Goal: Transaction & Acquisition: Purchase product/service

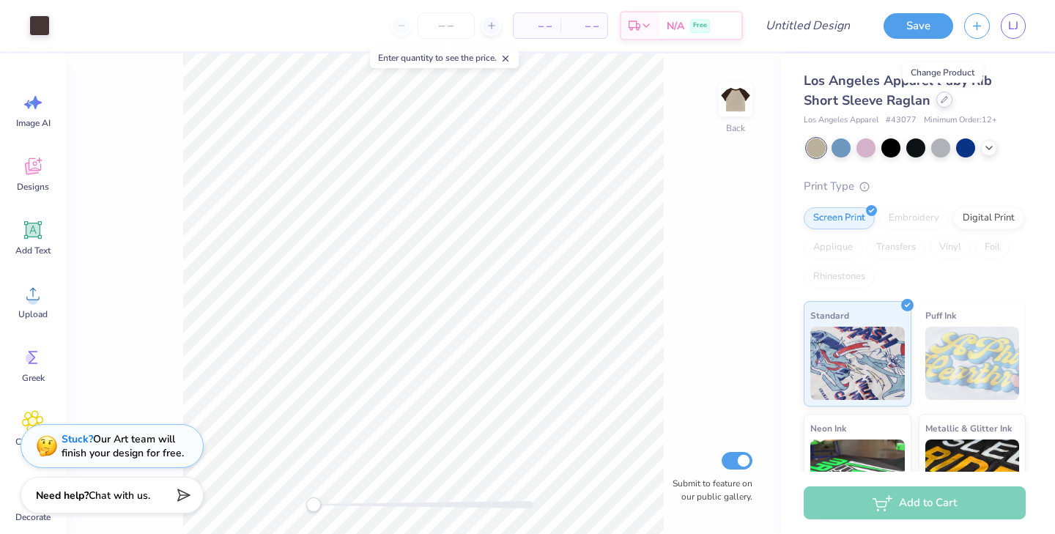
click at [939, 102] on div at bounding box center [945, 100] width 16 height 16
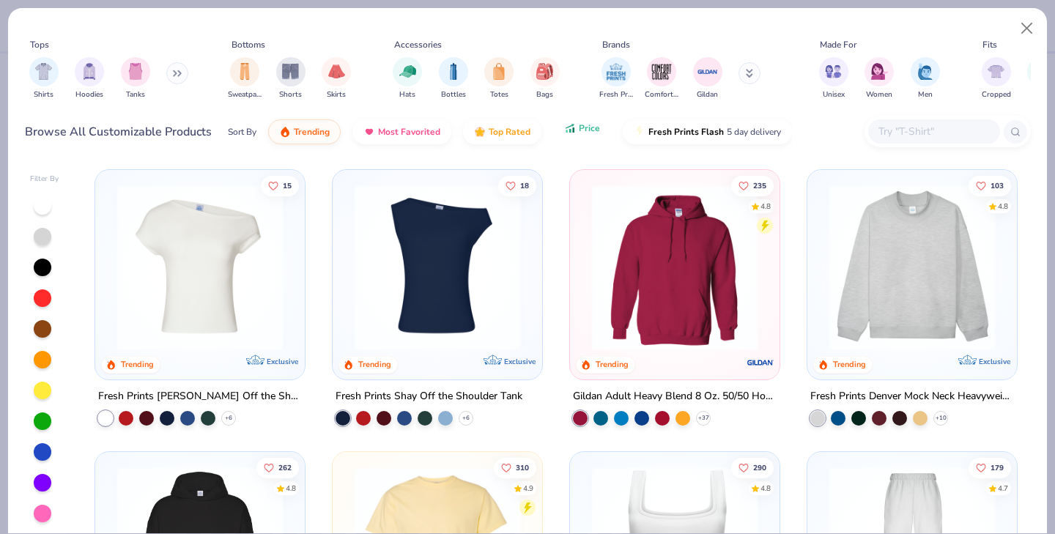
click at [597, 130] on span "Price" at bounding box center [589, 128] width 21 height 12
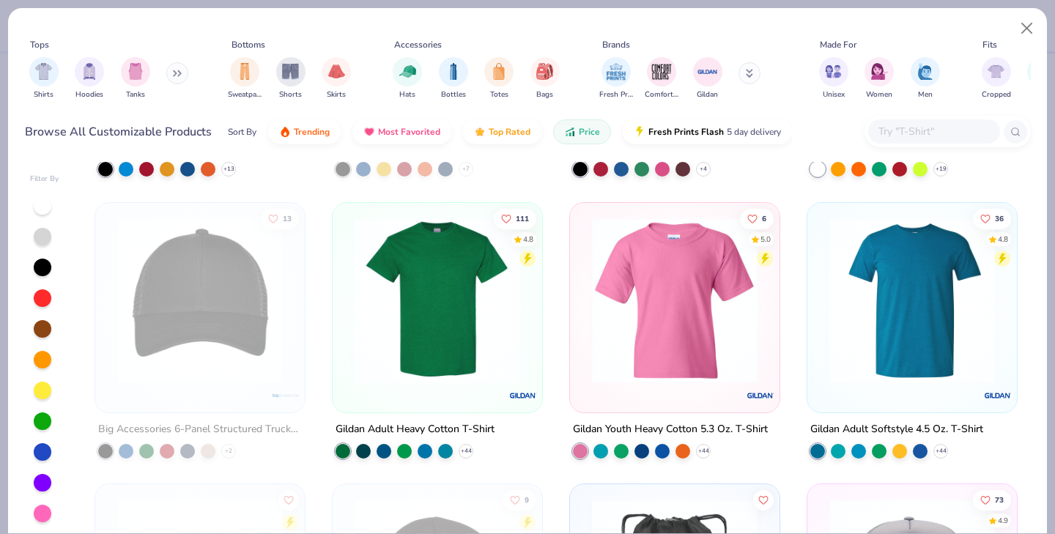
scroll to position [527, 0]
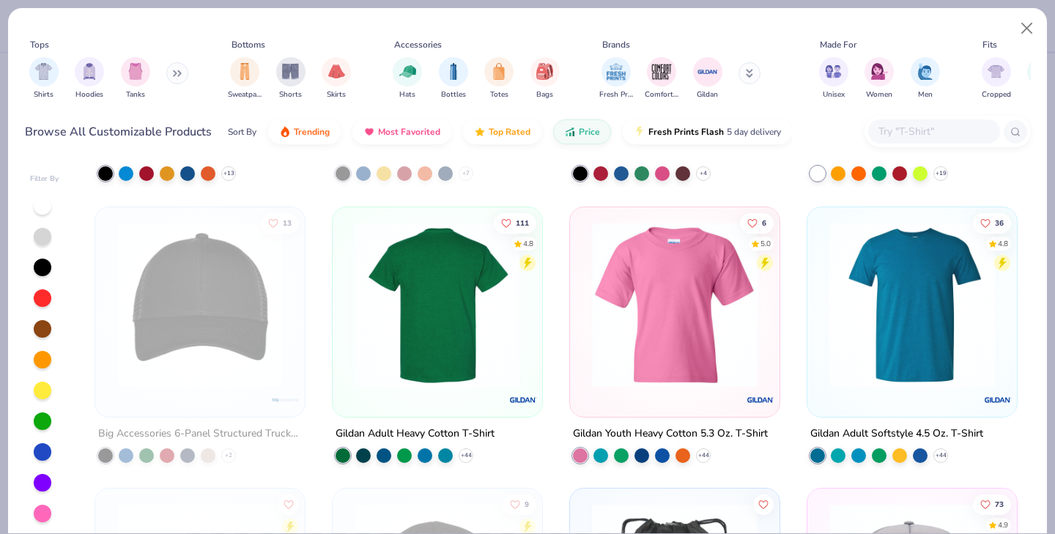
click at [463, 328] on img at bounding box center [437, 304] width 180 height 166
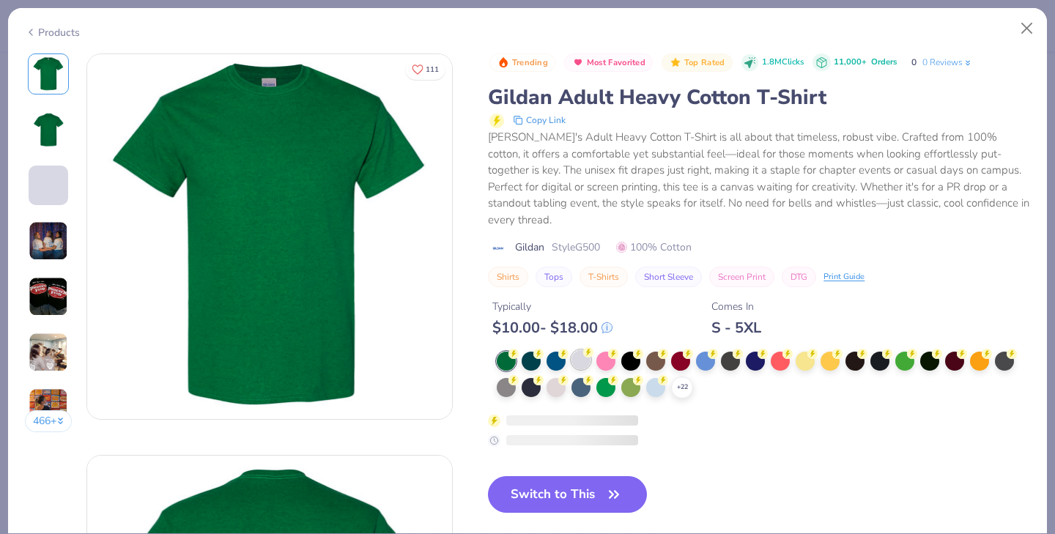
click at [582, 350] on div at bounding box center [581, 359] width 19 height 19
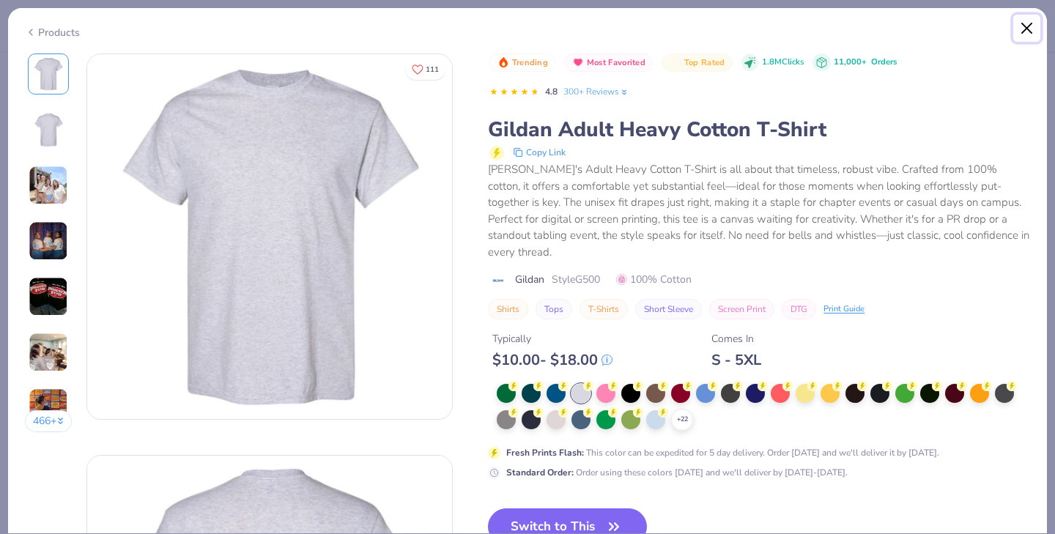
click at [1028, 28] on button "Close" at bounding box center [1028, 29] width 28 height 28
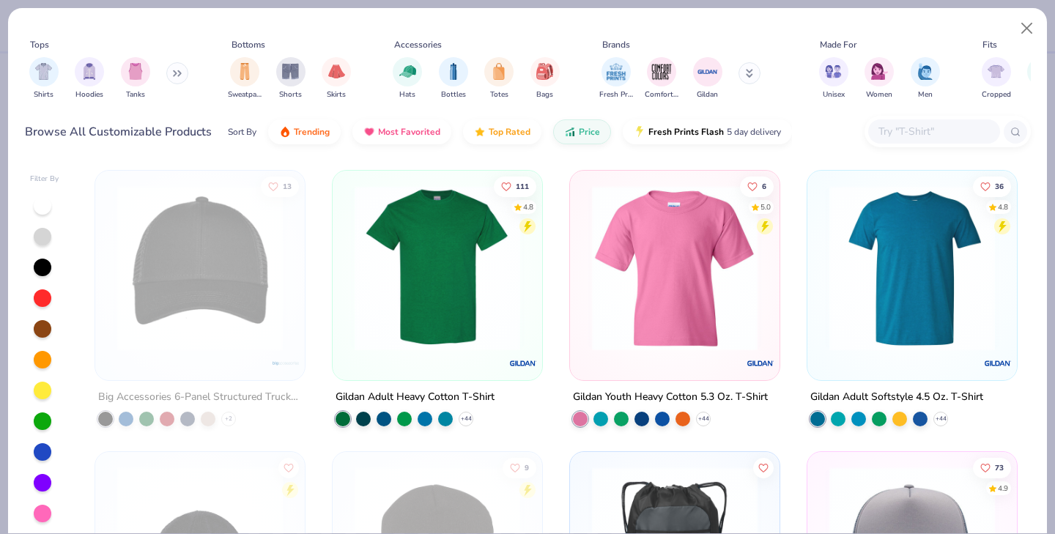
scroll to position [558, 0]
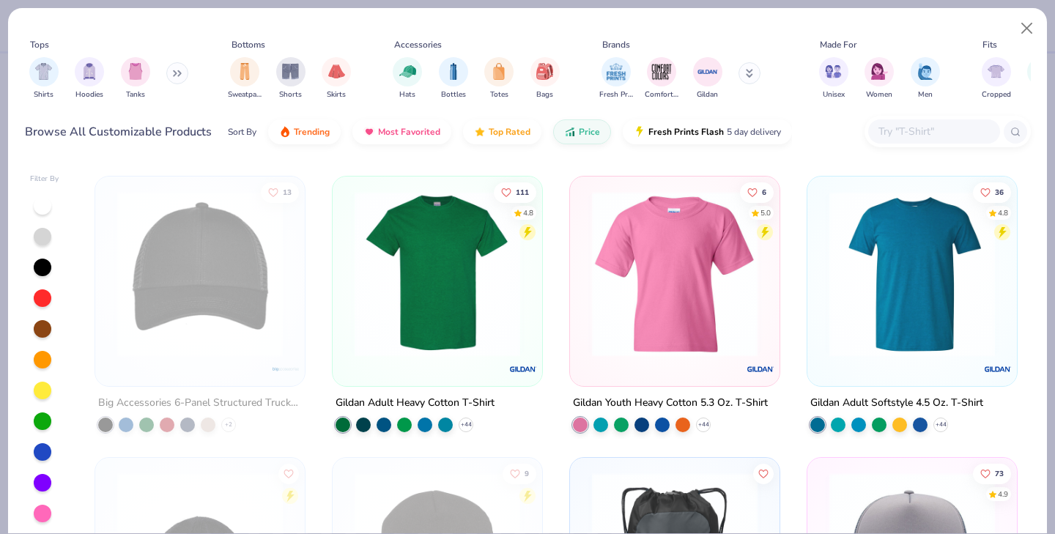
click at [675, 287] on img at bounding box center [675, 274] width 180 height 166
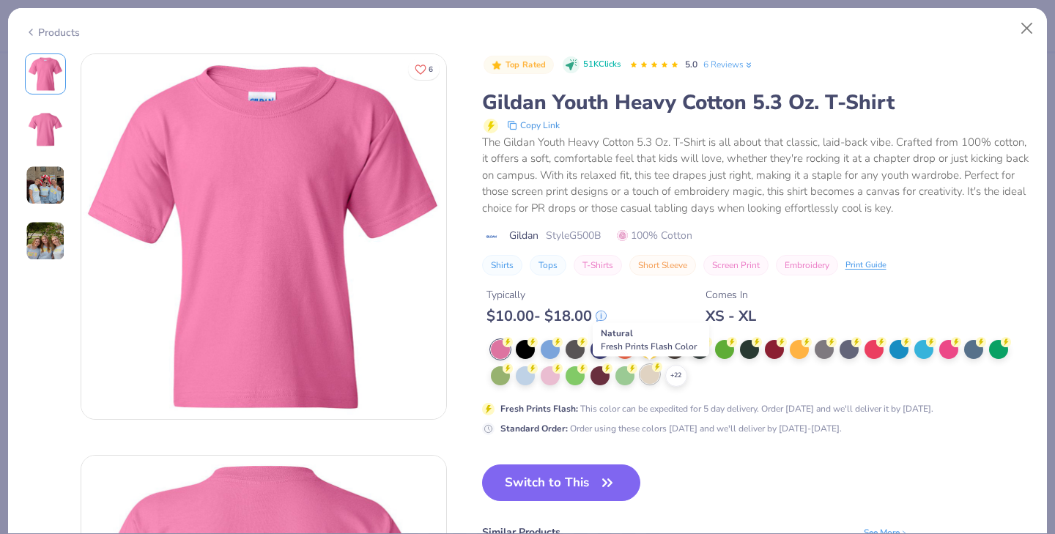
click at [650, 380] on div at bounding box center [650, 374] width 19 height 19
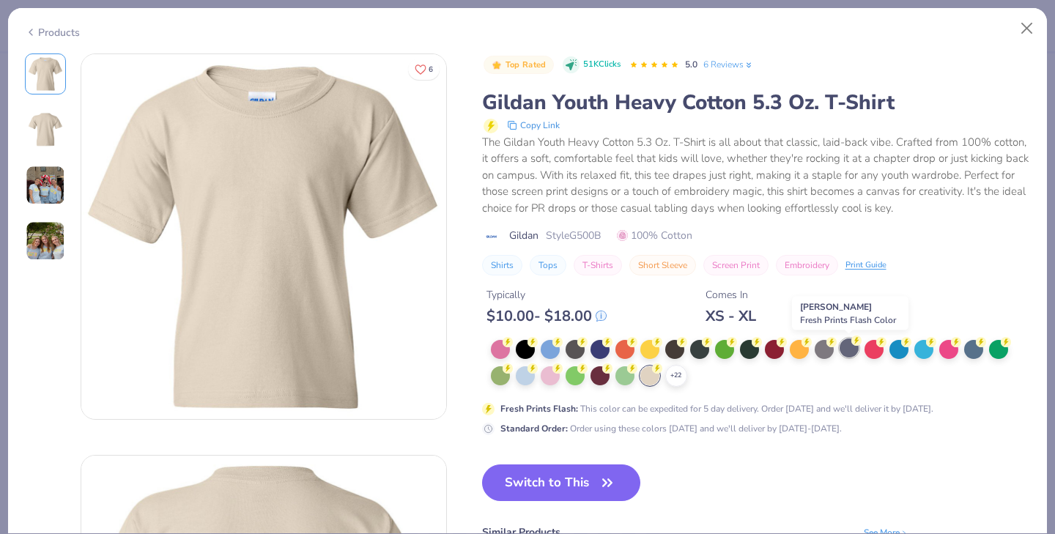
click at [852, 352] on div at bounding box center [849, 348] width 19 height 19
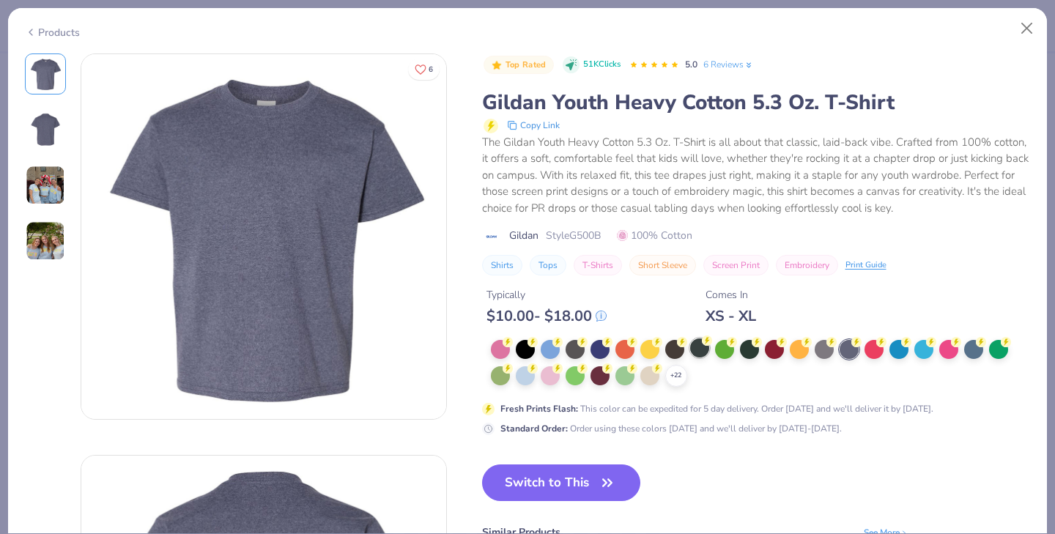
click at [701, 353] on div at bounding box center [699, 348] width 19 height 19
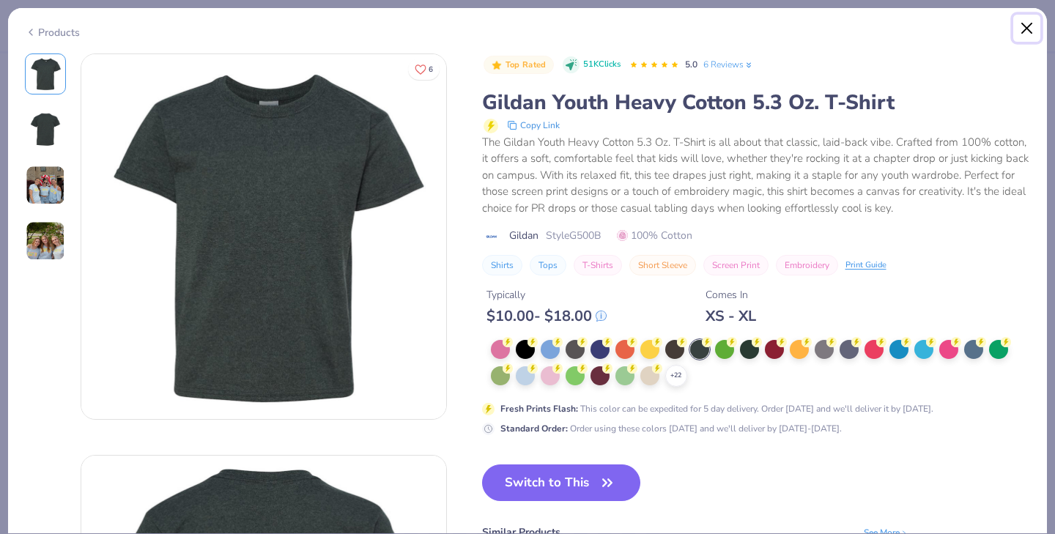
click at [1028, 25] on button "Close" at bounding box center [1028, 29] width 28 height 28
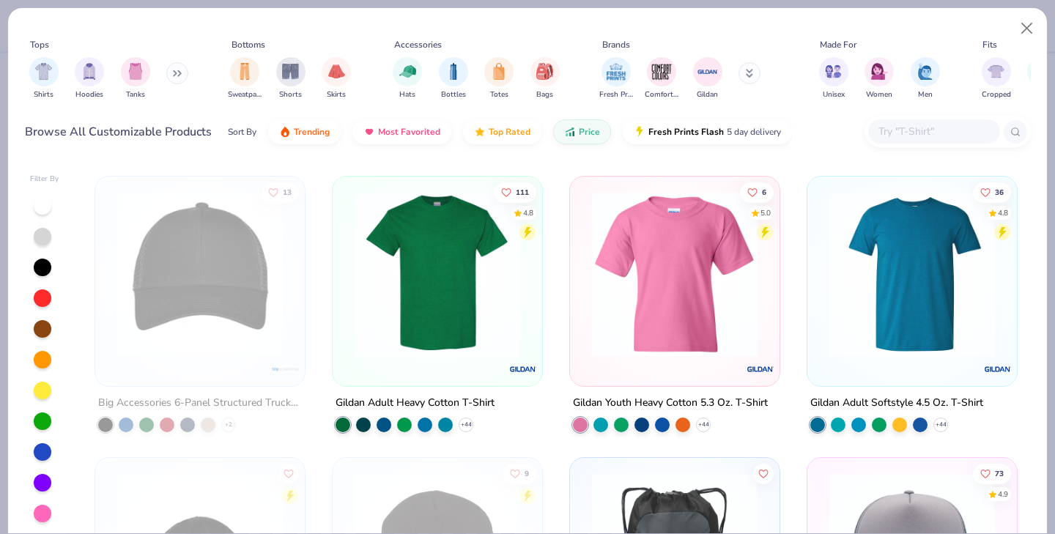
click at [921, 298] on img at bounding box center [912, 274] width 180 height 166
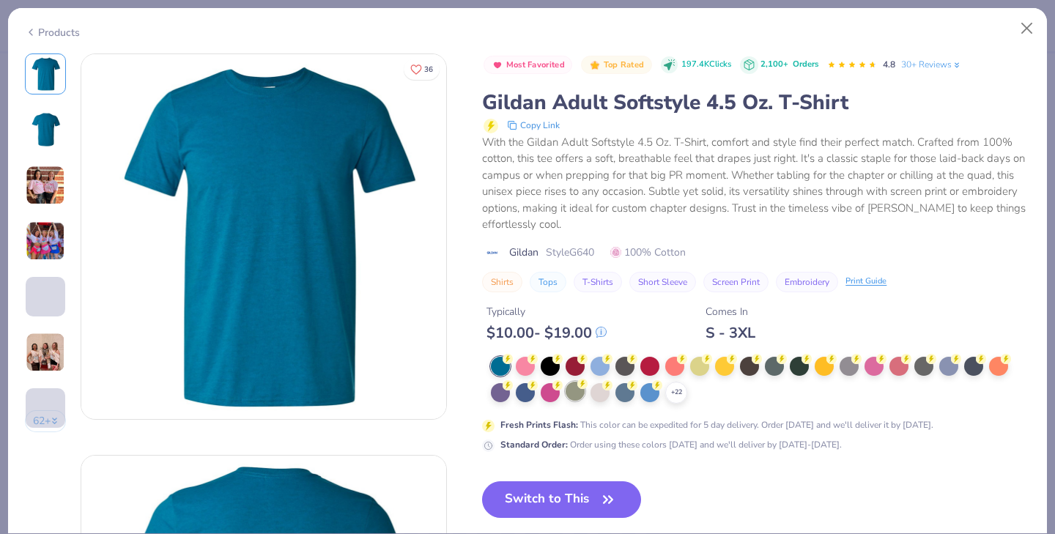
click at [574, 391] on div at bounding box center [575, 391] width 19 height 19
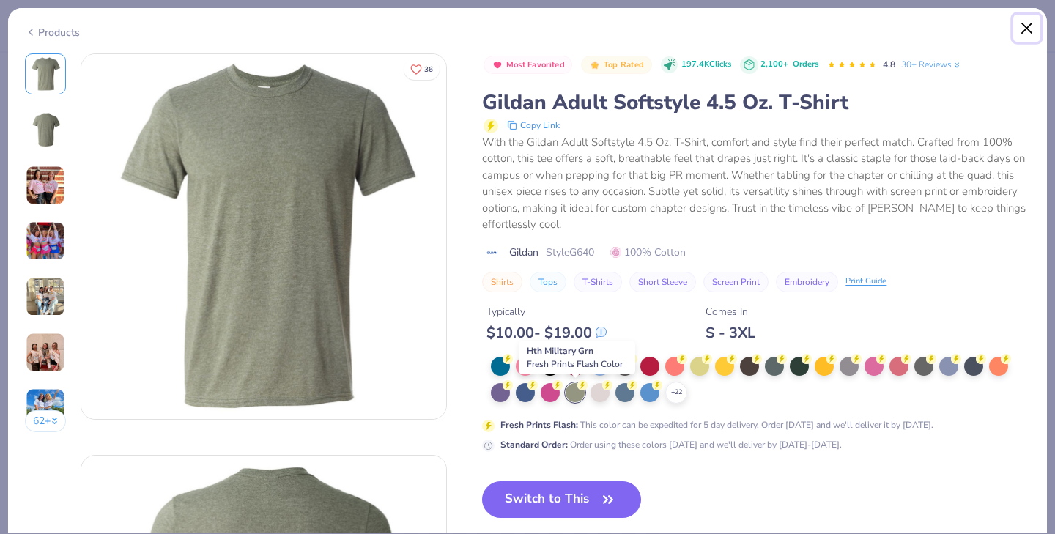
click at [1023, 26] on button "Close" at bounding box center [1028, 29] width 28 height 28
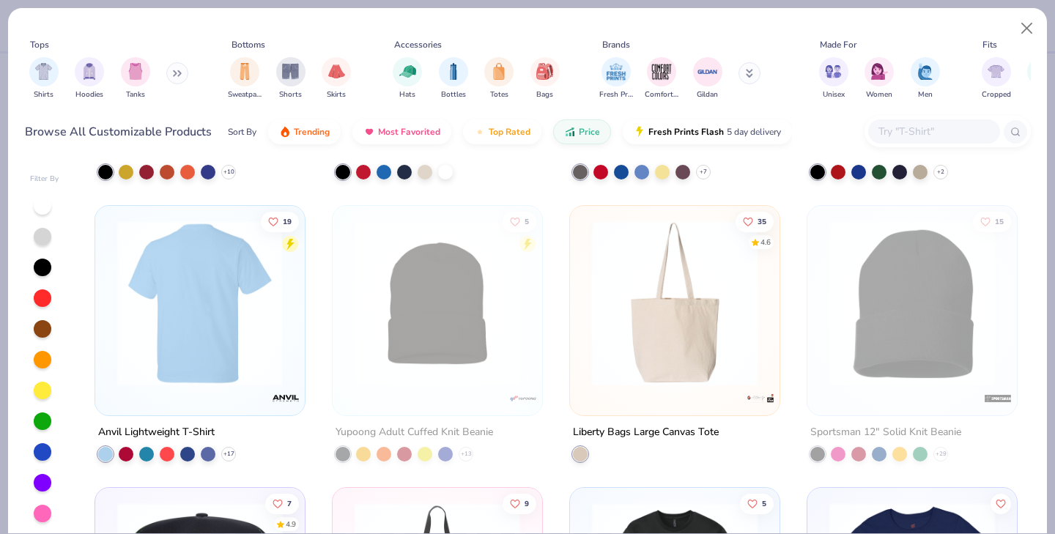
scroll to position [2225, 0]
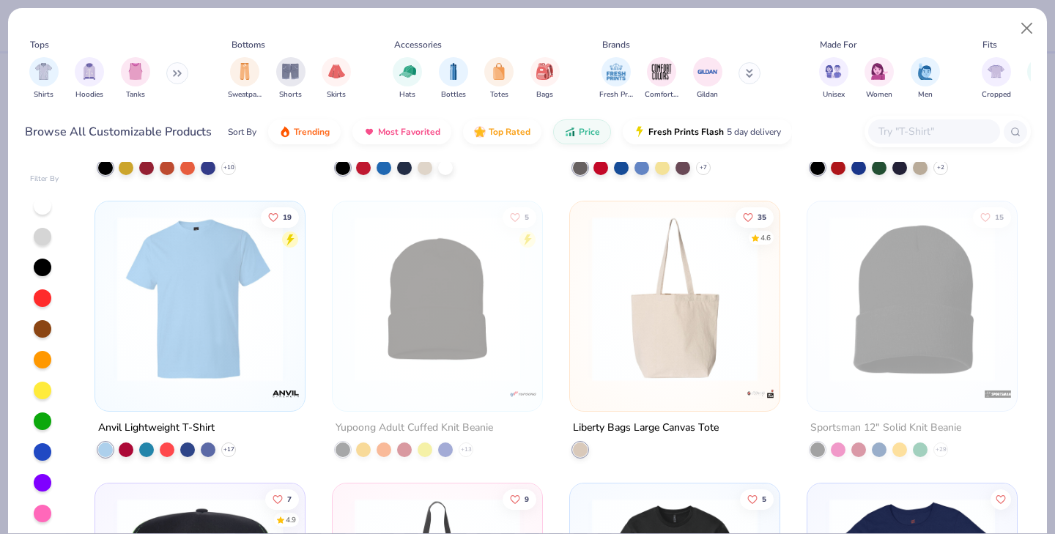
click at [206, 297] on img at bounding box center [200, 299] width 180 height 166
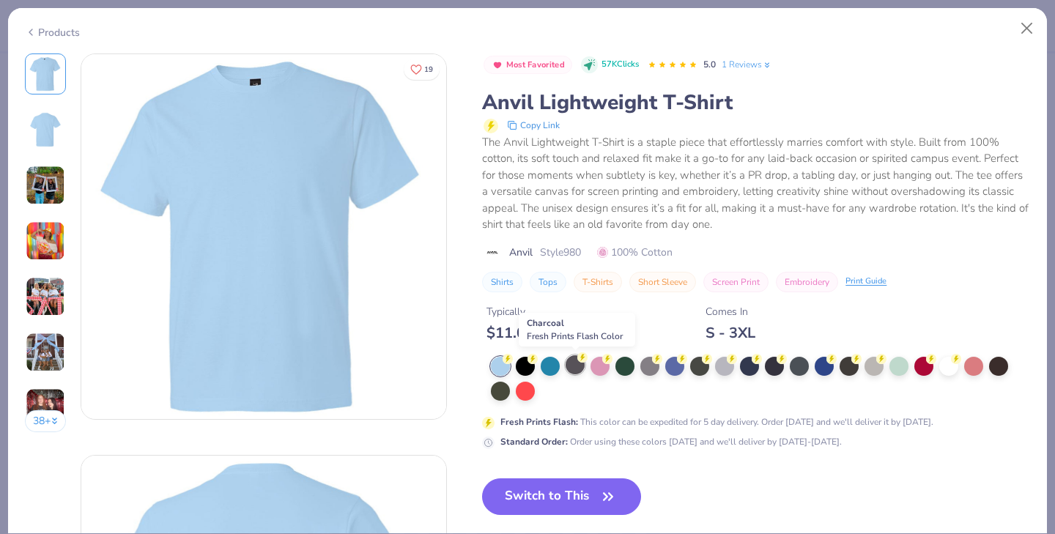
click at [577, 364] on div at bounding box center [575, 364] width 19 height 19
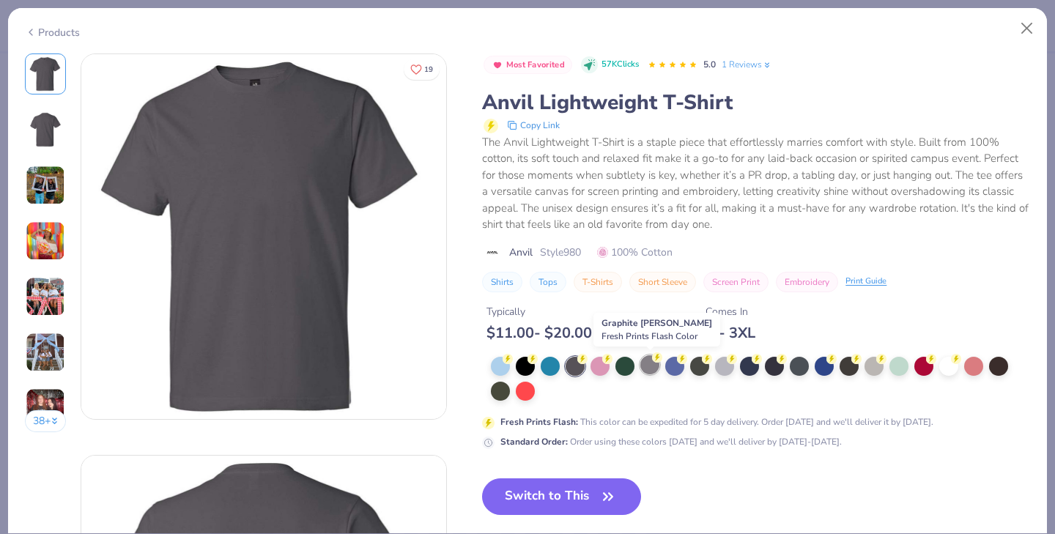
click at [652, 364] on div at bounding box center [650, 364] width 19 height 19
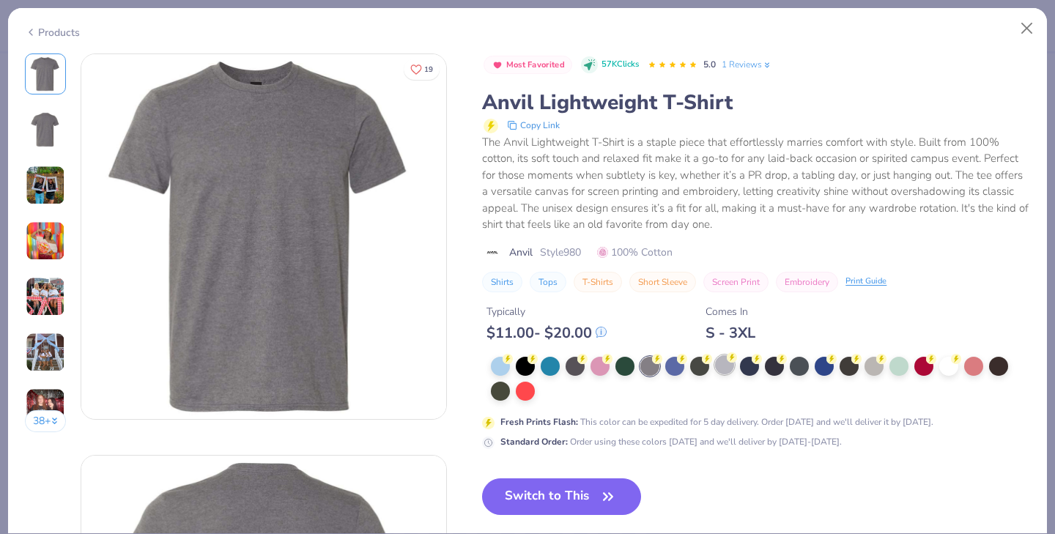
click at [720, 369] on div at bounding box center [724, 364] width 19 height 19
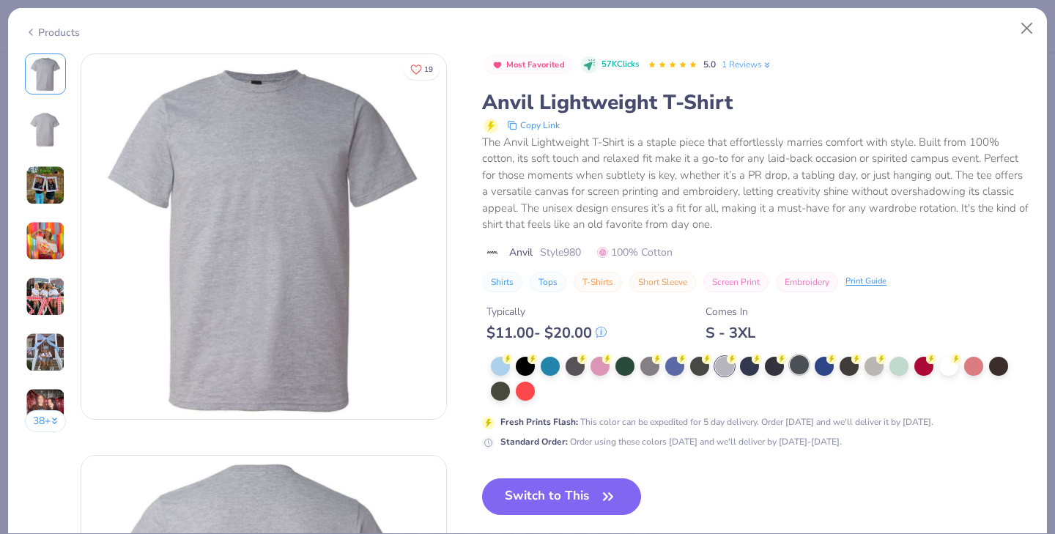
click at [801, 368] on div at bounding box center [799, 364] width 19 height 19
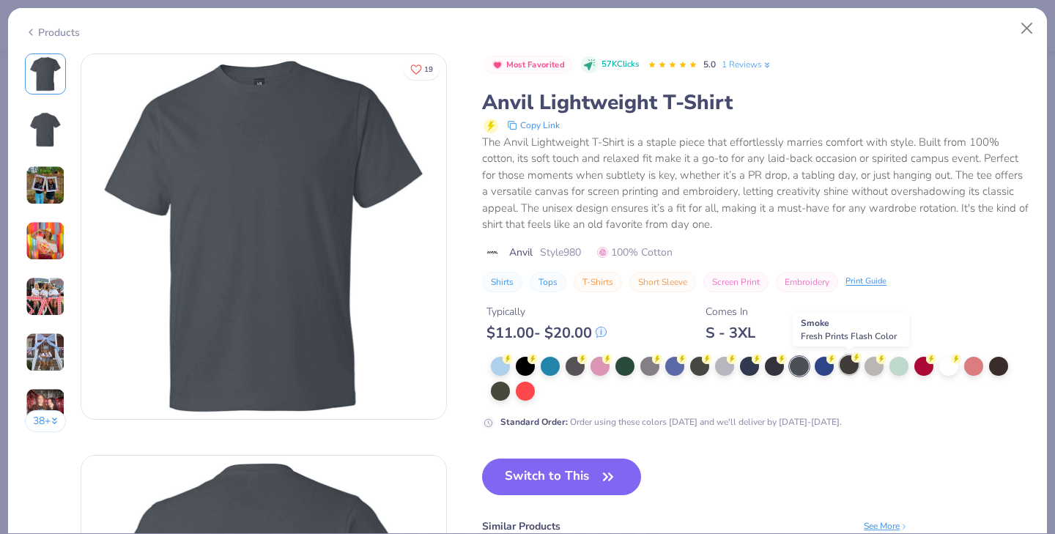
click at [852, 366] on div at bounding box center [849, 364] width 19 height 19
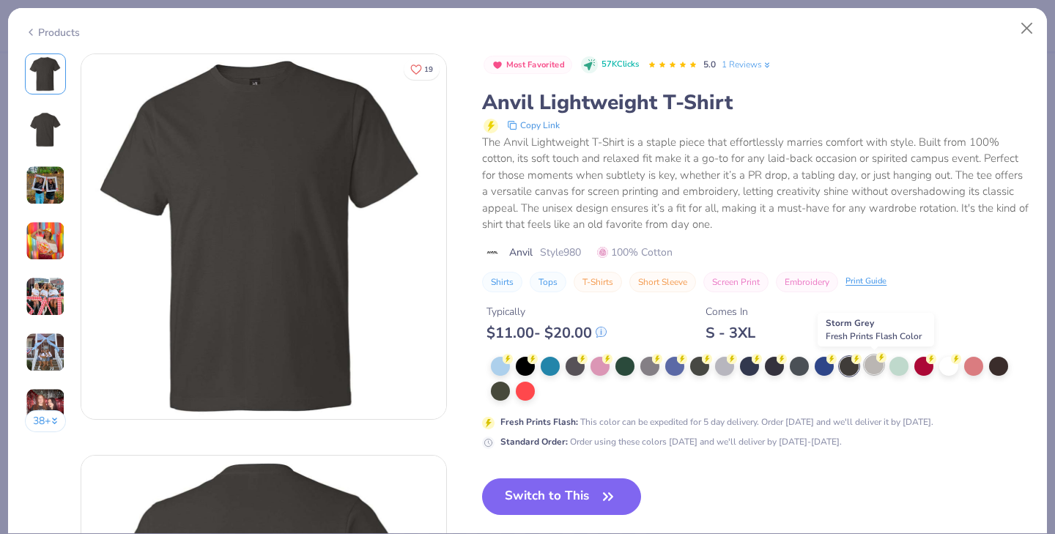
click at [877, 366] on div at bounding box center [874, 364] width 19 height 19
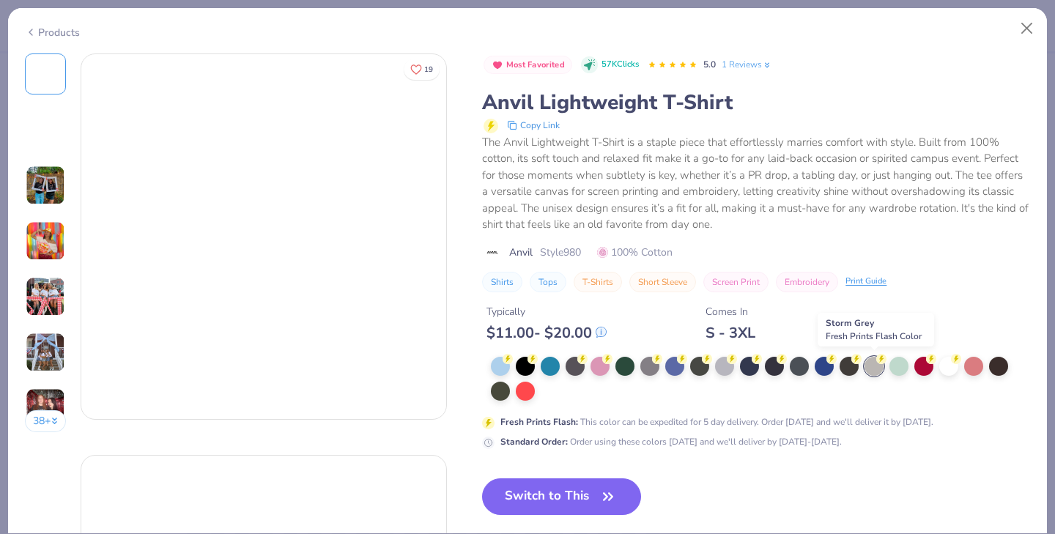
click at [877, 366] on div at bounding box center [874, 366] width 19 height 19
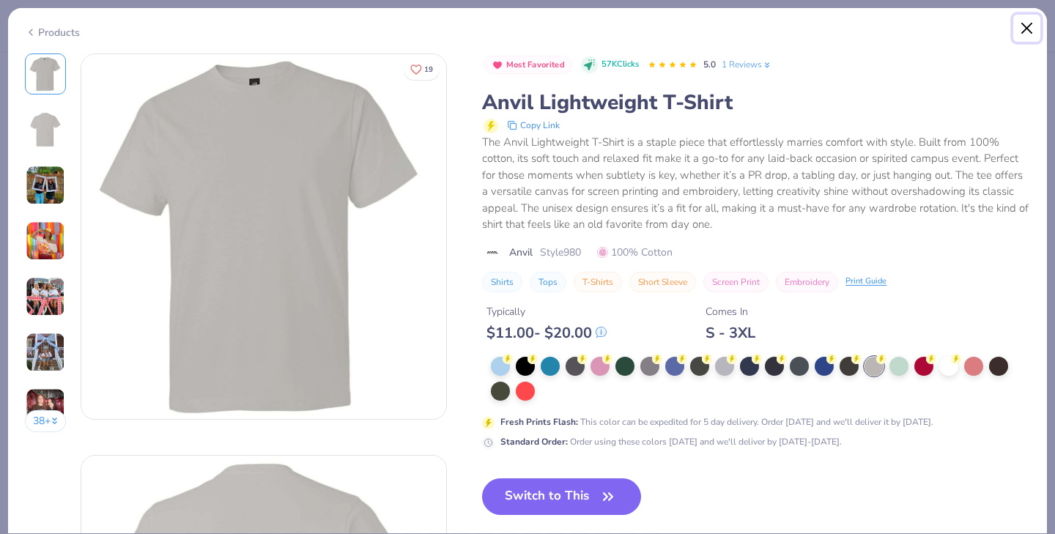
click at [1031, 26] on button "Close" at bounding box center [1028, 29] width 28 height 28
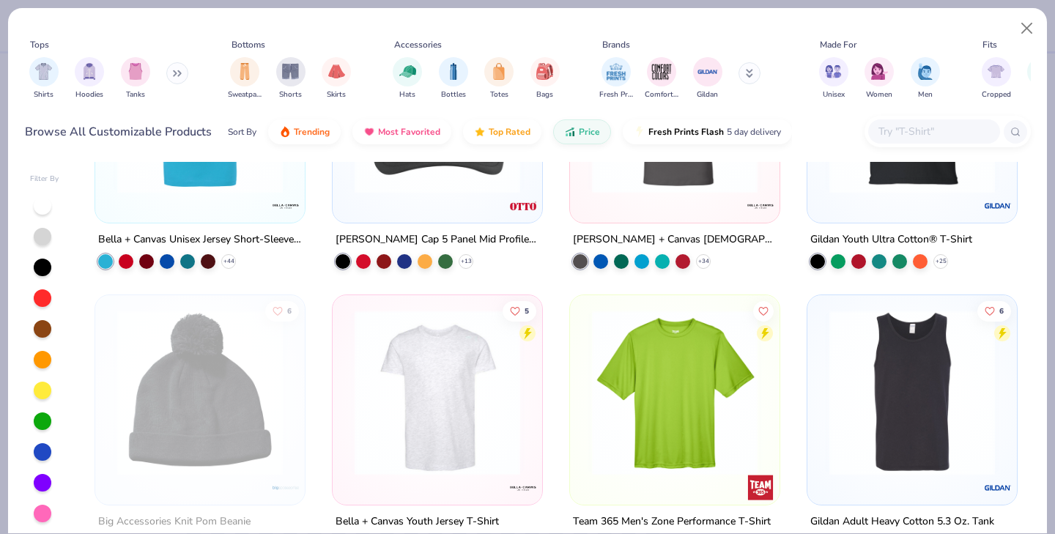
scroll to position [3346, 0]
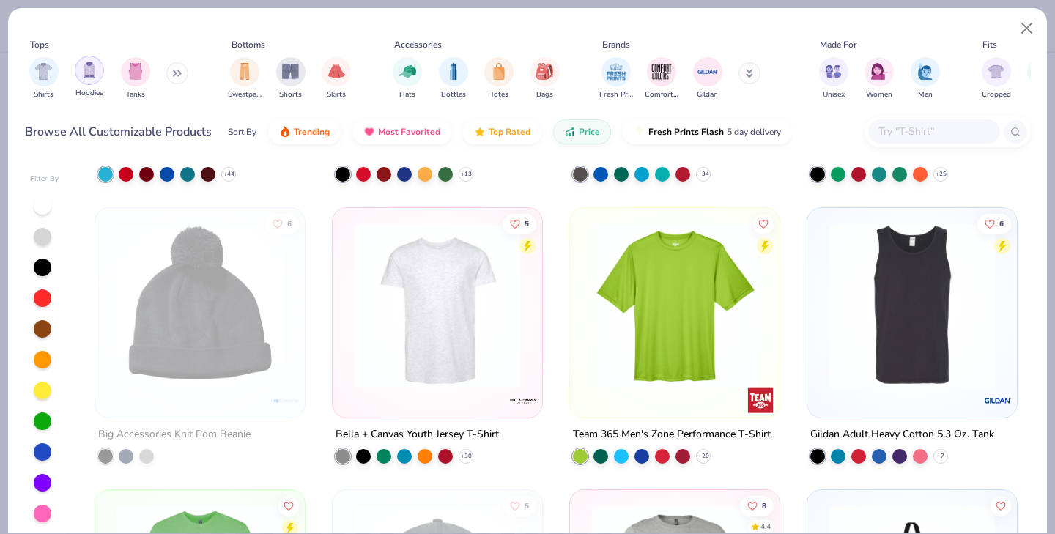
click at [97, 72] on div "filter for Hoodies" at bounding box center [89, 70] width 29 height 29
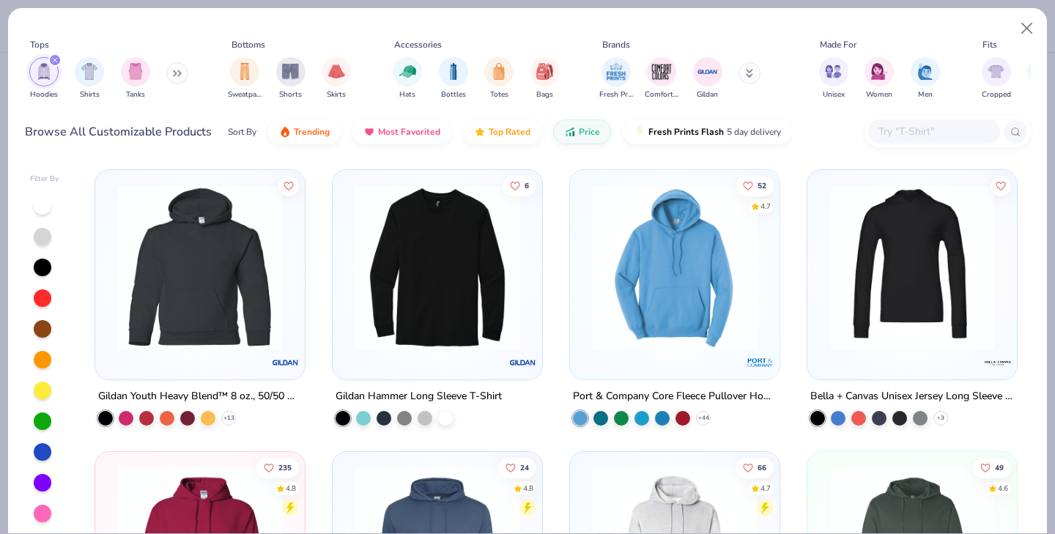
click at [692, 295] on img at bounding box center [675, 268] width 180 height 166
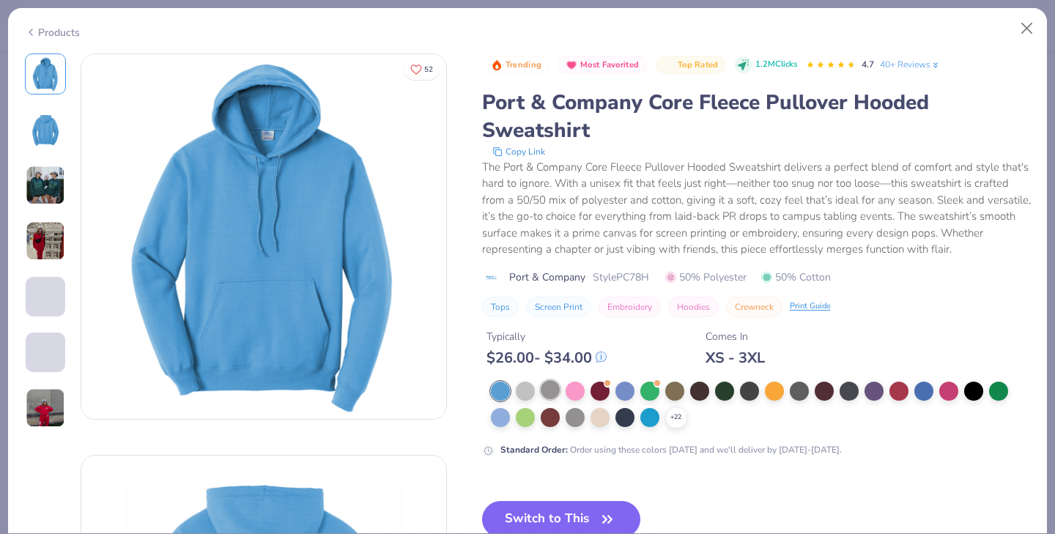
click at [545, 393] on div at bounding box center [550, 389] width 19 height 19
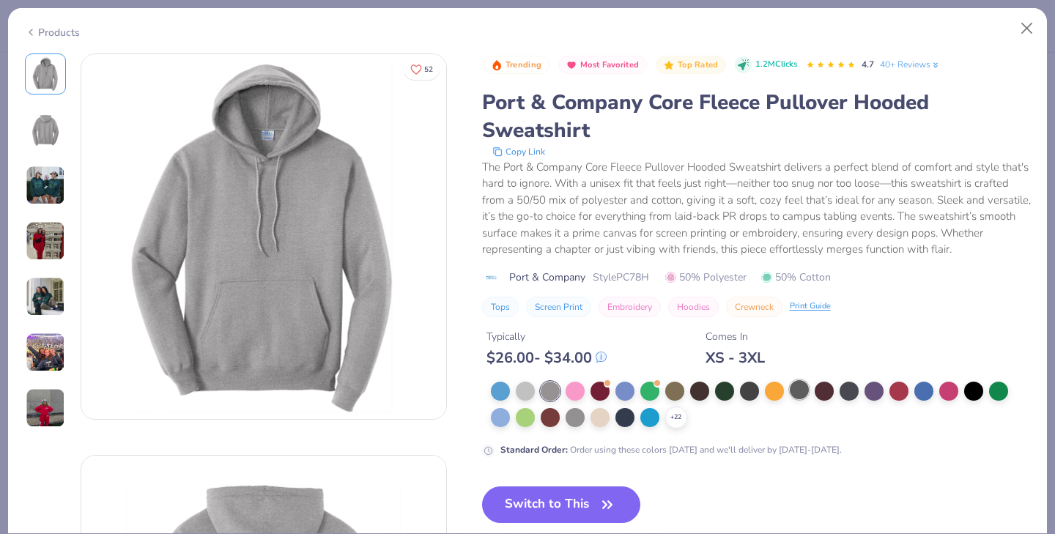
click at [800, 397] on div at bounding box center [799, 389] width 19 height 19
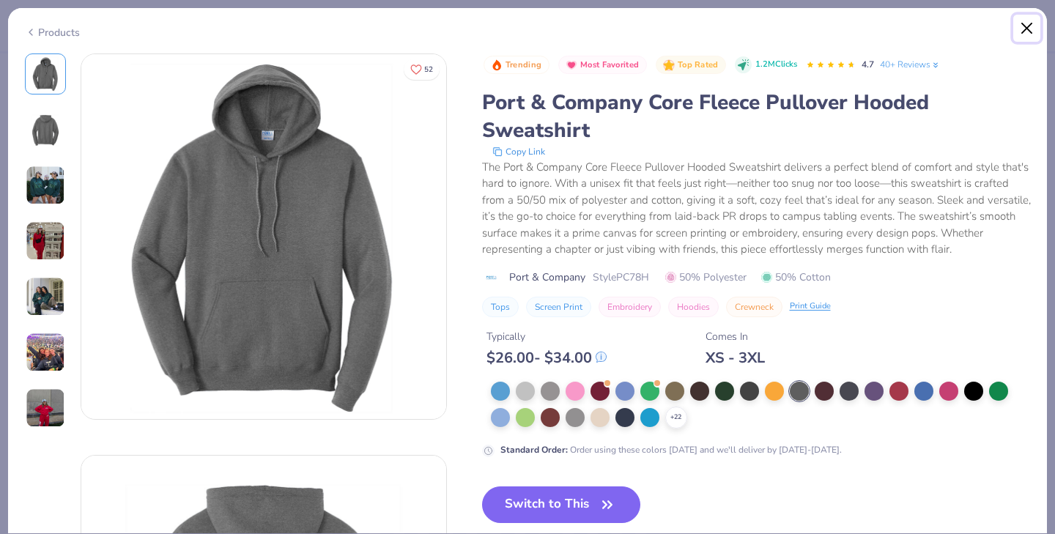
click at [1026, 29] on button "Close" at bounding box center [1028, 29] width 28 height 28
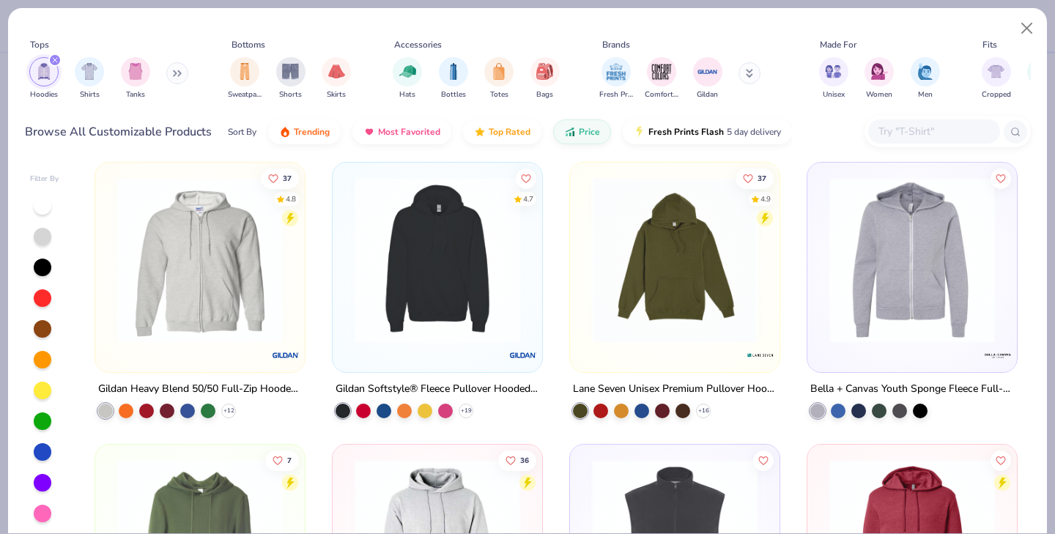
scroll to position [829, 0]
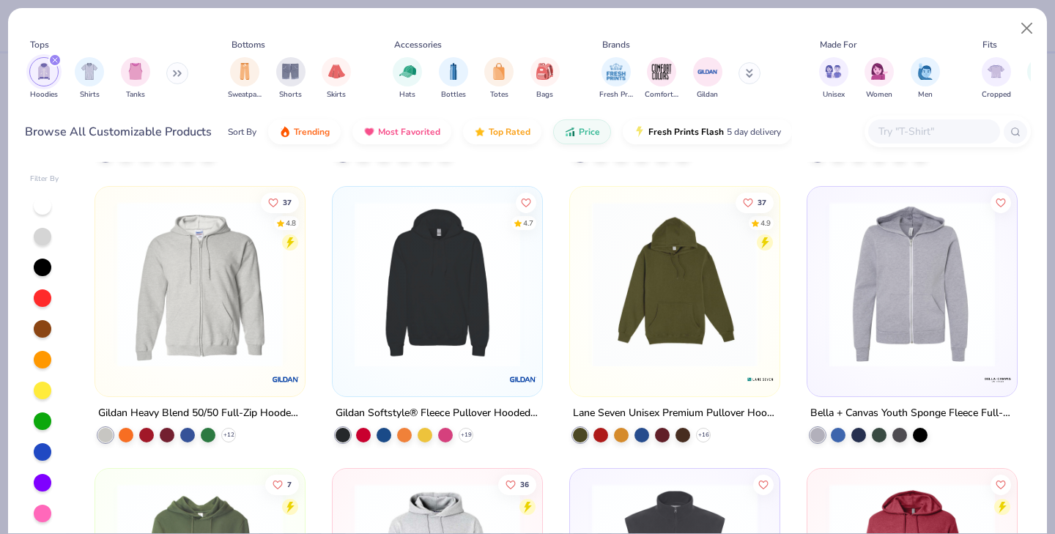
click at [646, 265] on img at bounding box center [675, 285] width 180 height 166
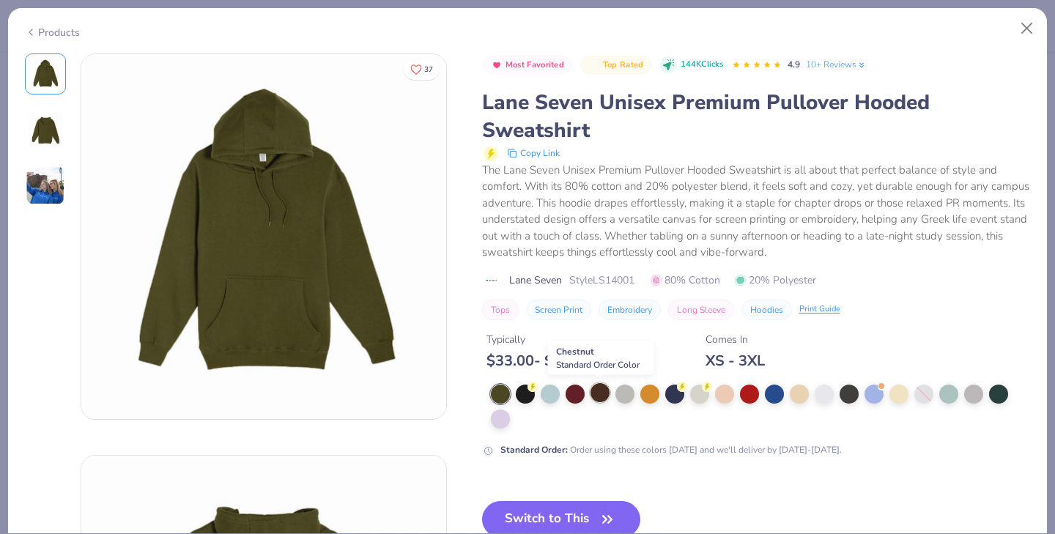
click at [604, 394] on div at bounding box center [600, 392] width 19 height 19
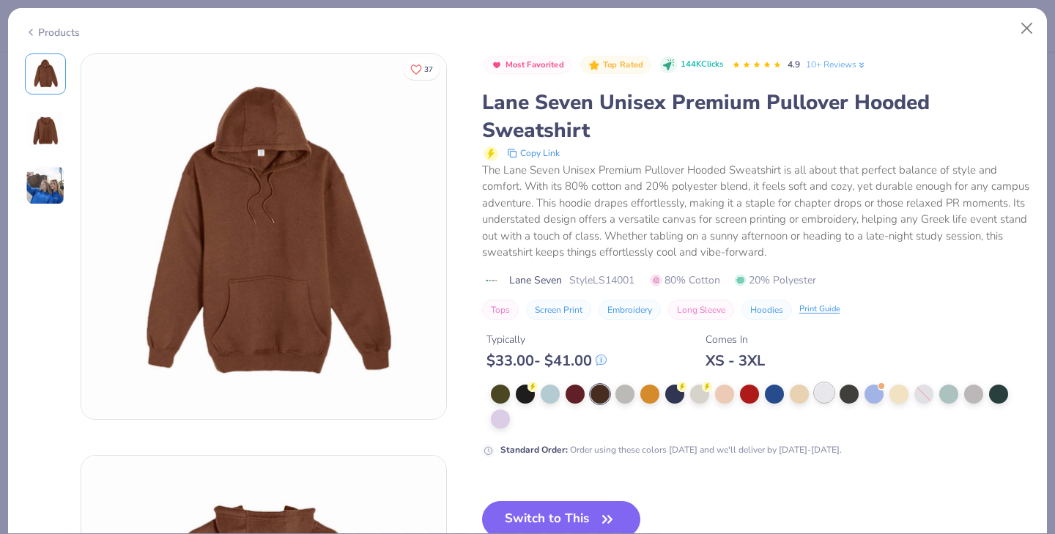
click at [827, 386] on div at bounding box center [824, 392] width 19 height 19
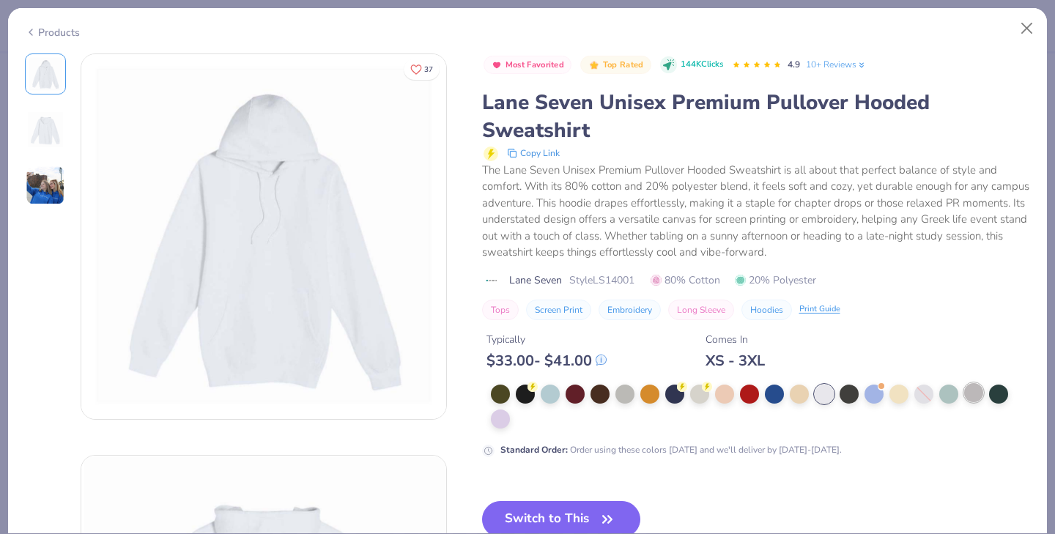
click at [980, 396] on div at bounding box center [974, 392] width 19 height 19
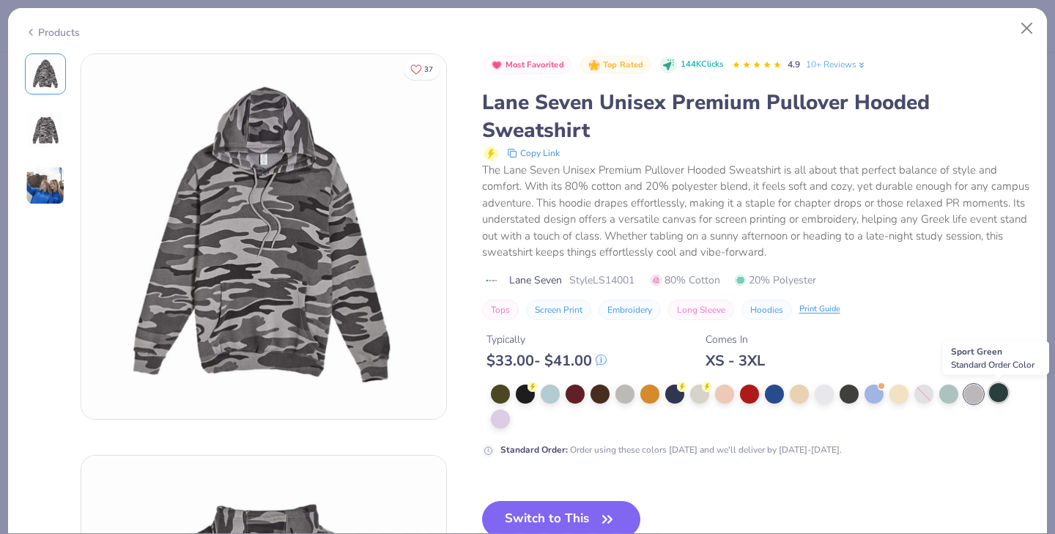
click at [995, 392] on div at bounding box center [999, 392] width 19 height 19
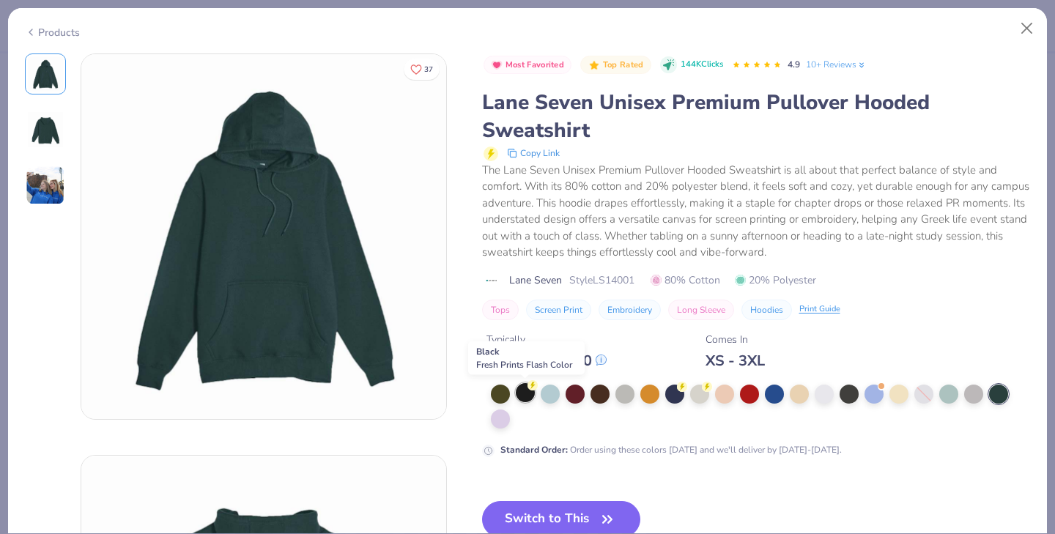
click at [521, 397] on div at bounding box center [525, 392] width 19 height 19
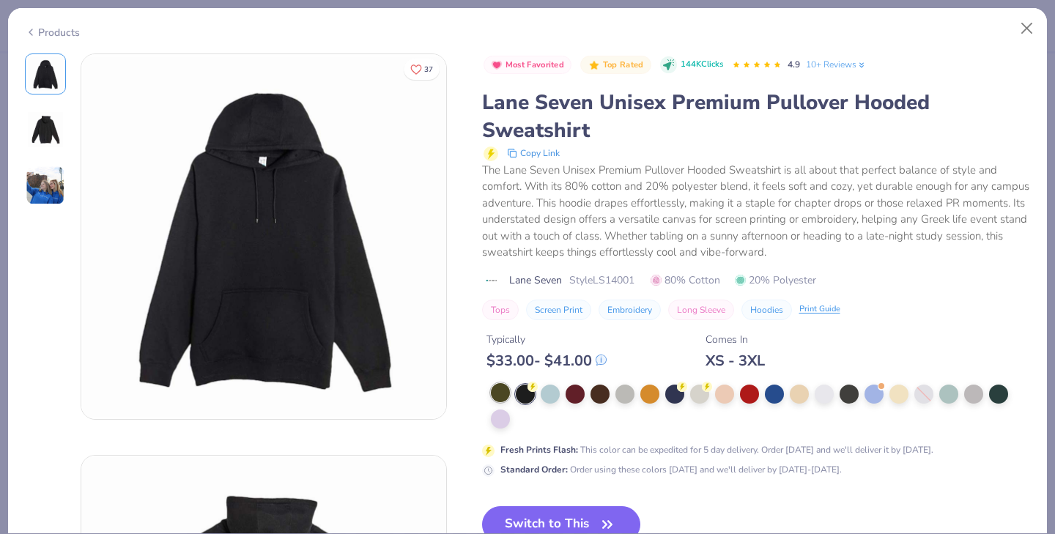
click at [500, 393] on div at bounding box center [500, 392] width 19 height 19
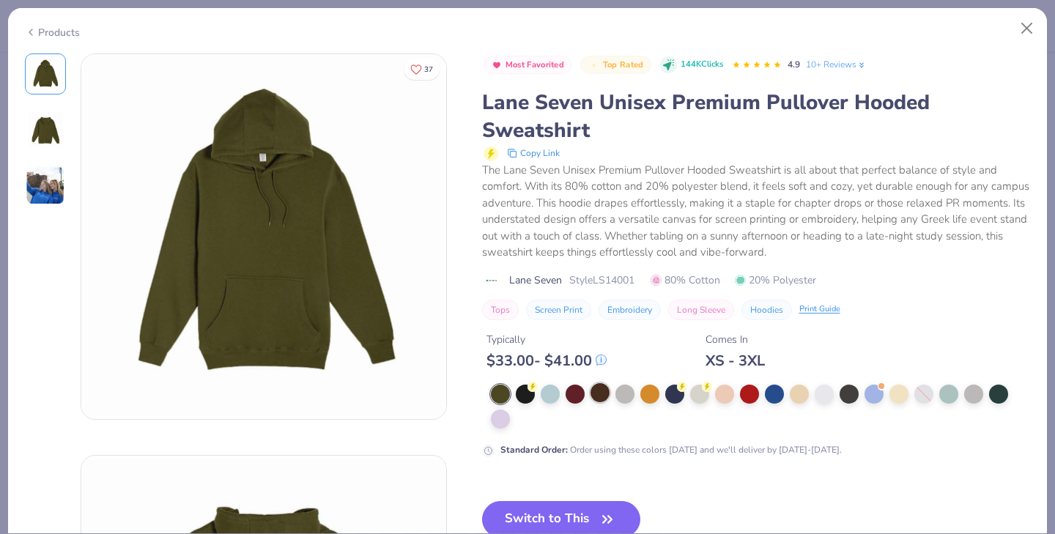
click at [592, 391] on div at bounding box center [600, 392] width 19 height 19
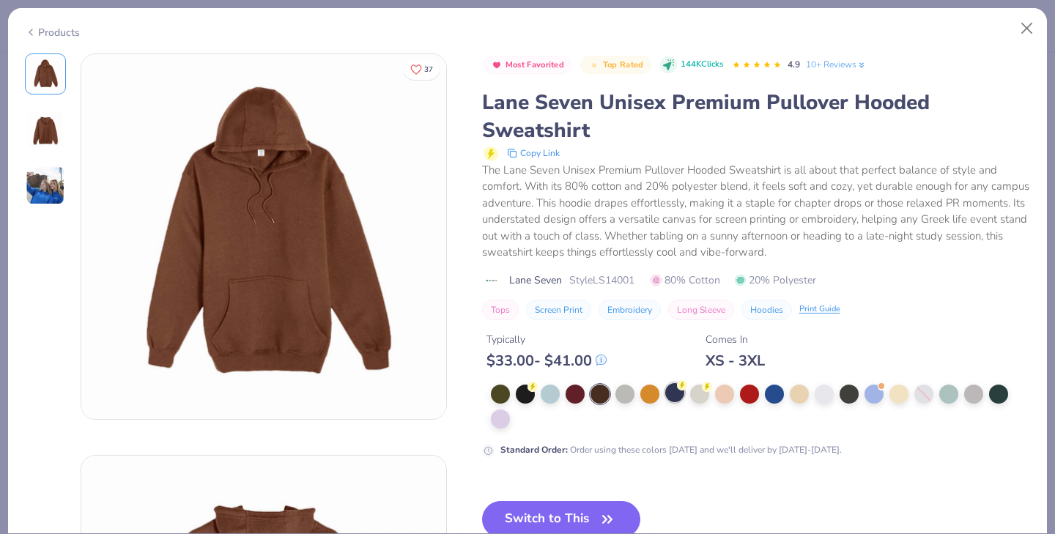
click at [675, 397] on div at bounding box center [675, 392] width 19 height 19
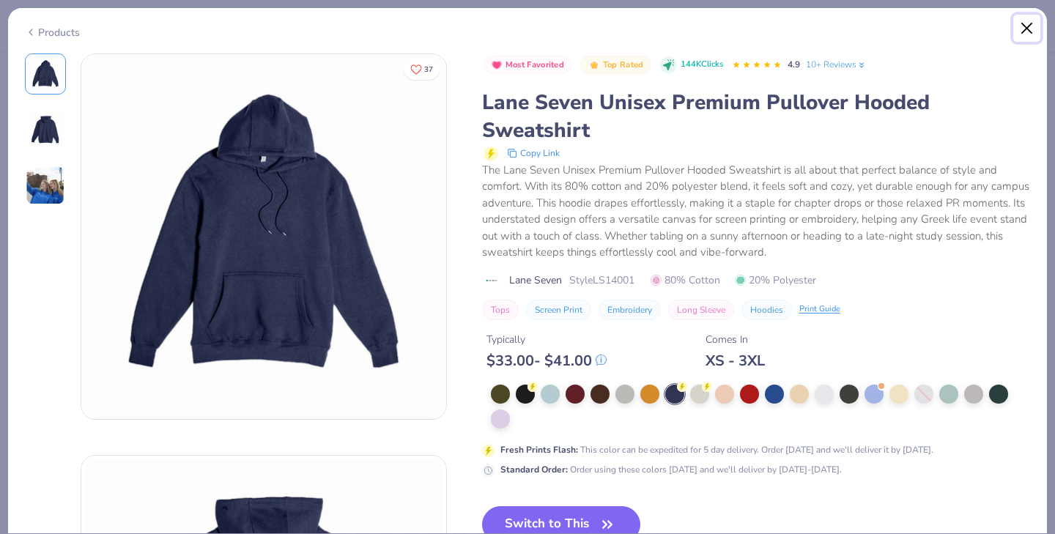
click at [1028, 26] on button "Close" at bounding box center [1028, 29] width 28 height 28
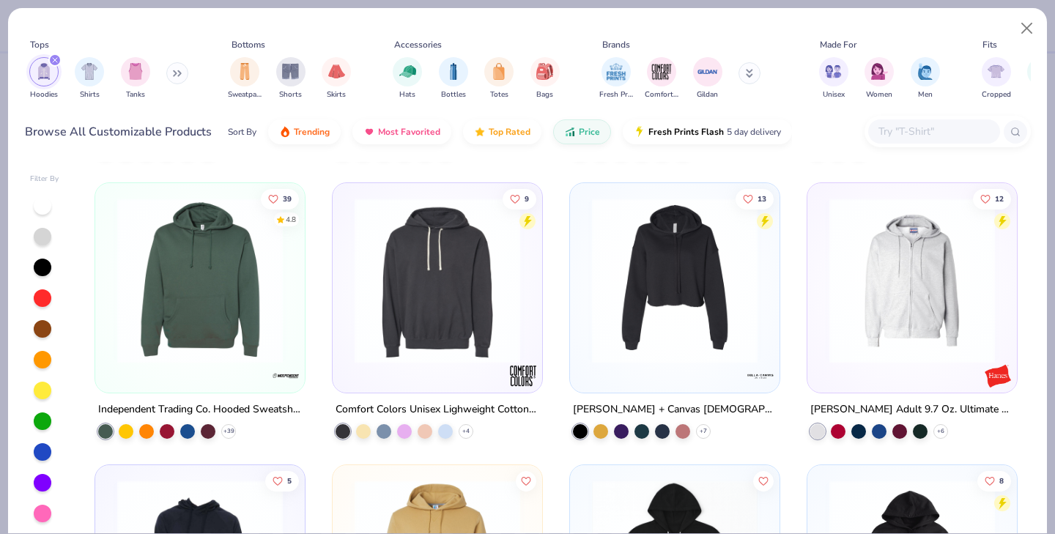
scroll to position [3092, 0]
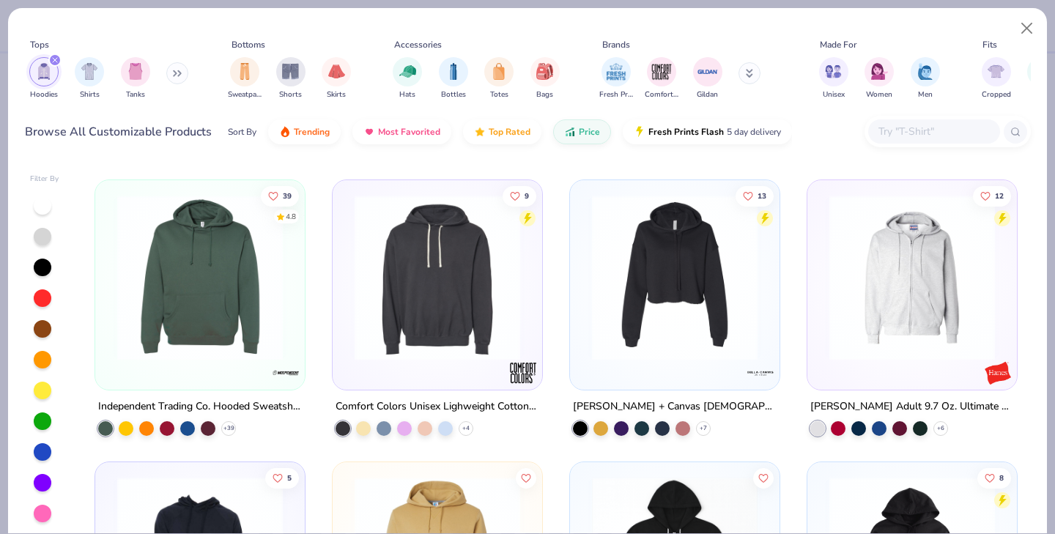
click at [218, 328] on img at bounding box center [200, 278] width 180 height 166
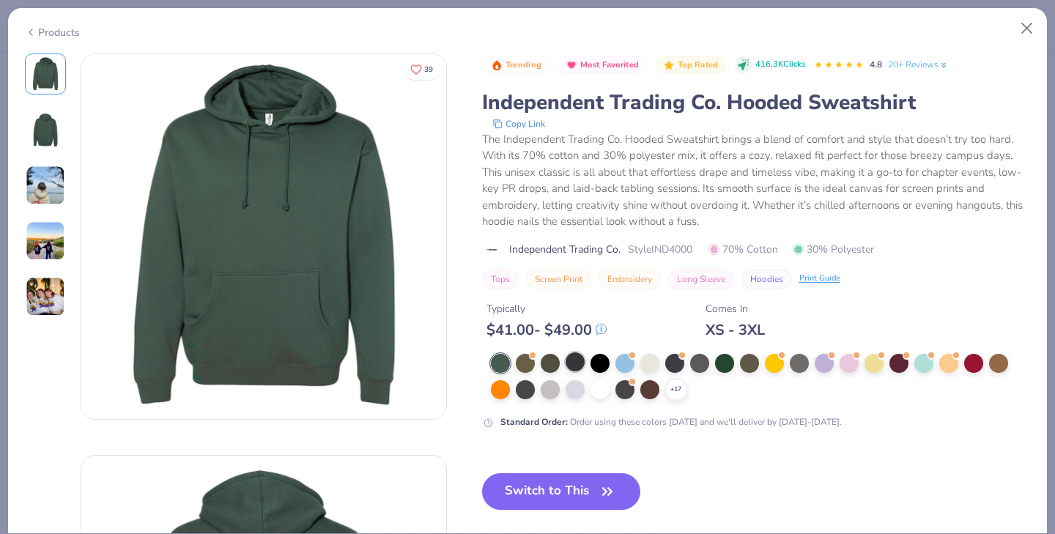
click at [570, 361] on div at bounding box center [575, 362] width 19 height 19
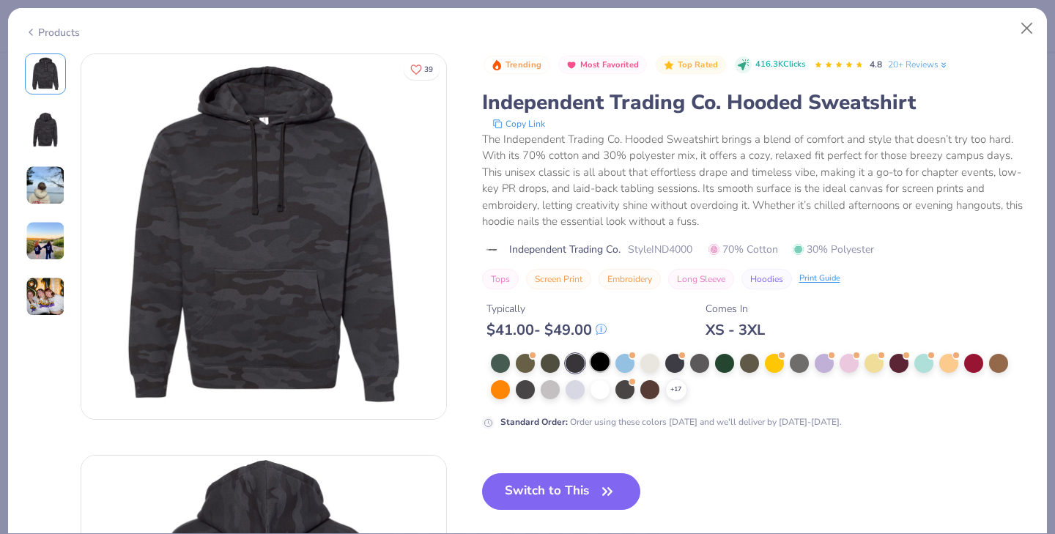
click at [603, 368] on div at bounding box center [600, 362] width 19 height 19
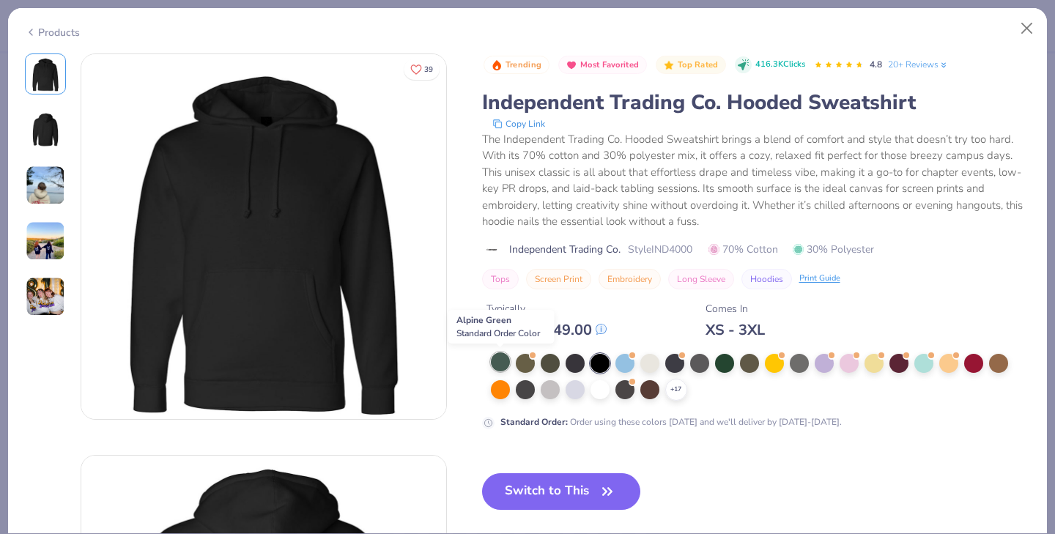
click at [506, 358] on div at bounding box center [500, 362] width 19 height 19
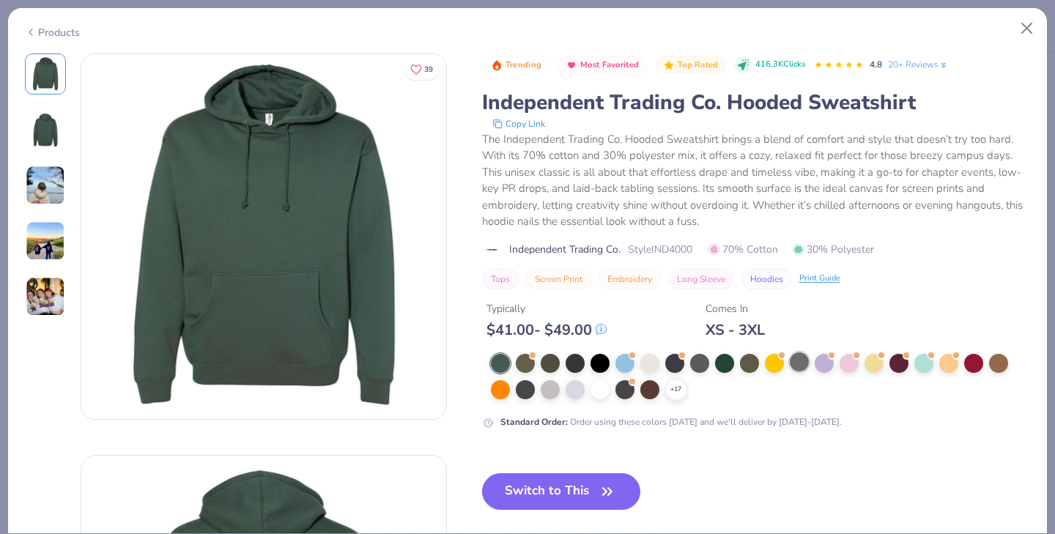
click at [805, 365] on div at bounding box center [799, 362] width 19 height 19
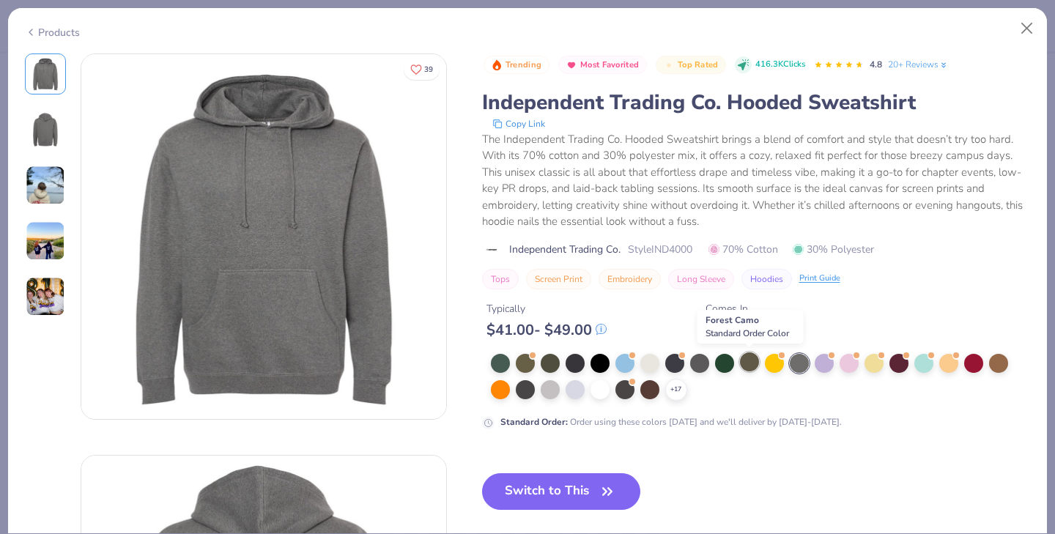
click at [748, 357] on div at bounding box center [749, 362] width 19 height 19
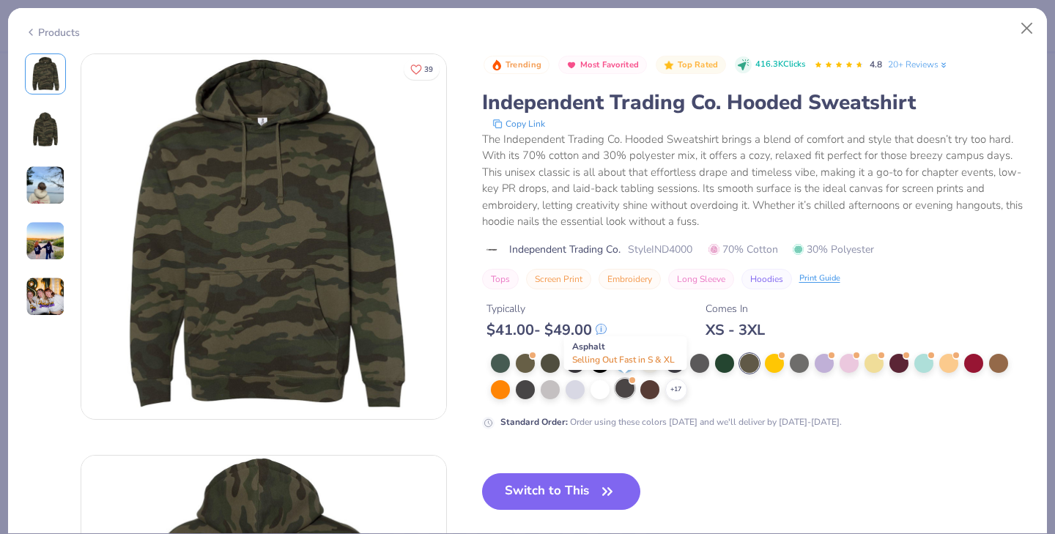
click at [627, 390] on div at bounding box center [625, 388] width 19 height 19
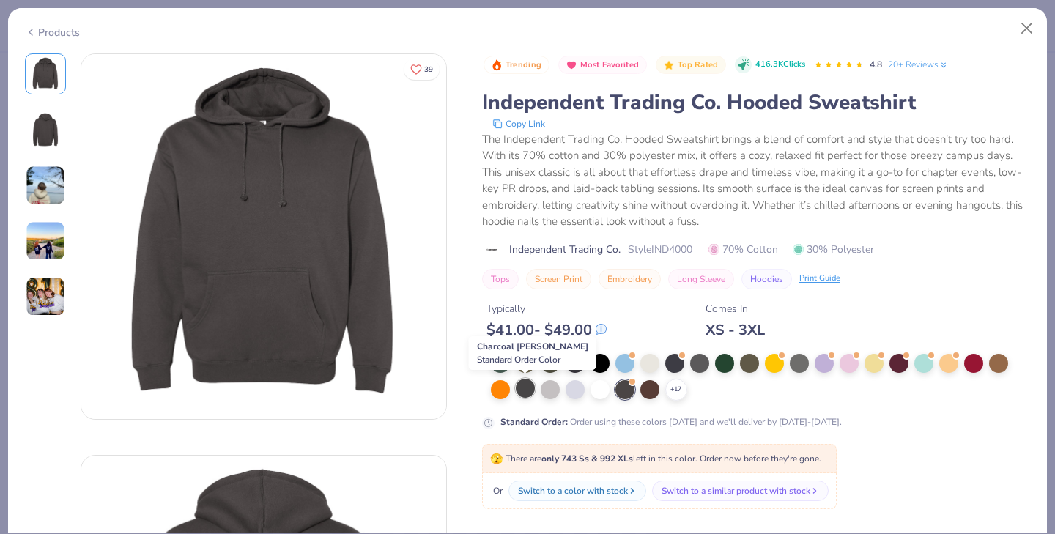
click at [527, 388] on div at bounding box center [525, 388] width 19 height 19
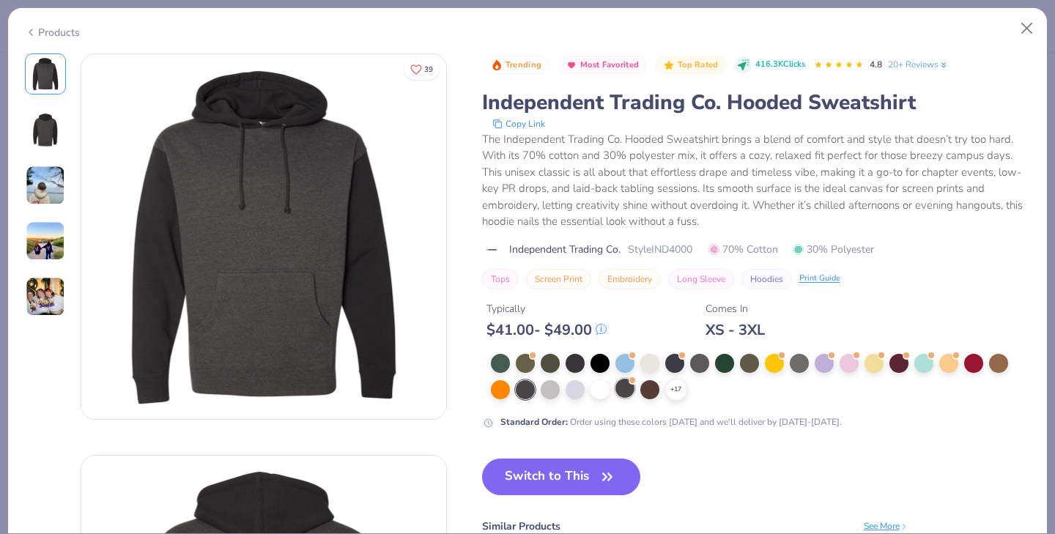
click at [630, 389] on div at bounding box center [625, 388] width 19 height 19
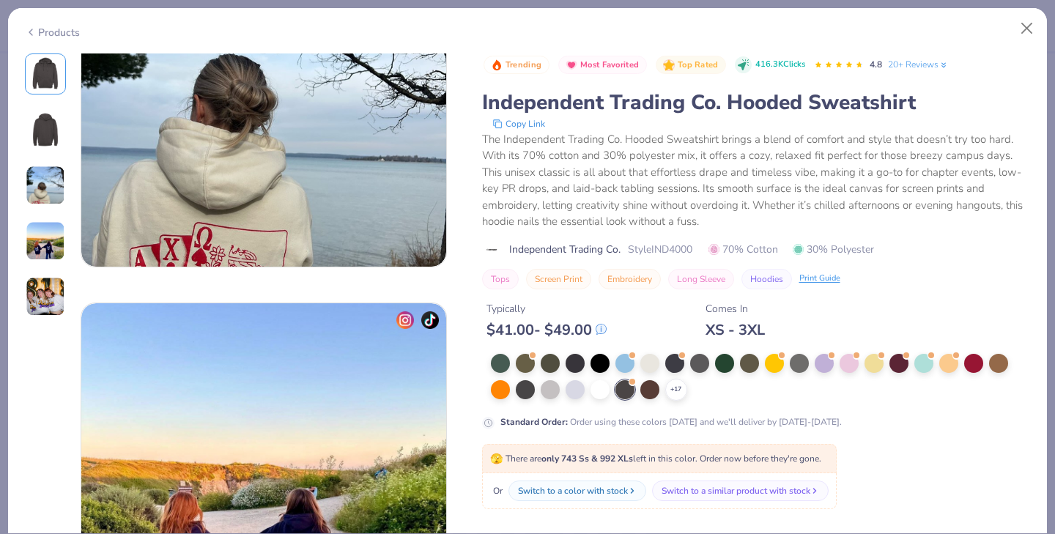
scroll to position [1620, 0]
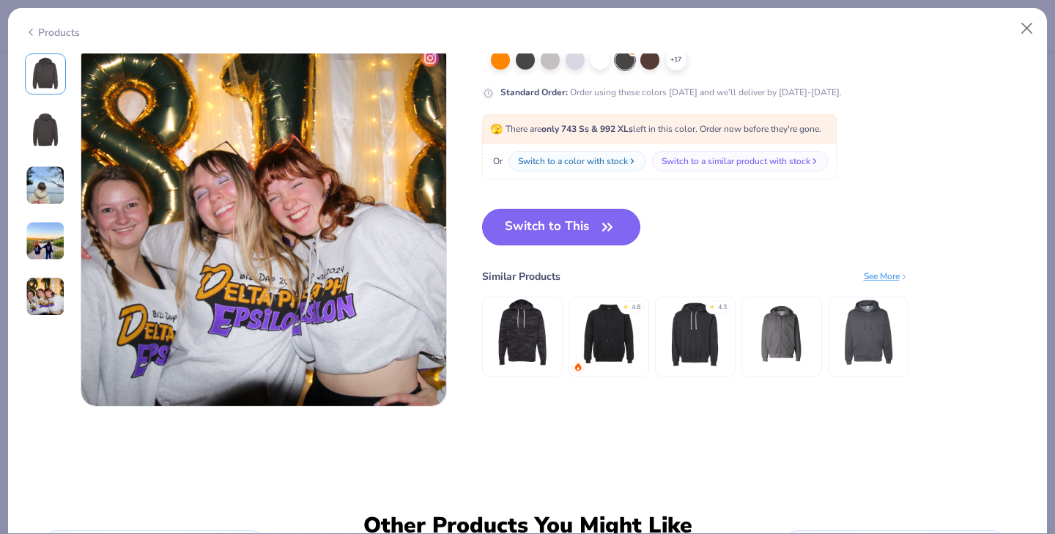
click at [552, 229] on button "Switch to This" at bounding box center [561, 227] width 159 height 37
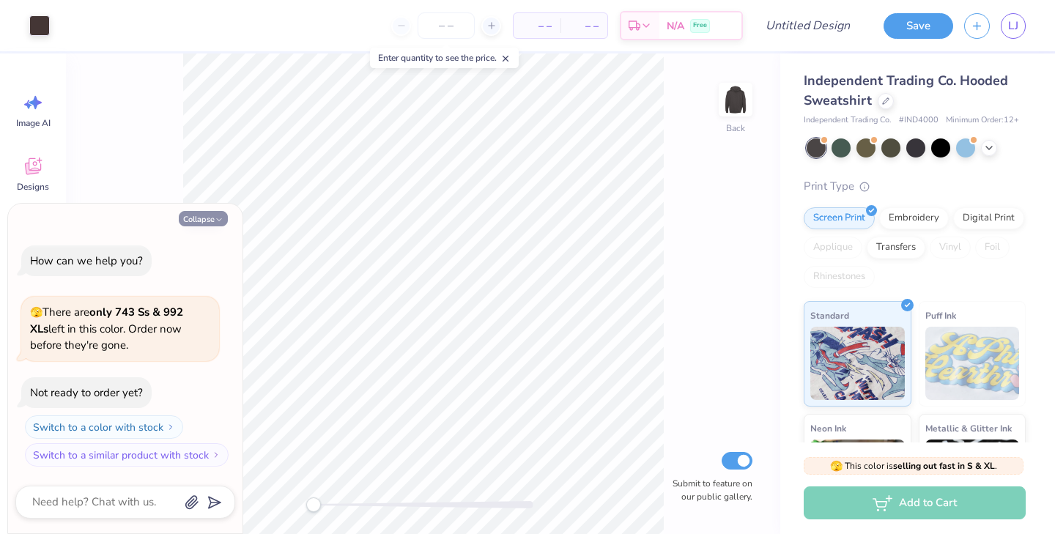
click at [201, 217] on button "Collapse" at bounding box center [203, 218] width 49 height 15
type textarea "x"
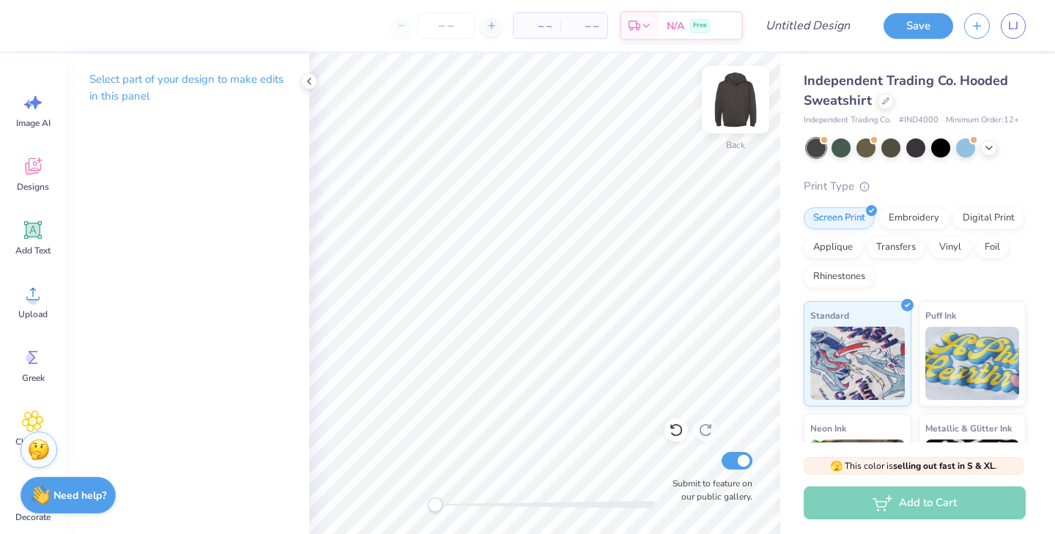
click at [738, 102] on img at bounding box center [736, 99] width 59 height 59
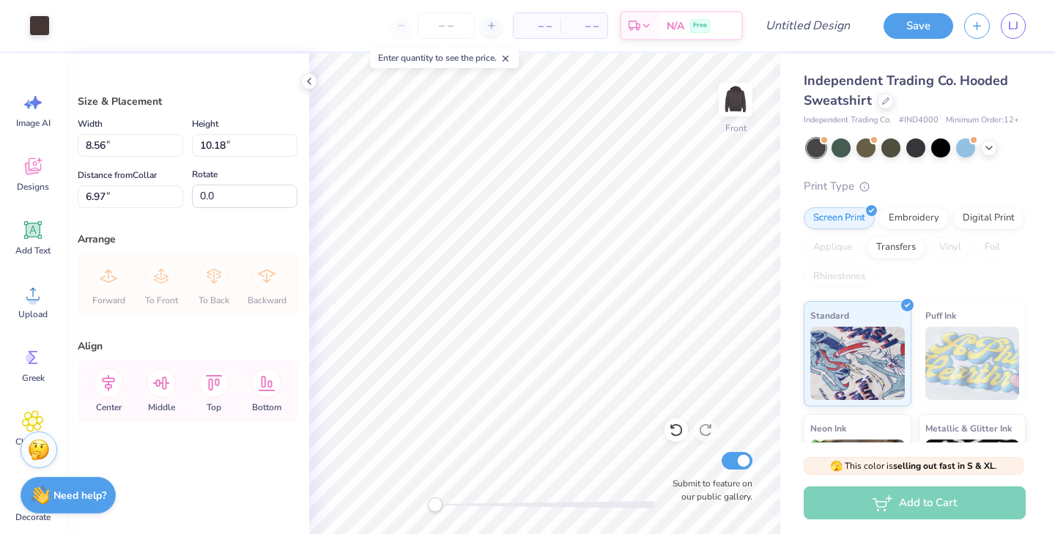
type input "8.56"
type input "10.18"
type input "6.97"
type input "10.23"
type input "12.17"
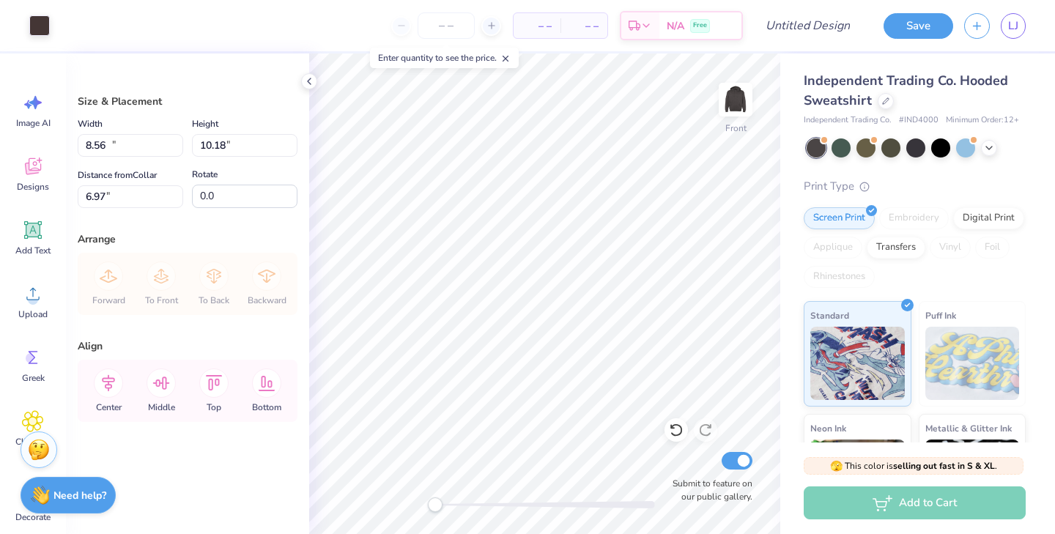
type input "7.05"
type input "11.74"
type input "13.96"
type input "7.12"
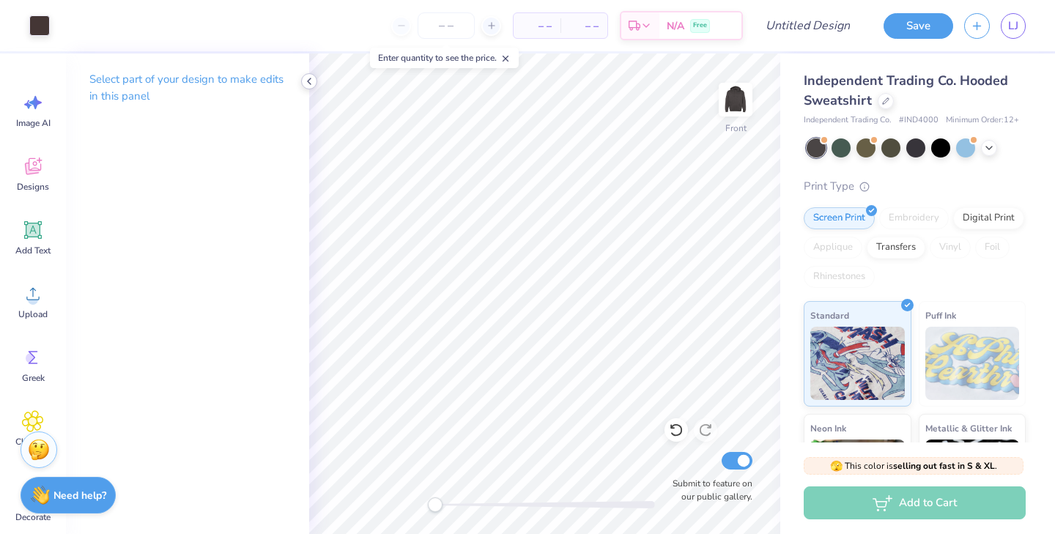
click at [310, 79] on icon at bounding box center [309, 81] width 12 height 12
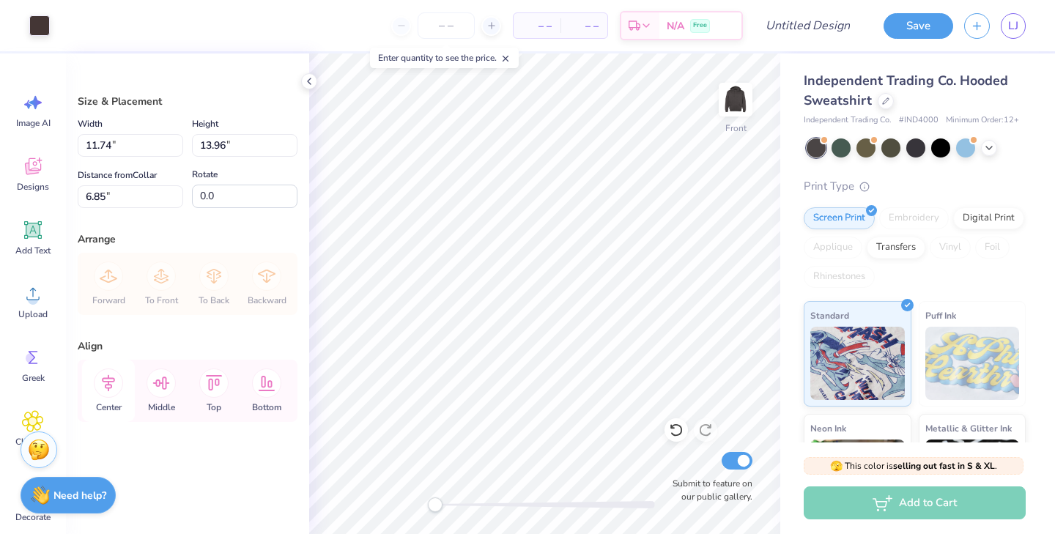
click at [108, 390] on icon at bounding box center [108, 383] width 13 height 17
click at [37, 23] on div at bounding box center [39, 24] width 21 height 21
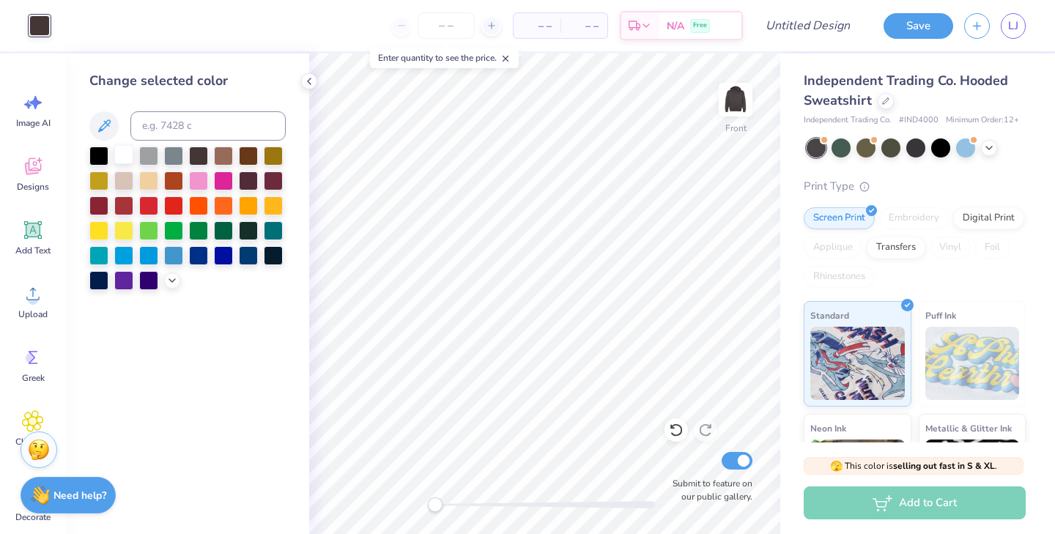
click at [124, 154] on div at bounding box center [123, 154] width 19 height 19
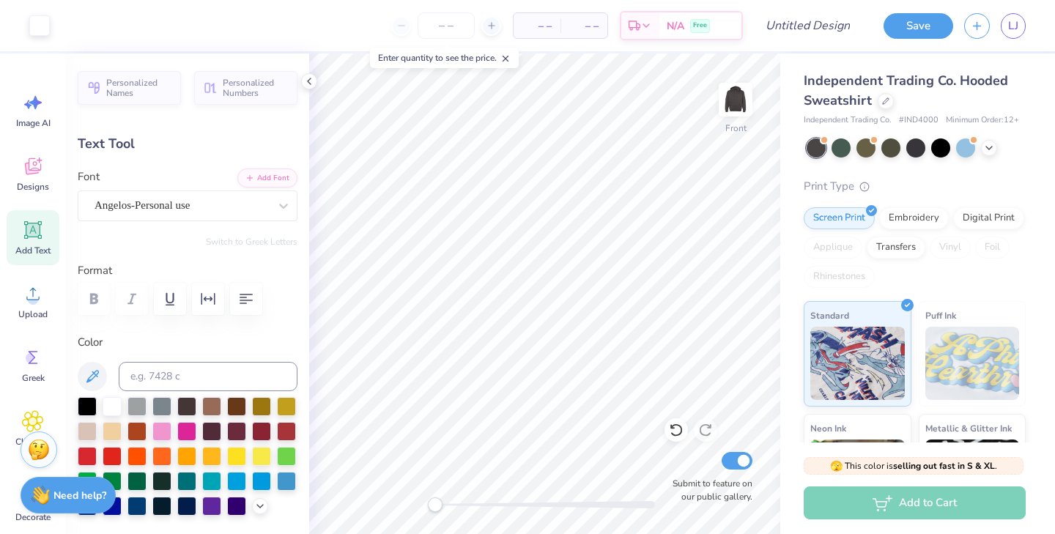
type input "-4.7"
type textarea "Phi Sig"
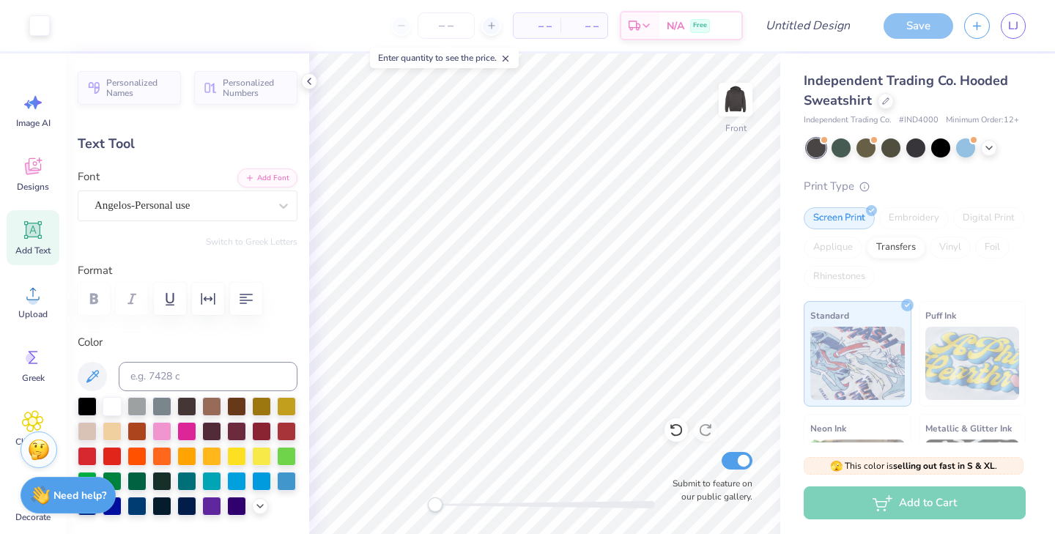
type input "0.0"
type input "17.35"
type input "5.48"
type input "6.04"
type input "-4.7"
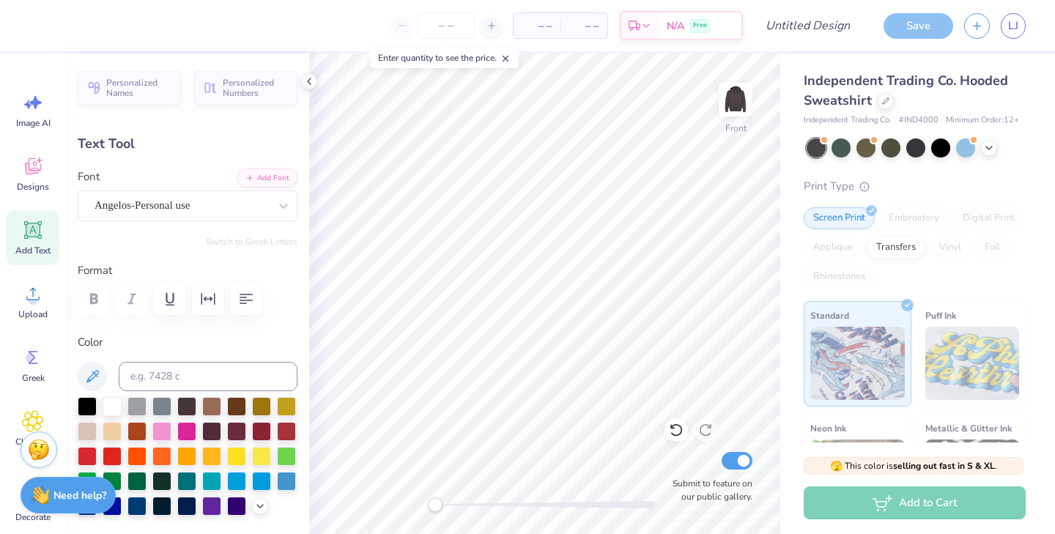
scroll to position [0, 0]
type textarea "PHI SIG"
type input "0.0"
type input "17.82"
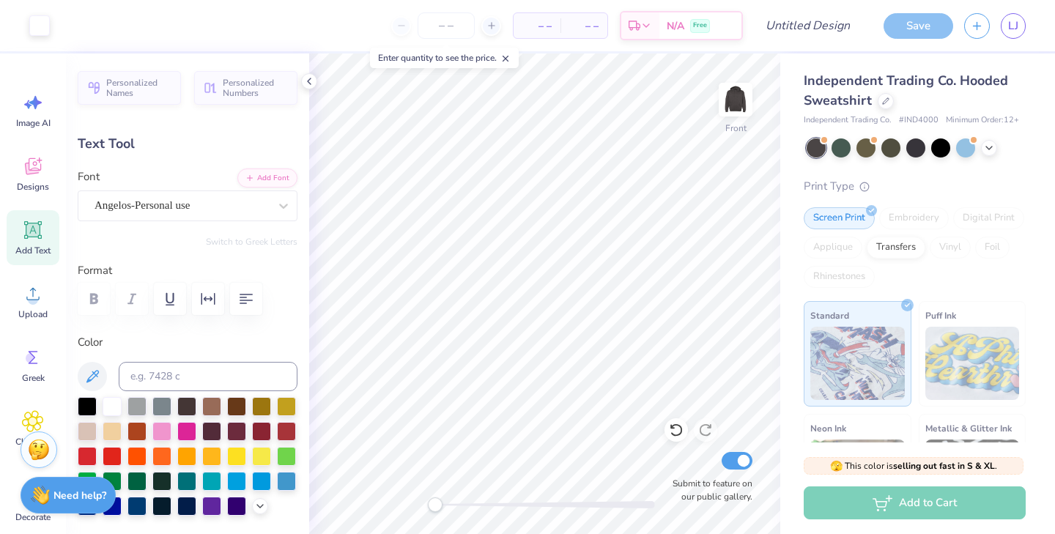
type input "5.73"
type input "6.09"
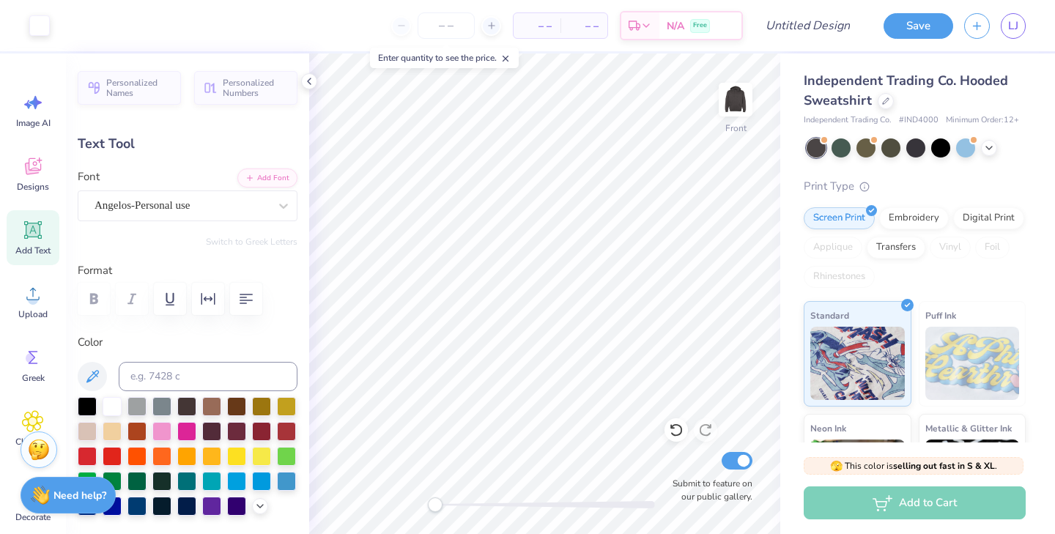
type input "0.0"
click at [671, 435] on icon at bounding box center [676, 430] width 15 height 15
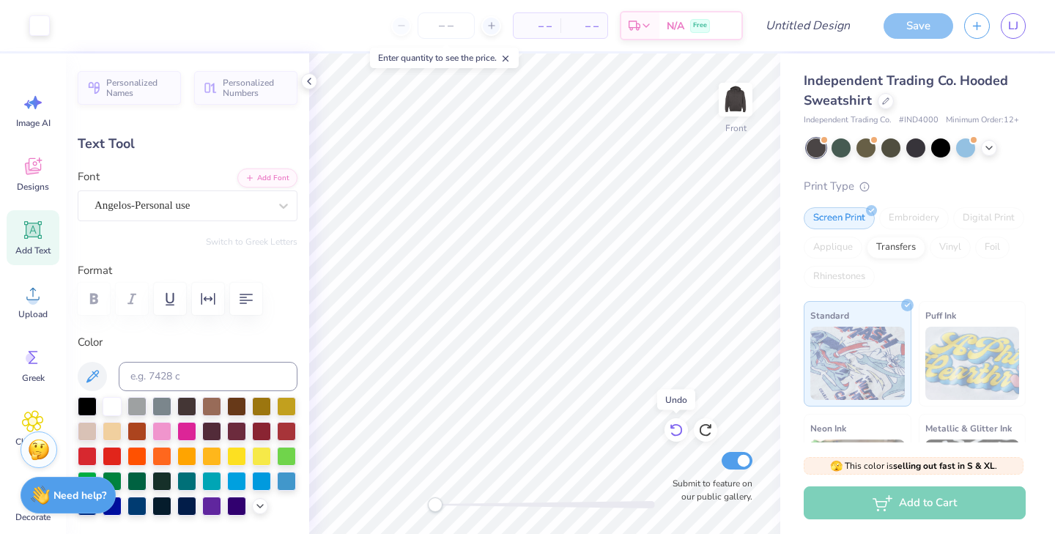
click at [671, 435] on icon at bounding box center [676, 430] width 15 height 15
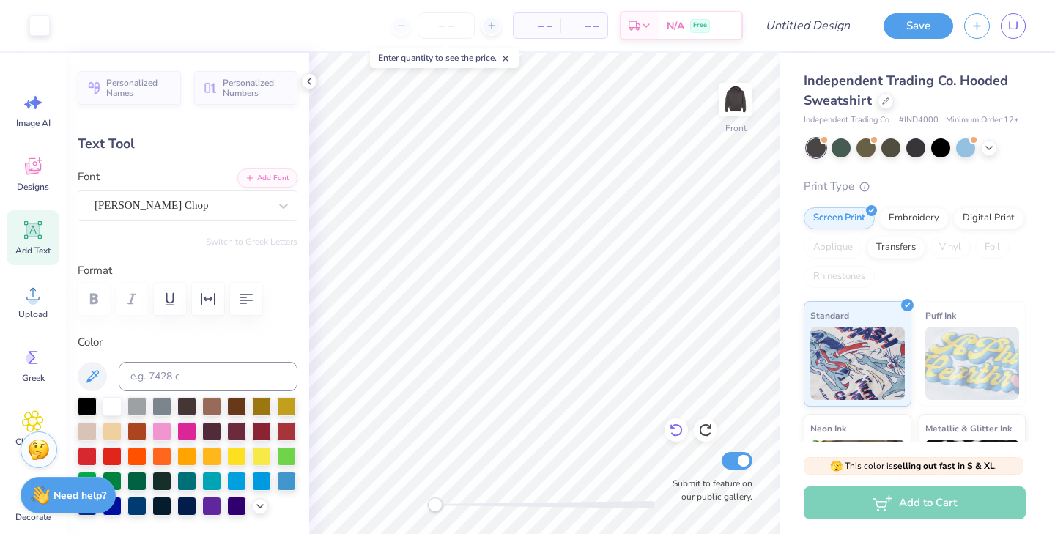
type input "10.30"
type input "1.08"
type input "19.75"
type textarea "SiSTERHOOD RETREAT 2025"
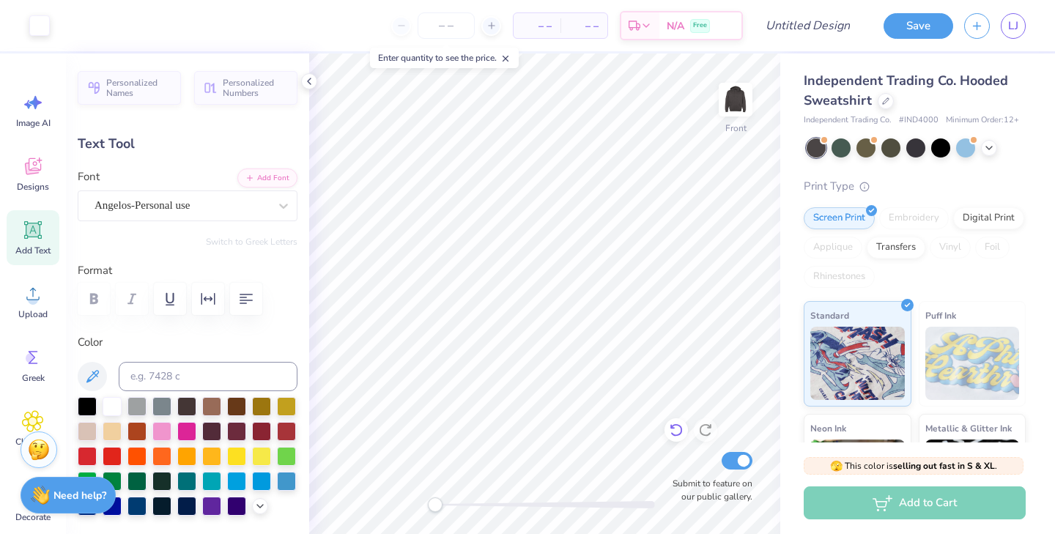
type input "11.74"
type input "4.13"
type input "6.85"
type input "-4.7"
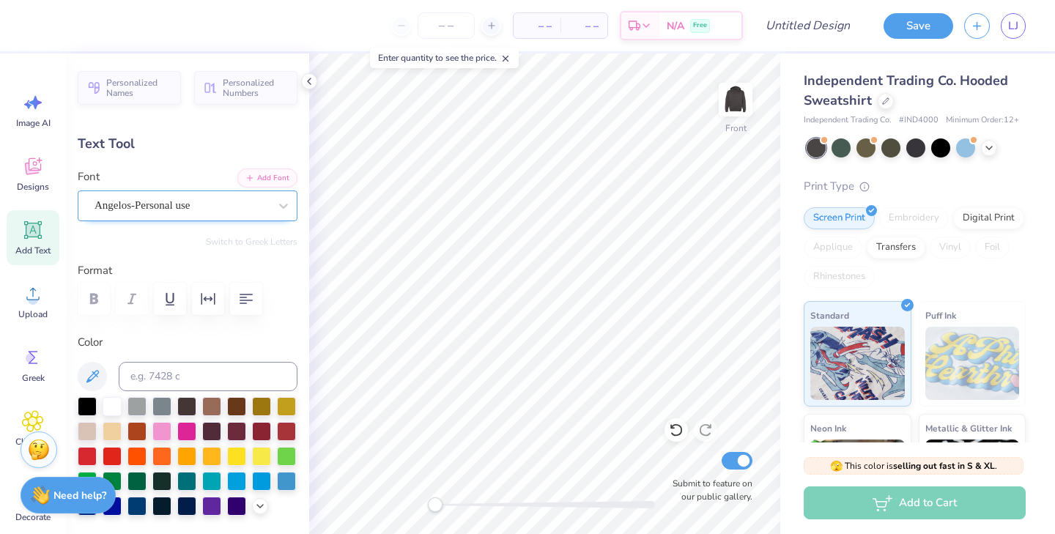
type textarea "Phi Sig"
click at [261, 207] on div "Angelos-Personal use" at bounding box center [181, 205] width 177 height 23
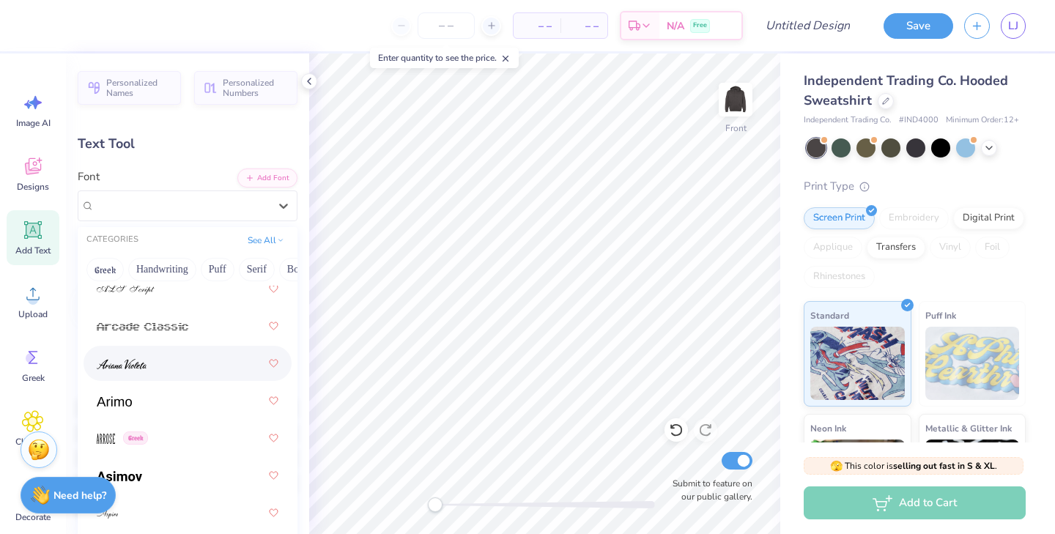
scroll to position [685, 0]
click at [158, 359] on div at bounding box center [188, 356] width 182 height 26
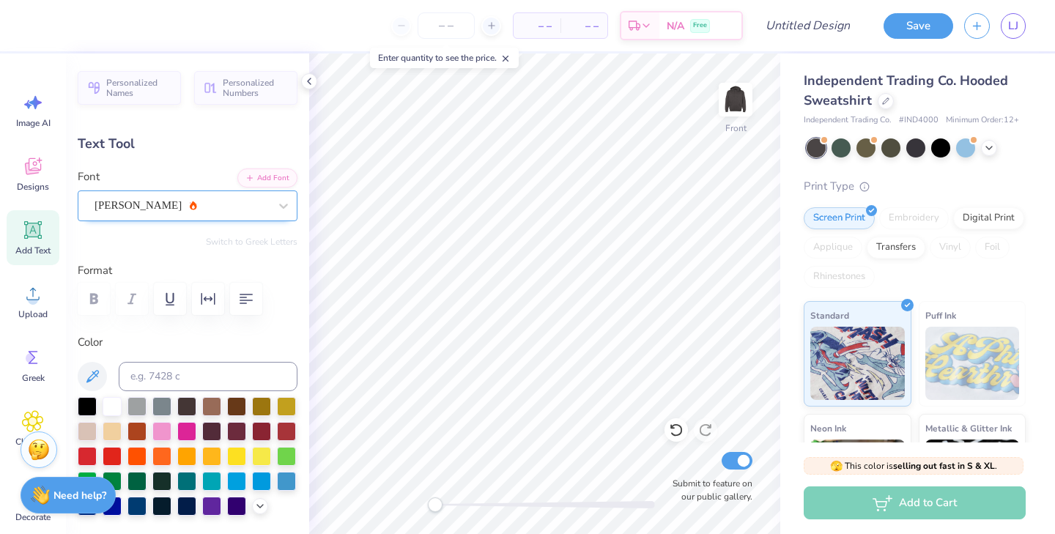
click at [195, 211] on div "Ariana Violeta" at bounding box center [181, 205] width 177 height 23
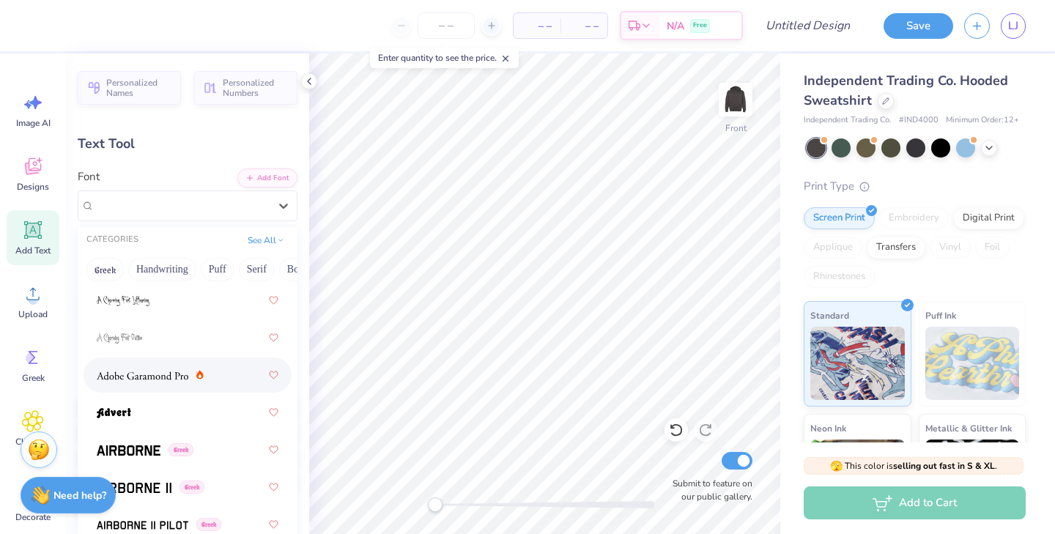
scroll to position [295, 0]
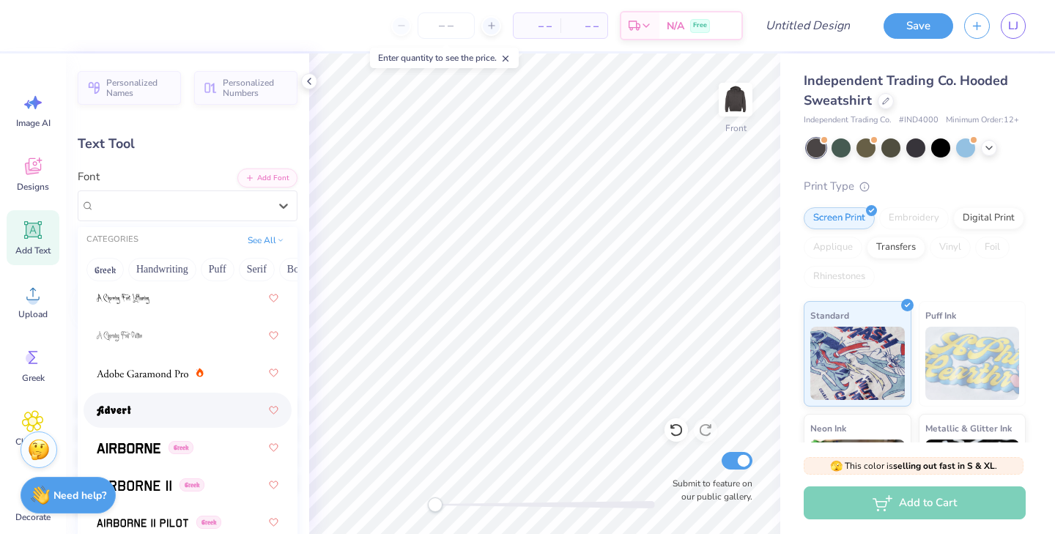
click at [175, 410] on div at bounding box center [188, 410] width 182 height 26
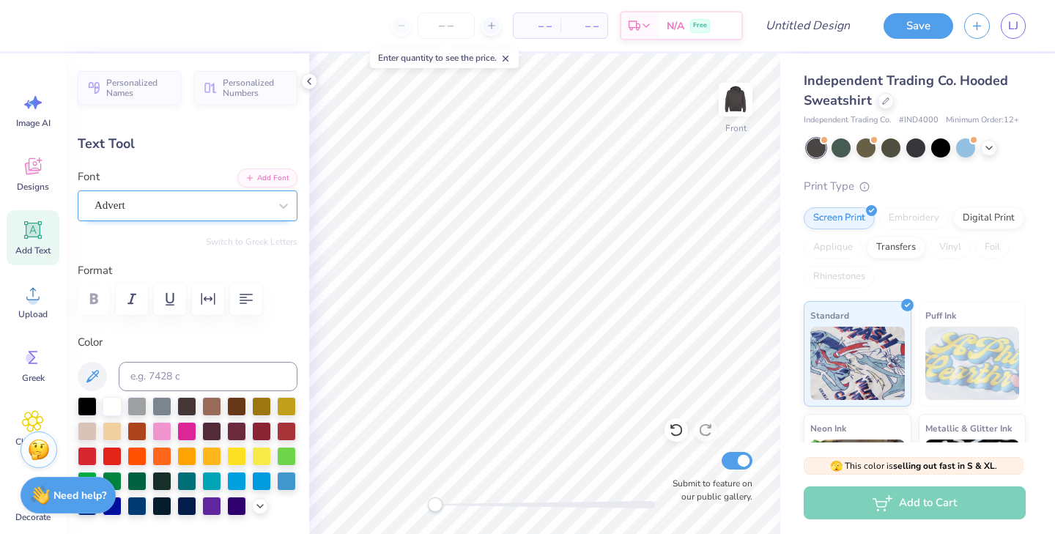
click at [217, 201] on div "Advert" at bounding box center [181, 205] width 177 height 23
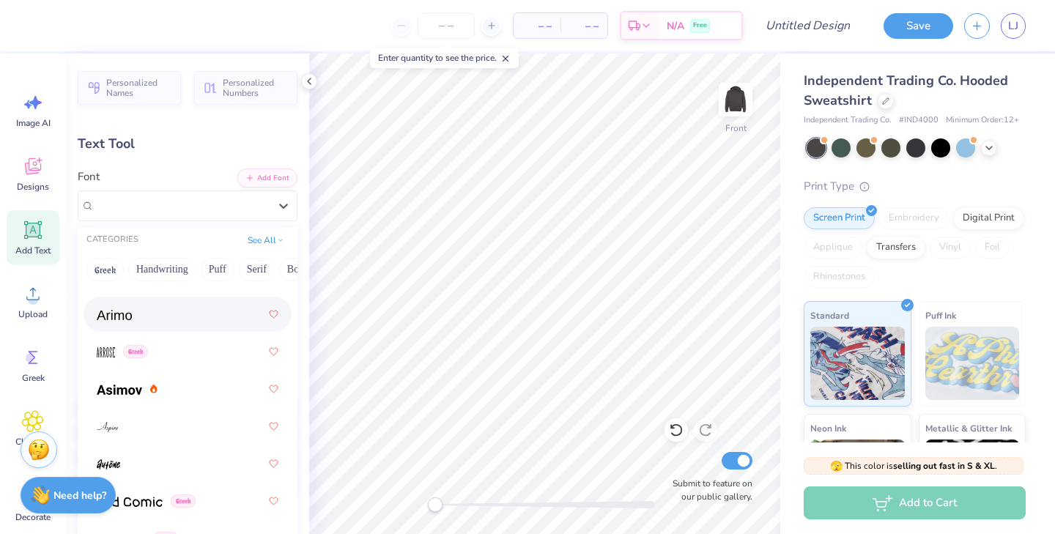
scroll to position [779, 0]
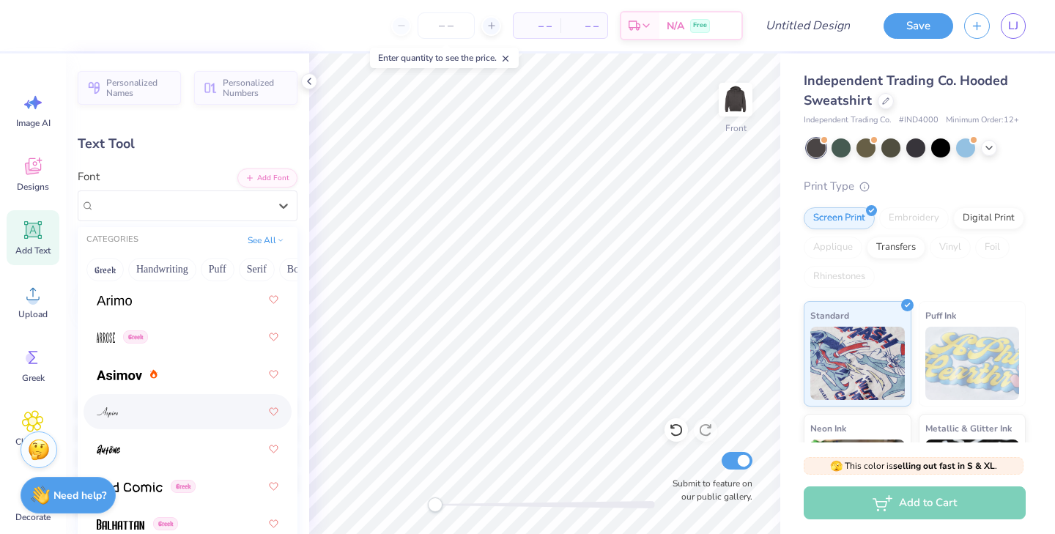
click at [172, 410] on div at bounding box center [188, 412] width 182 height 26
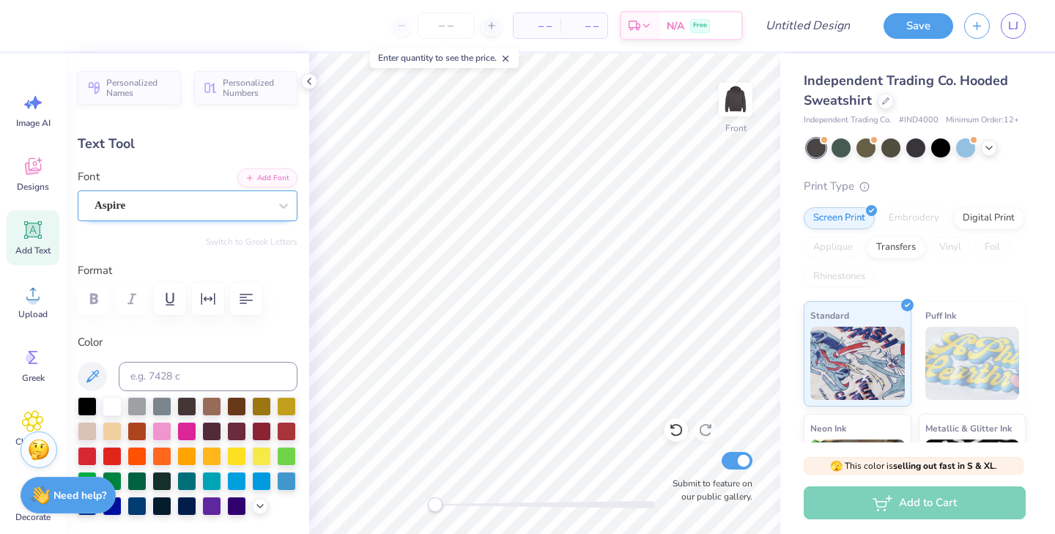
click at [217, 207] on div "Aspire" at bounding box center [181, 205] width 177 height 23
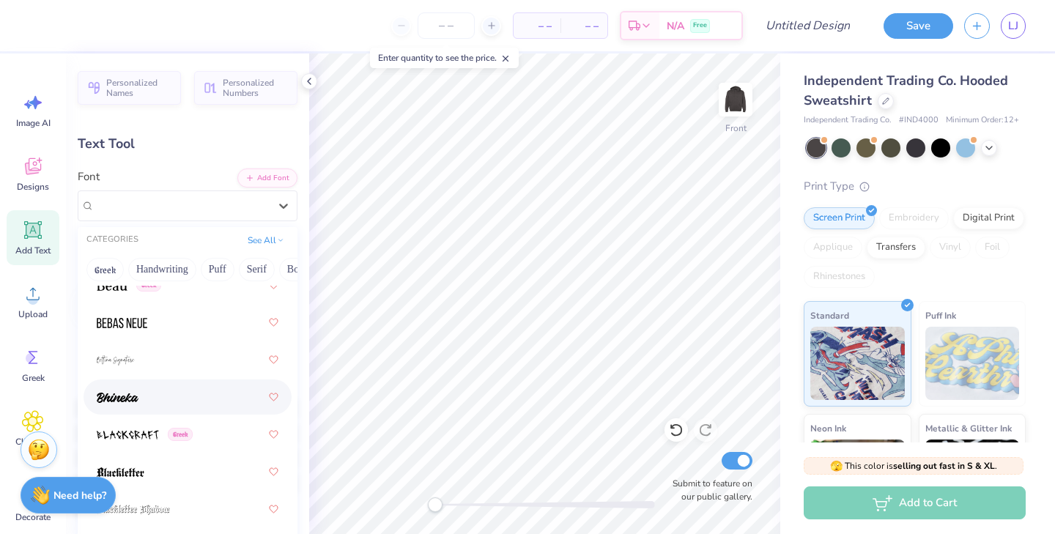
scroll to position [1061, 0]
click at [170, 397] on div at bounding box center [188, 392] width 182 height 26
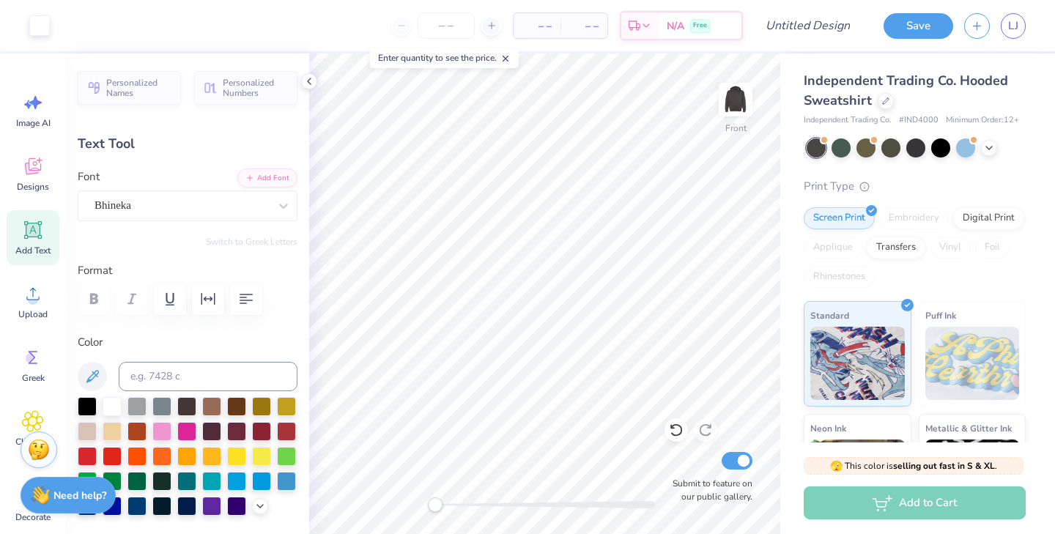
type input "0.0"
type input "10.48"
type input "3.81"
type input "6.52"
type input "-4.7"
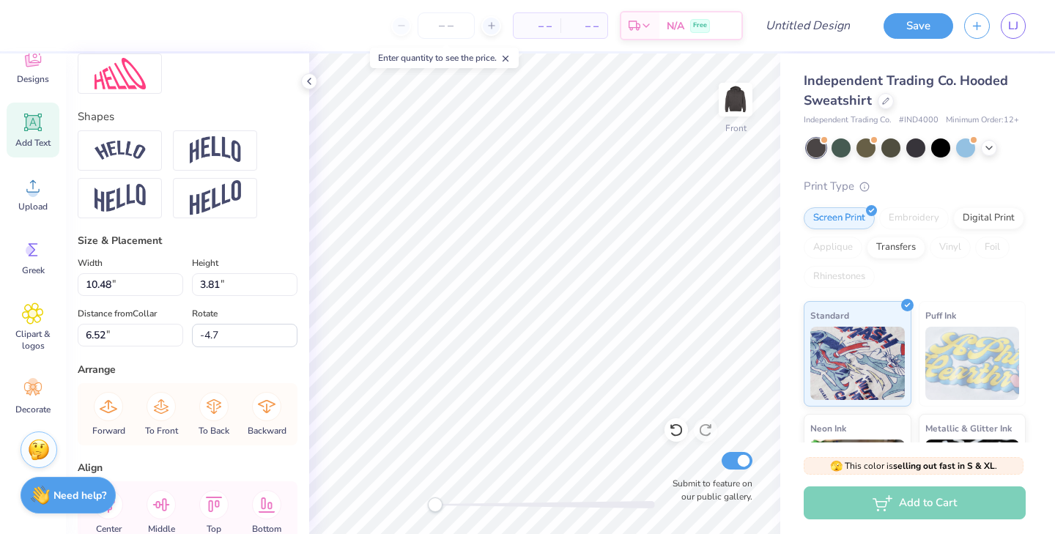
scroll to position [571, 0]
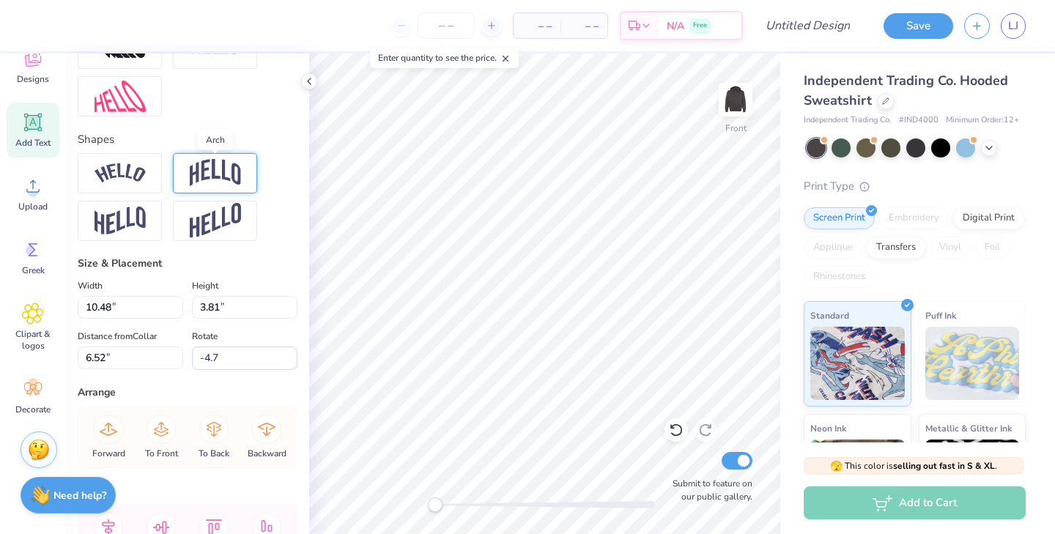
click at [207, 176] on img at bounding box center [215, 173] width 51 height 28
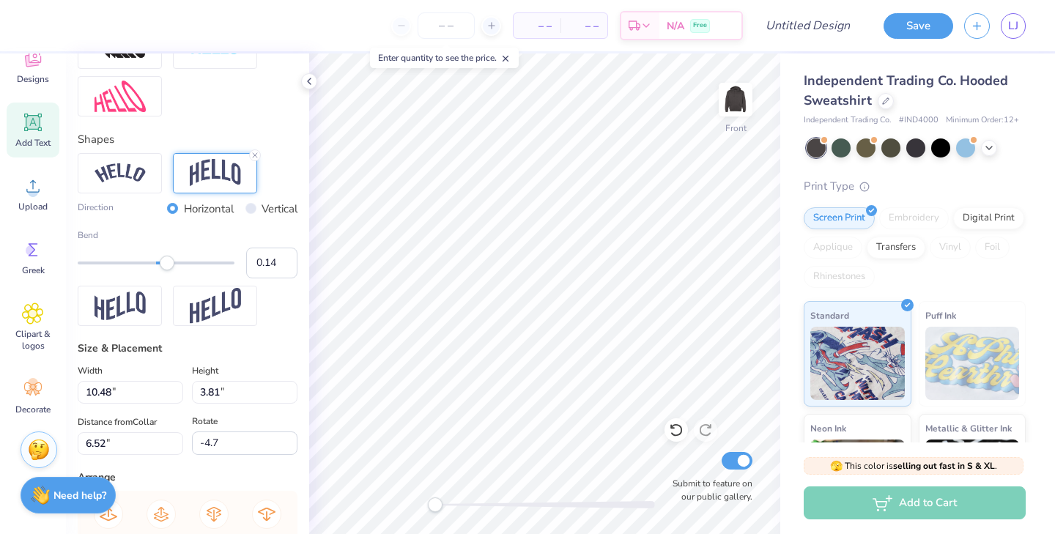
type input "0.13"
drag, startPoint x: 194, startPoint y: 264, endPoint x: 166, endPoint y: 266, distance: 27.9
click at [166, 266] on div "Accessibility label" at bounding box center [166, 263] width 15 height 15
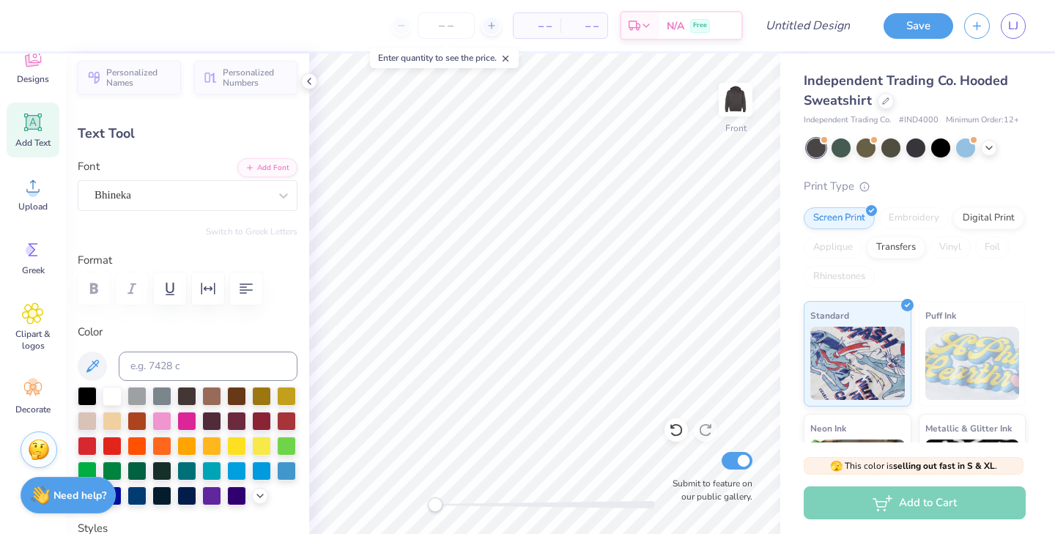
scroll to position [0, 0]
type textarea "Phi Sig"
type input "0.0"
type input "3.96"
type input "6.39"
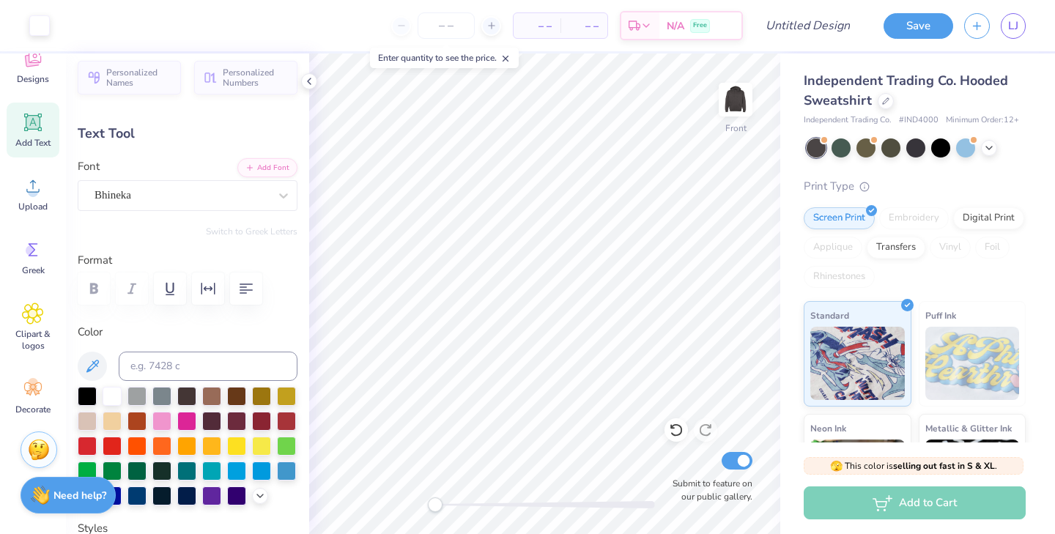
type input "0.0"
type input "13.10"
type input "1.08"
type input "19.75"
click at [280, 191] on icon at bounding box center [283, 195] width 15 height 15
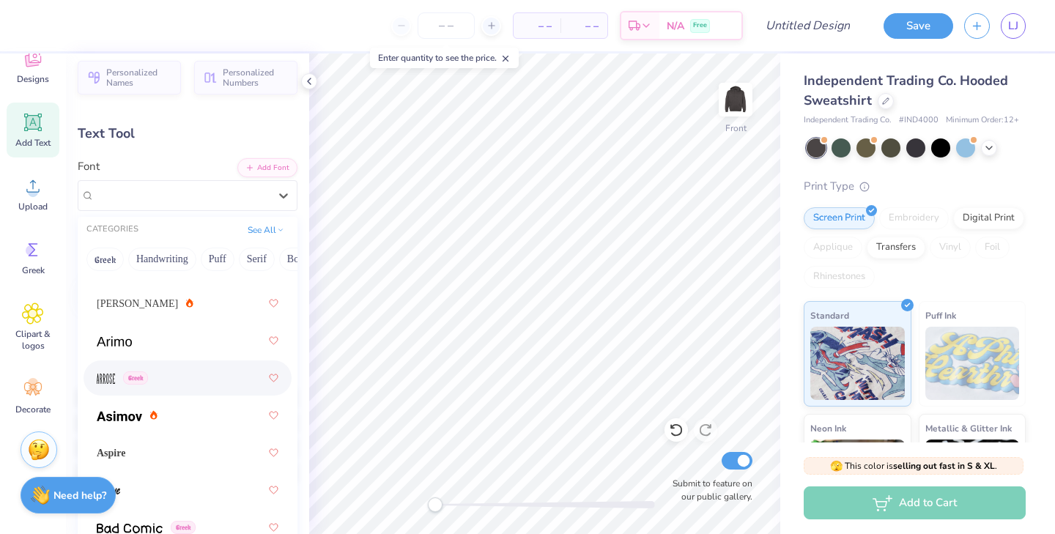
scroll to position [688, 0]
click at [175, 384] on div at bounding box center [188, 381] width 182 height 26
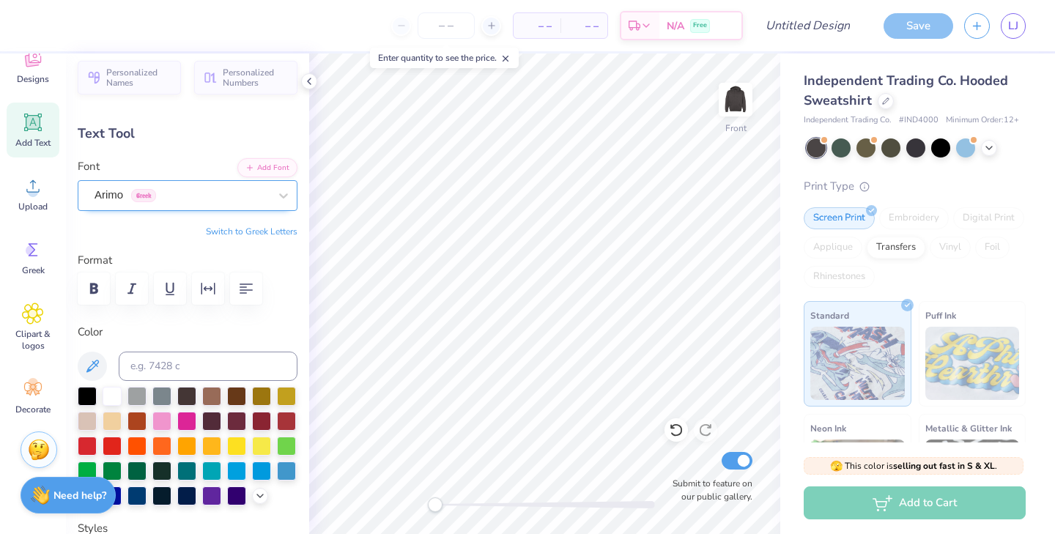
click at [218, 192] on div "Arimo Greek" at bounding box center [181, 195] width 177 height 23
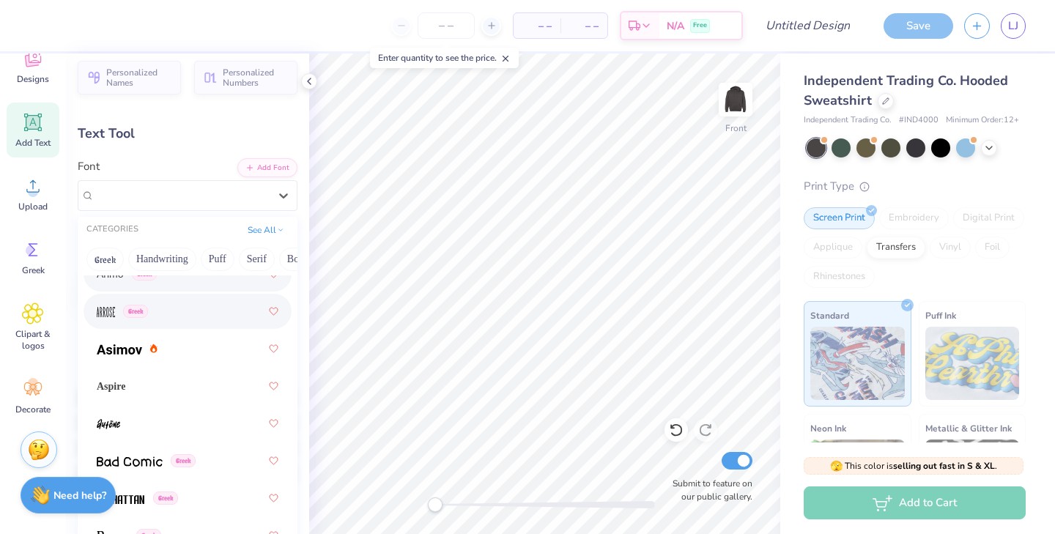
scroll to position [807, 0]
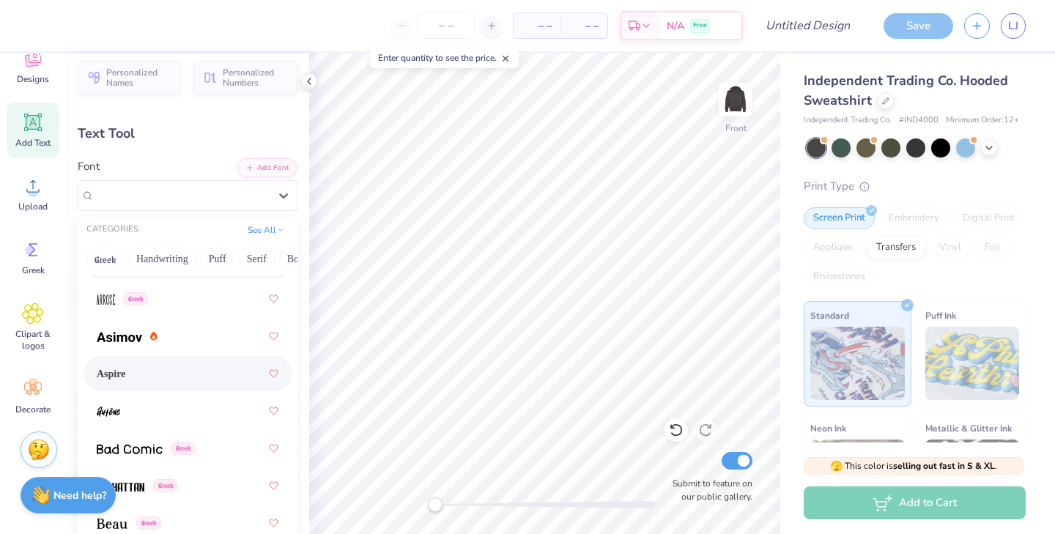
click at [137, 375] on div "Aspire" at bounding box center [188, 374] width 182 height 26
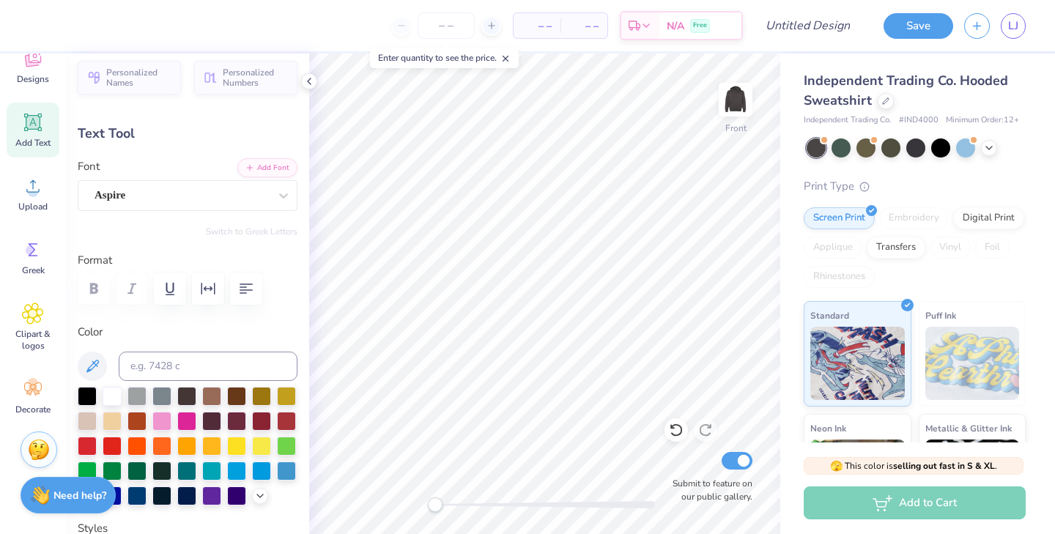
click at [189, 178] on div "Font Aspire" at bounding box center [188, 184] width 220 height 53
click at [187, 188] on div "Aspire" at bounding box center [181, 195] width 177 height 23
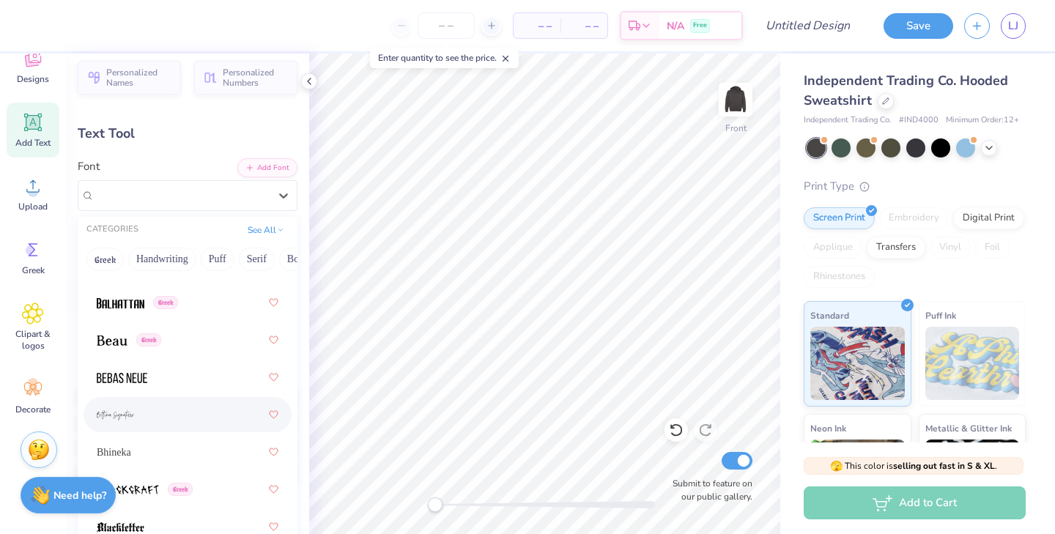
scroll to position [992, 0]
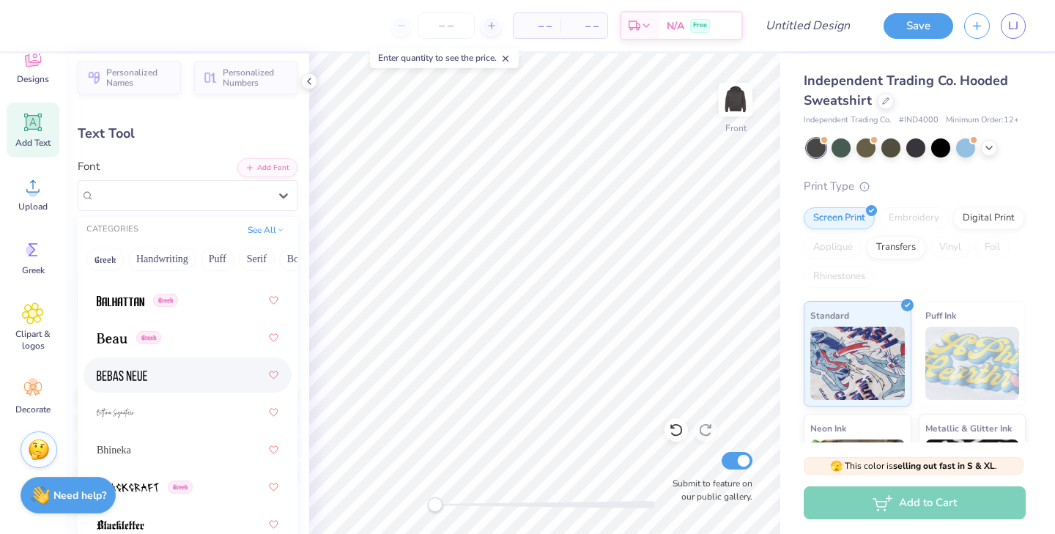
click at [175, 383] on div at bounding box center [188, 375] width 182 height 26
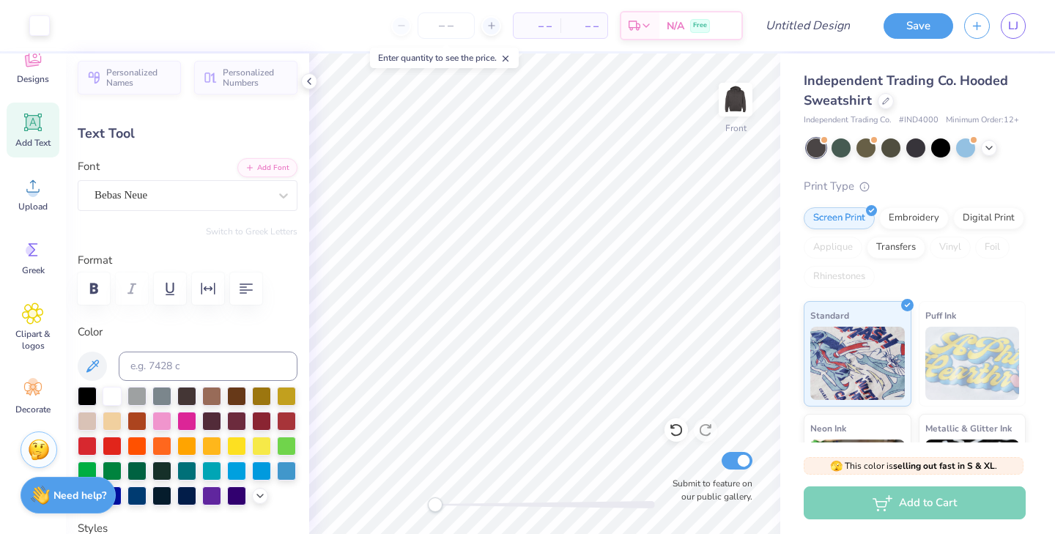
type input "10.21"
type input "0.91"
type input "19.83"
type textarea "SiSTERHOOD RETREAT FALL 2025"
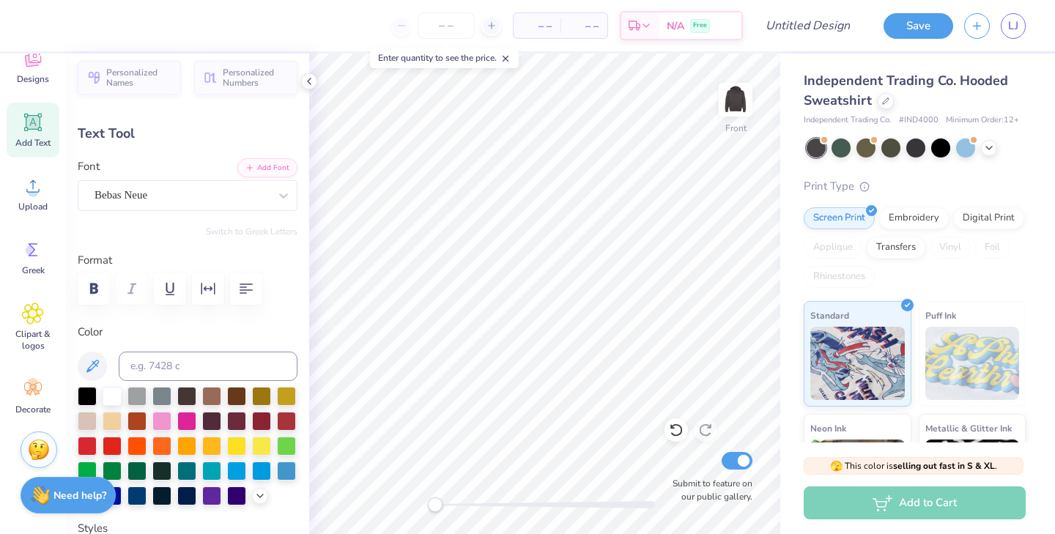
scroll to position [0, 10]
type input "10.35"
type input "4.97"
type input "6.38"
type input "-13.5"
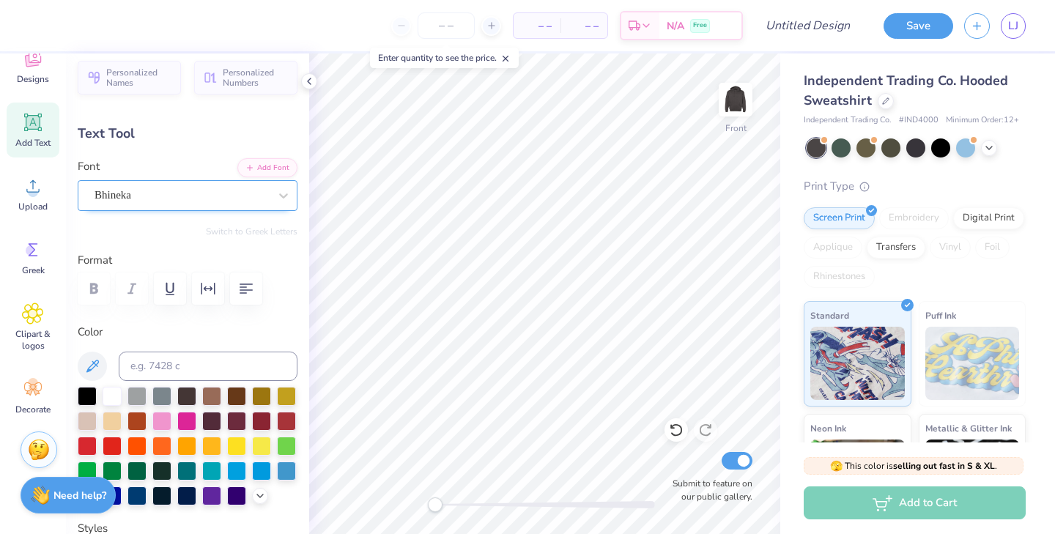
click at [265, 184] on div "Bhineka" at bounding box center [181, 195] width 177 height 23
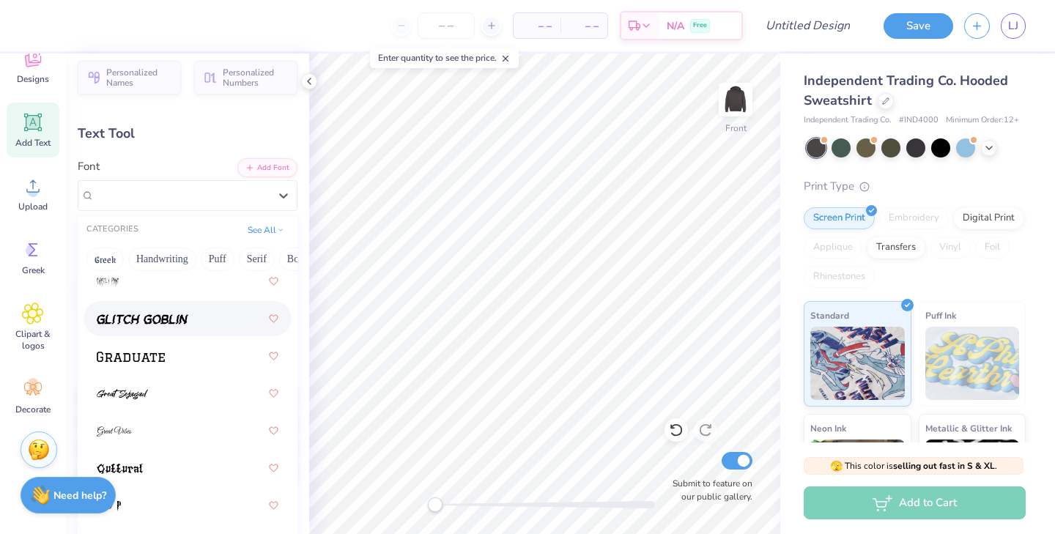
scroll to position [4943, 0]
click at [219, 246] on div "Greek Handwriting Puff Serif Bold Calligraphy Retro Sans Serif Minimal Fantasy …" at bounding box center [188, 259] width 220 height 32
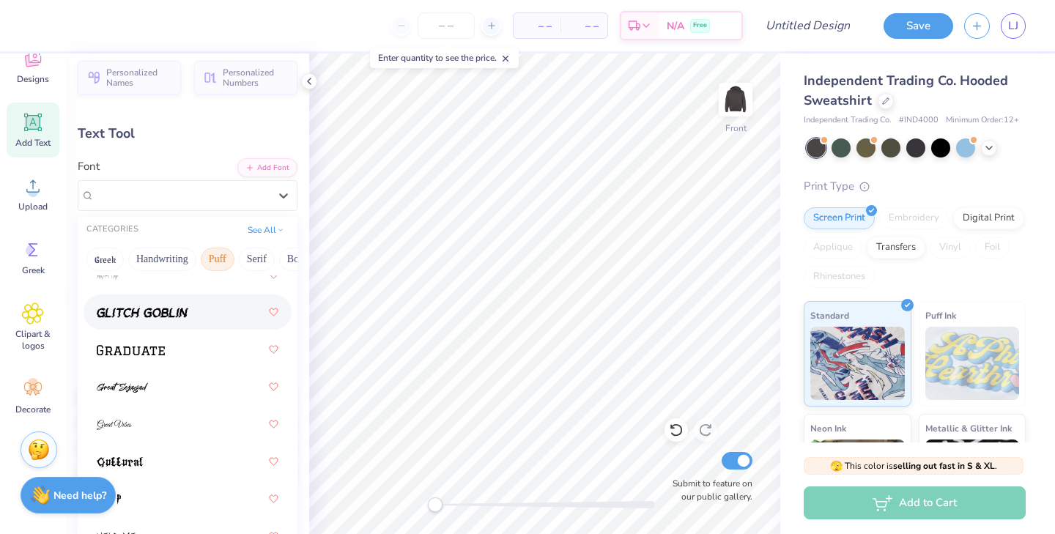
click at [219, 255] on button "Puff" at bounding box center [218, 259] width 34 height 23
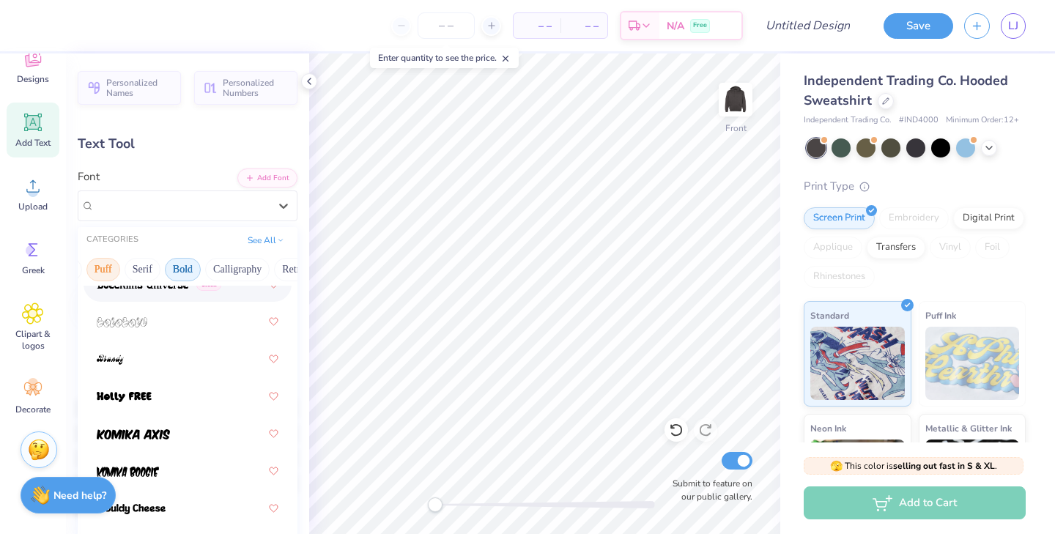
scroll to position [0, 113]
click at [196, 268] on button "Bold" at bounding box center [184, 269] width 36 height 23
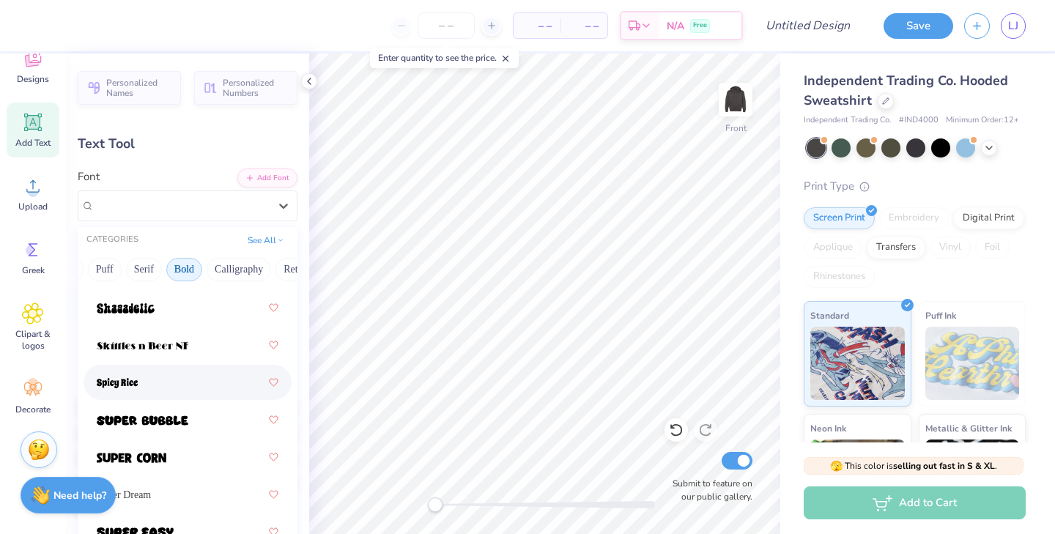
scroll to position [2152, 0]
click at [122, 386] on img at bounding box center [117, 381] width 41 height 10
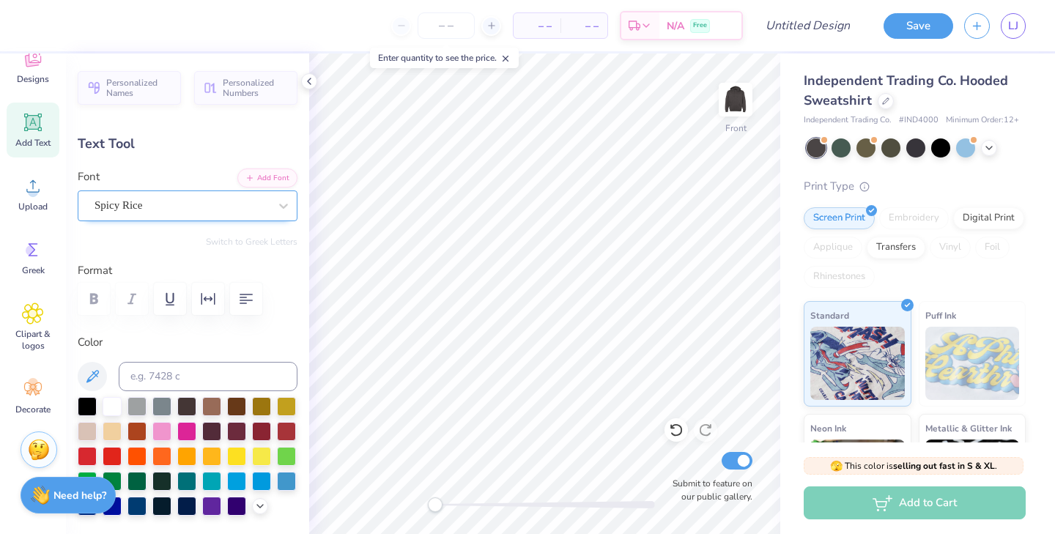
click at [208, 210] on div "Spicy Rice" at bounding box center [181, 205] width 177 height 23
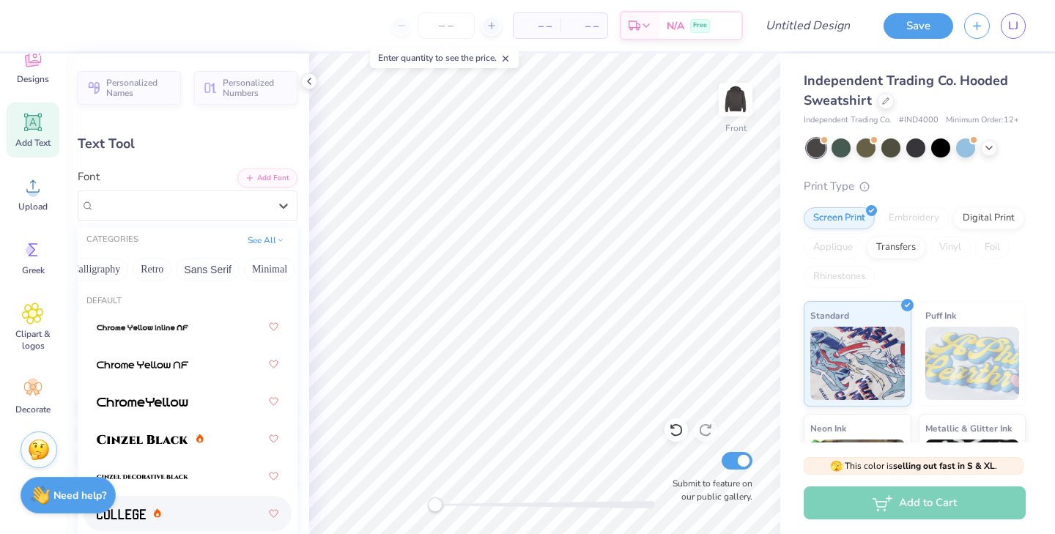
scroll to position [0, 238]
click at [183, 271] on button "Retro" at bounding box center [169, 269] width 39 height 23
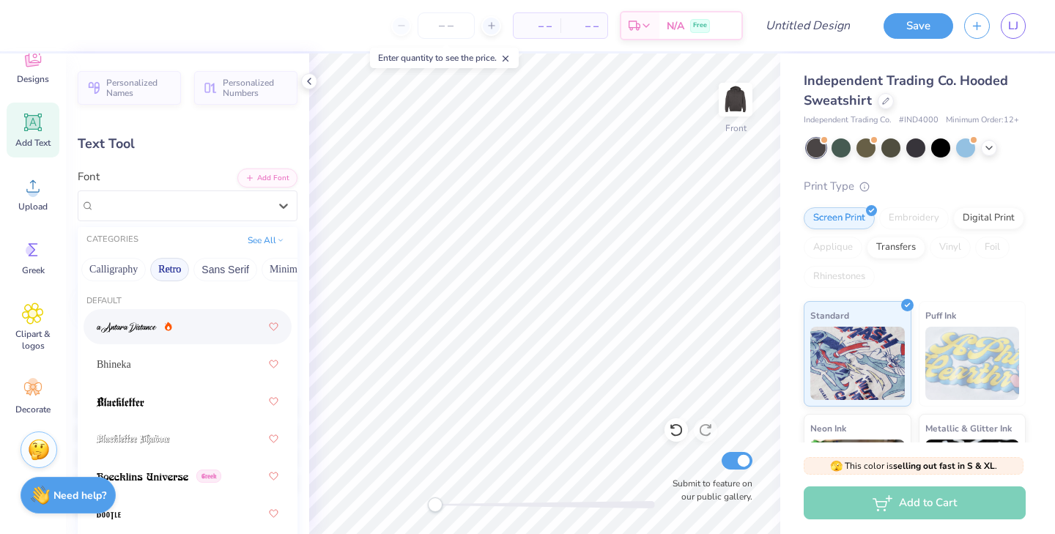
click at [173, 330] on div at bounding box center [188, 327] width 182 height 26
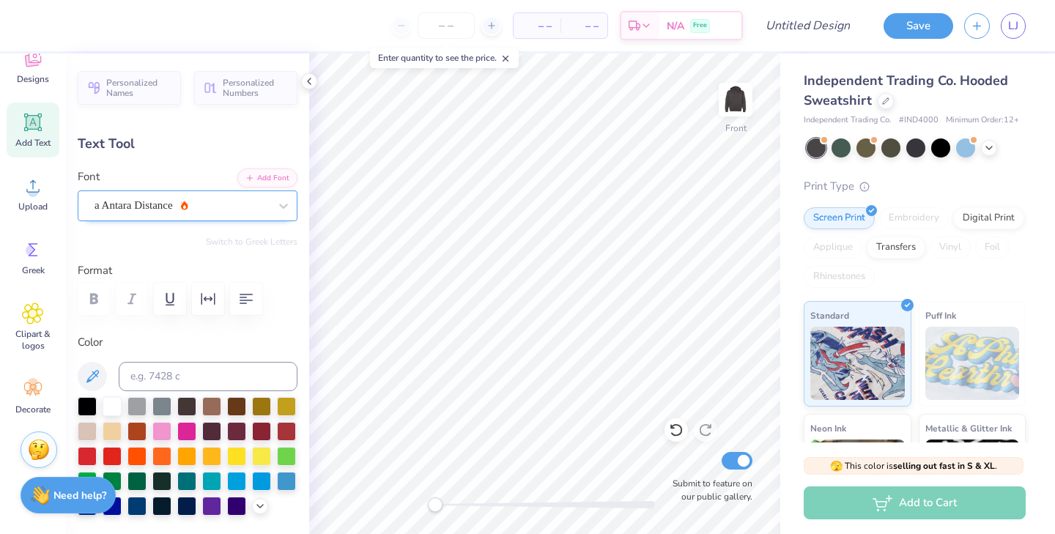
click at [218, 205] on div "a Antara Distance" at bounding box center [181, 205] width 177 height 23
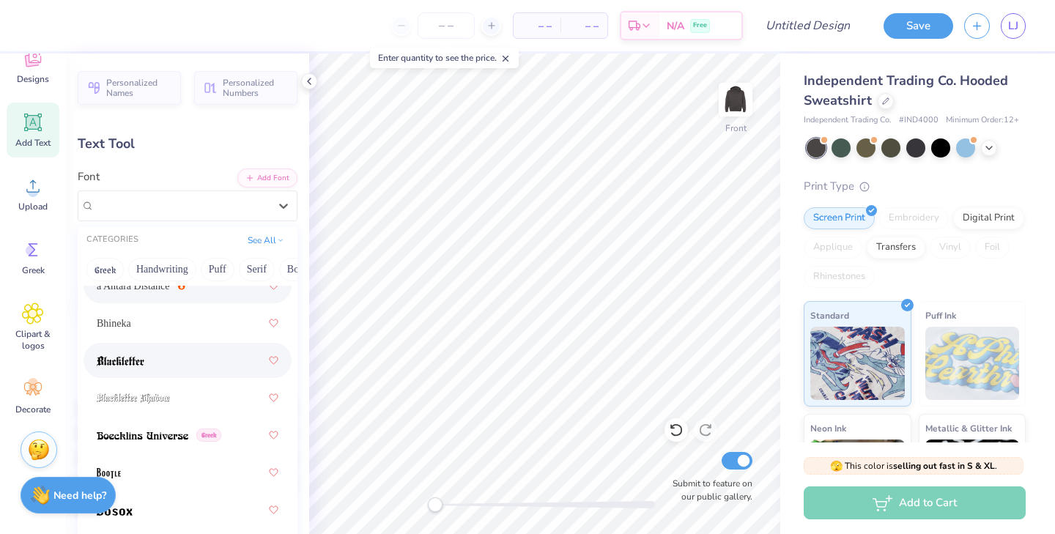
scroll to position [42, 0]
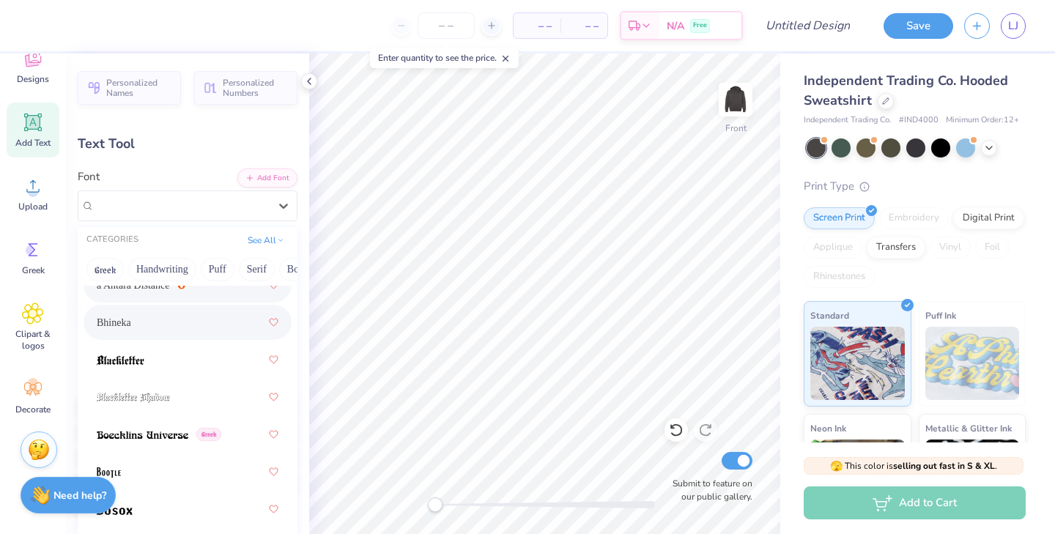
click at [171, 331] on div "Bhineka" at bounding box center [188, 322] width 182 height 26
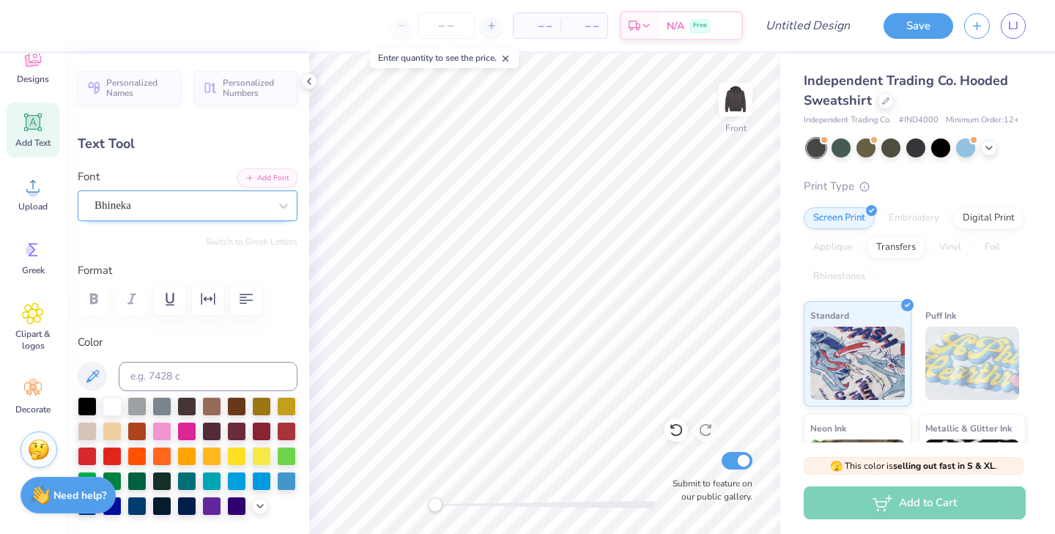
click at [214, 203] on div "Bhineka" at bounding box center [181, 205] width 177 height 23
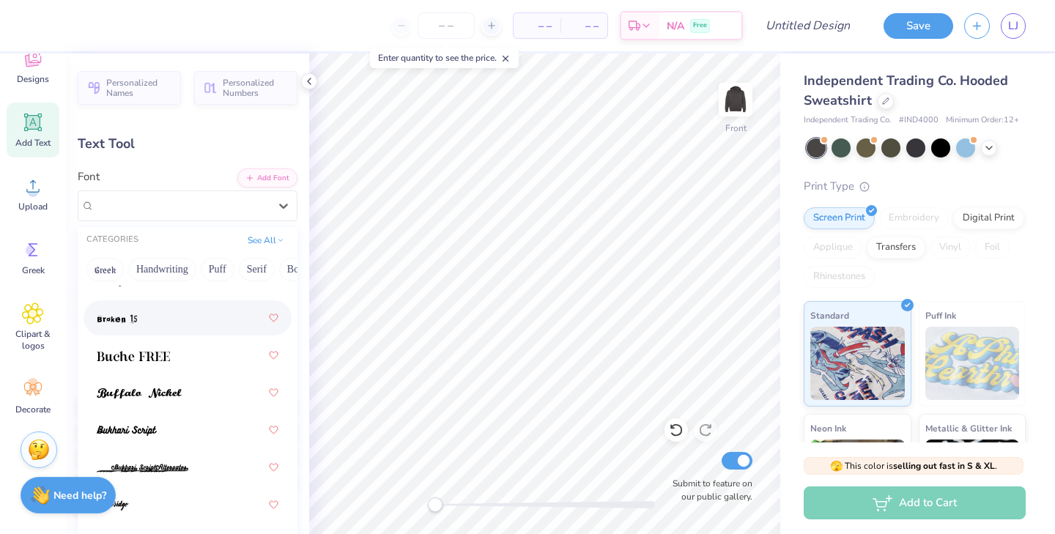
scroll to position [353, 0]
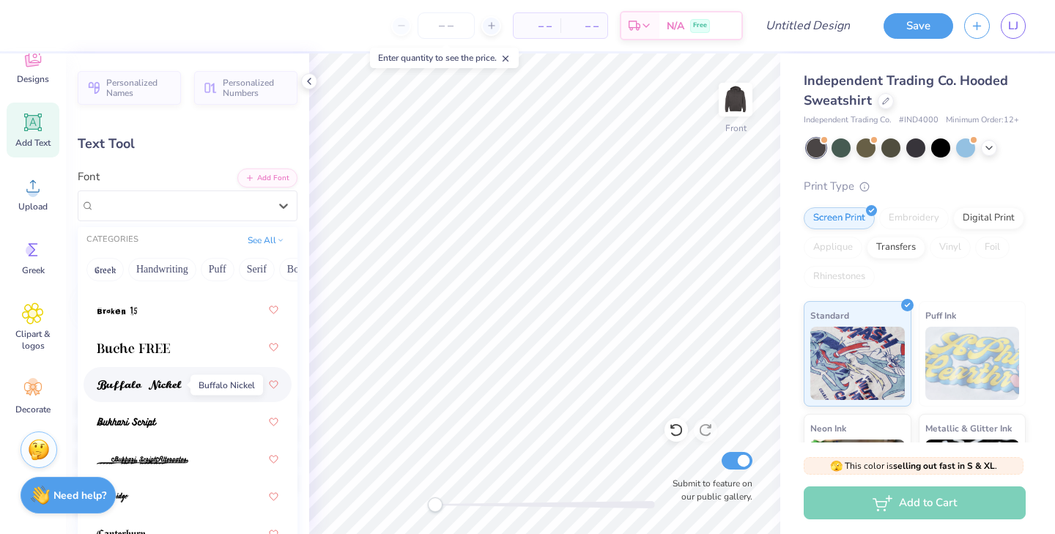
click at [177, 385] on img at bounding box center [139, 385] width 85 height 10
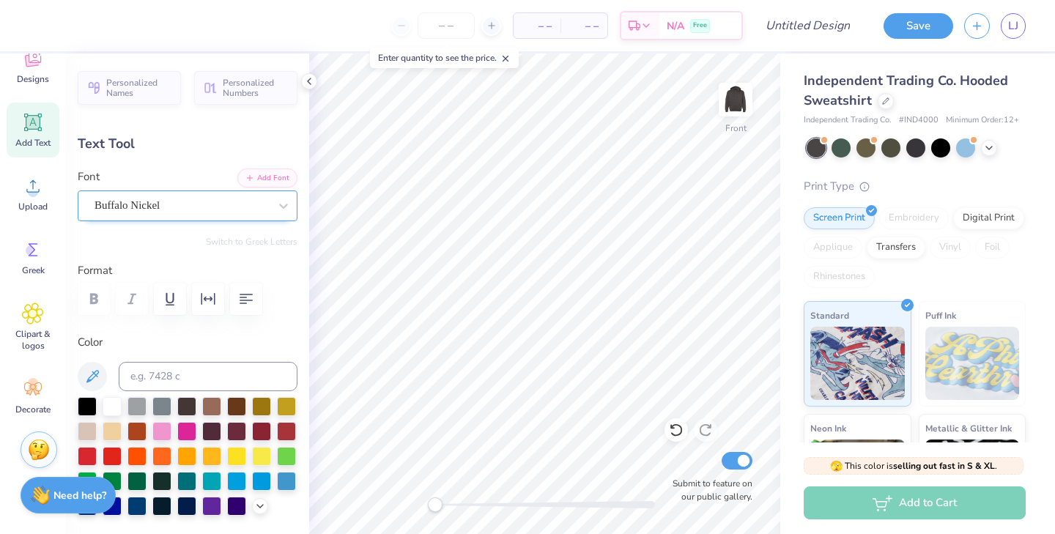
click at [188, 202] on div "Buffalo Nickel" at bounding box center [181, 205] width 177 height 23
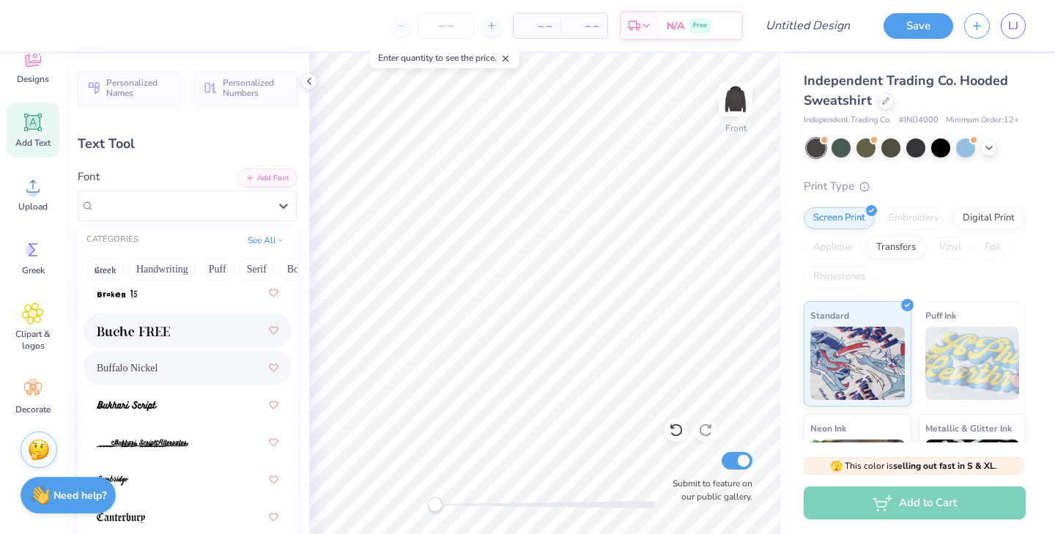
scroll to position [380, 0]
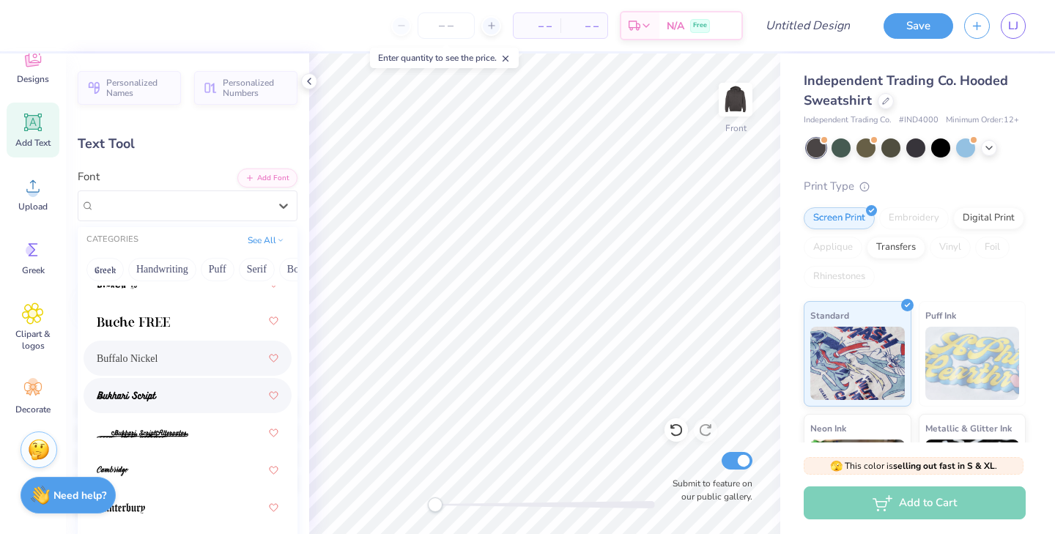
click at [170, 393] on div at bounding box center [188, 396] width 182 height 26
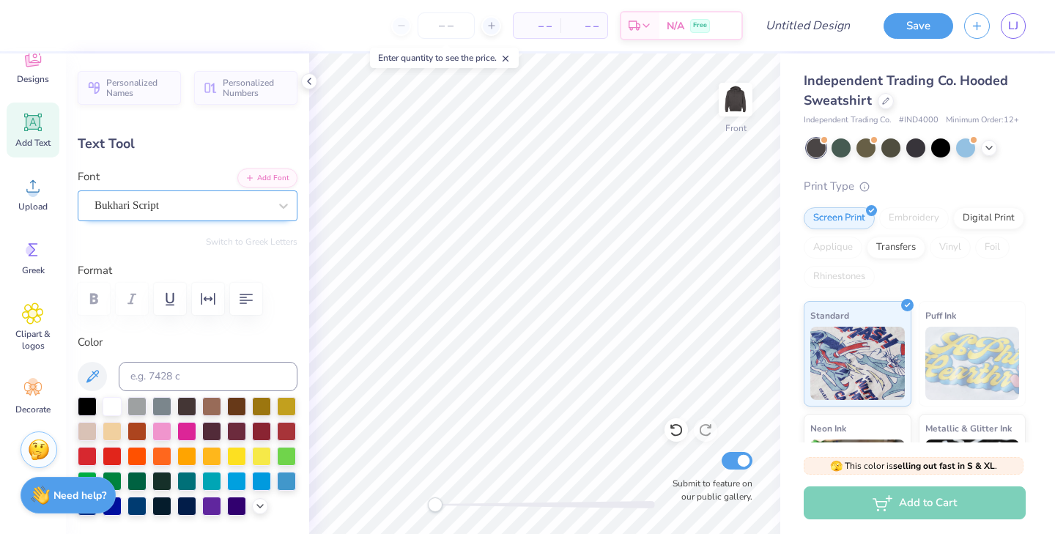
click at [166, 210] on div "Bukhari Script" at bounding box center [181, 205] width 177 height 23
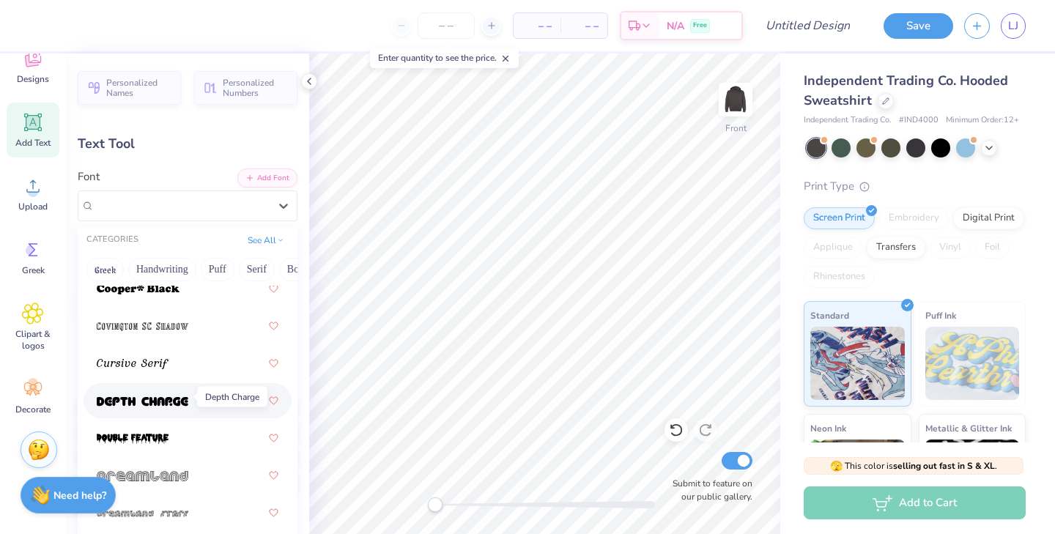
scroll to position [1052, 0]
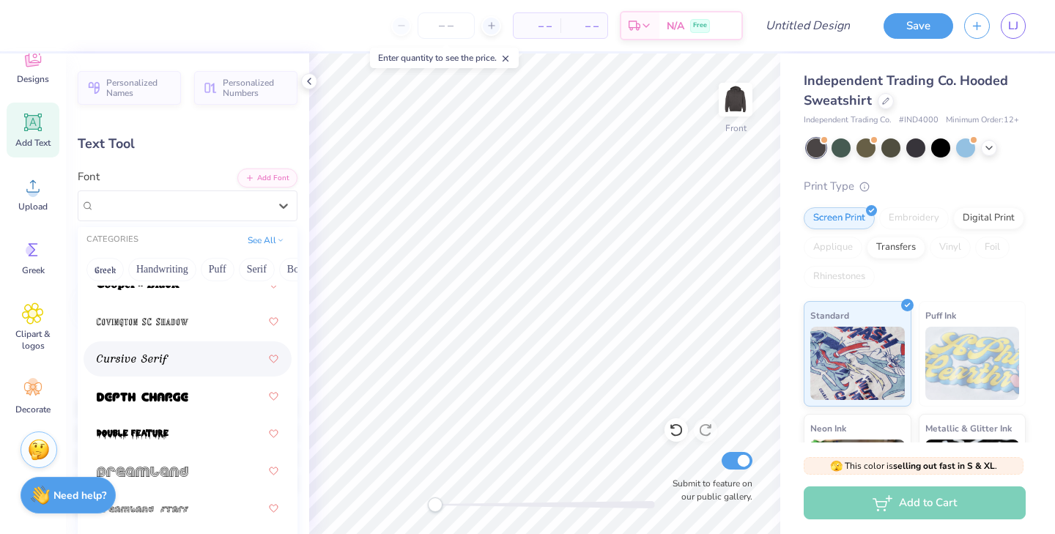
click at [172, 356] on div at bounding box center [188, 359] width 182 height 26
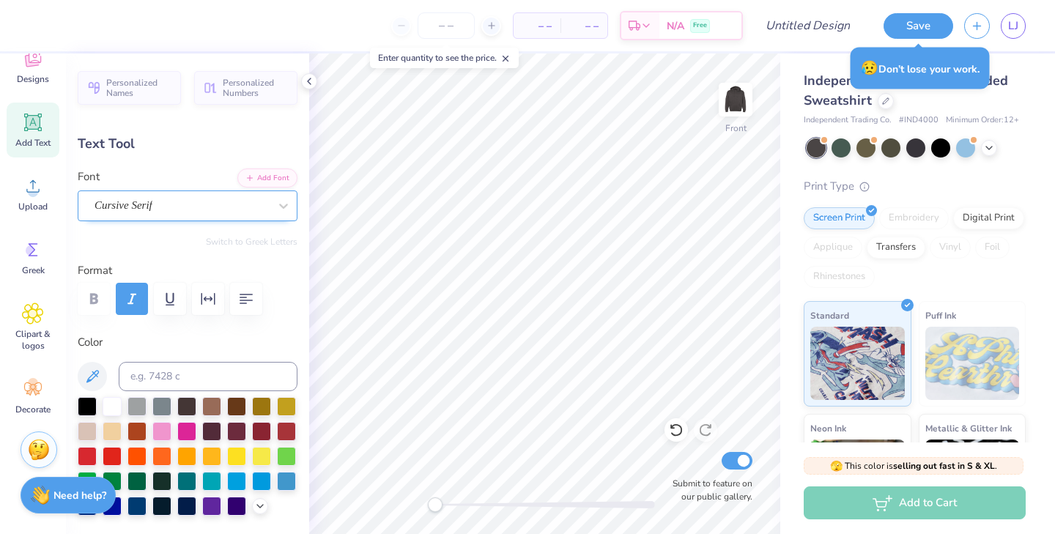
click at [180, 195] on div "Cursive Serif" at bounding box center [181, 205] width 177 height 23
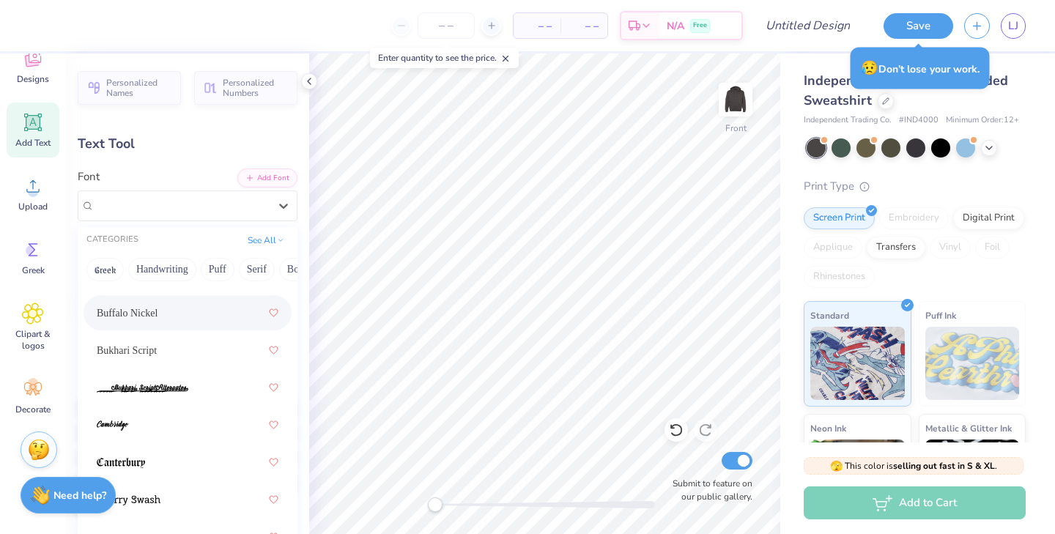
scroll to position [427, 0]
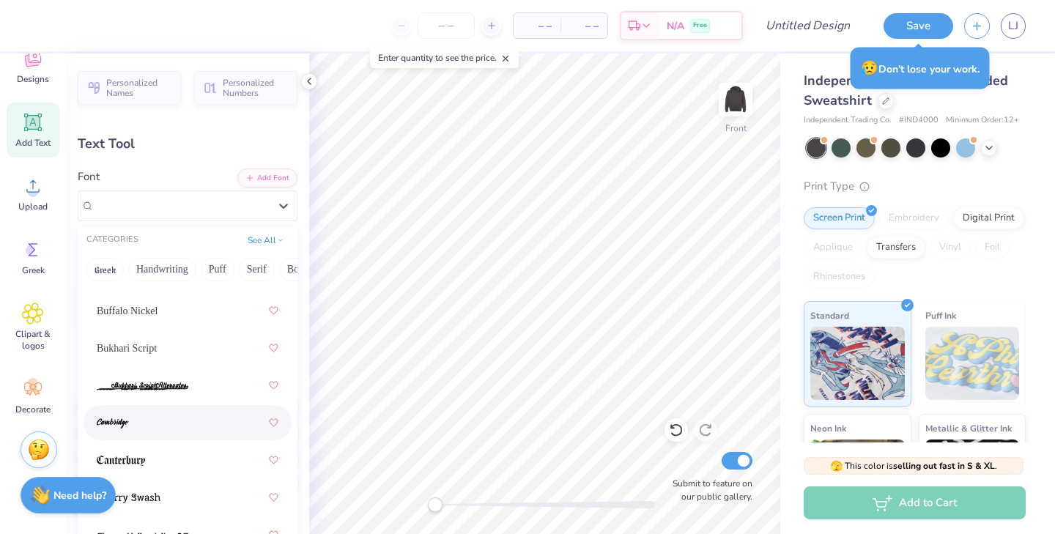
click at [173, 424] on div at bounding box center [188, 423] width 182 height 26
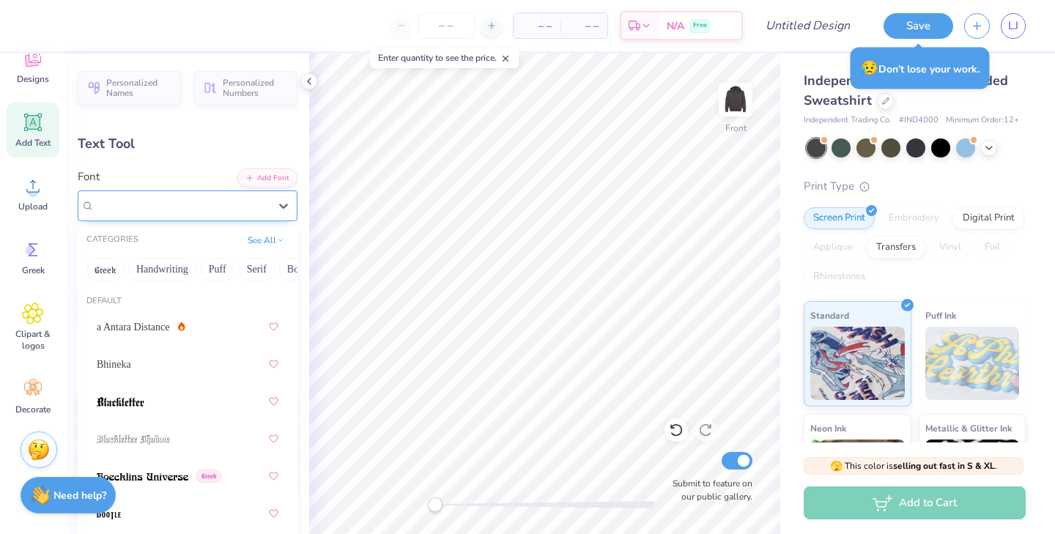
click at [175, 207] on div "Cambridge" at bounding box center [181, 205] width 177 height 23
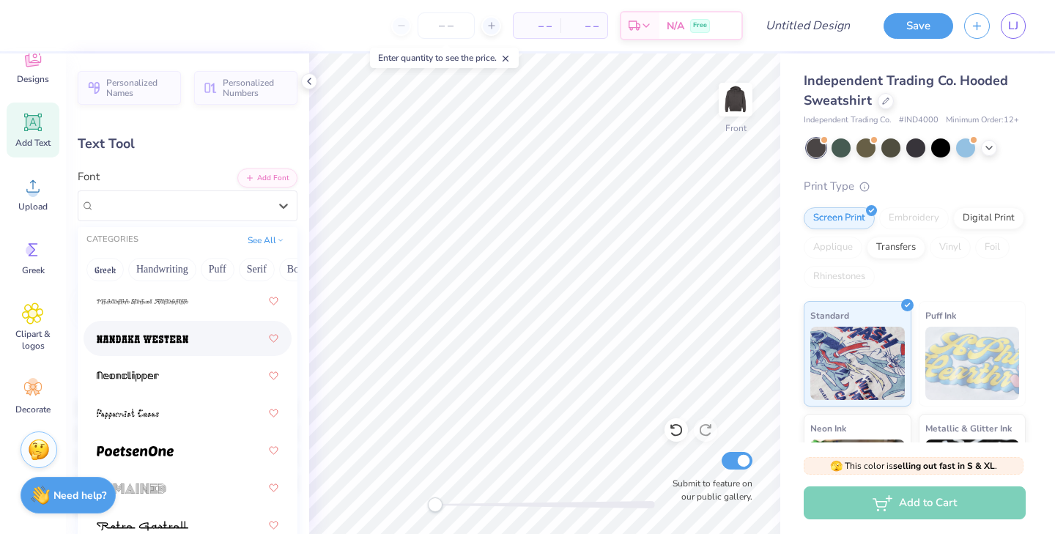
scroll to position [2469, 0]
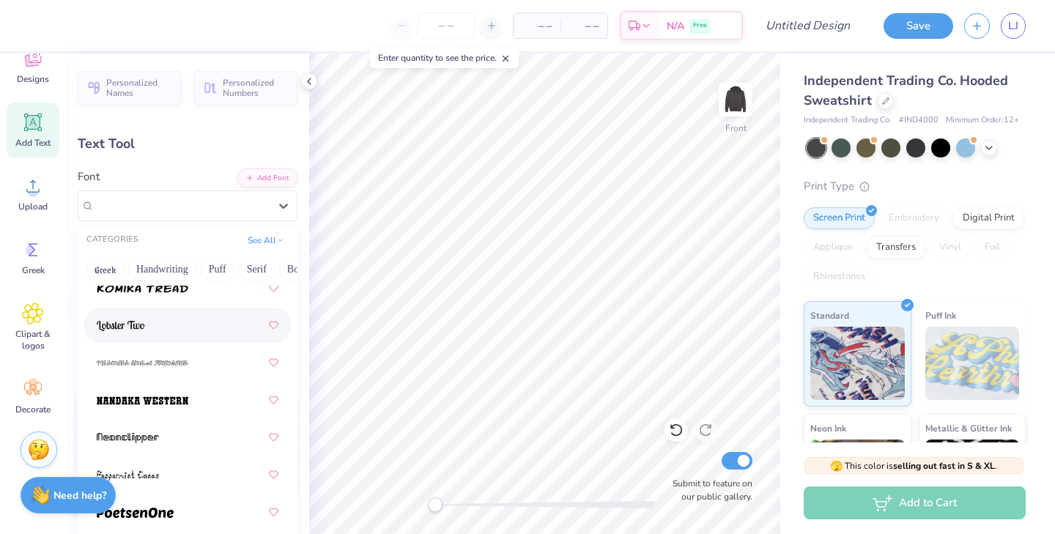
click at [150, 328] on div at bounding box center [188, 325] width 182 height 26
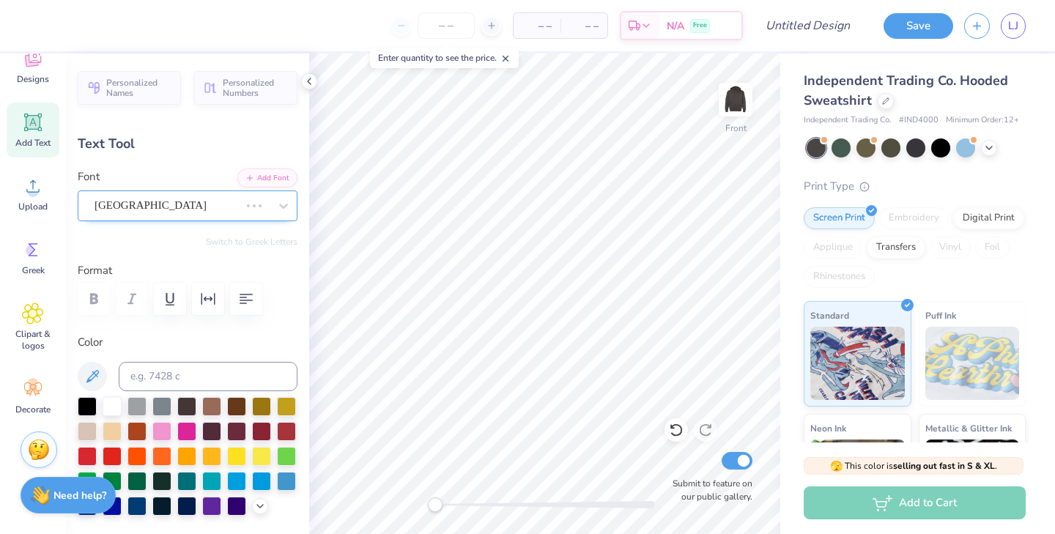
click at [166, 202] on div "Cambridge" at bounding box center [167, 205] width 148 height 23
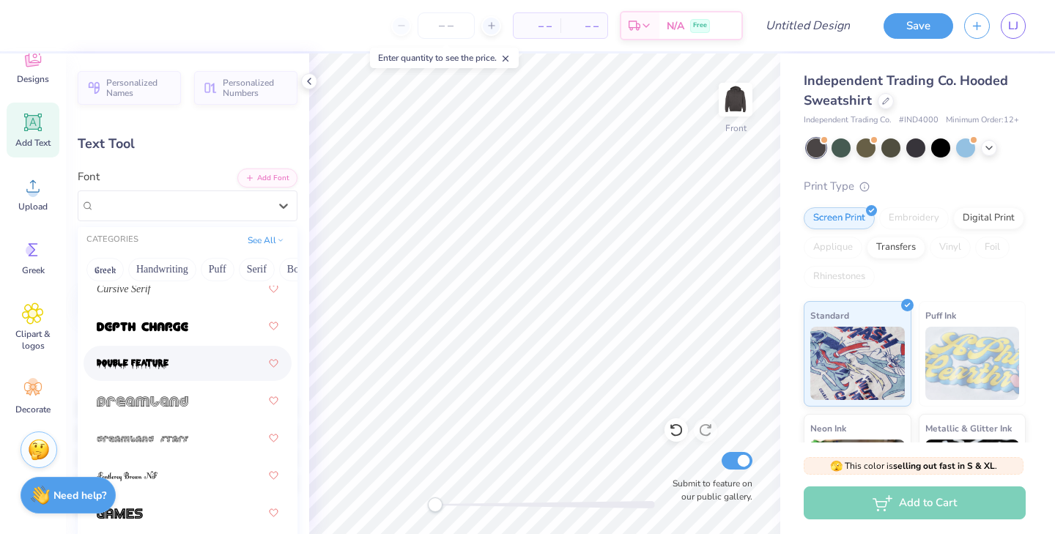
scroll to position [1158, 0]
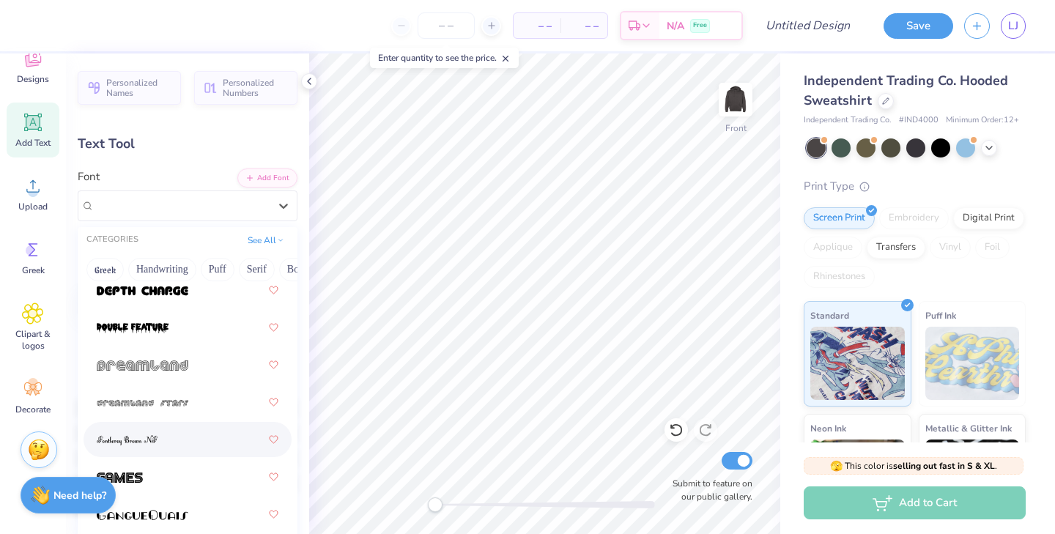
click at [148, 443] on img at bounding box center [127, 440] width 61 height 10
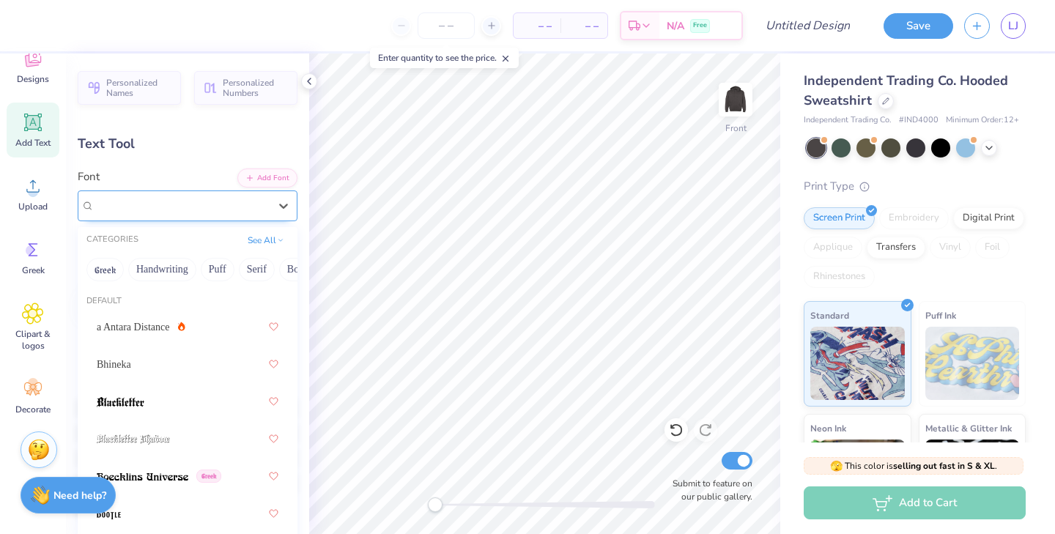
click at [181, 212] on div "Fontleroy Brown NF" at bounding box center [181, 205] width 177 height 23
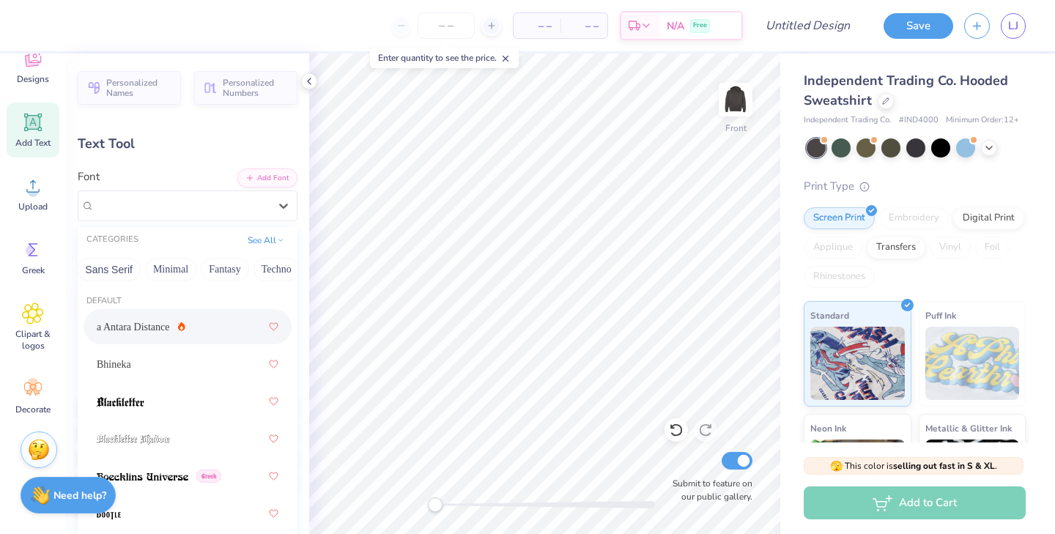
scroll to position [0, 416]
click at [164, 269] on button "Fantasy" at bounding box center [166, 269] width 48 height 23
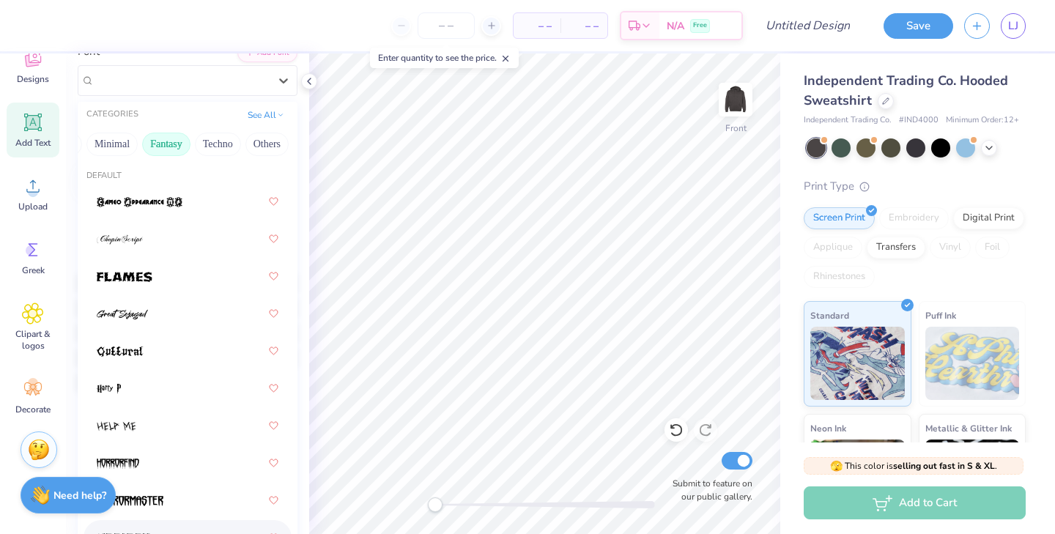
scroll to position [0, 0]
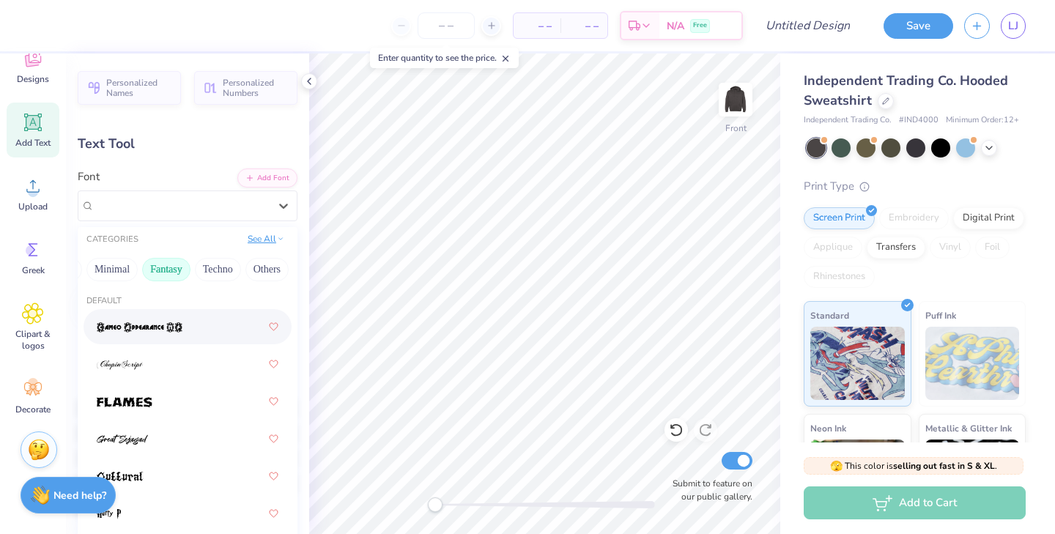
click at [268, 237] on button "See All" at bounding box center [265, 239] width 45 height 15
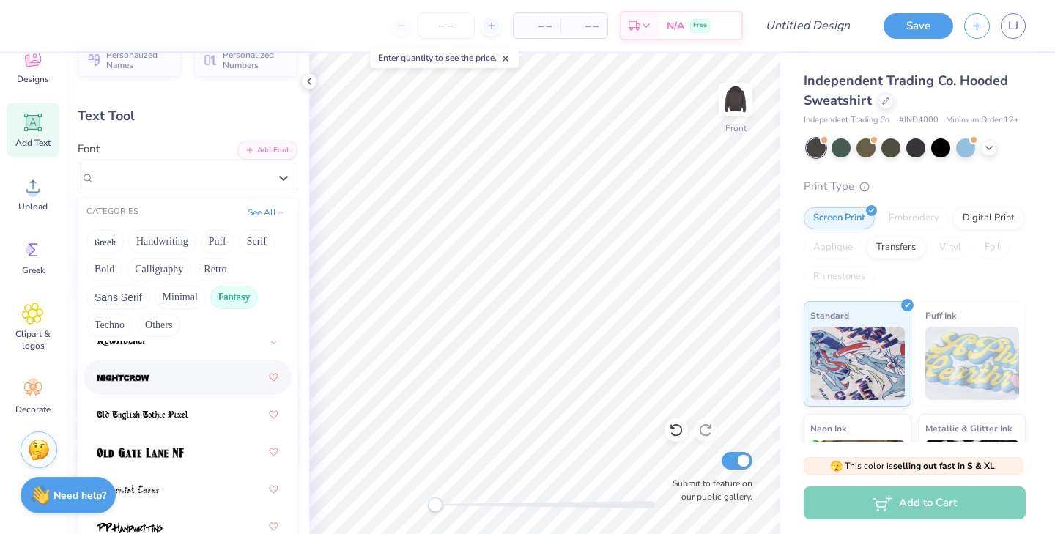
scroll to position [34, 0]
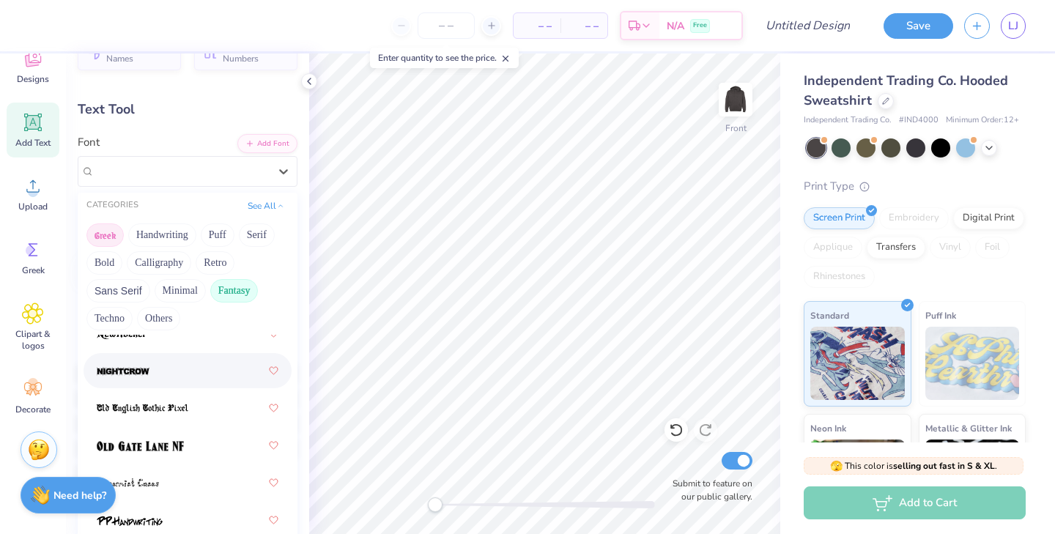
click at [114, 229] on button "Greek" at bounding box center [104, 235] width 37 height 23
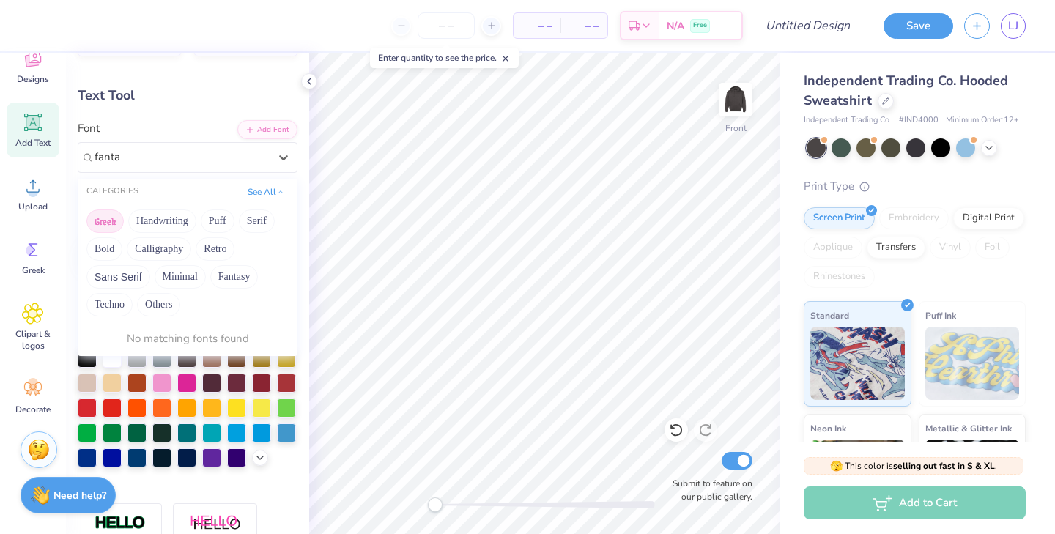
scroll to position [0, 0]
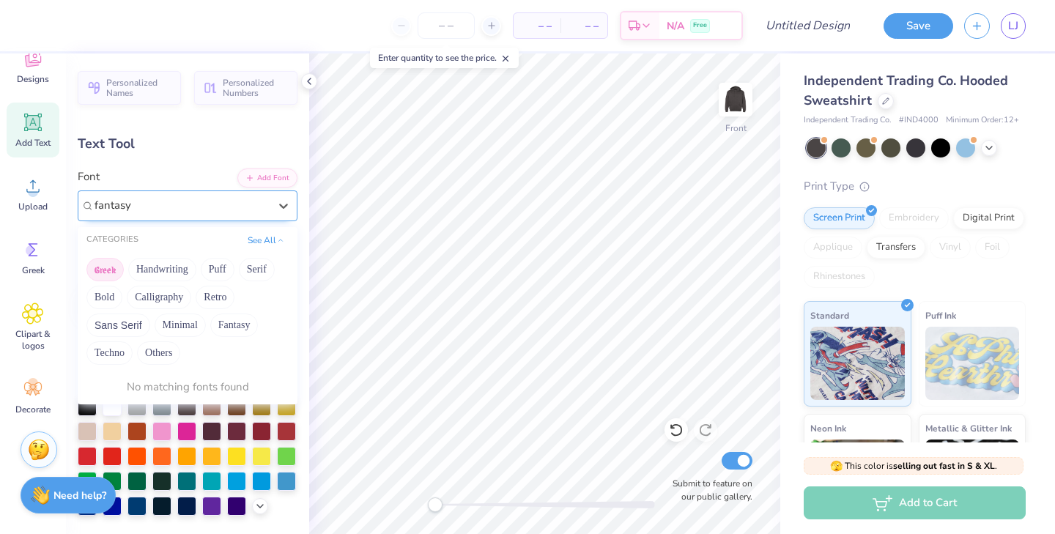
type input "fantasy"
click at [290, 204] on icon at bounding box center [283, 206] width 15 height 15
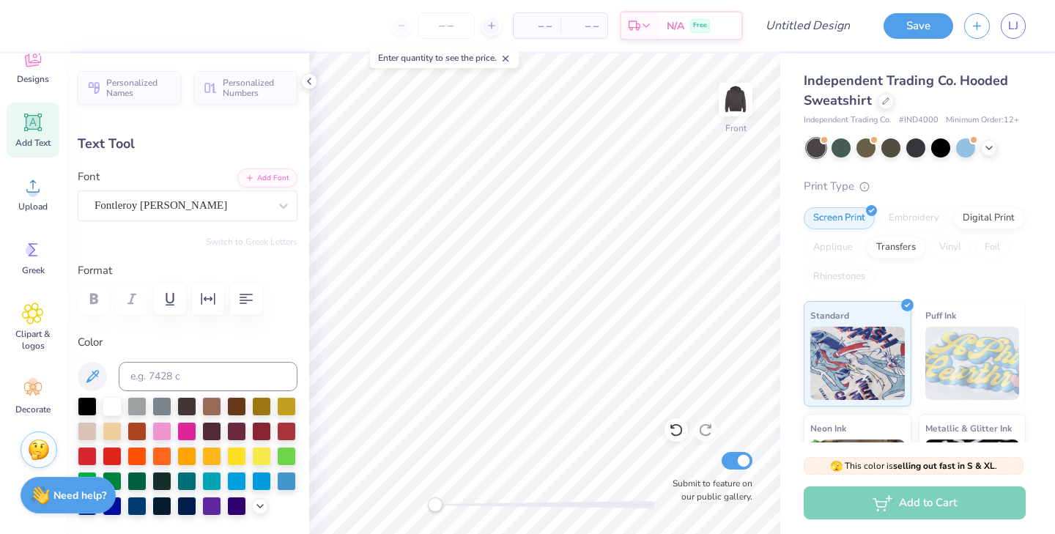
click at [177, 221] on div "Personalized Names Personalized Numbers Text Tool Add Font Font Fontleroy Brown…" at bounding box center [187, 294] width 243 height 481
click at [170, 202] on div "Fontleroy Brown NF" at bounding box center [181, 205] width 177 height 23
click at [286, 204] on icon at bounding box center [283, 206] width 15 height 15
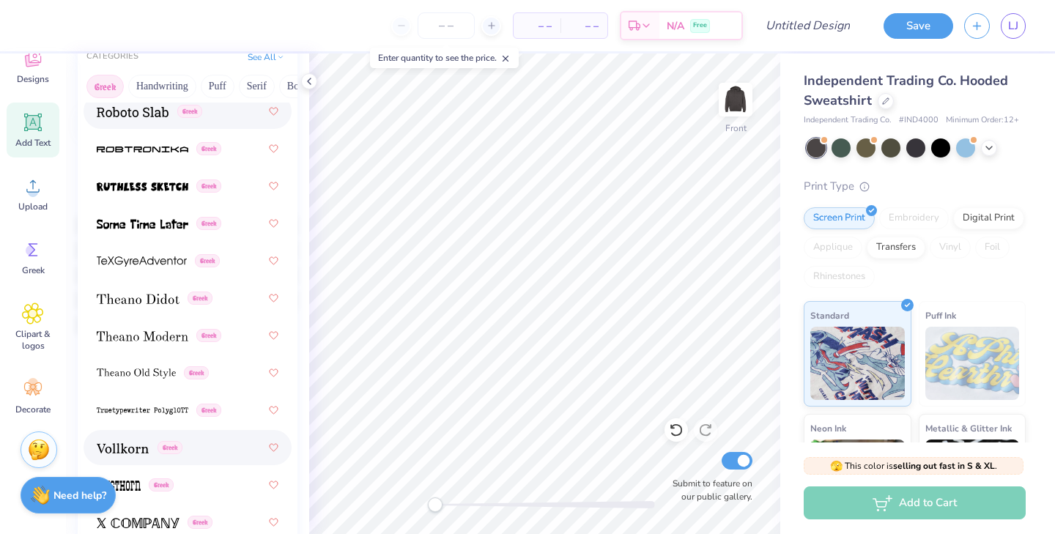
scroll to position [1326, 0]
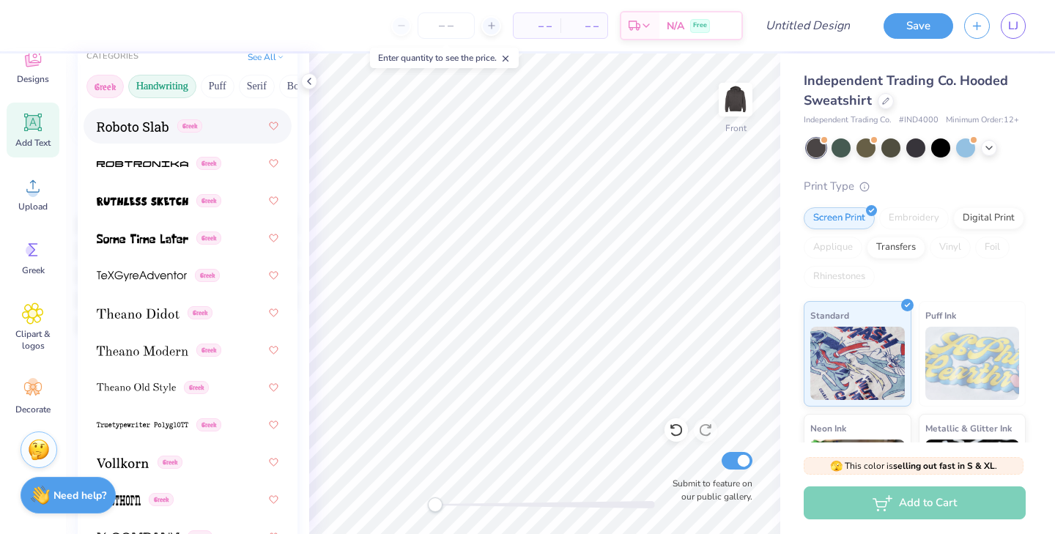
click at [181, 85] on button "Handwriting" at bounding box center [162, 86] width 68 height 23
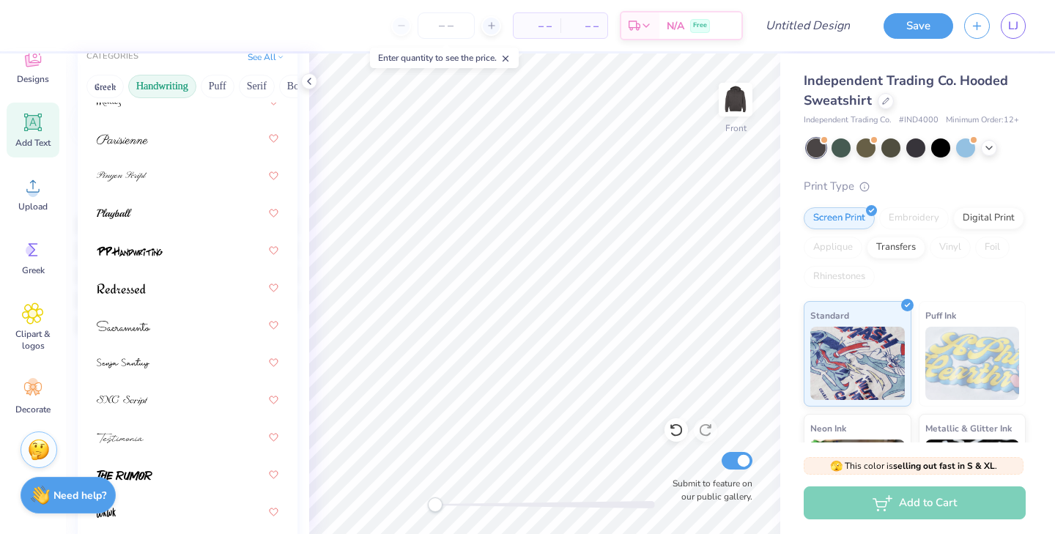
scroll to position [641, 0]
click at [161, 149] on div at bounding box center [188, 138] width 182 height 26
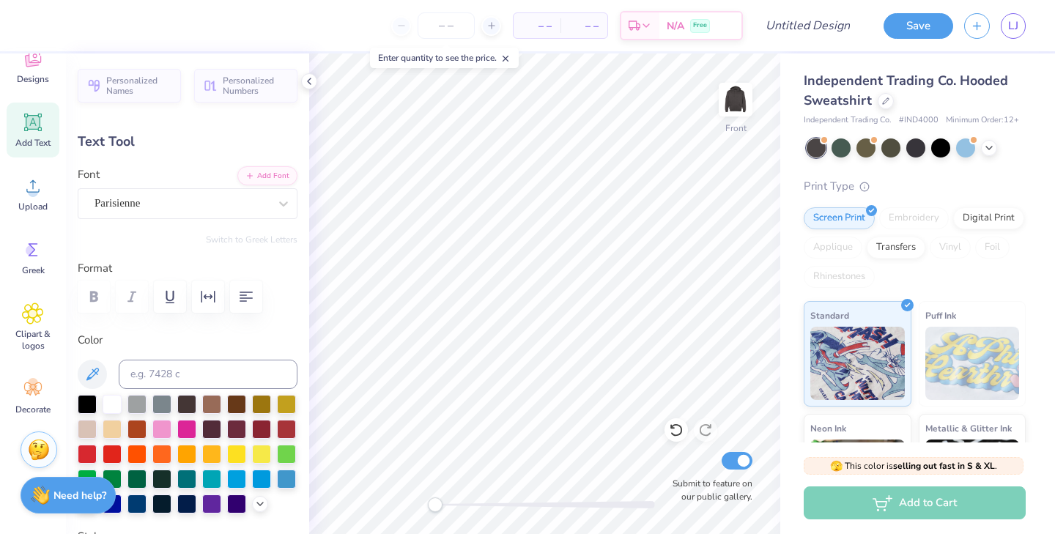
scroll to position [0, 0]
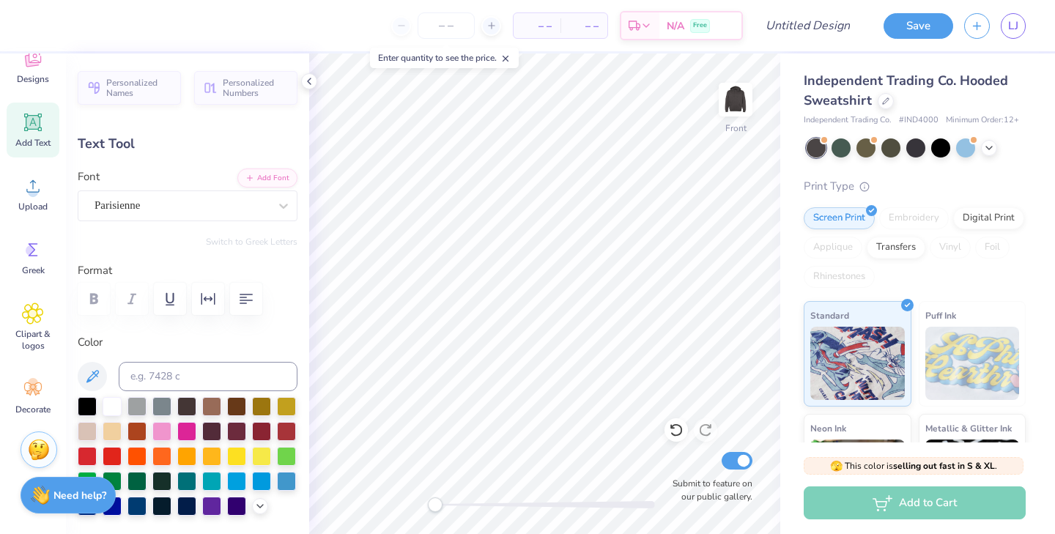
click at [96, 290] on div at bounding box center [188, 299] width 220 height 32
click at [91, 303] on div at bounding box center [188, 299] width 220 height 32
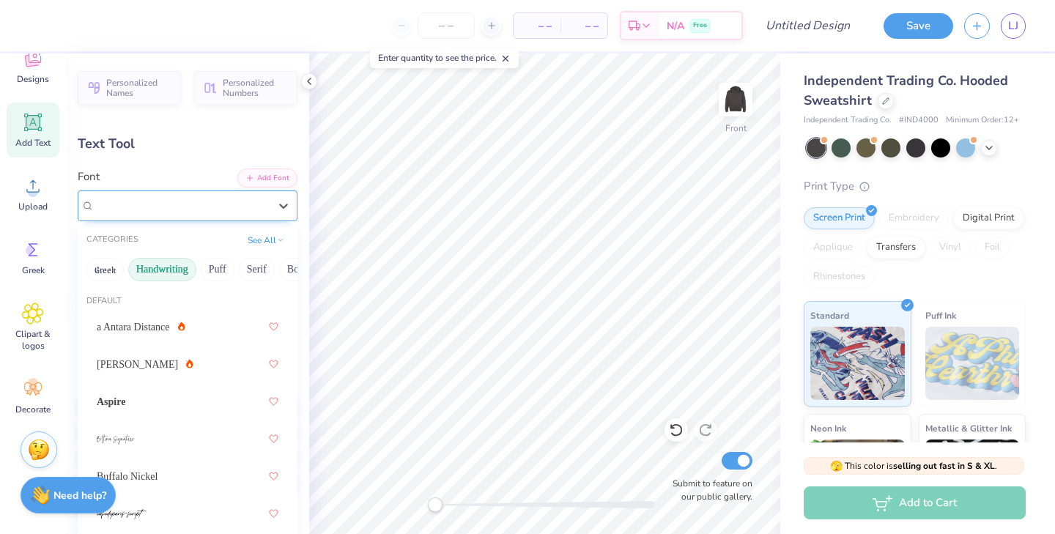
click at [166, 198] on div "Parisienne" at bounding box center [181, 205] width 177 height 23
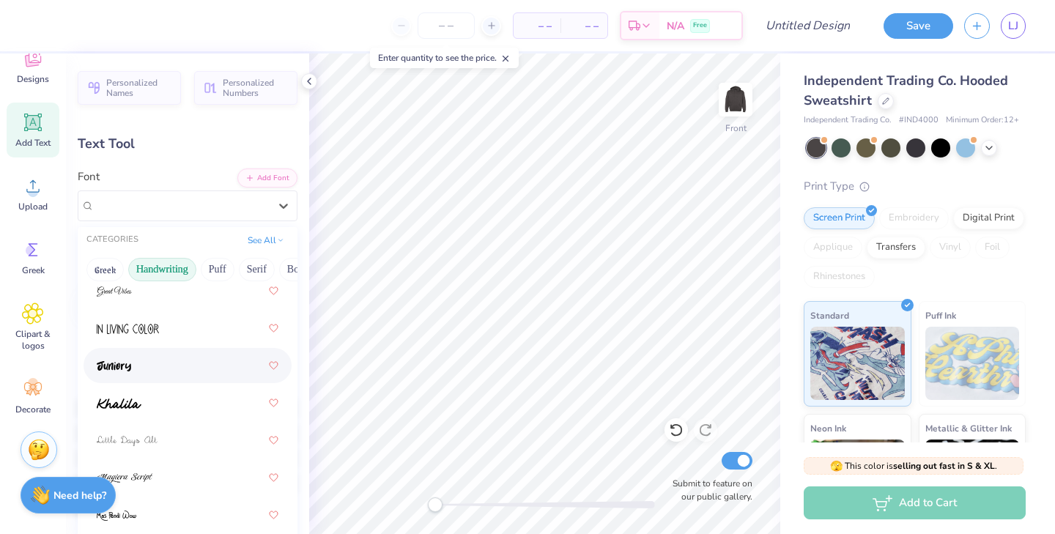
scroll to position [352, 0]
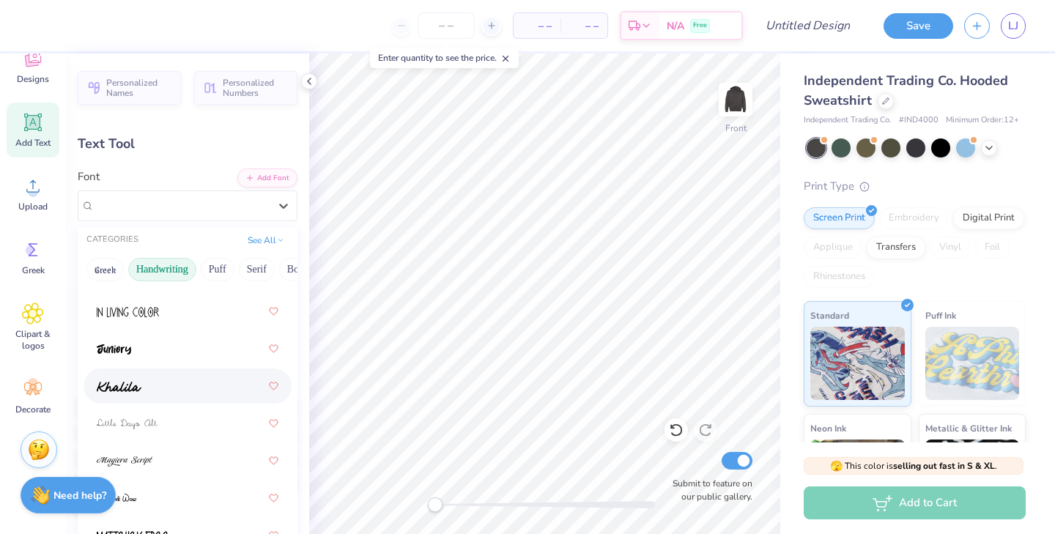
click at [132, 388] on img at bounding box center [119, 387] width 45 height 10
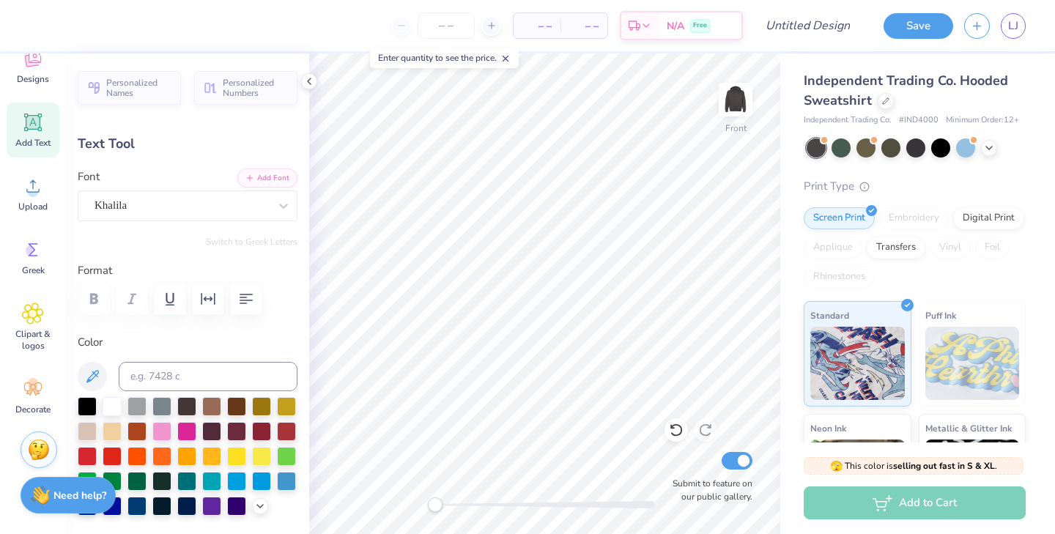
type input "0.0"
click at [308, 81] on polyline at bounding box center [309, 81] width 3 height 6
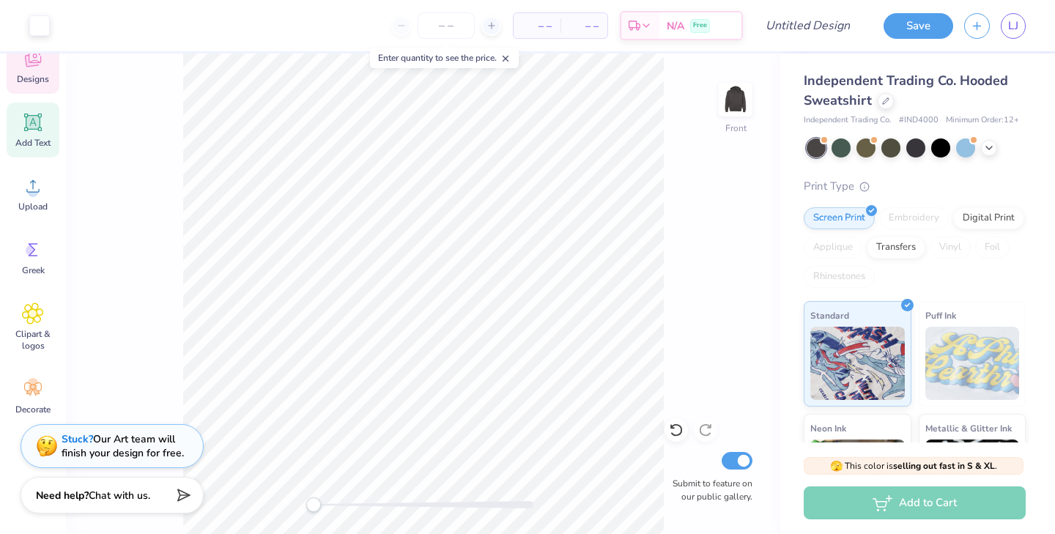
scroll to position [0, 0]
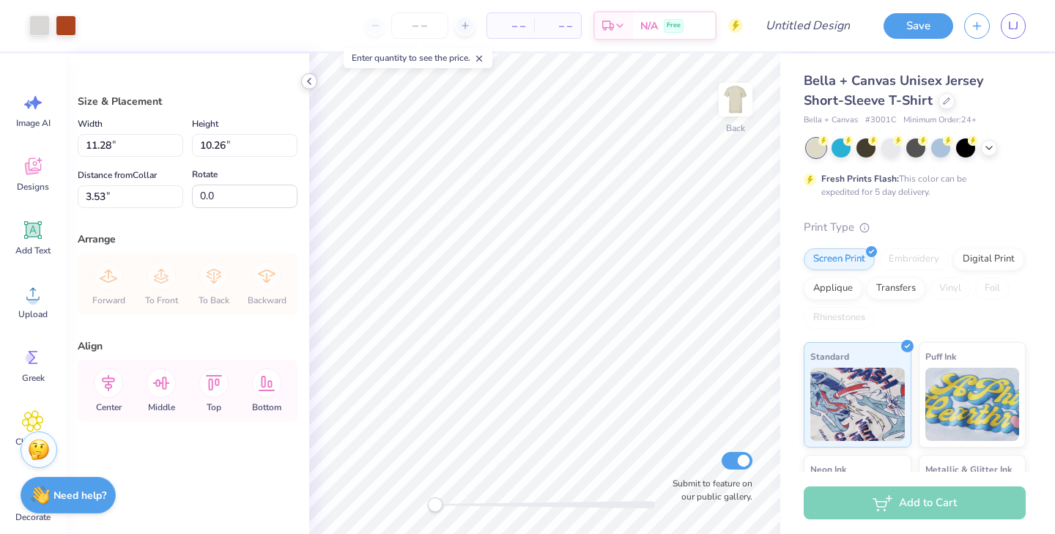
click at [306, 79] on icon at bounding box center [309, 81] width 12 height 12
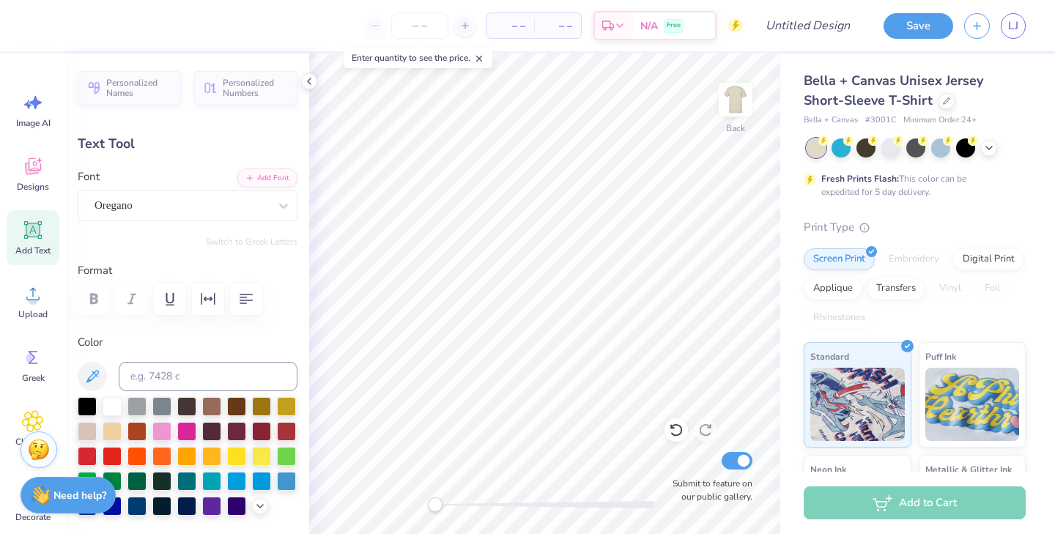
scroll to position [0, 5]
click at [199, 210] on div "Oregano" at bounding box center [181, 205] width 177 height 23
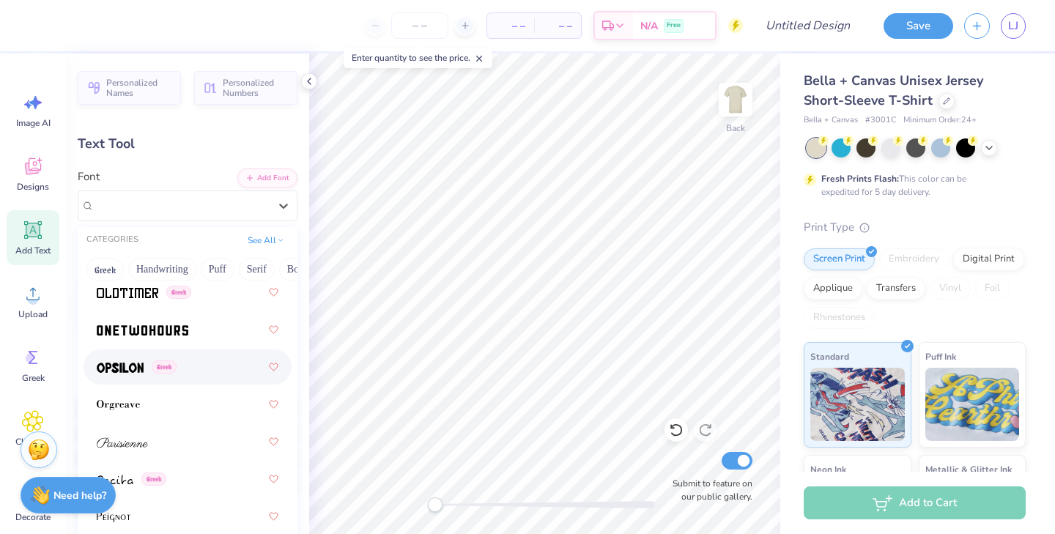
scroll to position [8444, 0]
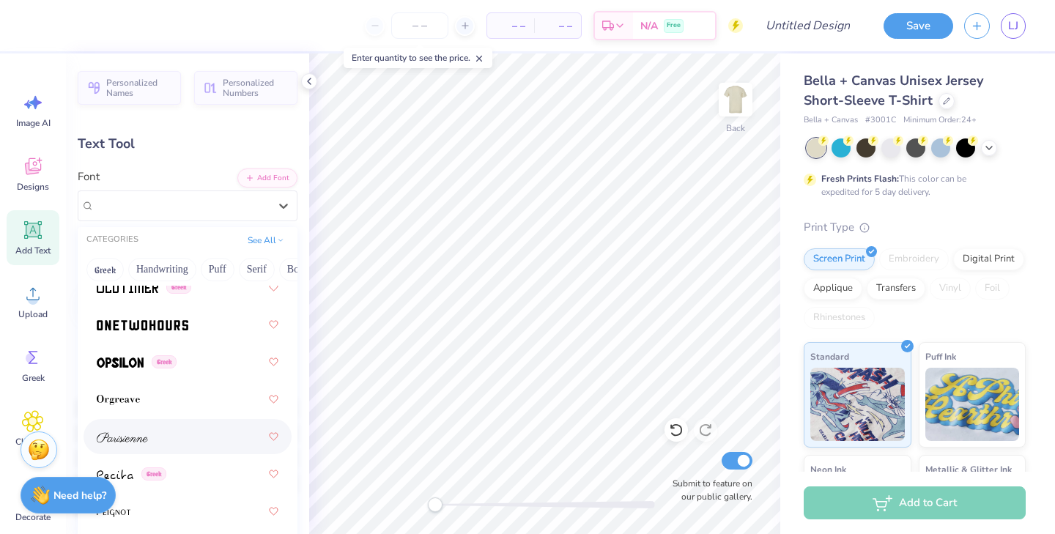
click at [141, 439] on img at bounding box center [122, 437] width 51 height 10
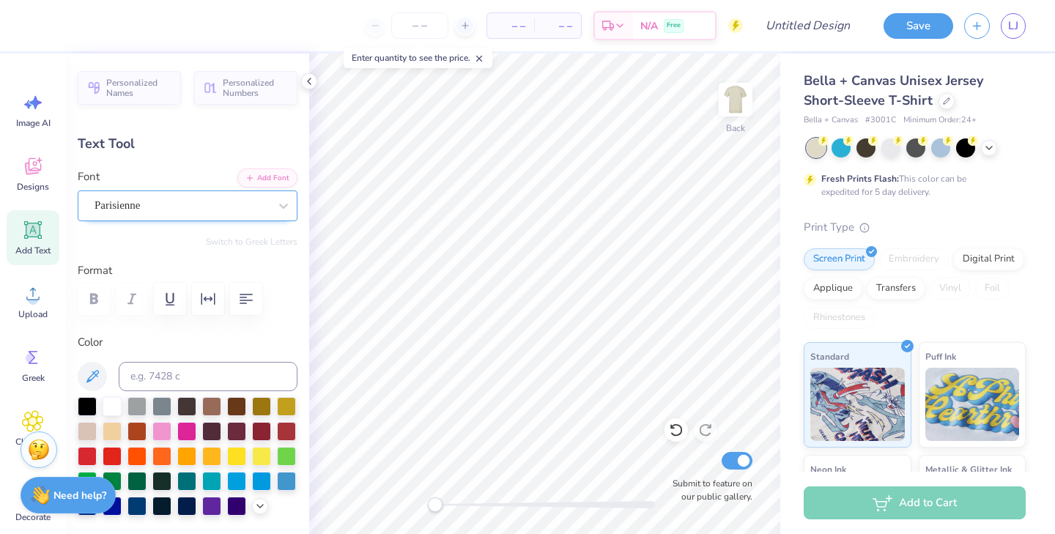
click at [182, 206] on div "Parisienne" at bounding box center [181, 205] width 177 height 23
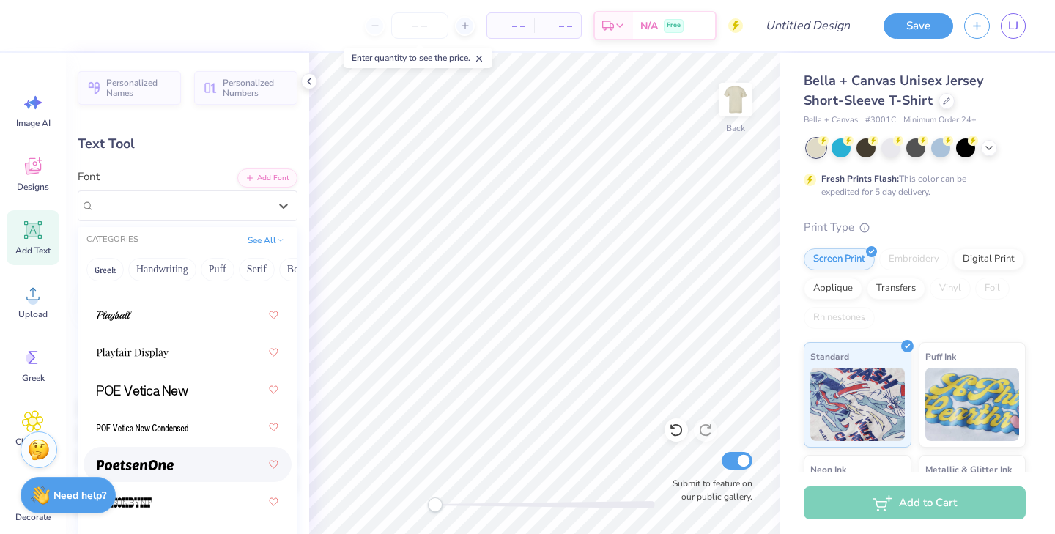
scroll to position [8901, 0]
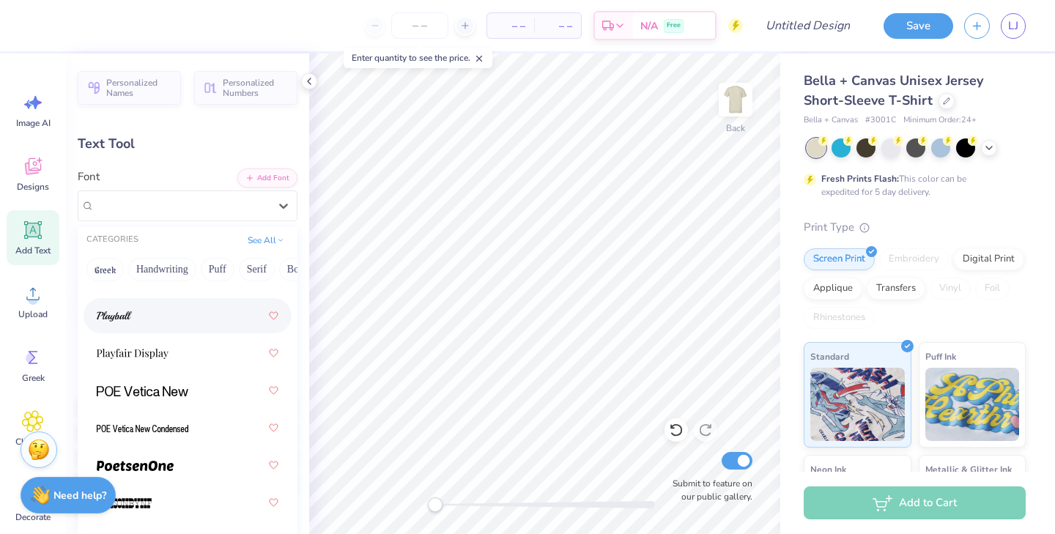
click at [162, 326] on div at bounding box center [188, 316] width 182 height 26
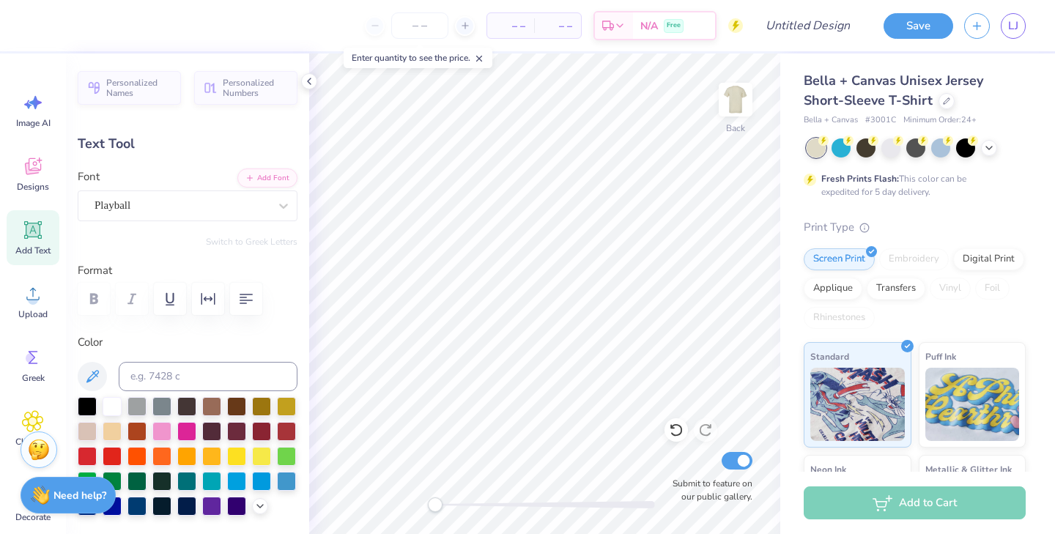
scroll to position [0, 4]
type textarea "Fall Sisterhood Retreat 2025"
type input "11.38"
type input "0.79"
type input "12.87"
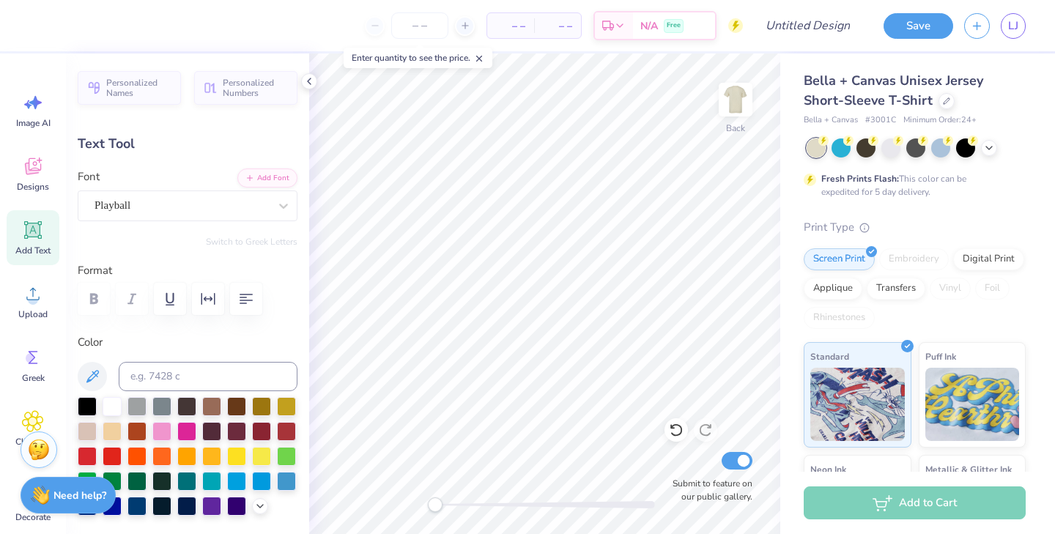
scroll to position [0, 1]
type textarea "Sisterhood Retreat"
type input "11.09"
type input "2.13"
type input "3.53"
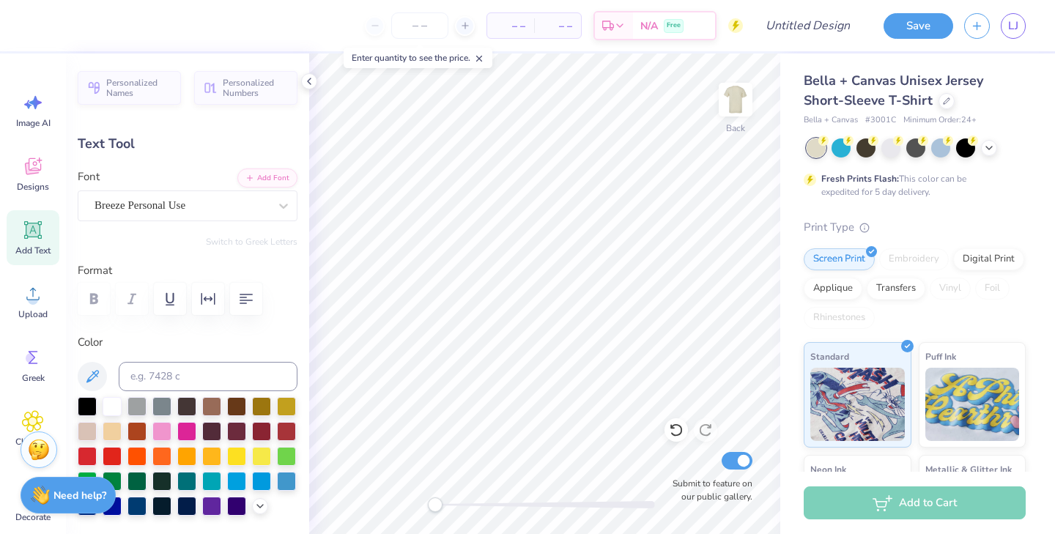
scroll to position [0, 2]
type textarea "Phi Sigma Sigma"
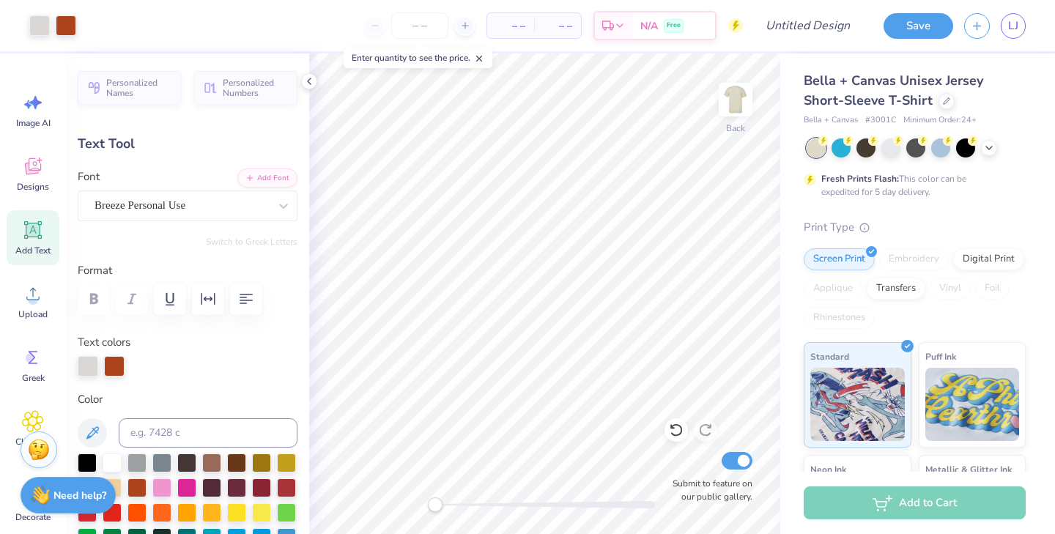
type input "14.20"
type input "2.26"
type input "3.49"
click at [273, 196] on div at bounding box center [283, 206] width 26 height 26
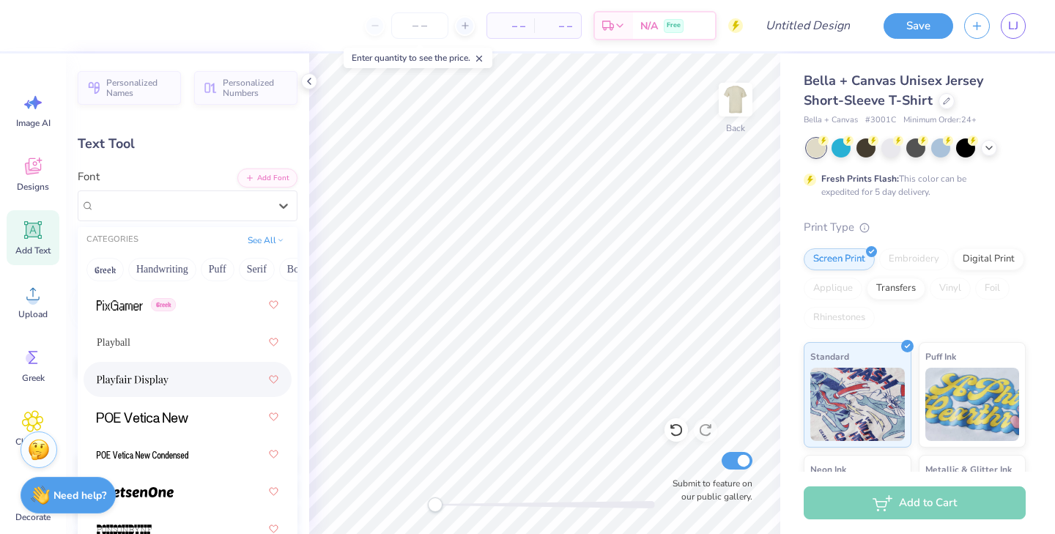
scroll to position [8870, 0]
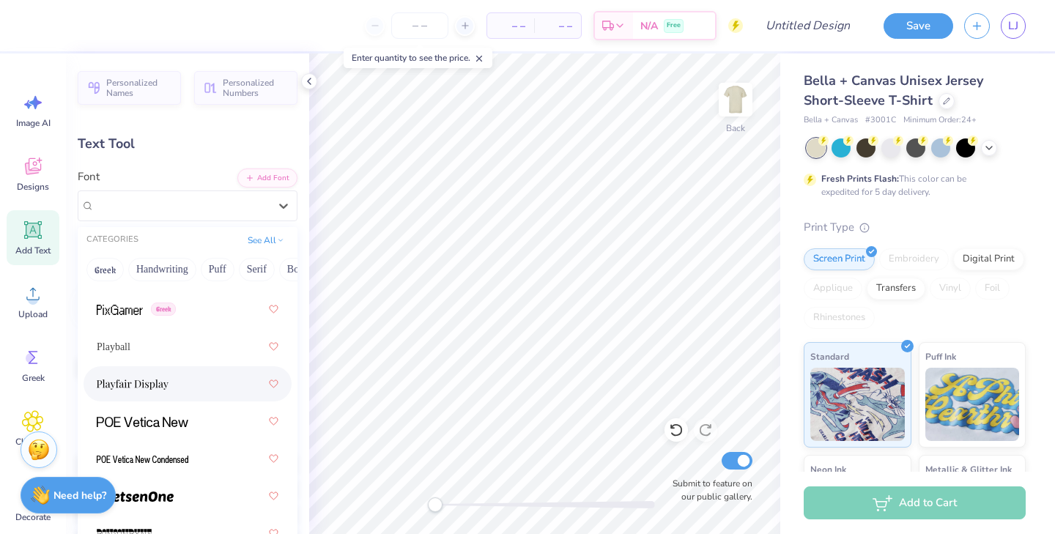
click at [179, 383] on div at bounding box center [188, 384] width 182 height 26
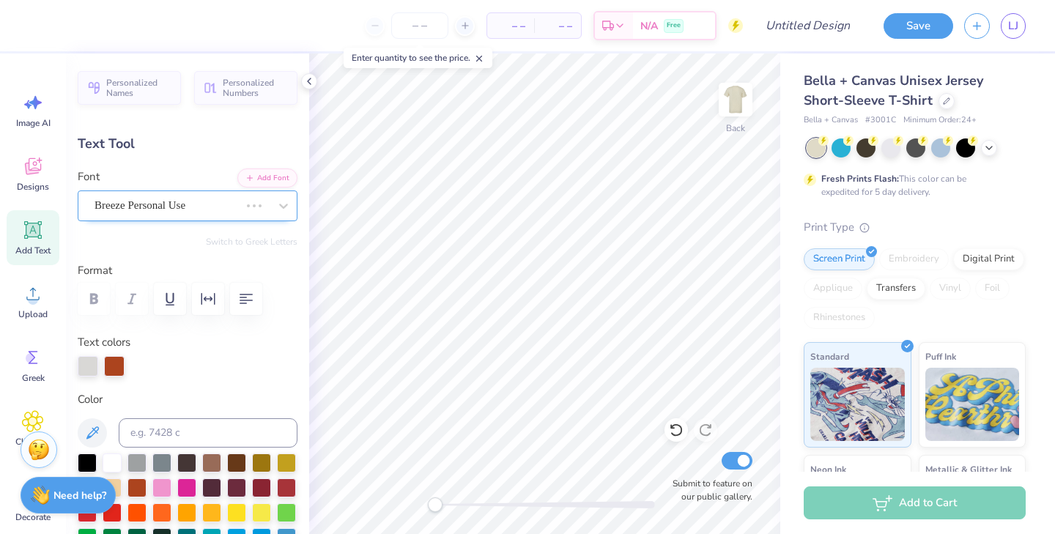
click at [219, 207] on div "Breeze Personal Use" at bounding box center [167, 205] width 148 height 23
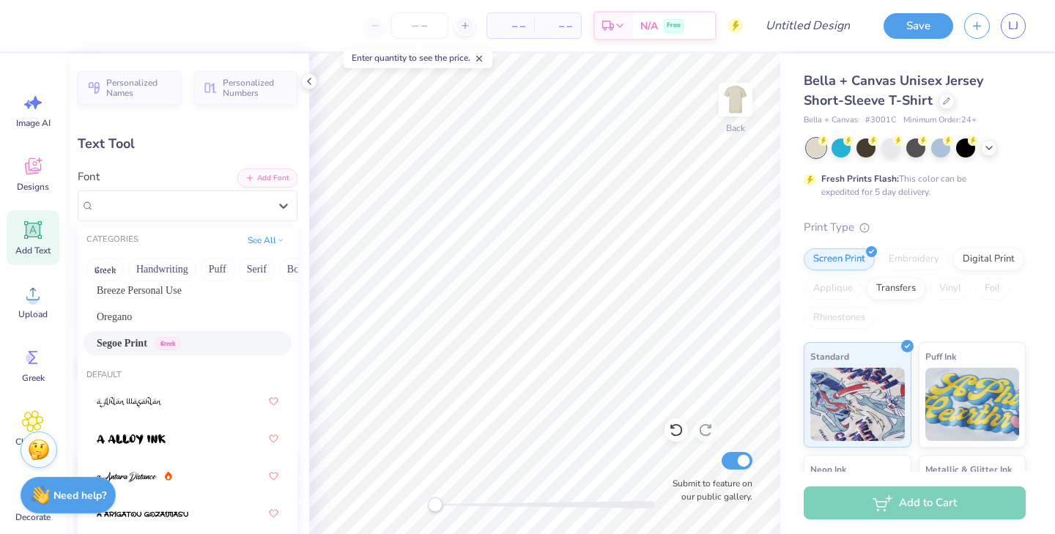
scroll to position [38, 0]
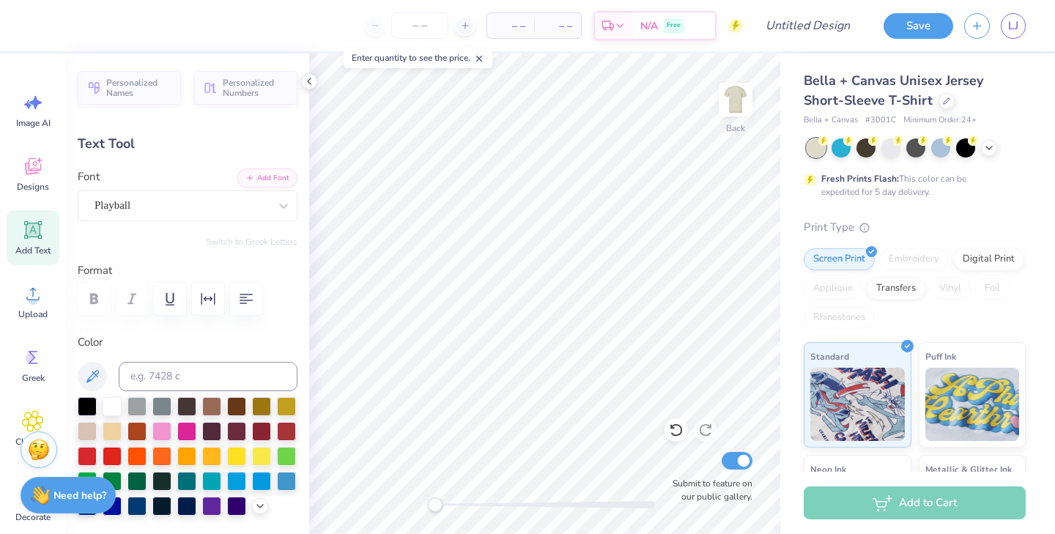
type input "7.02"
type input "0.79"
type input "12.87"
click at [218, 208] on div "Playball" at bounding box center [181, 205] width 177 height 23
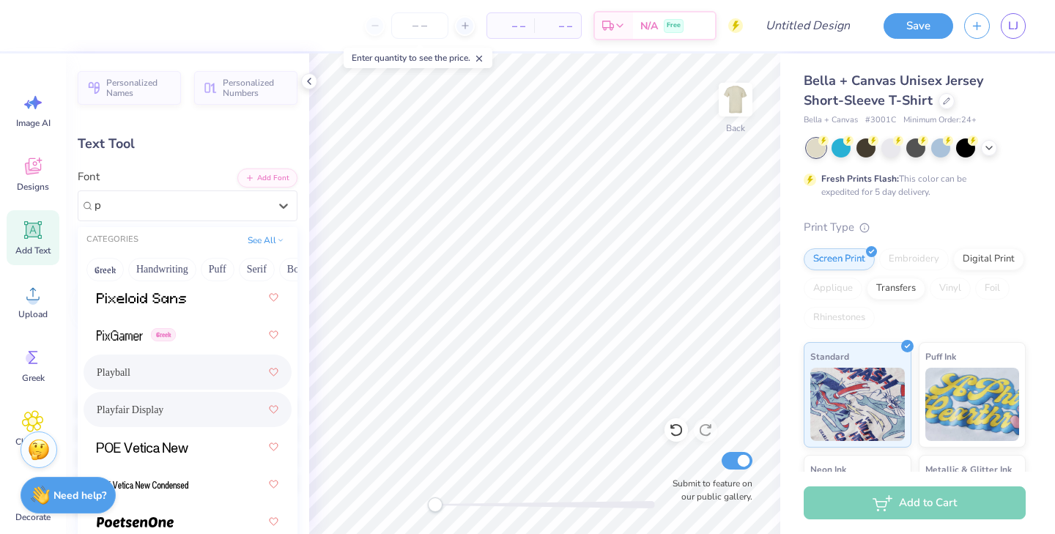
scroll to position [2196, 0]
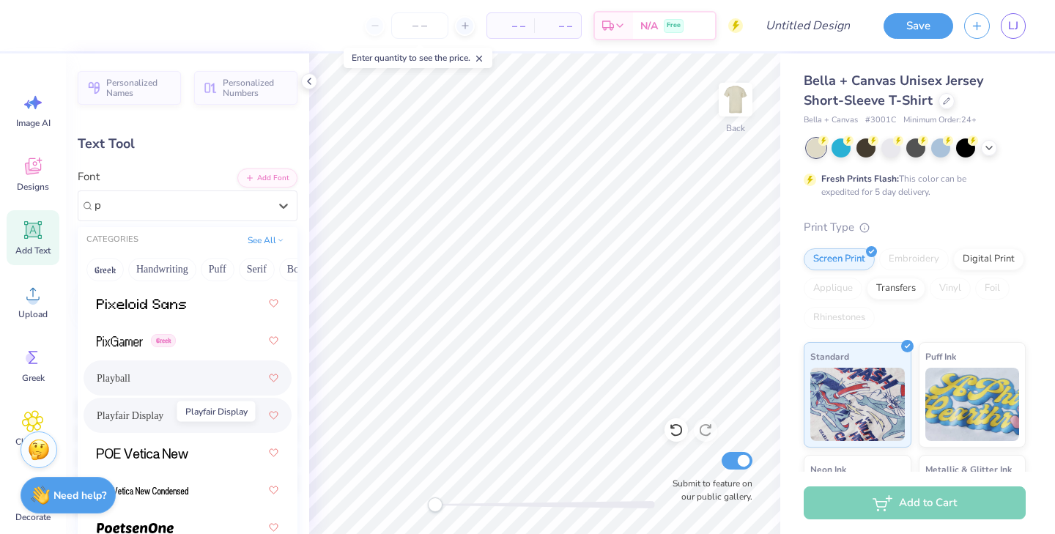
click at [155, 412] on span "Playfair Display" at bounding box center [130, 415] width 67 height 15
type input "p"
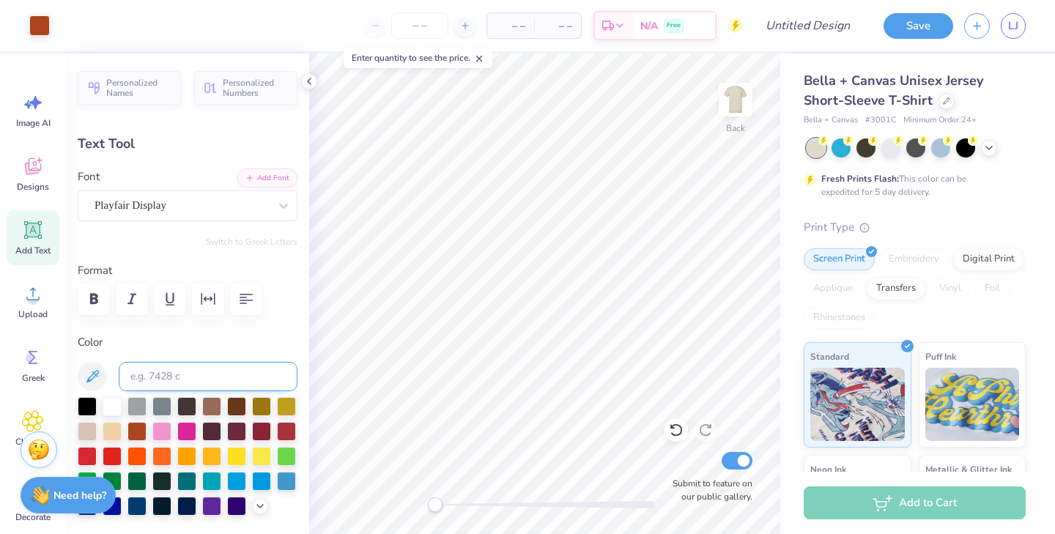
type input "8.58"
type input "0.82"
type input "12.85"
type textarea "SISTERHOOD RETREAT"
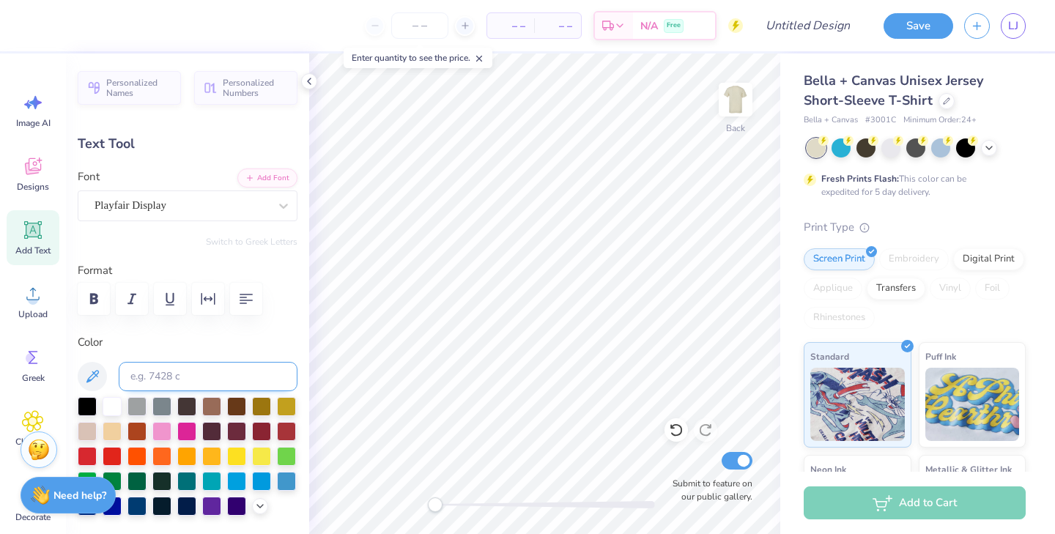
scroll to position [0, 7]
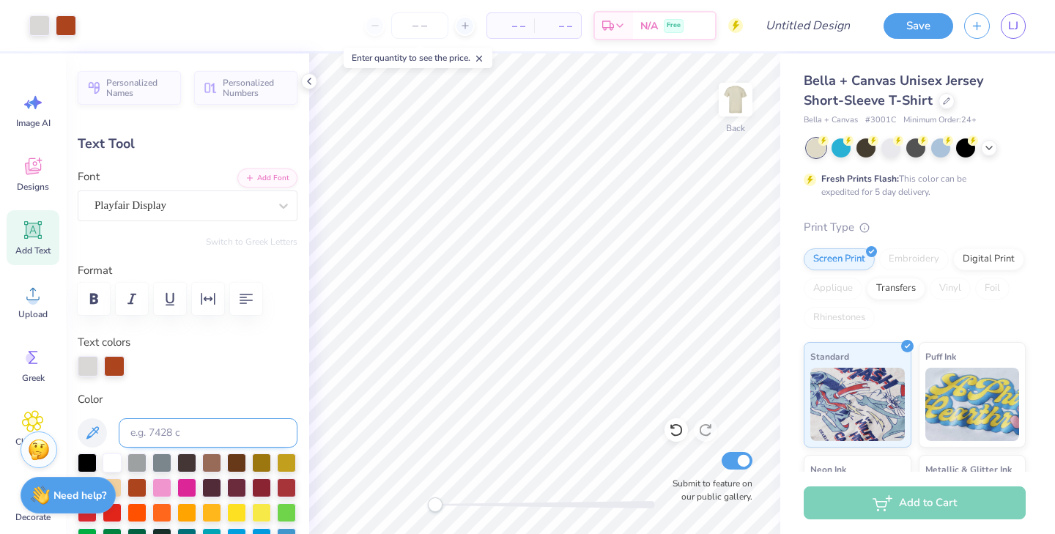
type input "12.86"
type input "1.85"
type input "3.67"
click at [277, 200] on icon at bounding box center [283, 206] width 15 height 15
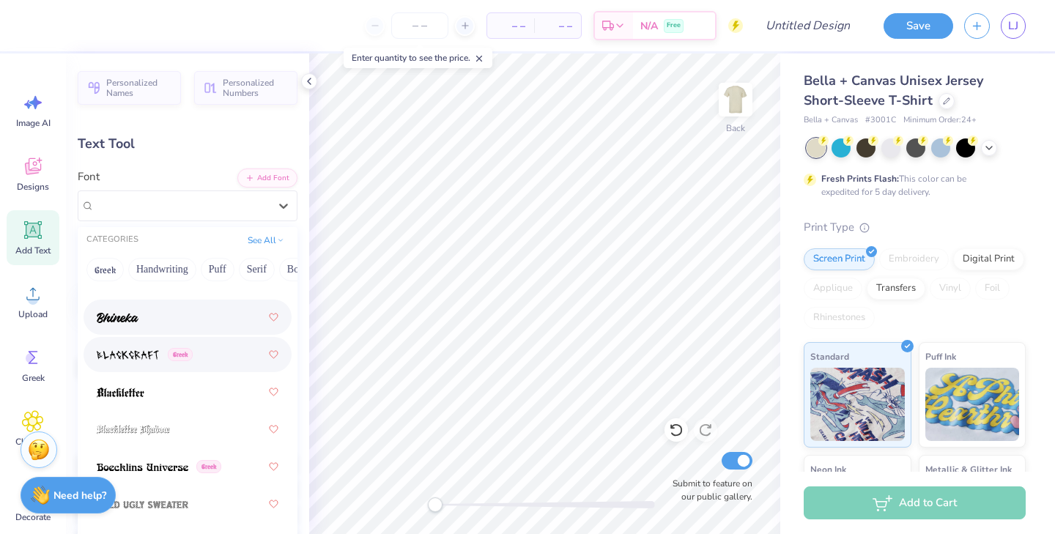
scroll to position [1160, 0]
click at [210, 319] on div at bounding box center [188, 319] width 182 height 26
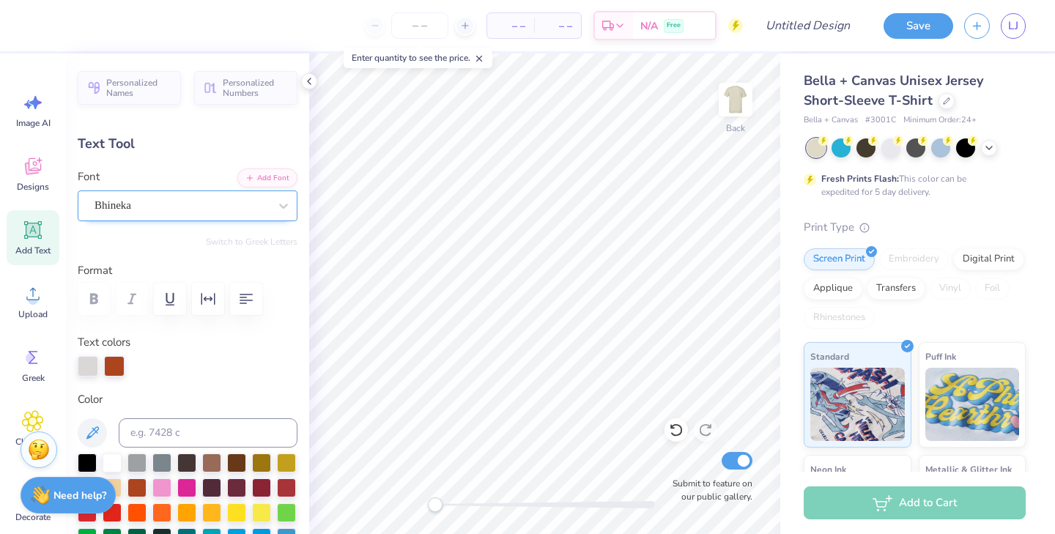
click at [246, 196] on div at bounding box center [182, 206] width 174 height 20
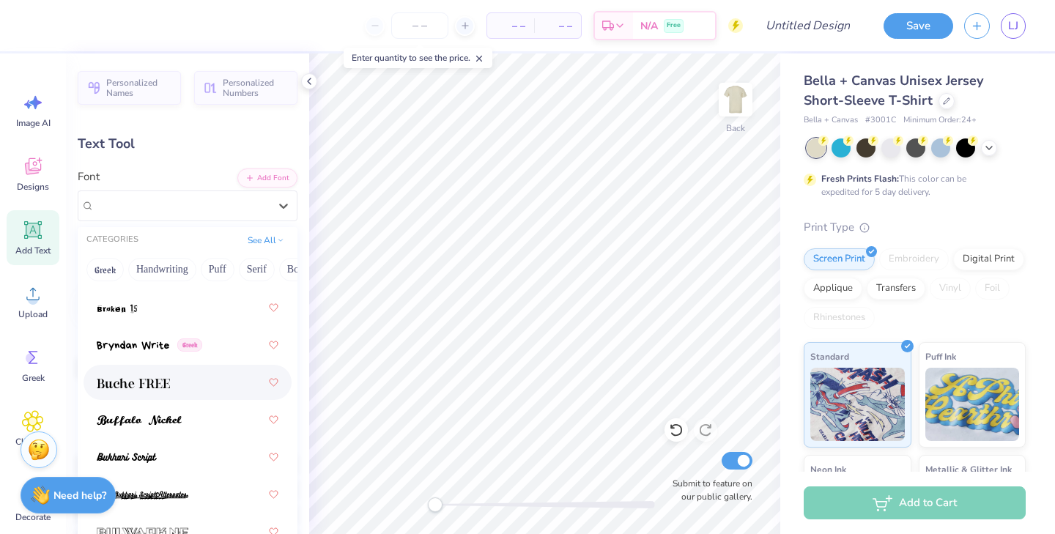
scroll to position [2020, 0]
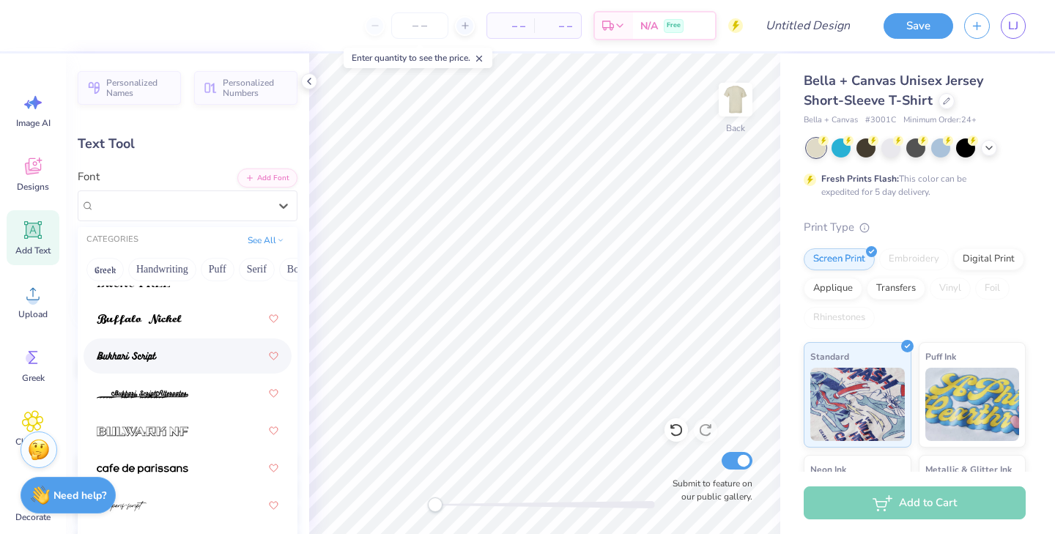
click at [169, 353] on div at bounding box center [188, 356] width 182 height 26
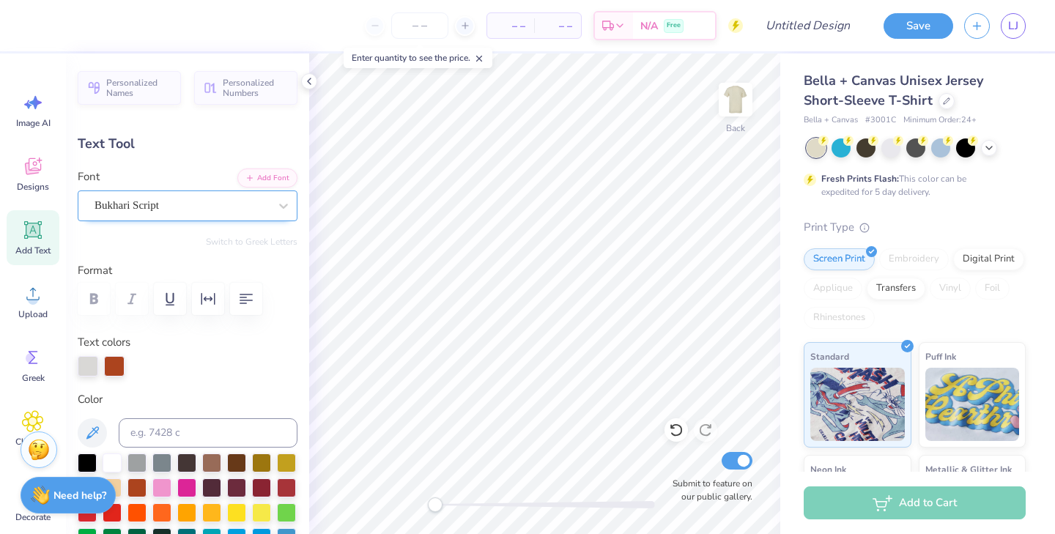
click at [222, 204] on div "Bukhari Script" at bounding box center [181, 205] width 177 height 23
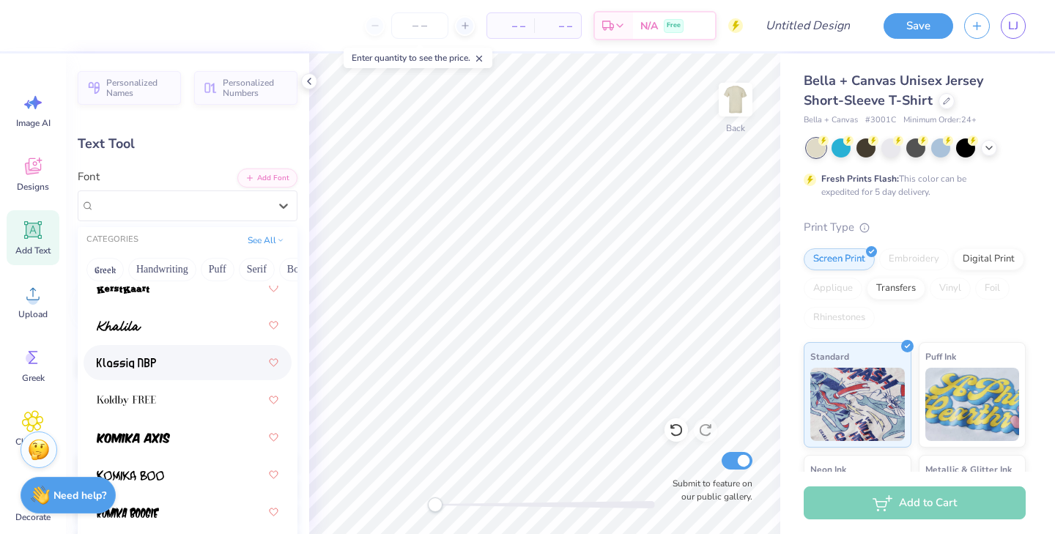
scroll to position [5980, 0]
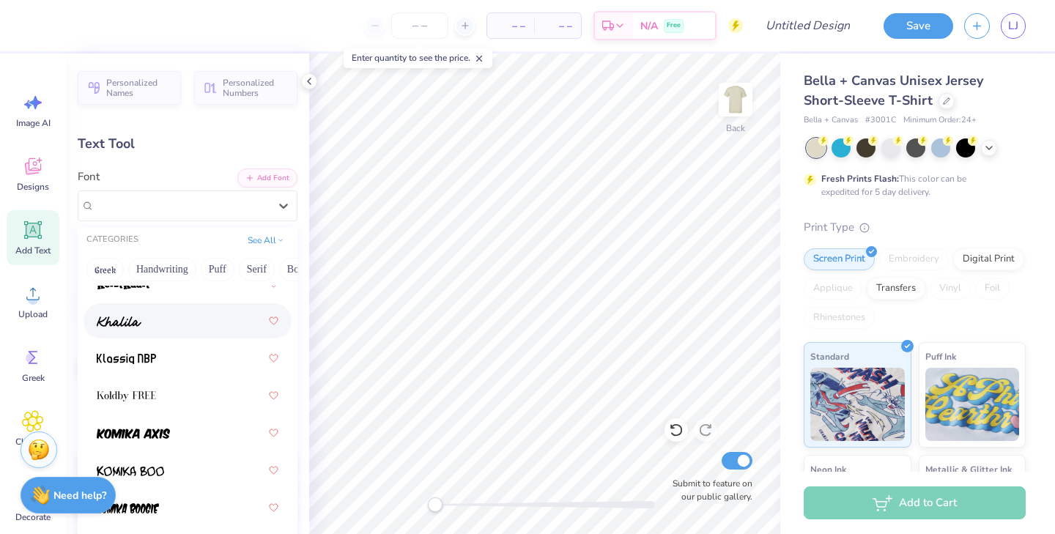
click at [183, 321] on div at bounding box center [188, 321] width 182 height 26
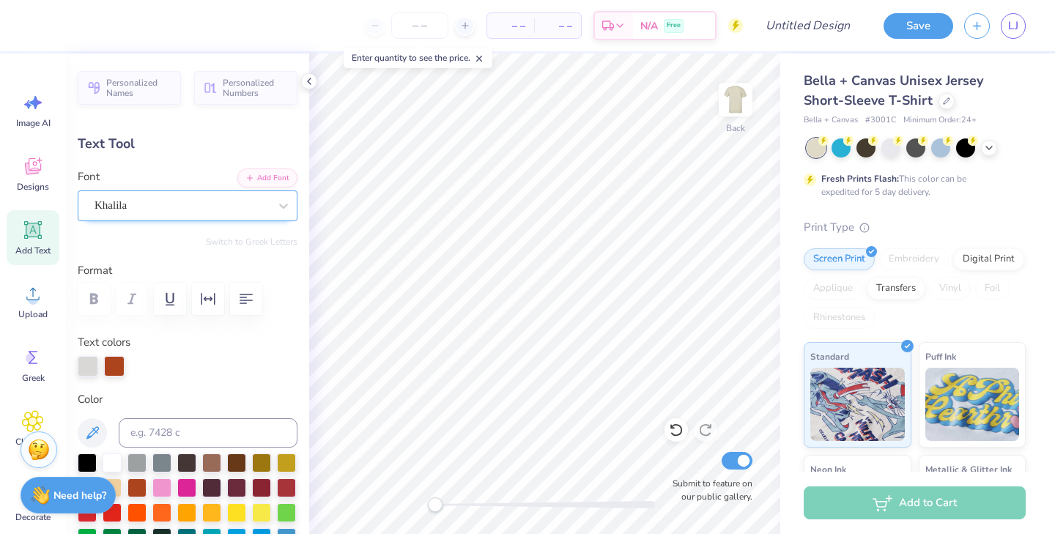
click at [232, 203] on div "Khalila" at bounding box center [181, 205] width 177 height 23
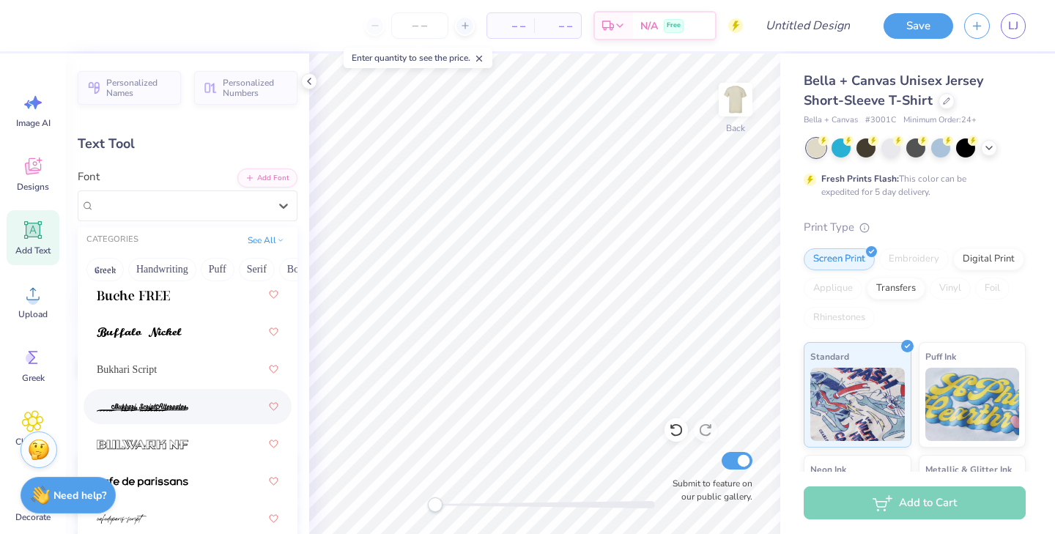
scroll to position [2008, 0]
click at [177, 371] on div "Bukhari Script" at bounding box center [188, 368] width 182 height 26
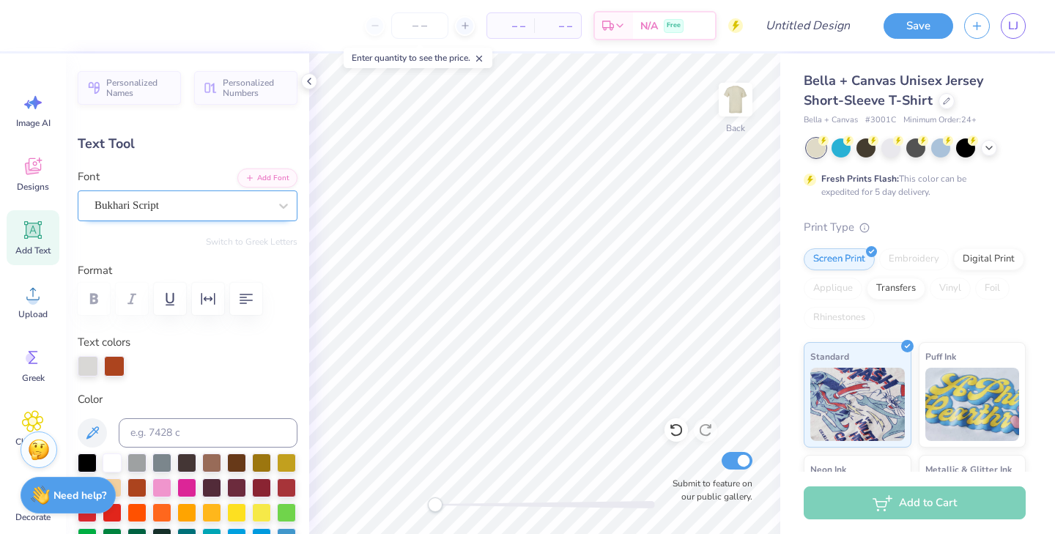
click at [215, 196] on div "Bukhari Script" at bounding box center [181, 205] width 177 height 23
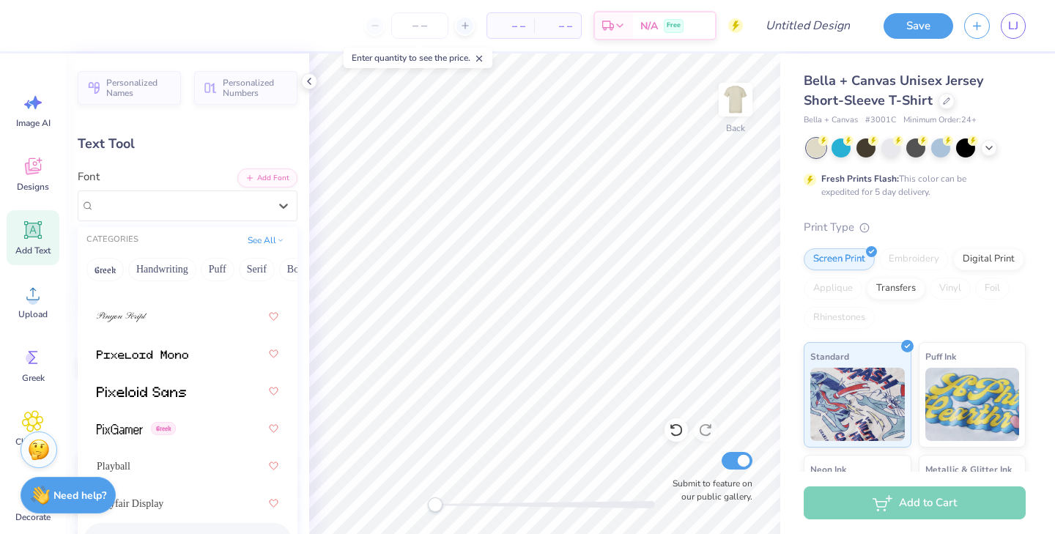
scroll to position [8750, 0]
click at [151, 462] on div "Playball" at bounding box center [188, 467] width 182 height 26
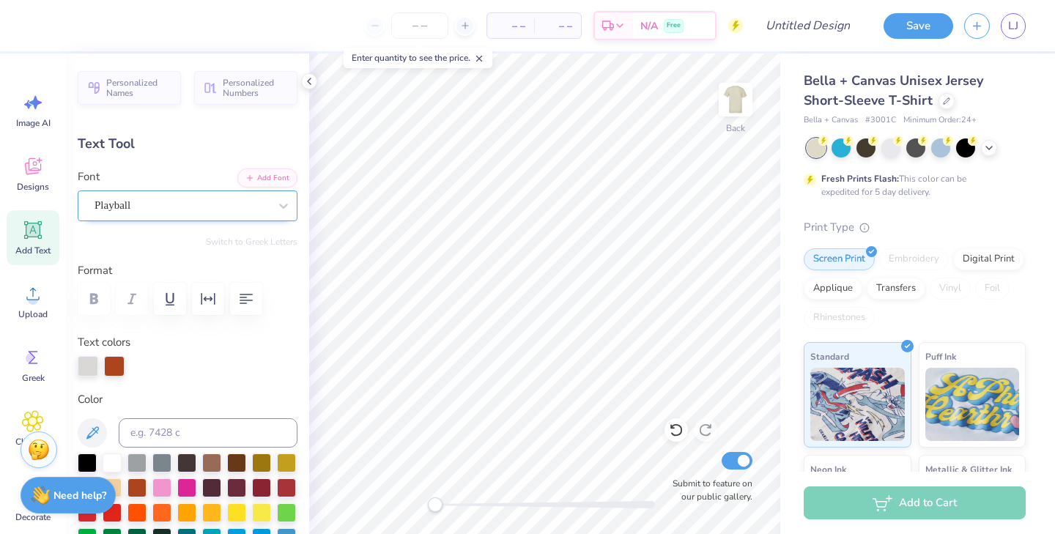
click at [211, 209] on div "Playball" at bounding box center [181, 205] width 177 height 23
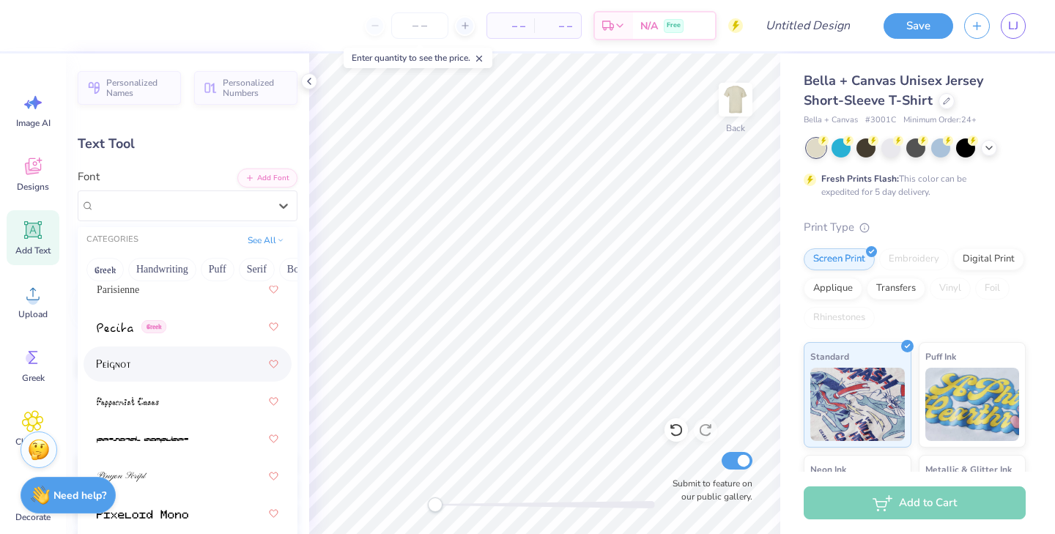
scroll to position [8601, 0]
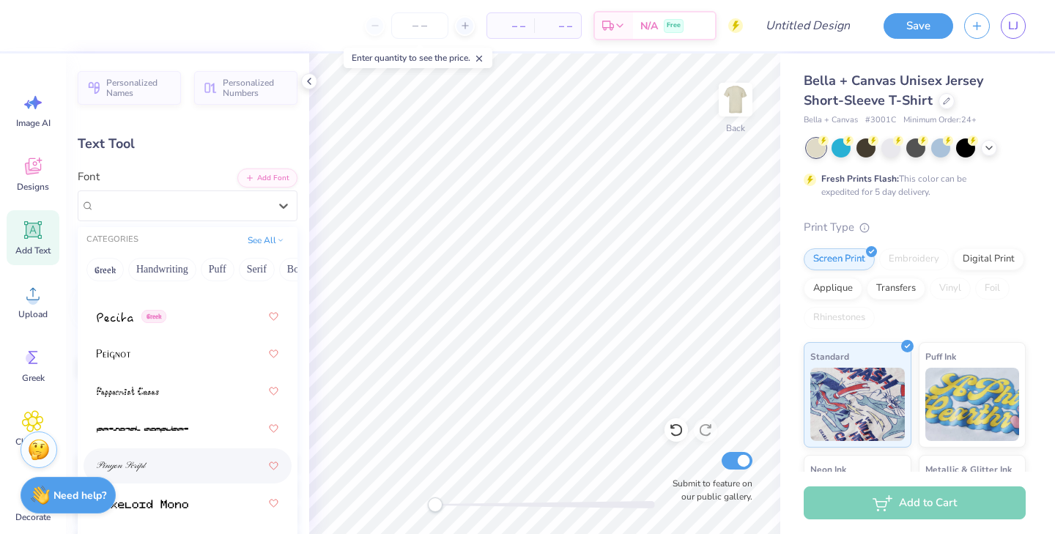
click at [169, 475] on div at bounding box center [188, 466] width 182 height 26
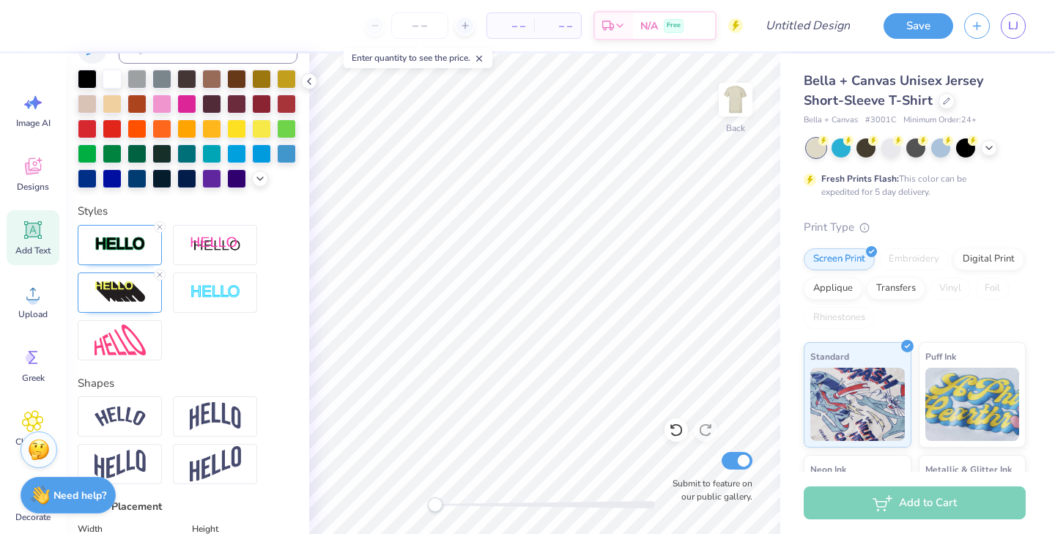
scroll to position [392, 0]
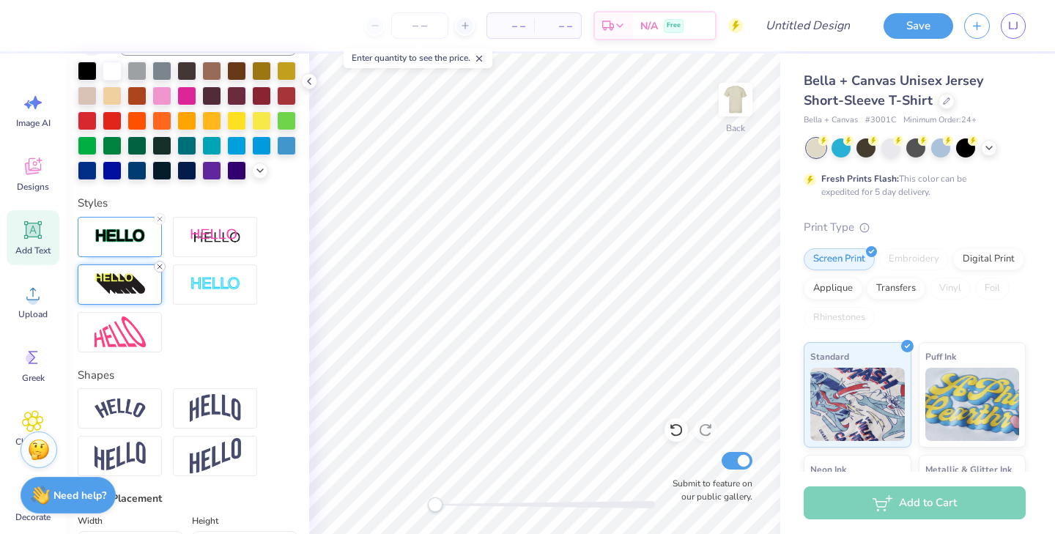
click at [161, 265] on line at bounding box center [160, 267] width 4 height 4
click at [158, 218] on icon at bounding box center [159, 219] width 9 height 9
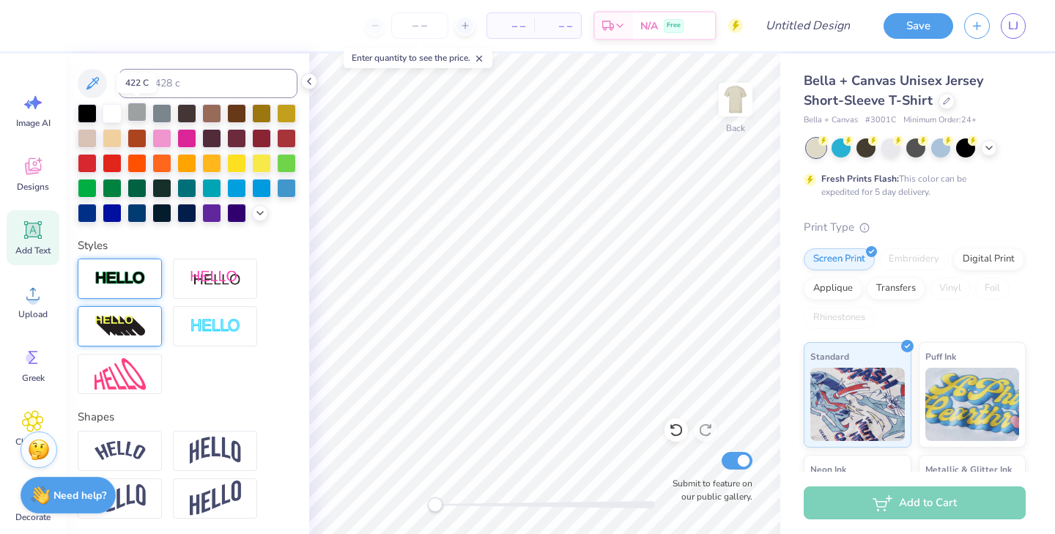
click at [142, 114] on div at bounding box center [137, 112] width 19 height 19
click at [116, 114] on div at bounding box center [112, 112] width 19 height 19
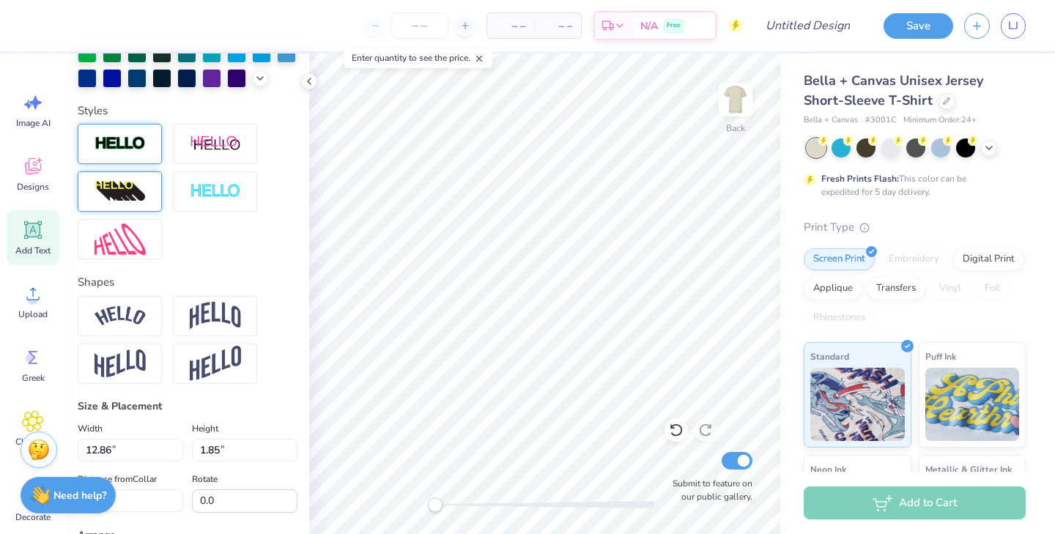
scroll to position [432, 0]
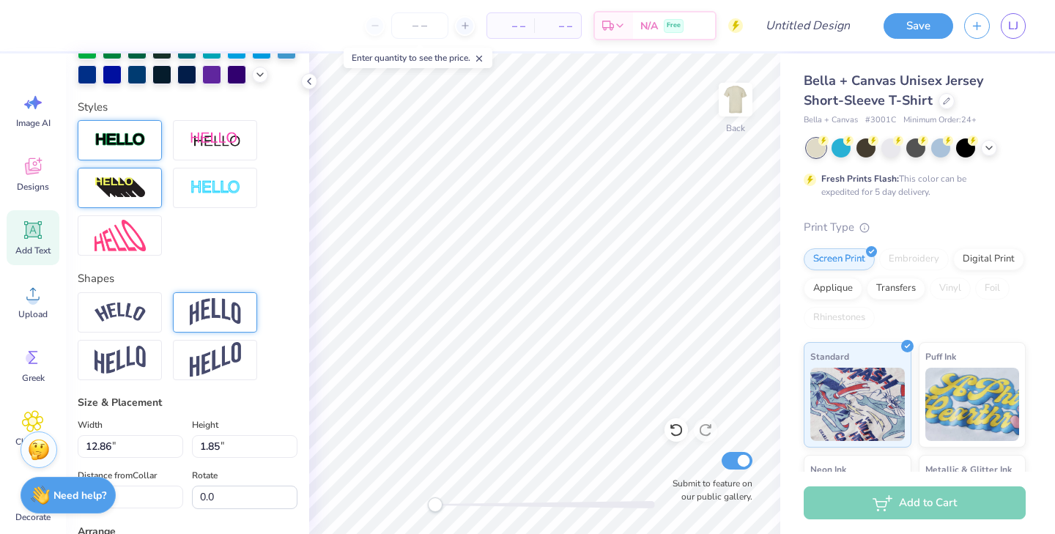
click at [188, 317] on div at bounding box center [215, 312] width 84 height 40
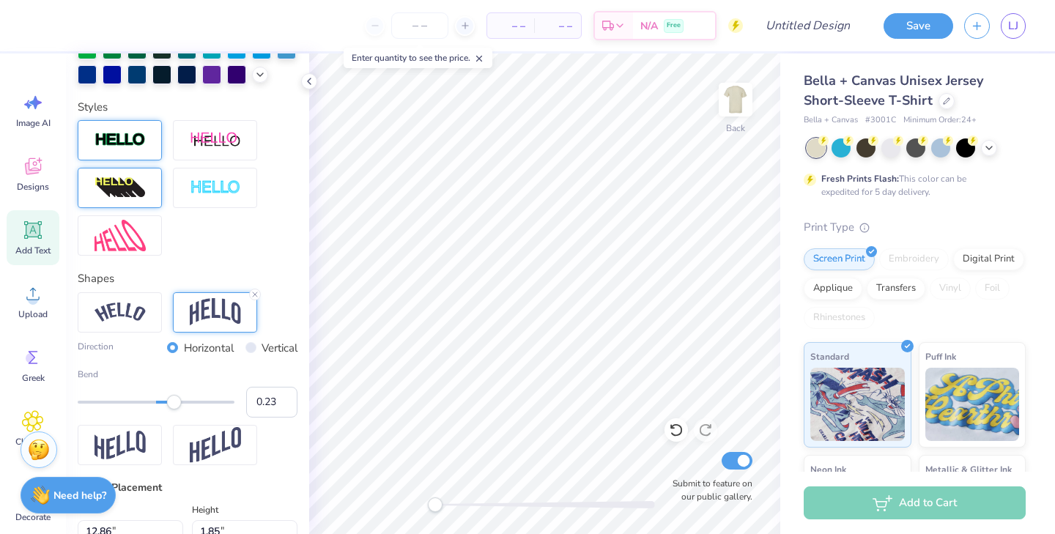
type input "0.22"
drag, startPoint x: 194, startPoint y: 403, endPoint x: 174, endPoint y: 400, distance: 20.0
click at [174, 400] on div "Accessibility label" at bounding box center [173, 402] width 15 height 15
click at [235, 369] on label "Bend" at bounding box center [188, 374] width 220 height 13
click at [246, 387] on input "0.22" at bounding box center [271, 402] width 51 height 31
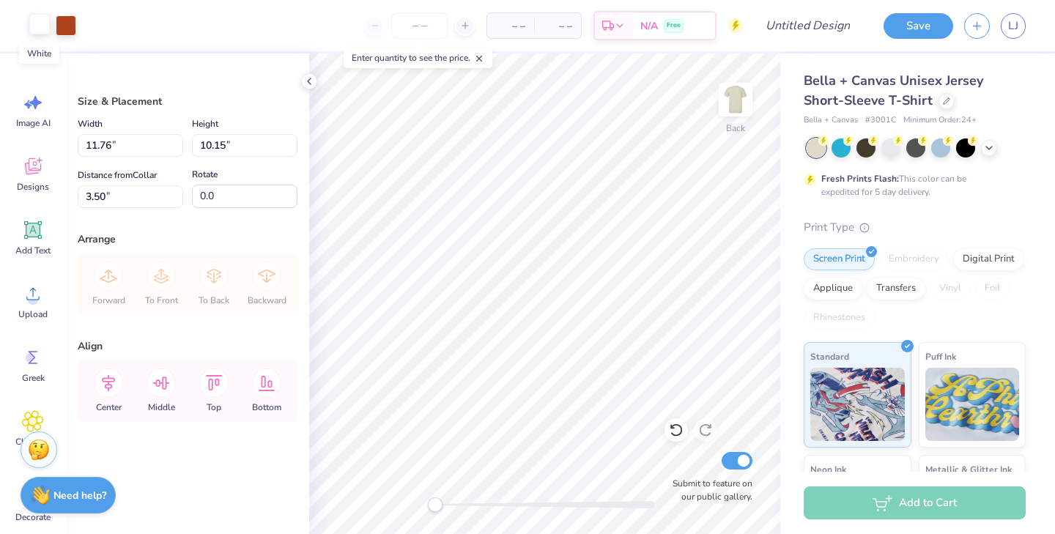
click at [48, 26] on div at bounding box center [39, 24] width 21 height 21
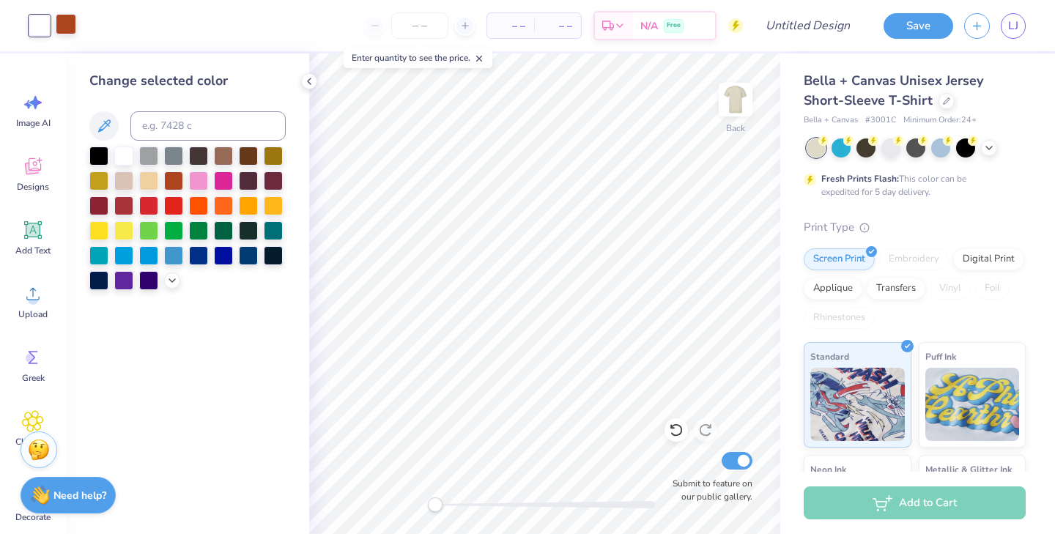
click at [71, 22] on div at bounding box center [66, 24] width 21 height 21
click at [68, 21] on div at bounding box center [66, 25] width 21 height 21
click at [121, 152] on div at bounding box center [123, 154] width 19 height 19
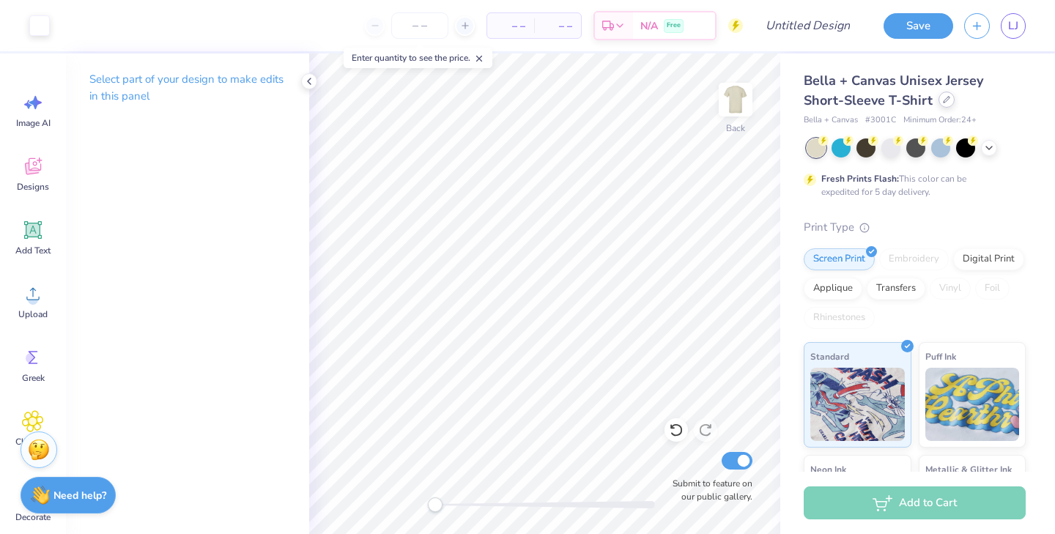
click at [939, 103] on div at bounding box center [947, 100] width 16 height 16
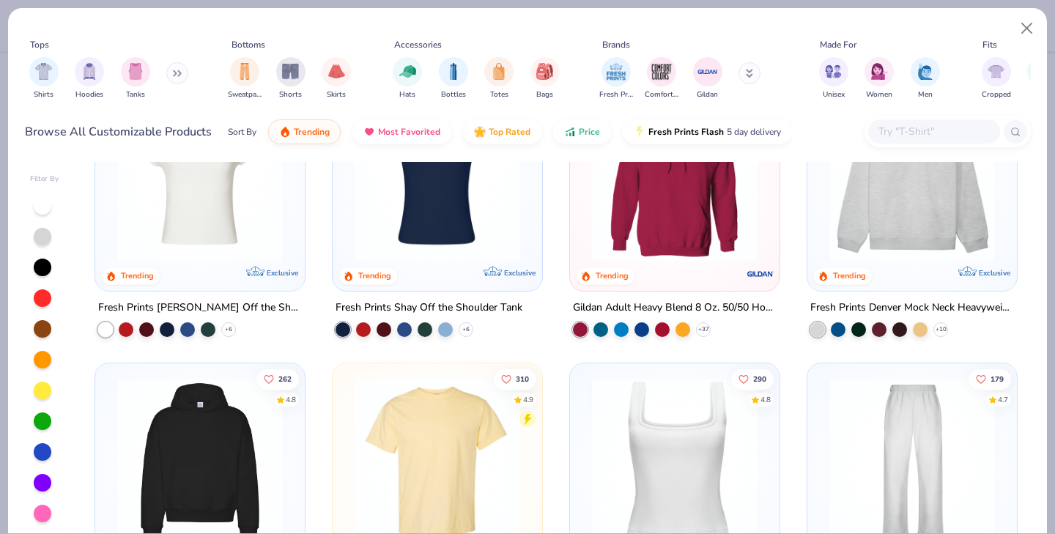
scroll to position [273, 0]
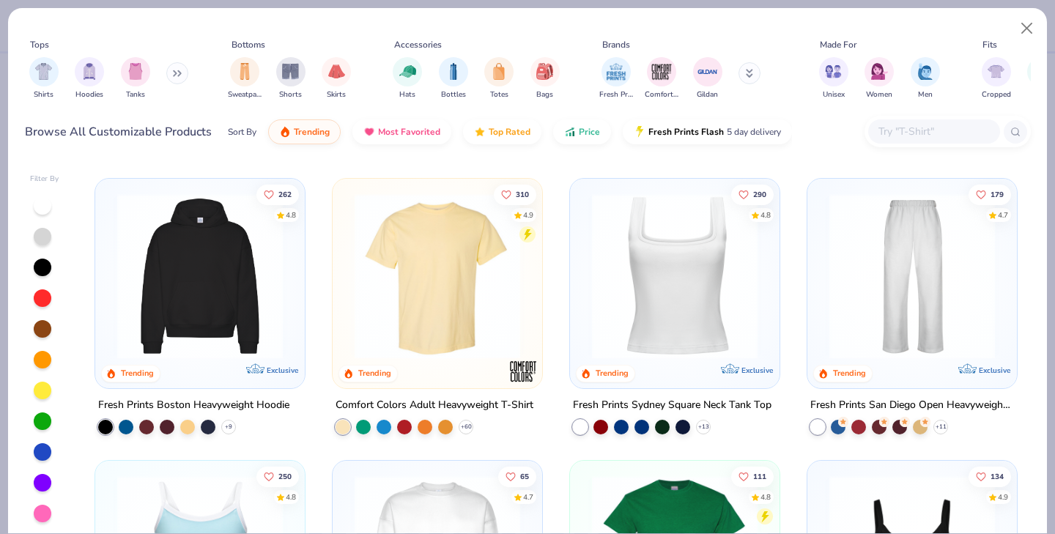
click at [240, 298] on img at bounding box center [200, 277] width 180 height 166
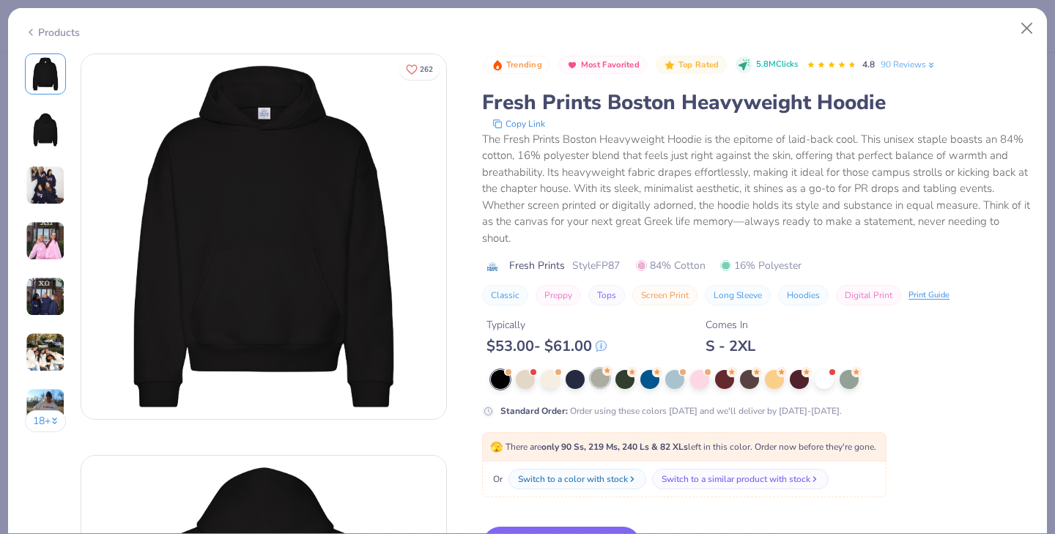
click at [608, 376] on div at bounding box center [600, 378] width 19 height 19
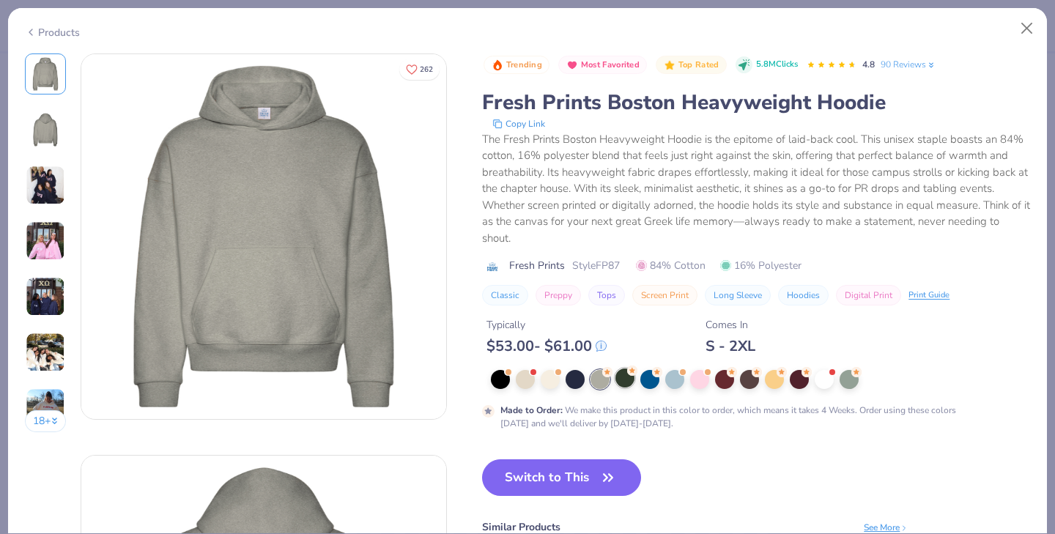
click at [628, 383] on div at bounding box center [625, 378] width 19 height 19
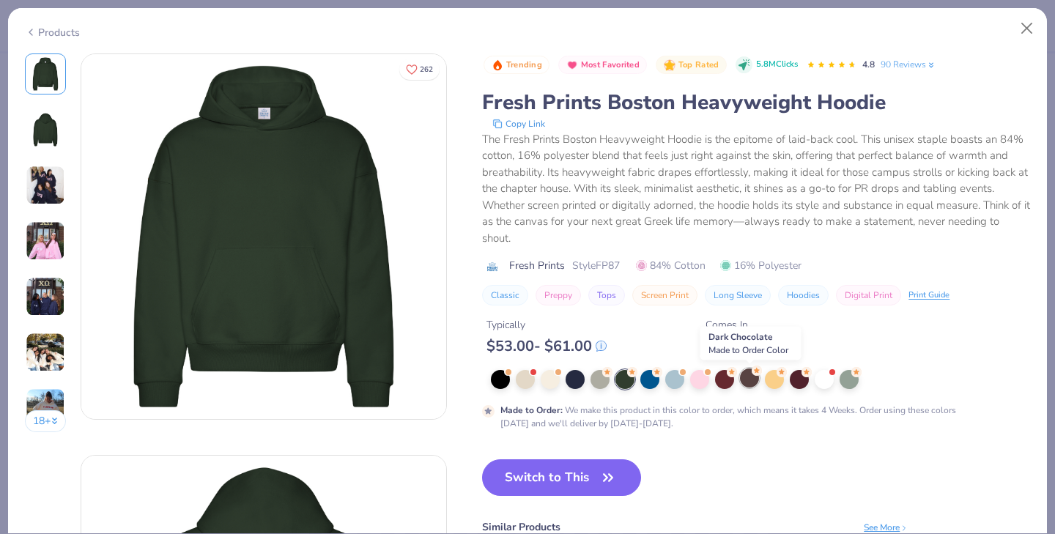
click at [755, 377] on div at bounding box center [749, 378] width 19 height 19
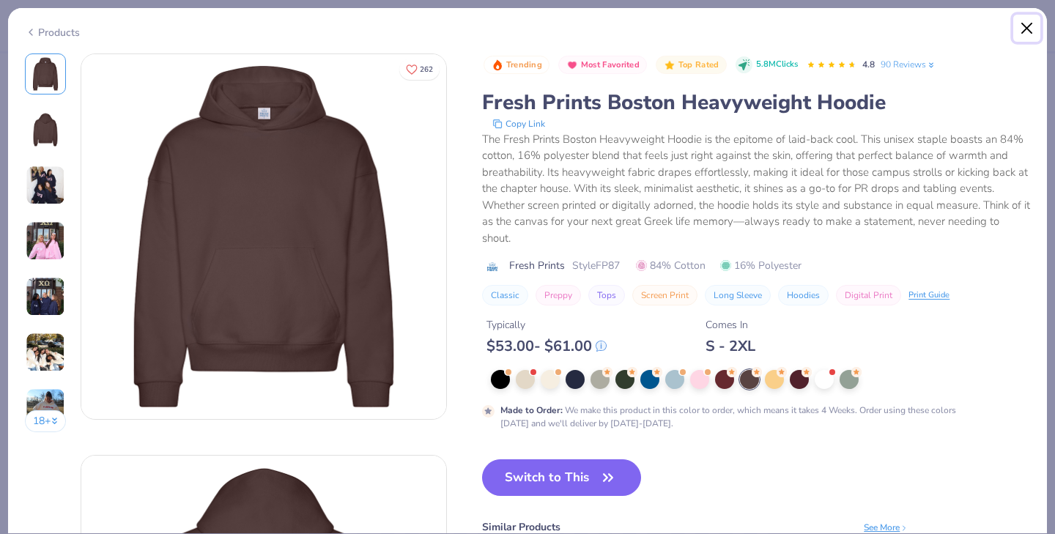
click at [1030, 29] on button "Close" at bounding box center [1028, 29] width 28 height 28
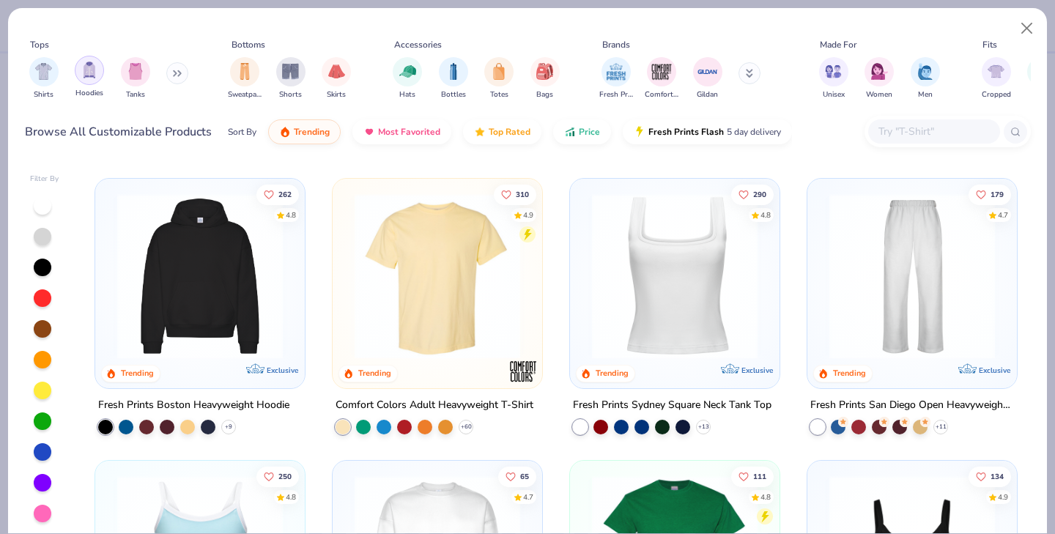
click at [97, 72] on div "filter for Hoodies" at bounding box center [89, 70] width 29 height 29
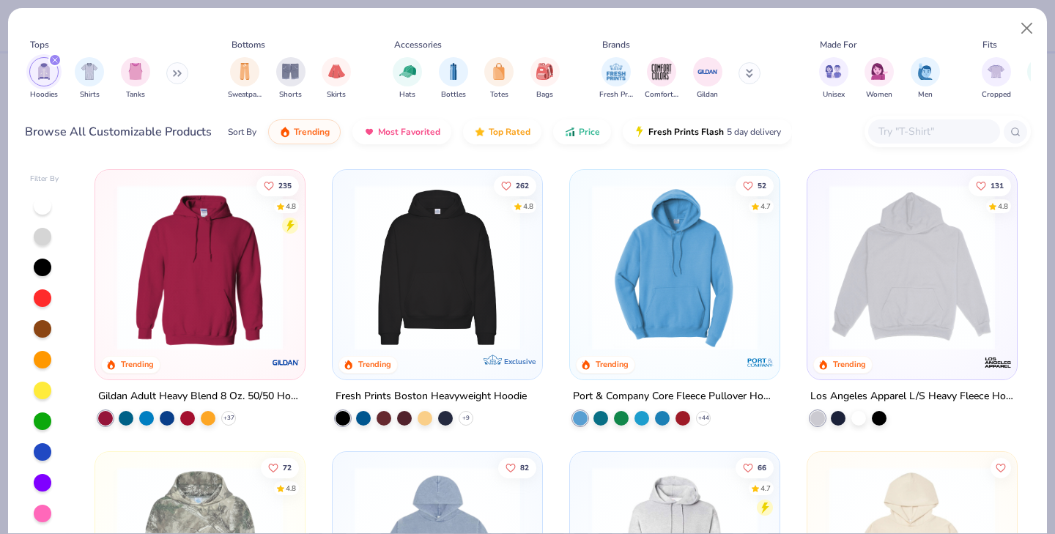
scroll to position [268, 0]
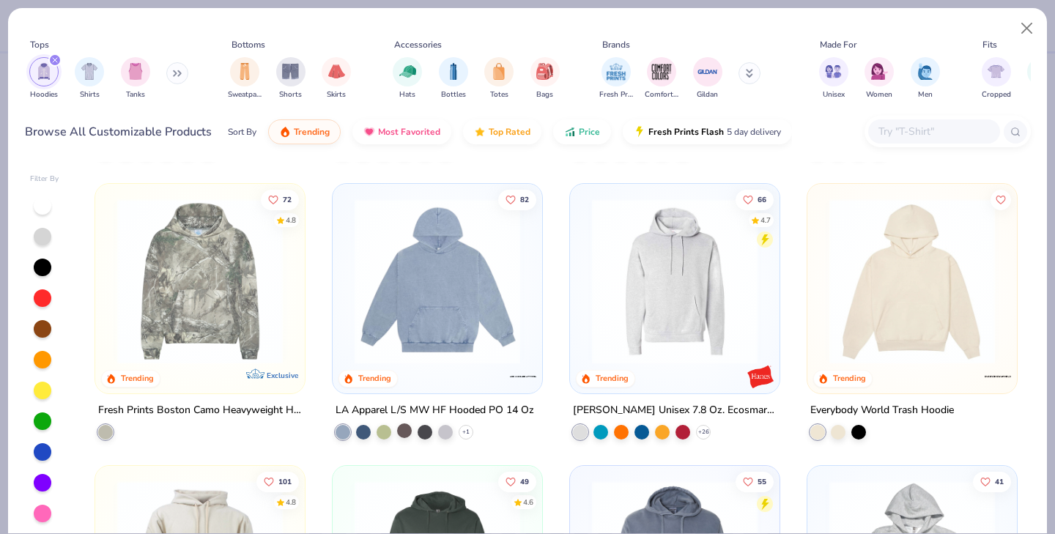
click at [408, 430] on div at bounding box center [404, 430] width 15 height 15
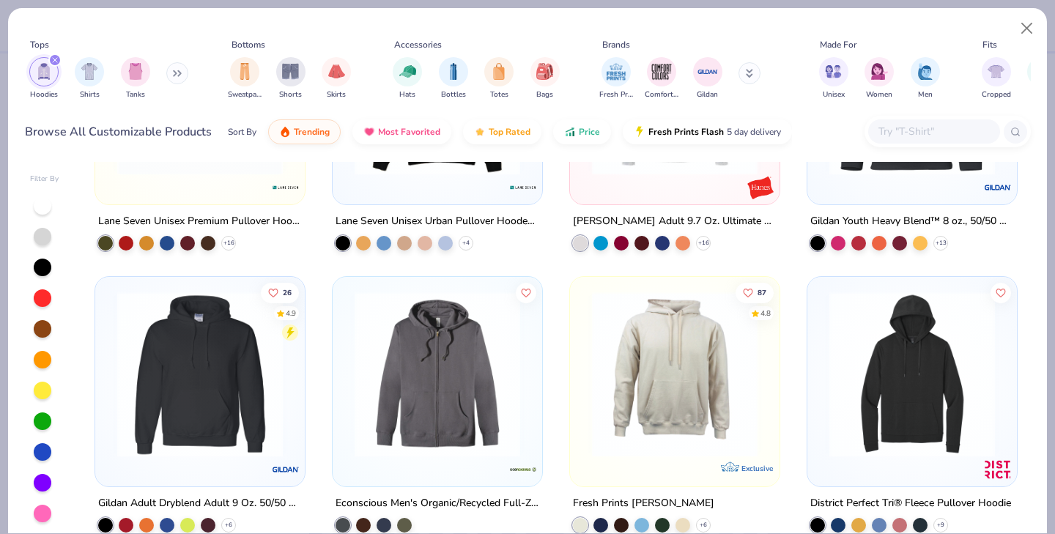
scroll to position [1624, 0]
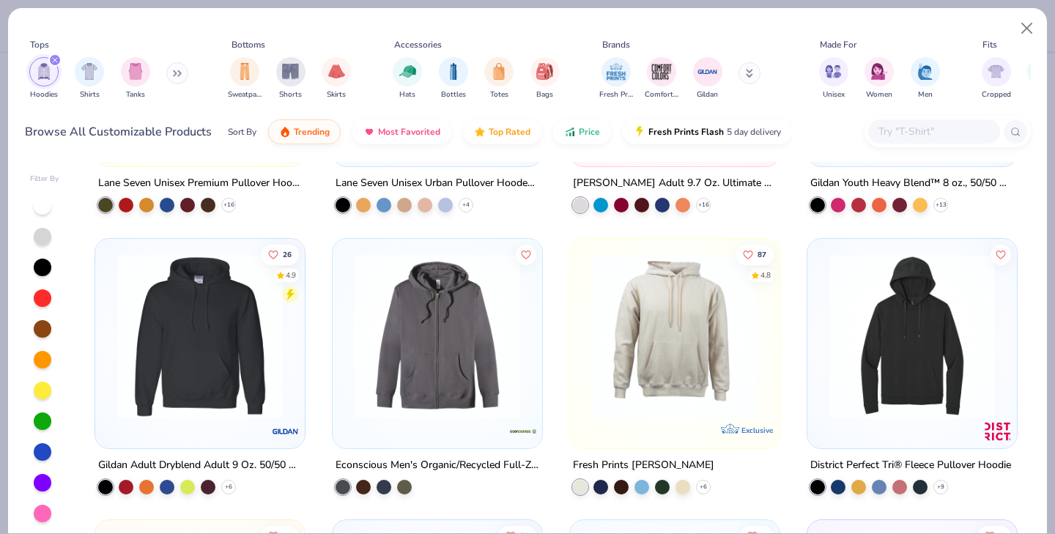
click at [248, 317] on img at bounding box center [200, 336] width 180 height 166
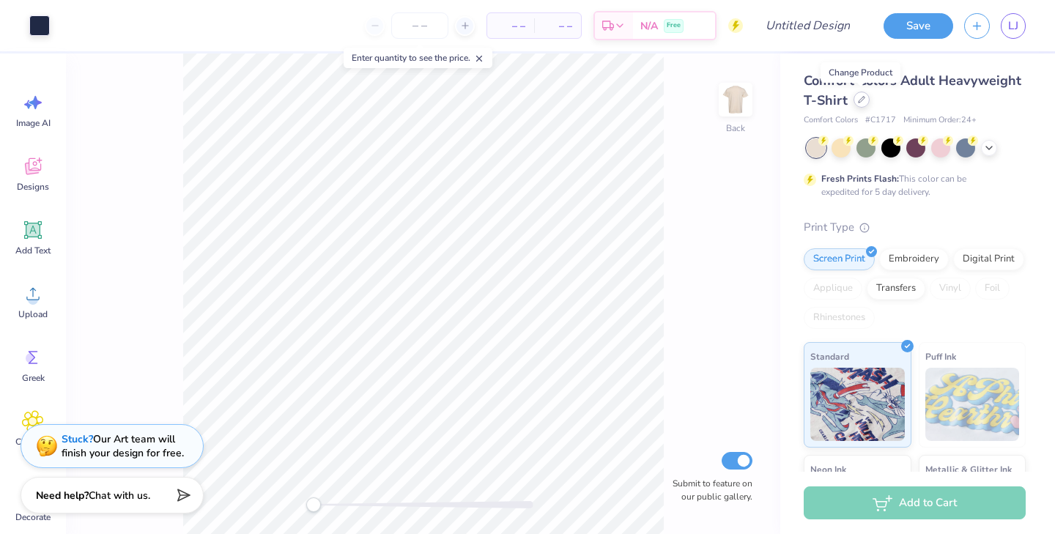
click at [861, 100] on icon at bounding box center [861, 99] width 7 height 7
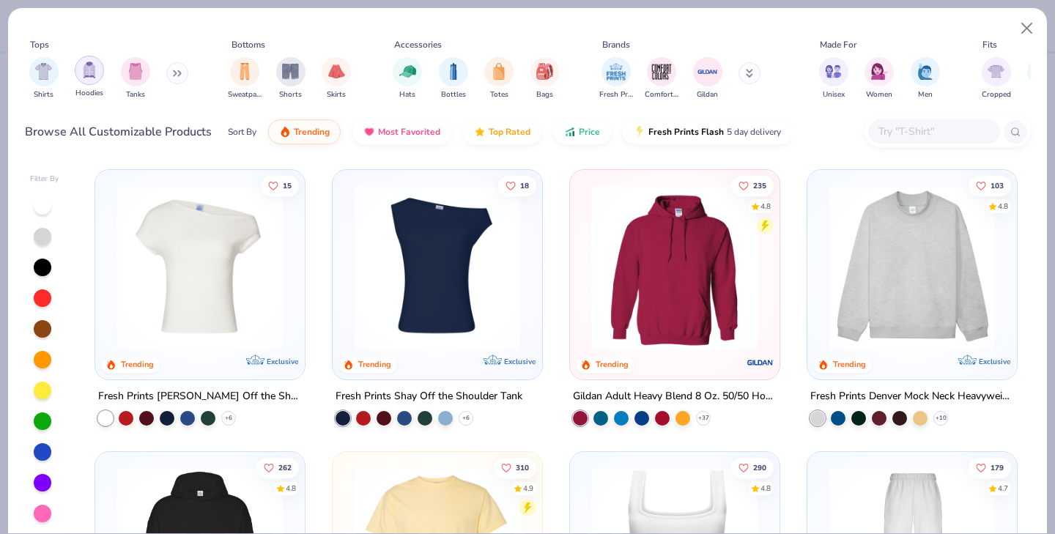
click at [95, 77] on img "filter for Hoodies" at bounding box center [89, 70] width 16 height 17
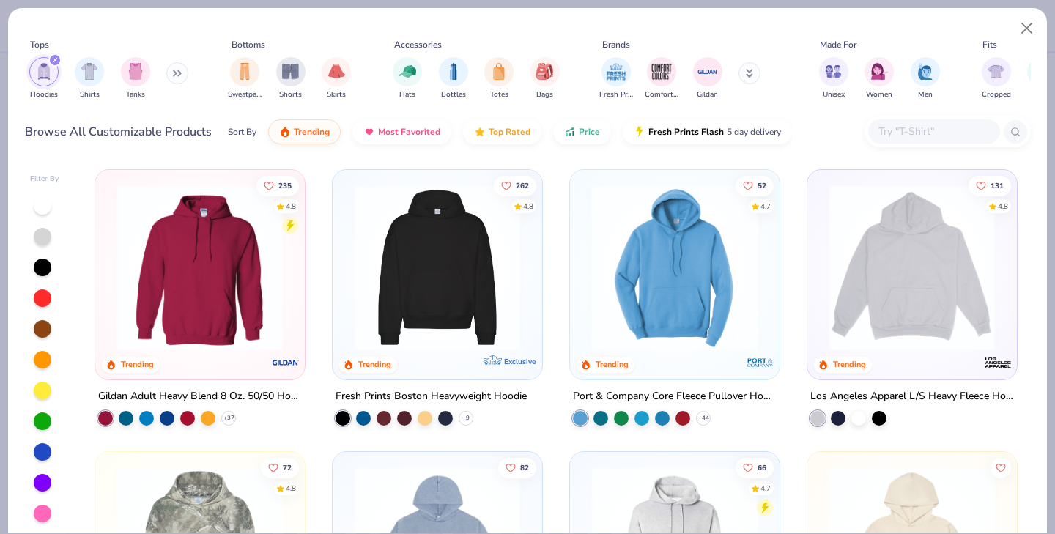
click at [454, 262] on img at bounding box center [437, 268] width 180 height 166
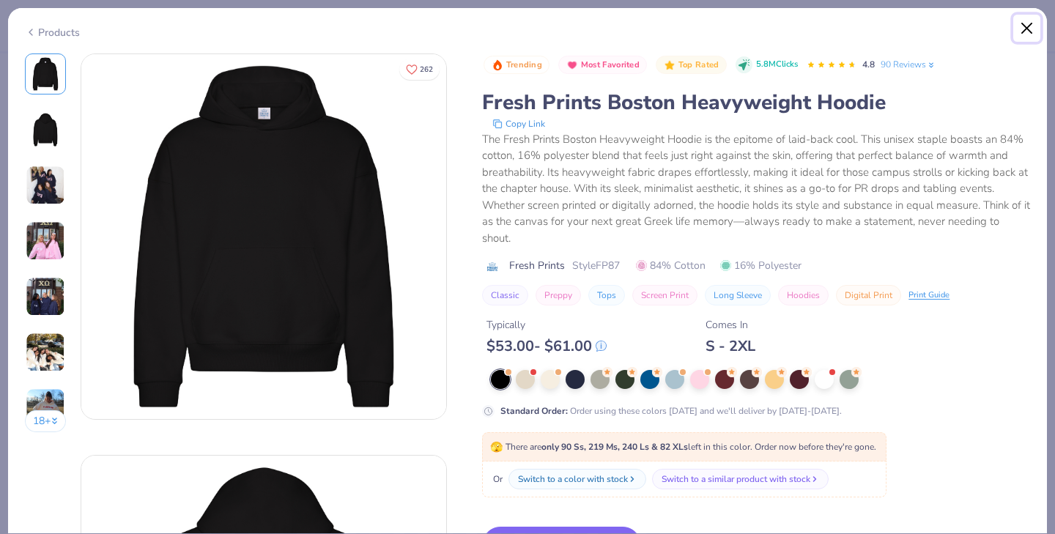
click at [1027, 31] on button "Close" at bounding box center [1028, 29] width 28 height 28
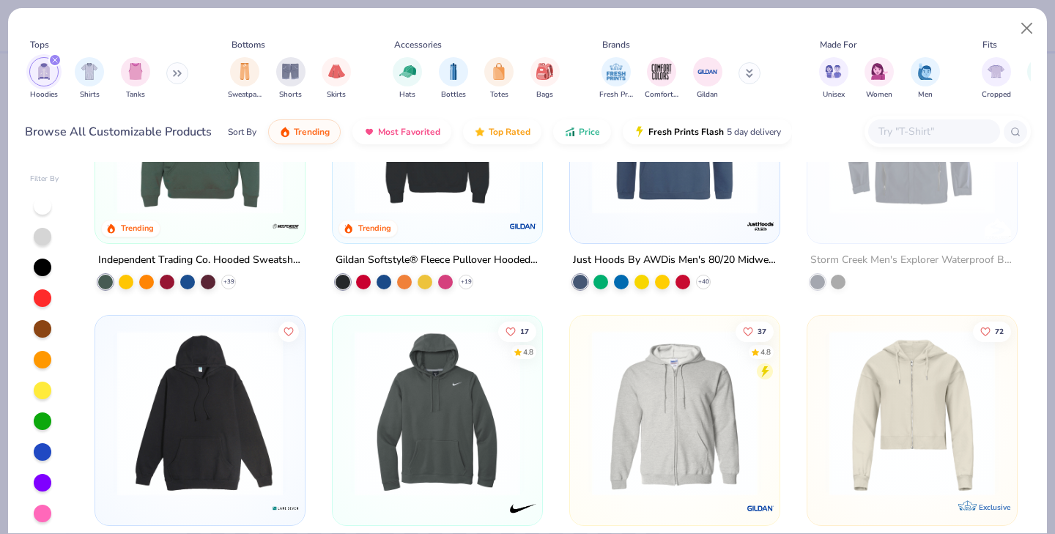
scroll to position [1148, 0]
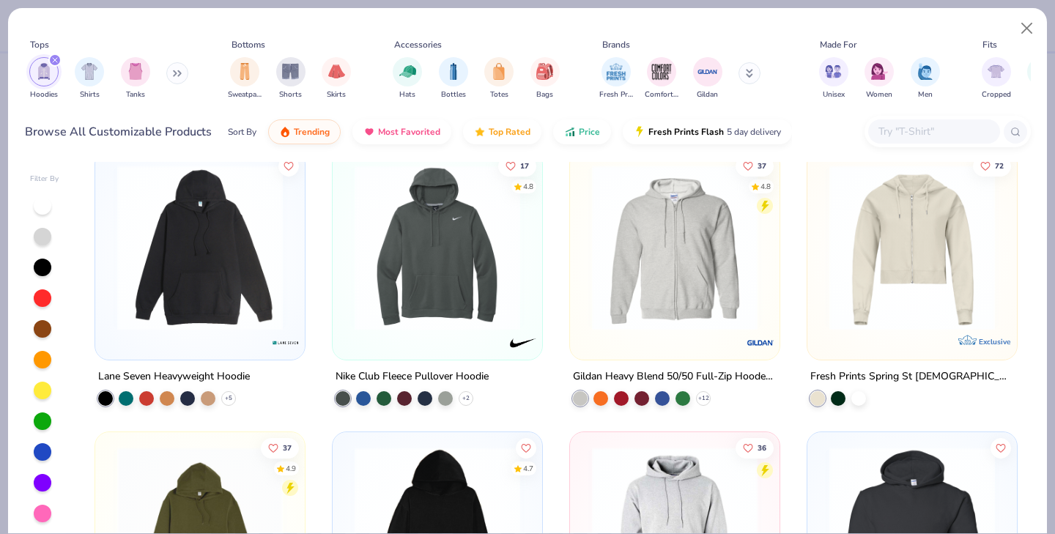
click at [210, 246] on img at bounding box center [200, 248] width 180 height 166
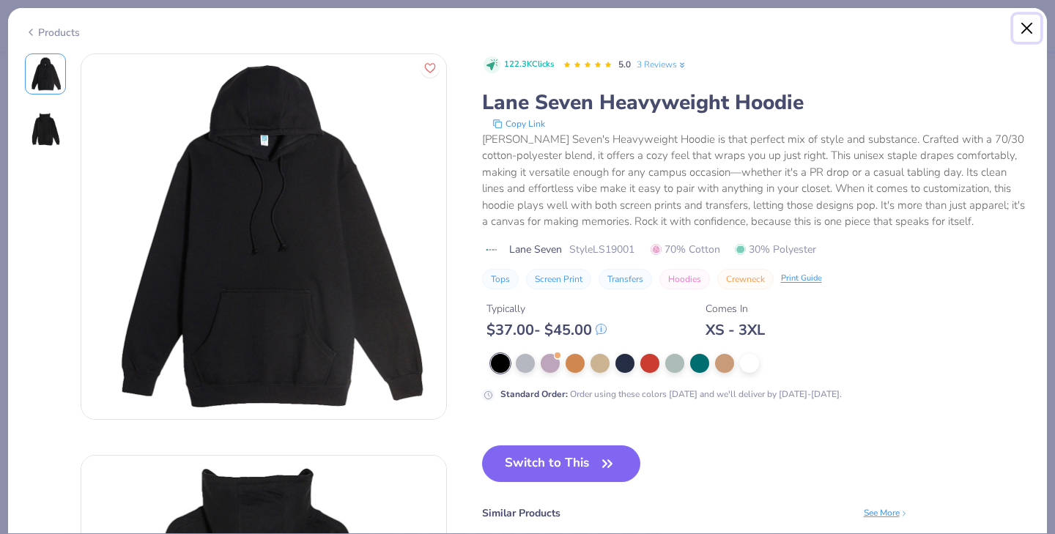
click at [1033, 25] on button "Close" at bounding box center [1028, 29] width 28 height 28
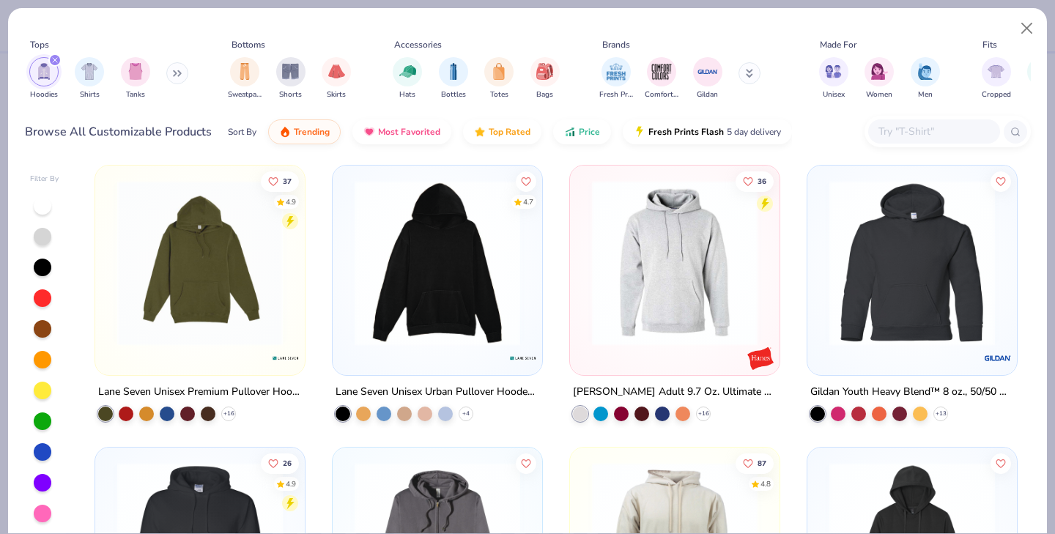
scroll to position [1395, 0]
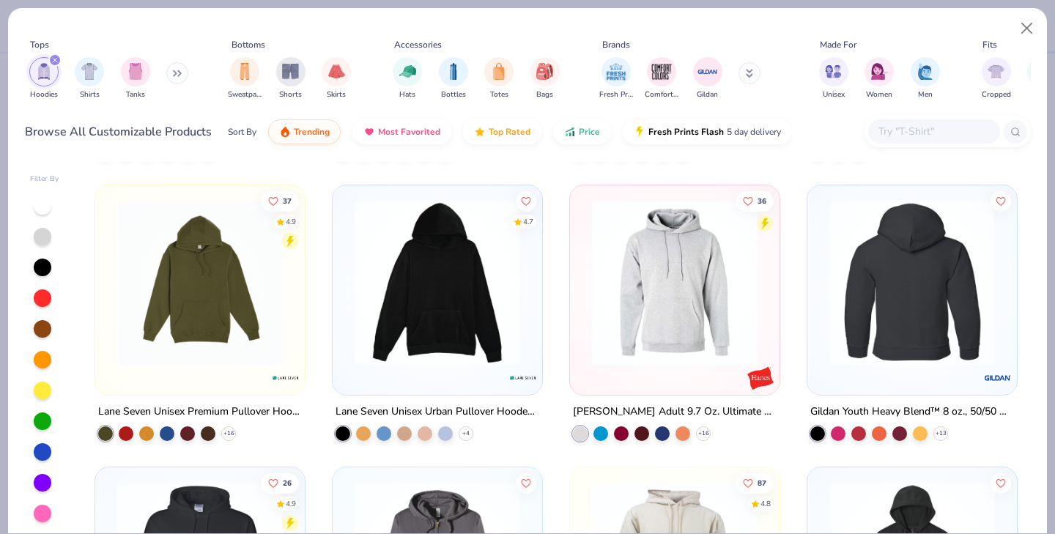
click at [921, 317] on div at bounding box center [912, 283] width 540 height 166
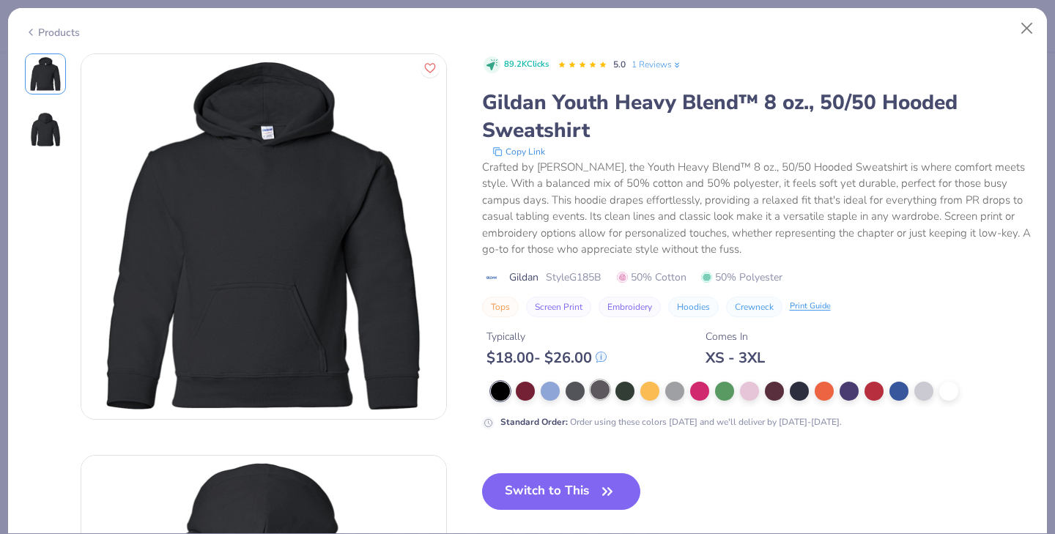
click at [604, 389] on div at bounding box center [600, 389] width 19 height 19
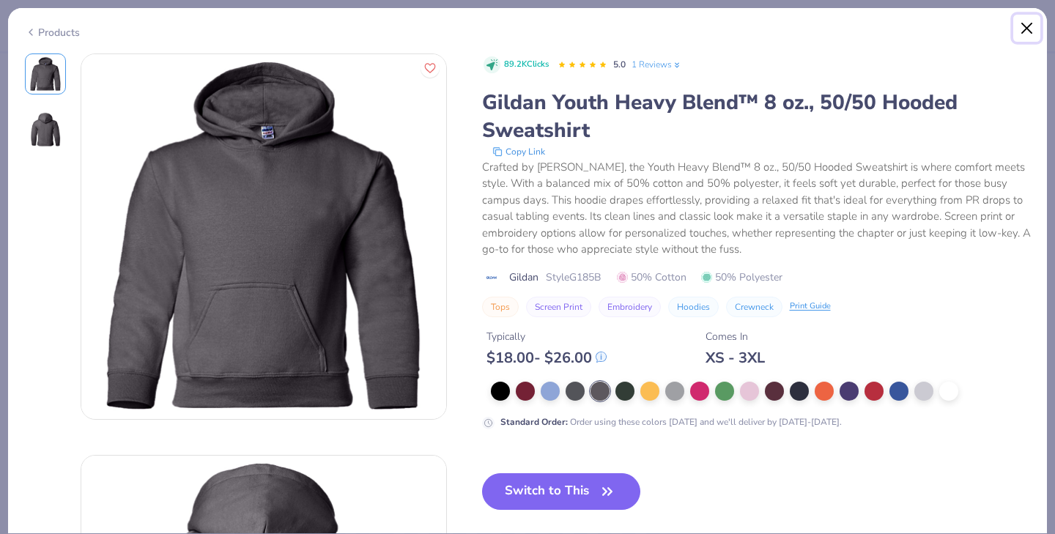
click at [1031, 23] on button "Close" at bounding box center [1028, 29] width 28 height 28
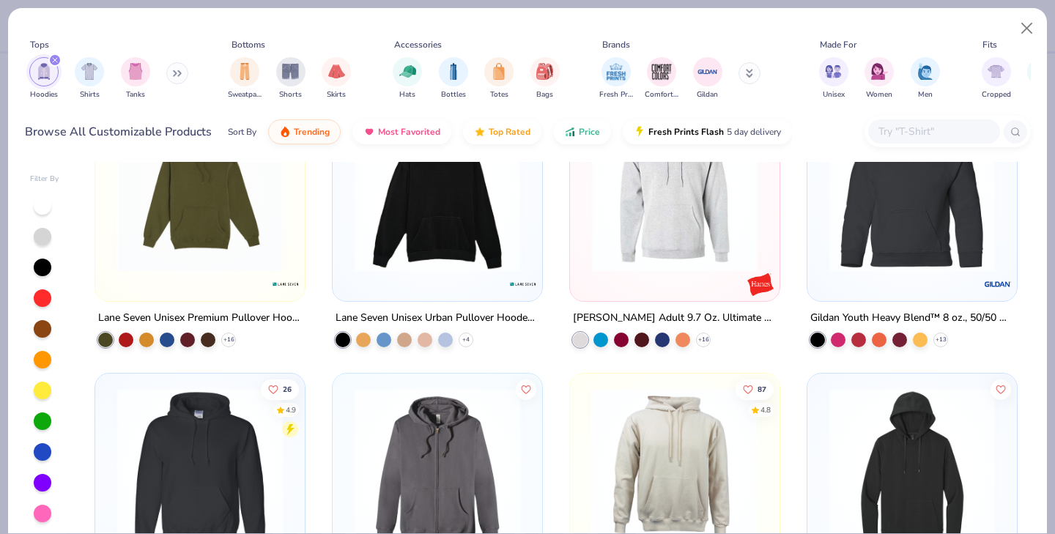
scroll to position [1607, 0]
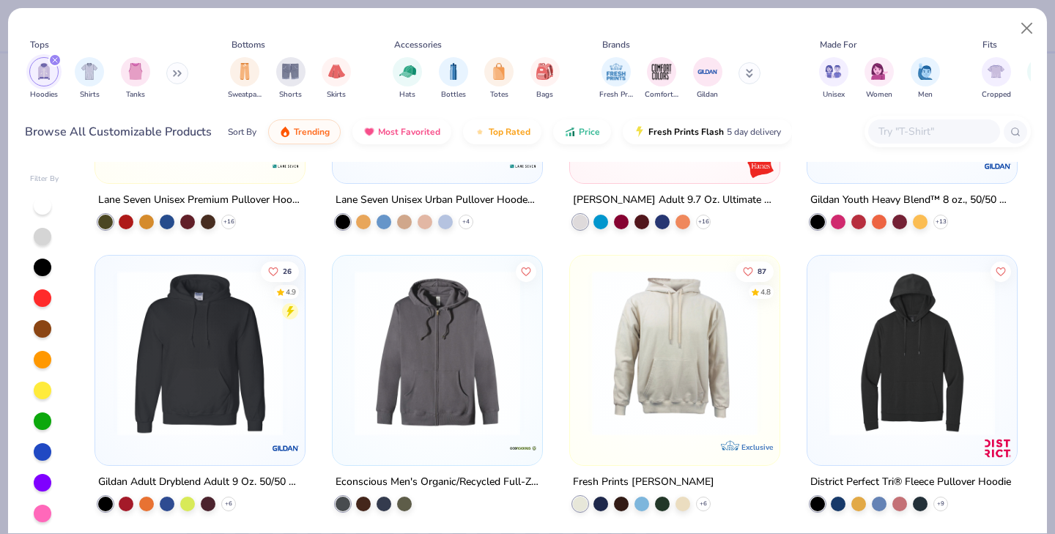
click at [208, 403] on img at bounding box center [200, 353] width 180 height 166
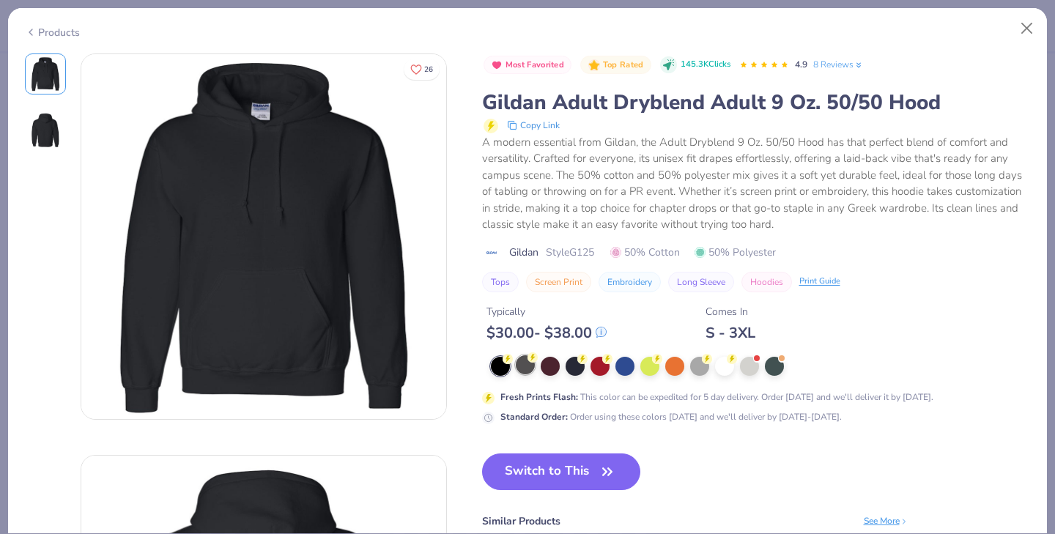
click at [527, 365] on div at bounding box center [525, 364] width 19 height 19
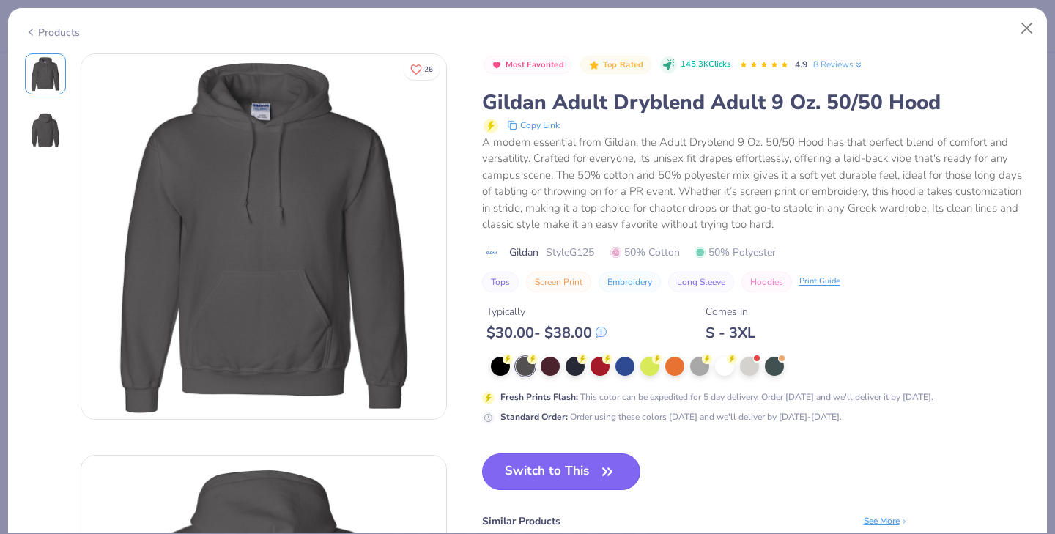
click at [547, 473] on button "Switch to This" at bounding box center [561, 472] width 159 height 37
click at [553, 471] on button "Switch to This" at bounding box center [561, 472] width 159 height 37
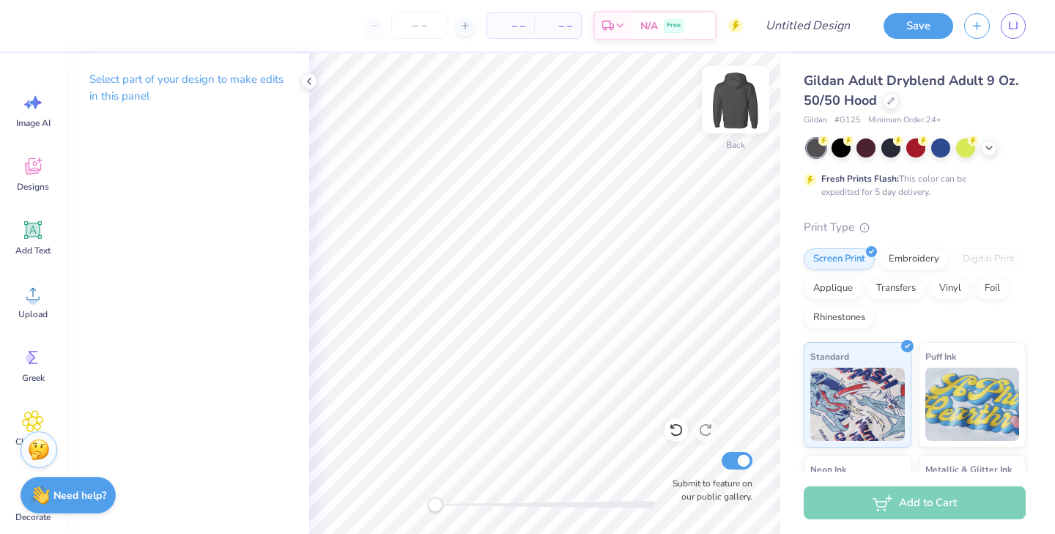
click at [727, 86] on img at bounding box center [736, 99] width 59 height 59
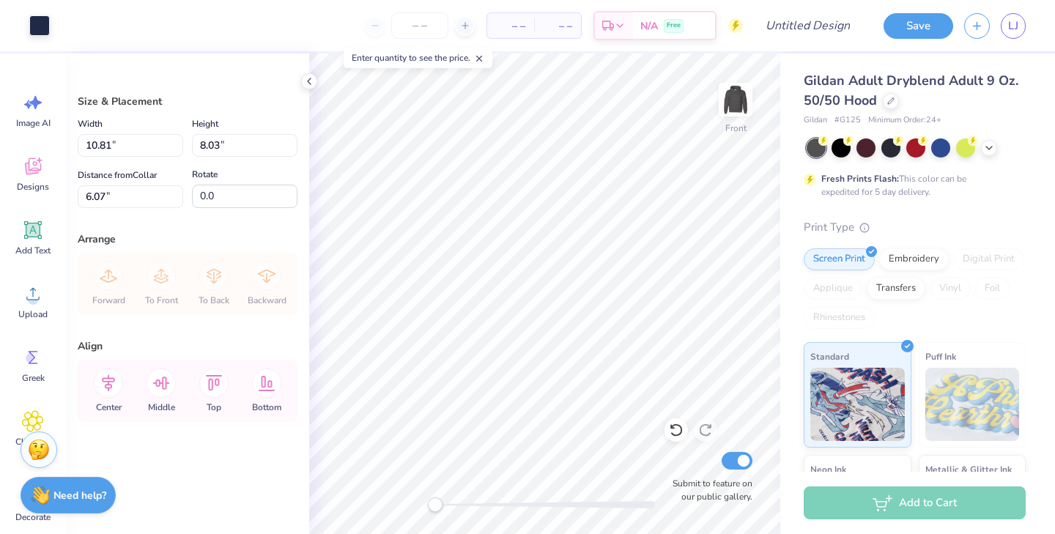
type input "10.81"
type input "8.03"
type input "6.07"
type input "12.21"
type input "9.07"
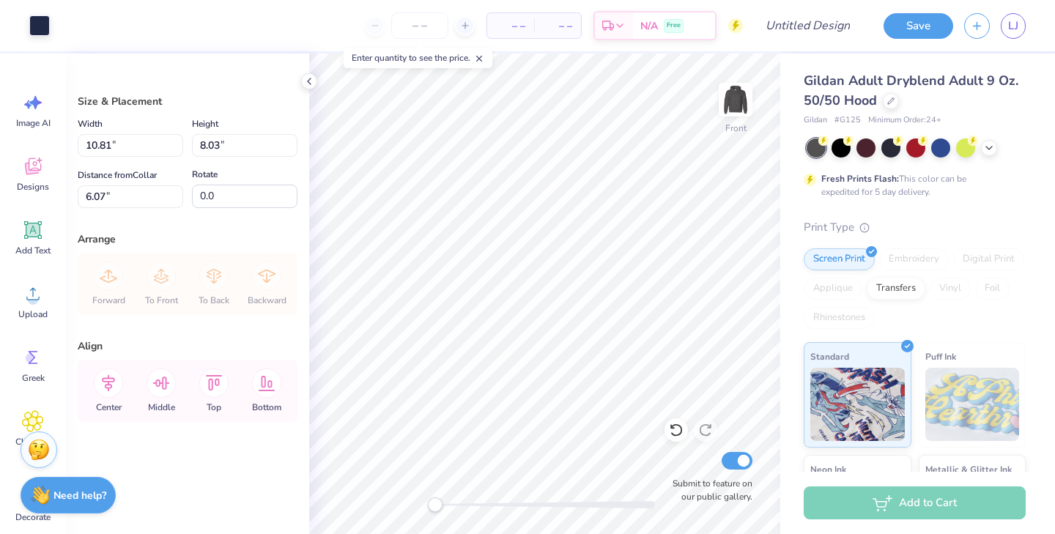
type input "6.11"
type input "12.85"
type input "9.55"
type input "6.13"
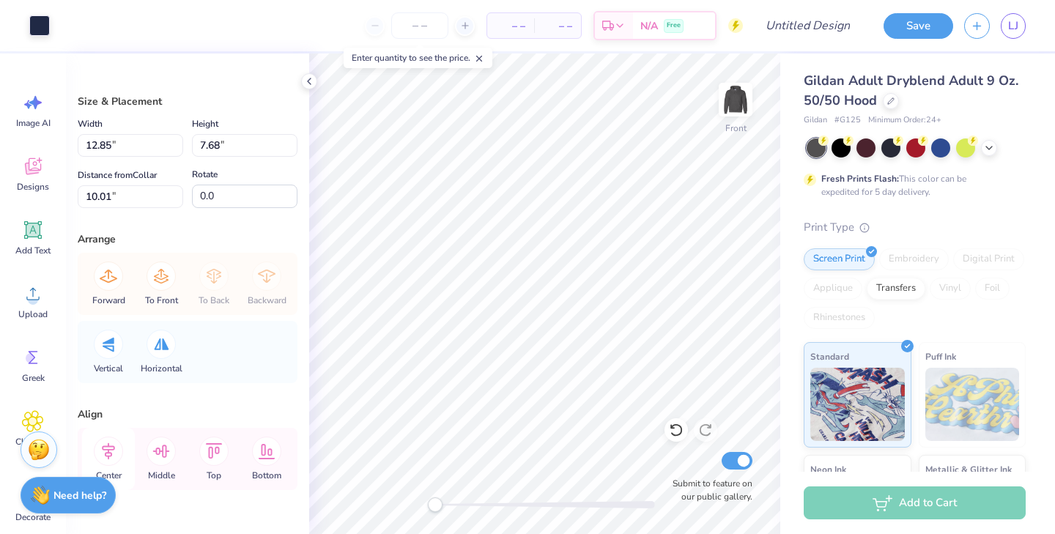
click at [111, 447] on icon at bounding box center [108, 451] width 29 height 29
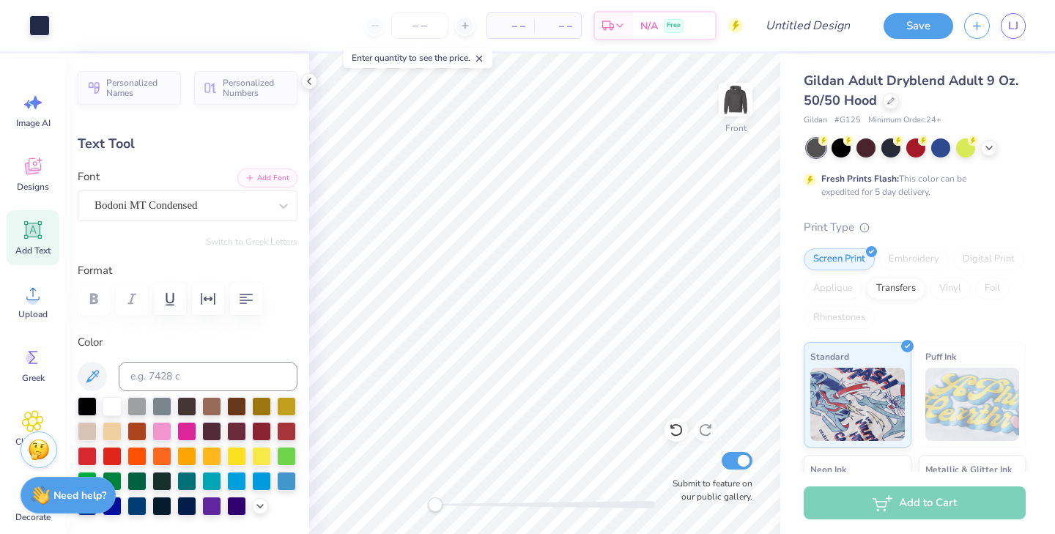
type input "12.09"
type input "1.97"
type input "8.69"
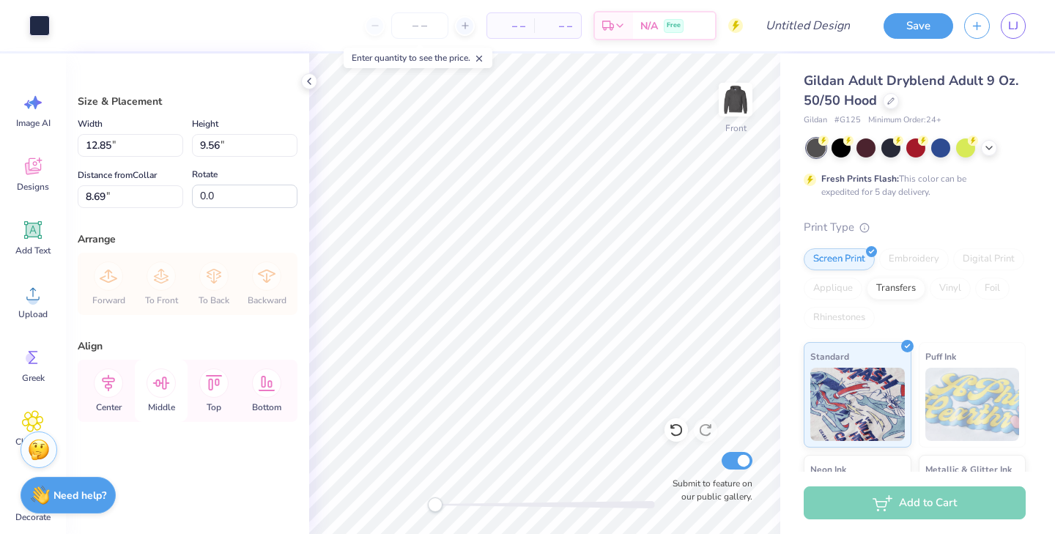
click at [168, 380] on icon at bounding box center [161, 383] width 29 height 29
type input "10.47"
click at [45, 16] on div at bounding box center [39, 24] width 21 height 21
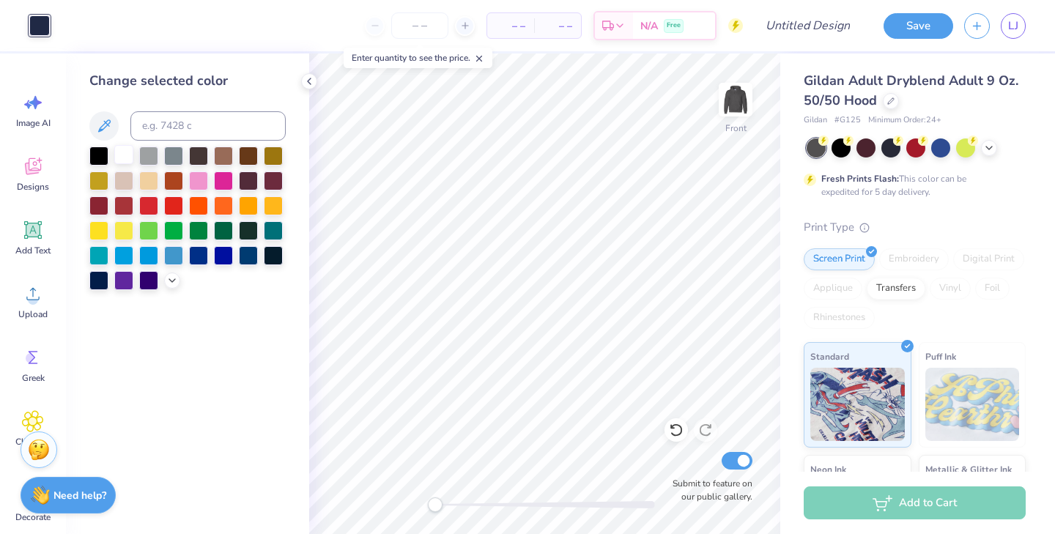
click at [129, 154] on div at bounding box center [123, 154] width 19 height 19
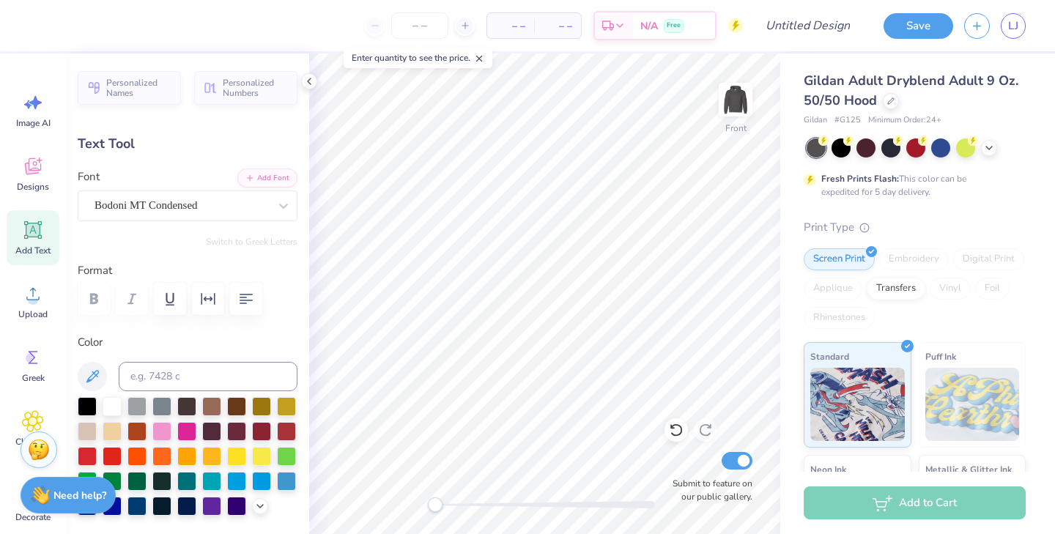
scroll to position [0, 2]
type textarea "PHI SIGMA SIGMA"
type input "14.39"
type input "1.94"
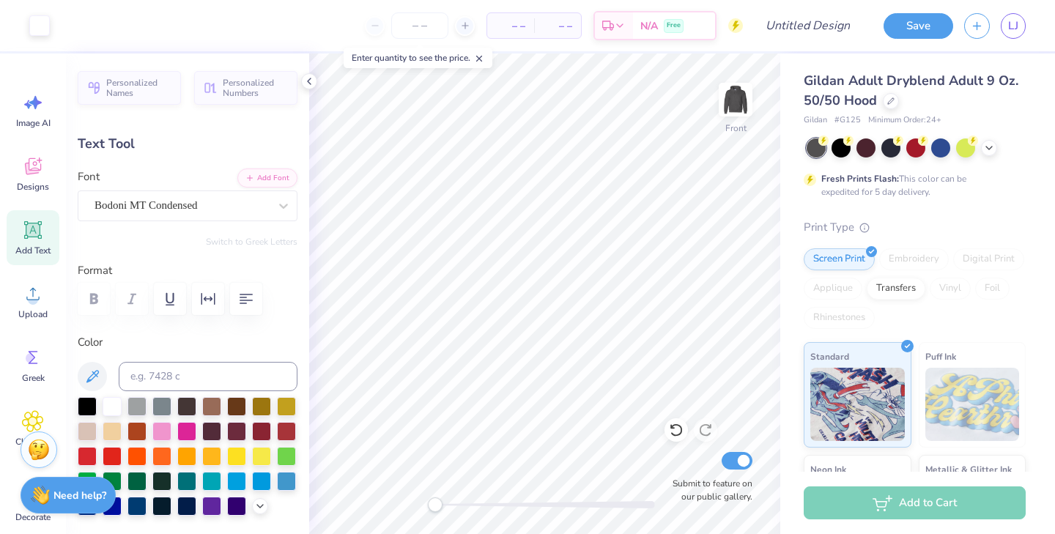
type input "10.61"
type textarea "P"
type textarea "SISTERHOOD"
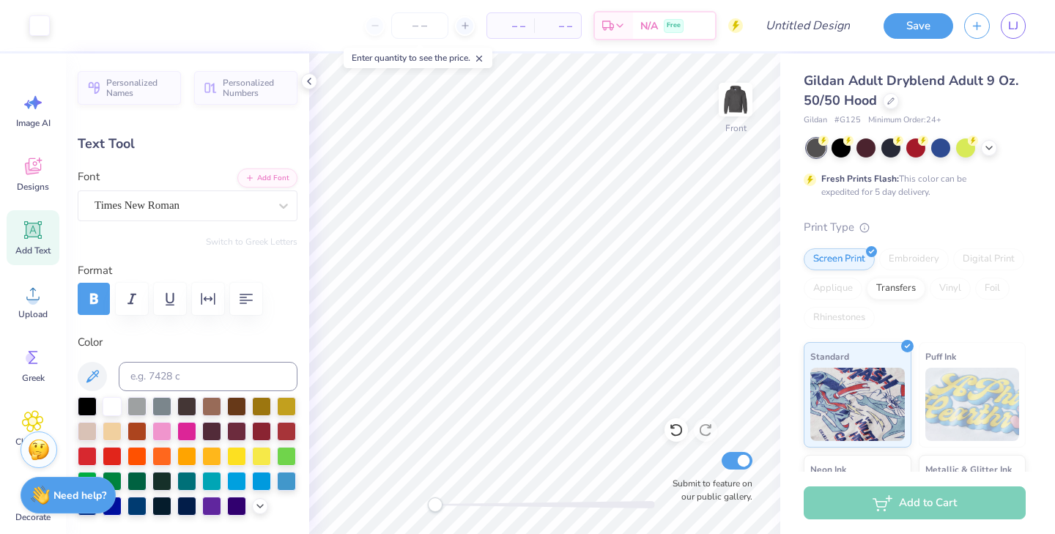
type input "6.61"
type input "0.42"
type input "19.61"
type textarea "PHI SIGMA SIGMA"
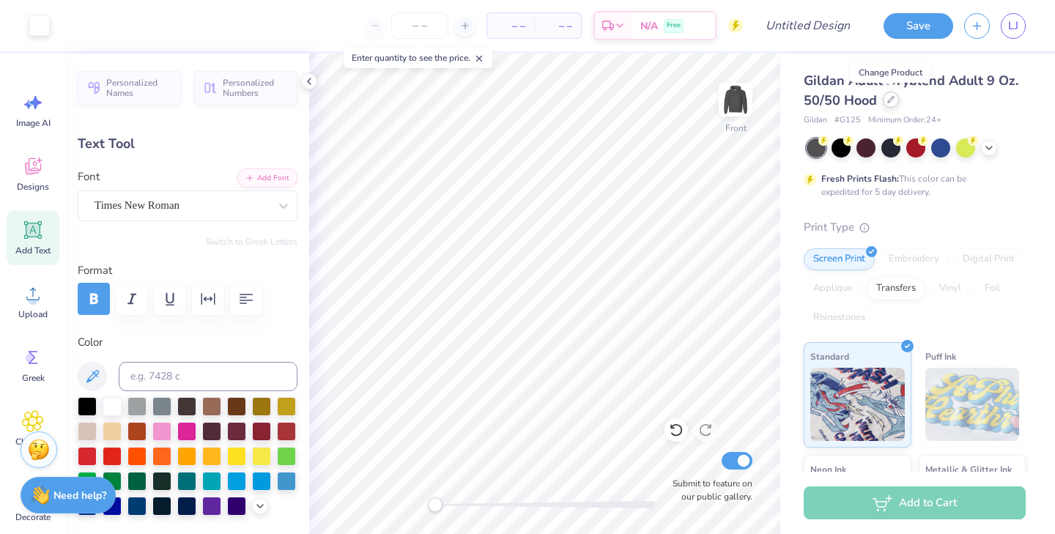
click at [893, 102] on icon at bounding box center [891, 99] width 7 height 7
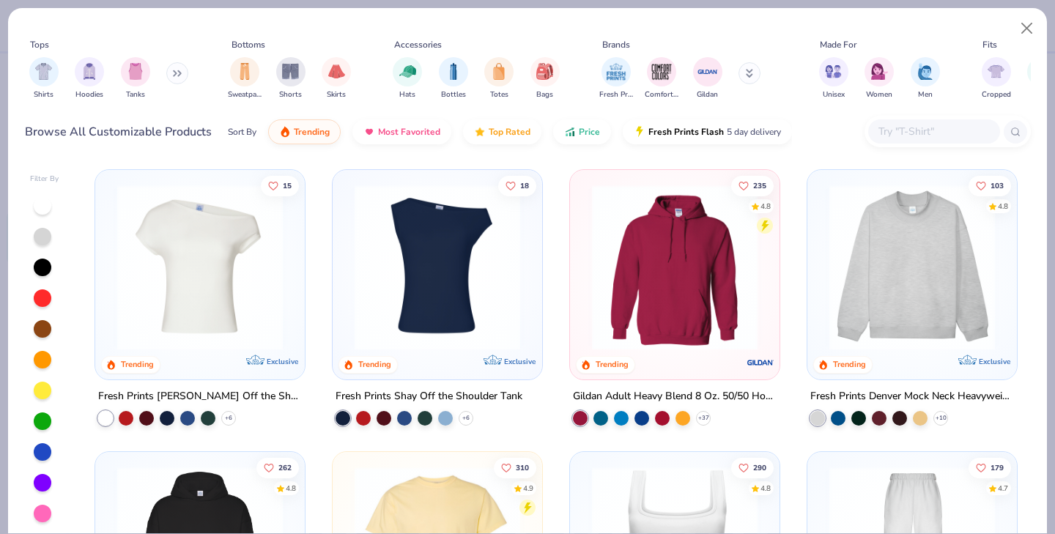
click at [914, 320] on img at bounding box center [912, 268] width 180 height 166
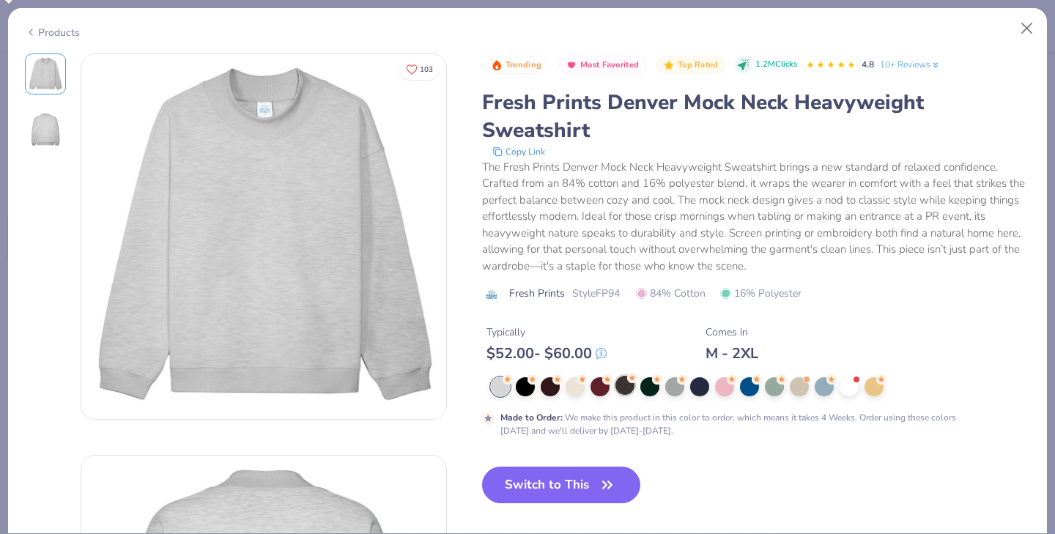
click at [630, 388] on div at bounding box center [625, 385] width 19 height 19
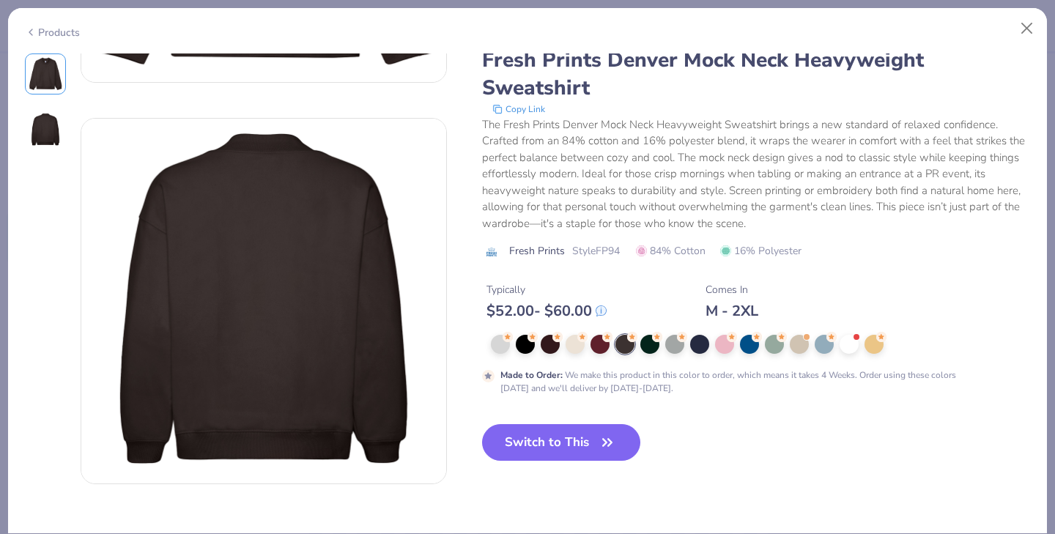
scroll to position [344, 0]
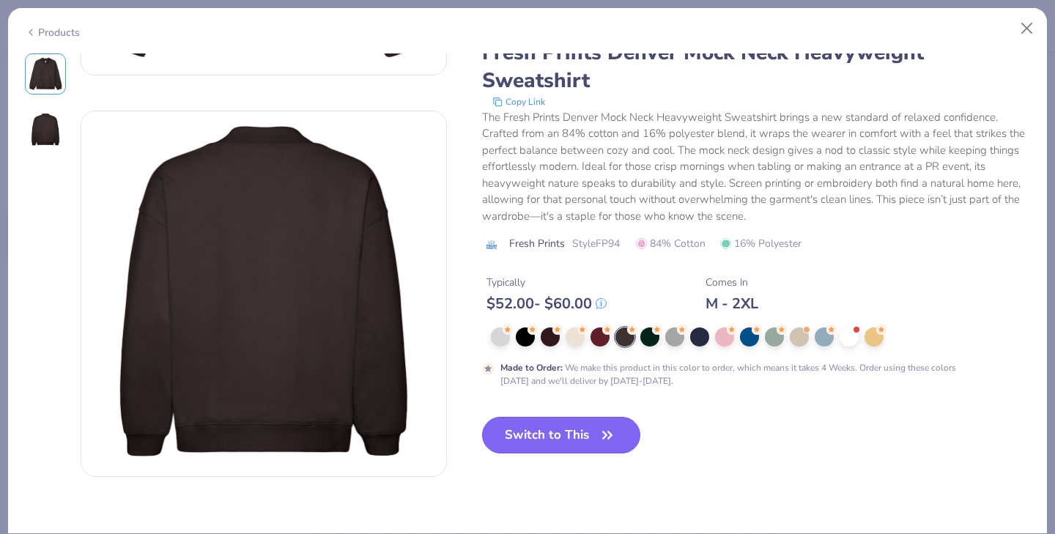
click at [567, 435] on button "Switch to This" at bounding box center [561, 435] width 159 height 37
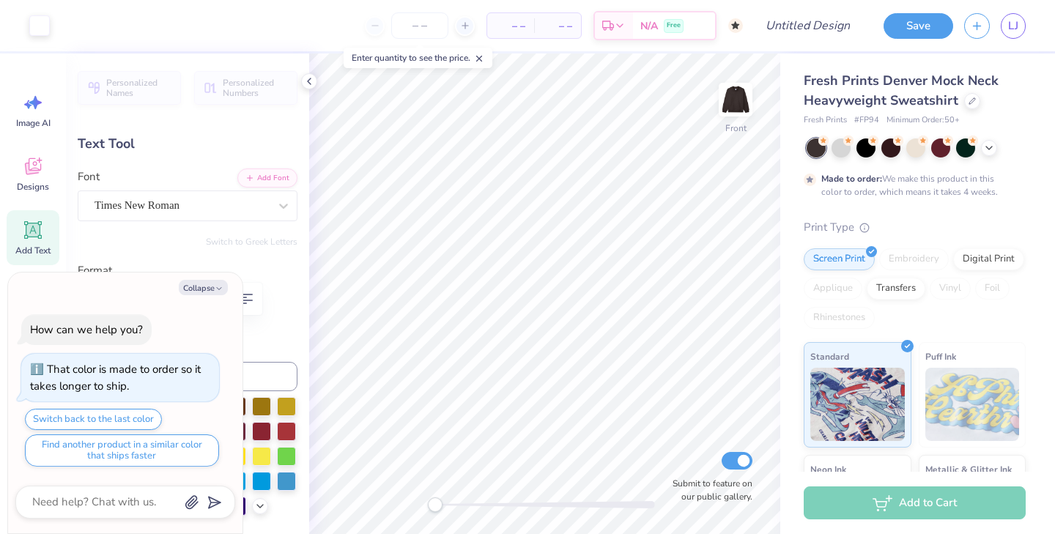
click at [291, 306] on div at bounding box center [188, 299] width 220 height 32
click at [211, 281] on button "Collapse" at bounding box center [203, 287] width 49 height 15
type textarea "x"
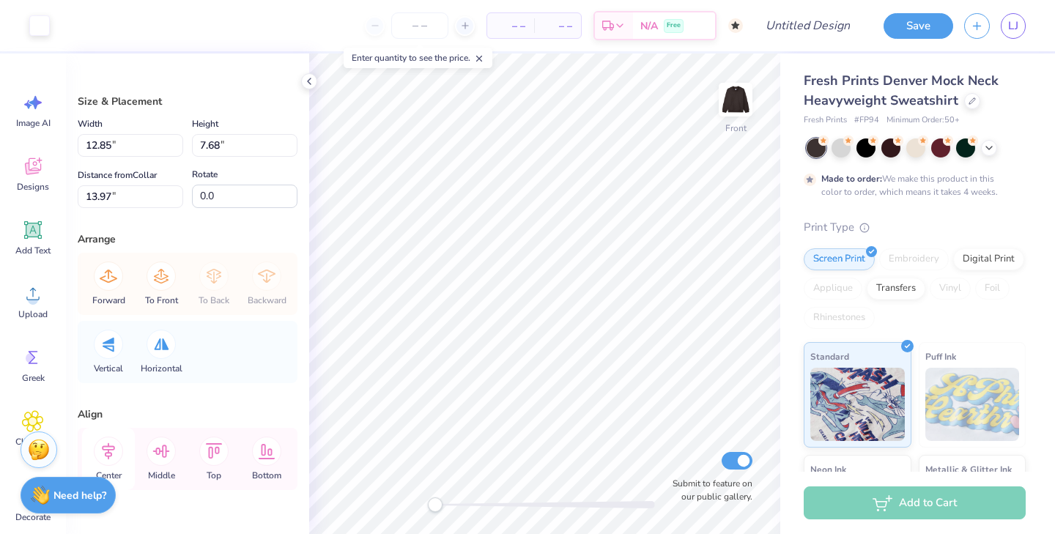
click at [111, 452] on icon at bounding box center [108, 451] width 29 height 29
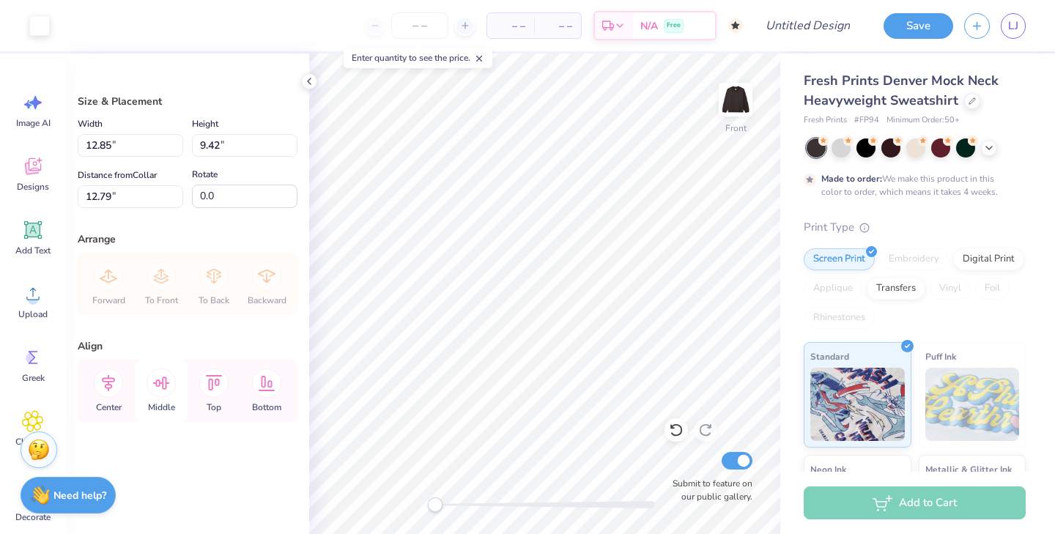
click at [165, 385] on icon at bounding box center [161, 383] width 17 height 13
type input "7.54"
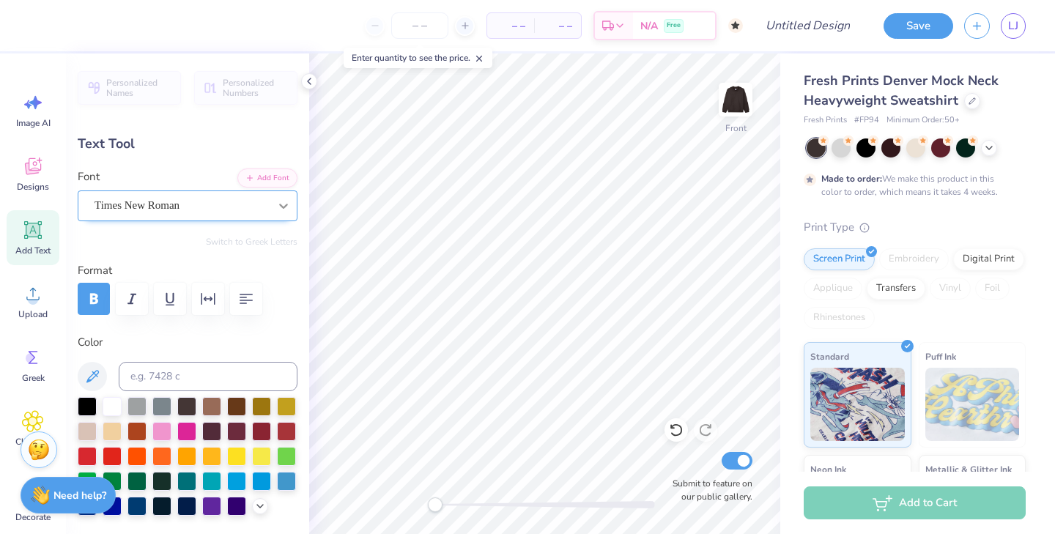
click at [270, 204] on div at bounding box center [283, 206] width 26 height 26
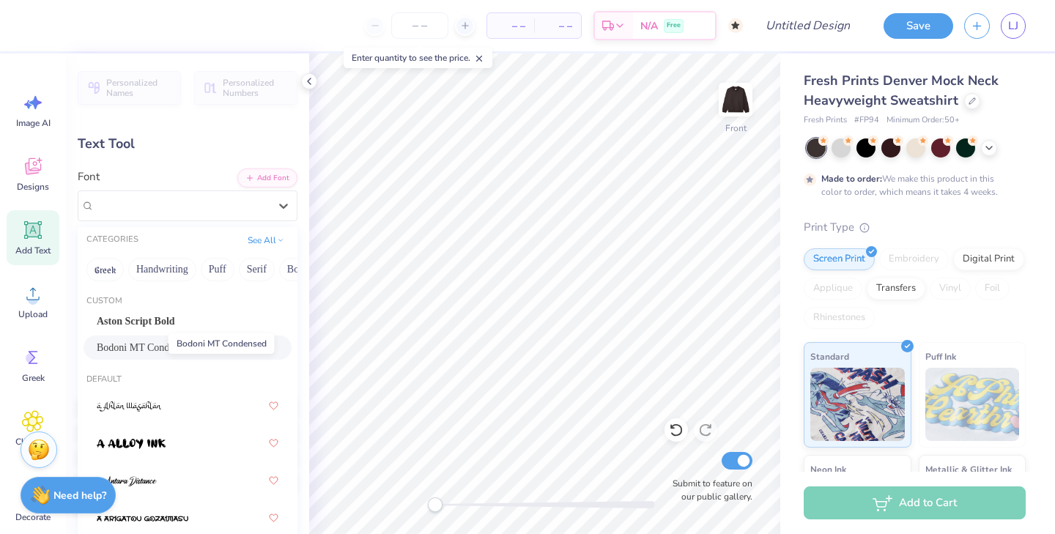
click at [144, 345] on span "Bodoni MT Condensed" at bounding box center [145, 347] width 96 height 15
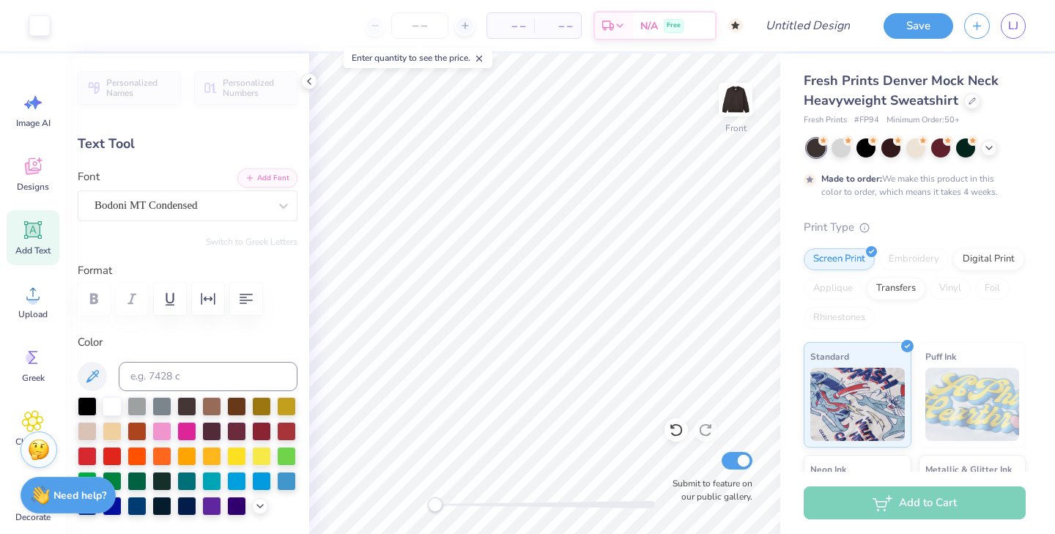
type input "2.72"
type input "0.37"
type input "16.60"
click at [252, 207] on div "Bodoni MT Condensed" at bounding box center [181, 205] width 177 height 23
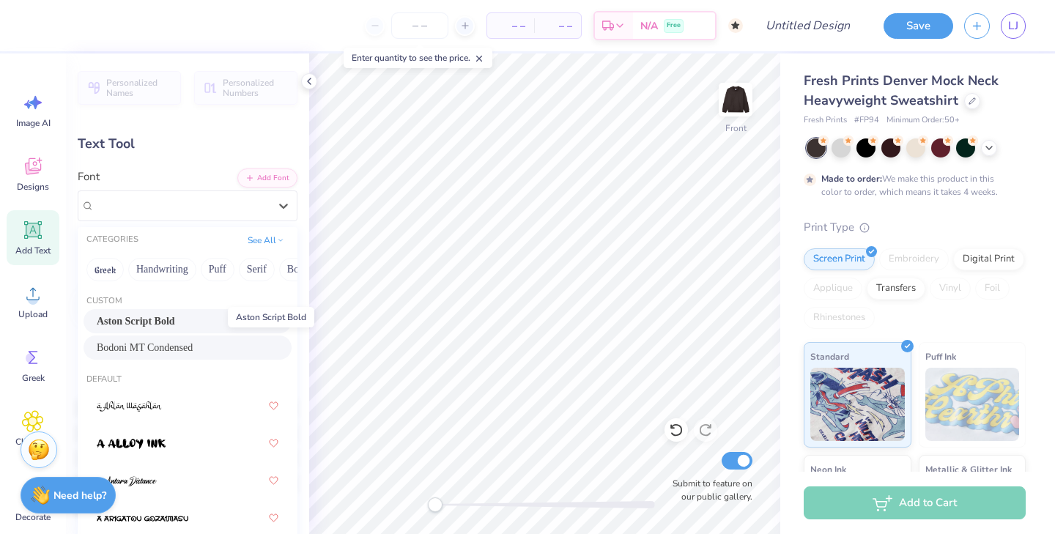
click at [175, 316] on span "Aston Script Bold" at bounding box center [136, 321] width 78 height 15
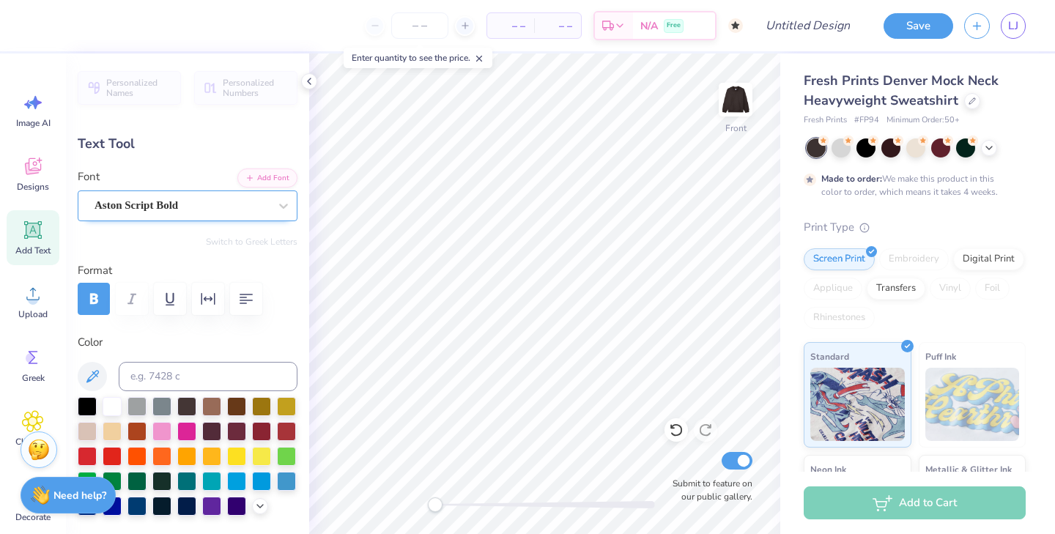
click at [217, 206] on div "Aston Script Bold" at bounding box center [181, 205] width 177 height 23
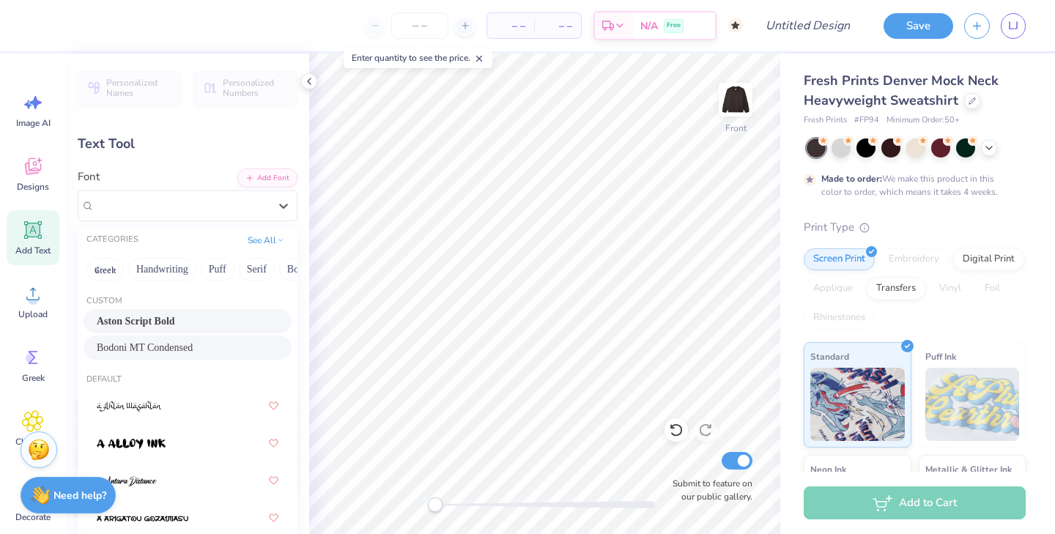
click at [164, 343] on div "Bodoni MT Condensed" at bounding box center [188, 347] width 182 height 15
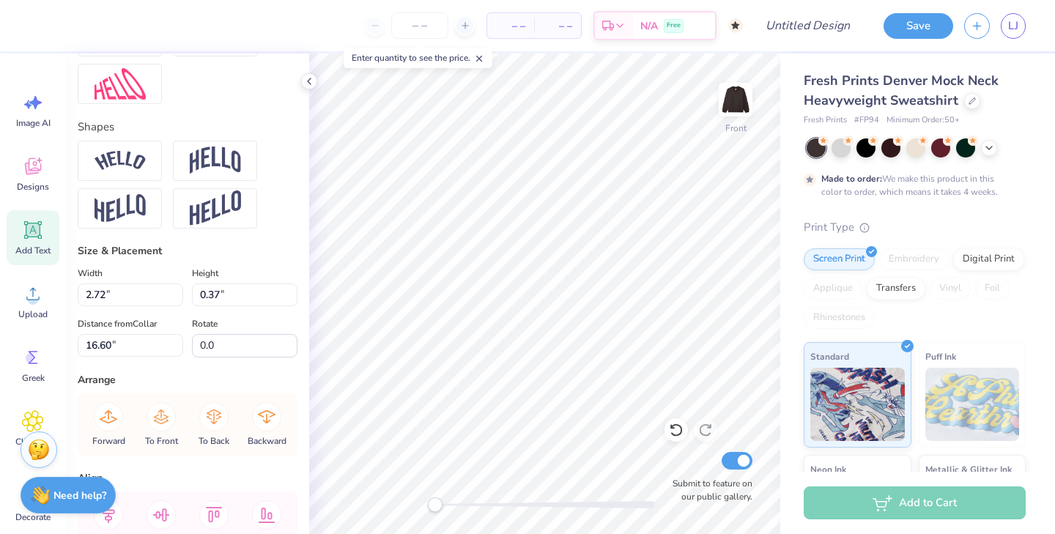
scroll to position [676, 0]
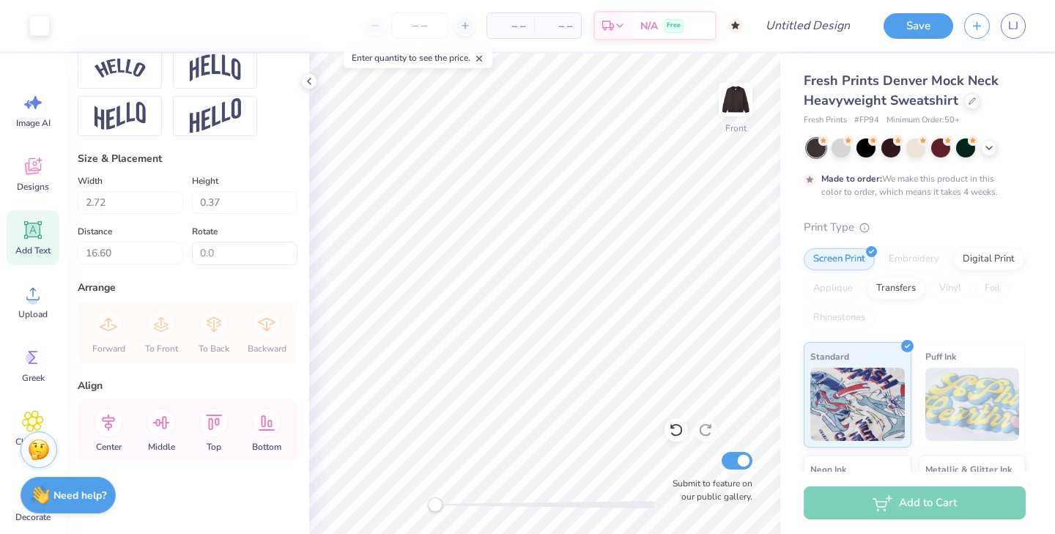
type input "4.75"
type input "0.64"
click at [309, 78] on polyline at bounding box center [309, 81] width 3 height 6
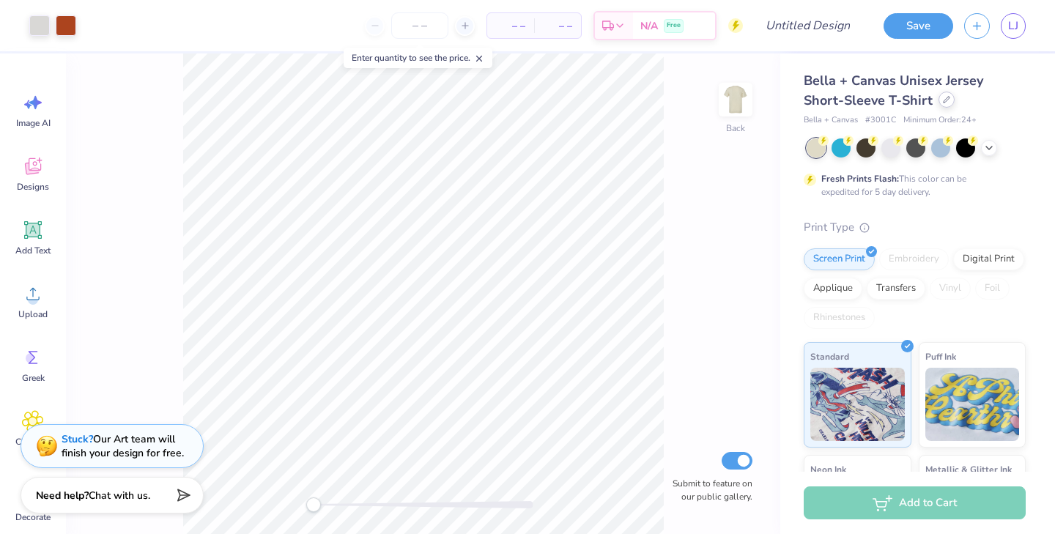
click at [939, 103] on div at bounding box center [947, 100] width 16 height 16
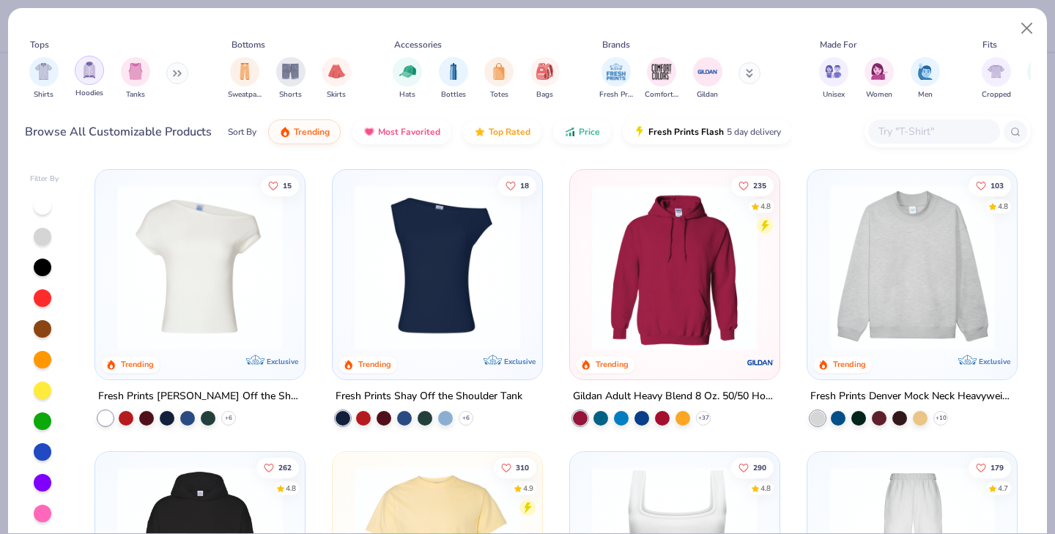
click at [86, 73] on img "filter for Hoodies" at bounding box center [89, 70] width 16 height 17
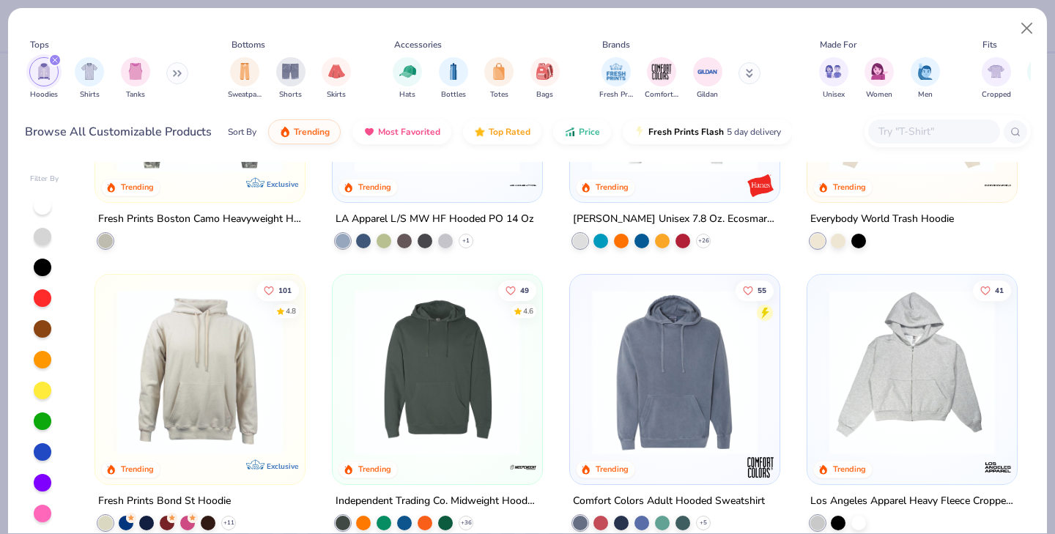
scroll to position [764, 0]
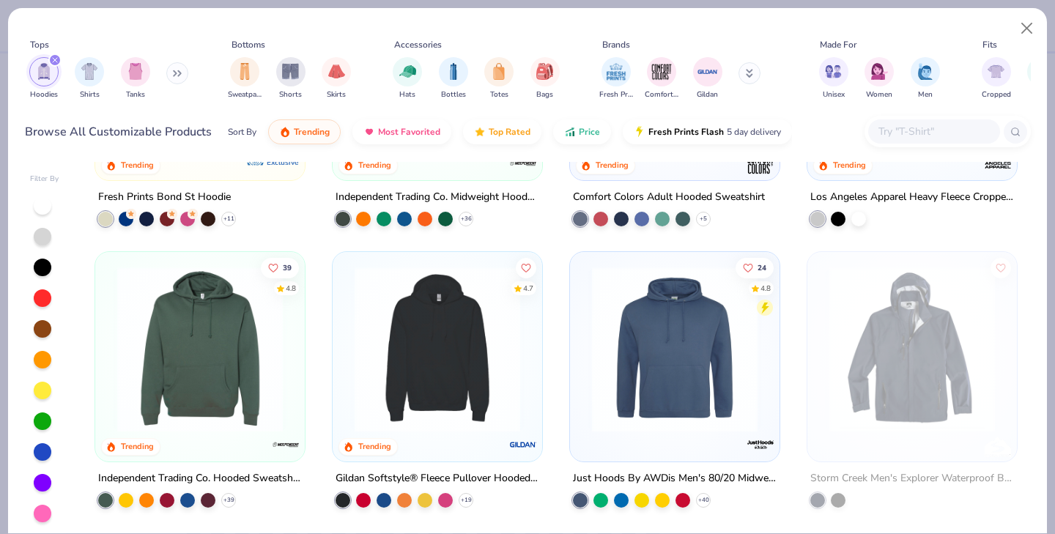
click at [240, 410] on img at bounding box center [200, 350] width 180 height 166
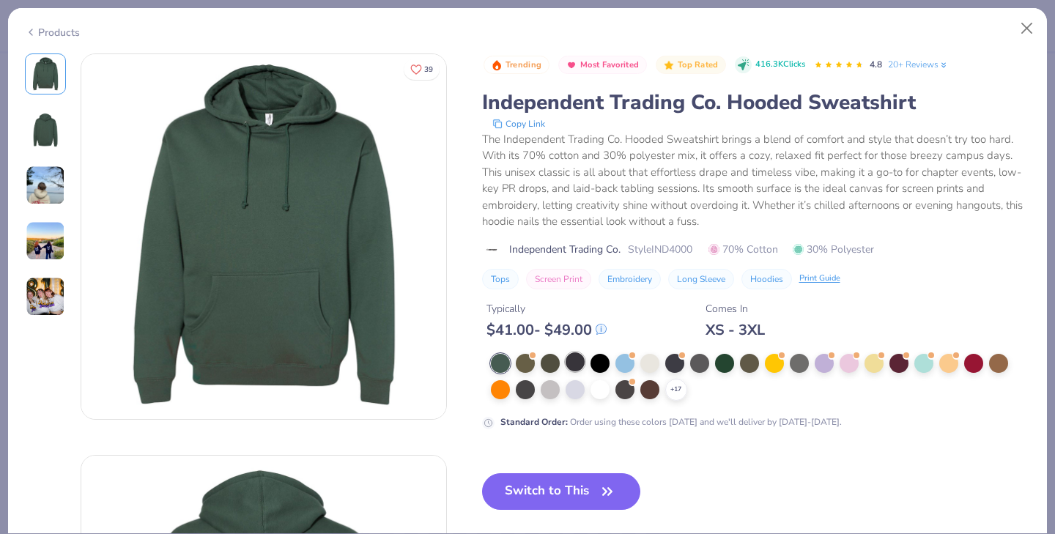
click at [574, 358] on div at bounding box center [575, 362] width 19 height 19
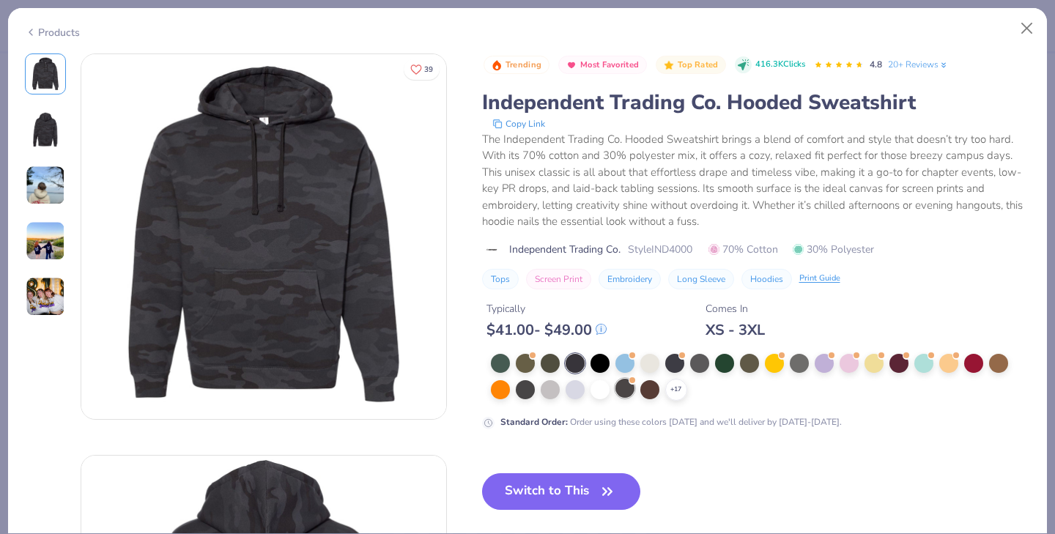
click at [632, 388] on div at bounding box center [625, 388] width 19 height 19
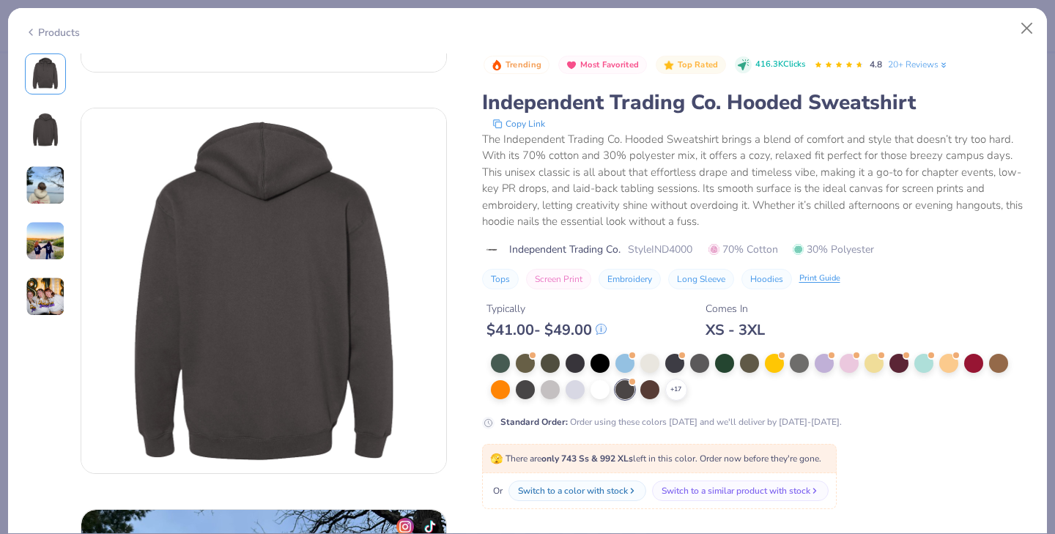
scroll to position [352, 0]
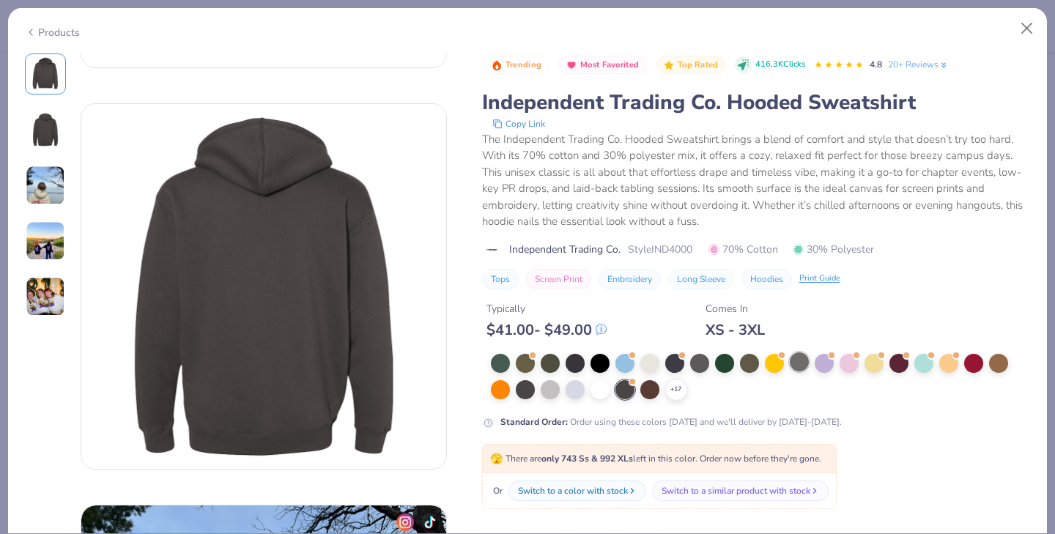
click at [803, 366] on div at bounding box center [799, 362] width 19 height 19
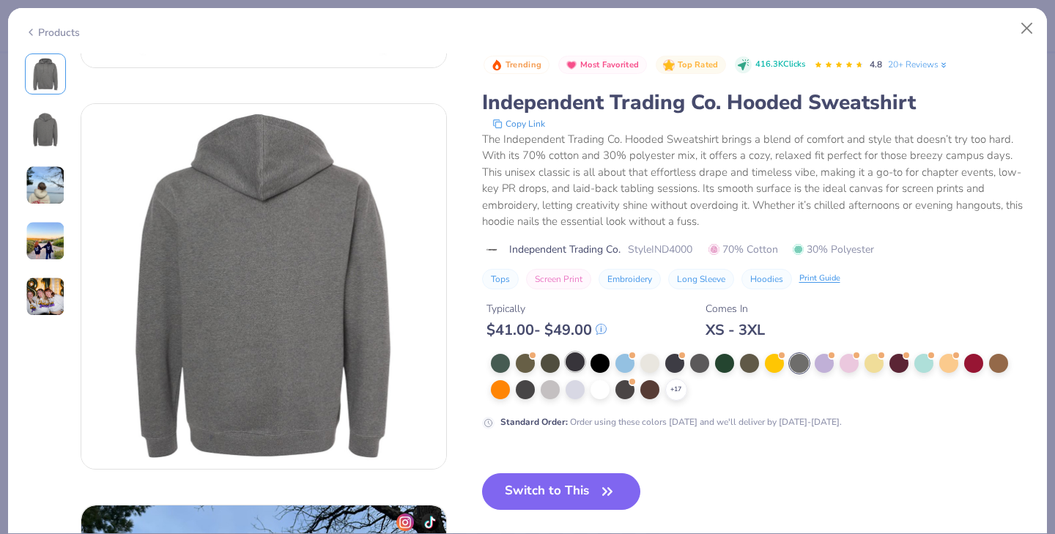
click at [576, 364] on div at bounding box center [575, 362] width 19 height 19
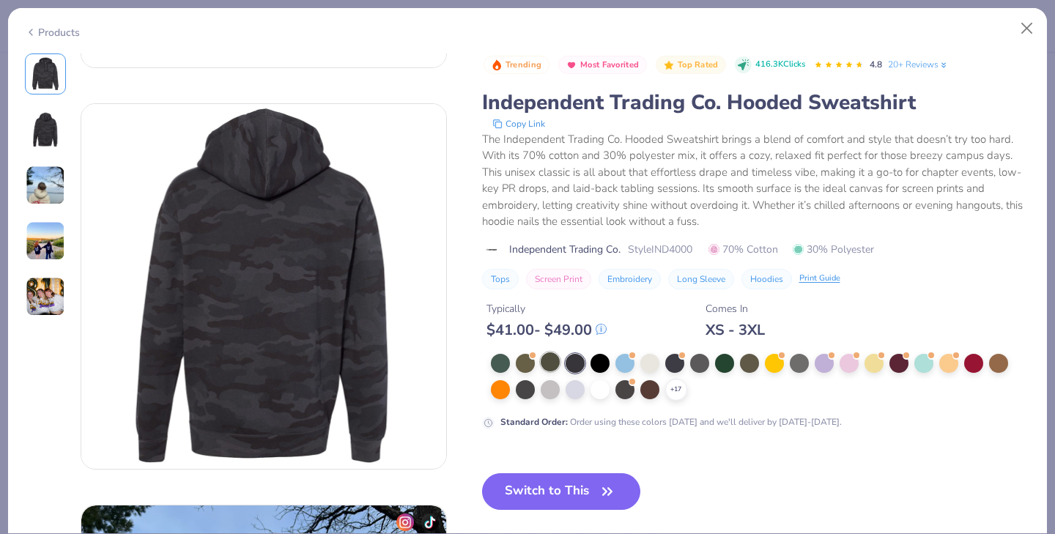
click at [544, 365] on div at bounding box center [550, 362] width 19 height 19
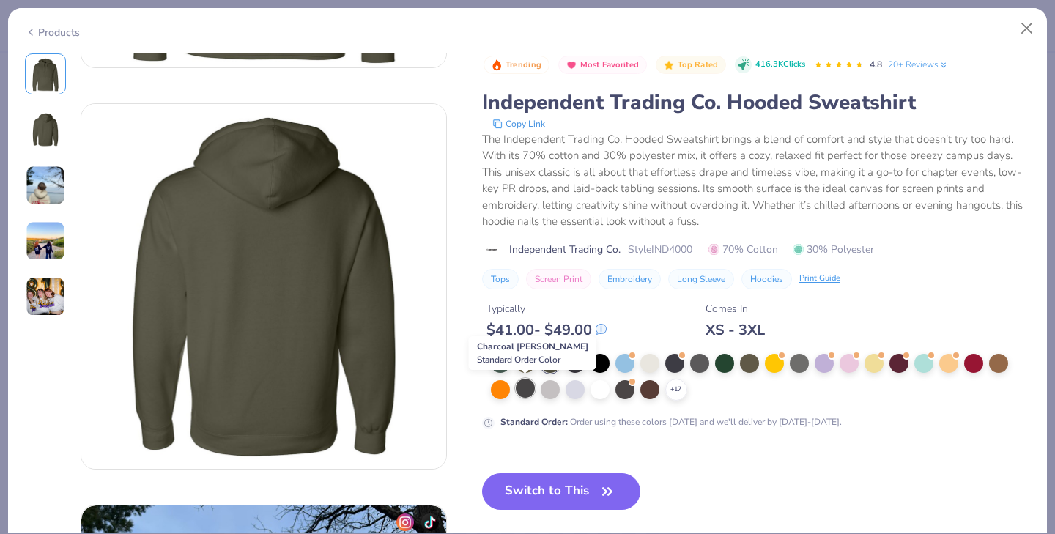
click at [526, 384] on div at bounding box center [525, 388] width 19 height 19
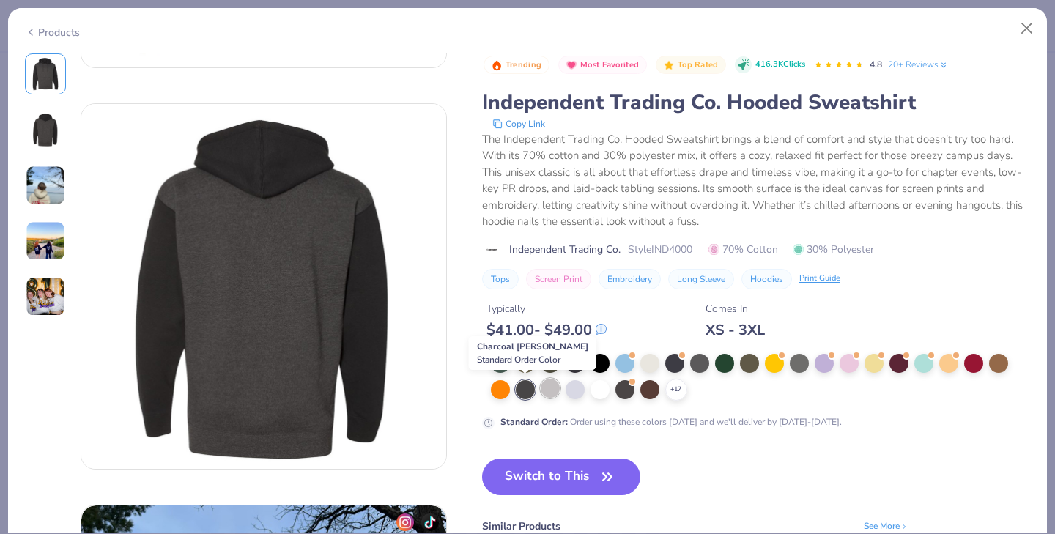
click at [548, 387] on div at bounding box center [550, 388] width 19 height 19
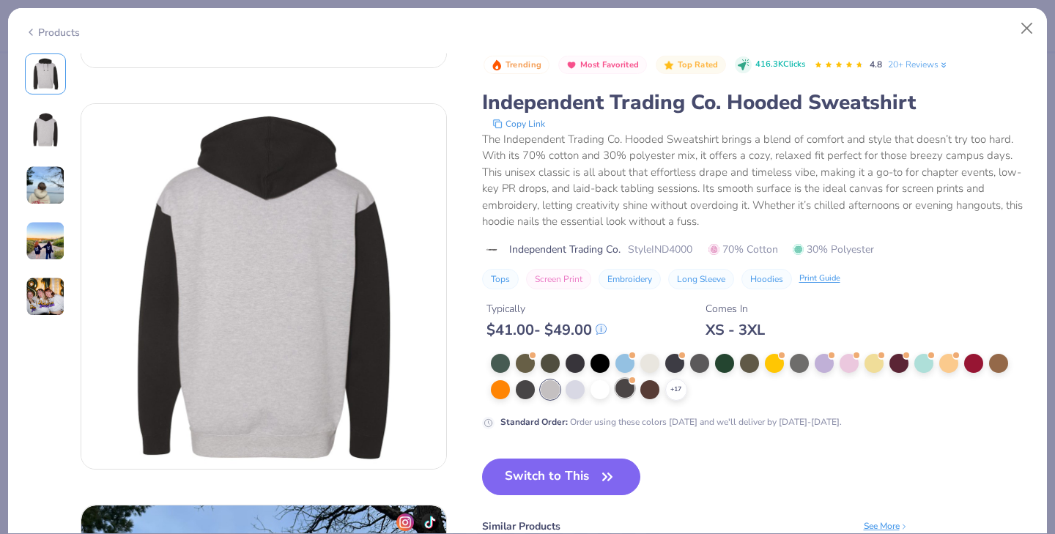
click at [623, 391] on div at bounding box center [625, 388] width 19 height 19
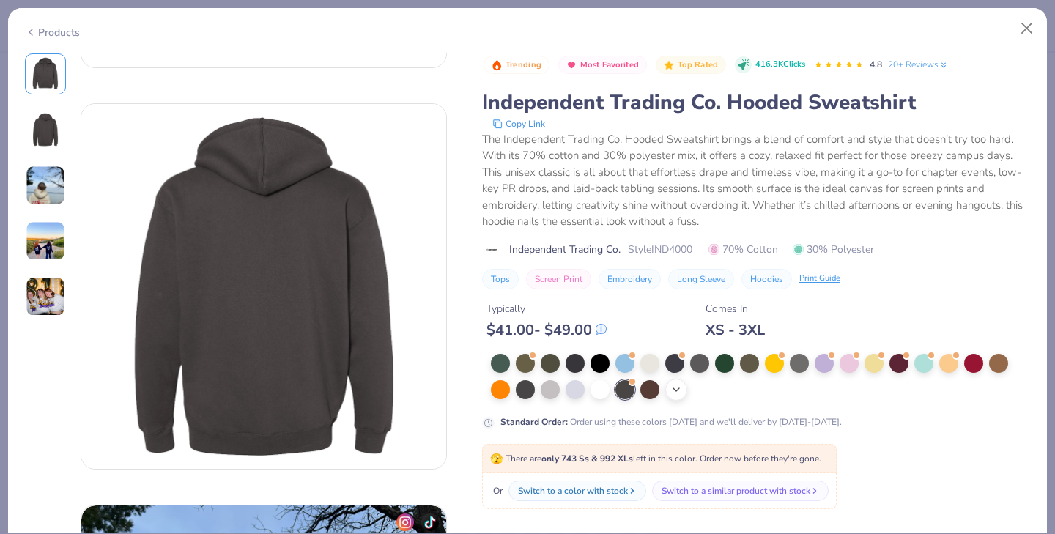
click at [678, 388] on polyline at bounding box center [677, 389] width 6 height 3
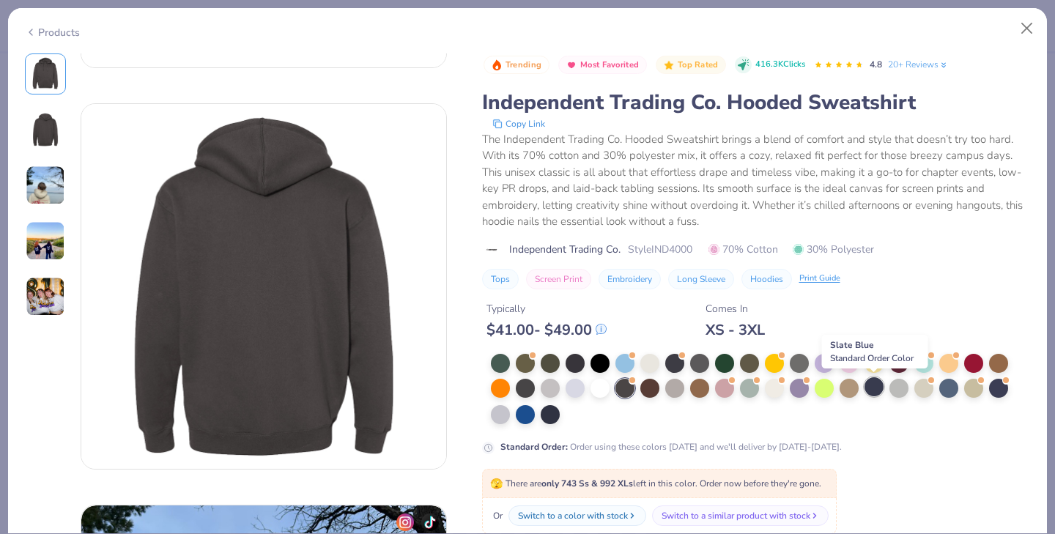
click at [877, 389] on div at bounding box center [874, 386] width 19 height 19
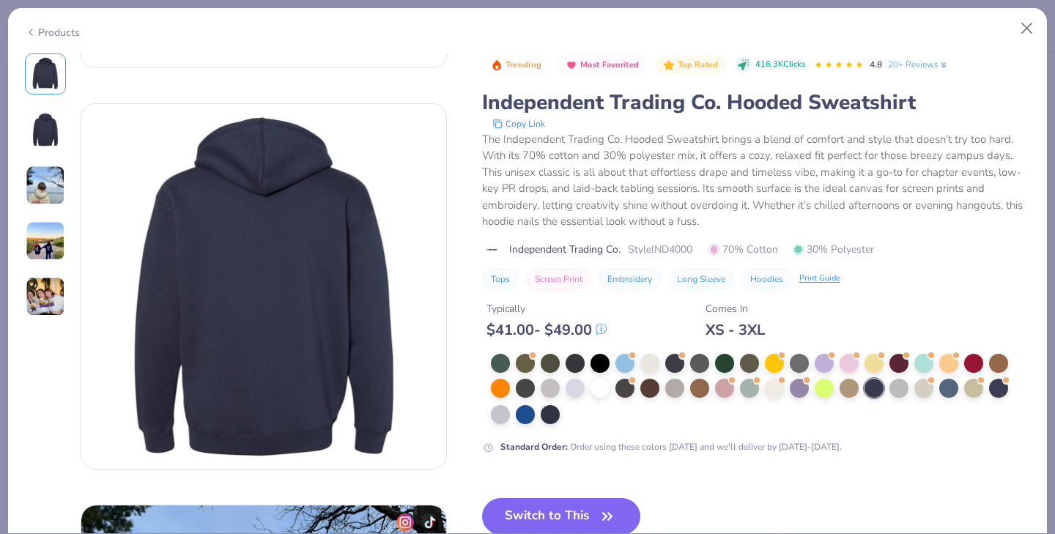
scroll to position [427, 0]
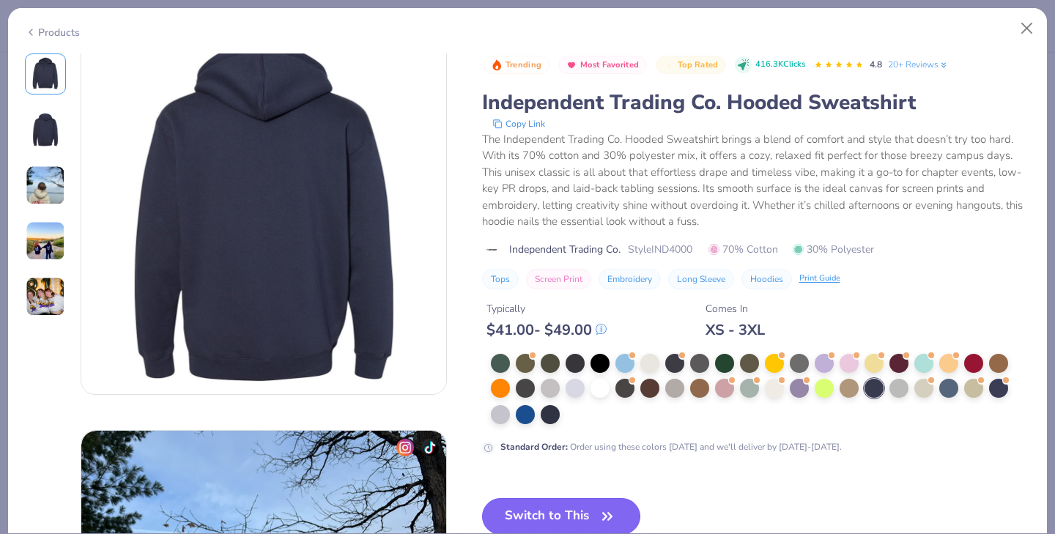
click at [578, 509] on button "Switch to This" at bounding box center [561, 516] width 159 height 37
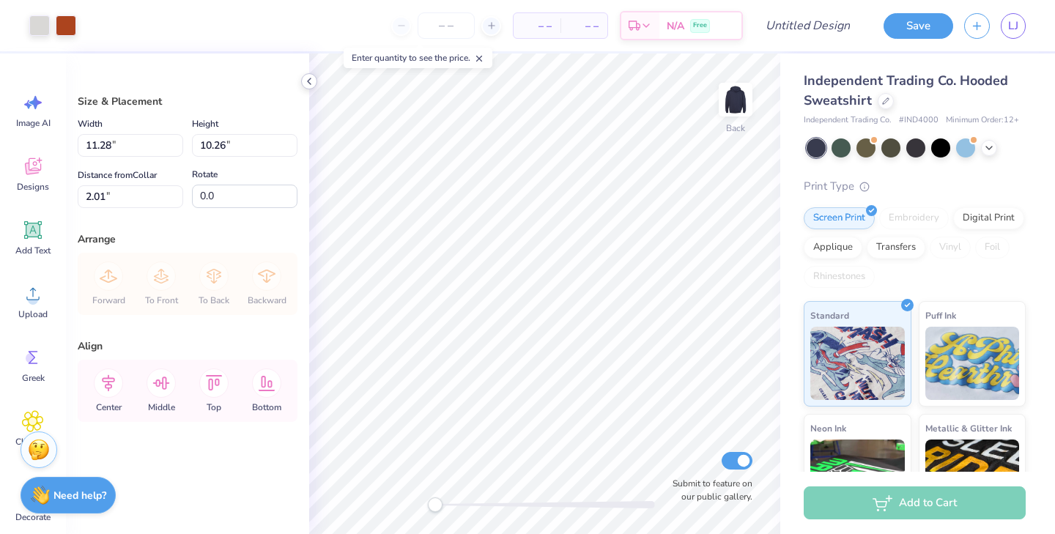
click at [306, 81] on icon at bounding box center [309, 81] width 12 height 12
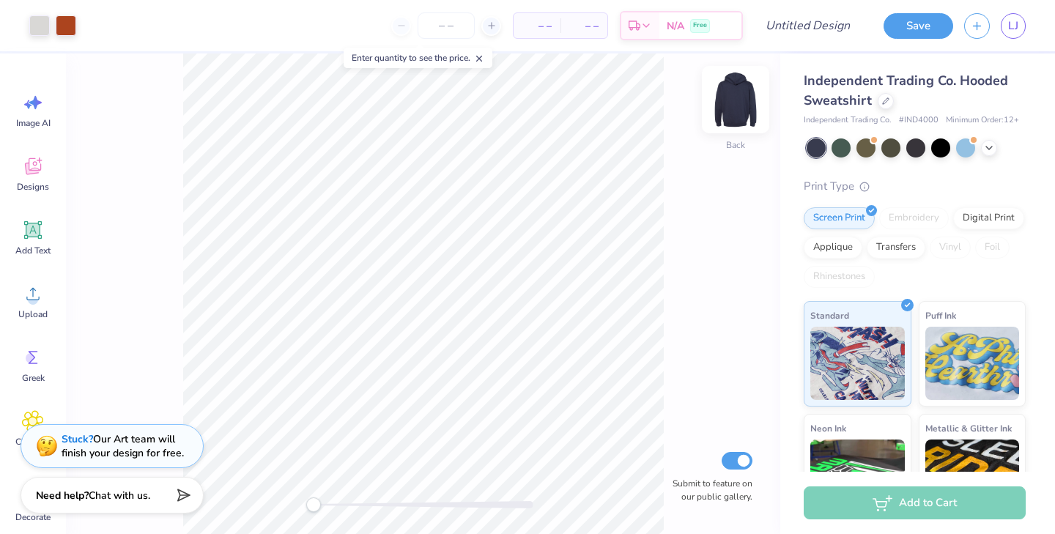
click at [726, 95] on img at bounding box center [736, 99] width 59 height 59
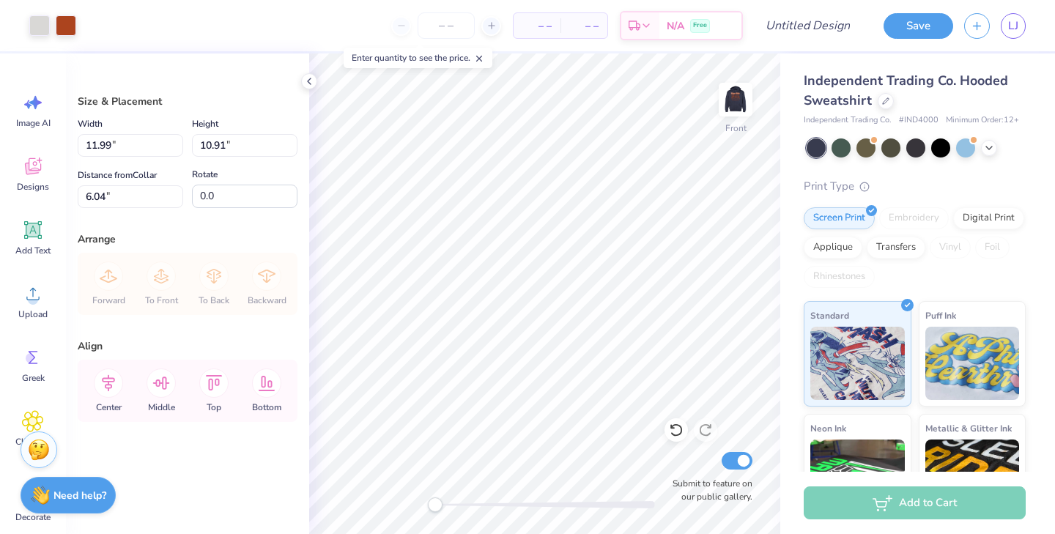
type input "11.99"
type input "10.91"
type input "12.72"
type input "11.57"
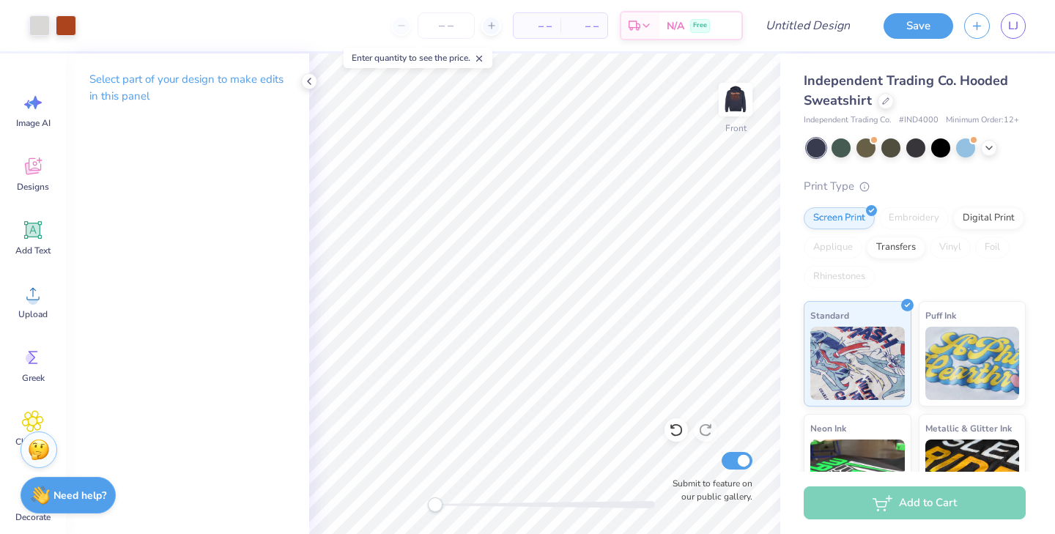
click at [482, 503] on div at bounding box center [545, 504] width 220 height 7
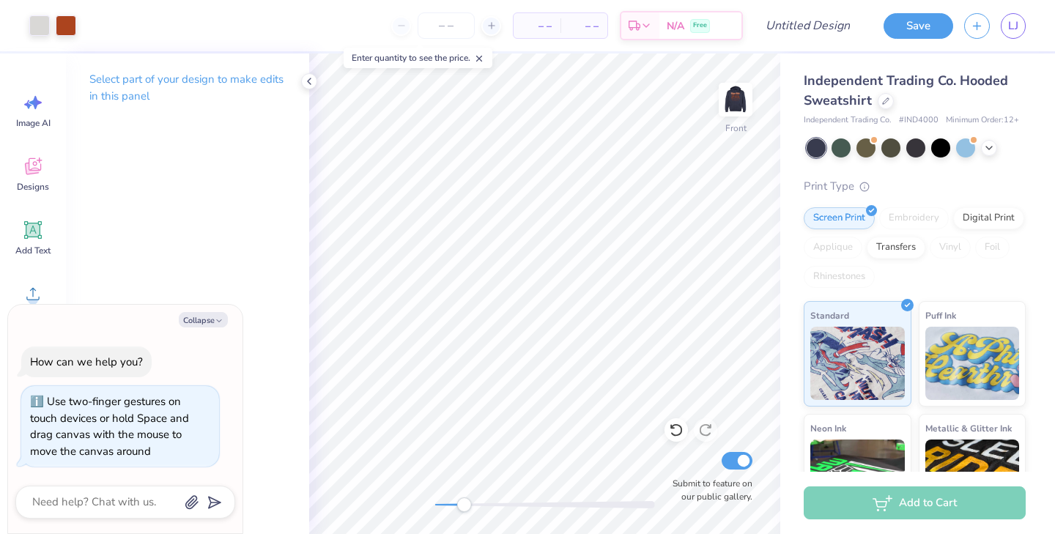
click at [464, 504] on div at bounding box center [545, 504] width 220 height 7
click at [495, 503] on div at bounding box center [545, 504] width 220 height 7
click at [476, 504] on div at bounding box center [545, 504] width 220 height 7
click at [498, 503] on div at bounding box center [545, 504] width 220 height 7
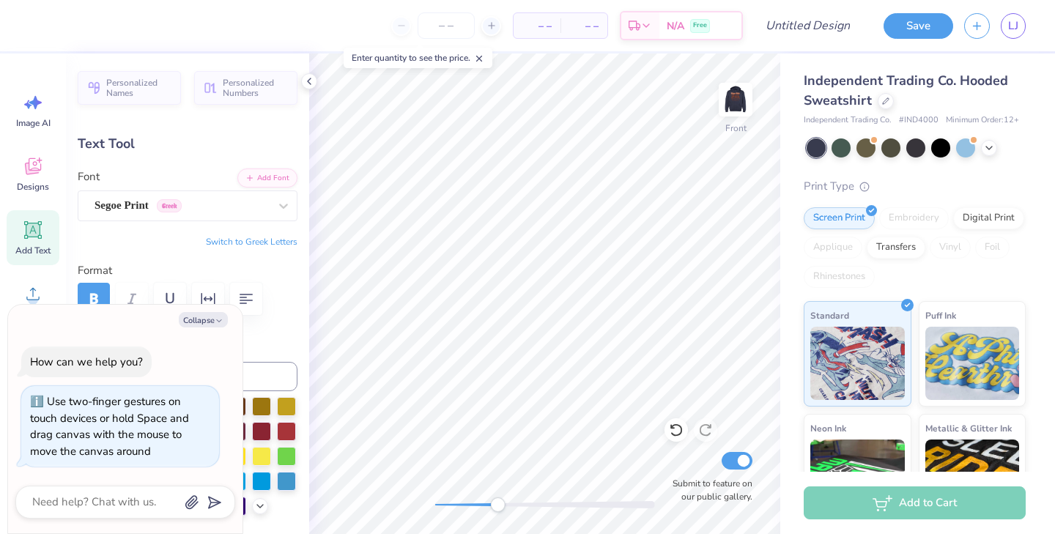
type textarea "x"
type textarea "2"
type textarea "x"
type textarea "20"
type textarea "x"
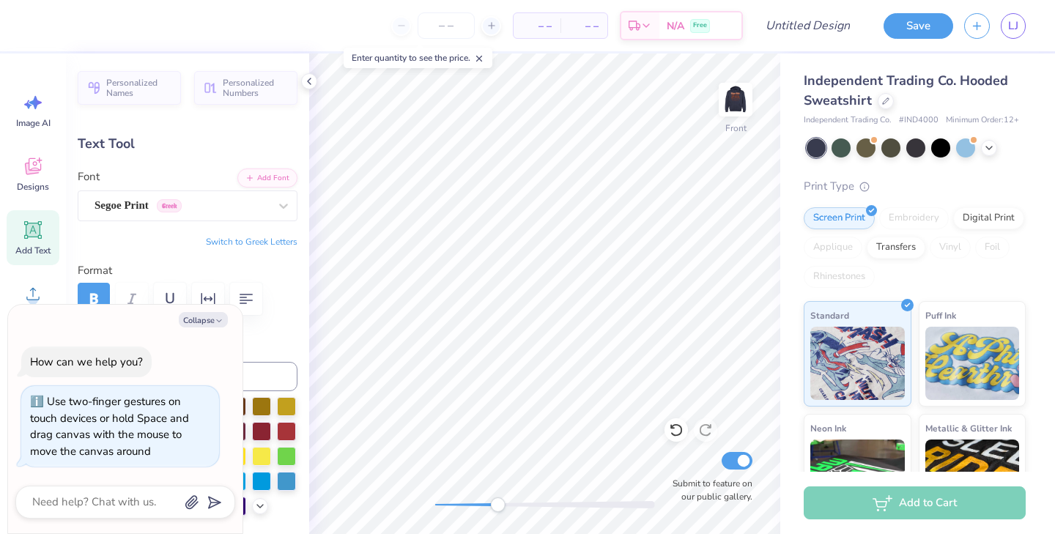
type textarea "202"
type textarea "x"
type textarea "2025"
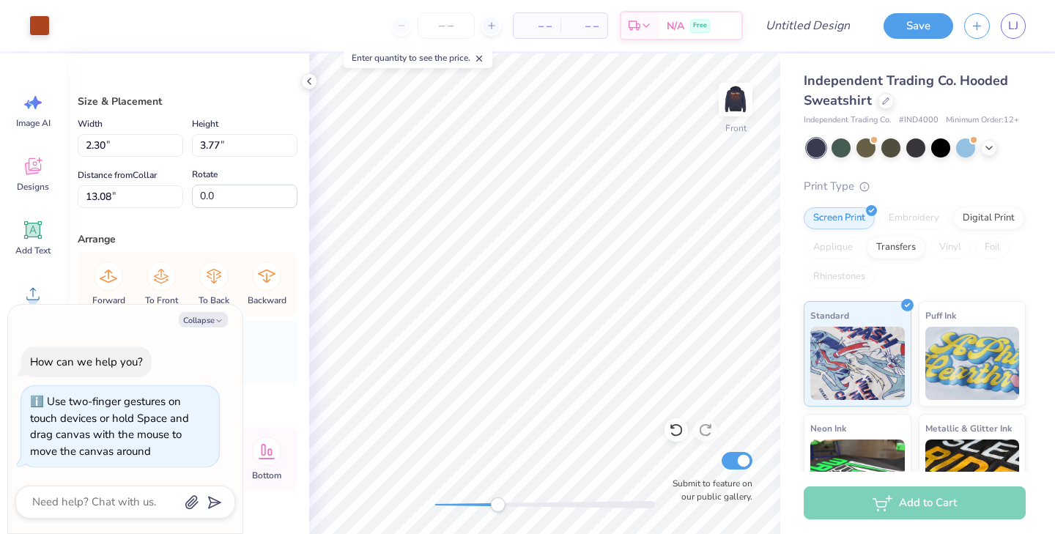
type textarea "x"
type input "2.31"
type input "3.80"
type input "13.06"
click at [679, 432] on icon at bounding box center [676, 430] width 15 height 15
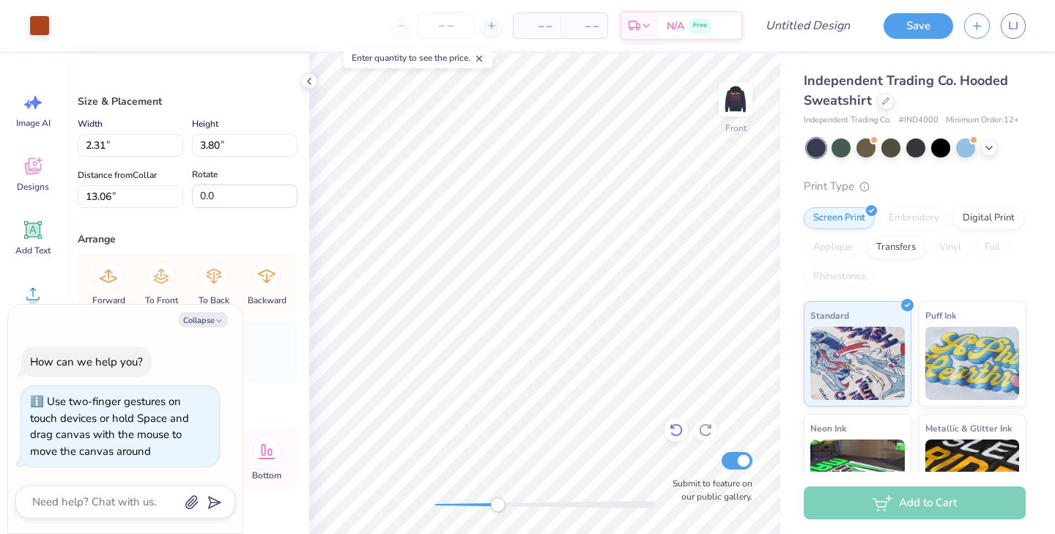
type textarea "x"
type input "2.30"
type input "3.77"
type input "13.08"
click at [675, 430] on icon at bounding box center [676, 430] width 15 height 15
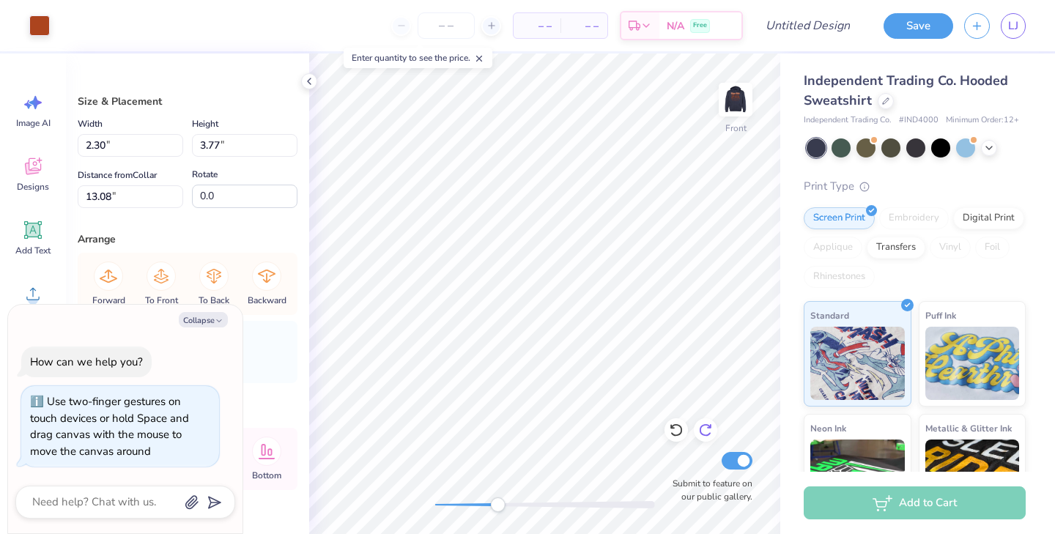
click at [701, 427] on icon at bounding box center [705, 430] width 12 height 13
type textarea "x"
type input "9.21"
type textarea "x"
type input "9.22"
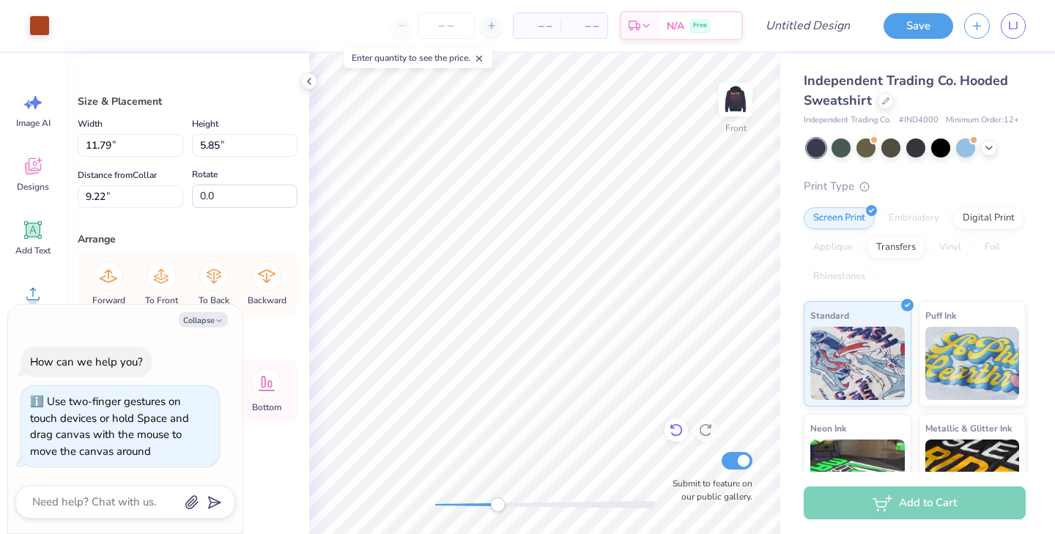
click at [679, 424] on icon at bounding box center [676, 430] width 15 height 15
type textarea "x"
type input "9.21"
click at [477, 502] on div at bounding box center [545, 504] width 220 height 7
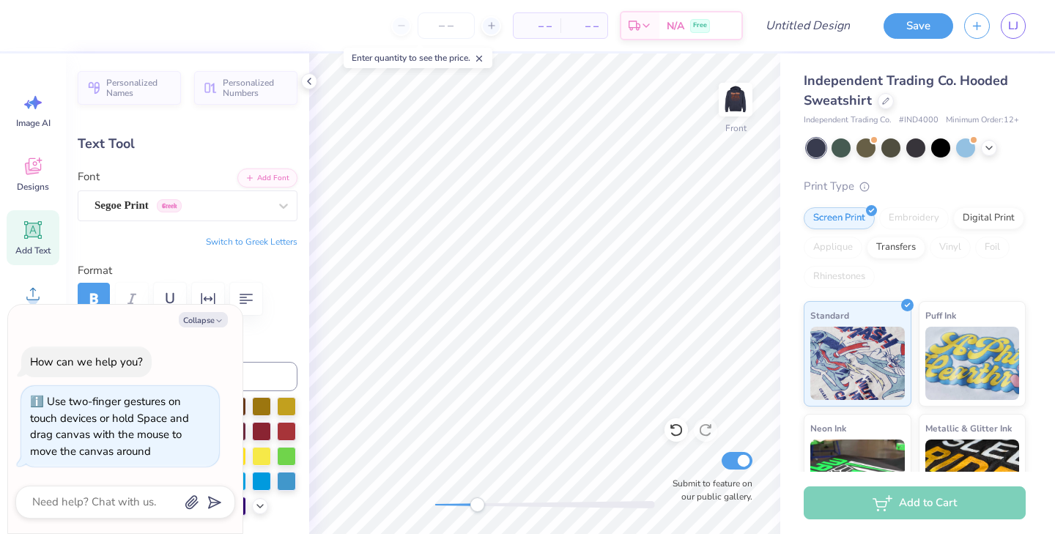
type textarea "x"
type input "1.36"
type input "0.35"
type input "14.04"
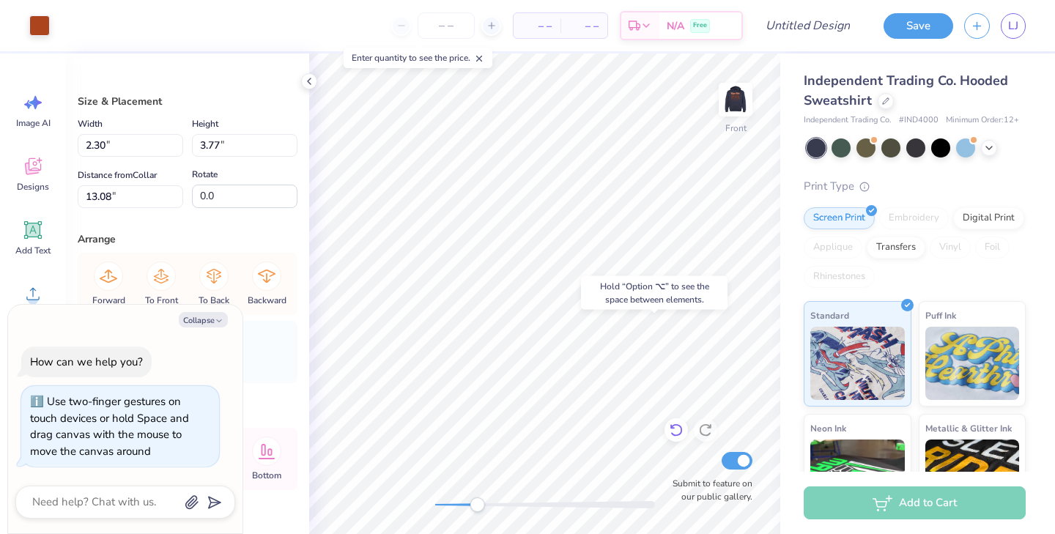
click at [676, 428] on icon at bounding box center [676, 430] width 15 height 15
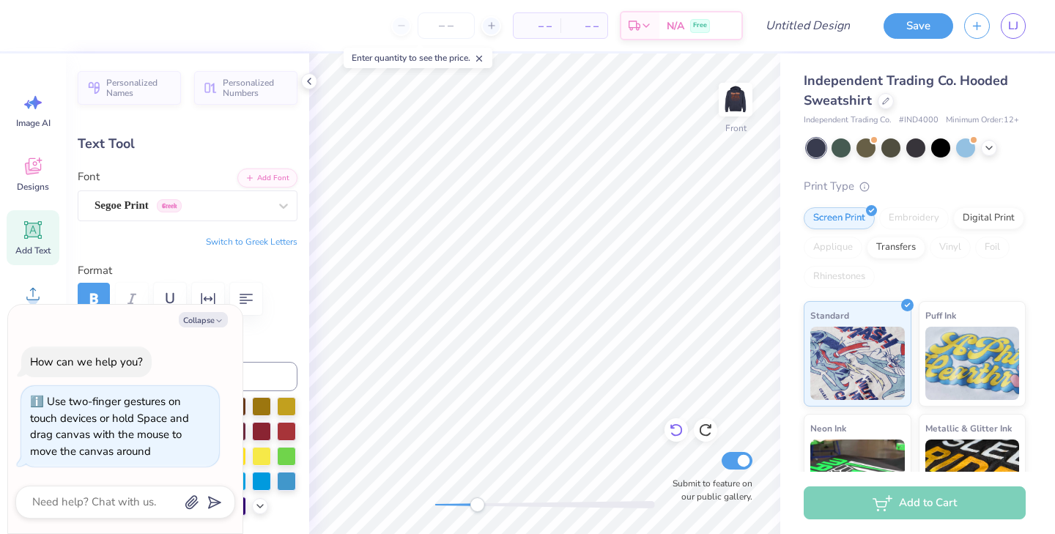
type textarea "x"
type input "1.11"
type input "0.28"
type input "14.10"
type textarea "x"
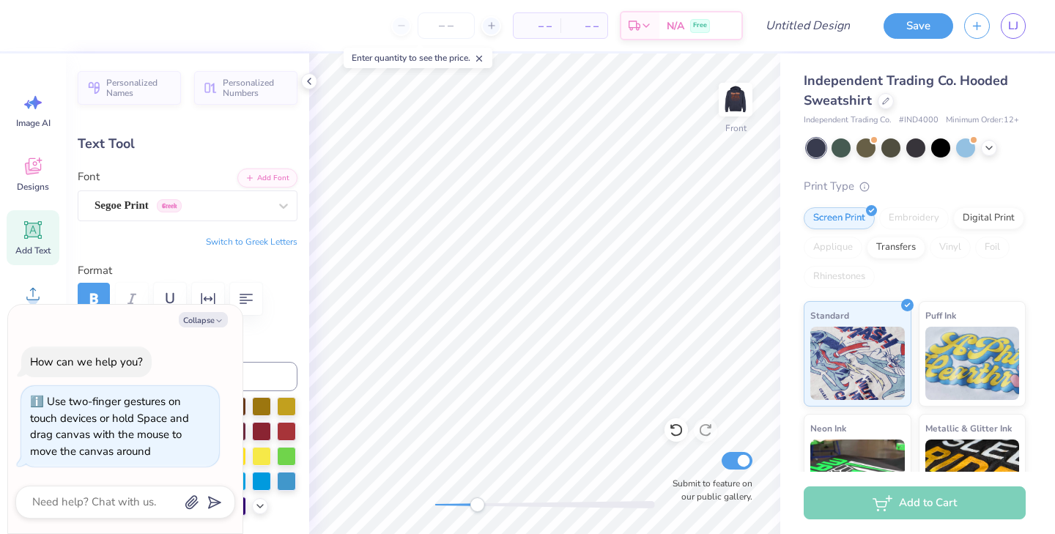
type input "0.0"
type textarea "x"
type input "12.51"
type input "2.42"
type input "7.43"
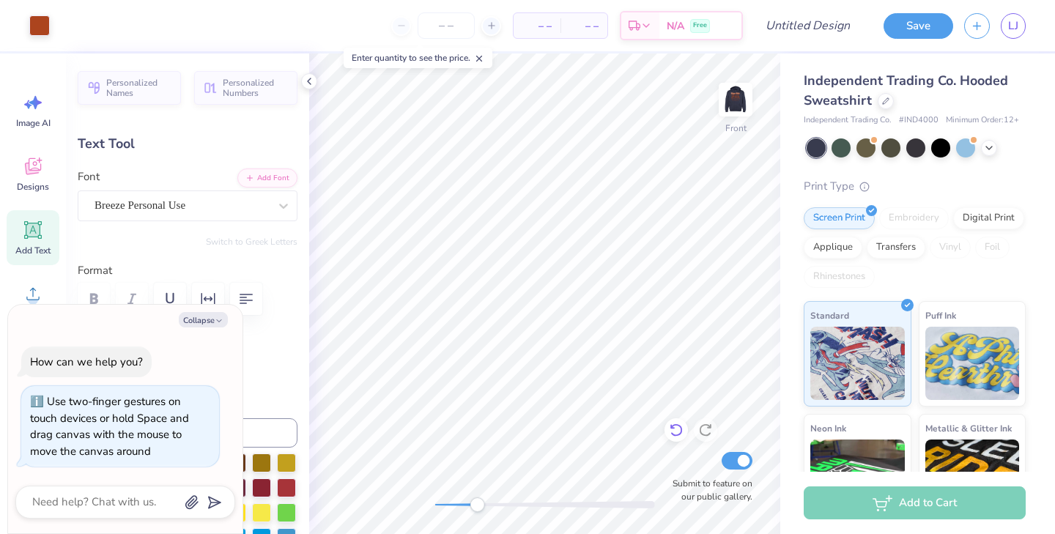
click at [677, 428] on icon at bounding box center [676, 430] width 15 height 15
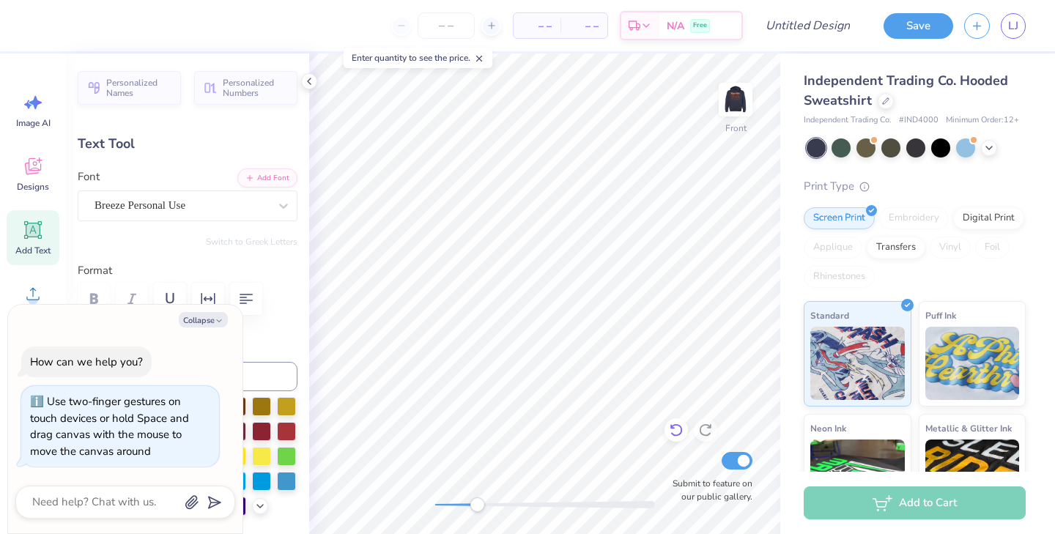
type textarea "x"
type textarea "P Delta"
type textarea "x"
type textarea "Ph Delta"
type textarea "x"
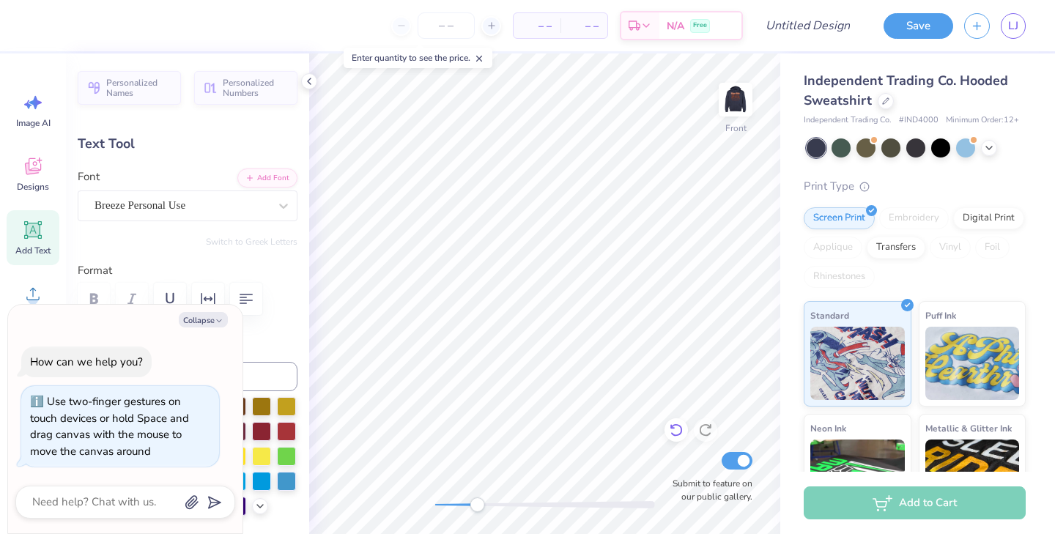
type textarea "Phi Delta"
type textarea "x"
type textarea "Phi Delta"
type textarea "x"
type textarea "Phi S Delta"
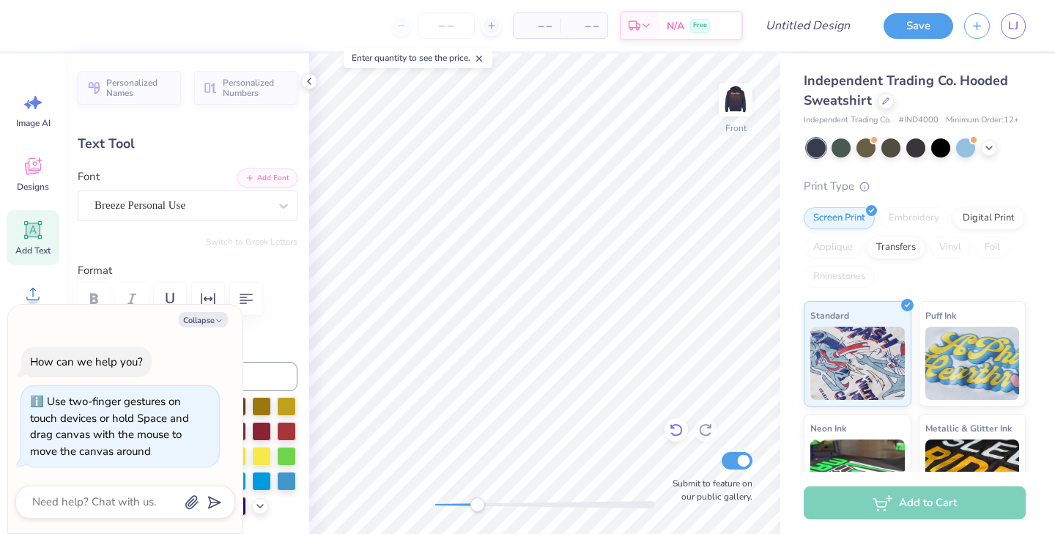
type textarea "x"
type textarea "Phi Si Delta"
type textarea "x"
type textarea "Phi Sig Delta"
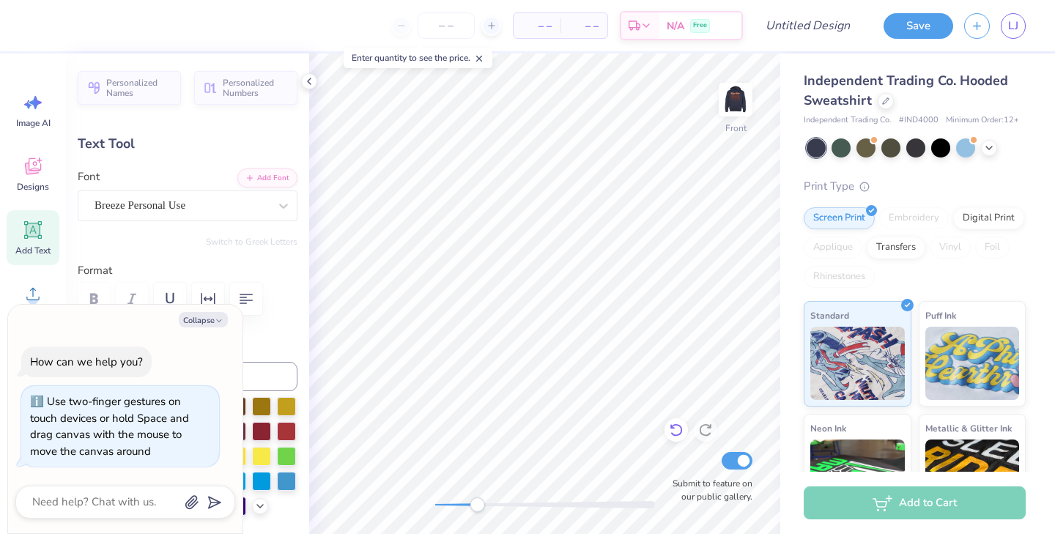
scroll to position [0, 2]
type textarea "x"
type textarea "Phi Sig"
click at [286, 207] on icon at bounding box center [283, 206] width 15 height 15
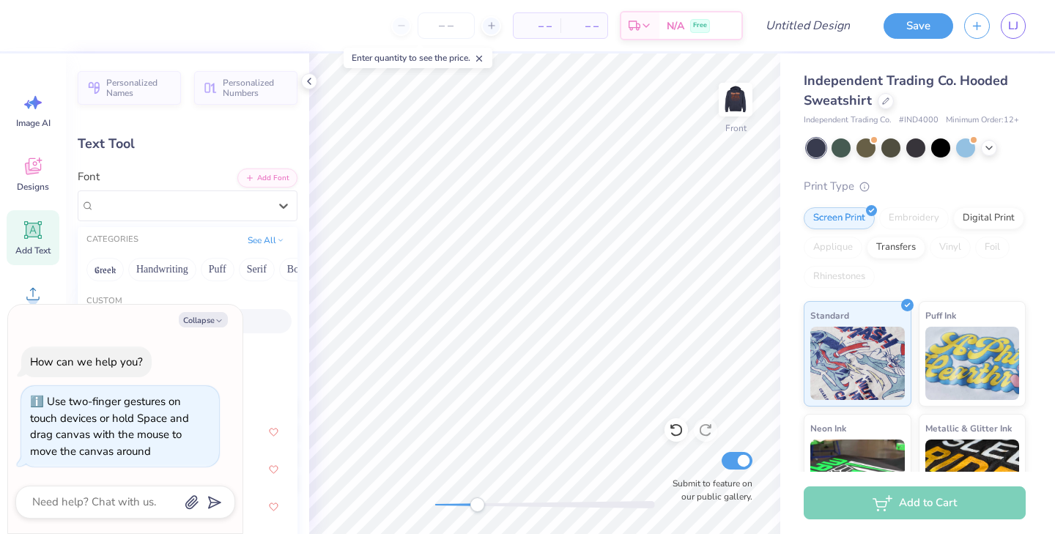
click at [214, 320] on button "Collapse" at bounding box center [203, 319] width 49 height 15
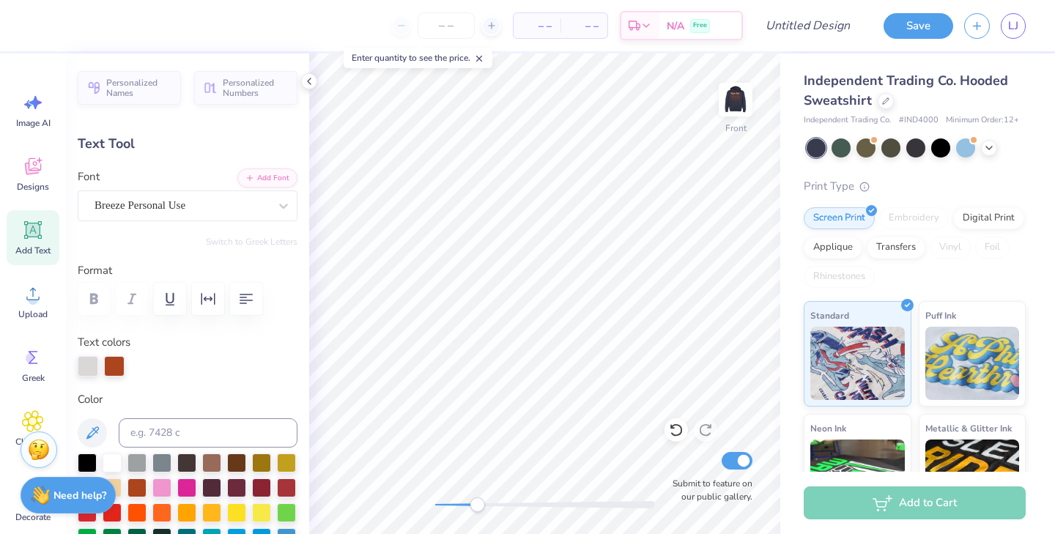
type textarea "x"
click at [232, 202] on div "Breeze Personal Use" at bounding box center [181, 205] width 177 height 23
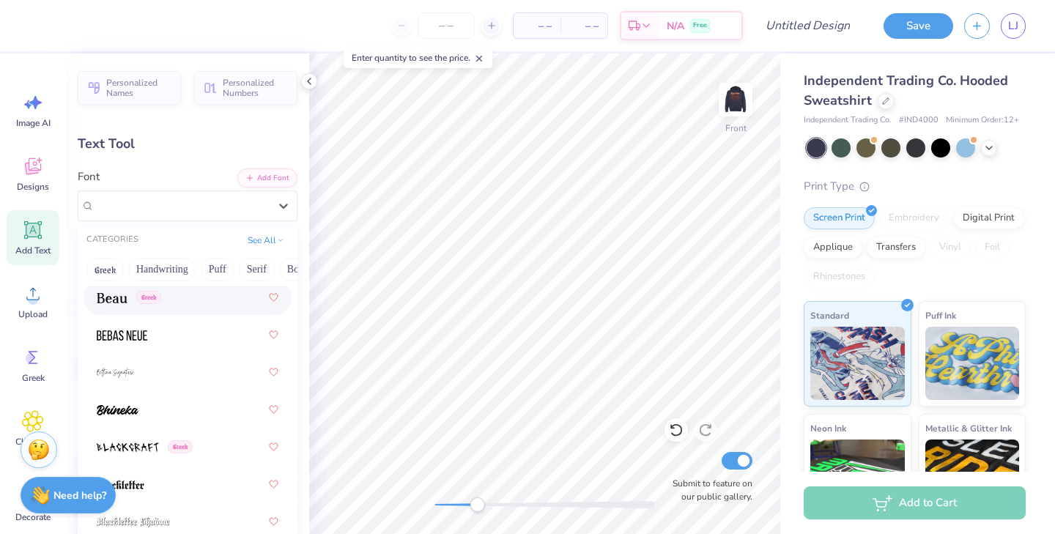
scroll to position [1080, 0]
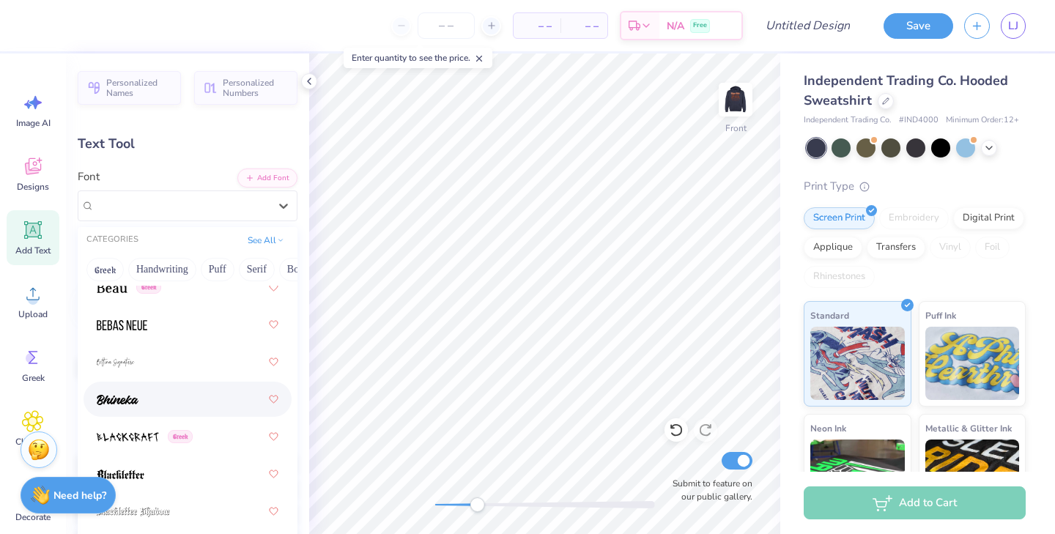
click at [158, 388] on div at bounding box center [188, 399] width 182 height 26
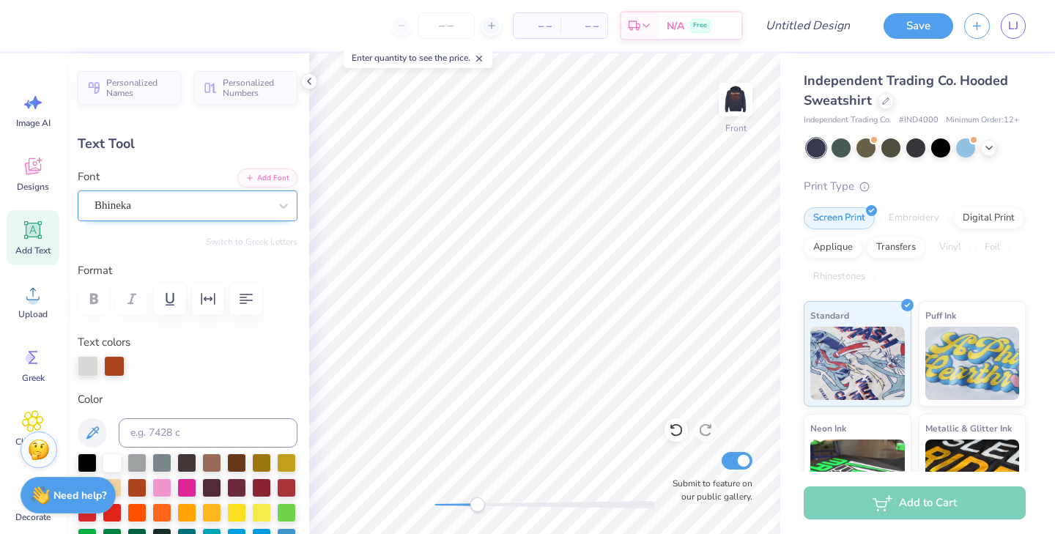
click at [177, 208] on div "Bhineka" at bounding box center [181, 205] width 177 height 23
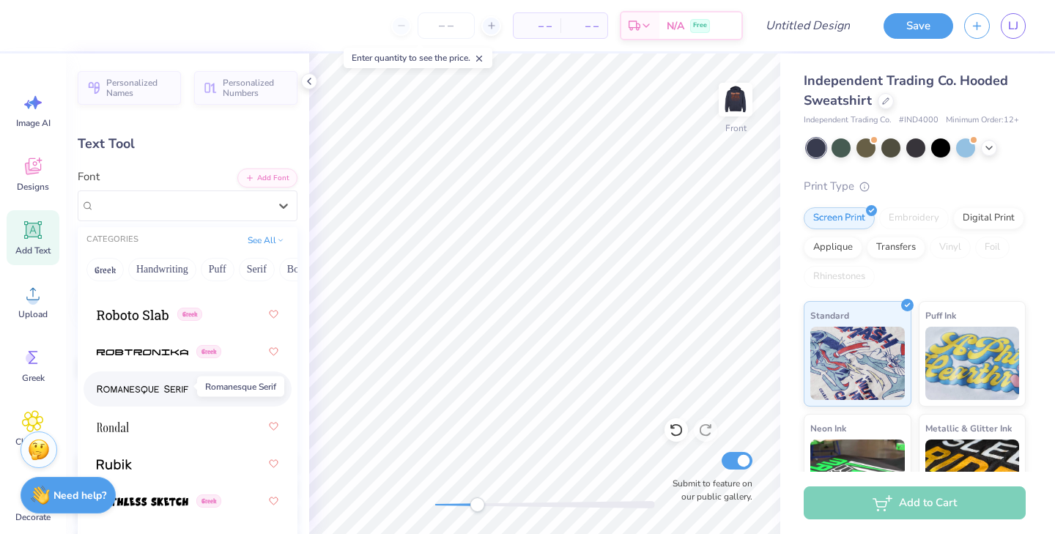
scroll to position [9504, 0]
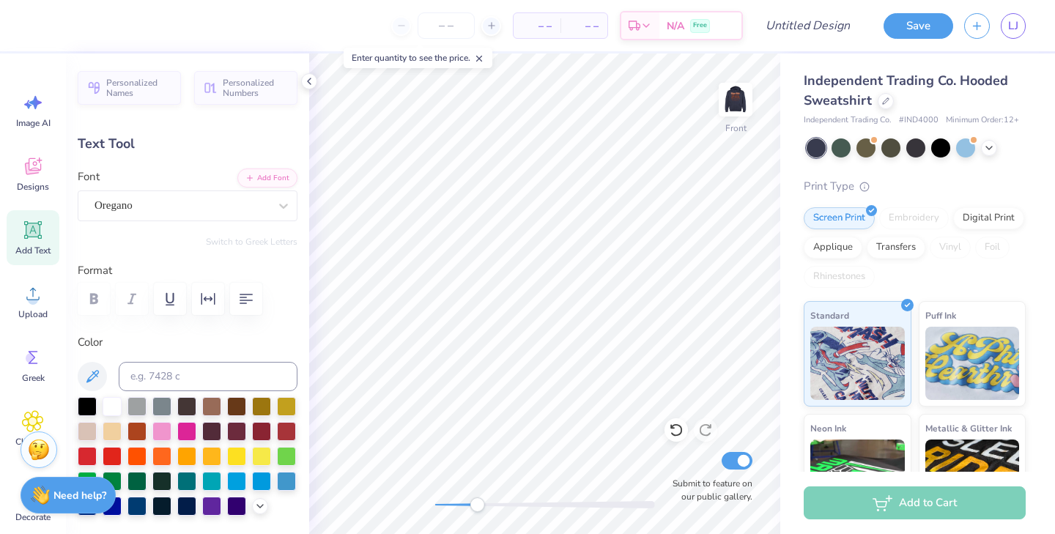
type input "10.46"
type input "1.12"
type input "17.89"
click at [191, 203] on div "Oregano" at bounding box center [181, 205] width 177 height 23
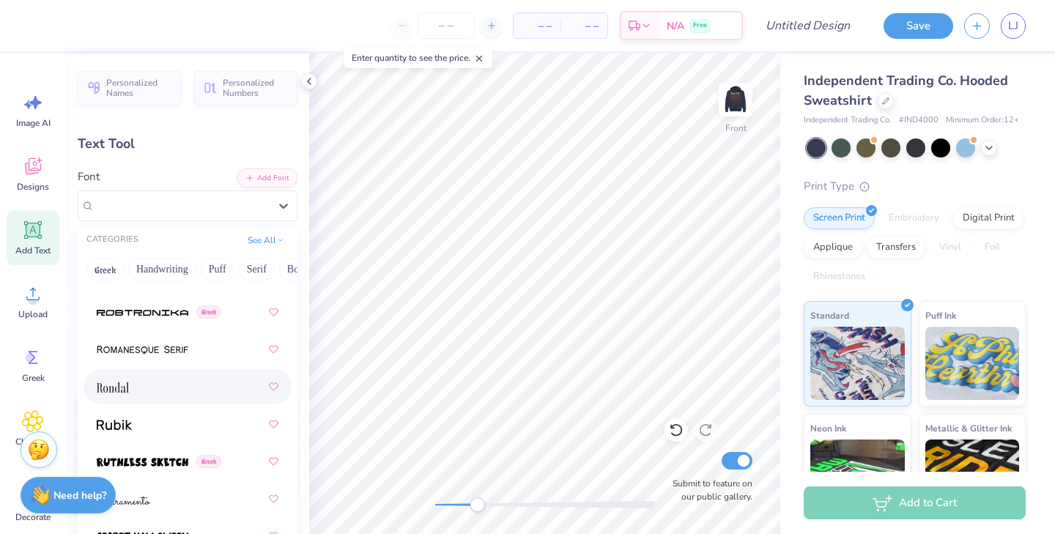
scroll to position [9547, 0]
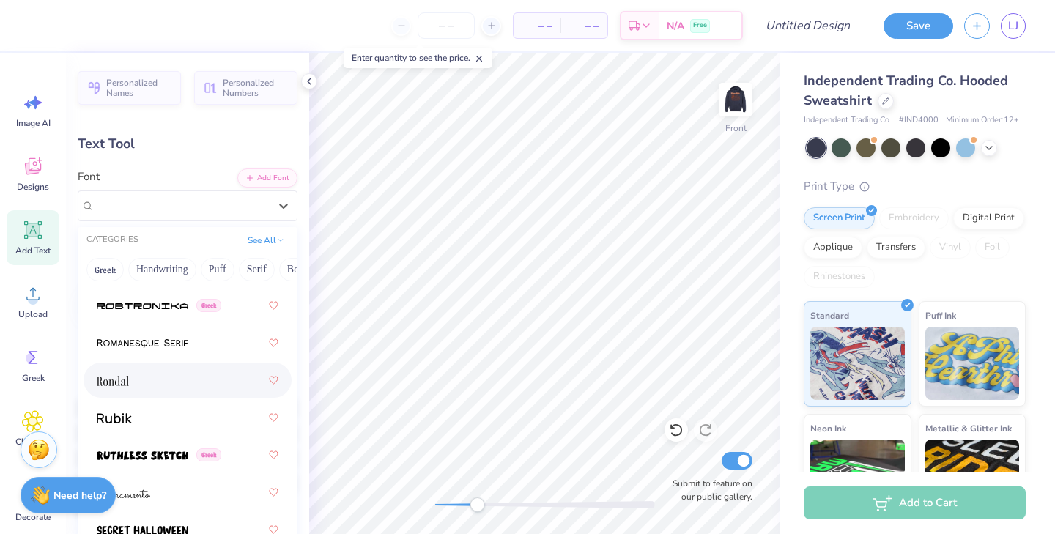
click at [172, 376] on div at bounding box center [188, 380] width 182 height 26
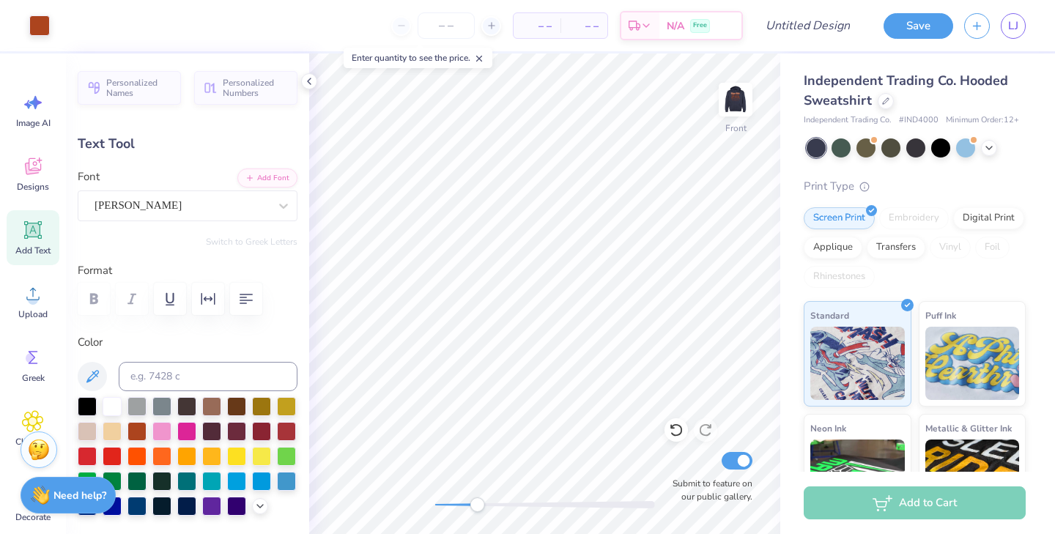
type input "8.80"
type input "0.90"
type input "17.97"
click at [490, 503] on div at bounding box center [545, 504] width 220 height 7
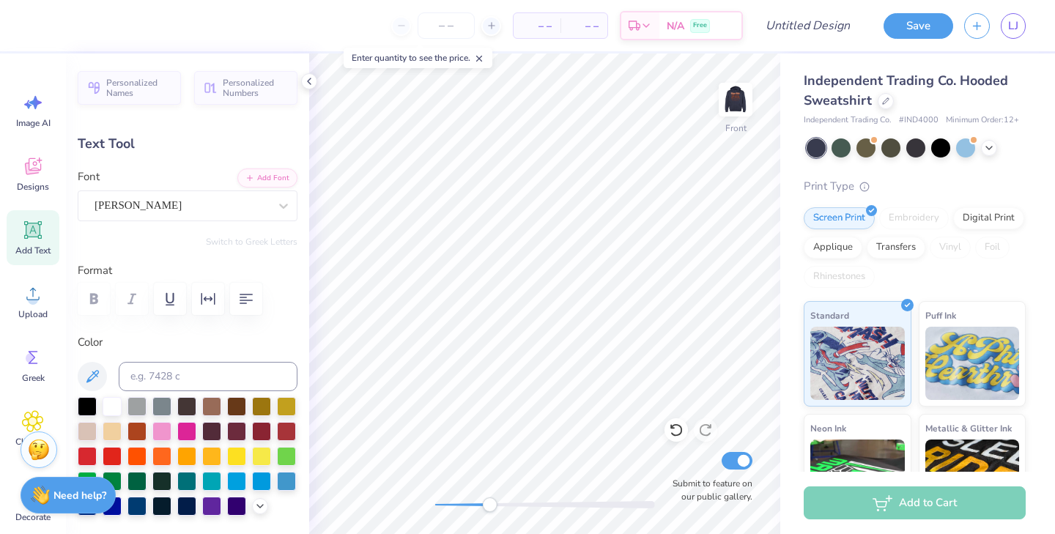
click at [490, 503] on div "Accessibility label" at bounding box center [489, 505] width 15 height 15
click at [471, 504] on div at bounding box center [545, 504] width 220 height 7
type textarea "-SISTERHOOD RETREAT -"
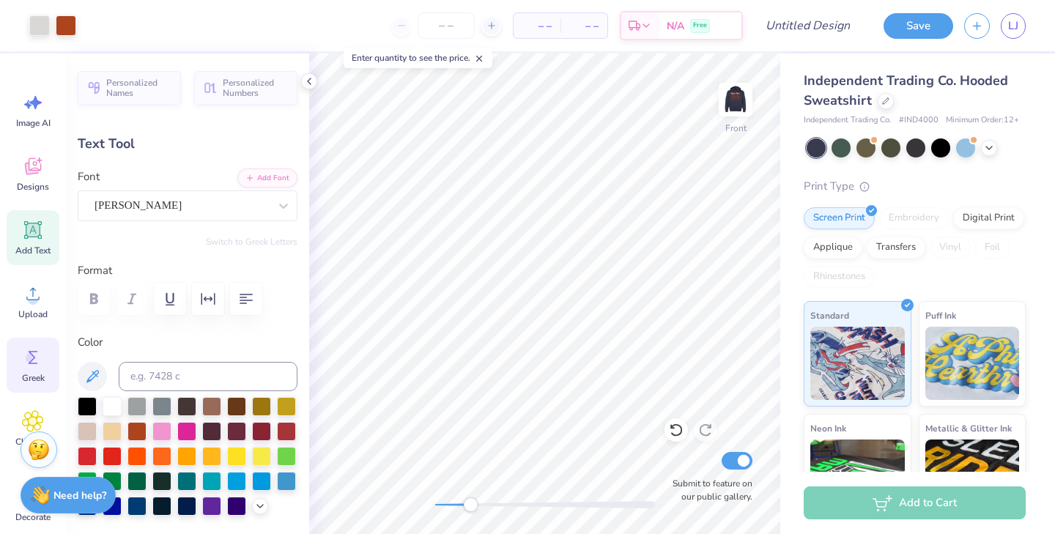
click at [29, 361] on circle at bounding box center [31, 358] width 10 height 10
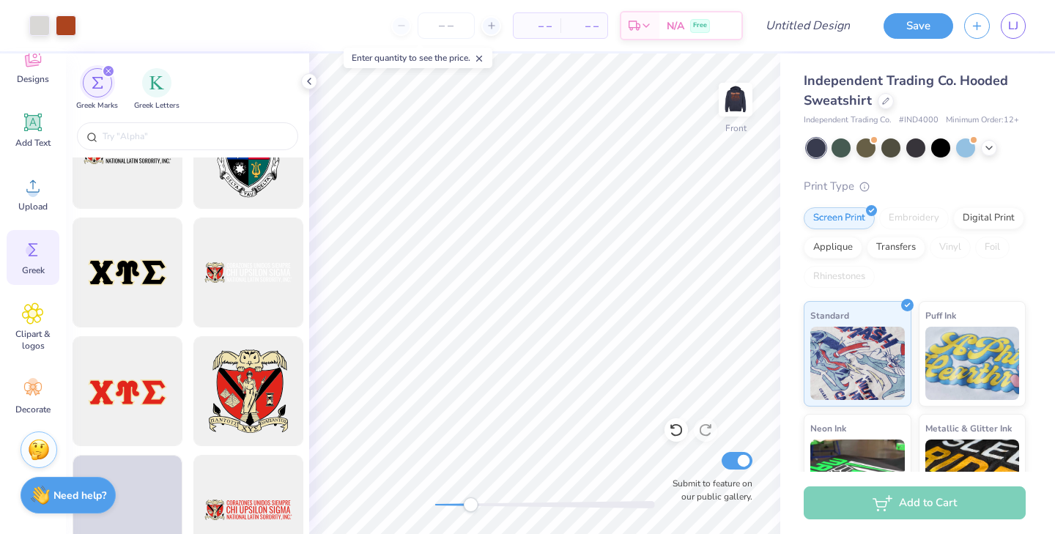
scroll to position [1247, 0]
click at [154, 76] on img "filter for Greek Letters" at bounding box center [157, 81] width 15 height 15
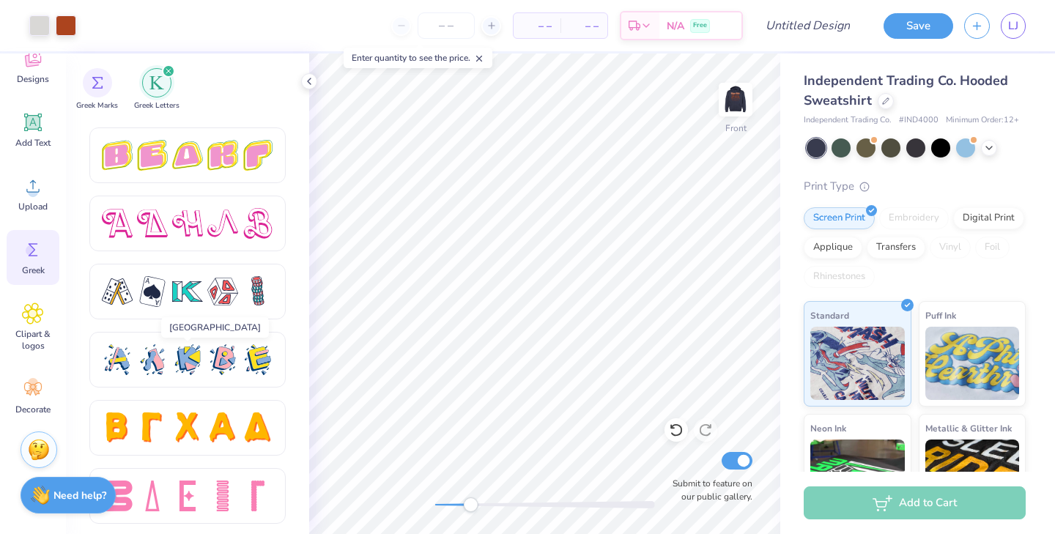
scroll to position [2468, 0]
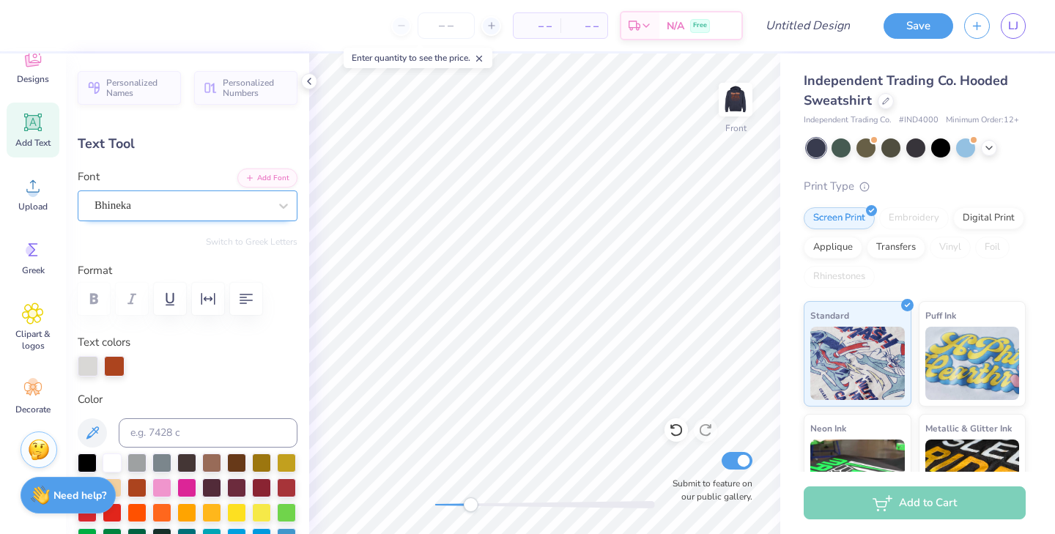
click at [165, 195] on div "Bhineka" at bounding box center [181, 205] width 177 height 23
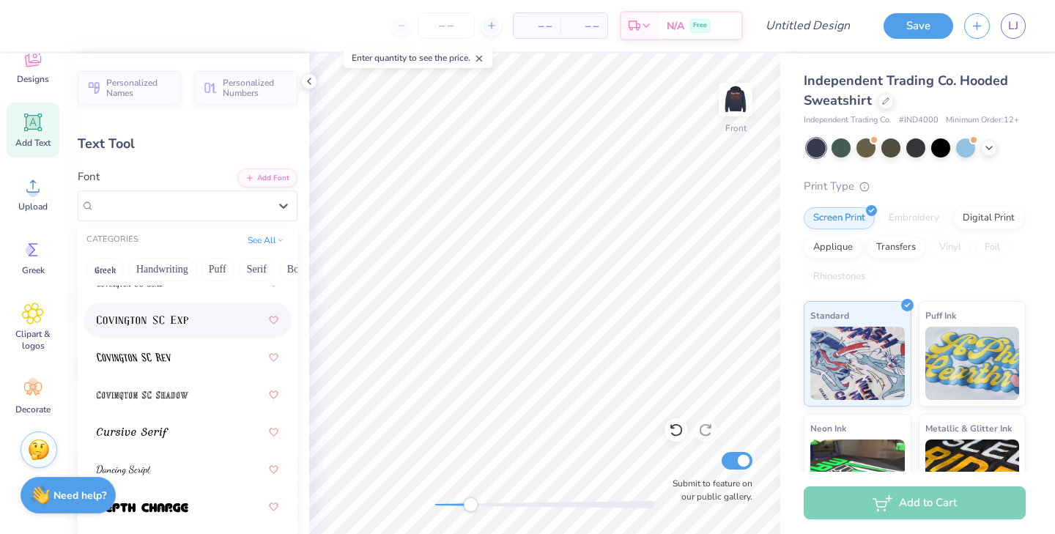
scroll to position [3485, 0]
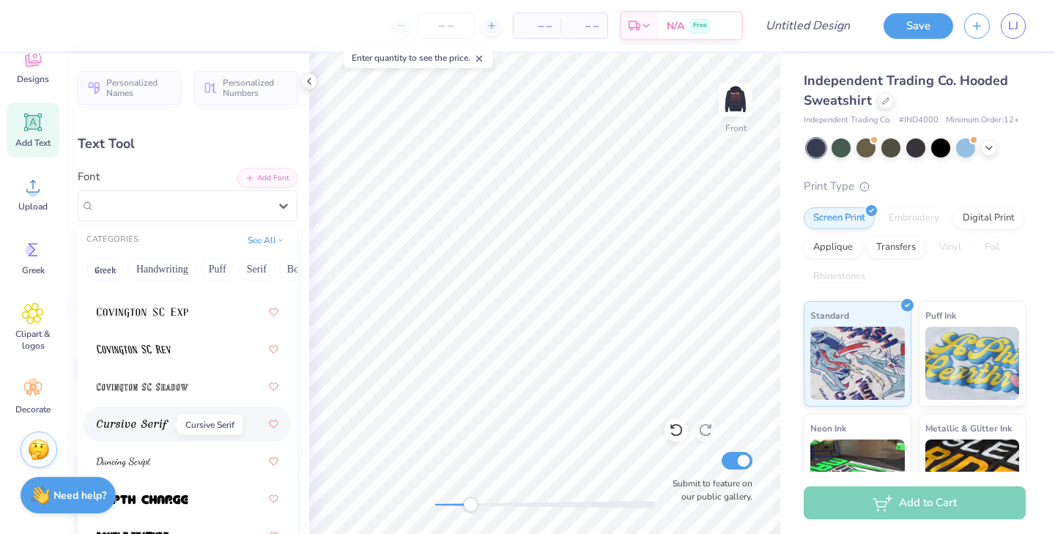
click at [145, 419] on span at bounding box center [133, 424] width 72 height 15
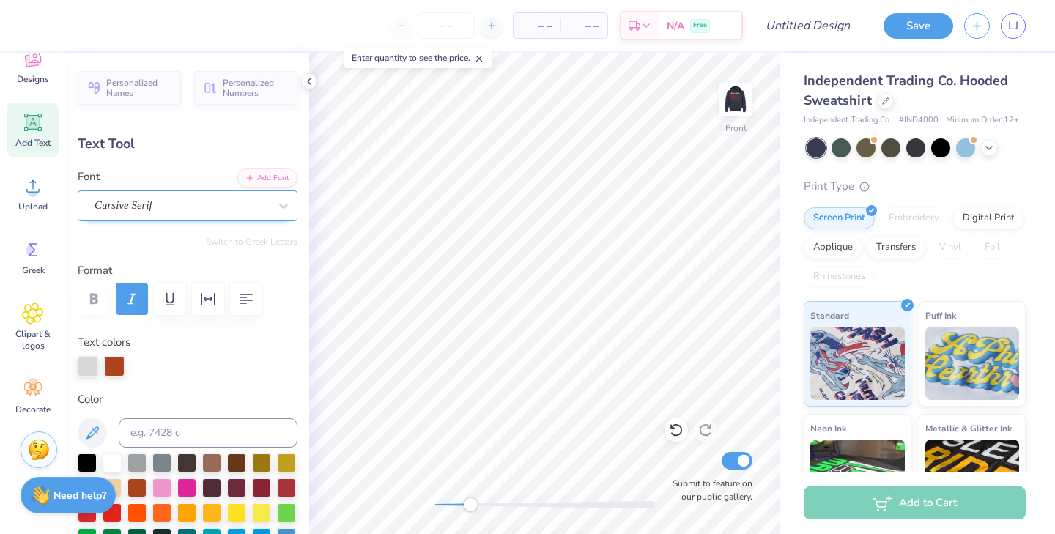
click at [184, 210] on div "Cursive Serif" at bounding box center [181, 205] width 177 height 23
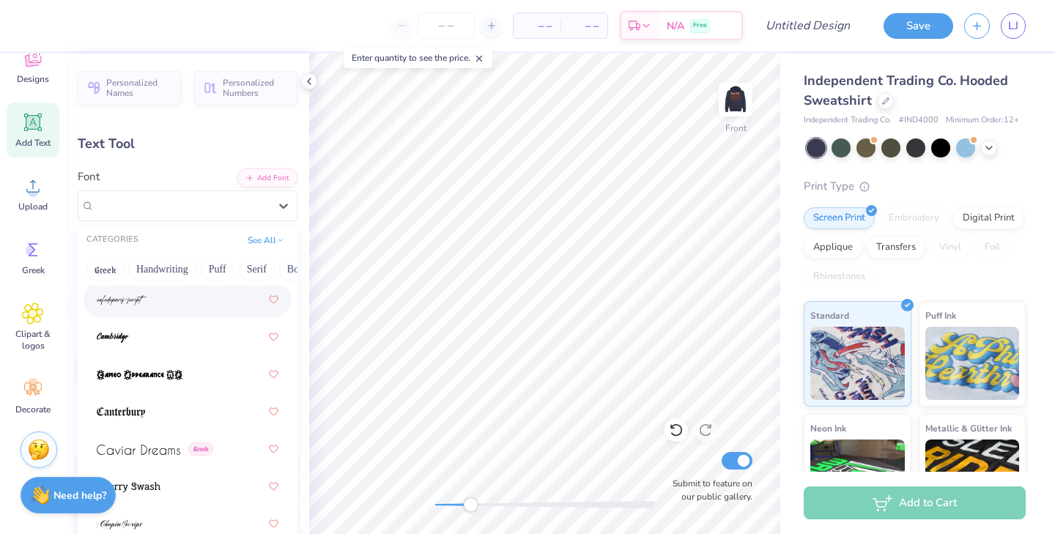
scroll to position [2228, 0]
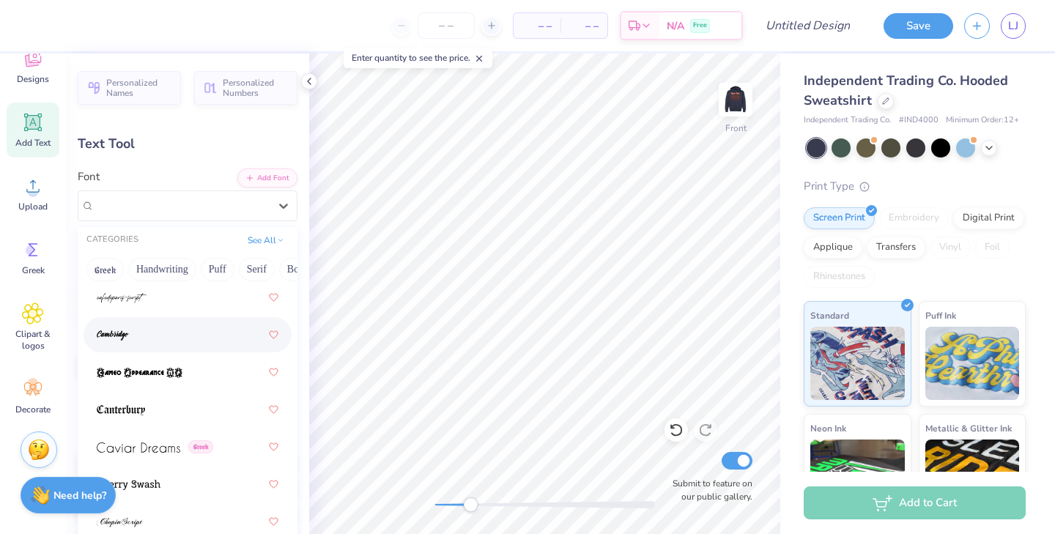
click at [155, 334] on div at bounding box center [188, 335] width 182 height 26
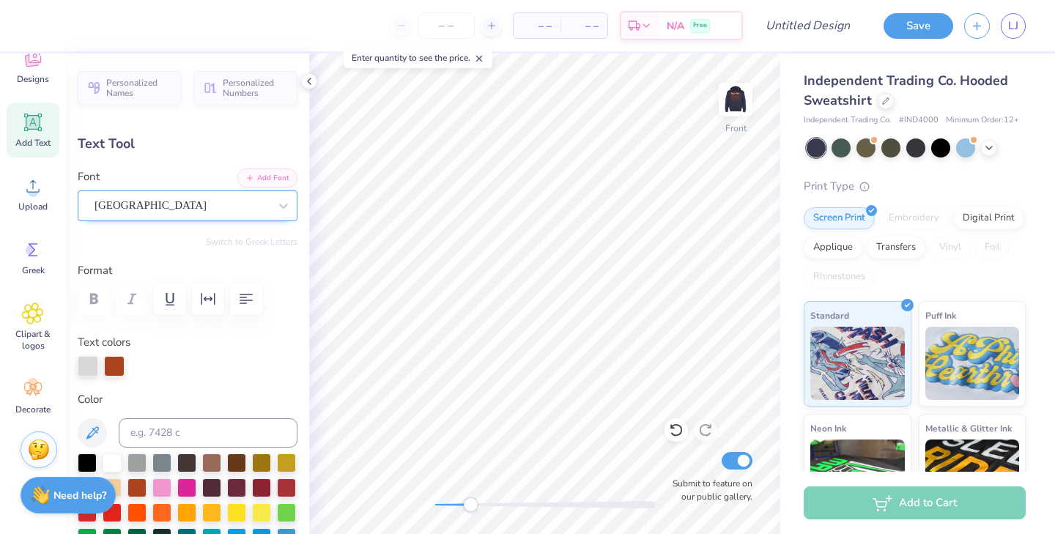
click at [163, 204] on div "[GEOGRAPHIC_DATA]" at bounding box center [181, 205] width 177 height 23
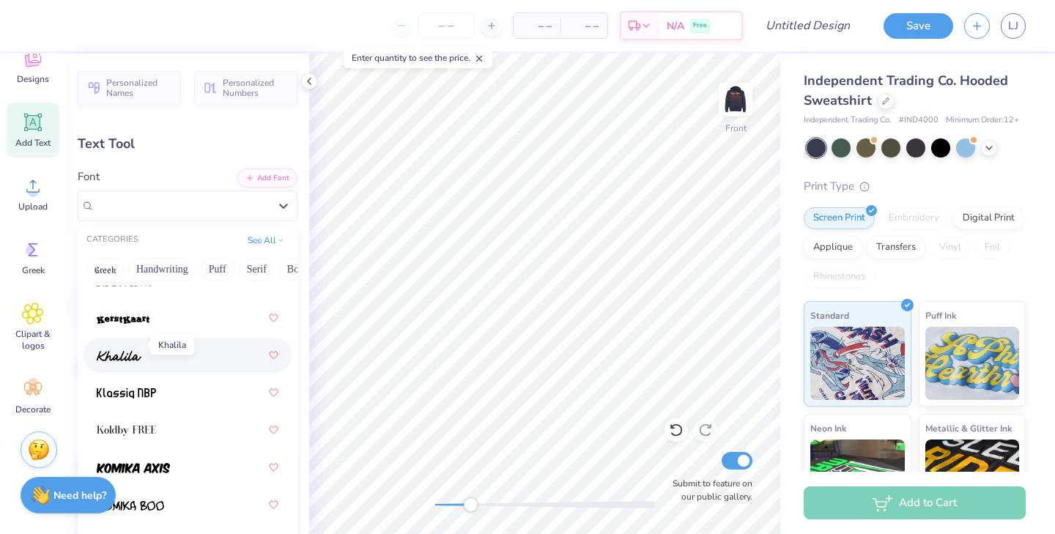
scroll to position [5945, 0]
click at [128, 354] on img at bounding box center [119, 357] width 45 height 10
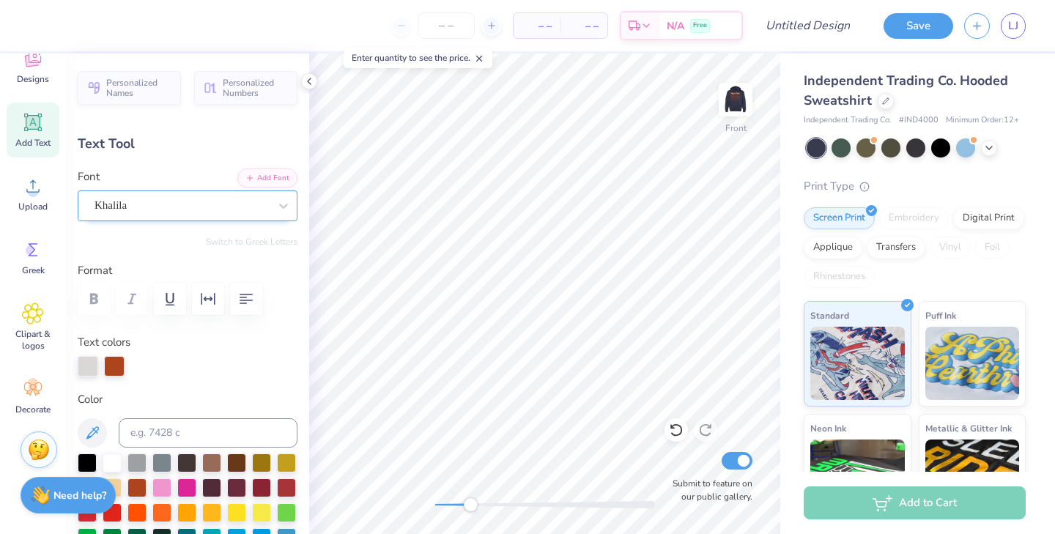
click at [173, 208] on div "Khalila" at bounding box center [181, 205] width 177 height 23
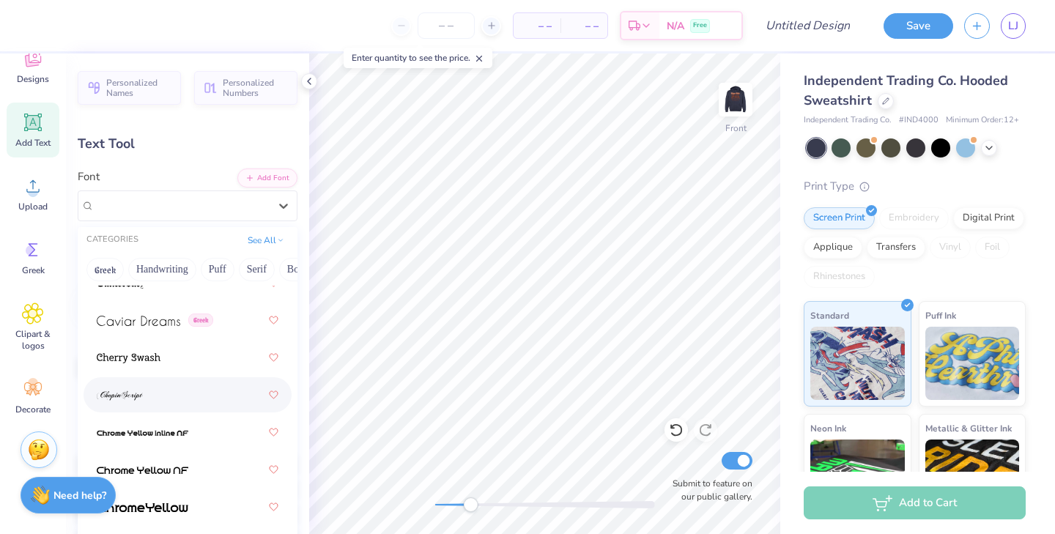
scroll to position [2381, 0]
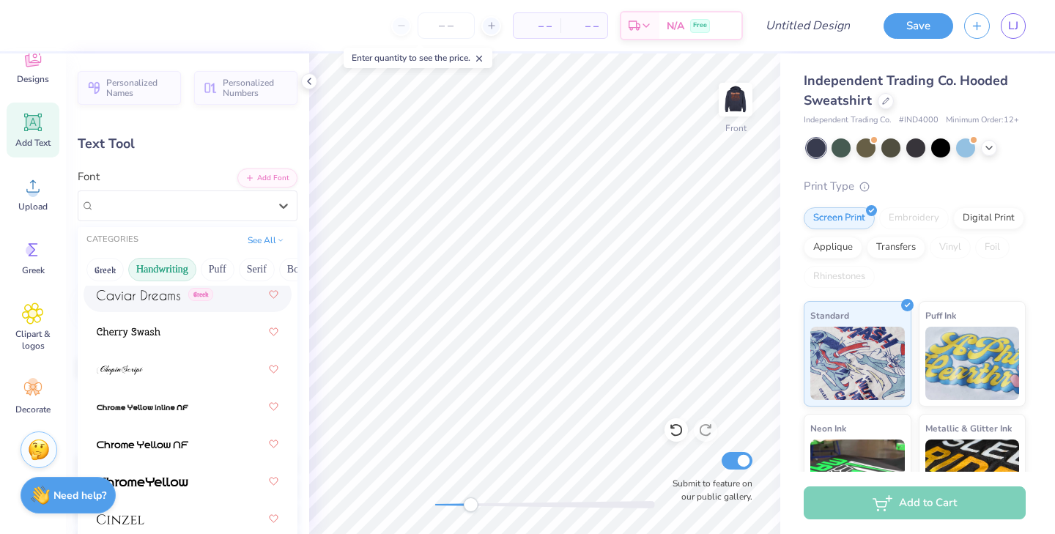
click at [157, 265] on button "Handwriting" at bounding box center [162, 269] width 68 height 23
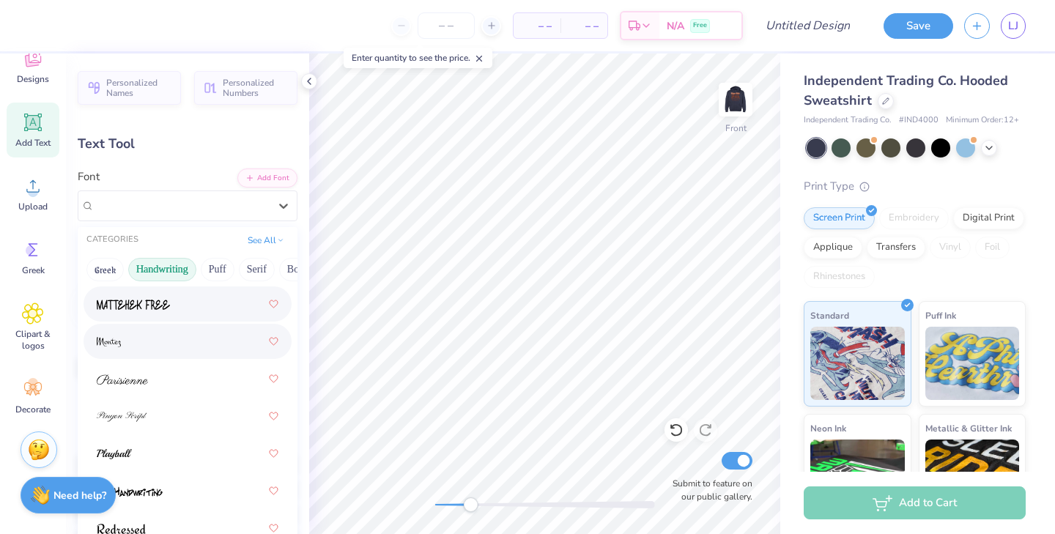
scroll to position [586, 0]
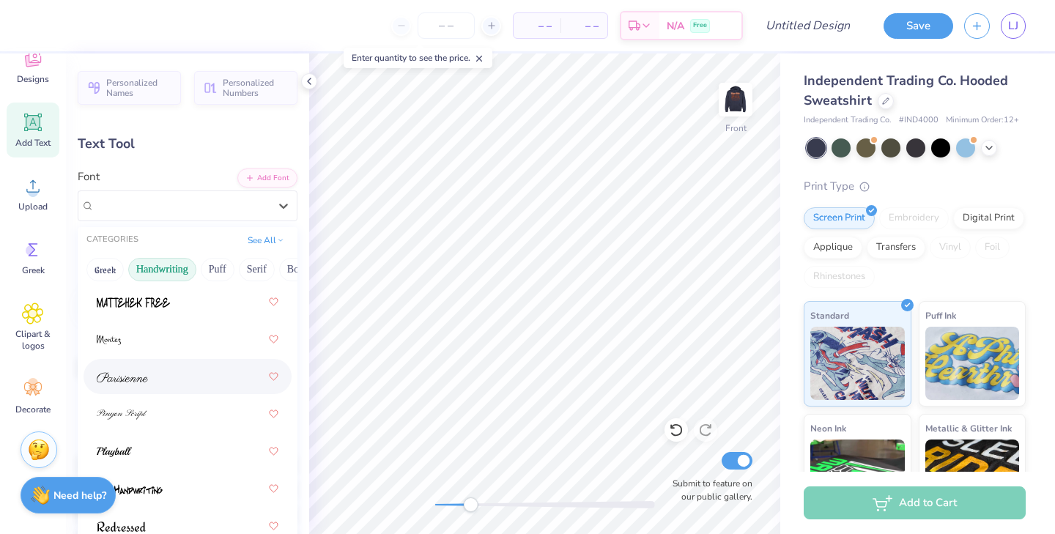
click at [158, 376] on div at bounding box center [188, 377] width 182 height 26
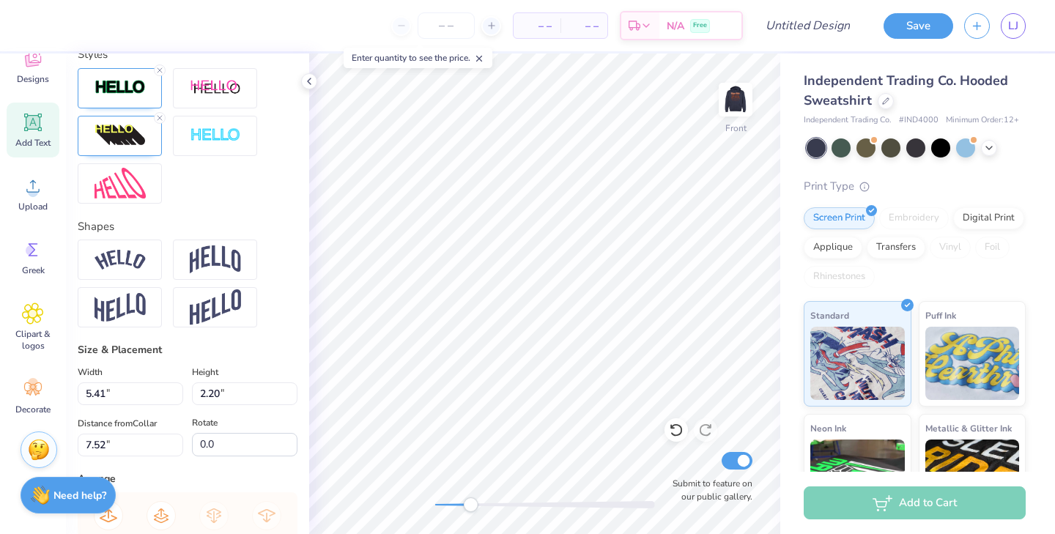
scroll to position [545, 0]
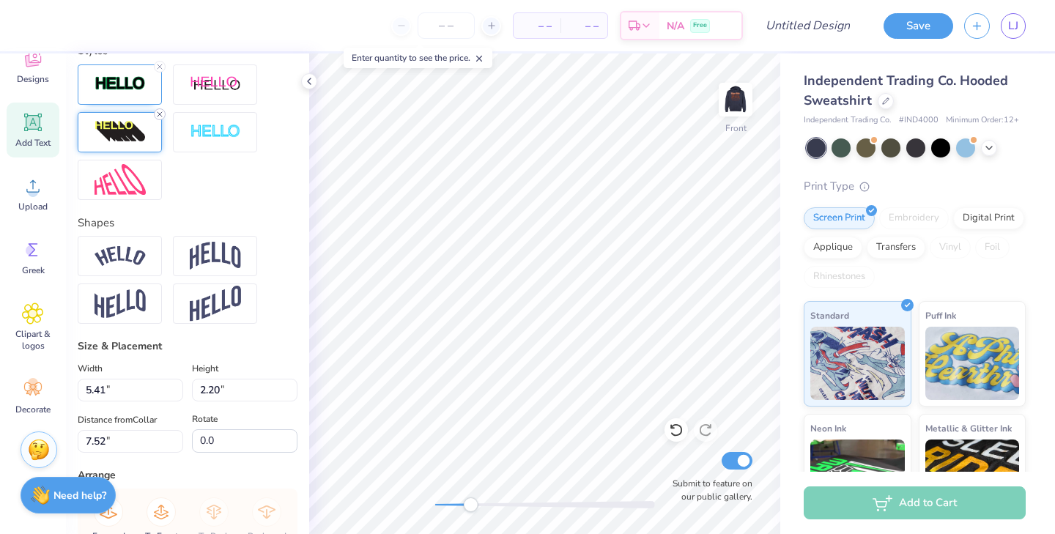
click at [161, 113] on line at bounding box center [160, 114] width 4 height 4
click at [160, 67] on icon at bounding box center [159, 66] width 9 height 9
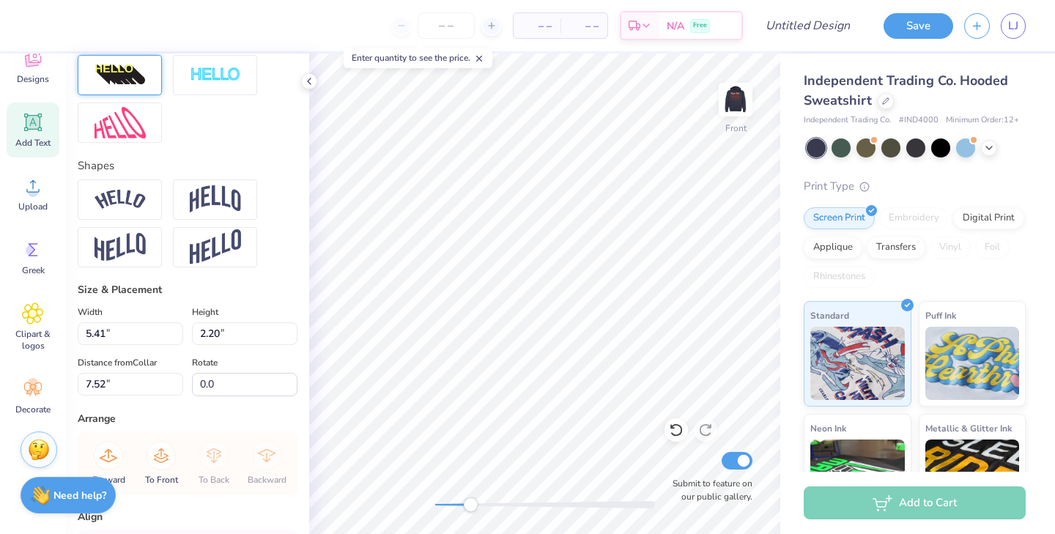
scroll to position [487, 0]
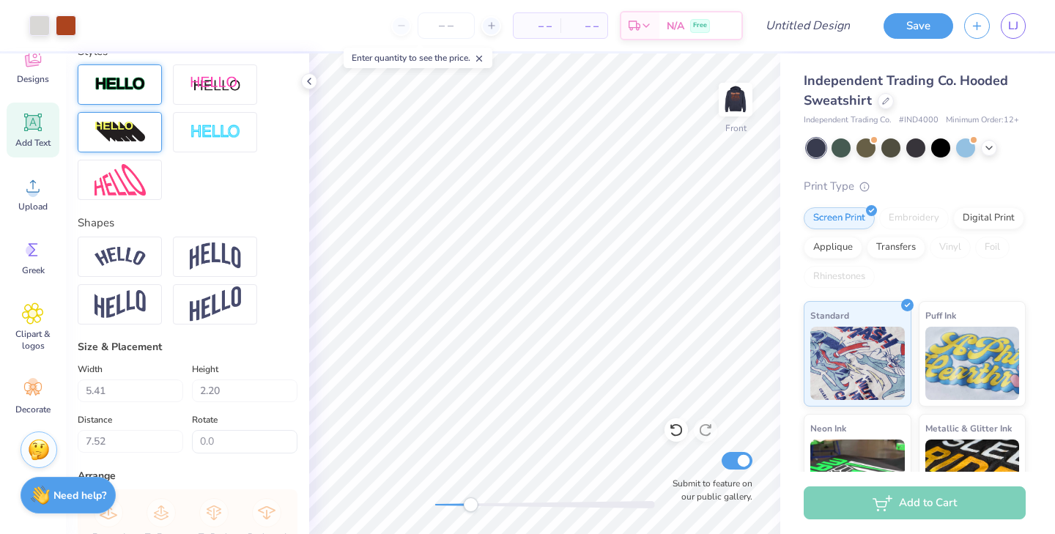
type input "7.09"
type input "2.57"
type input "7.27"
click at [458, 505] on div at bounding box center [545, 504] width 220 height 7
click at [725, 479] on div "Front Submit to feature on our public gallery." at bounding box center [544, 294] width 471 height 481
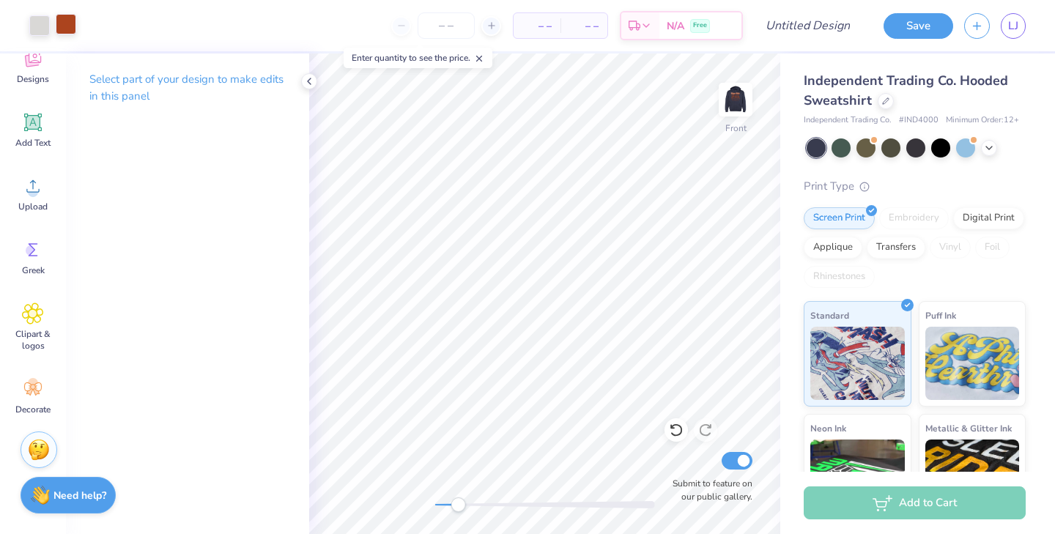
click at [72, 23] on div at bounding box center [66, 24] width 21 height 21
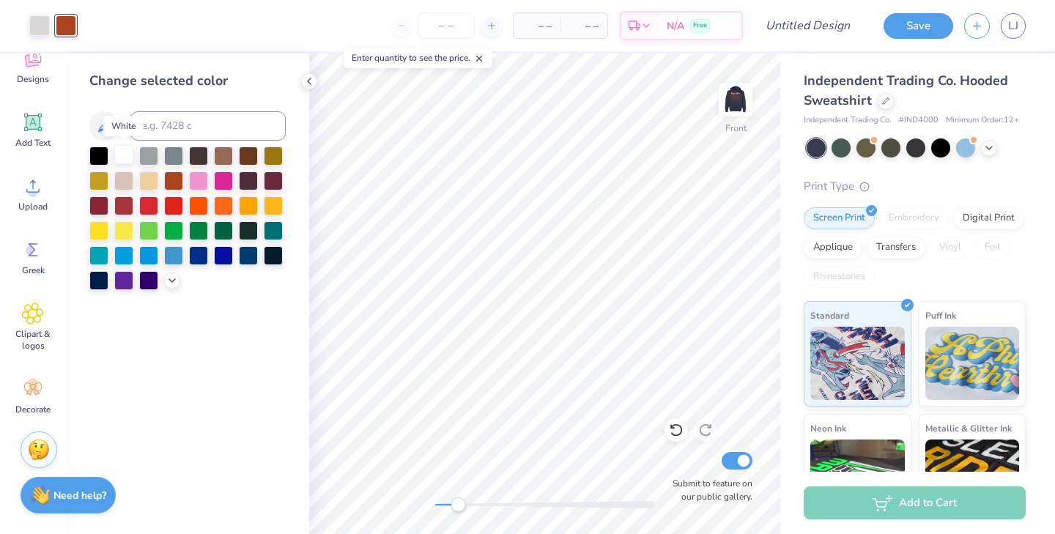
click at [122, 160] on div at bounding box center [123, 154] width 19 height 19
click at [43, 19] on div at bounding box center [39, 24] width 21 height 21
click at [120, 157] on div at bounding box center [123, 154] width 19 height 19
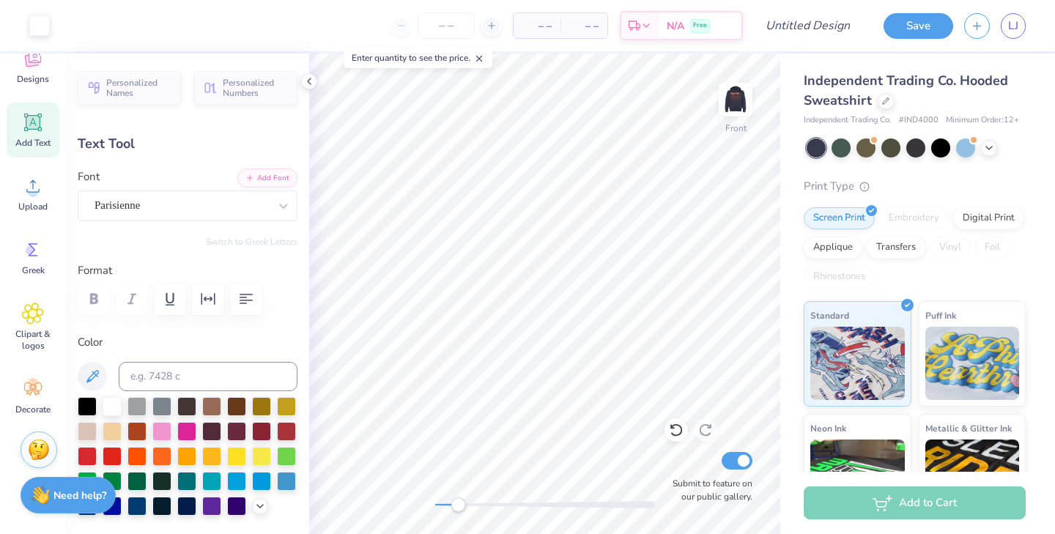
type input "8.83"
type input "3.20"
type input "6.67"
click at [501, 500] on div at bounding box center [545, 505] width 220 height 15
type input "1.11"
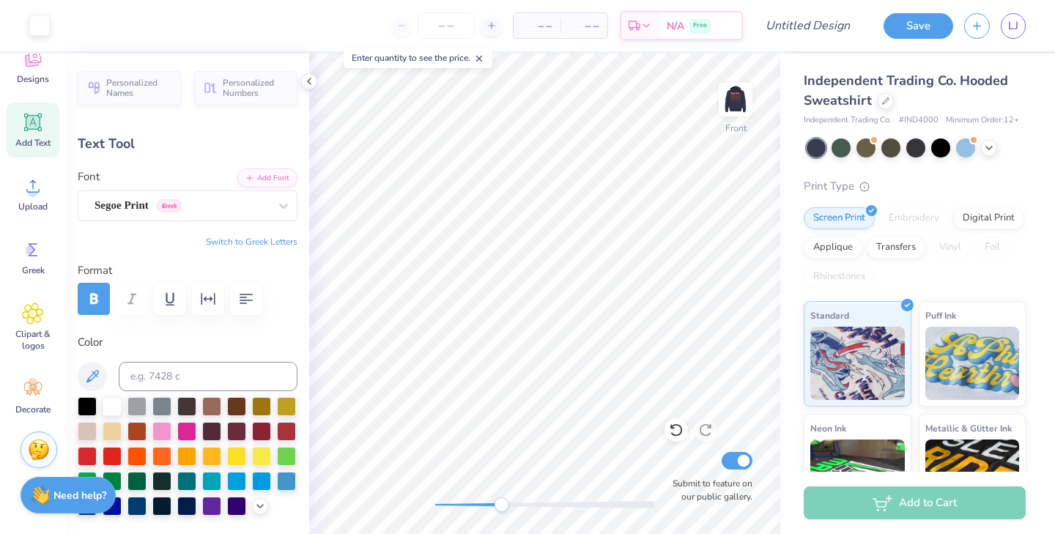
type input "0.28"
type input "14.06"
type input "2.0"
type input "8.83"
type input "3.20"
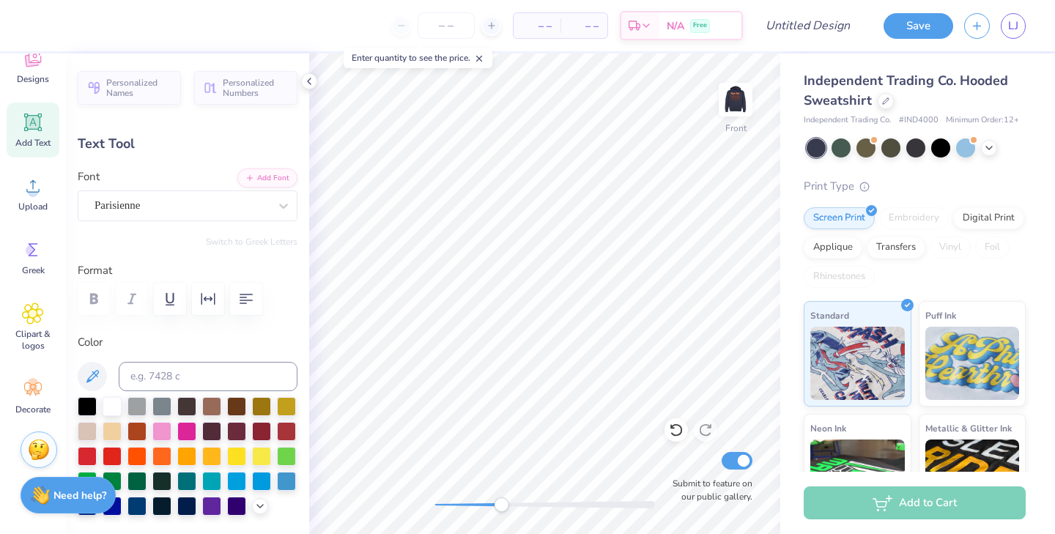
type input "7.01"
type input "0.0"
click at [309, 84] on icon at bounding box center [309, 81] width 12 height 12
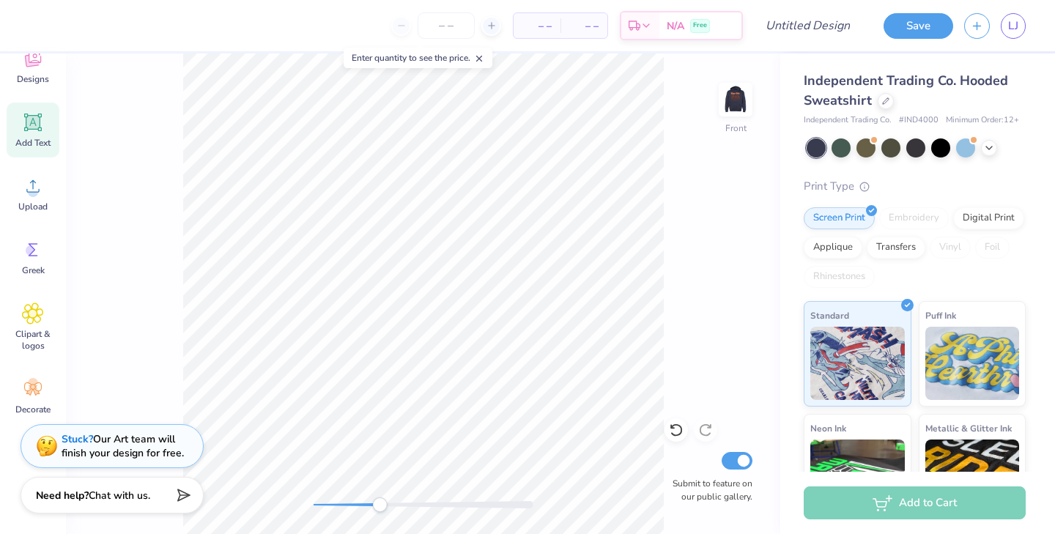
click at [355, 502] on div at bounding box center [424, 504] width 220 height 7
click at [336, 505] on div at bounding box center [424, 504] width 220 height 7
click at [323, 504] on div at bounding box center [424, 504] width 220 height 7
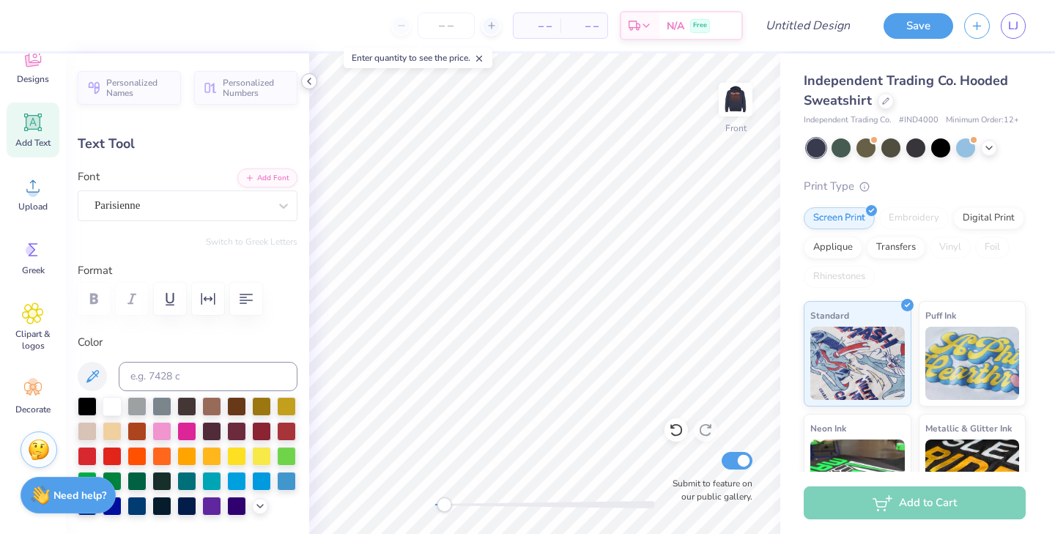
click at [303, 80] on icon at bounding box center [309, 81] width 12 height 12
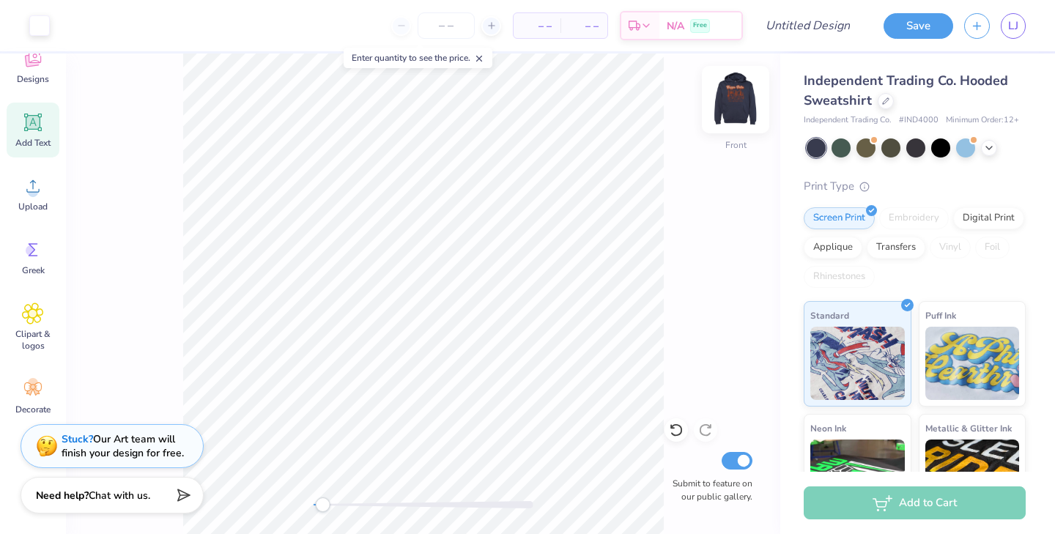
click at [739, 101] on img at bounding box center [736, 99] width 59 height 59
click at [175, 265] on div "Back Submit to feature on our public gallery." at bounding box center [423, 294] width 715 height 481
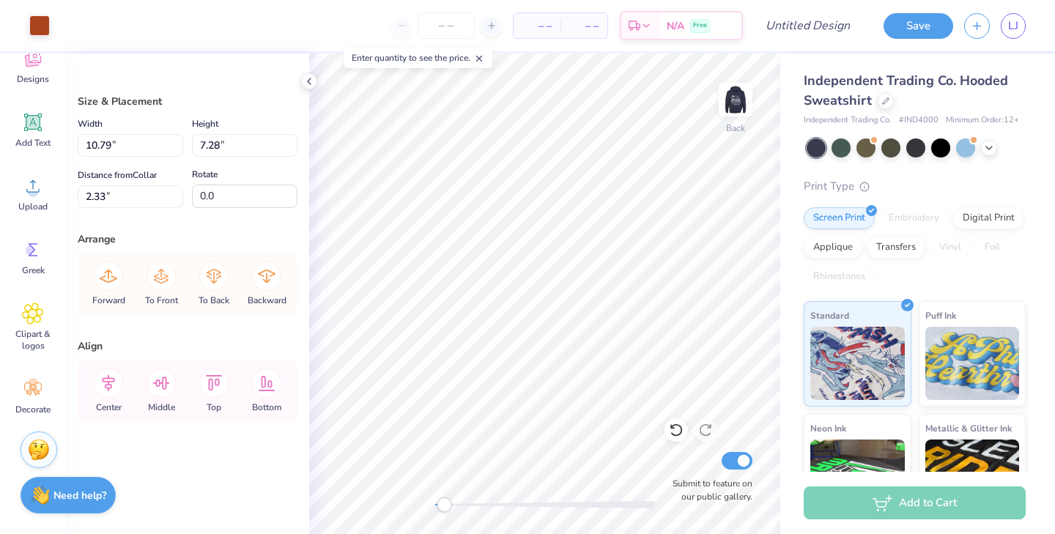
type input "3.38"
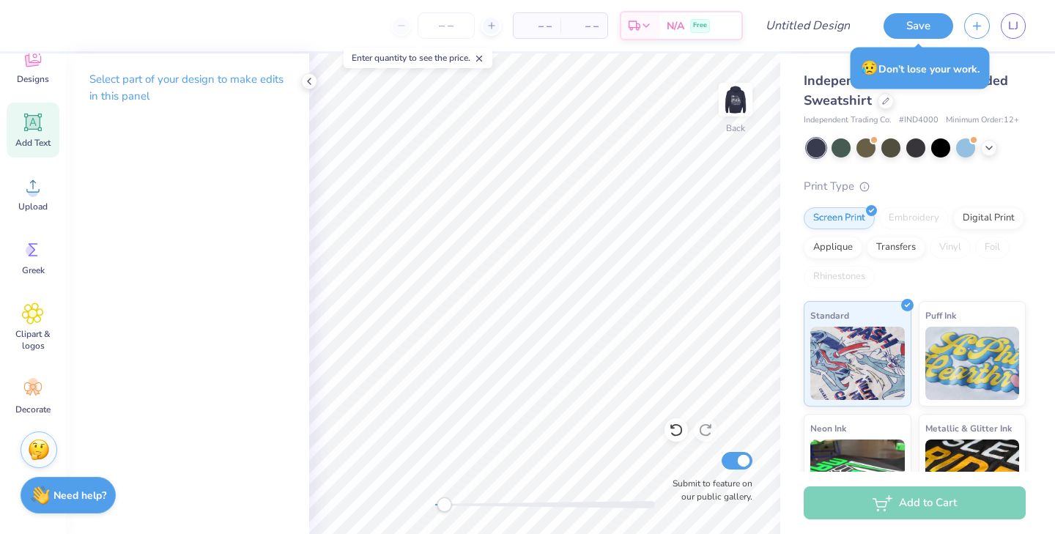
click at [29, 122] on icon at bounding box center [33, 123] width 14 height 14
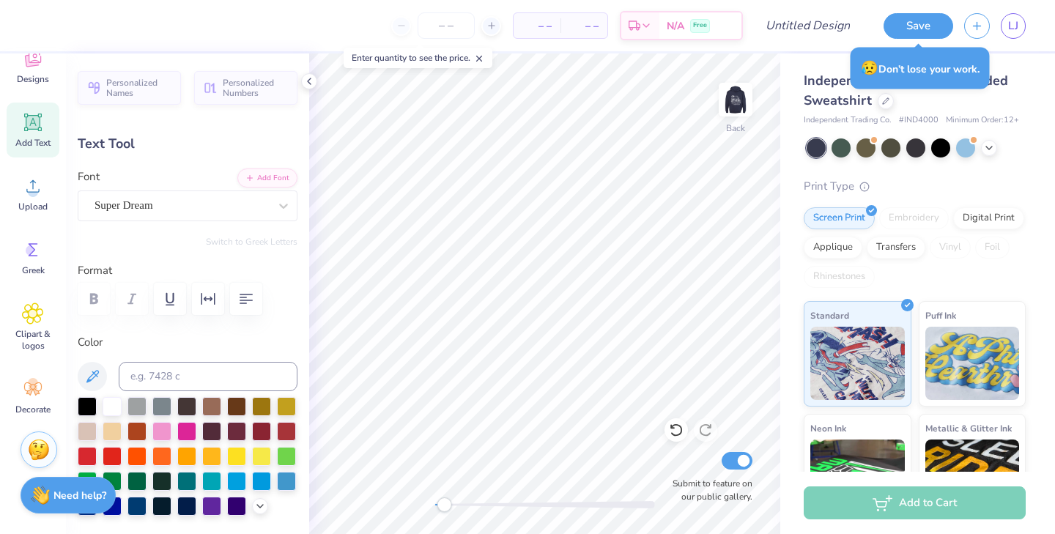
click at [15, 135] on div "Add Text" at bounding box center [33, 130] width 53 height 55
type textarea "T"
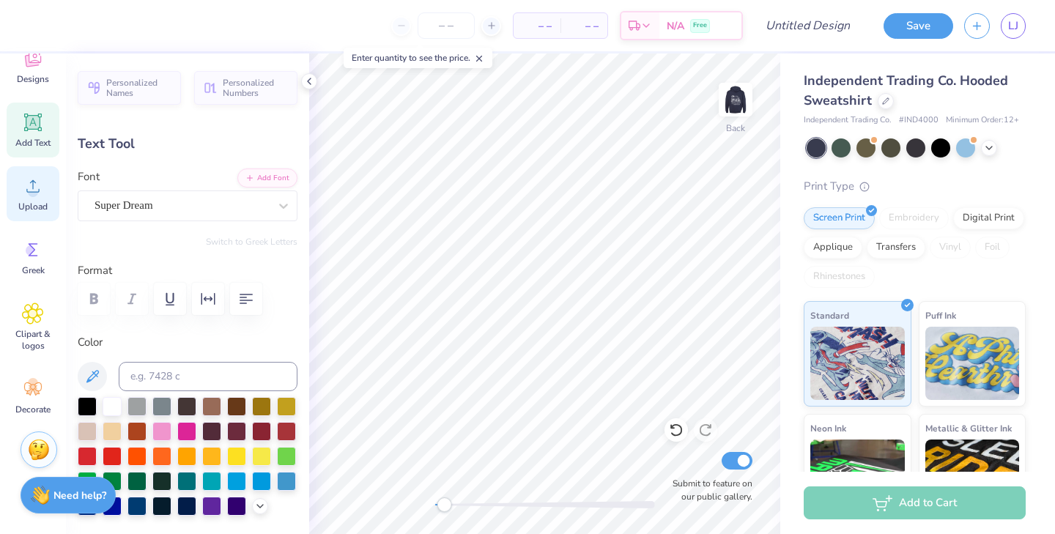
click at [40, 195] on icon at bounding box center [33, 186] width 22 height 22
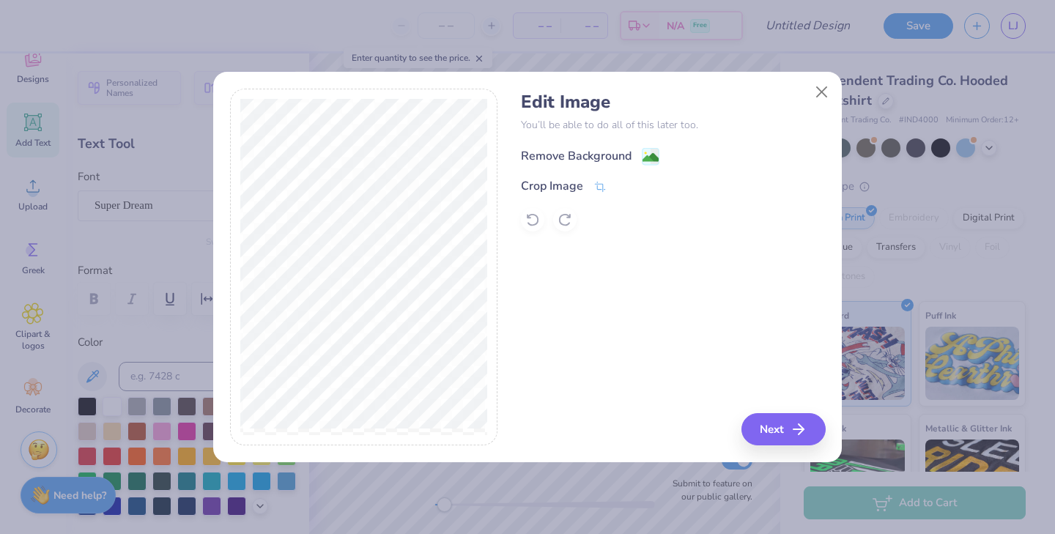
click at [645, 148] on rect at bounding box center [651, 156] width 17 height 17
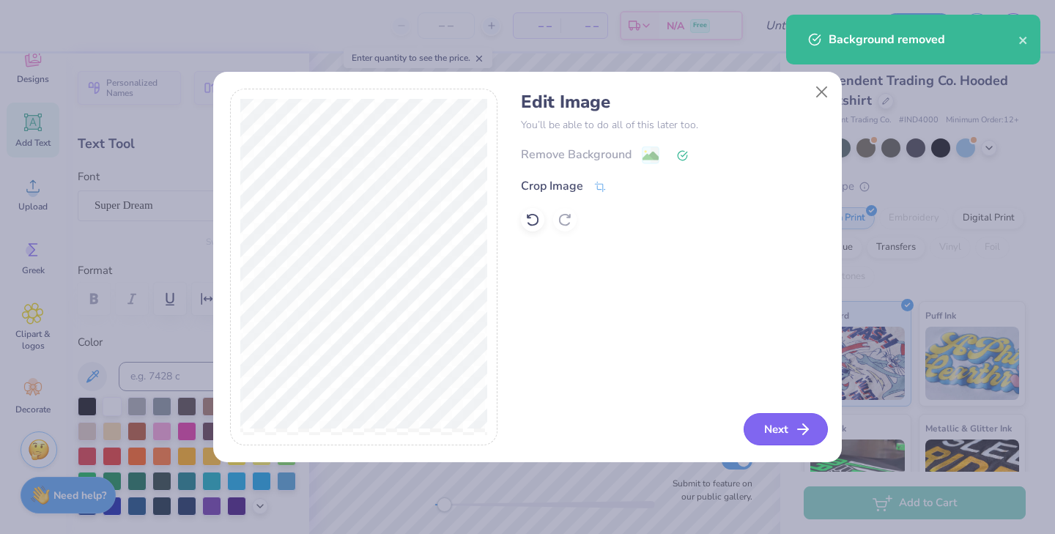
click at [774, 438] on button "Next" at bounding box center [786, 429] width 84 height 32
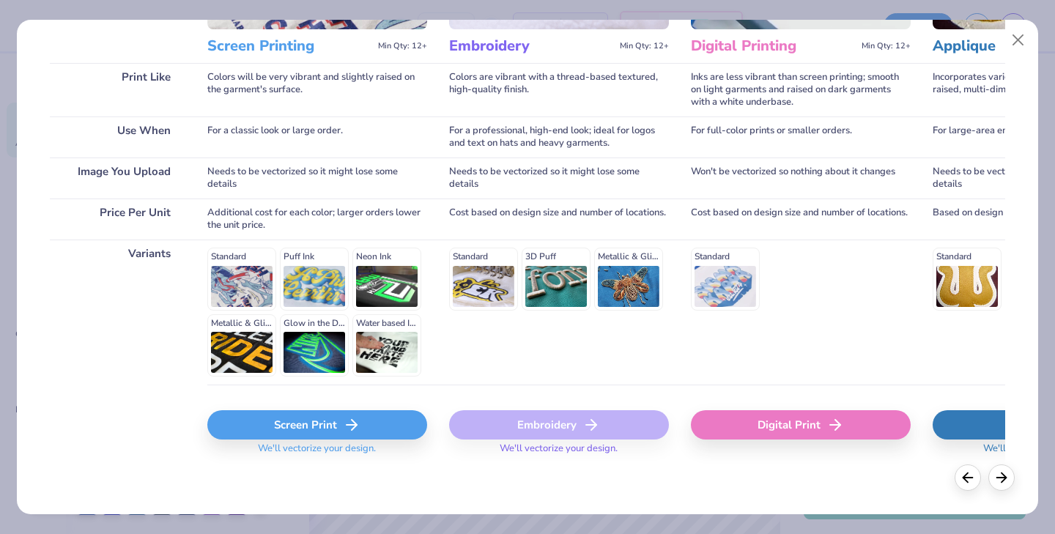
scroll to position [196, 0]
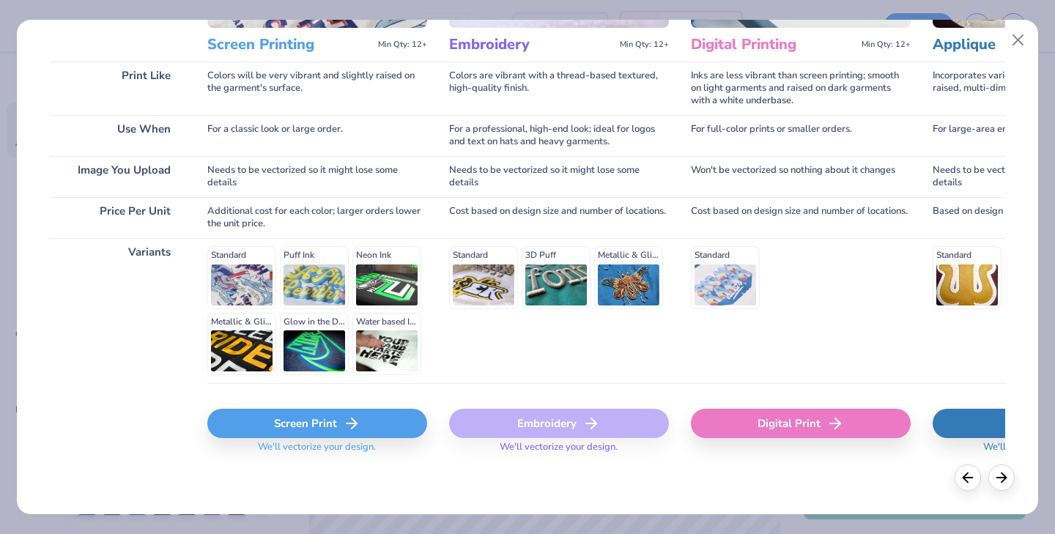
click at [372, 425] on div "Screen Print" at bounding box center [317, 423] width 220 height 29
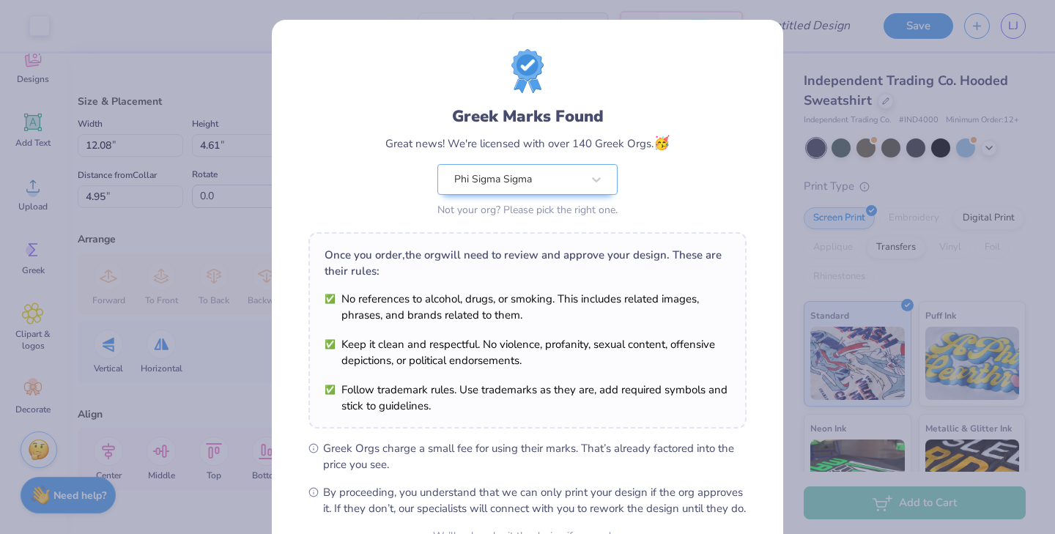
click at [500, 232] on body "Art colors – – Per Item – – Total Est. Delivery N/A Free Design Title Save LJ I…" at bounding box center [527, 267] width 1055 height 534
type input "4.31"
type input "1.64"
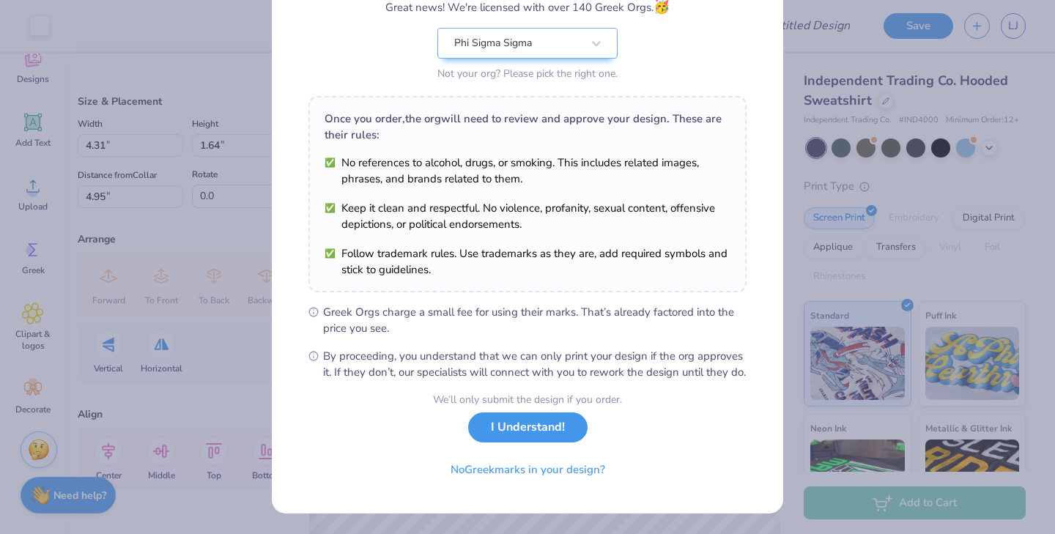
click at [535, 432] on button "I Understand!" at bounding box center [527, 428] width 119 height 30
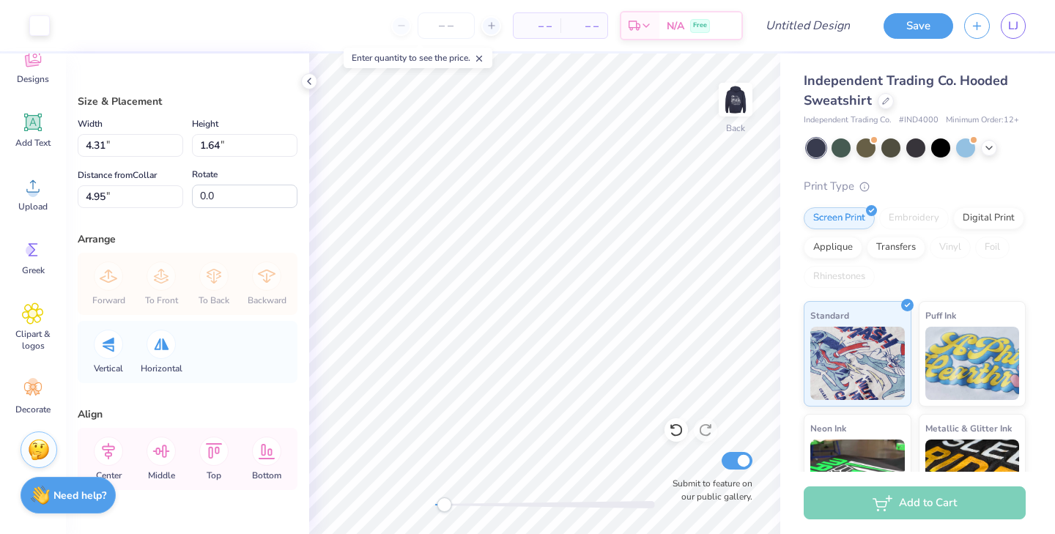
scroll to position [0, 0]
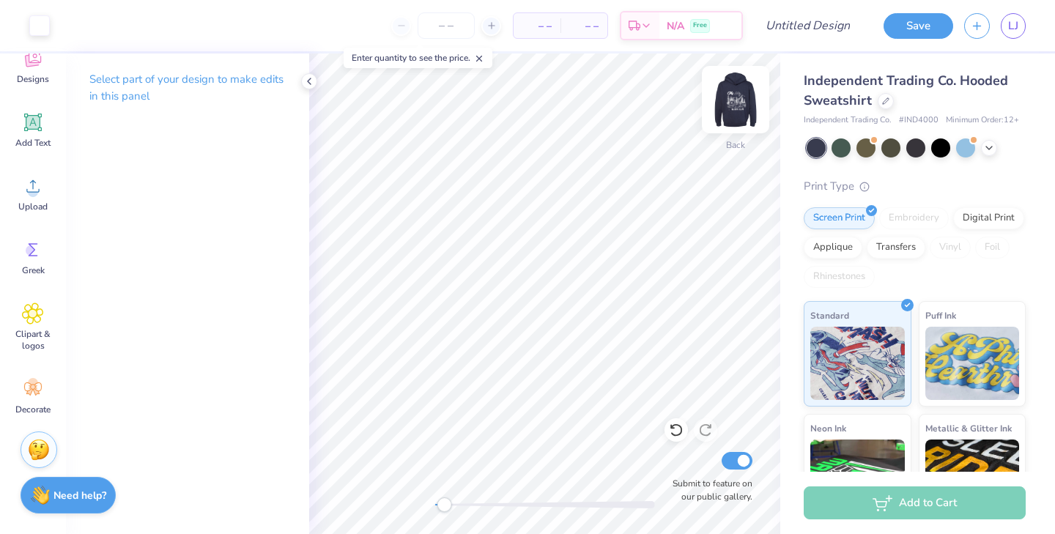
click at [743, 95] on img at bounding box center [736, 99] width 59 height 59
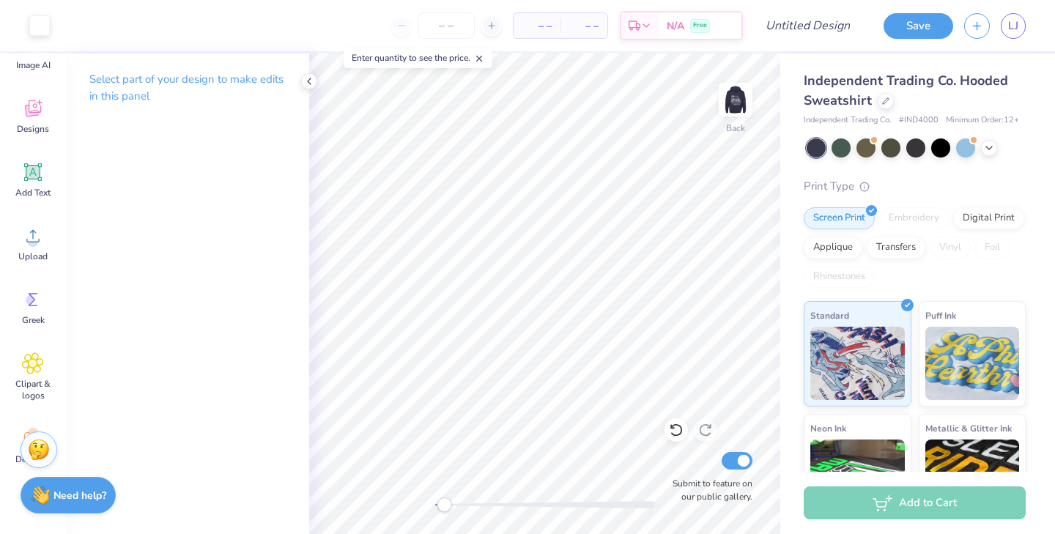
scroll to position [2, 0]
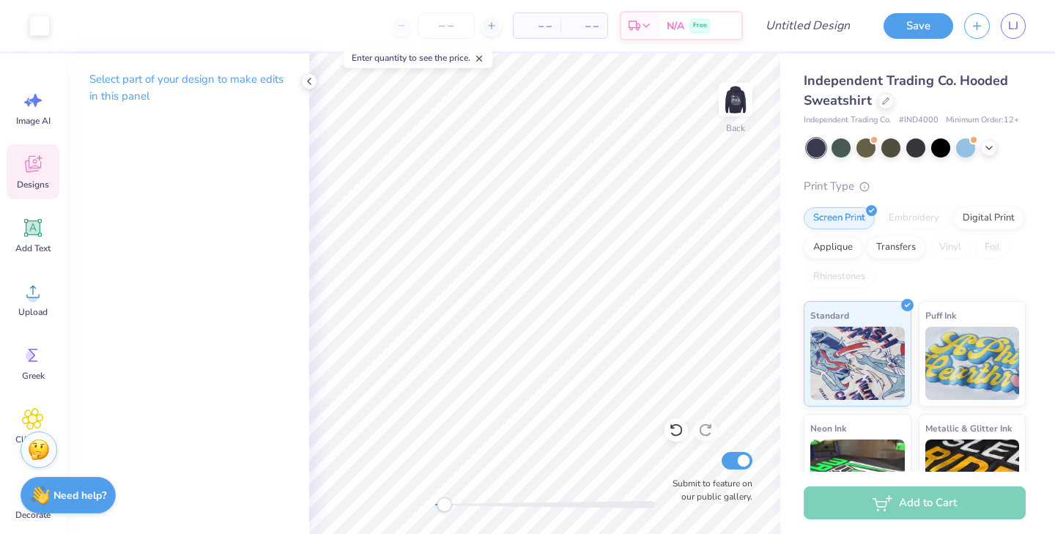
click at [32, 170] on icon at bounding box center [33, 167] width 14 height 12
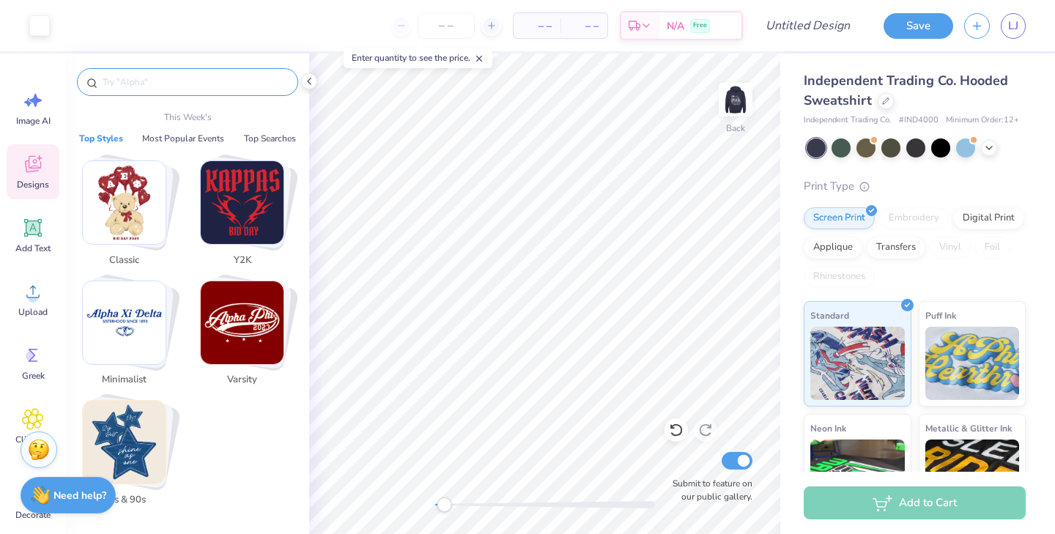
click at [129, 87] on input "text" at bounding box center [195, 82] width 188 height 15
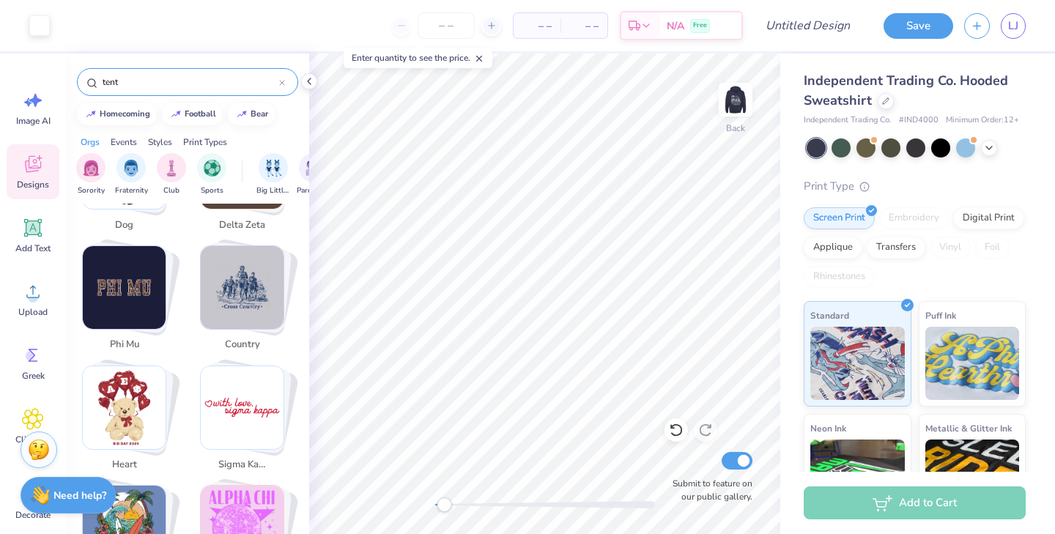
scroll to position [1435, 0]
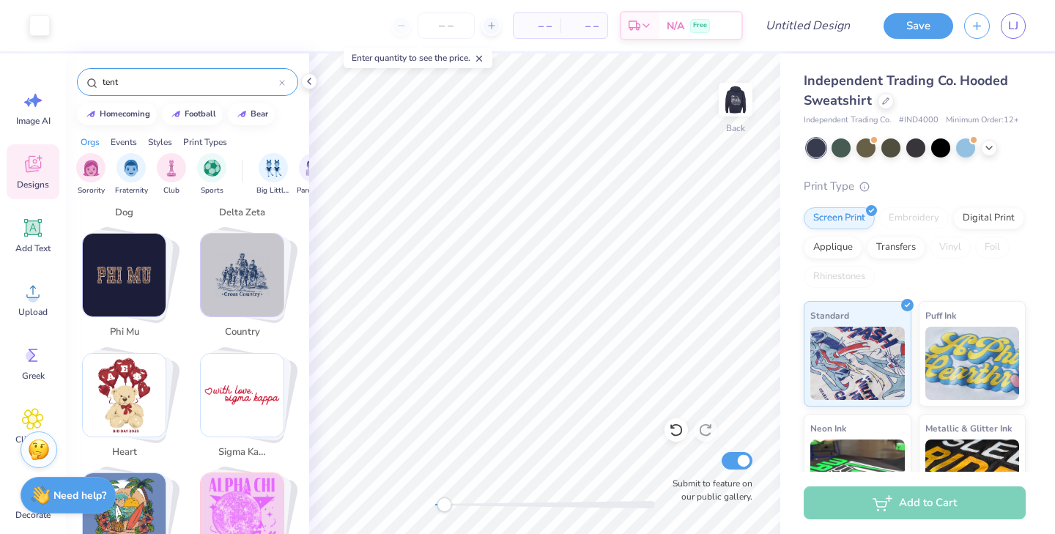
drag, startPoint x: 142, startPoint y: 83, endPoint x: 100, endPoint y: 81, distance: 42.5
click at [100, 81] on div "tent" at bounding box center [187, 82] width 221 height 28
type input "camp"
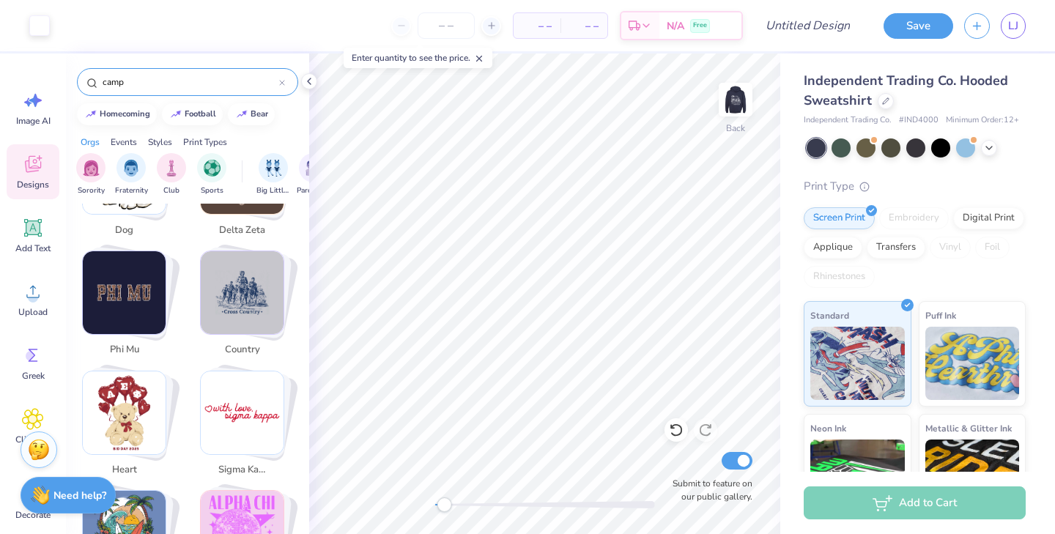
scroll to position [1453, 0]
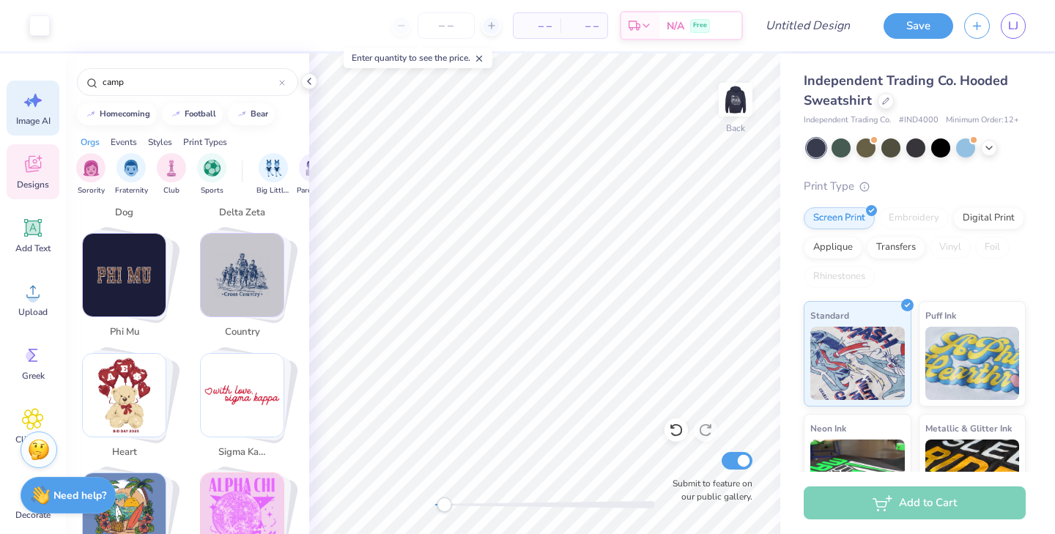
click at [37, 106] on icon at bounding box center [33, 100] width 22 height 22
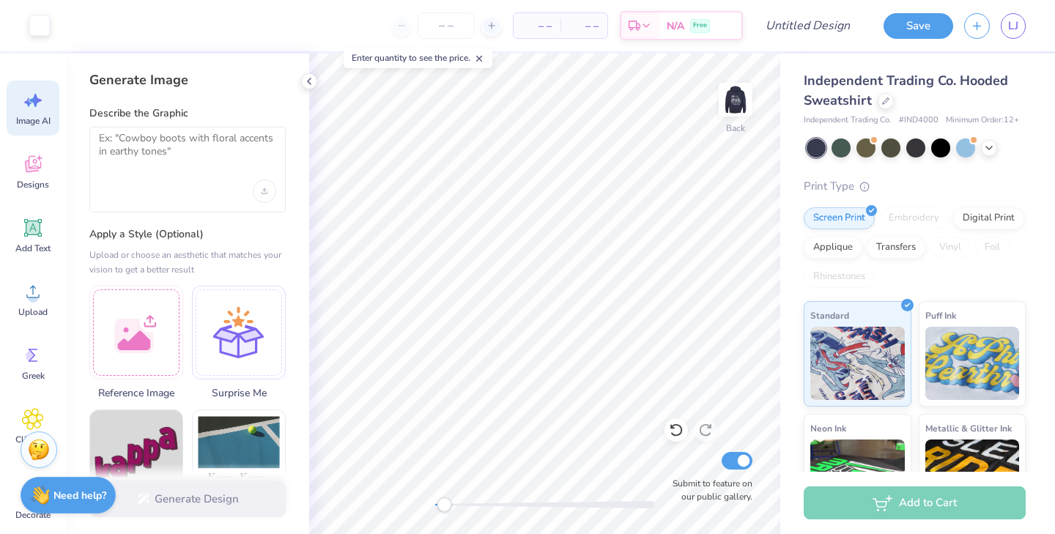
click at [160, 176] on div at bounding box center [187, 170] width 196 height 86
click at [141, 143] on textarea at bounding box center [187, 150] width 177 height 37
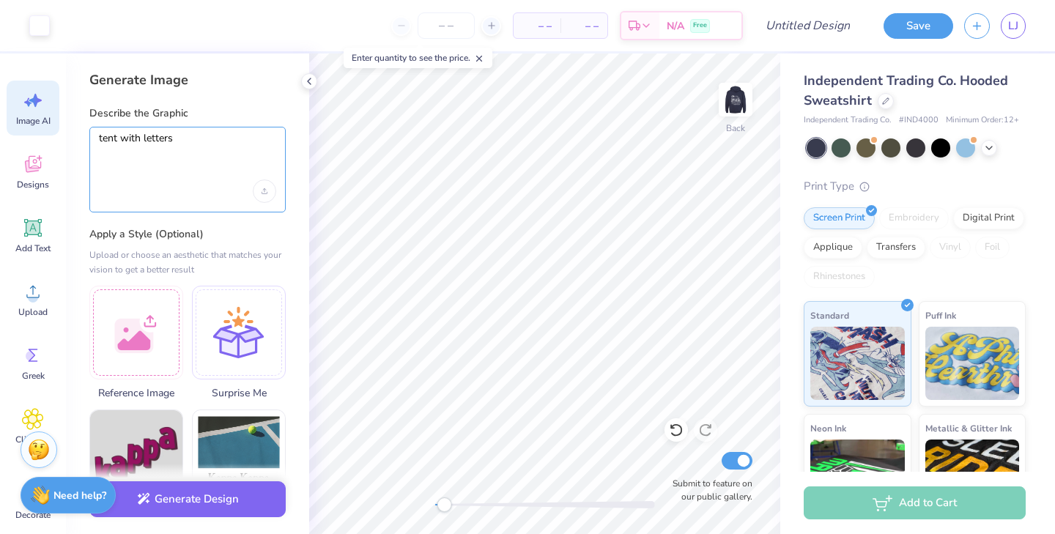
type textarea "tent with letters"
click at [209, 172] on div "tent with letters" at bounding box center [187, 170] width 196 height 86
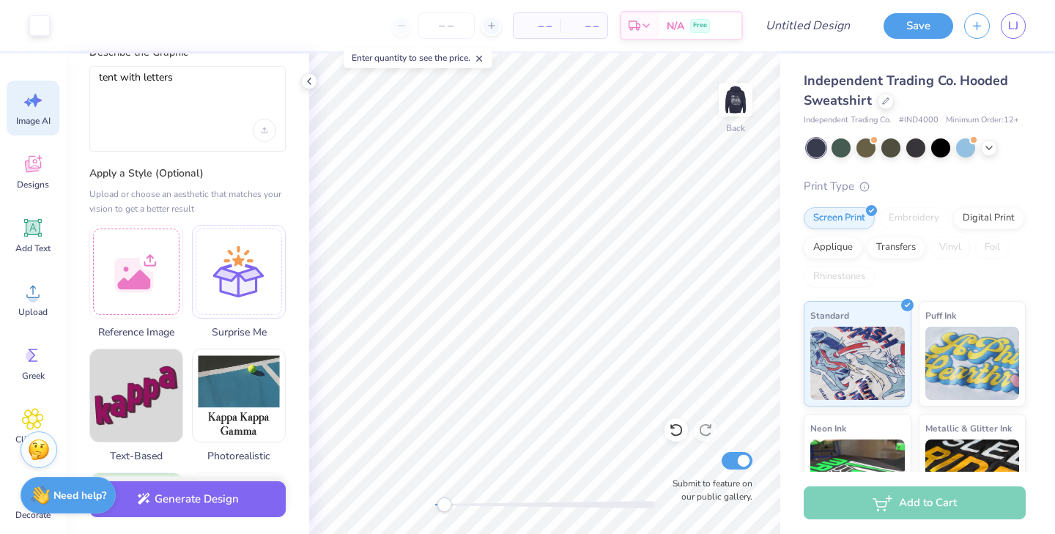
scroll to position [79, 0]
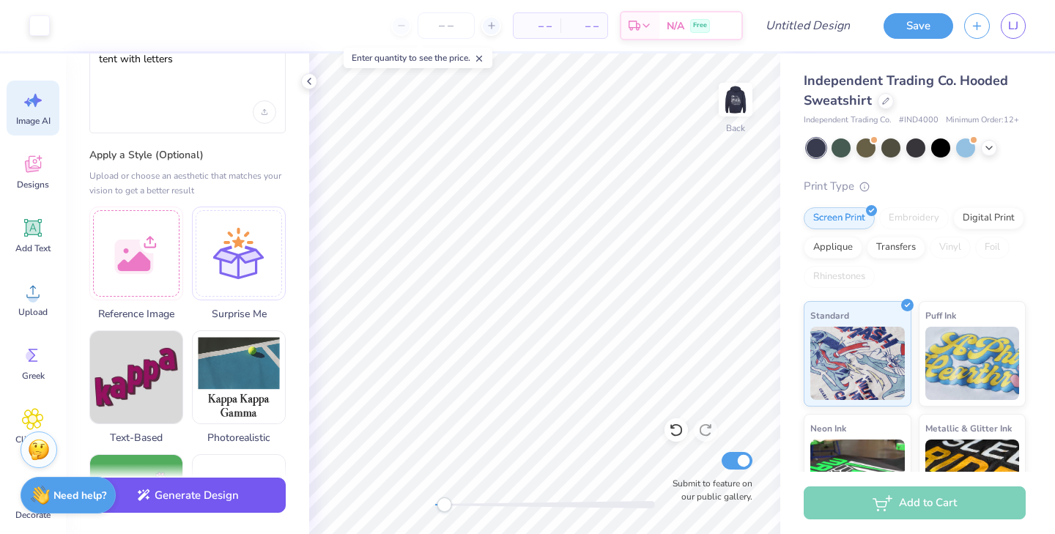
click at [197, 498] on button "Generate Design" at bounding box center [187, 496] width 196 height 36
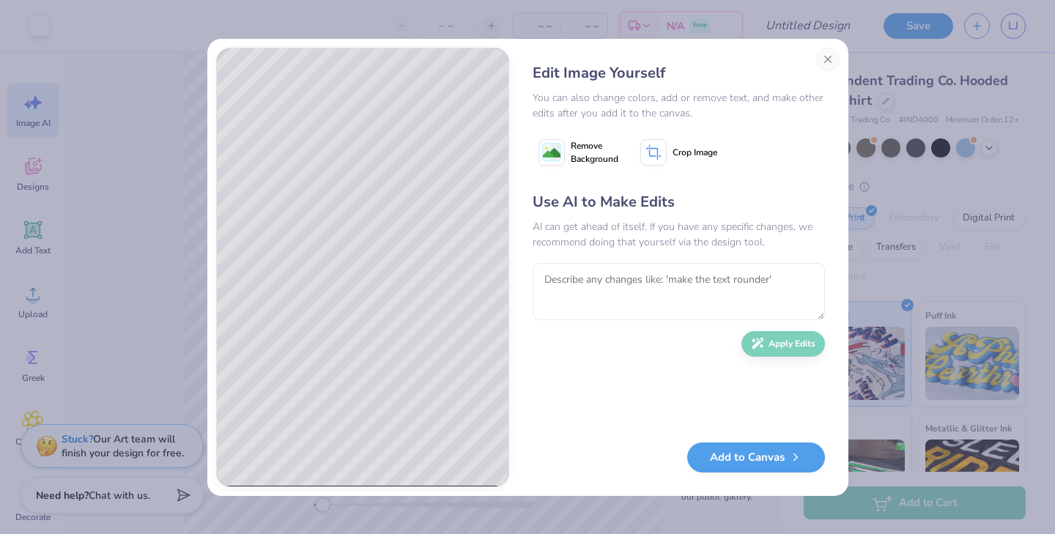
scroll to position [2, 0]
click at [609, 279] on textarea at bounding box center [679, 291] width 292 height 57
paste textarea "ΦΣΣ"
type textarea "Text with ΦΣΣ letters"
click at [805, 341] on button "Apply Edits" at bounding box center [784, 341] width 84 height 26
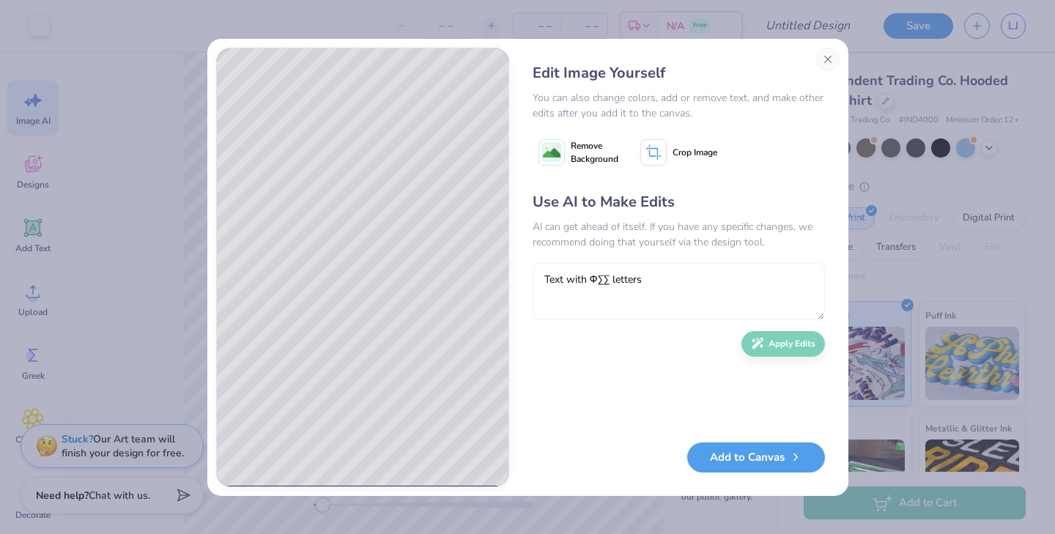
click at [693, 279] on textarea "Text with ΦΣΣ letters" at bounding box center [679, 291] width 292 height 57
type textarea "make the graphic fine print"
click at [802, 343] on button "Apply Edits" at bounding box center [784, 341] width 84 height 26
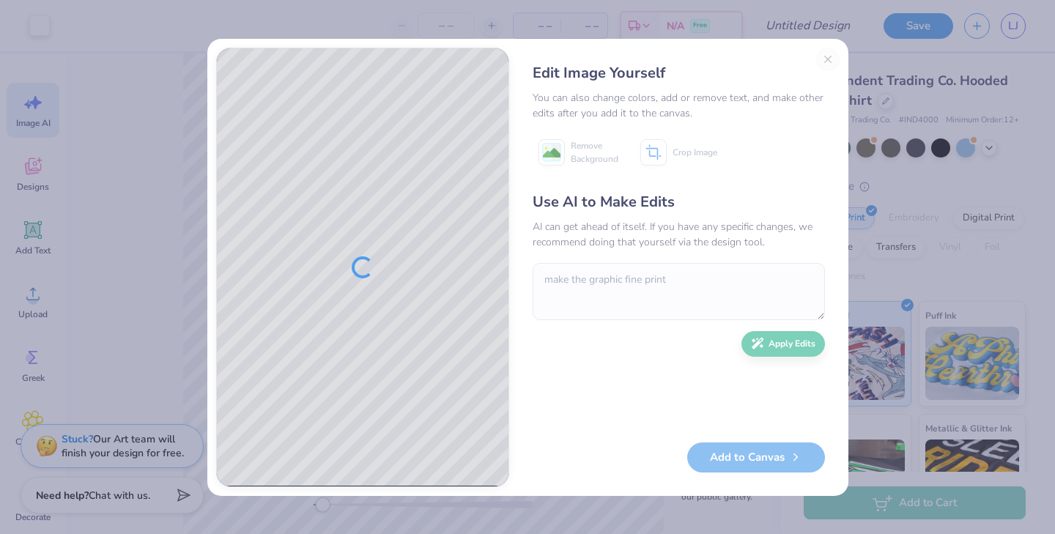
scroll to position [2, 0]
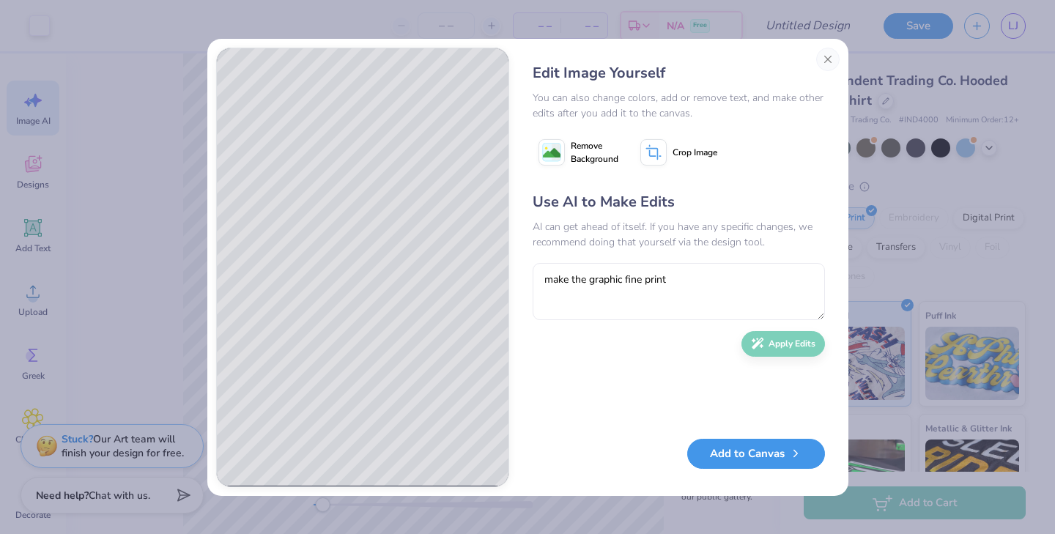
click at [758, 460] on button "Add to Canvas" at bounding box center [757, 454] width 138 height 30
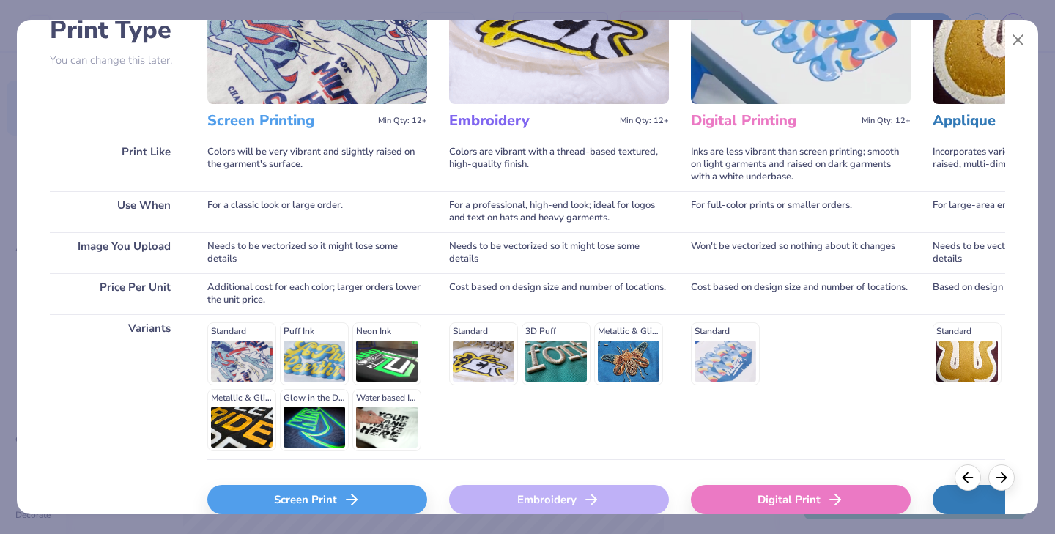
scroll to position [196, 0]
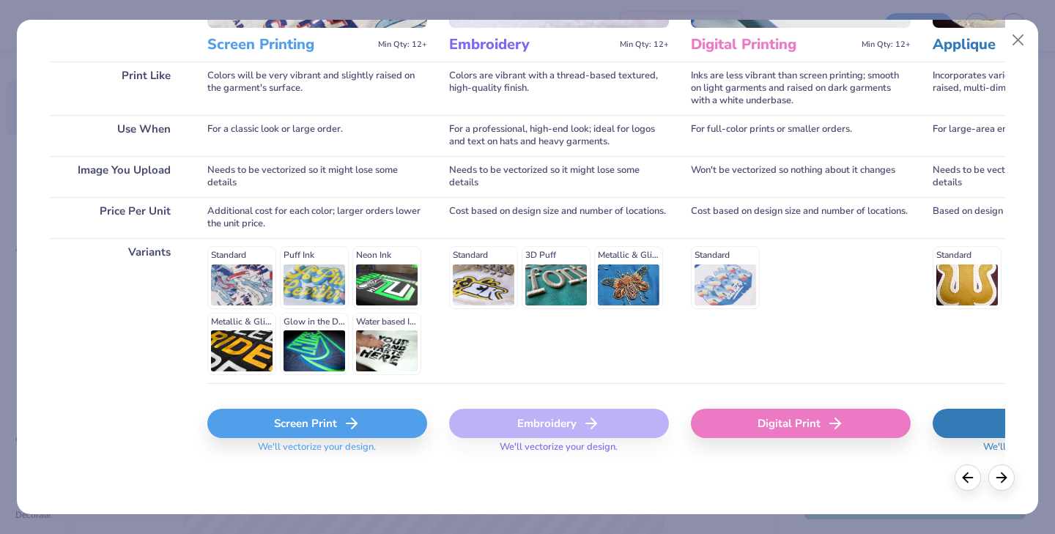
click at [338, 421] on div "Screen Print" at bounding box center [317, 423] width 220 height 29
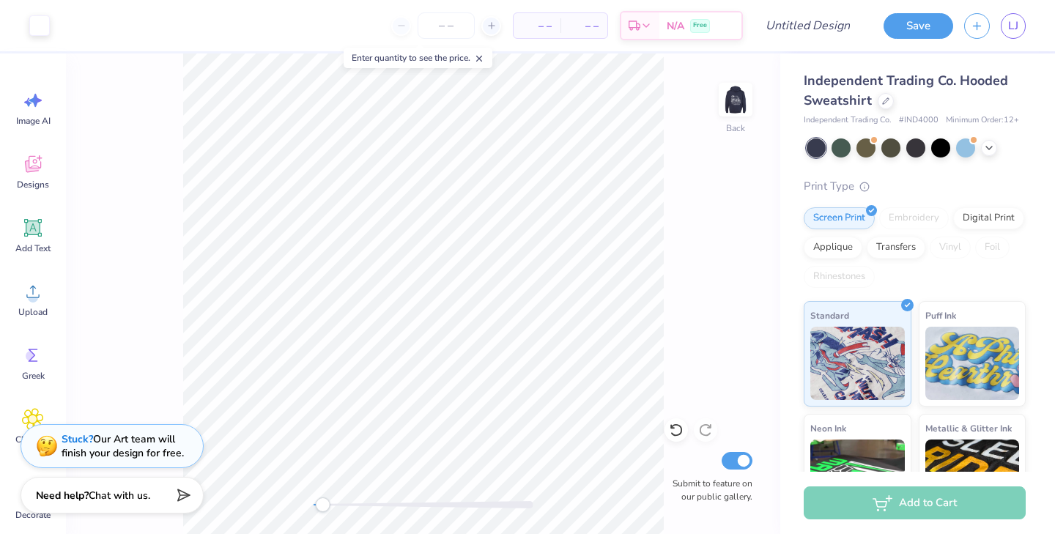
scroll to position [0, 0]
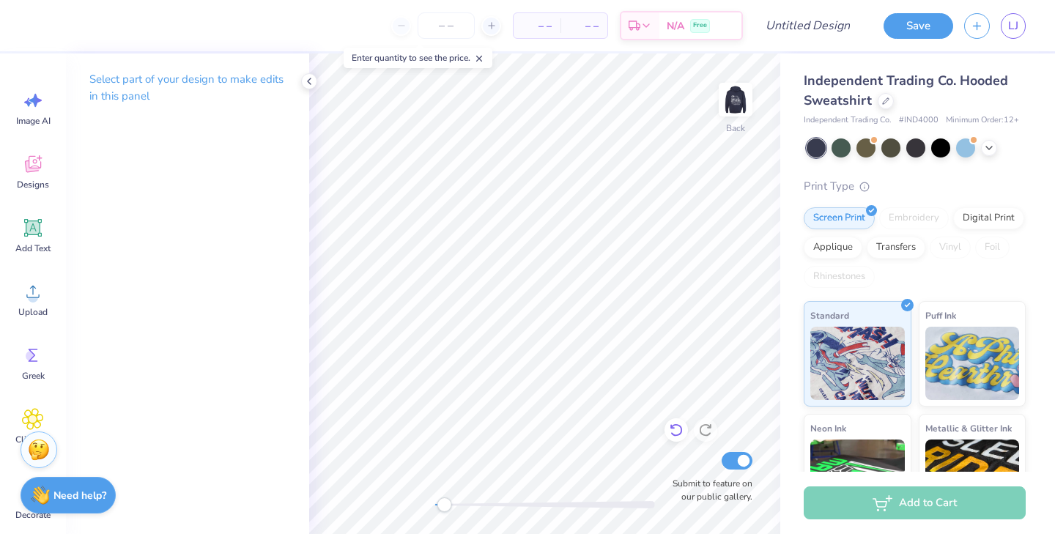
click at [682, 435] on icon at bounding box center [676, 430] width 15 height 15
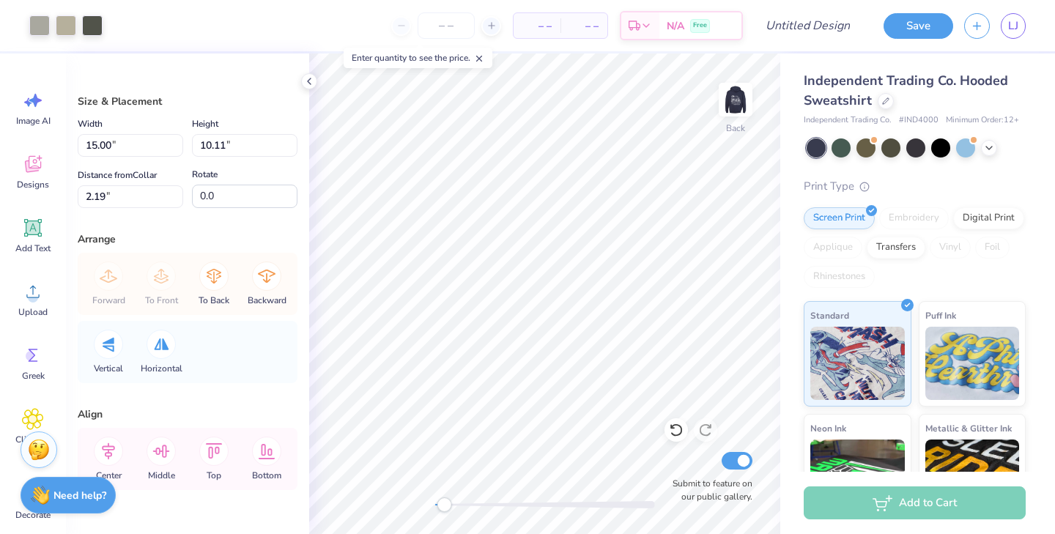
type input "4.31"
type input "1.64"
type input "4.91"
type input "4.85"
type input "3.27"
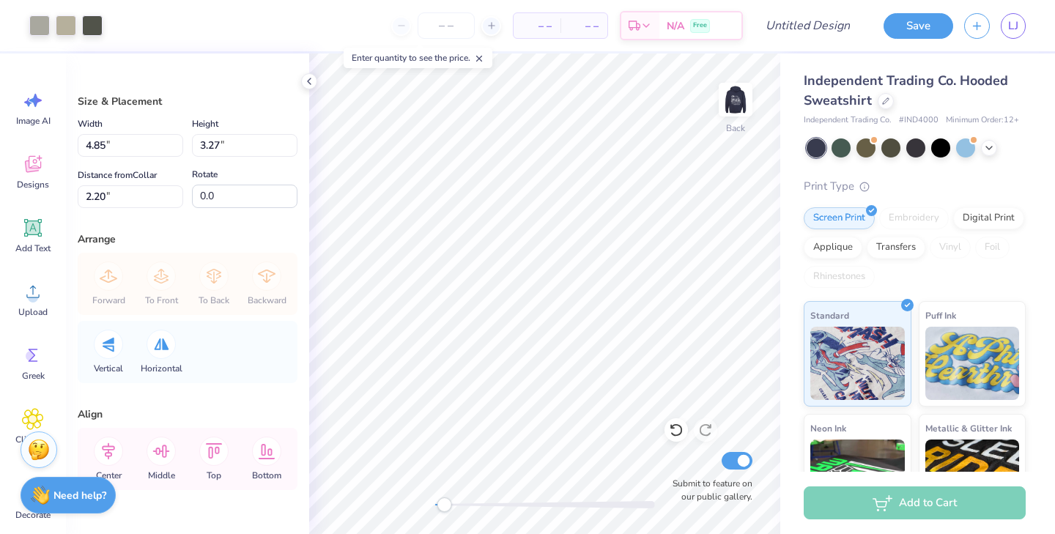
type input "2.20"
click at [39, 23] on div at bounding box center [39, 24] width 21 height 21
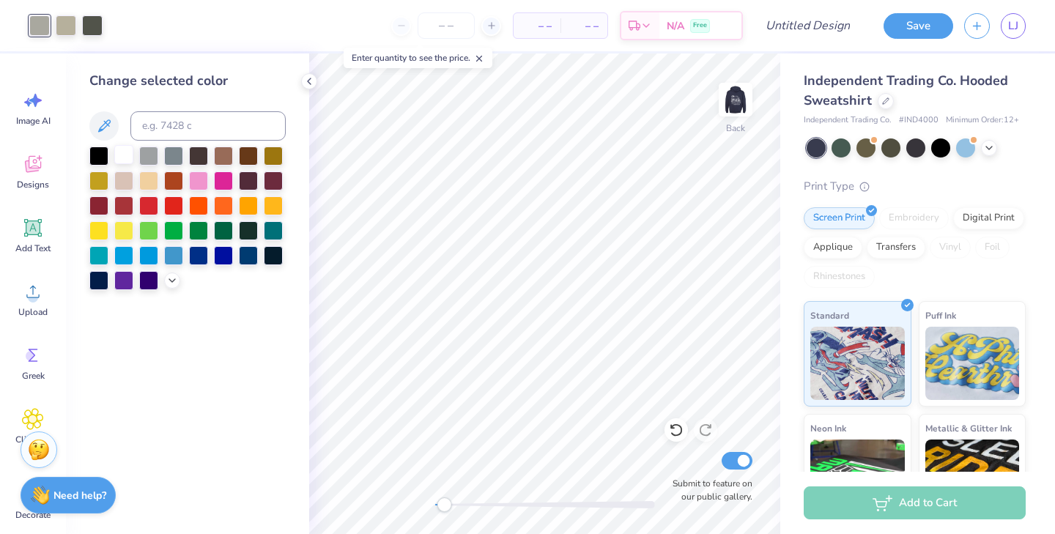
click at [128, 157] on div at bounding box center [123, 154] width 19 height 19
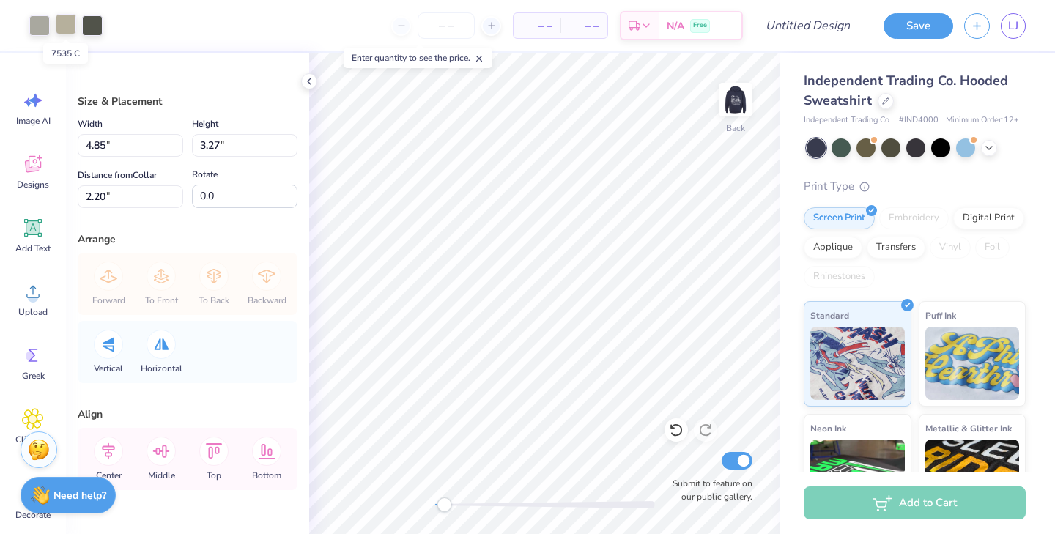
click at [67, 26] on div at bounding box center [66, 24] width 21 height 21
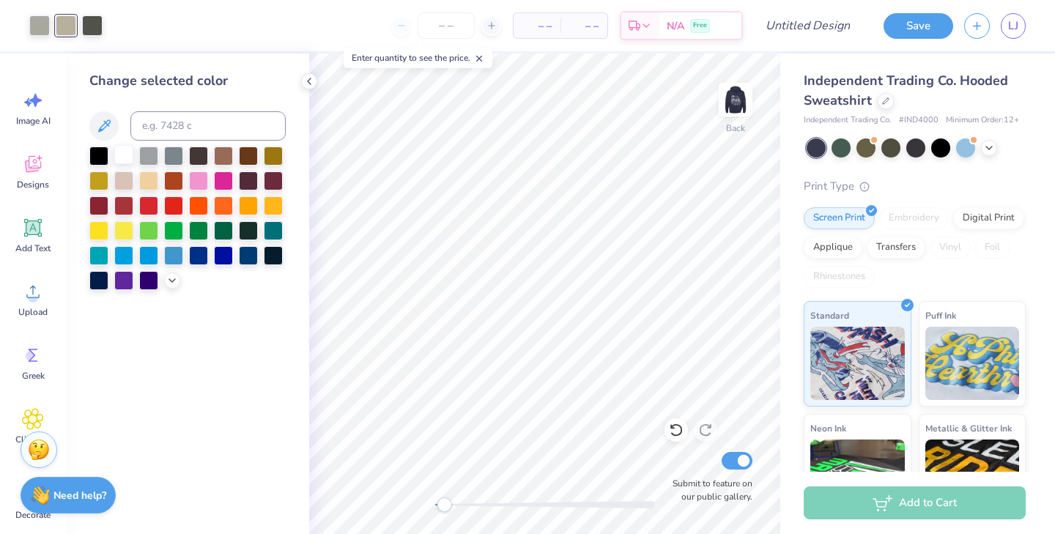
click at [125, 151] on div at bounding box center [123, 154] width 19 height 19
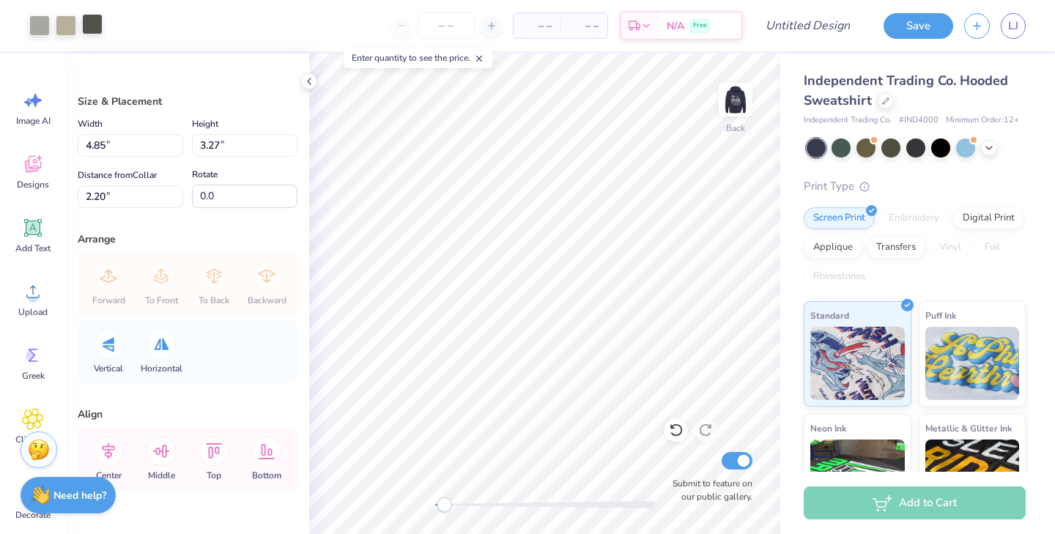
click at [92, 23] on div at bounding box center [92, 24] width 21 height 21
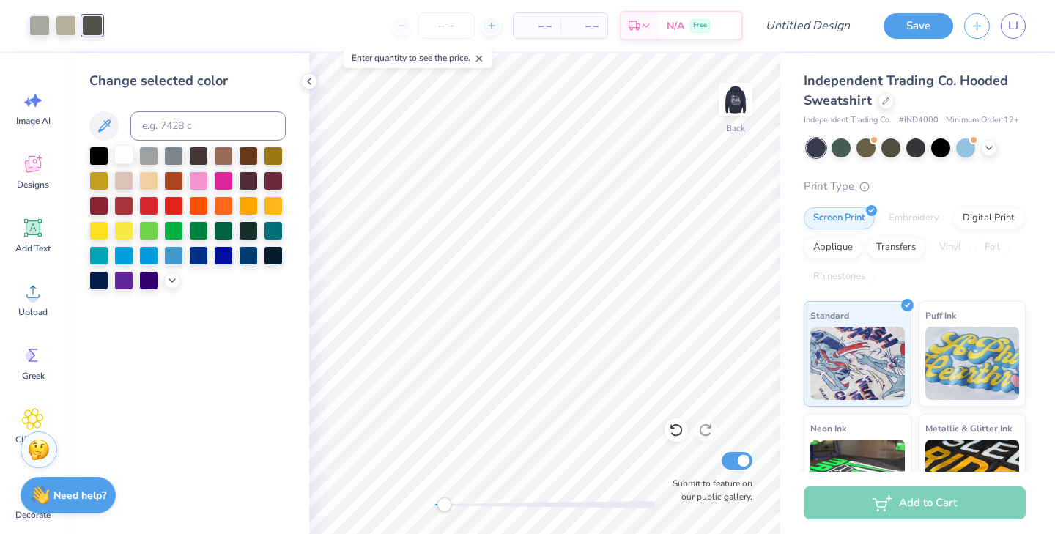
click at [125, 152] on div at bounding box center [123, 154] width 19 height 19
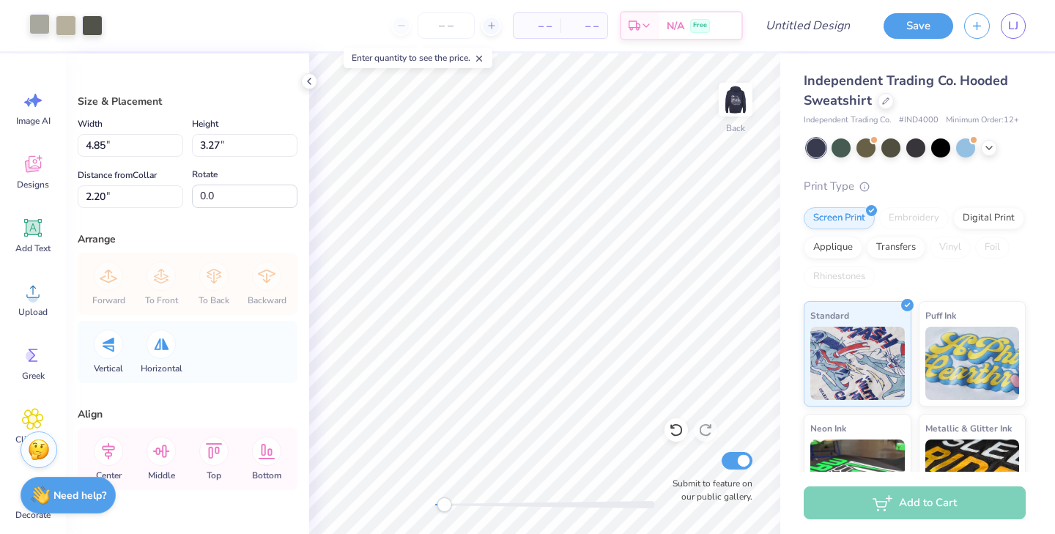
click at [41, 24] on div at bounding box center [39, 24] width 21 height 21
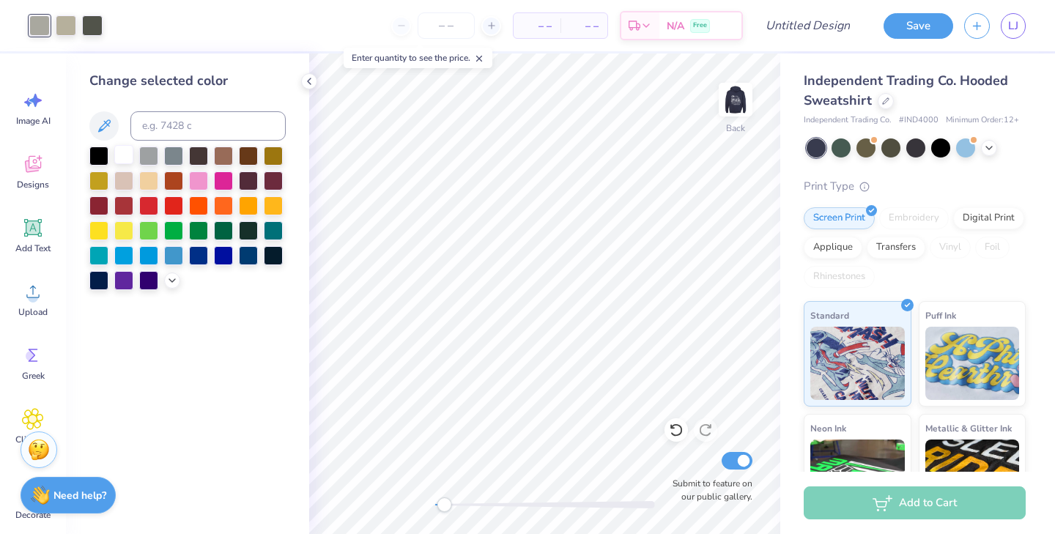
click at [122, 153] on div at bounding box center [123, 154] width 19 height 19
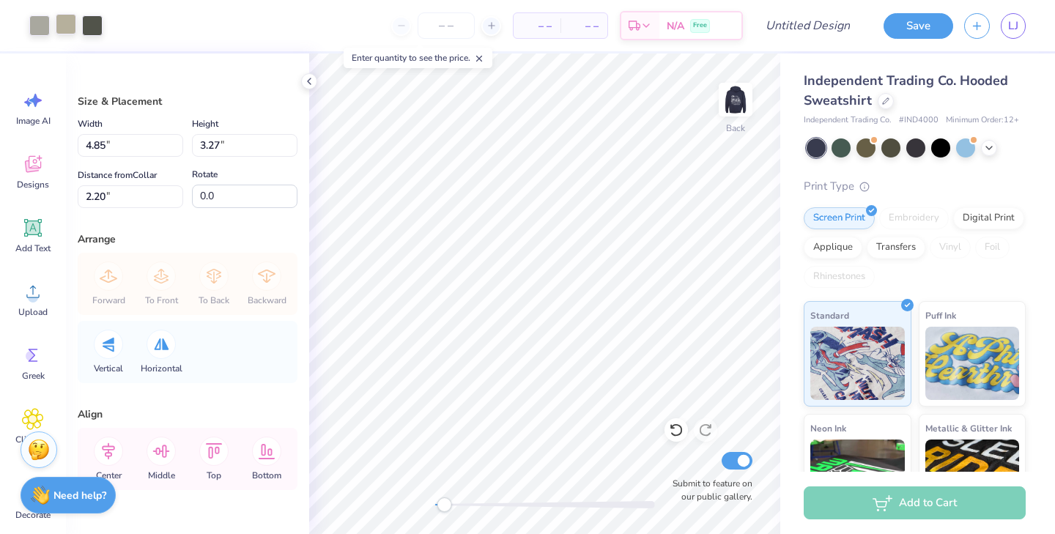
click at [62, 21] on div at bounding box center [66, 24] width 21 height 21
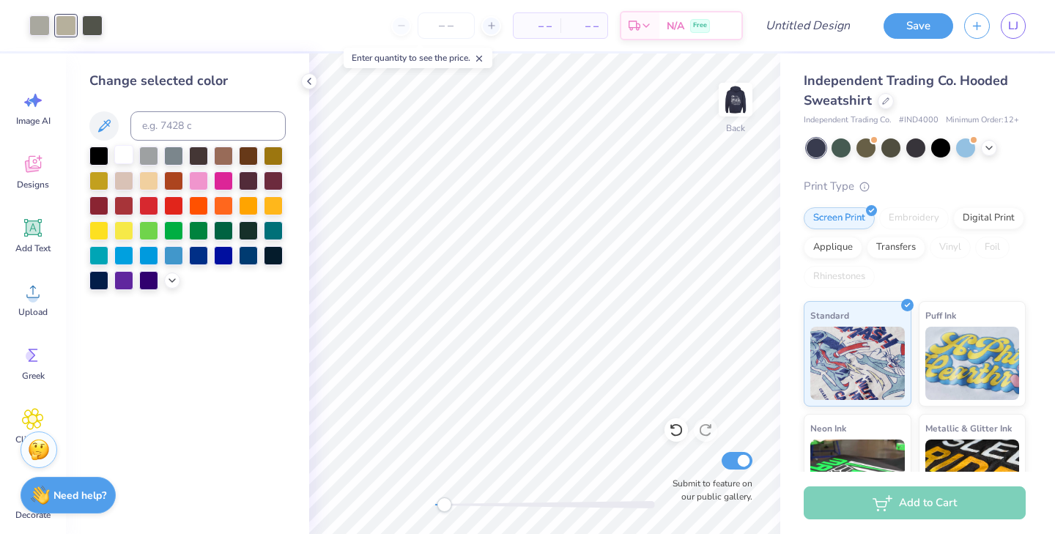
click at [127, 150] on div at bounding box center [123, 154] width 19 height 19
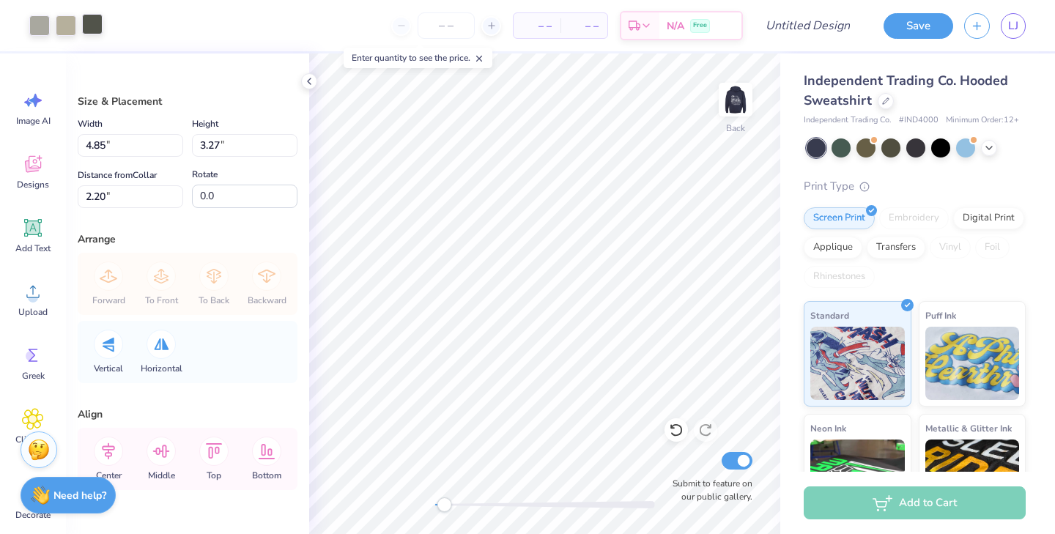
click at [92, 15] on div at bounding box center [92, 24] width 21 height 21
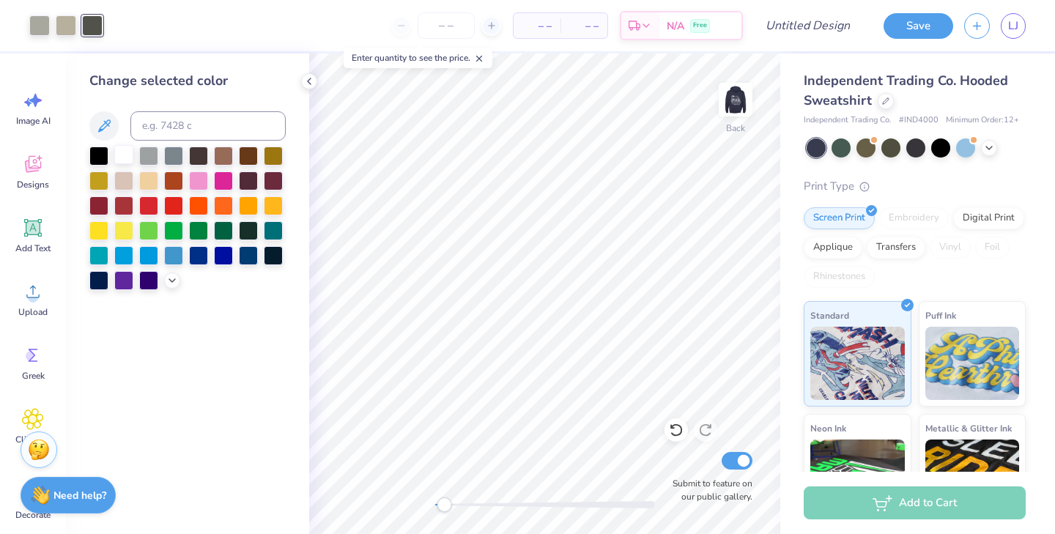
click at [127, 147] on div at bounding box center [123, 154] width 19 height 19
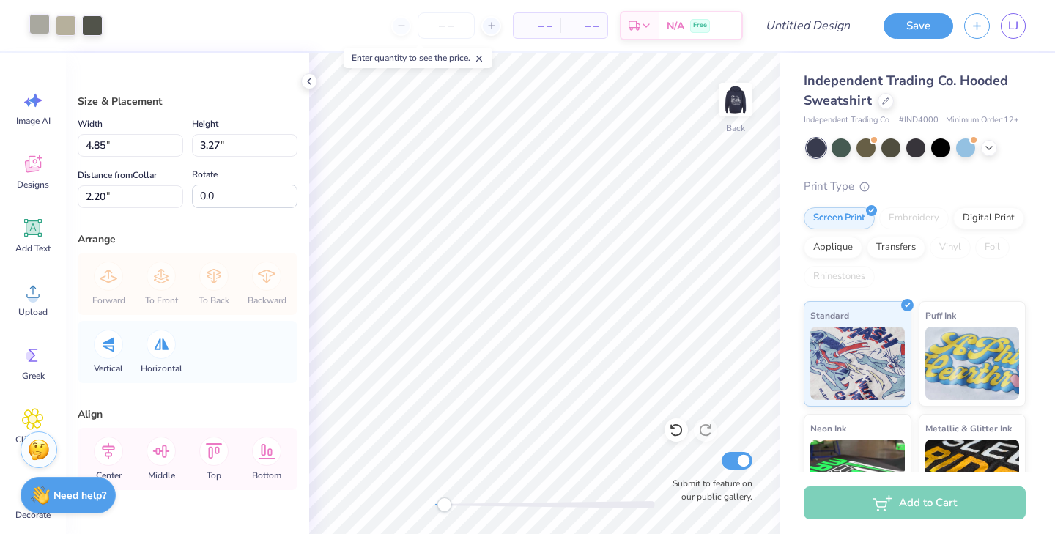
click at [42, 24] on div at bounding box center [39, 24] width 21 height 21
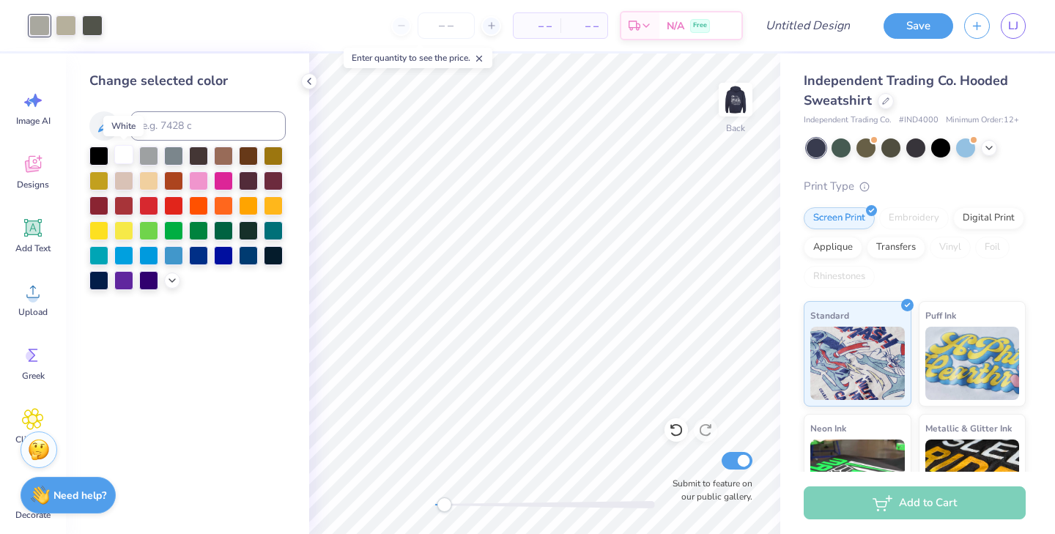
click at [125, 158] on div at bounding box center [123, 154] width 19 height 19
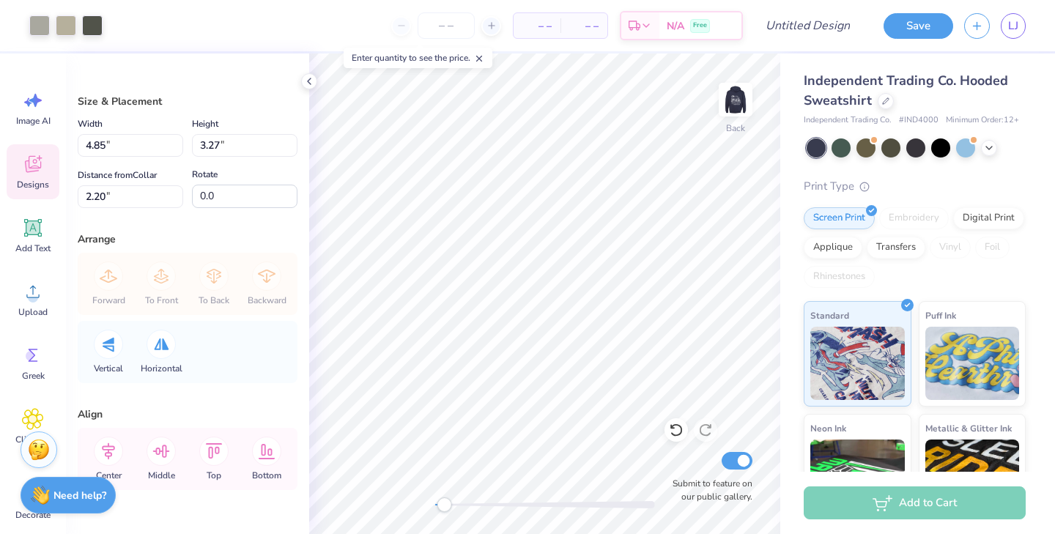
click at [34, 177] on div "Designs" at bounding box center [33, 171] width 53 height 55
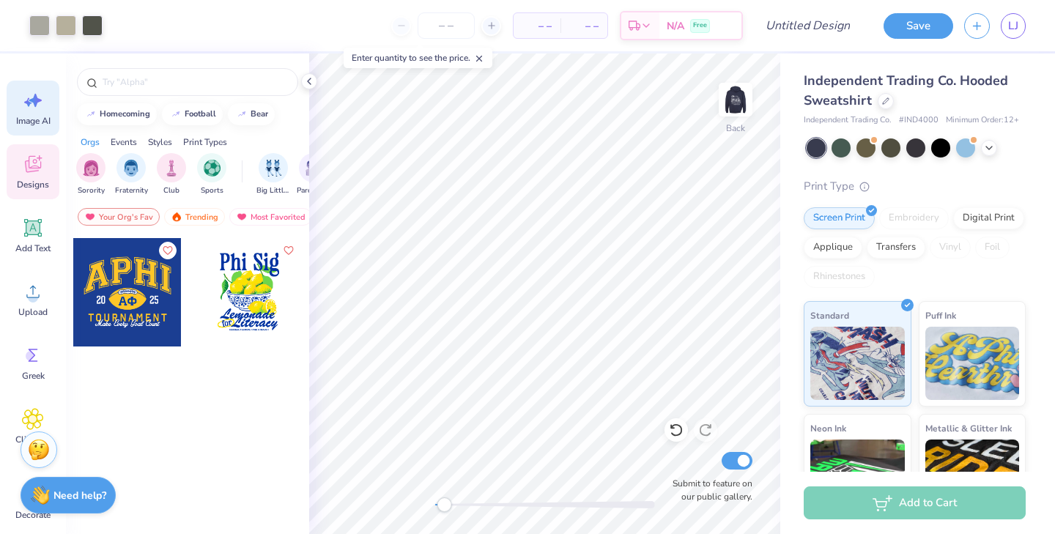
click at [37, 114] on div "Image AI" at bounding box center [33, 108] width 53 height 55
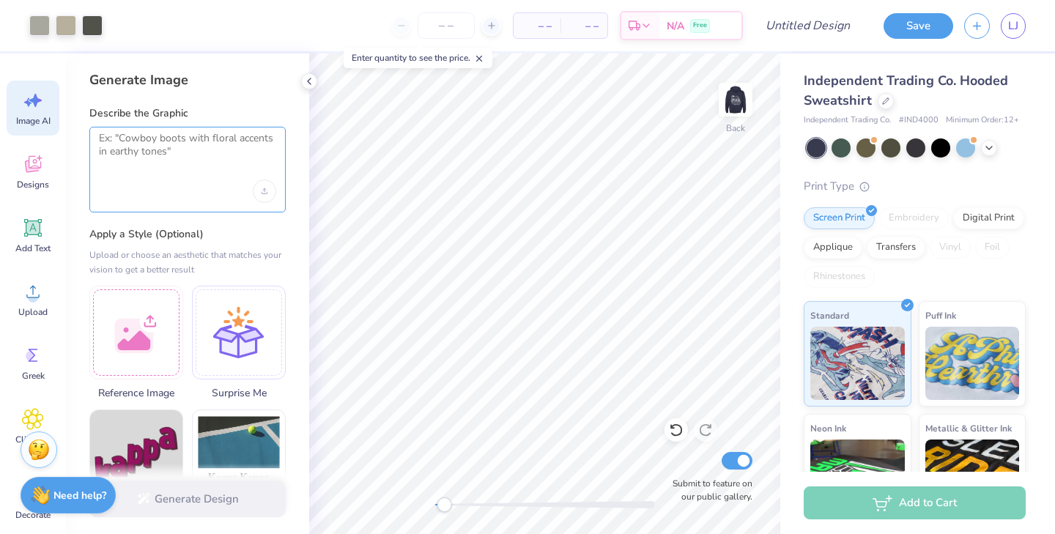
click at [194, 152] on textarea at bounding box center [187, 150] width 177 height 37
click at [737, 100] on img at bounding box center [736, 99] width 59 height 59
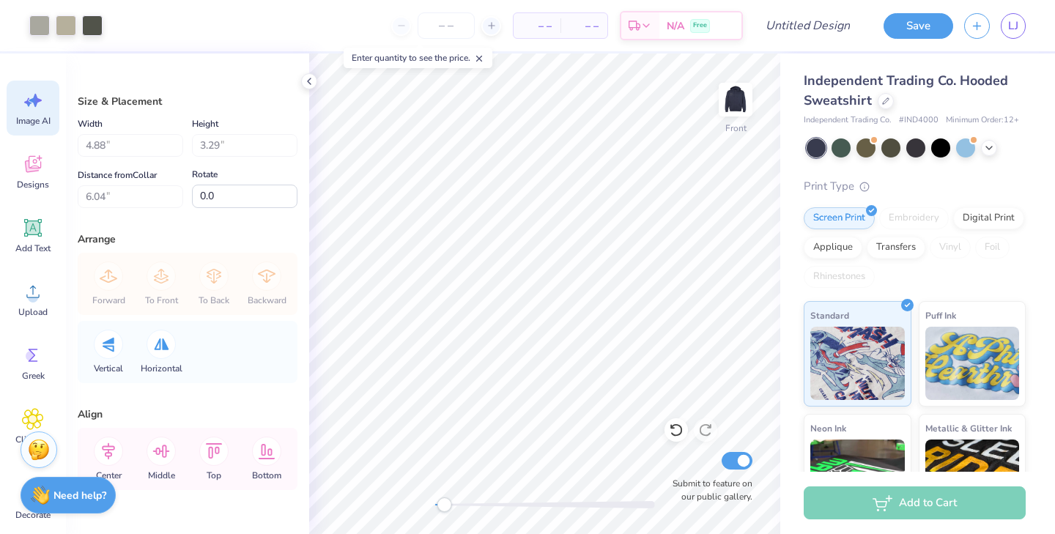
click at [35, 112] on div "Image AI" at bounding box center [33, 108] width 53 height 55
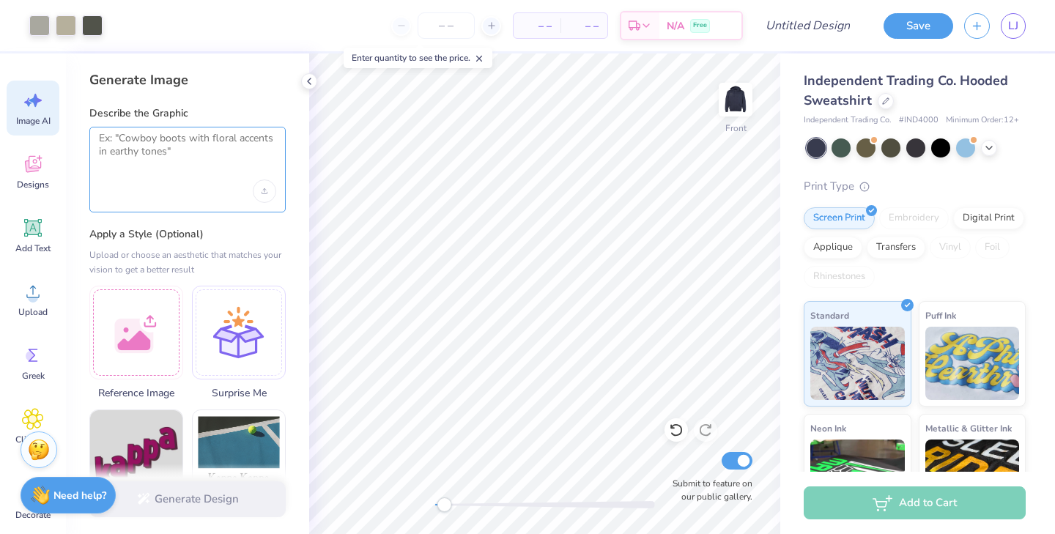
click at [155, 149] on textarea at bounding box center [187, 150] width 177 height 37
paste textarea "ΦΣΣ"
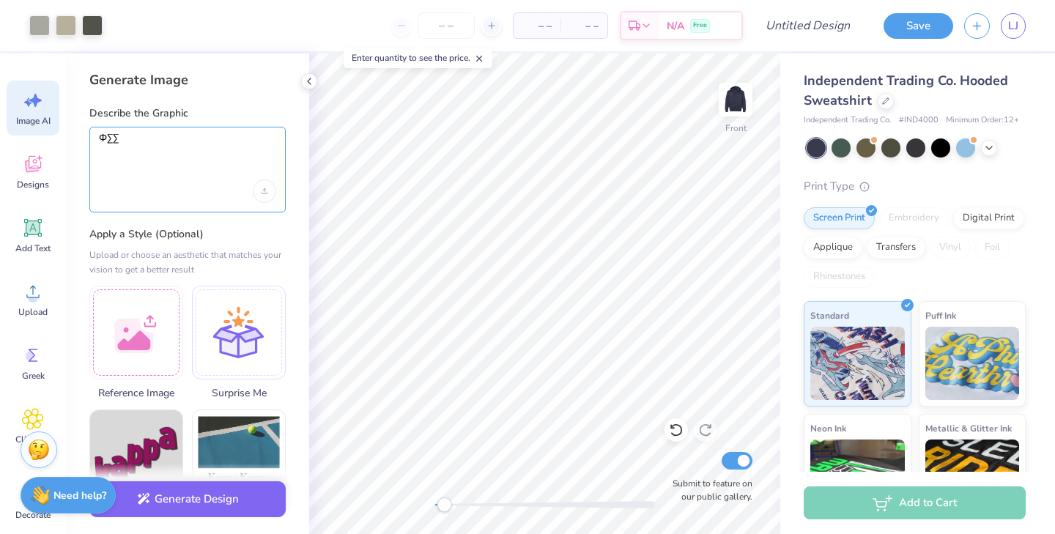
click at [100, 134] on textarea "ΦΣΣ" at bounding box center [187, 150] width 177 height 37
click at [257, 139] on textarea "Create a tent with the letters ΦΣΣ" at bounding box center [187, 150] width 177 height 37
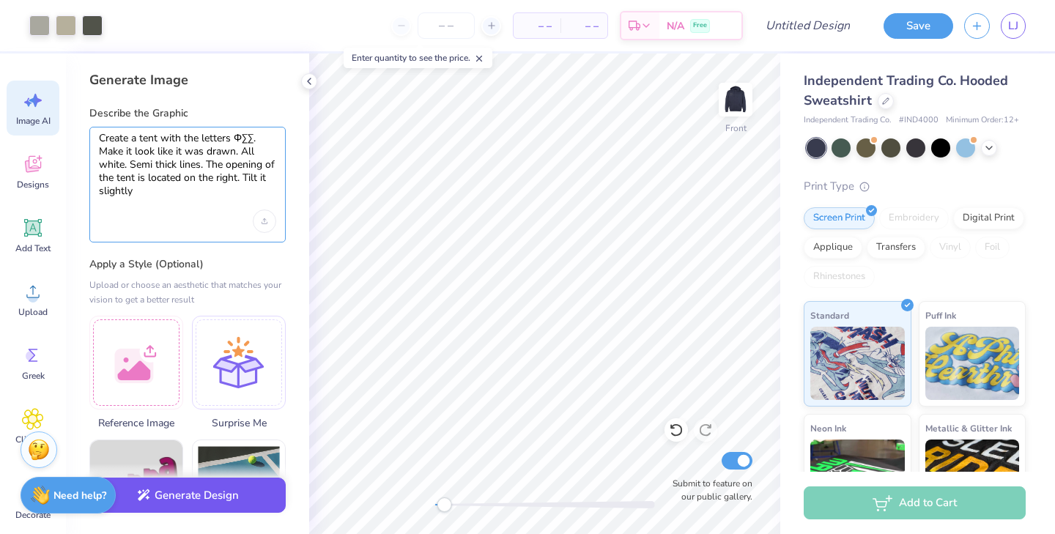
type textarea "Create a tent with the letters ΦΣΣ. Make it look like it was drawn. All white. …"
click at [213, 496] on button "Generate Design" at bounding box center [187, 496] width 196 height 36
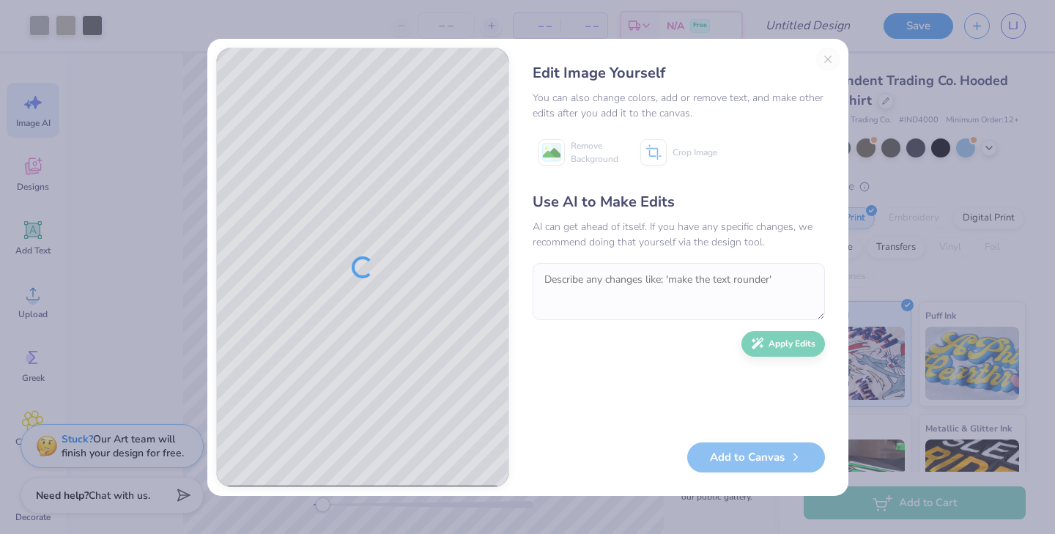
scroll to position [2, 0]
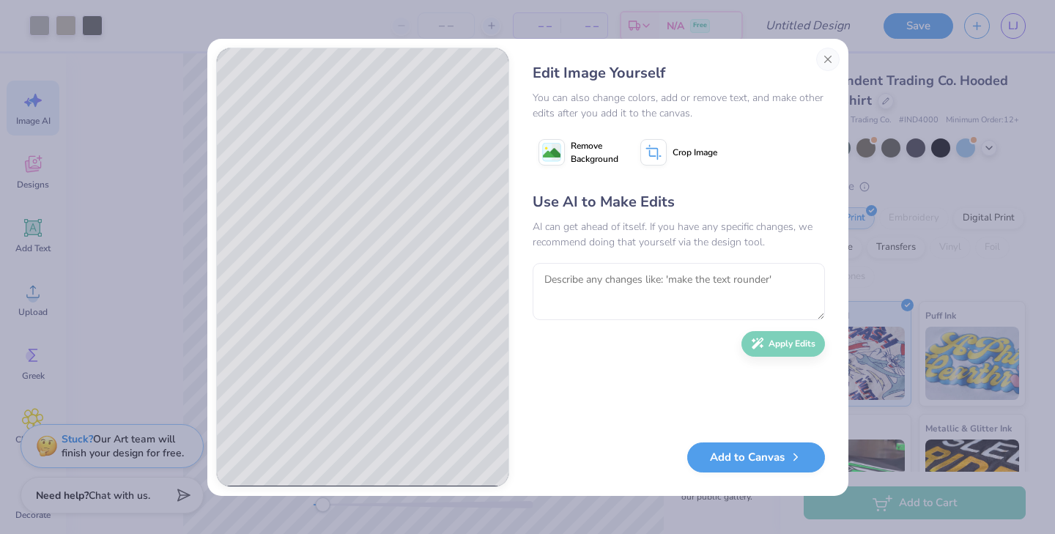
click at [560, 147] on rect at bounding box center [551, 152] width 18 height 18
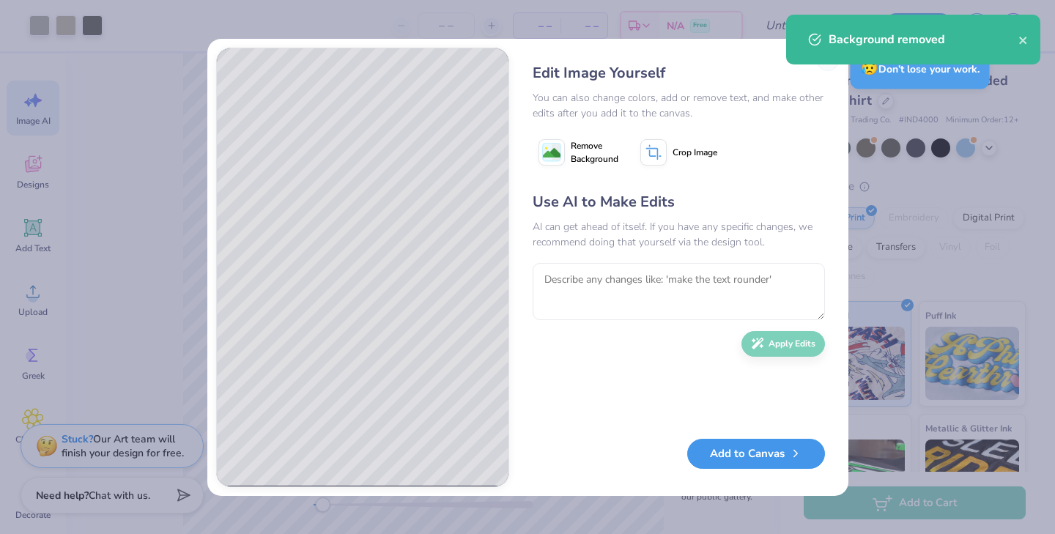
click at [711, 455] on button "Add to Canvas" at bounding box center [757, 454] width 138 height 30
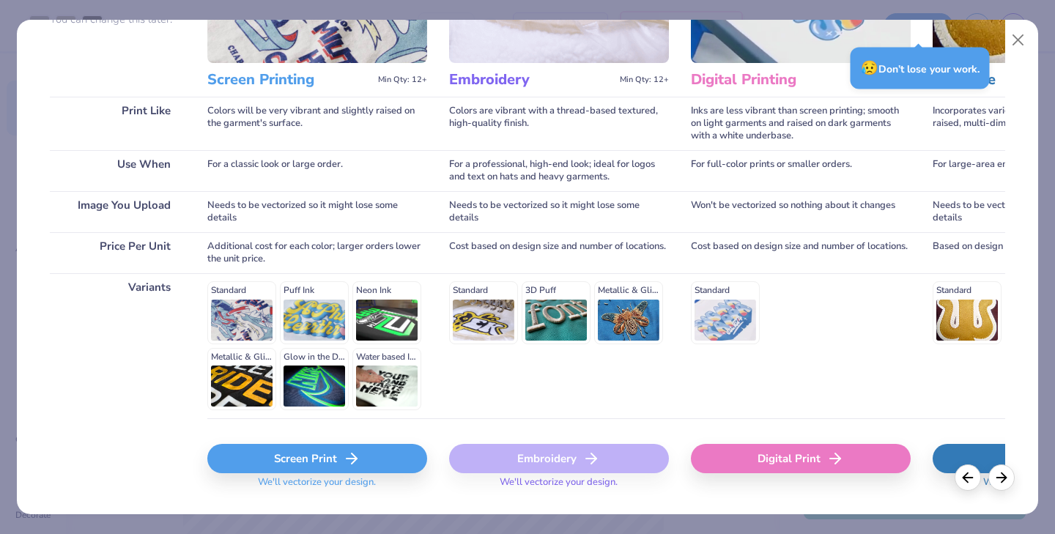
scroll to position [196, 0]
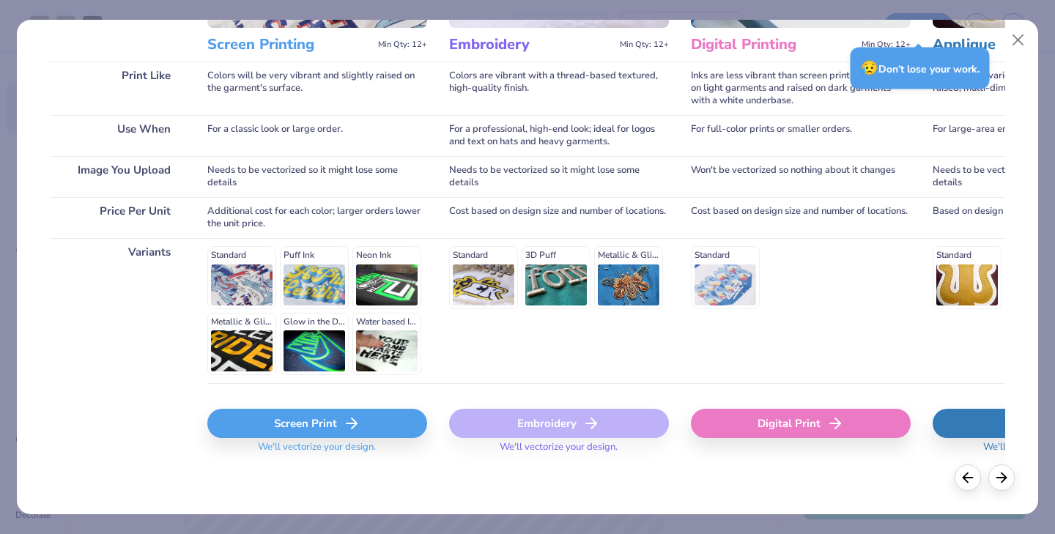
click at [376, 427] on div "Screen Print" at bounding box center [317, 423] width 220 height 29
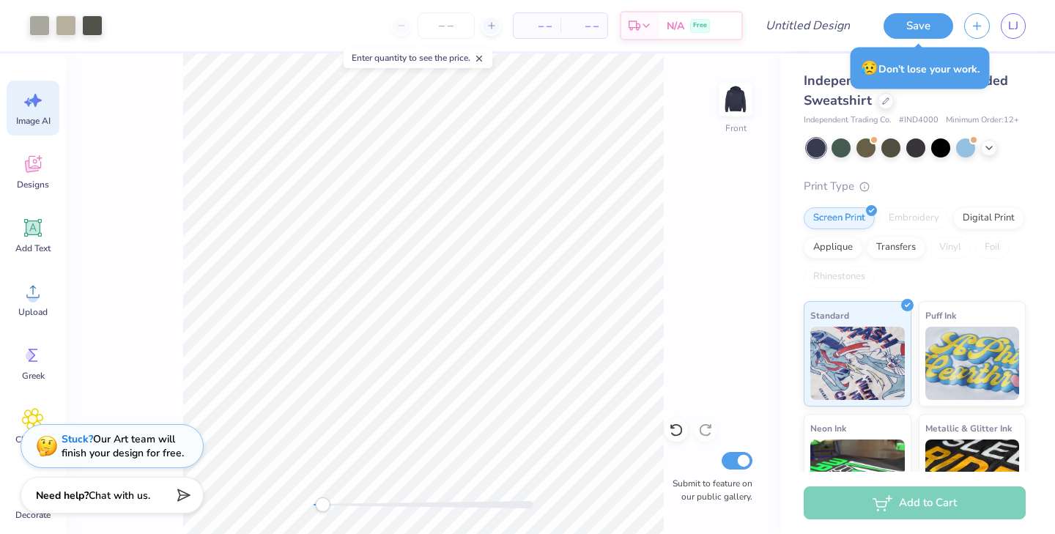
scroll to position [0, 0]
click at [743, 97] on img at bounding box center [736, 99] width 59 height 59
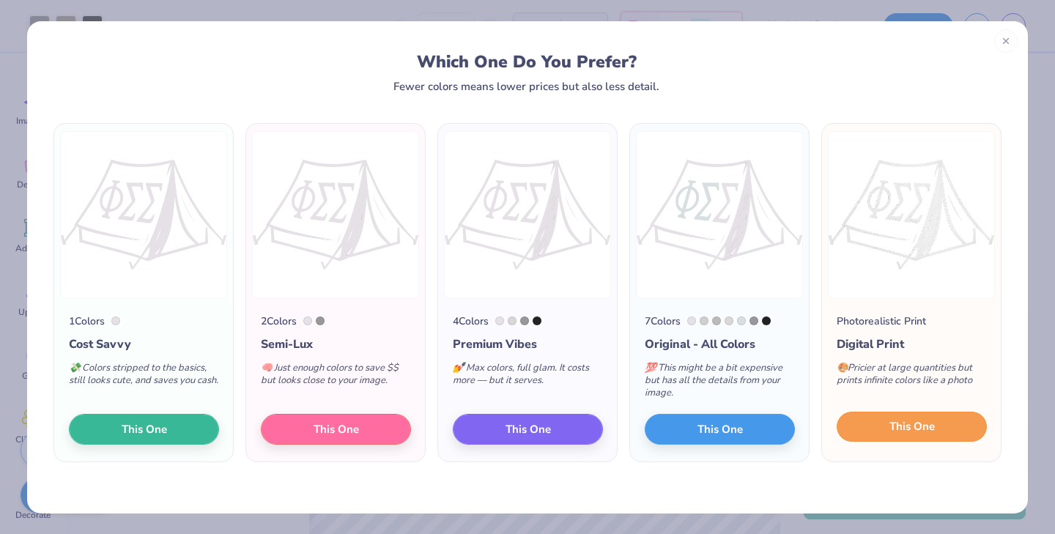
click at [892, 424] on span "This One" at bounding box center [912, 427] width 45 height 17
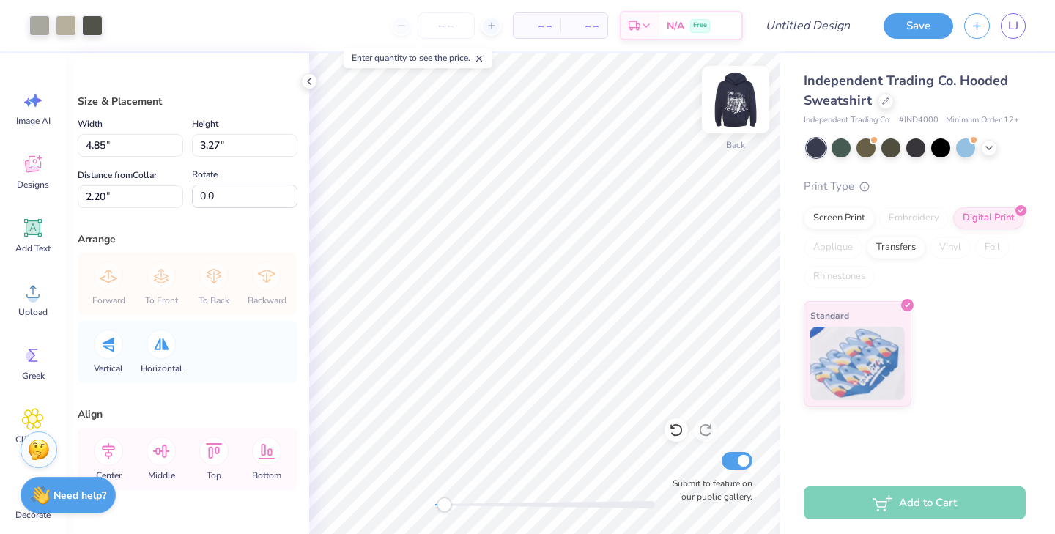
click at [742, 100] on img at bounding box center [736, 99] width 59 height 59
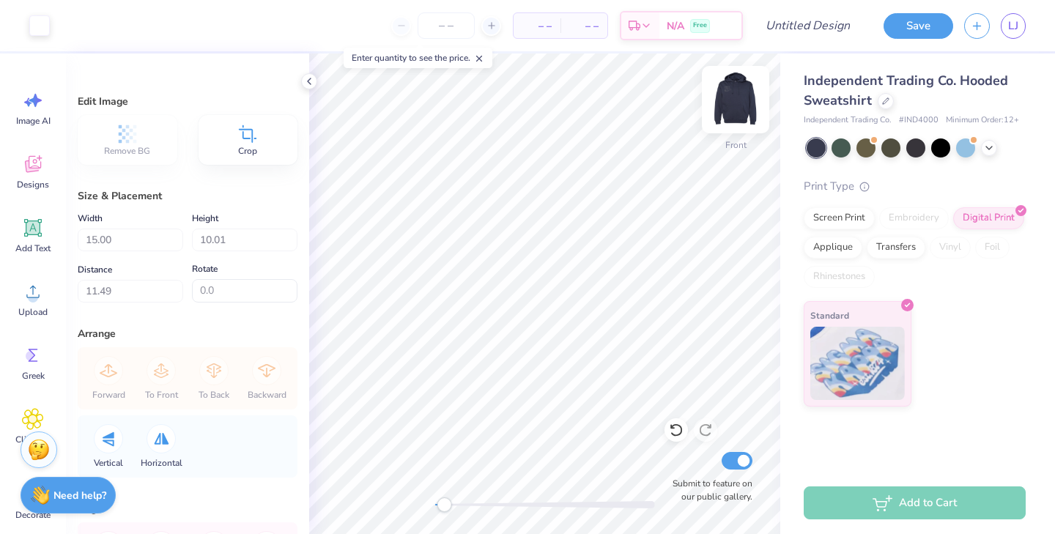
click at [742, 92] on img at bounding box center [736, 99] width 59 height 59
type input "3.91"
type input "2.61"
click at [732, 104] on img at bounding box center [736, 99] width 59 height 59
click at [732, 102] on img at bounding box center [736, 99] width 59 height 59
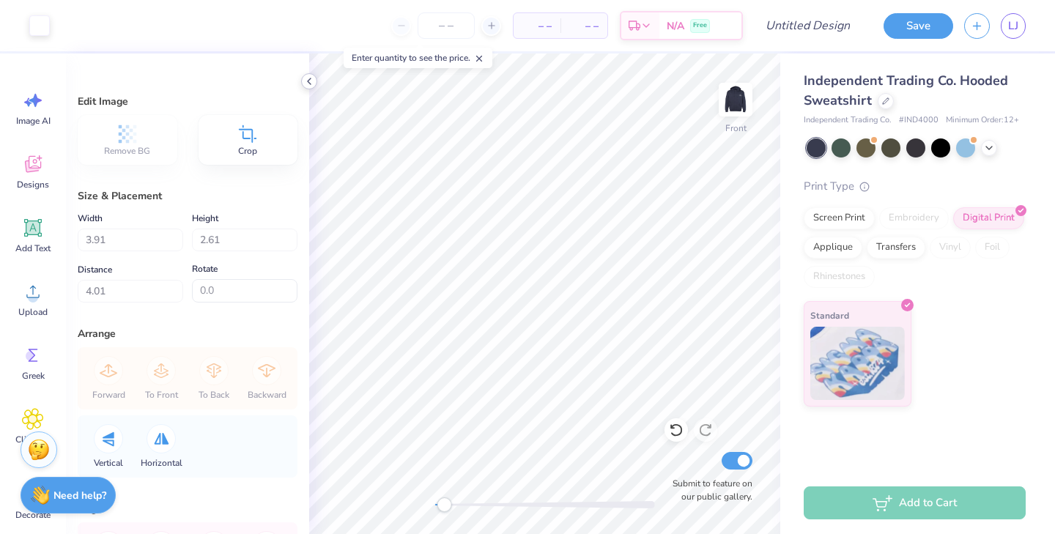
click at [310, 81] on icon at bounding box center [309, 81] width 12 height 12
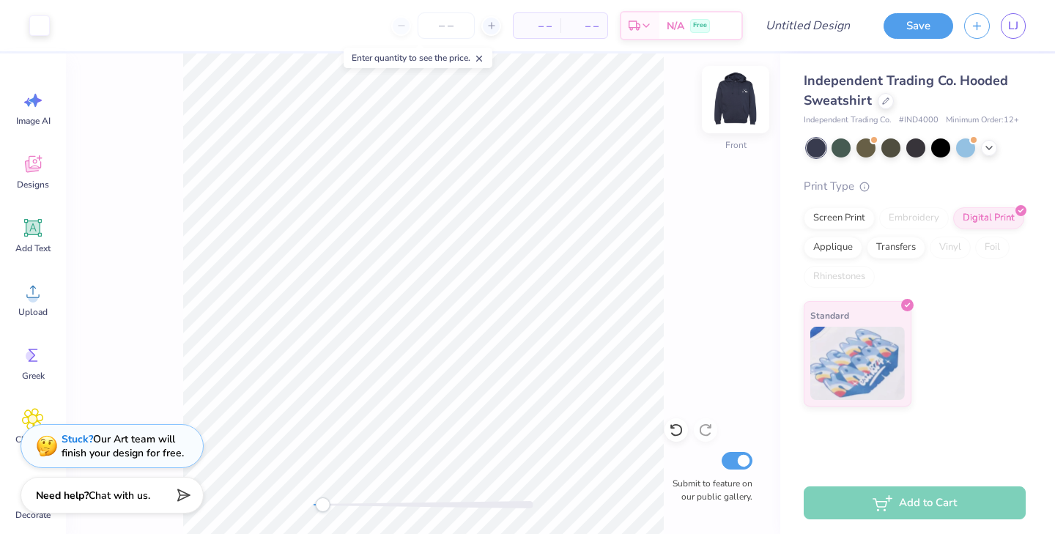
click at [744, 95] on img at bounding box center [736, 99] width 59 height 59
click at [736, 110] on img at bounding box center [736, 99] width 59 height 59
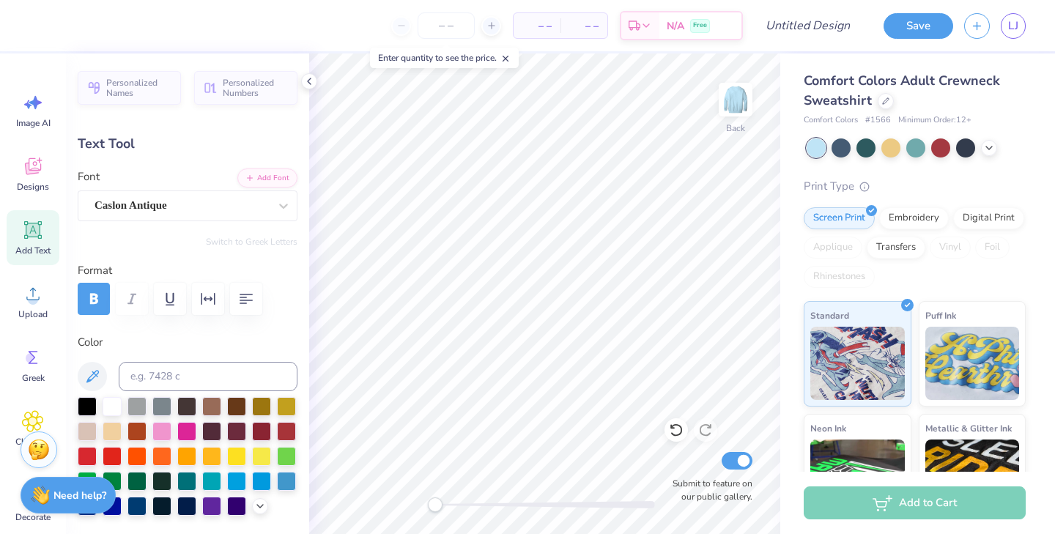
scroll to position [0, 4]
type textarea "FALL RETREAT 2025"
type input "11.51"
type input "2.86"
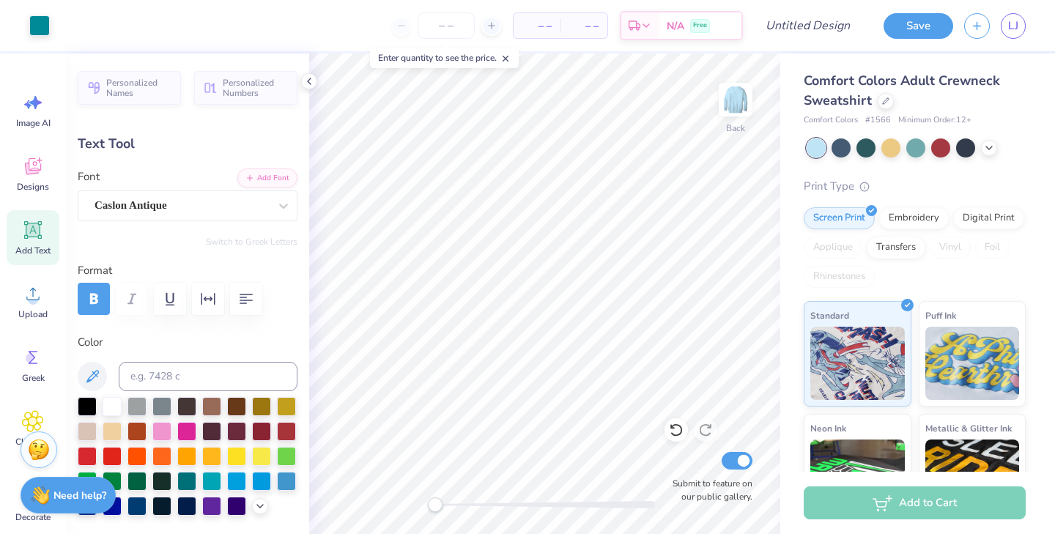
type input "2.28"
type textarea "PHI SIGMA SIGMA"
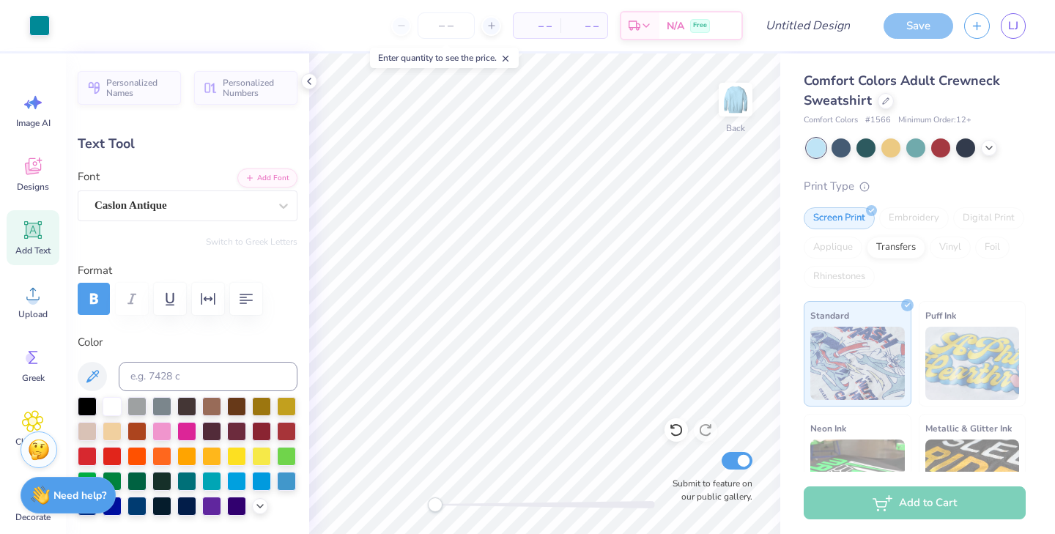
type input "2.33"
type input "0.83"
type input "1.28"
type input "15.18"
type input "2.86"
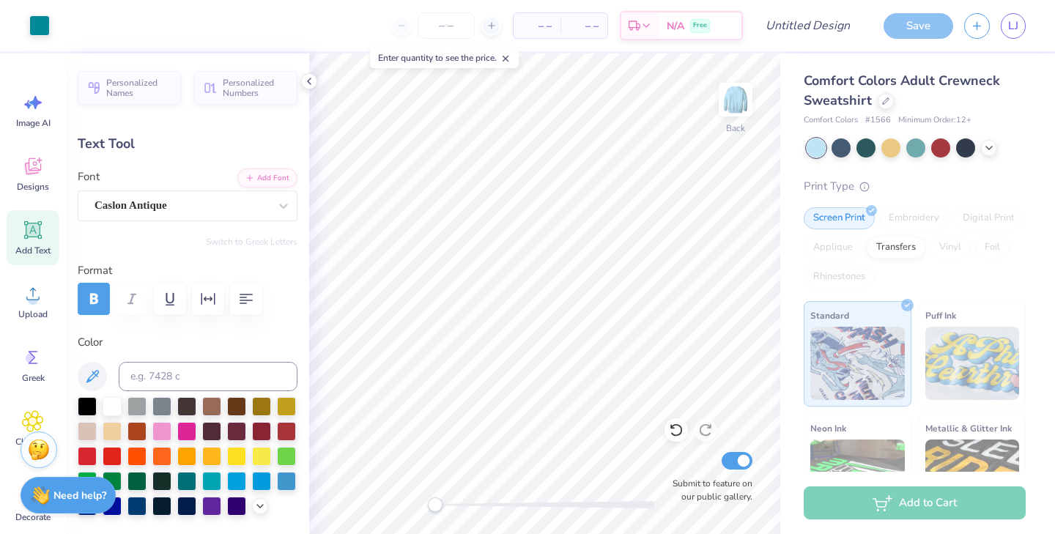
type input "2.25"
click at [96, 296] on icon "button" at bounding box center [94, 299] width 8 height 10
click at [102, 300] on icon "button" at bounding box center [94, 299] width 18 height 18
click at [99, 294] on icon "button" at bounding box center [94, 299] width 18 height 18
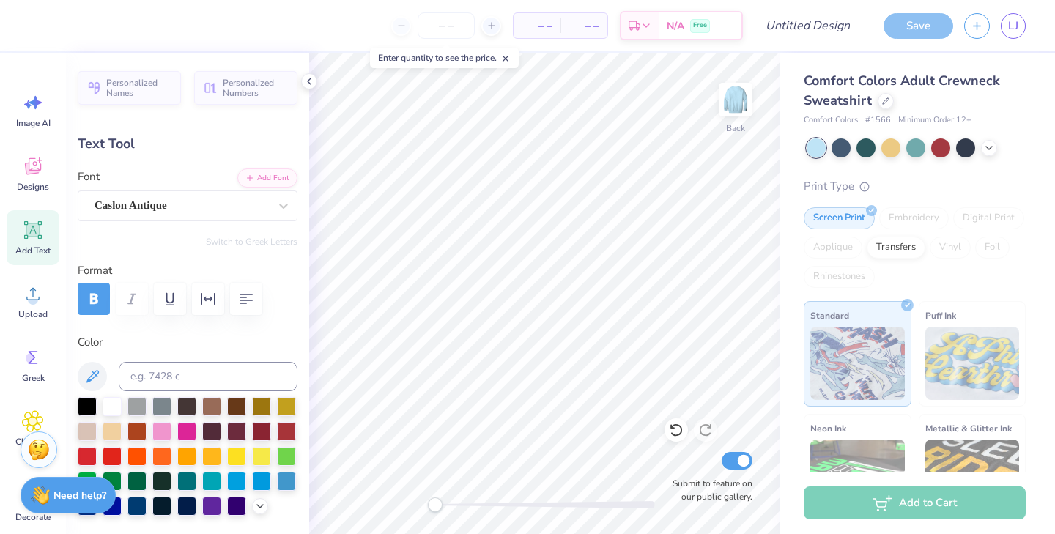
type input "8.39"
type input "0.80"
type input "12.60"
click at [92, 300] on icon "button" at bounding box center [94, 299] width 18 height 18
click at [182, 204] on div "Caslon Antique" at bounding box center [181, 205] width 177 height 23
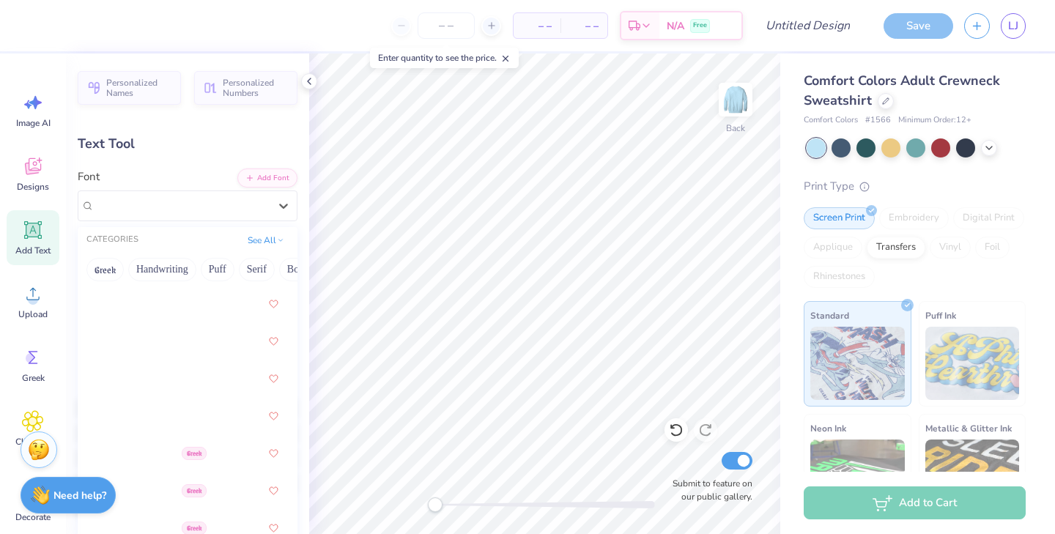
scroll to position [273, 0]
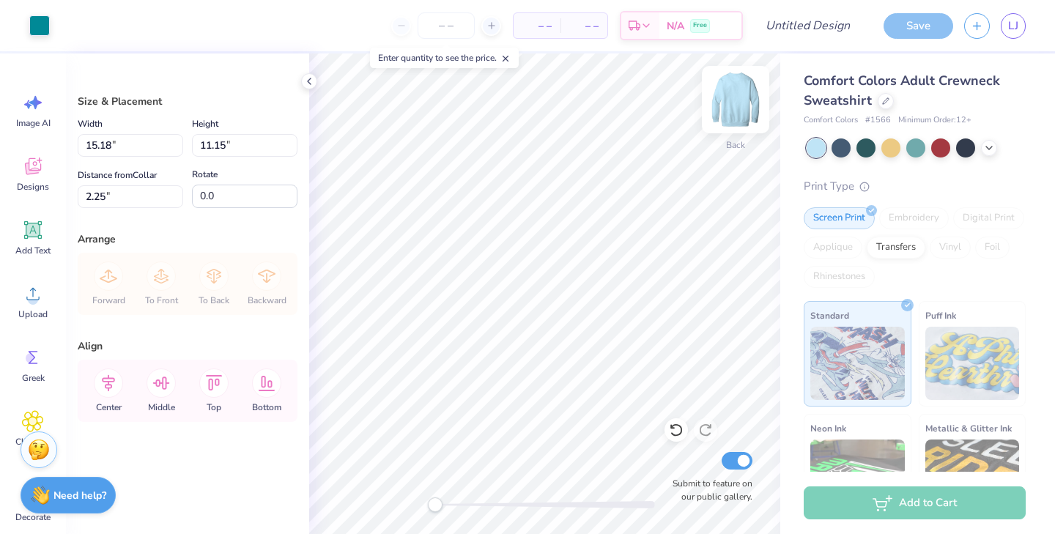
click at [735, 100] on img at bounding box center [736, 99] width 59 height 59
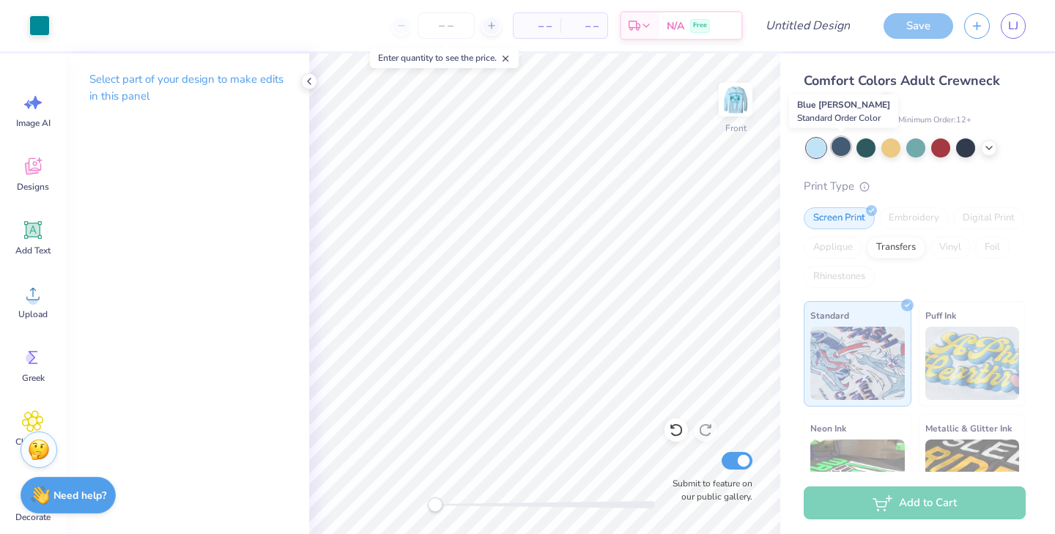
click at [844, 141] on div at bounding box center [841, 146] width 19 height 19
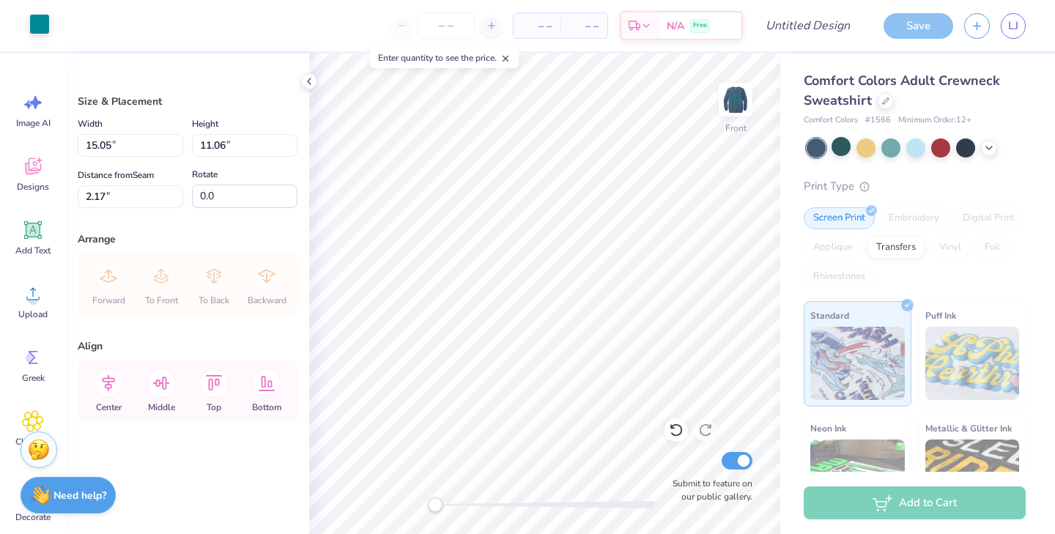
click at [40, 25] on div at bounding box center [39, 24] width 21 height 21
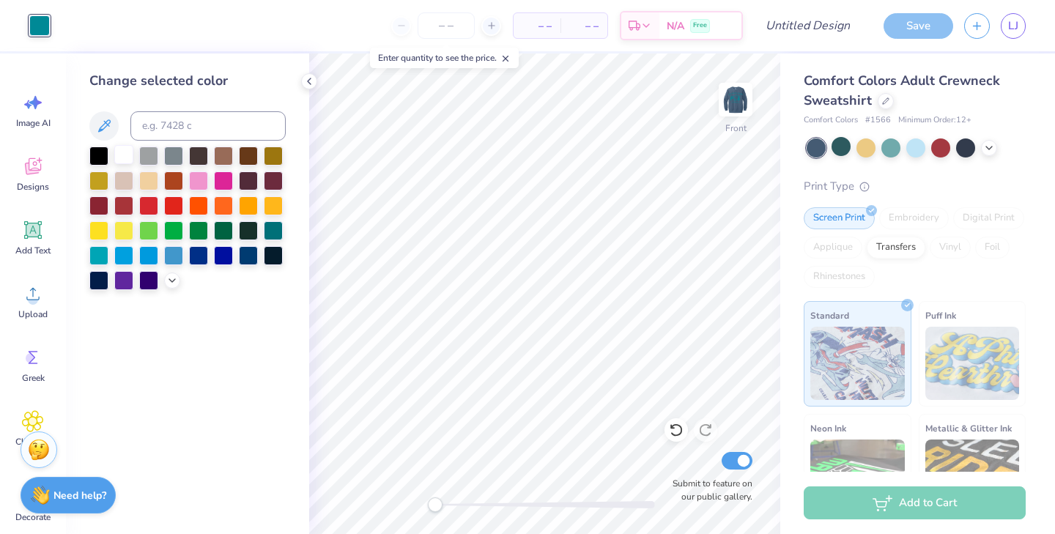
click at [127, 154] on div at bounding box center [123, 154] width 19 height 19
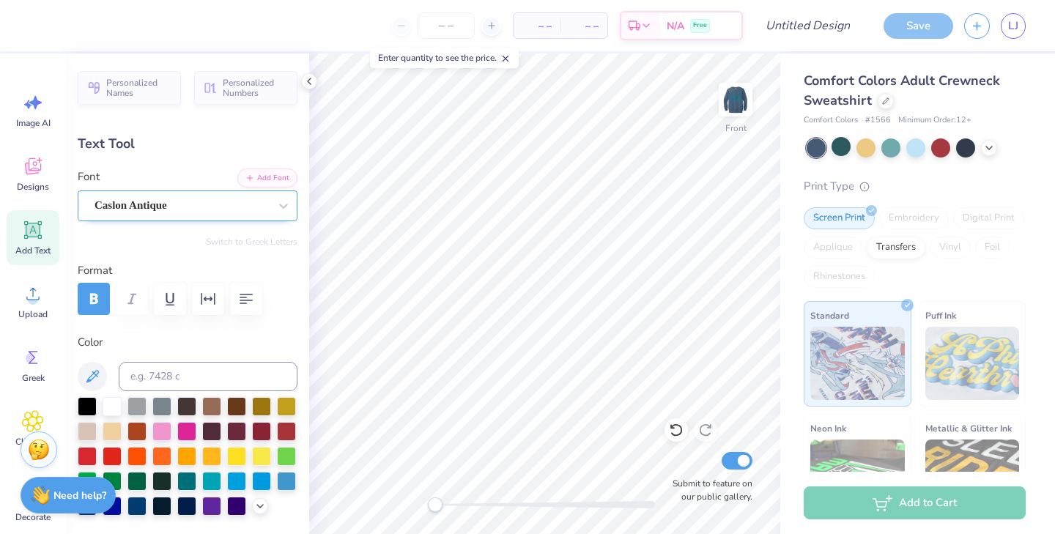
click at [256, 208] on div "Caslon Antique" at bounding box center [181, 205] width 177 height 23
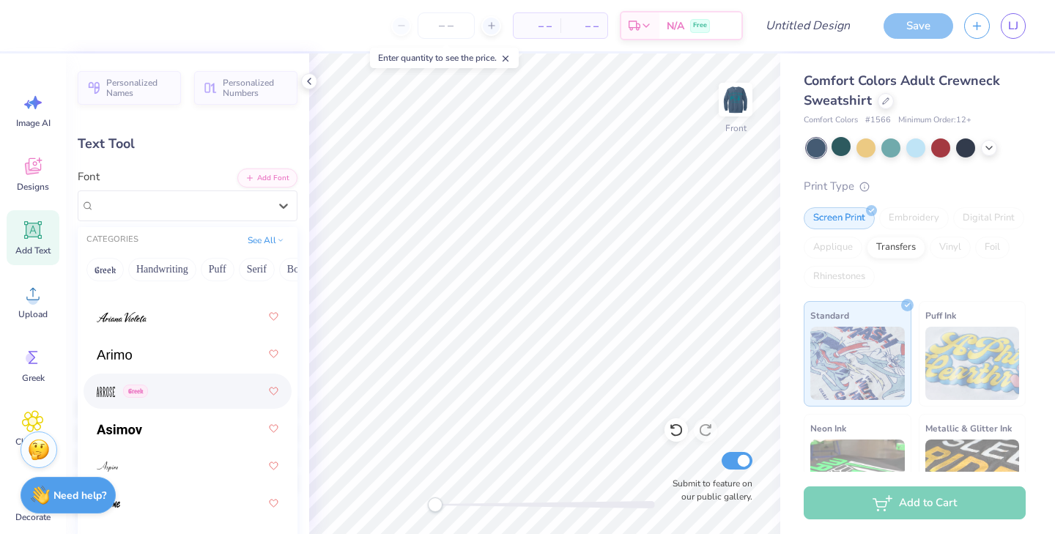
scroll to position [704, 0]
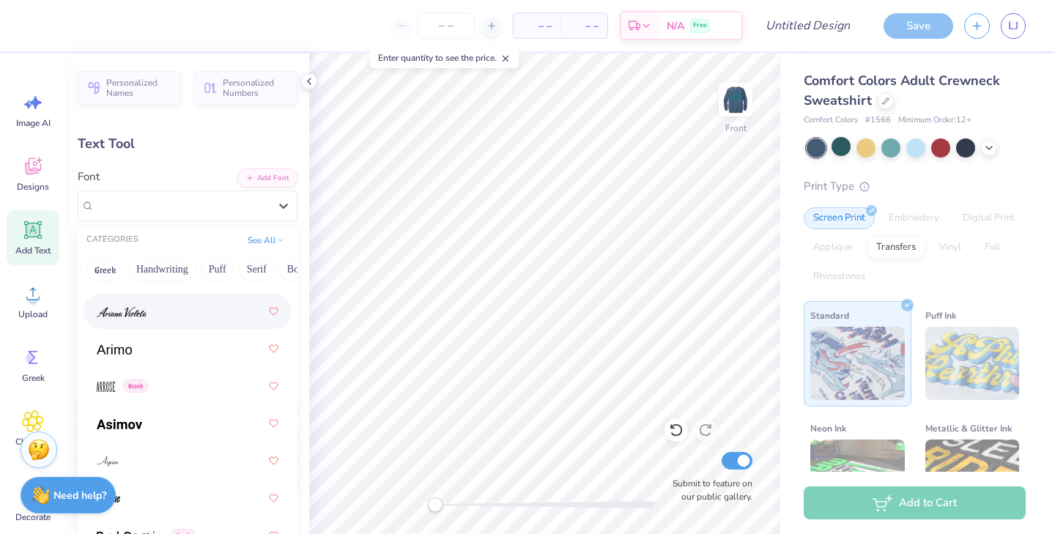
click at [169, 309] on div at bounding box center [188, 311] width 182 height 26
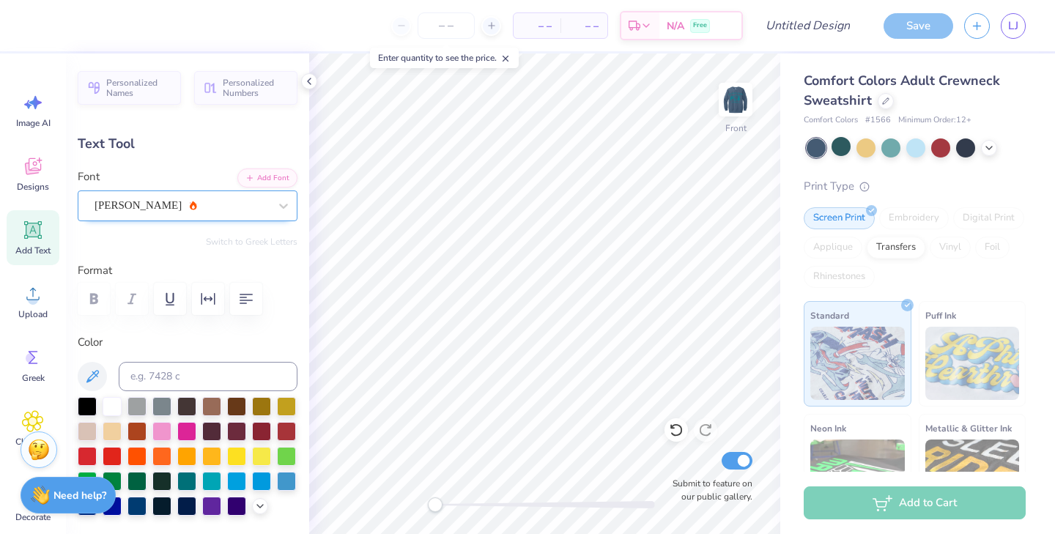
click at [185, 204] on div "Ariana Violeta" at bounding box center [181, 205] width 177 height 23
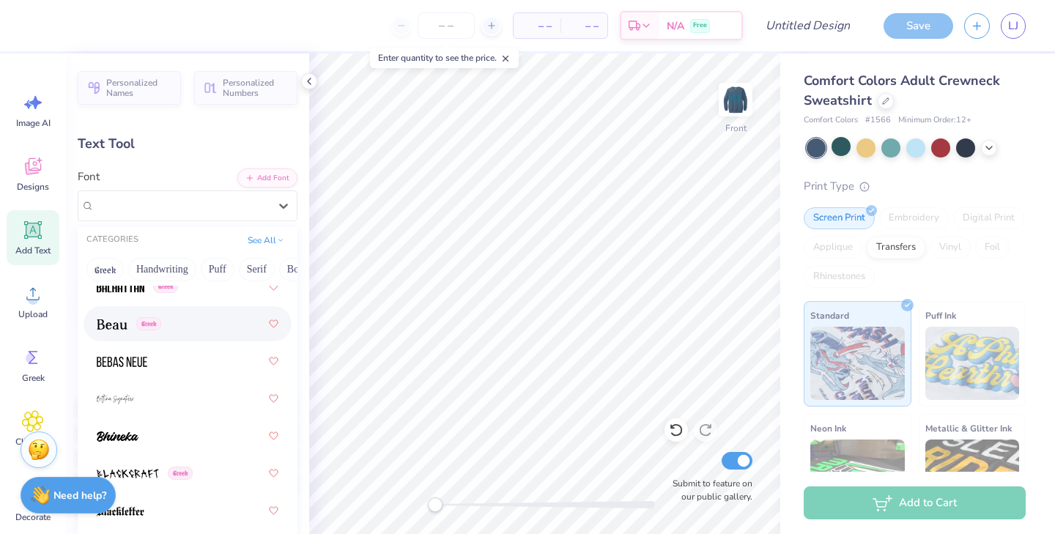
scroll to position [995, 0]
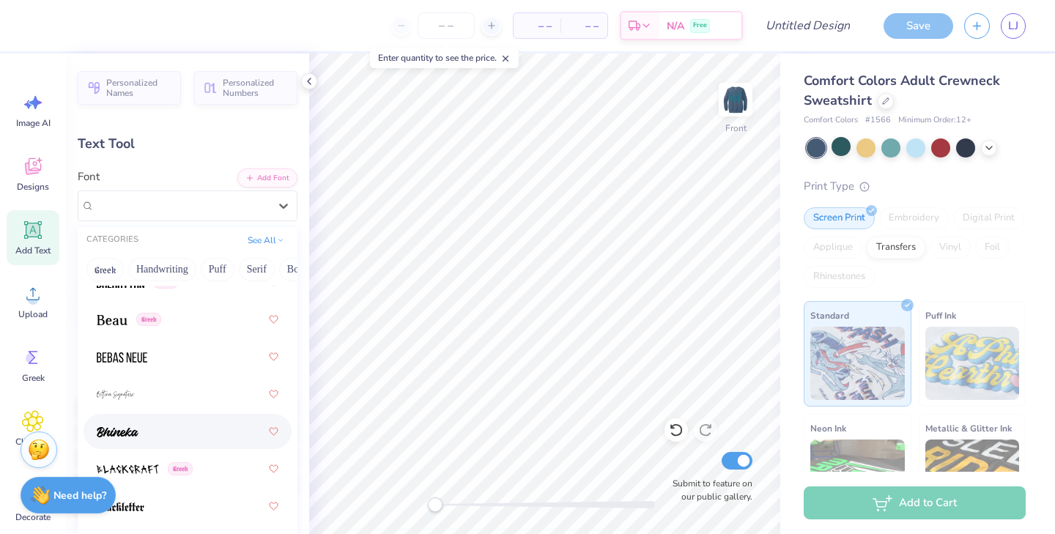
click at [166, 423] on div at bounding box center [188, 432] width 182 height 26
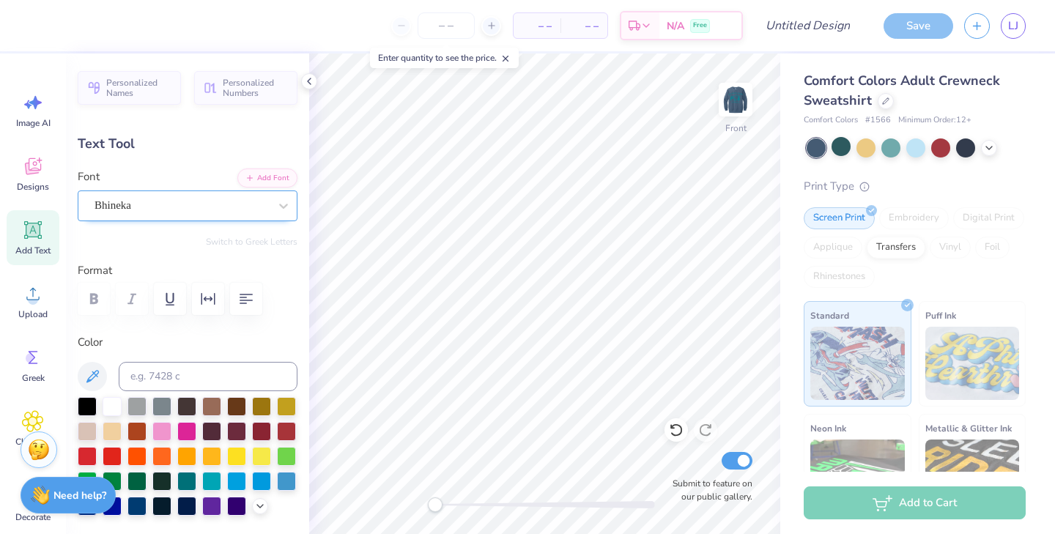
click at [191, 202] on div "Bhineka" at bounding box center [181, 205] width 177 height 23
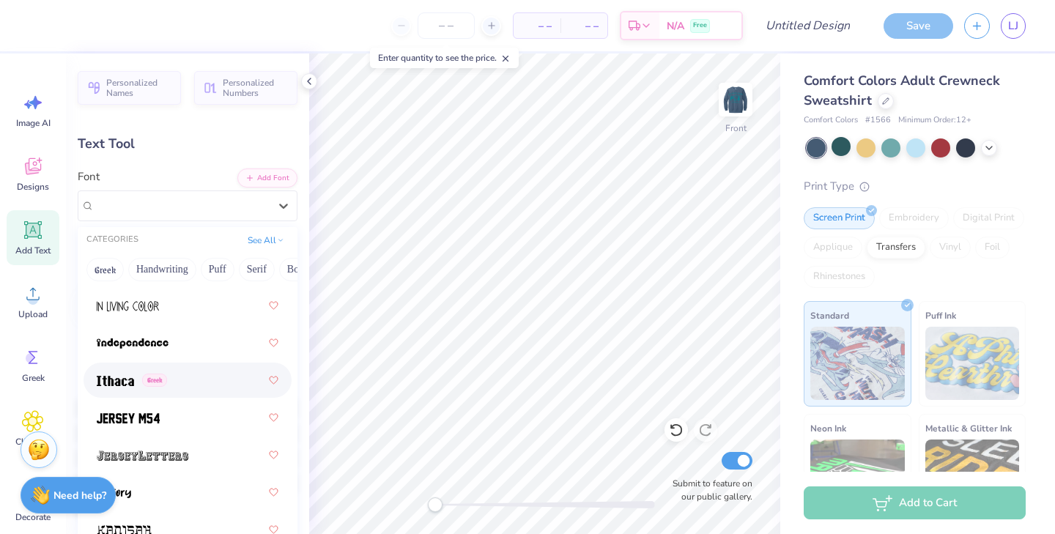
scroll to position [5653, 0]
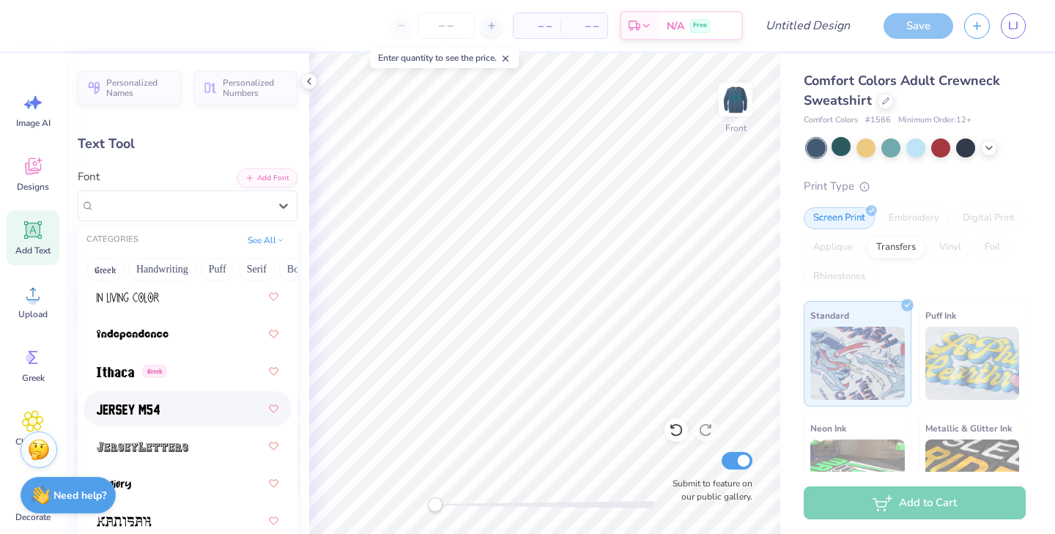
click at [167, 402] on div at bounding box center [188, 409] width 182 height 26
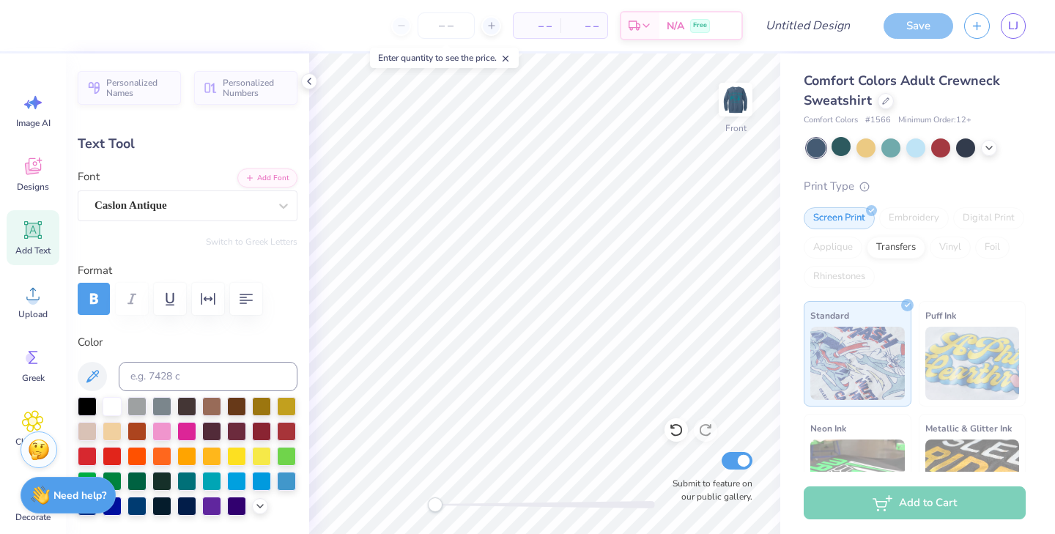
type input "8.32"
type input "0.79"
type input "12.44"
click at [237, 212] on div "Caslon Antique" at bounding box center [181, 205] width 177 height 23
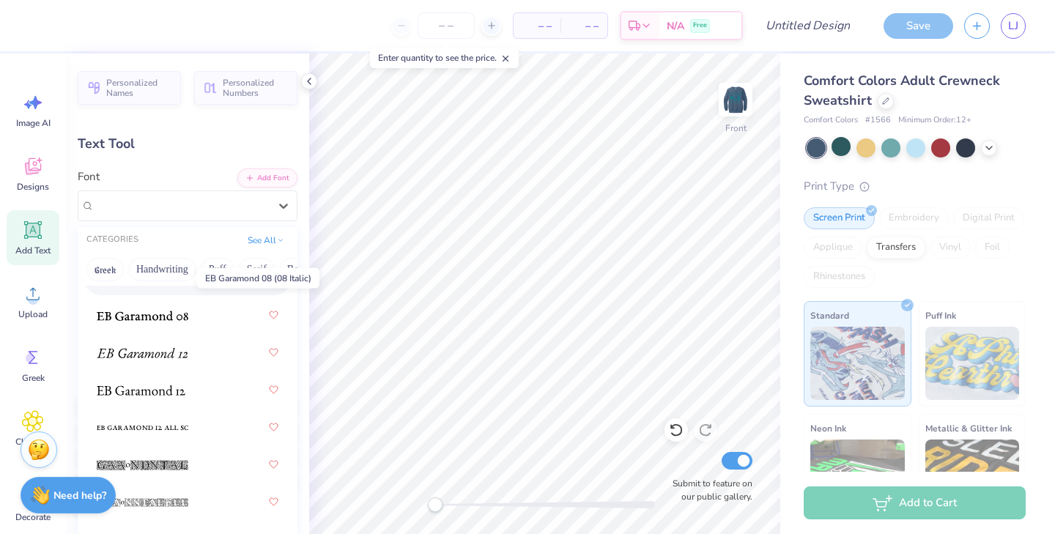
scroll to position [3862, 0]
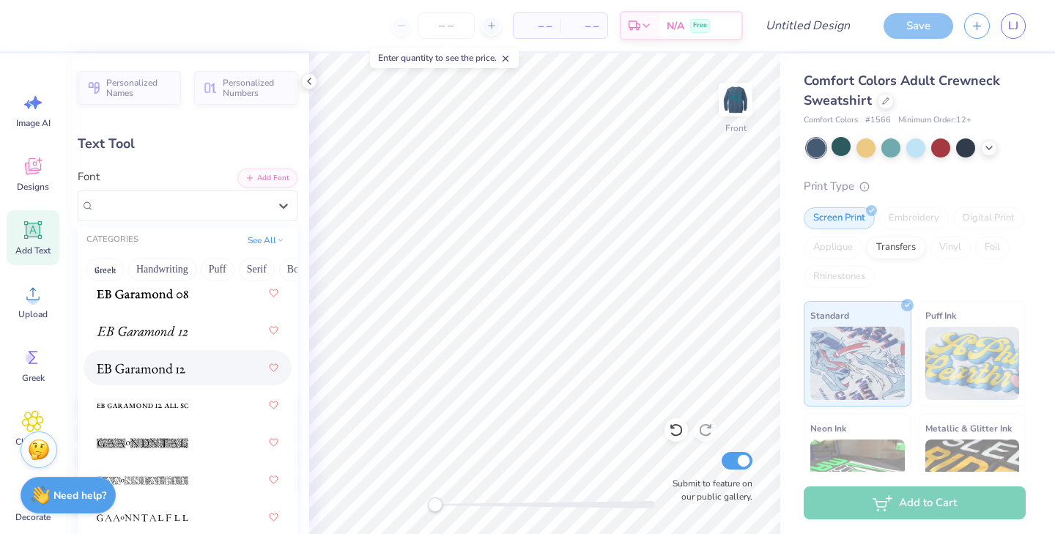
click at [197, 364] on div at bounding box center [188, 368] width 182 height 26
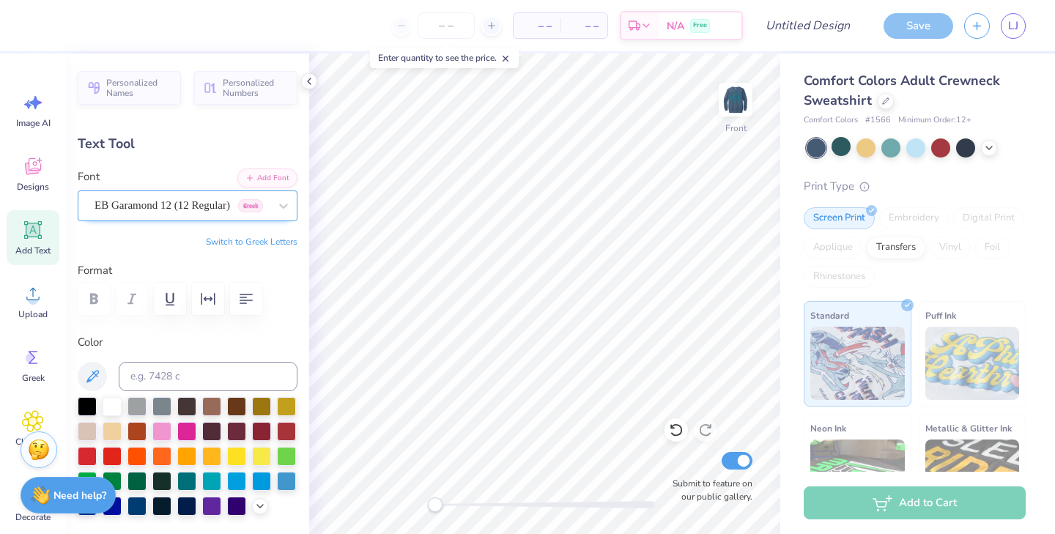
click at [199, 204] on div "EB Garamond 12 (12 Regular) Greek" at bounding box center [181, 205] width 177 height 23
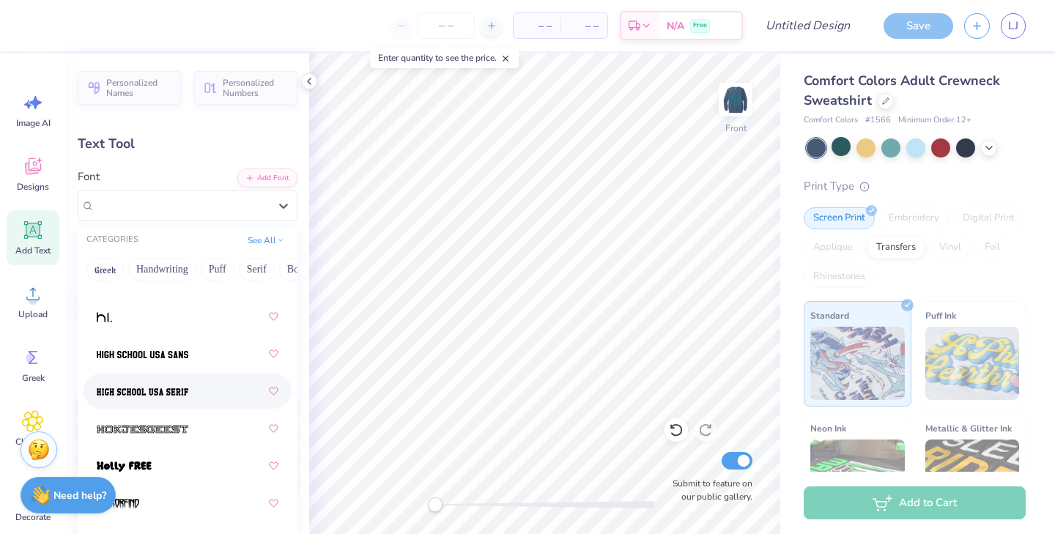
scroll to position [5268, 0]
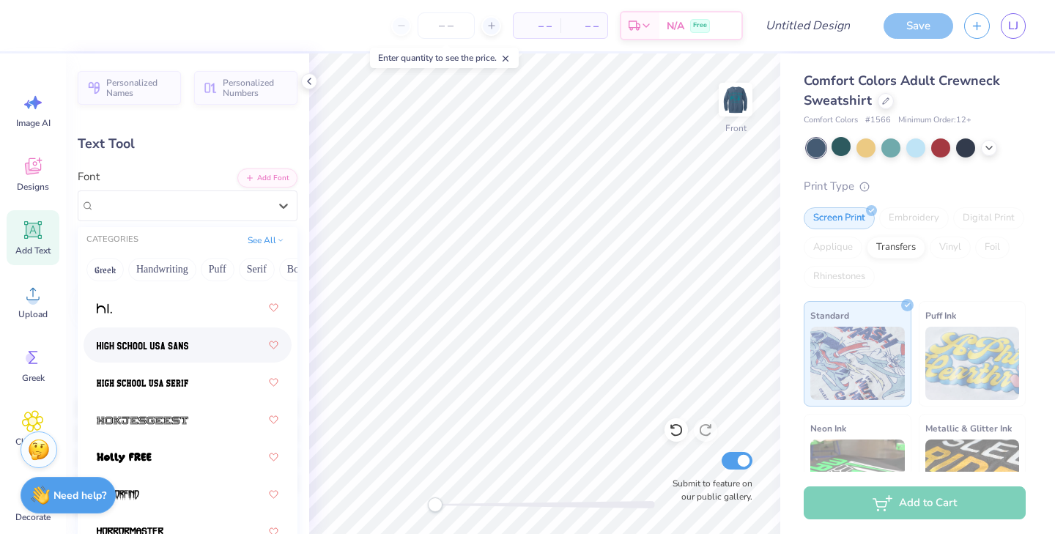
click at [180, 355] on div at bounding box center [188, 345] width 182 height 26
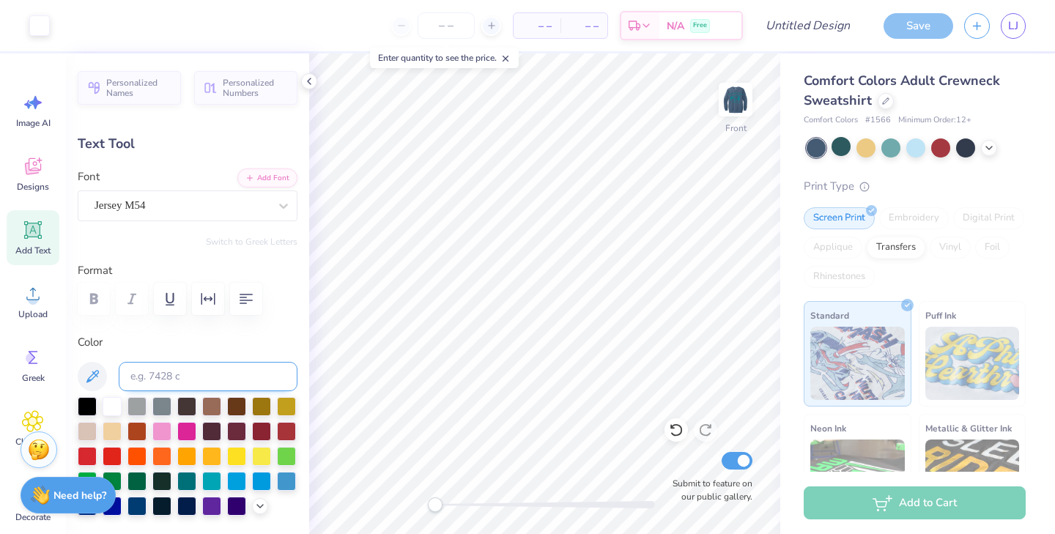
type input "12.73"
type input "2.65"
type input "2.28"
click at [229, 188] on div "Font Jersey M54" at bounding box center [188, 195] width 220 height 53
click at [218, 195] on div "Jersey M54" at bounding box center [181, 205] width 177 height 23
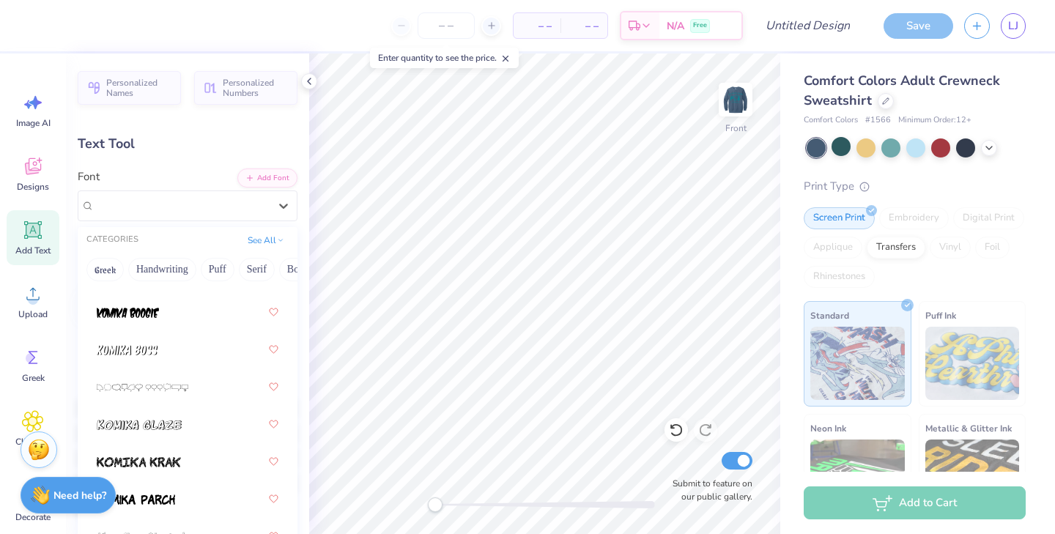
scroll to position [6134, 0]
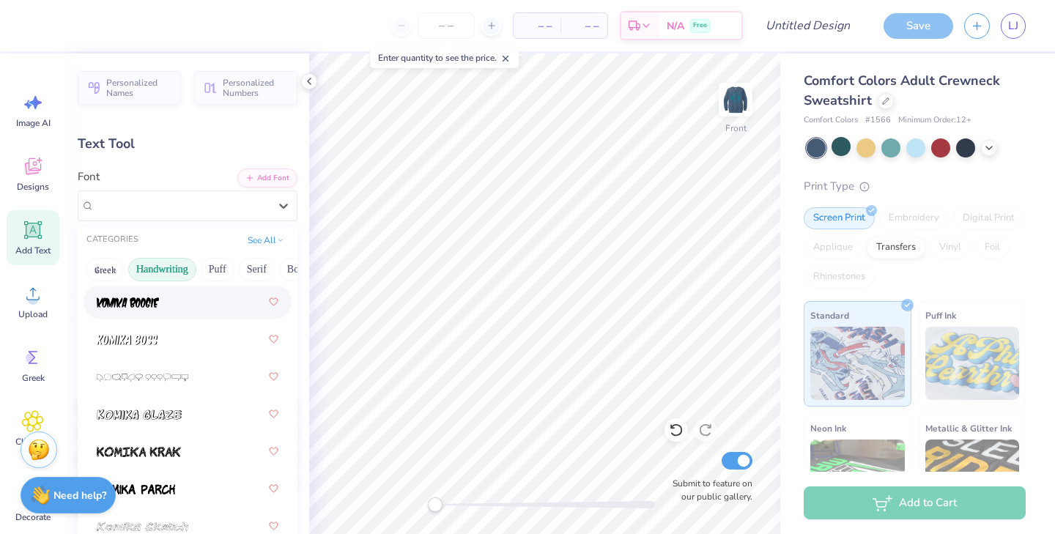
click at [163, 263] on button "Handwriting" at bounding box center [162, 269] width 68 height 23
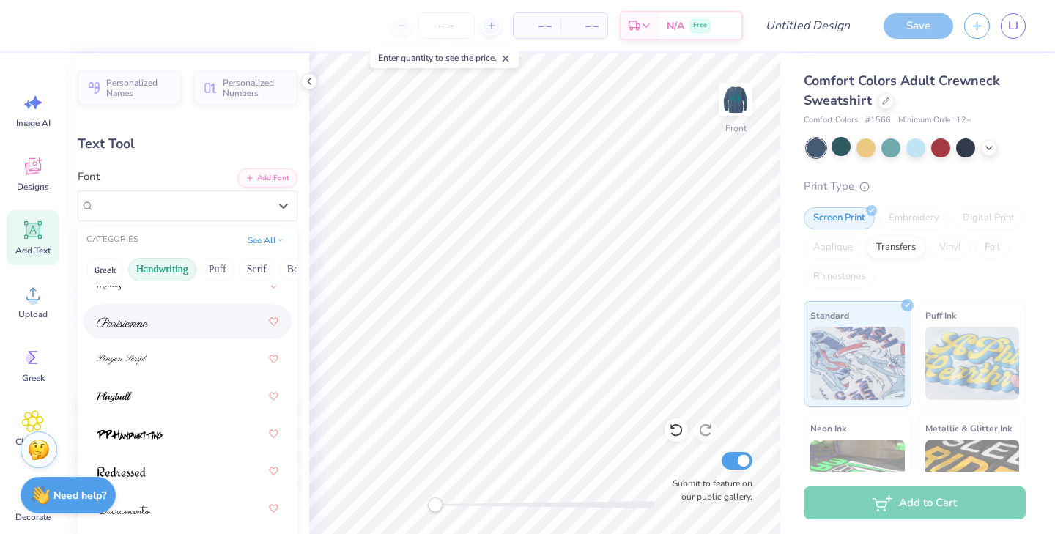
click at [160, 320] on div at bounding box center [188, 322] width 182 height 26
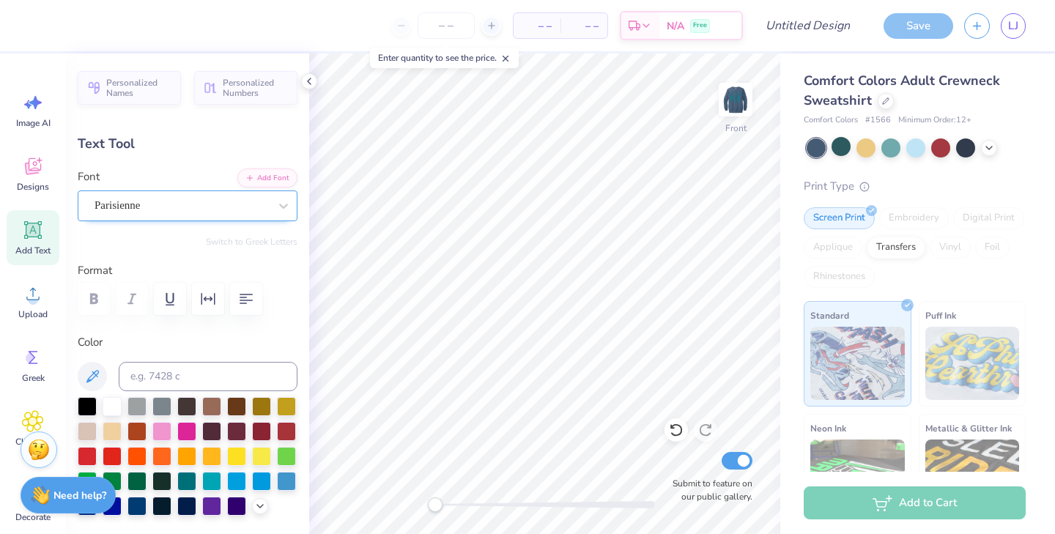
click at [176, 207] on div "Parisienne" at bounding box center [181, 205] width 177 height 23
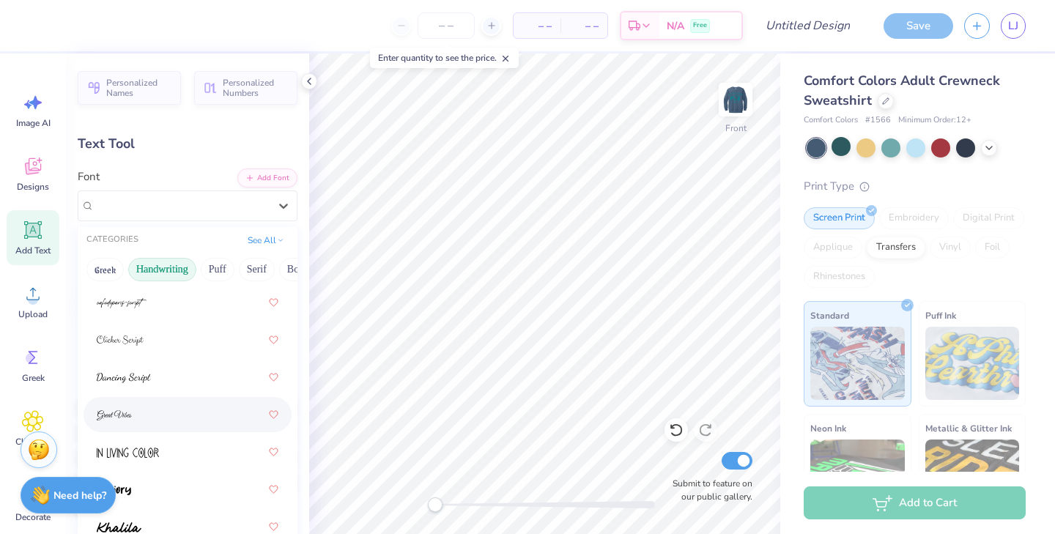
scroll to position [212, 0]
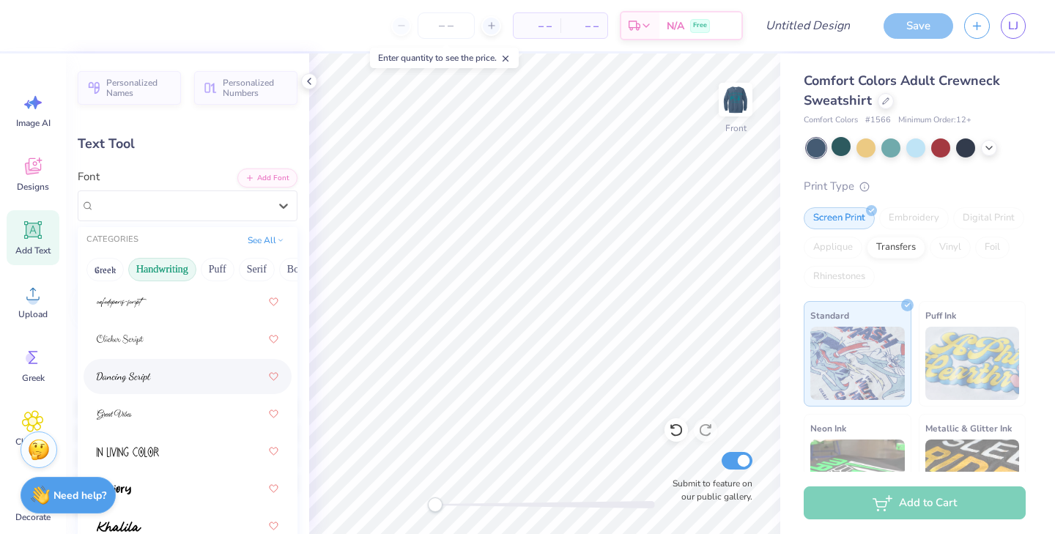
click at [136, 366] on div at bounding box center [188, 377] width 182 height 26
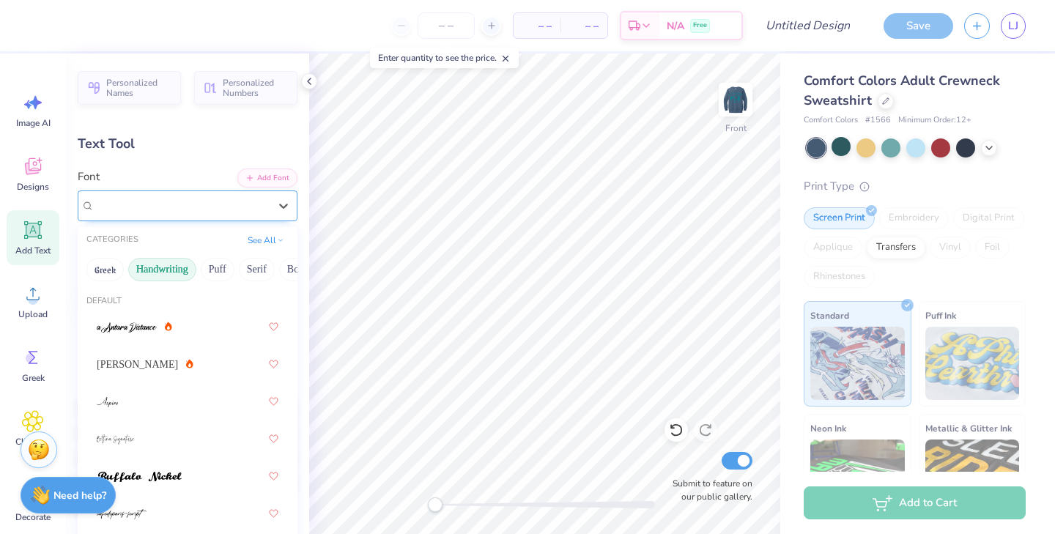
click at [174, 203] on div "Dancing Script" at bounding box center [181, 205] width 177 height 23
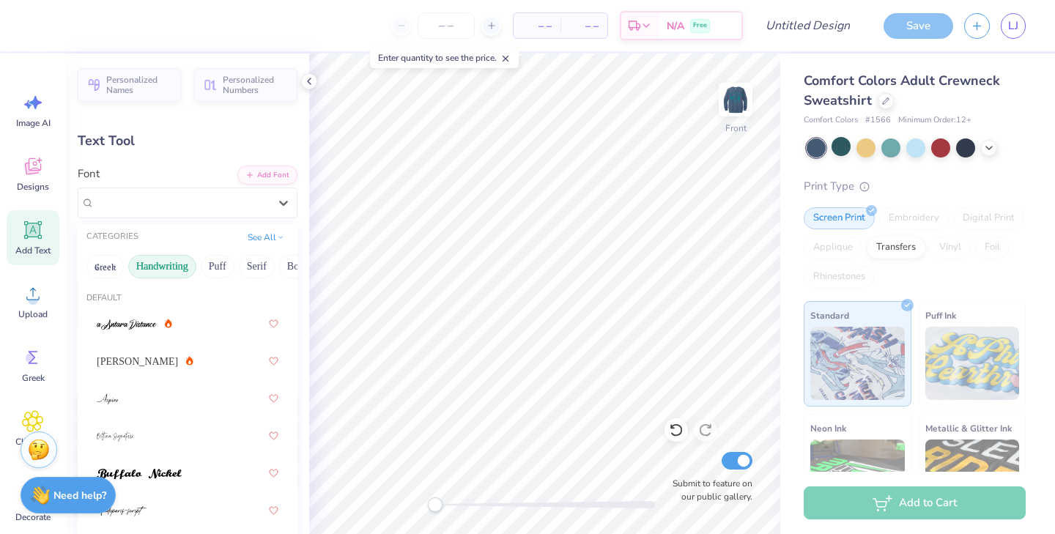
scroll to position [0, 0]
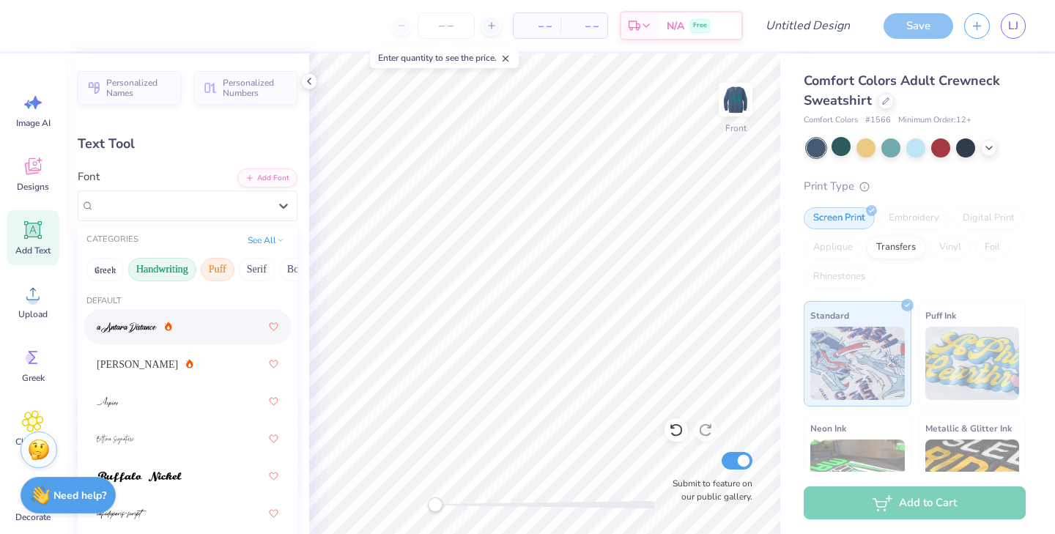
click at [216, 259] on button "Puff" at bounding box center [218, 269] width 34 height 23
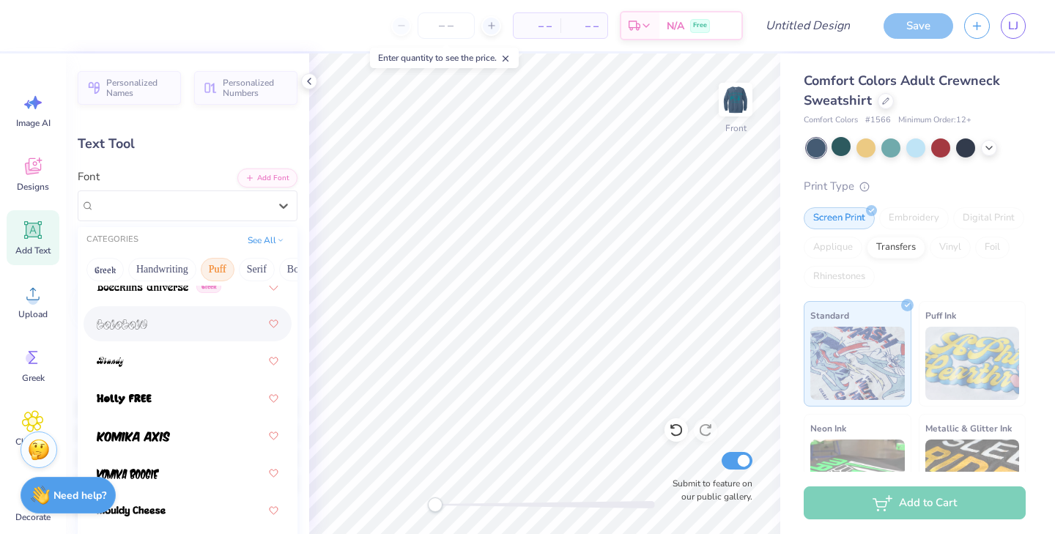
scroll to position [155, 0]
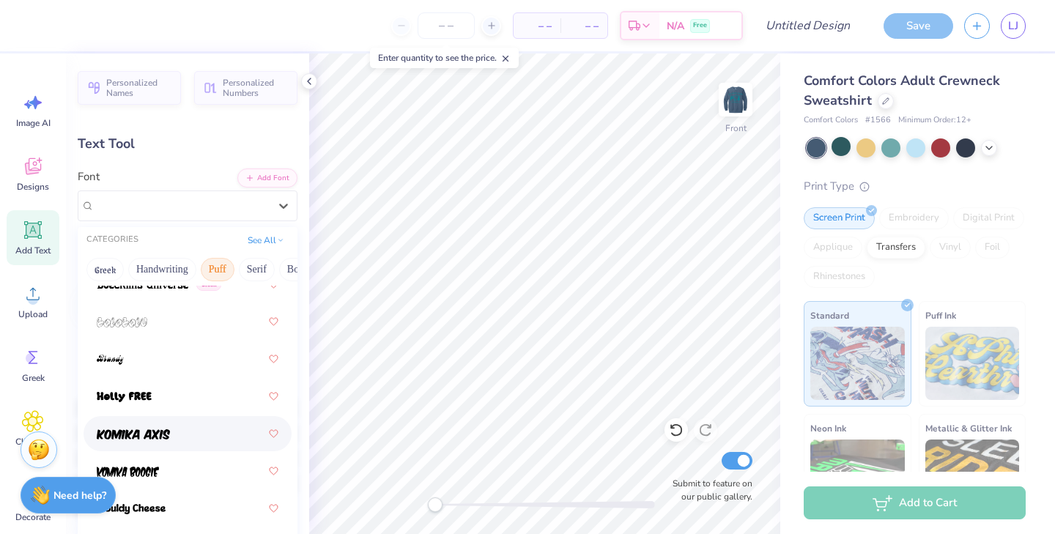
click at [165, 423] on div at bounding box center [188, 434] width 182 height 26
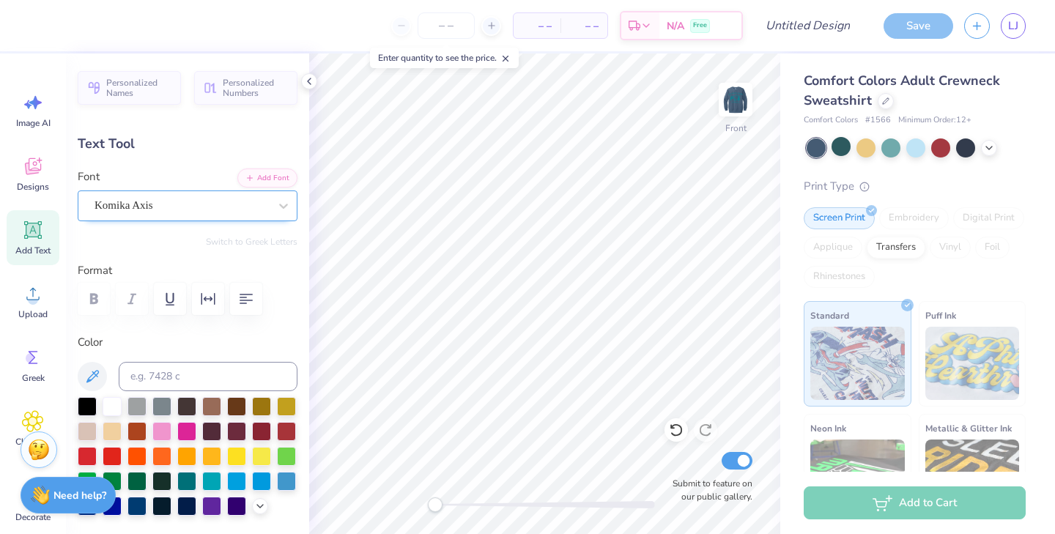
click at [218, 204] on div "Komika Axis" at bounding box center [181, 205] width 177 height 23
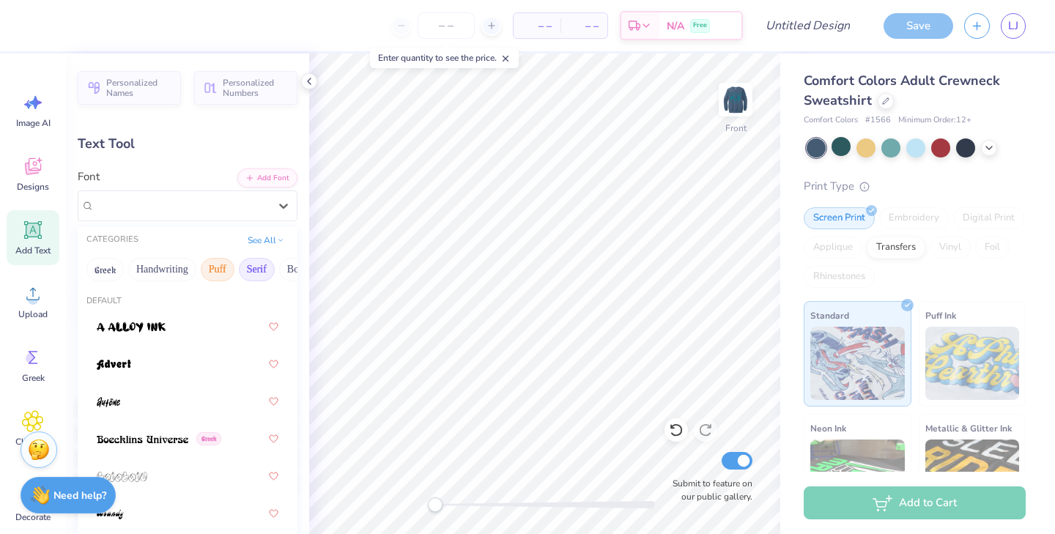
click at [259, 262] on button "Serif" at bounding box center [257, 269] width 36 height 23
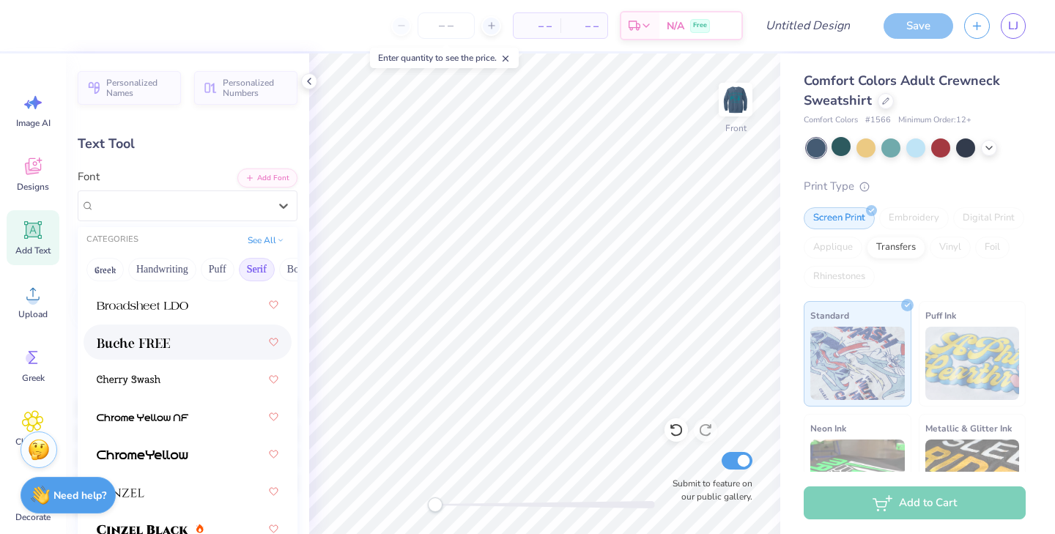
scroll to position [210, 0]
click at [194, 344] on div at bounding box center [188, 341] width 182 height 26
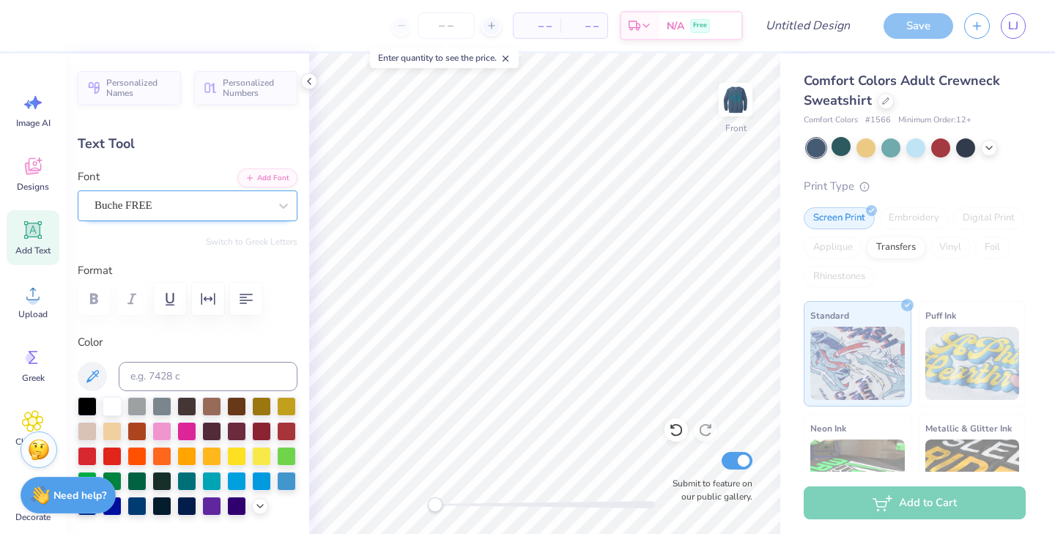
click at [238, 202] on div "Buche FREE" at bounding box center [181, 205] width 177 height 23
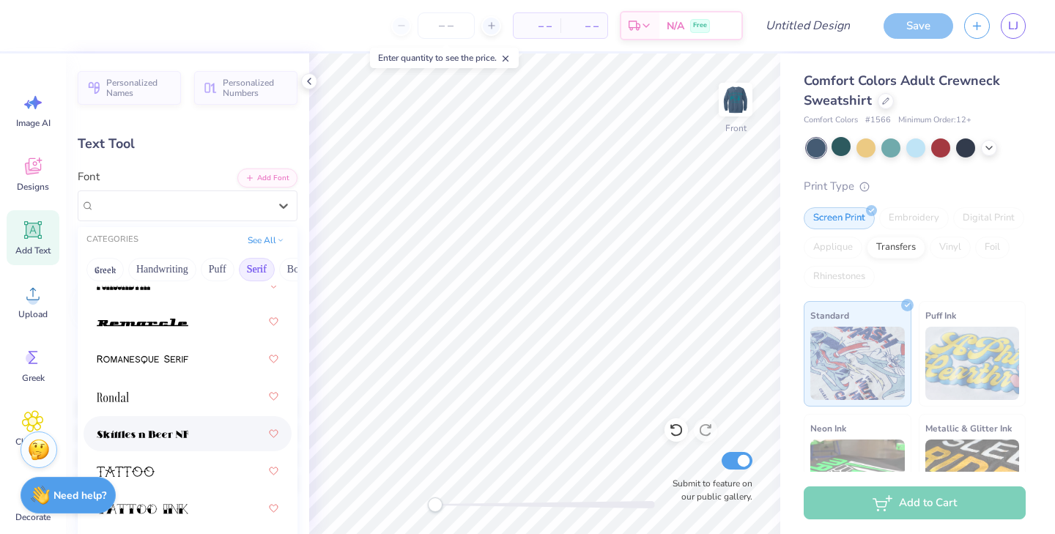
scroll to position [2384, 0]
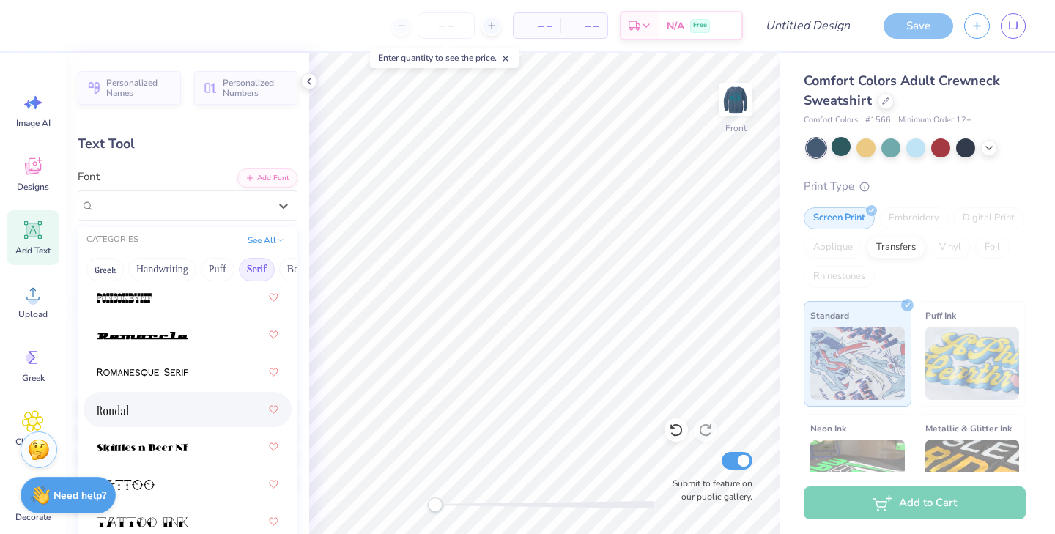
click at [199, 399] on div at bounding box center [188, 410] width 182 height 26
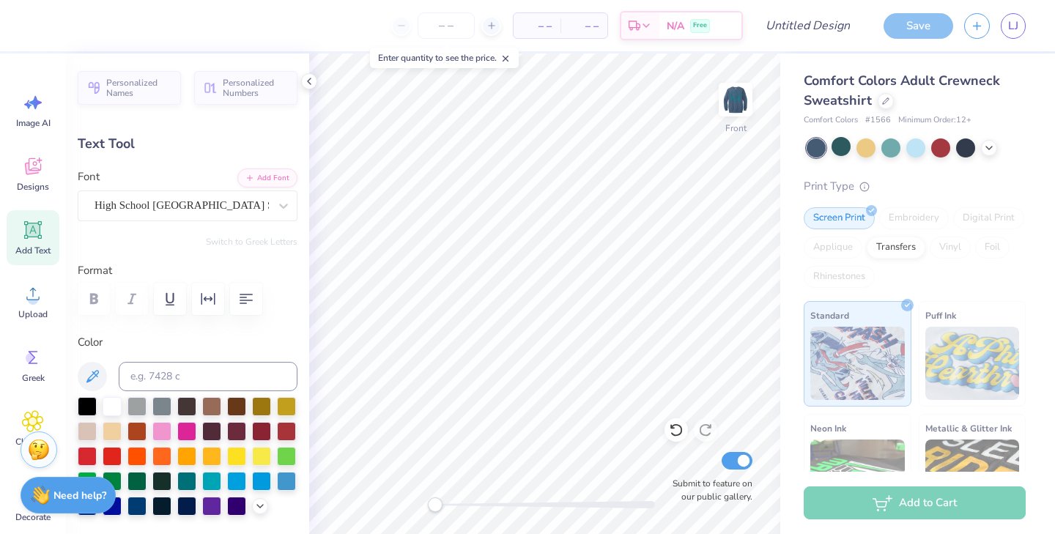
type input "9.64"
type input "0.88"
type input "12.39"
click at [207, 204] on div "High School [GEOGRAPHIC_DATA] Sans" at bounding box center [181, 205] width 177 height 23
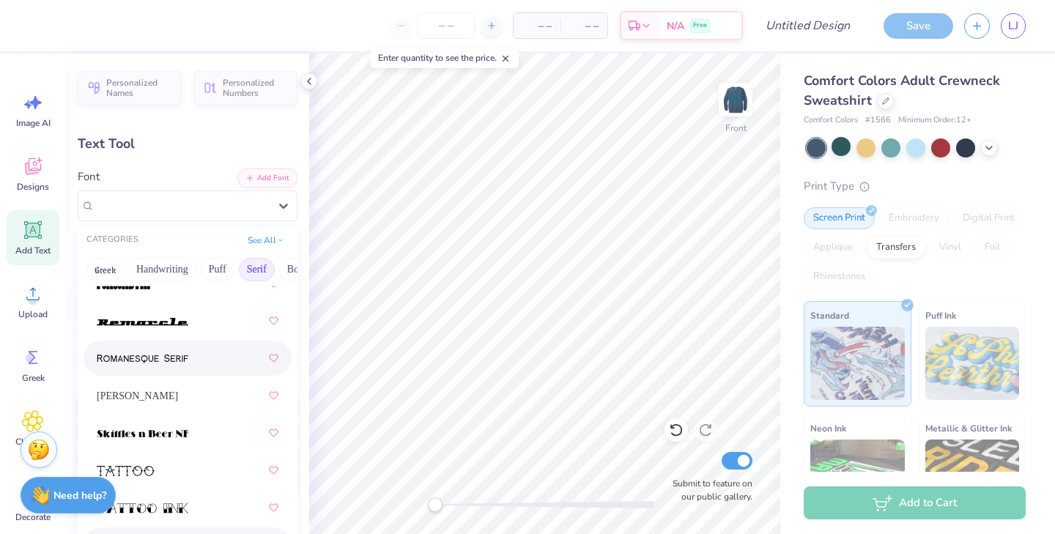
scroll to position [2392, 0]
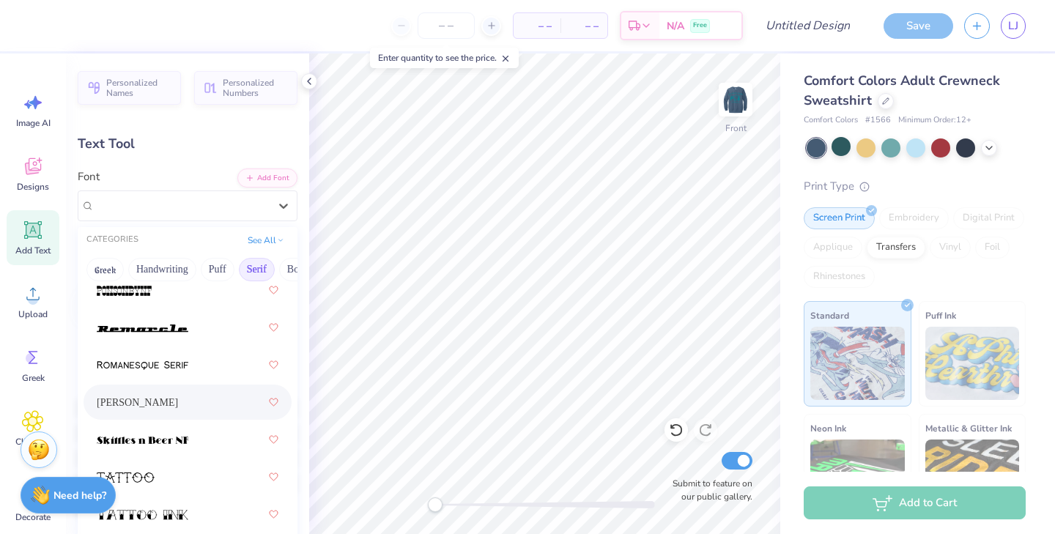
click at [150, 399] on div "[PERSON_NAME]" at bounding box center [188, 402] width 182 height 26
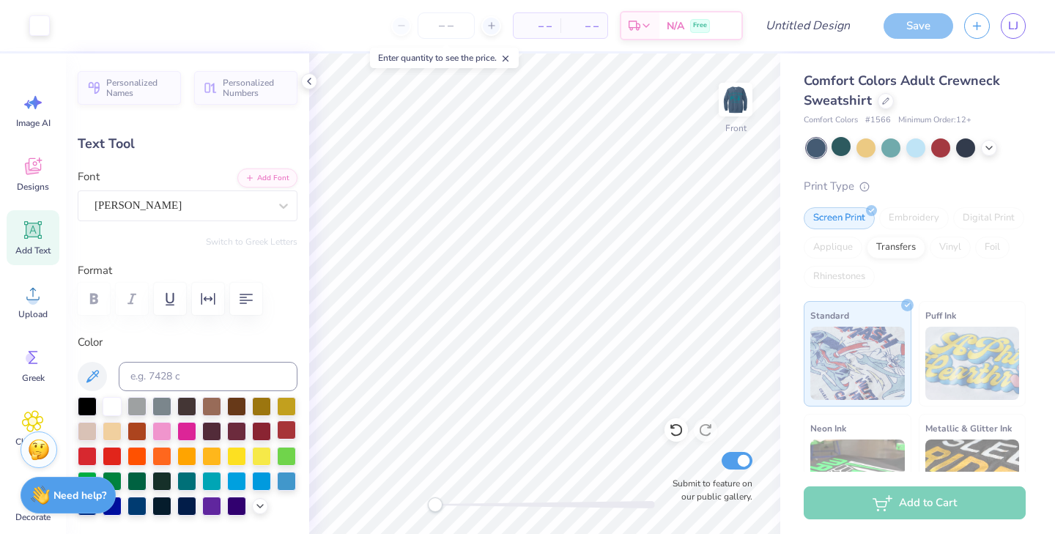
type input "7.83"
type input "1.65"
type input "2.71"
click at [251, 194] on div "[PERSON_NAME]" at bounding box center [188, 206] width 220 height 31
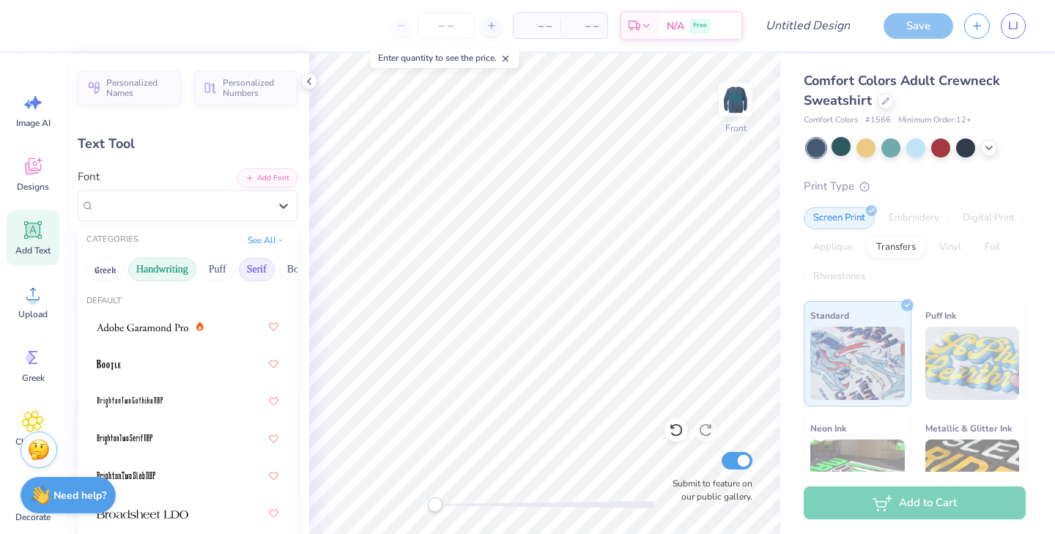
click at [170, 265] on button "Handwriting" at bounding box center [162, 269] width 68 height 23
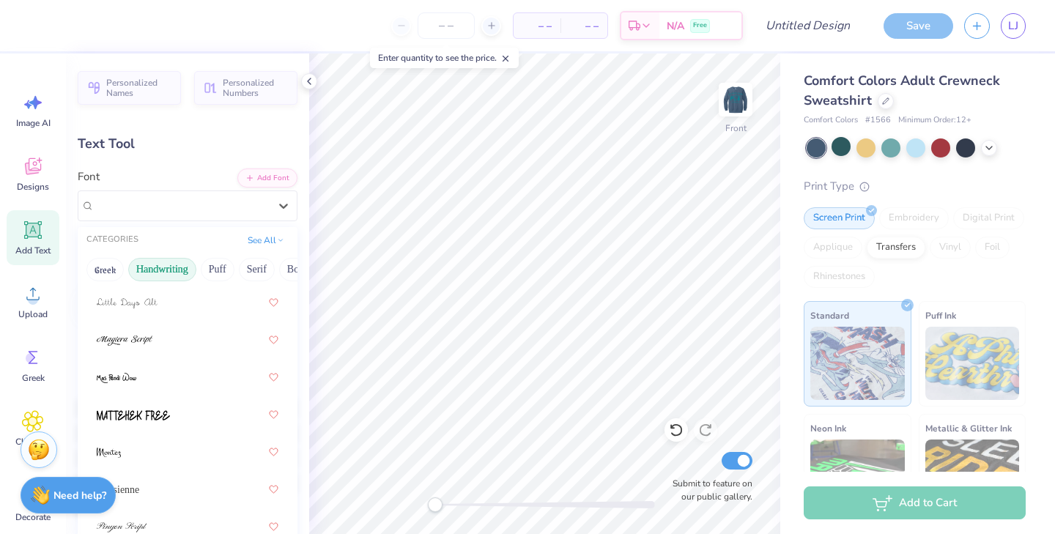
scroll to position [475, 0]
click at [158, 342] on div at bounding box center [188, 338] width 182 height 26
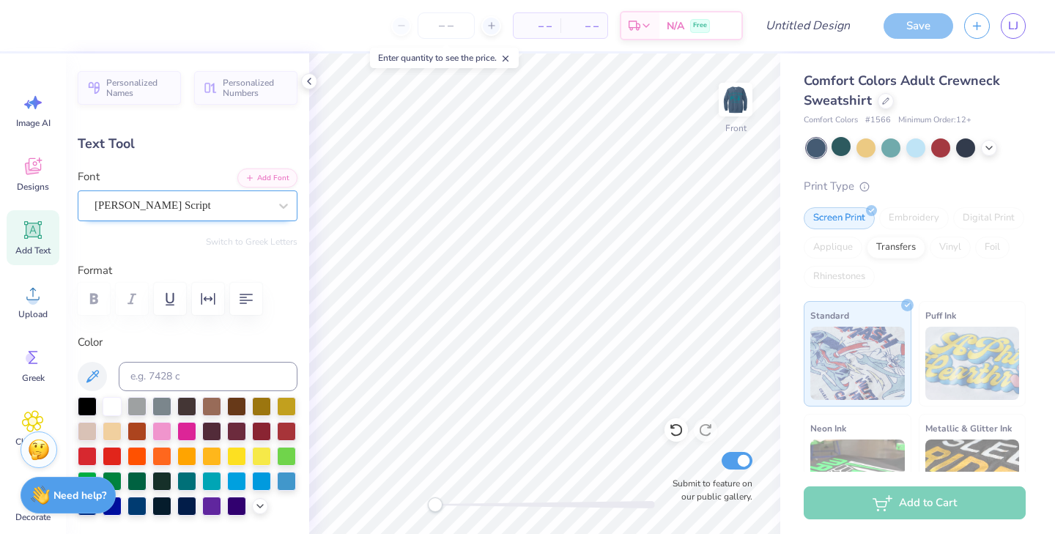
click at [224, 211] on div "Magiera Script" at bounding box center [181, 205] width 177 height 23
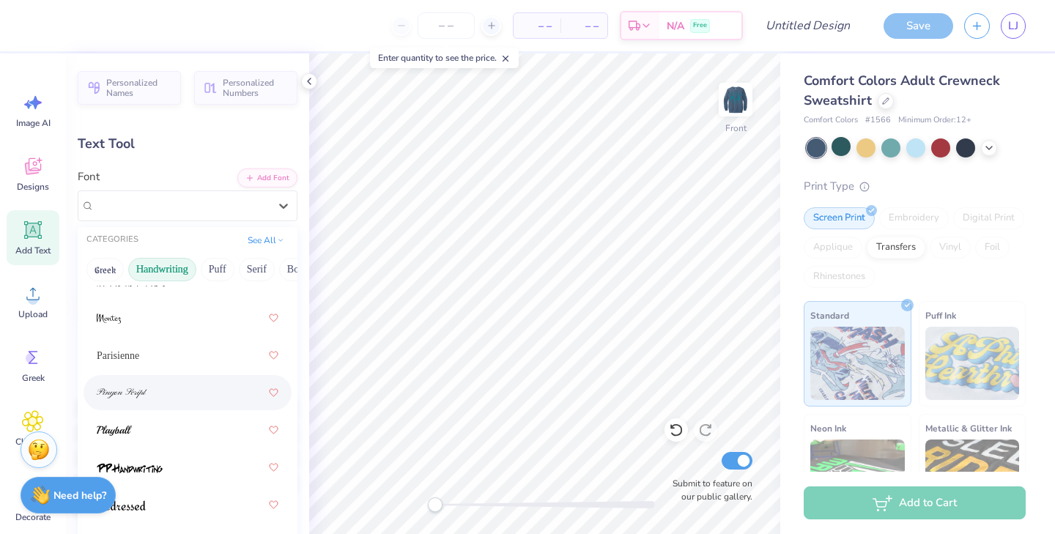
scroll to position [608, 0]
click at [150, 386] on div at bounding box center [188, 392] width 182 height 26
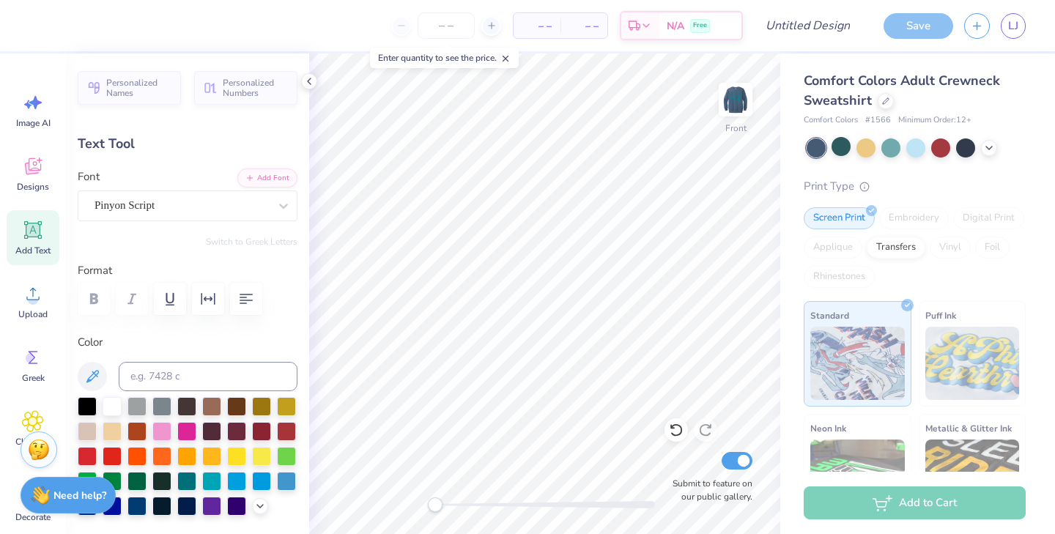
scroll to position [0, 4]
type textarea "Phi Sigma Sigma"
type input "7.07"
type input "1.34"
type input "2.81"
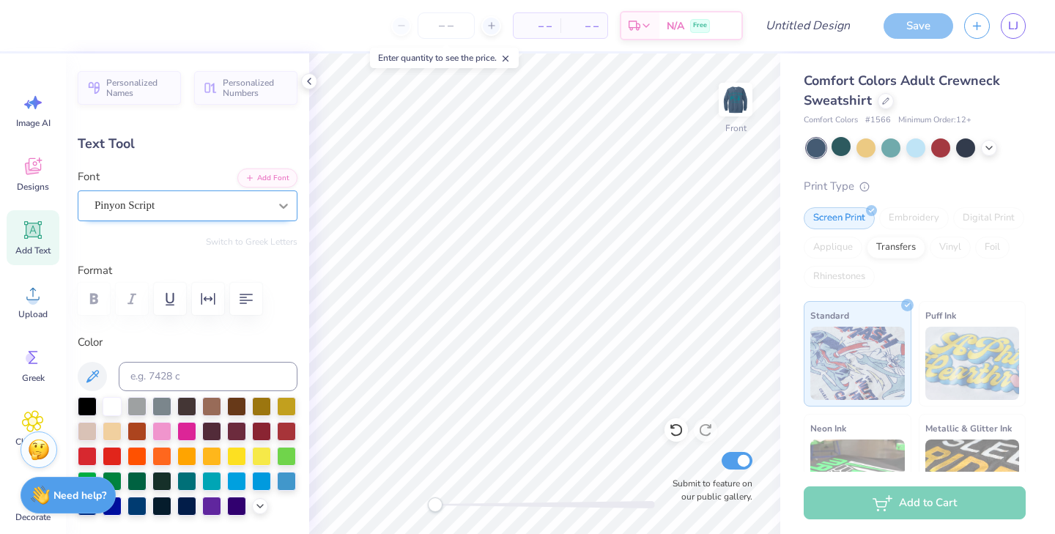
type input "9.82"
type input "1.86"
type input "2.18"
type input "13.05"
type input "2.47"
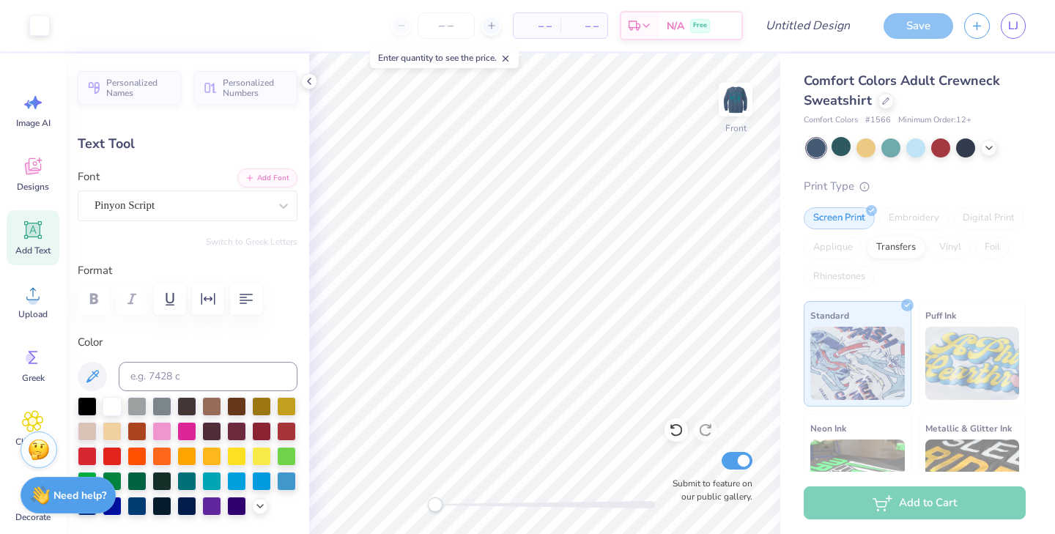
type input "2.80"
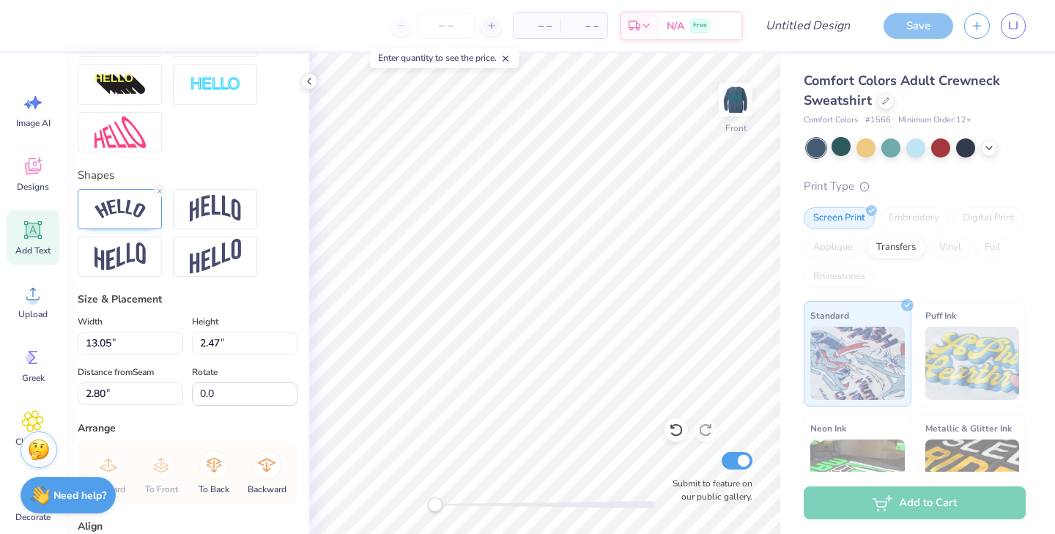
scroll to position [548, 0]
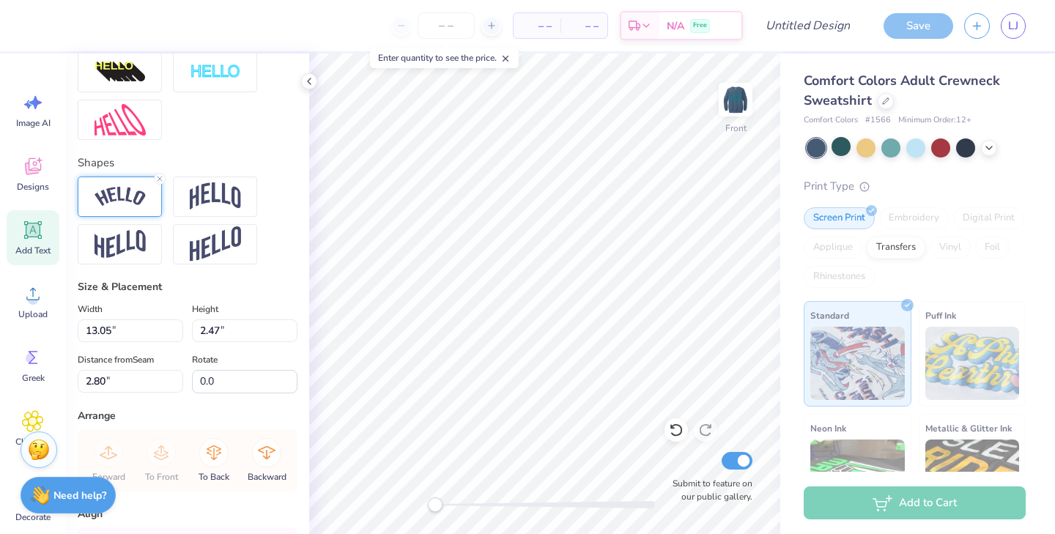
click at [131, 203] on img at bounding box center [120, 197] width 51 height 20
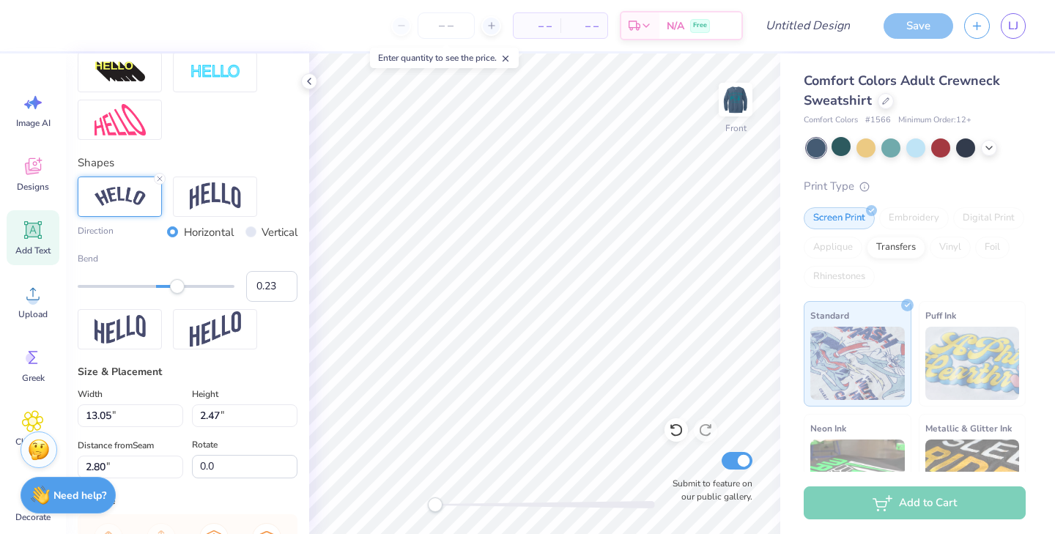
type input "0.22"
drag, startPoint x: 191, startPoint y: 282, endPoint x: 174, endPoint y: 281, distance: 16.9
click at [174, 281] on div "Accessibility label" at bounding box center [173, 286] width 15 height 15
type input "0.32"
click at [181, 285] on div "Accessibility label" at bounding box center [181, 286] width 15 height 15
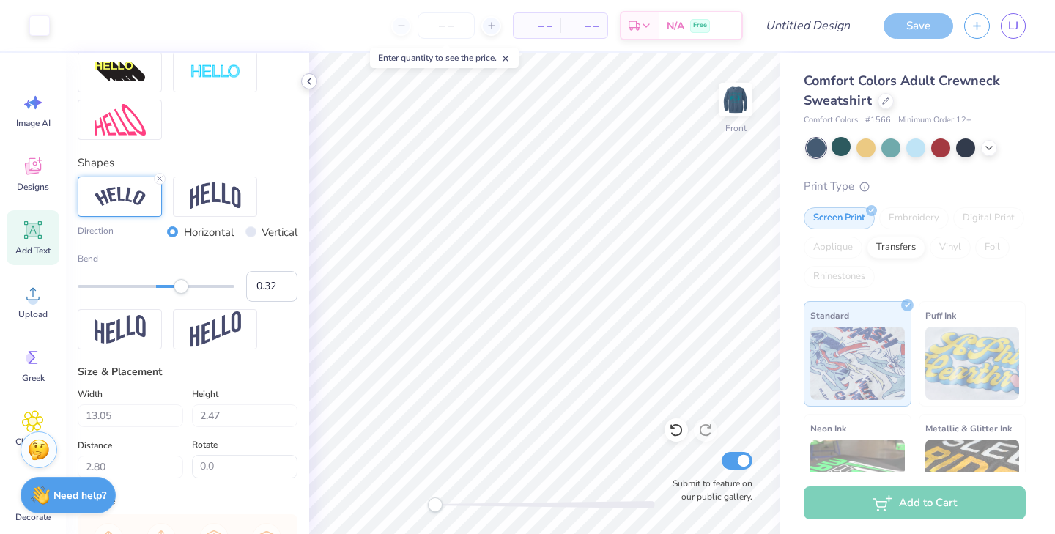
click at [309, 79] on polyline at bounding box center [309, 81] width 3 height 6
type input "7.66"
type input "0.86"
type input "12.40"
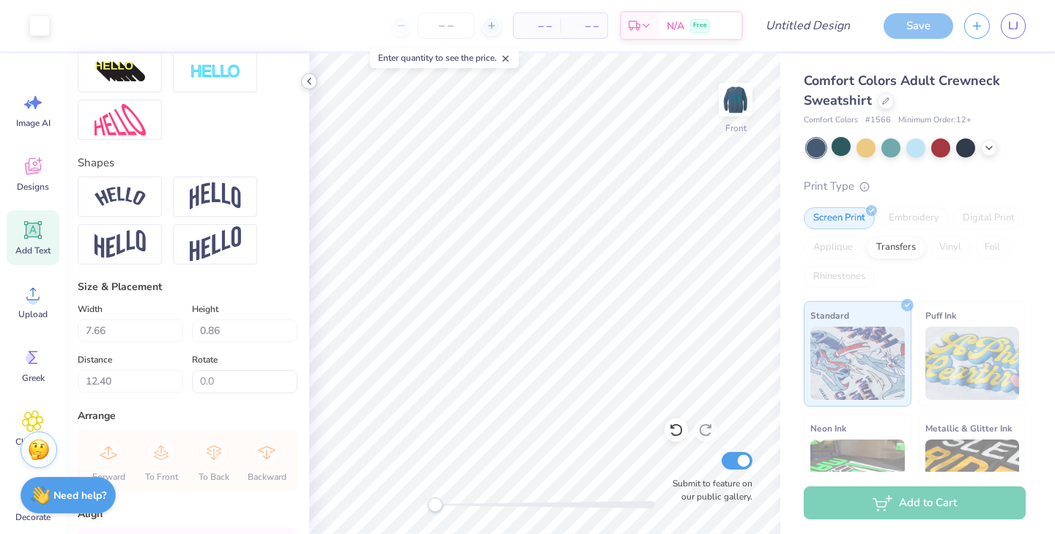
type input "6.48"
type input "0.72"
type input "12.62"
type input "1.90"
type input "3.07"
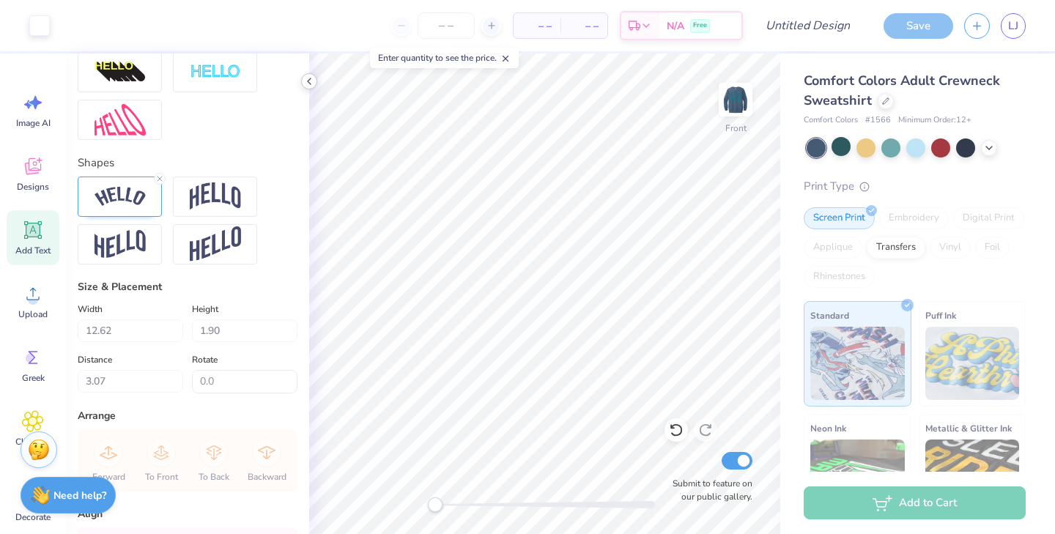
type input "13.98"
type input "2.10"
type input "2.81"
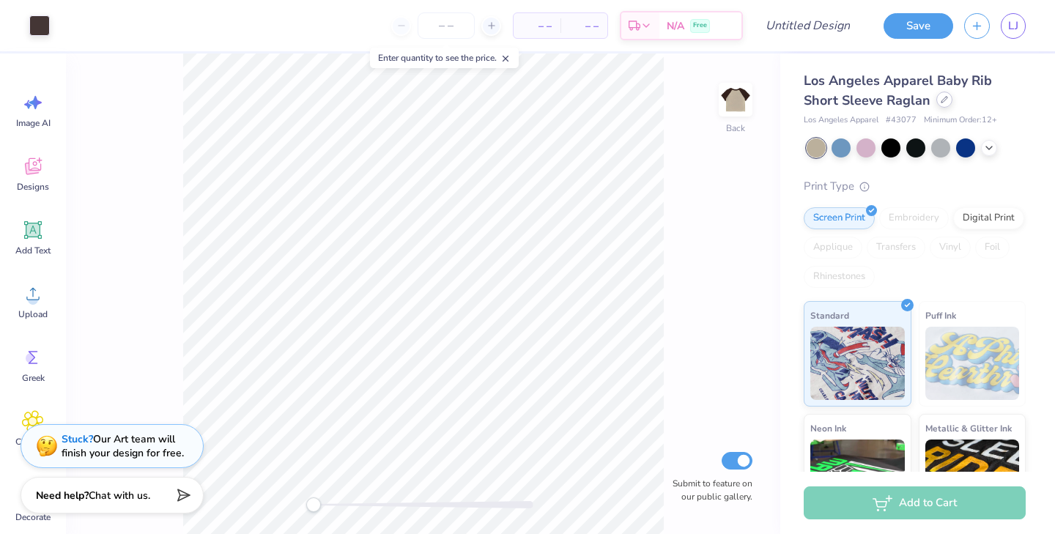
click at [944, 106] on div at bounding box center [945, 100] width 16 height 16
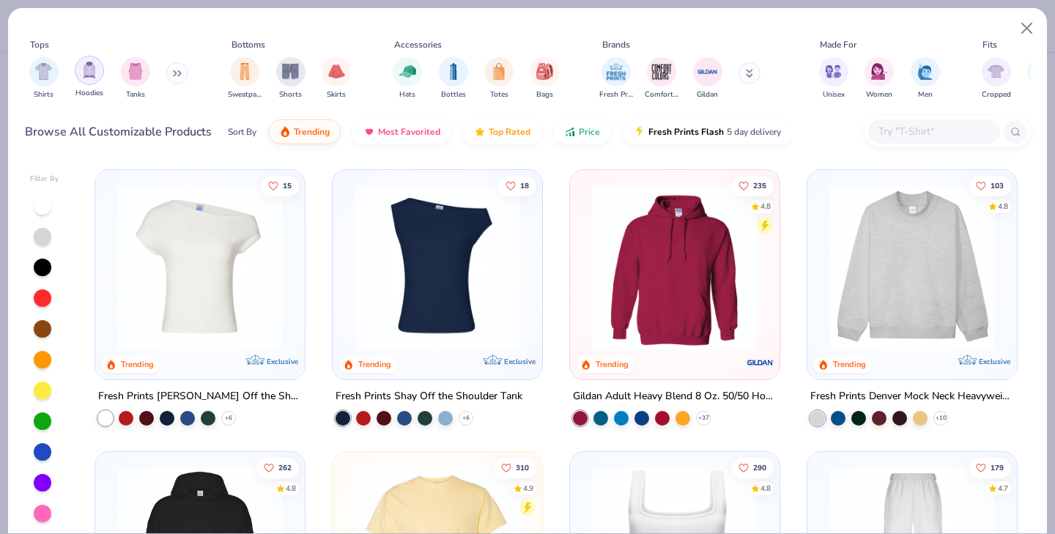
click at [90, 83] on div "filter for Hoodies" at bounding box center [89, 70] width 29 height 29
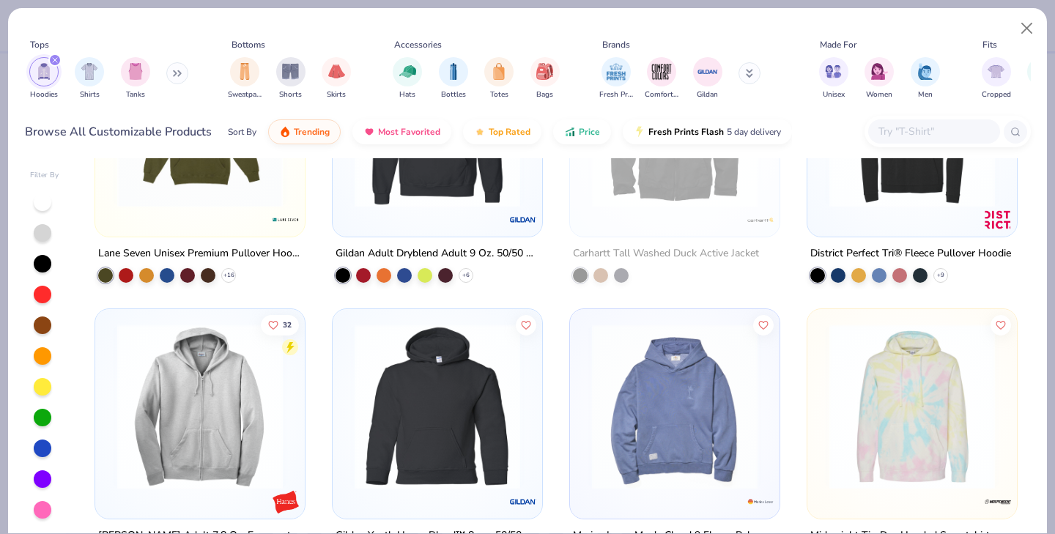
scroll to position [1545, 0]
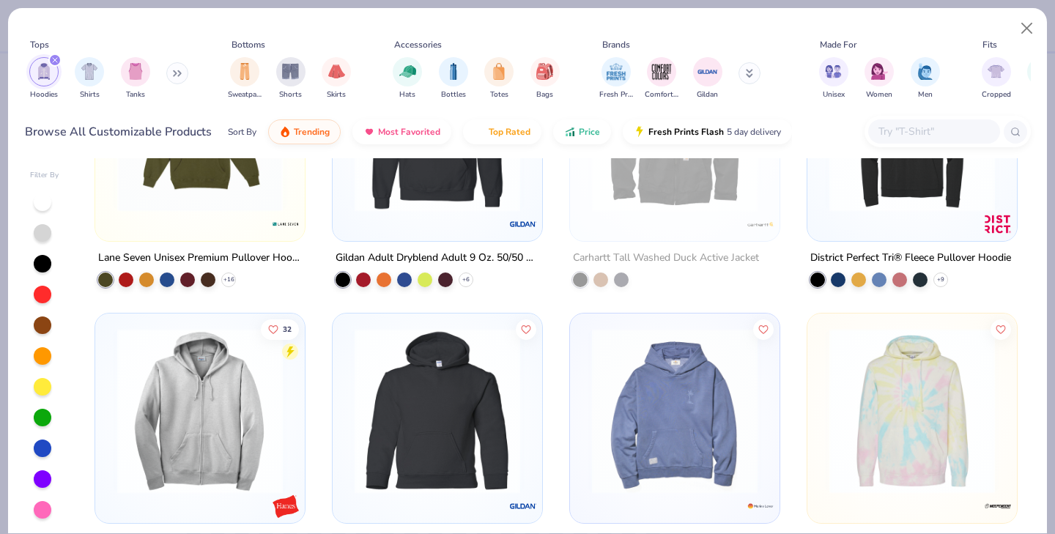
click at [254, 424] on img at bounding box center [200, 411] width 180 height 166
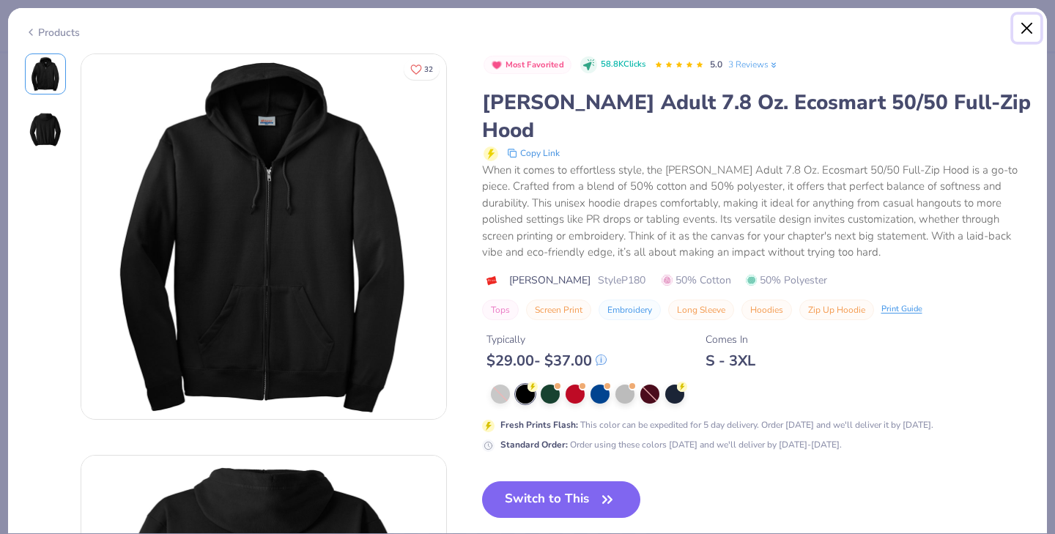
click at [1029, 26] on button "Close" at bounding box center [1028, 29] width 28 height 28
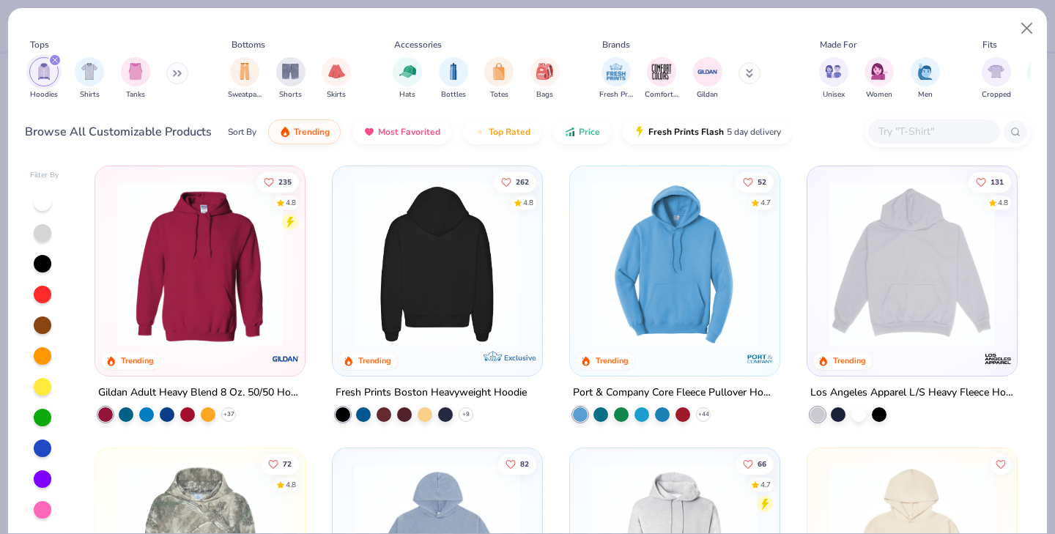
click at [347, 255] on img at bounding box center [257, 264] width 180 height 166
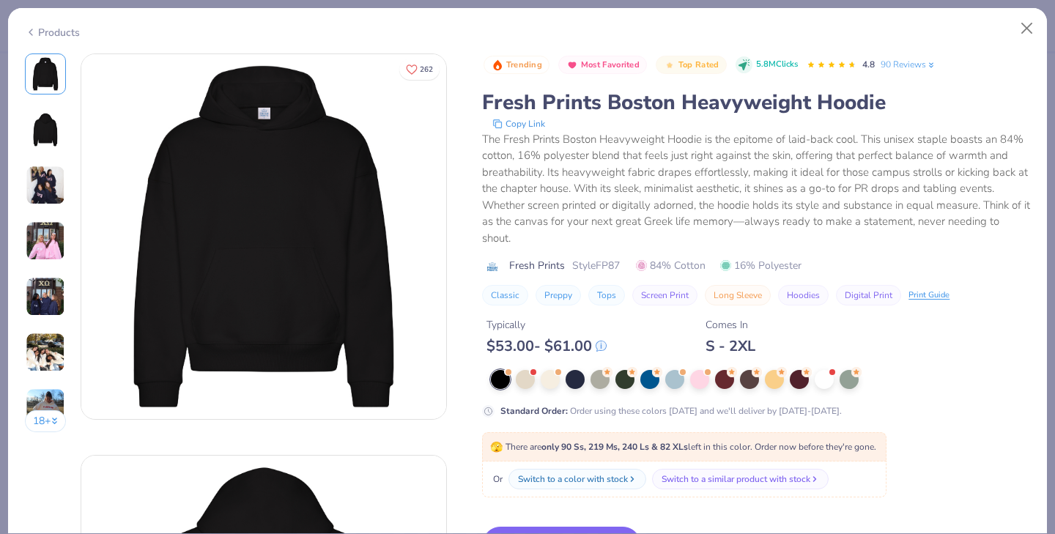
click at [753, 372] on circle at bounding box center [757, 372] width 10 height 10
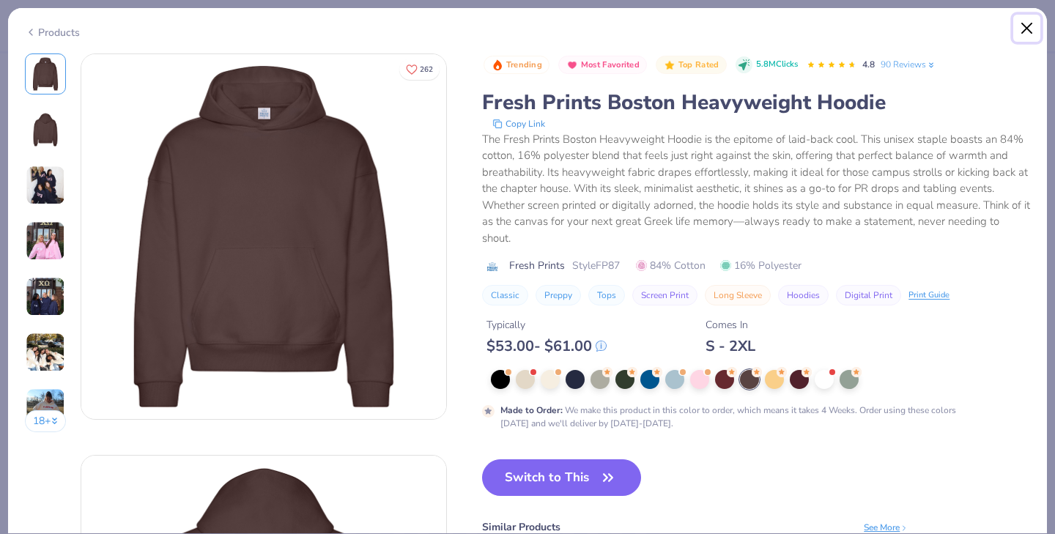
click at [1028, 30] on button "Close" at bounding box center [1028, 29] width 28 height 28
click at [1022, 29] on button "Close" at bounding box center [1028, 29] width 28 height 28
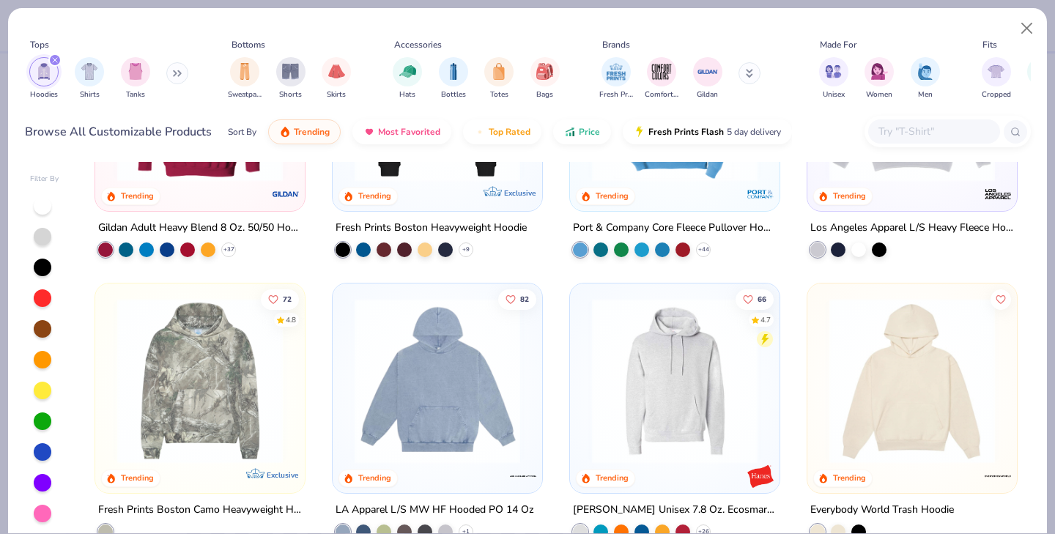
scroll to position [174, 0]
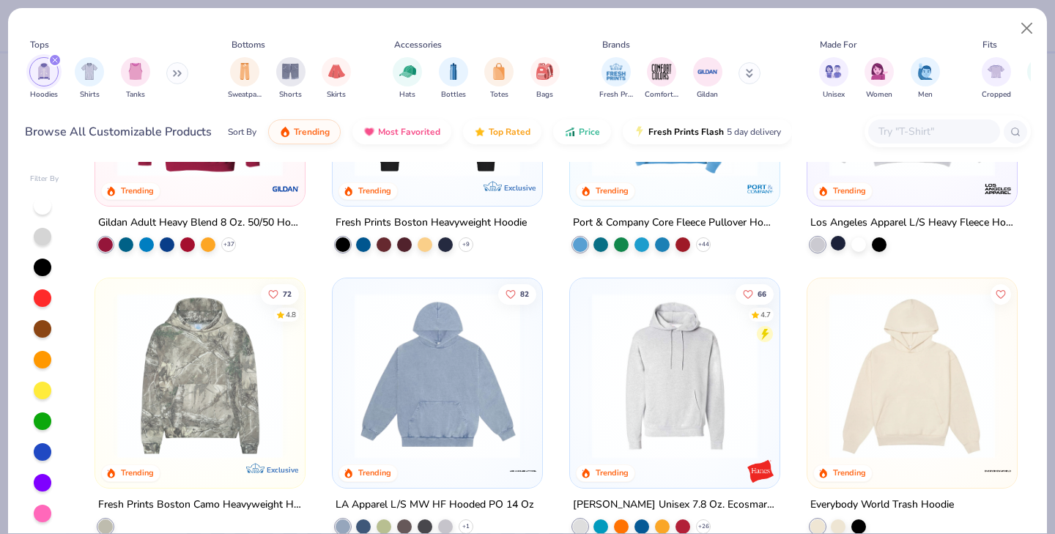
click at [836, 243] on div at bounding box center [838, 243] width 15 height 15
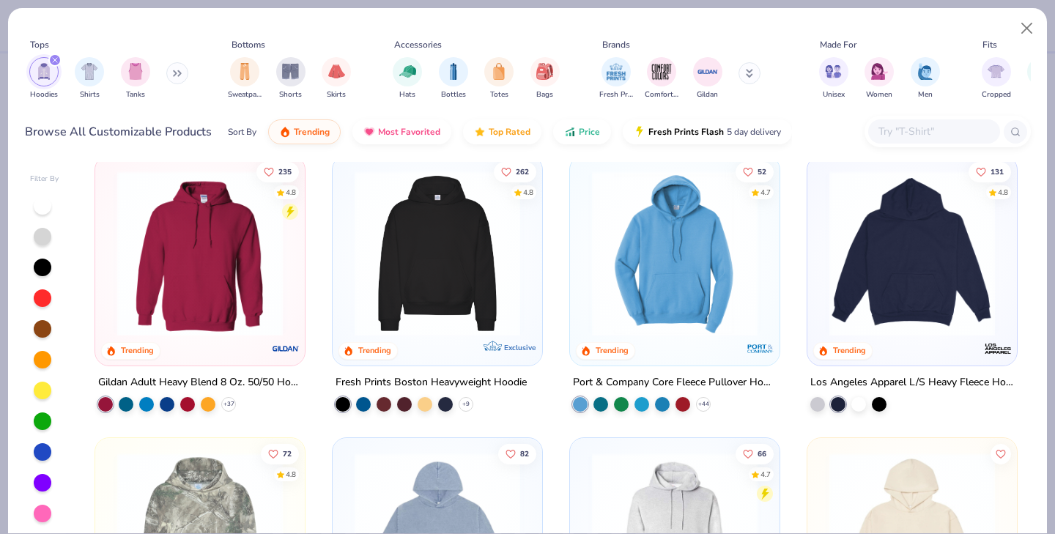
click at [932, 271] on img at bounding box center [912, 254] width 180 height 166
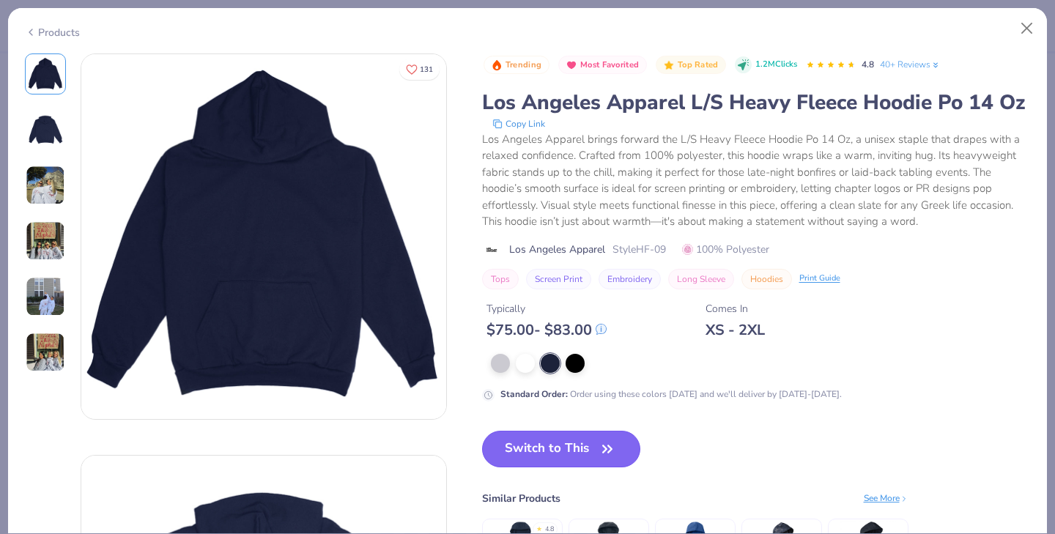
click at [559, 448] on button "Switch to This" at bounding box center [561, 449] width 159 height 37
click at [549, 446] on button "Switch to This" at bounding box center [561, 449] width 159 height 37
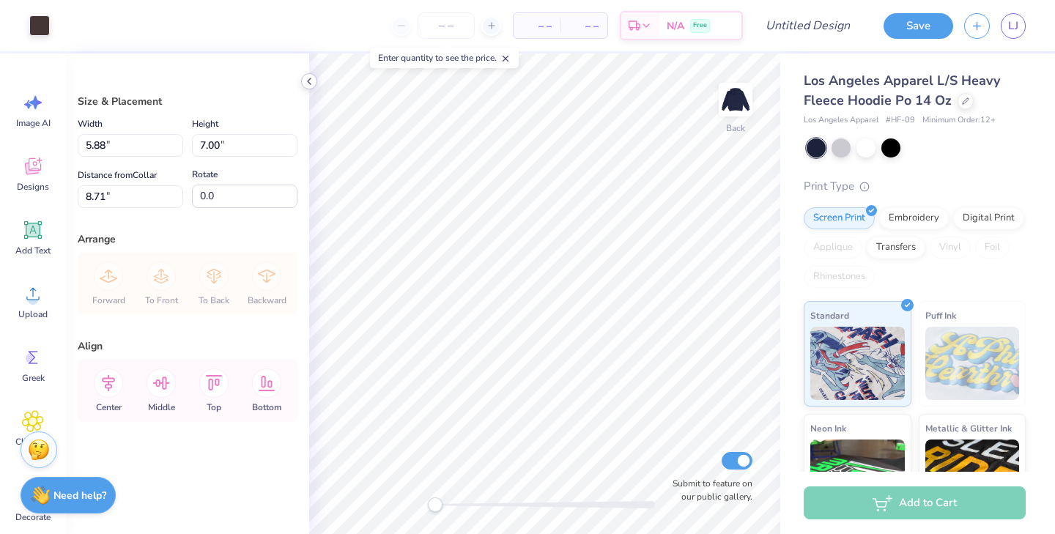
click at [311, 80] on icon at bounding box center [309, 81] width 12 height 12
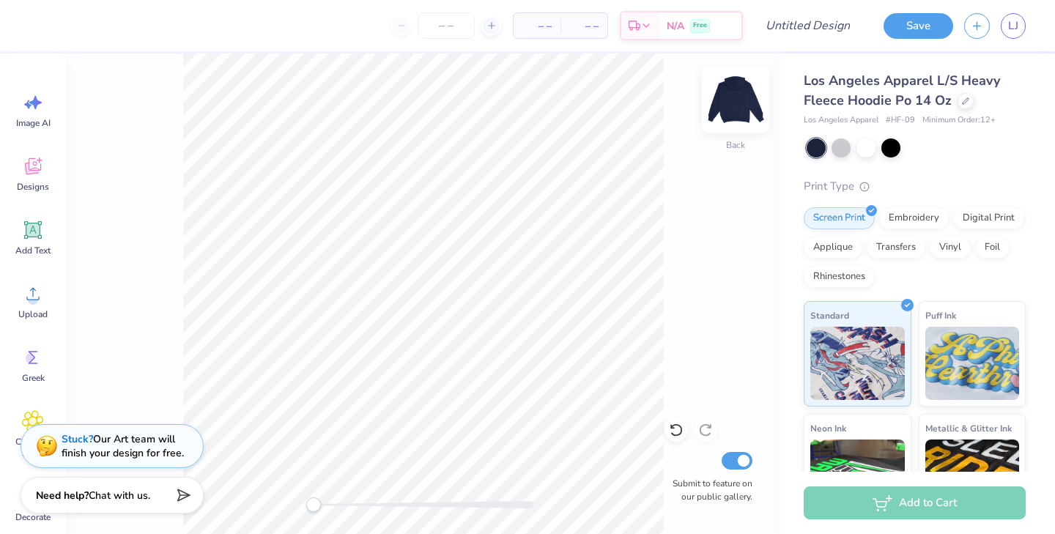
click at [734, 101] on img at bounding box center [736, 99] width 59 height 59
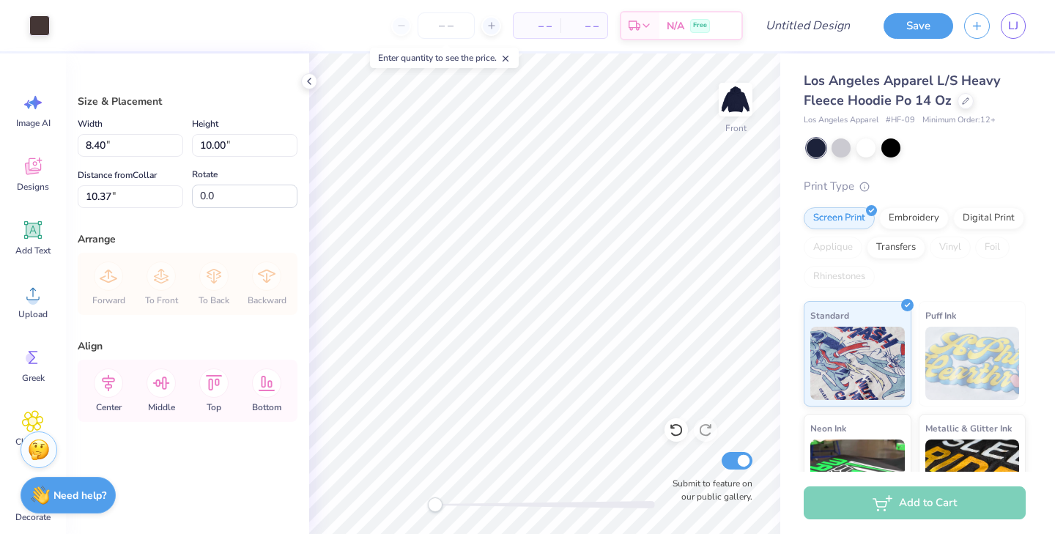
type input "8.40"
type input "10.00"
type input "10.37"
type input "11.04"
type input "13.13"
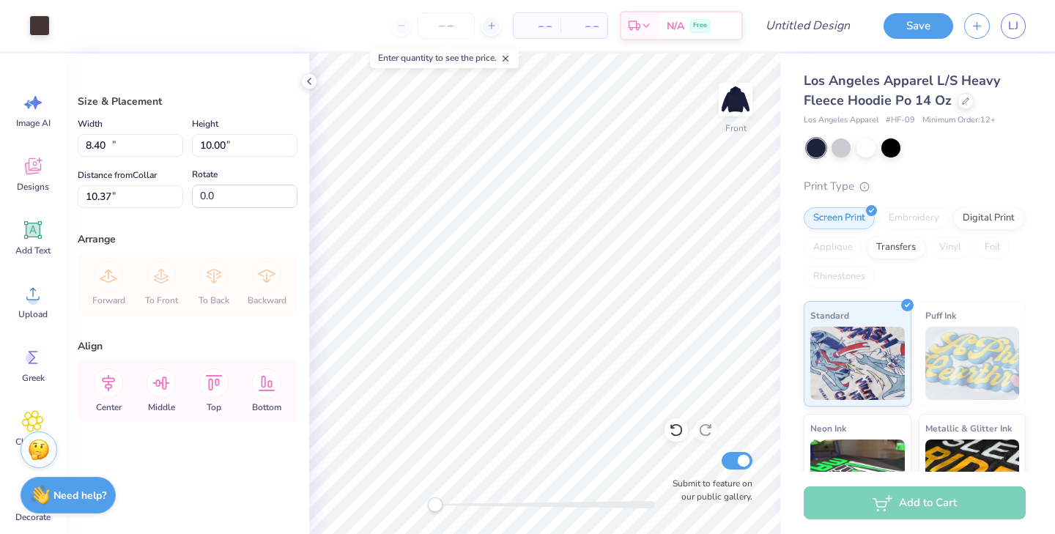
type input "10.49"
click at [45, 26] on div at bounding box center [39, 24] width 21 height 21
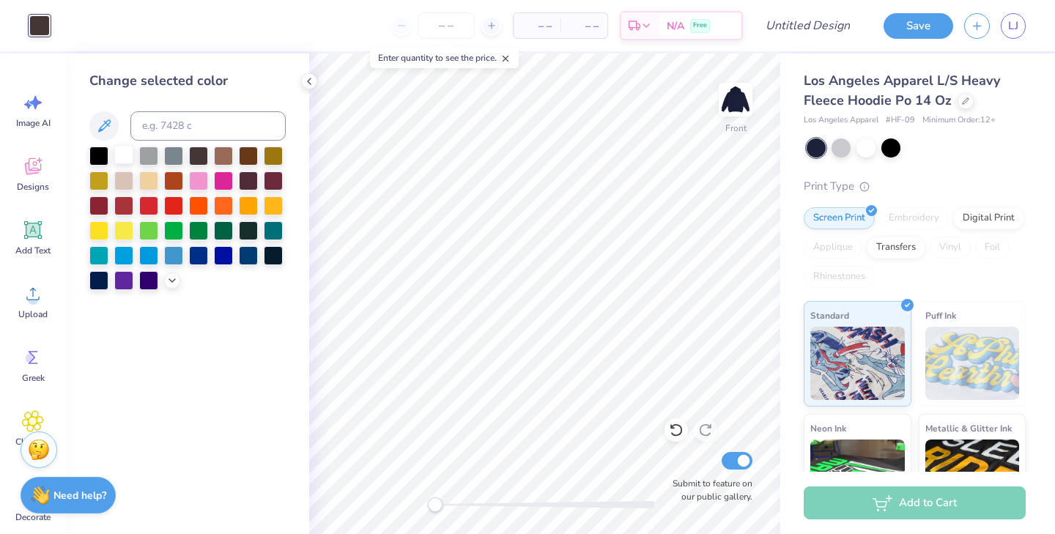
click at [125, 152] on div at bounding box center [123, 154] width 19 height 19
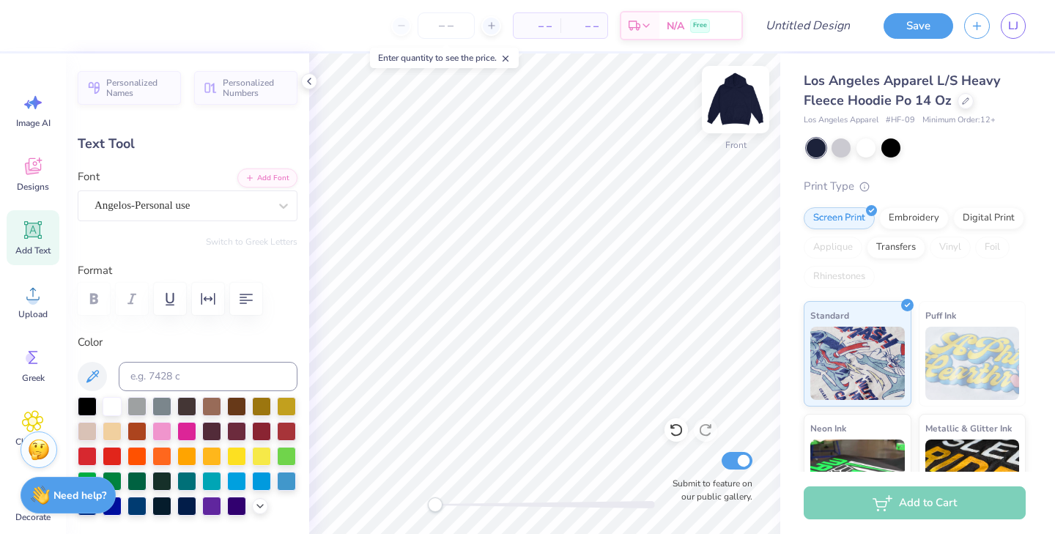
scroll to position [0, 0]
type textarea "phi sig"
type input "0.0"
type input "14.25"
type input "5.89"
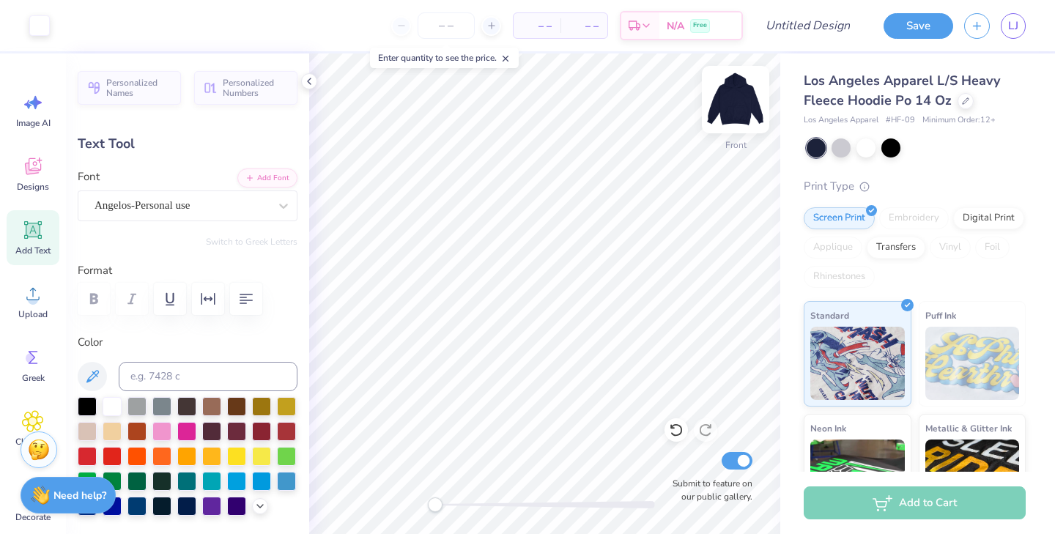
type input "7.88"
type input "-4.7"
type input "14.38"
type input "5.94"
type input "7.03"
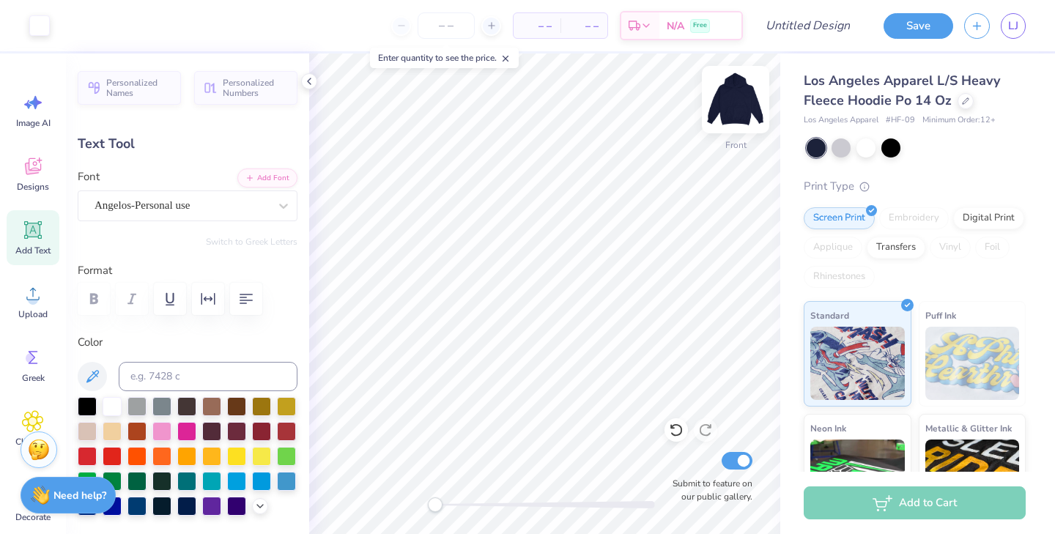
type input "0.0"
type input "14.02"
type input "6.83"
type input "6.68"
type input "0.0"
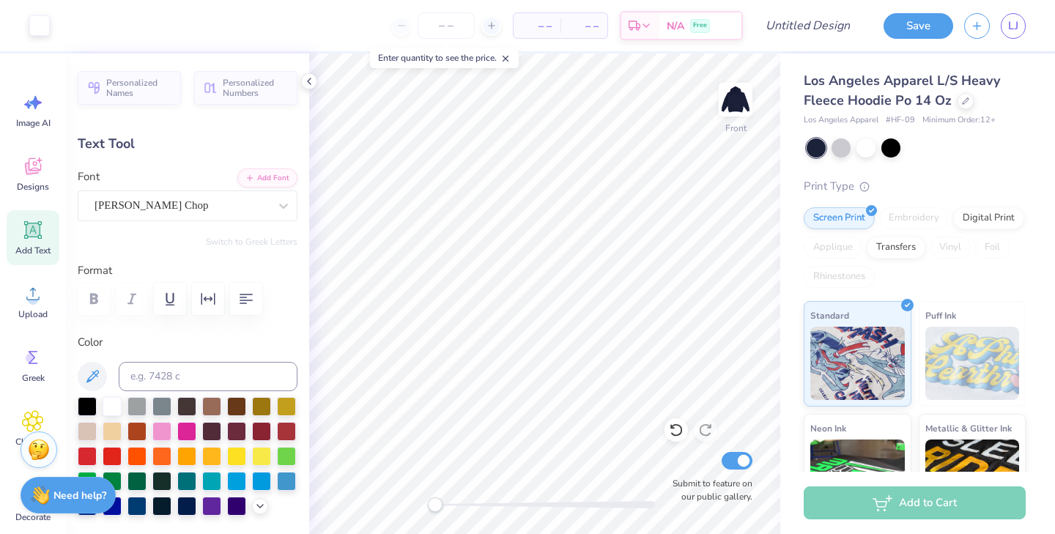
type input "9.68"
type input "1.01"
type input "21.01"
click at [222, 208] on div "[PERSON_NAME] Chop" at bounding box center [181, 205] width 177 height 23
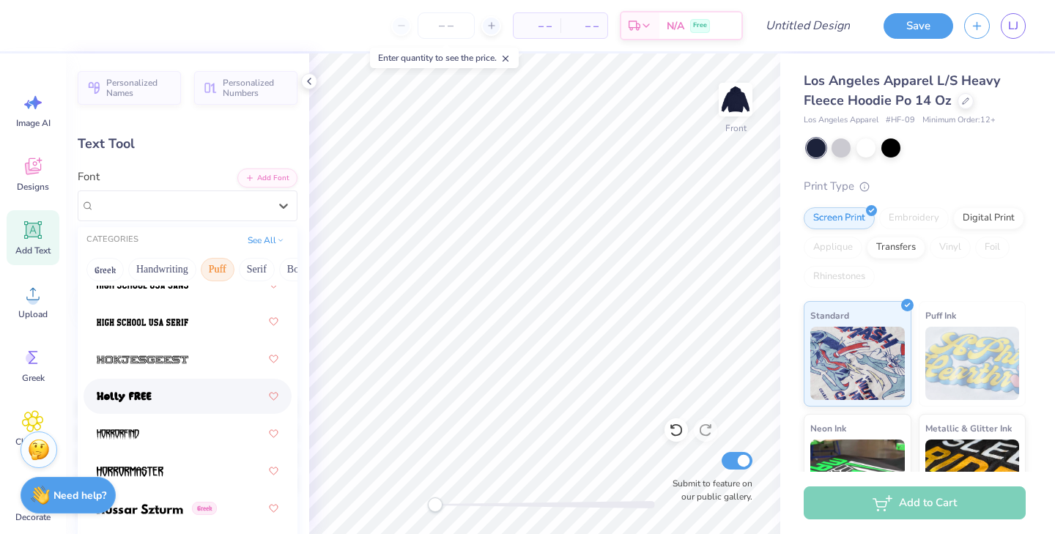
scroll to position [5413, 0]
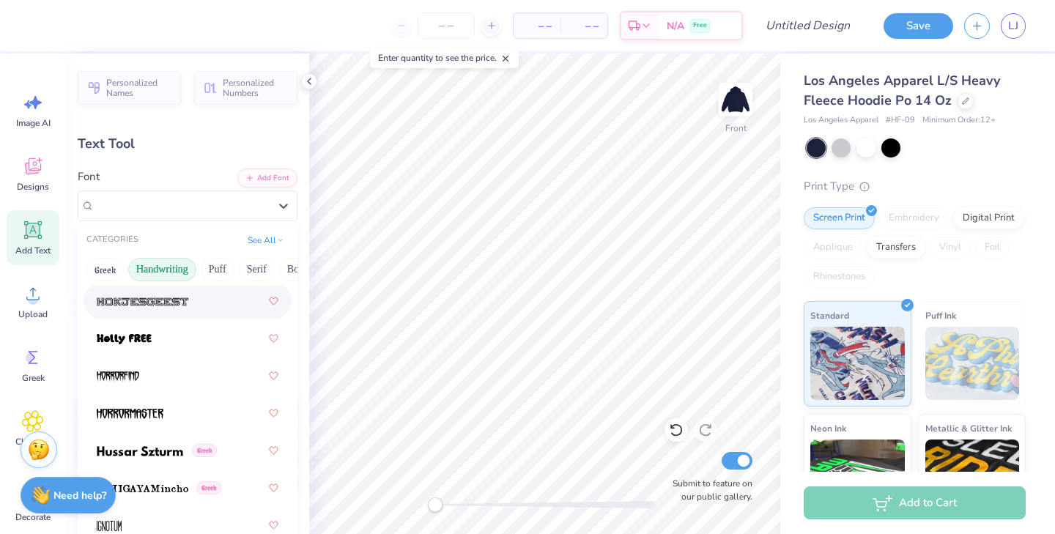
click at [163, 268] on button "Handwriting" at bounding box center [162, 269] width 68 height 23
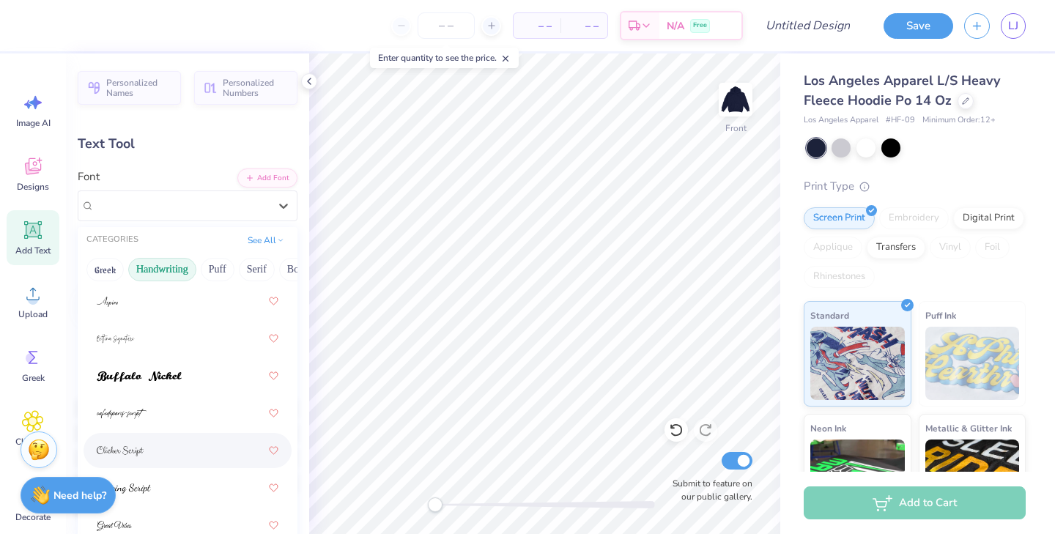
scroll to position [641, 0]
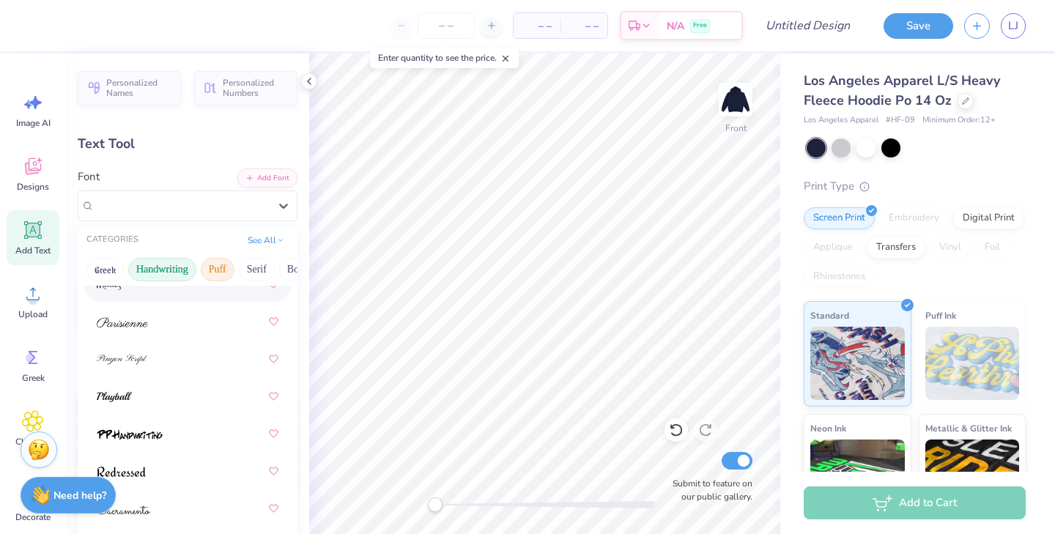
click at [224, 273] on button "Puff" at bounding box center [218, 269] width 34 height 23
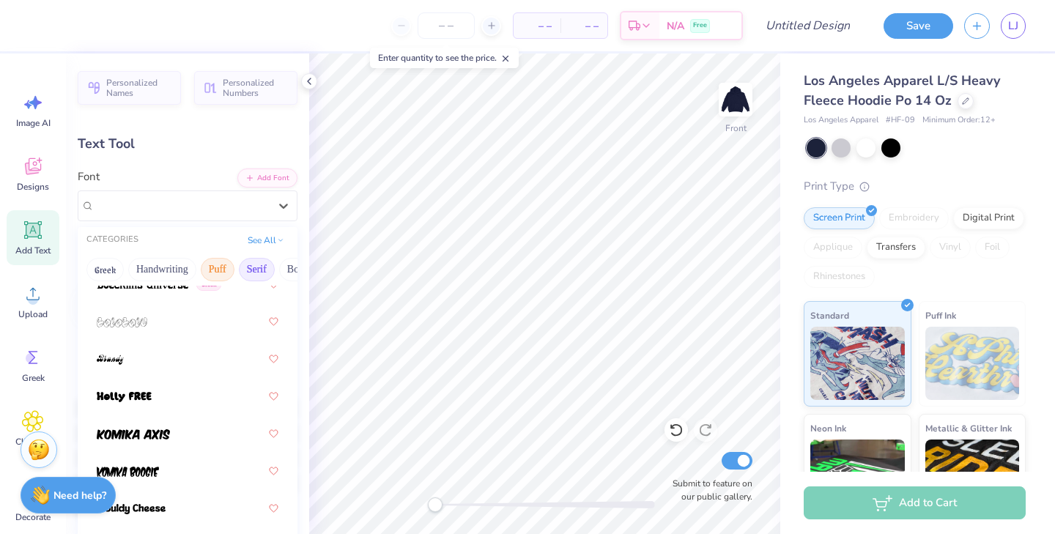
click at [264, 265] on button "Serif" at bounding box center [257, 269] width 36 height 23
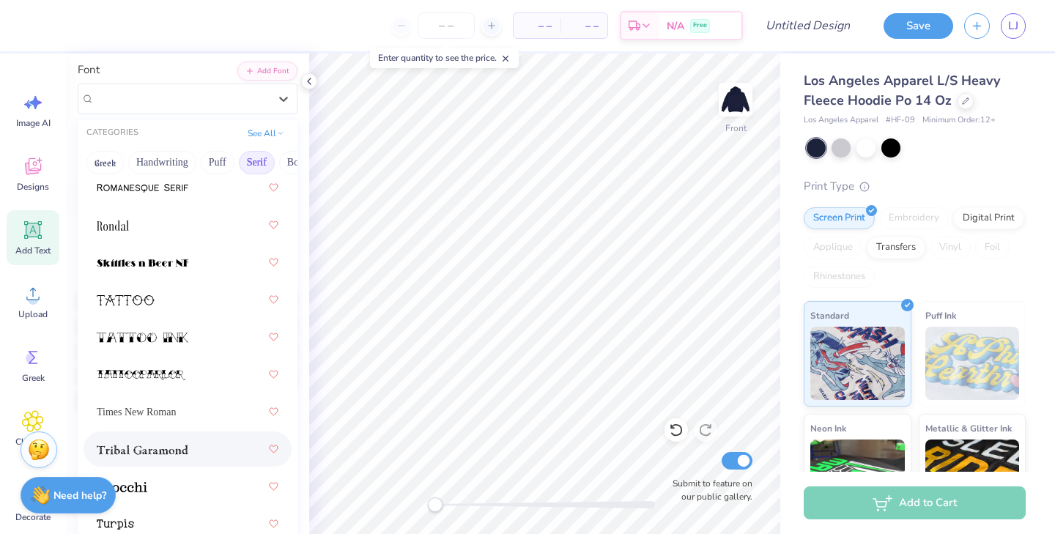
scroll to position [2437, 0]
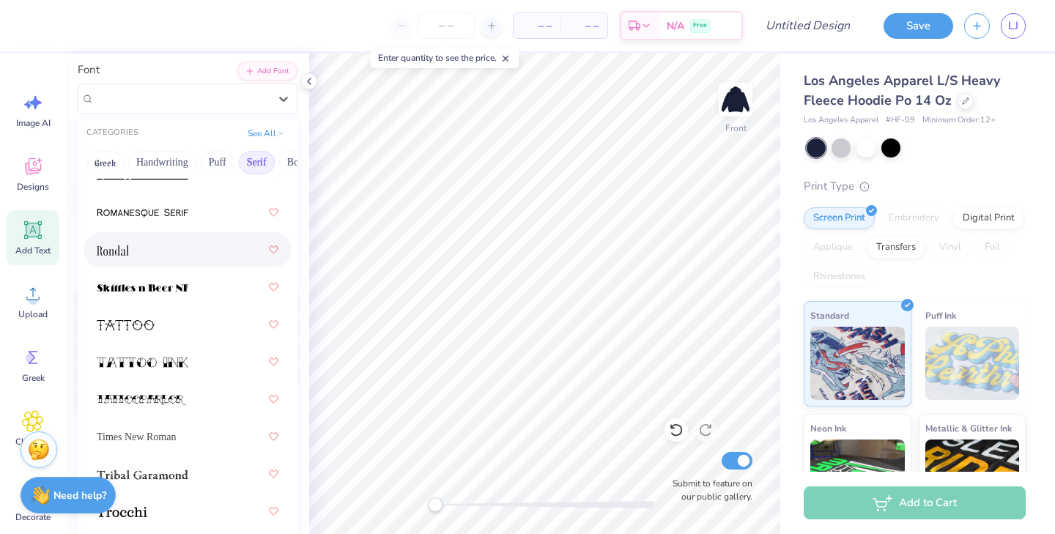
click at [153, 251] on div at bounding box center [188, 250] width 182 height 26
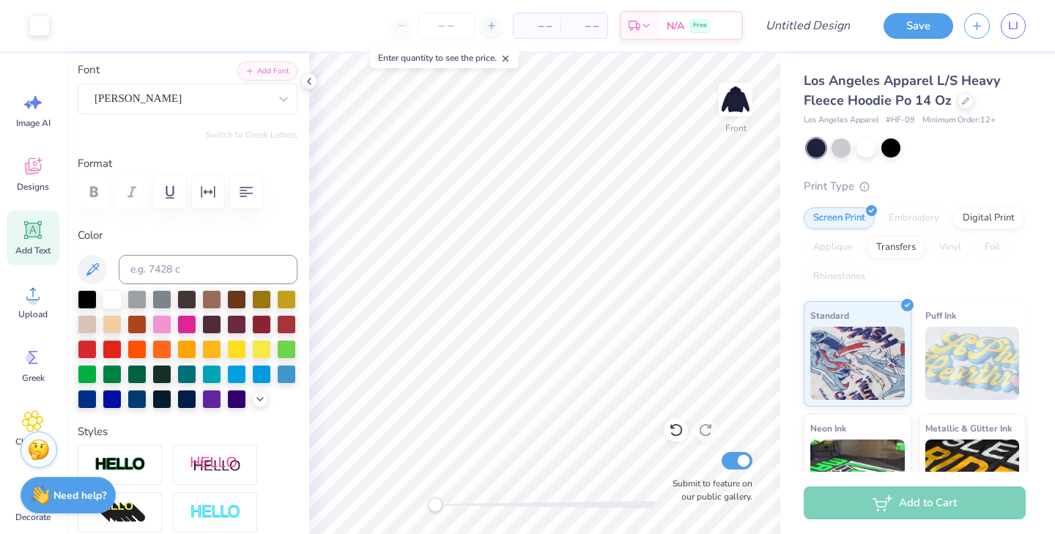
type input "9.49"
type input "0.97"
type input "21.03"
type textarea "SISTERHOOD RETREAT"
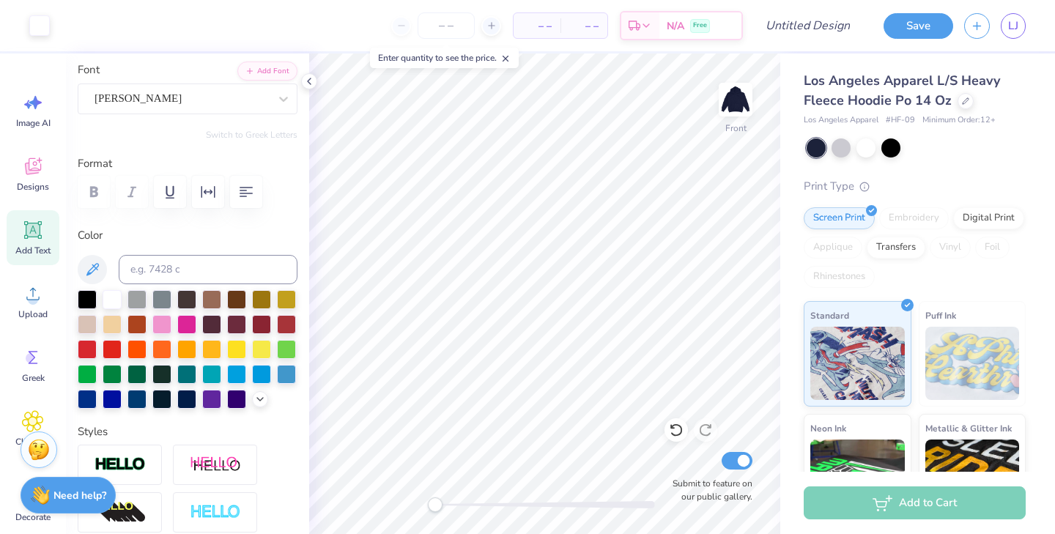
type input "9.55"
type input "0.92"
type input "21.06"
type textarea "FALL RETREAT 2025"
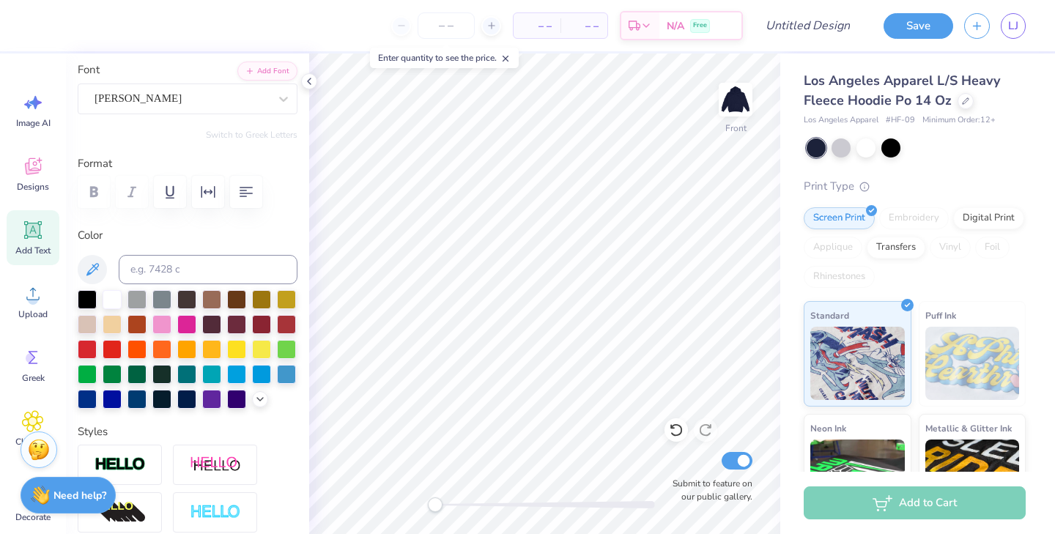
scroll to position [0, 5]
type input "8.21"
type input "21.32"
click at [236, 97] on div "[PERSON_NAME]" at bounding box center [181, 98] width 177 height 23
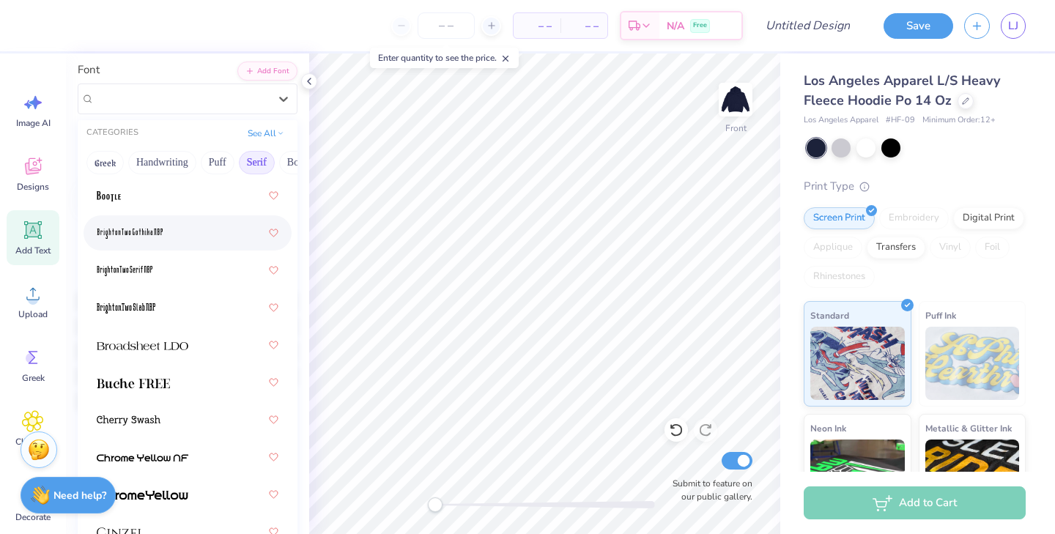
scroll to position [77, 0]
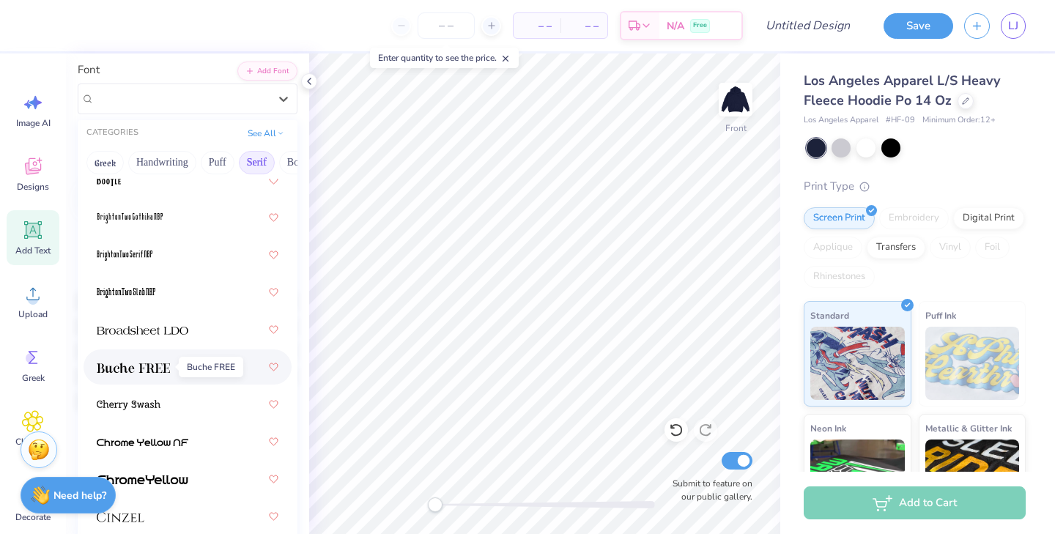
click at [150, 364] on img at bounding box center [133, 368] width 73 height 10
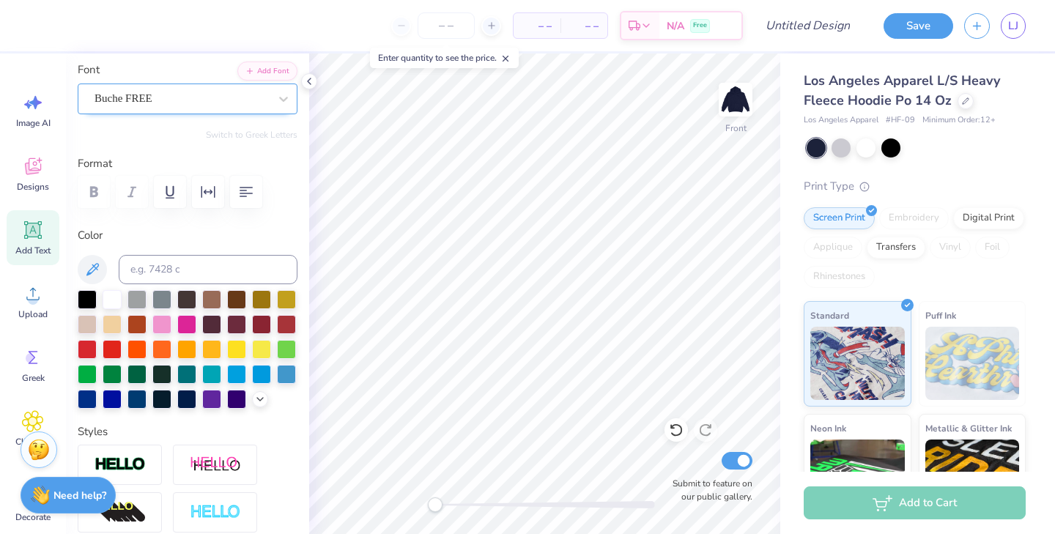
click at [202, 100] on div "Buche FREE" at bounding box center [181, 98] width 177 height 23
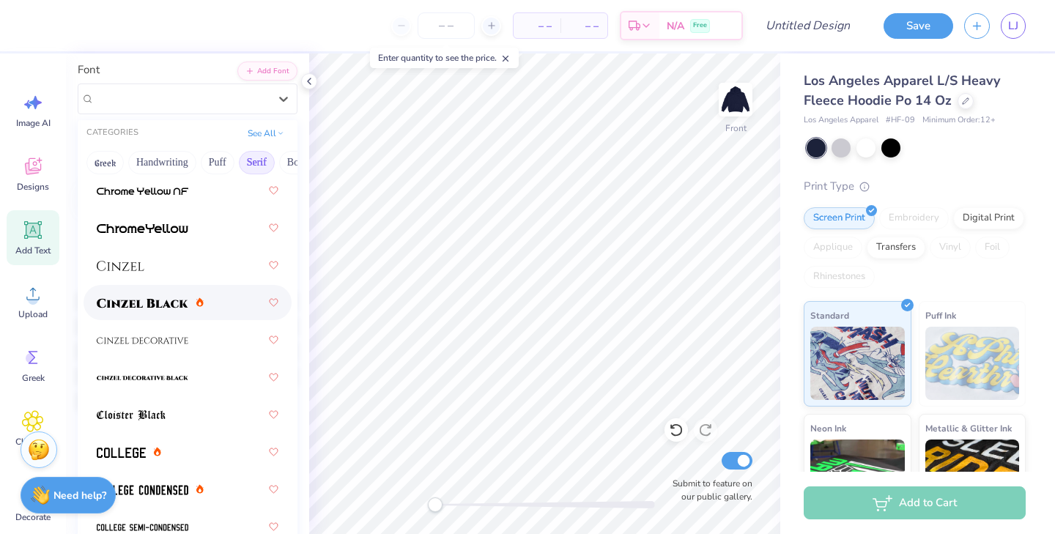
scroll to position [341, 0]
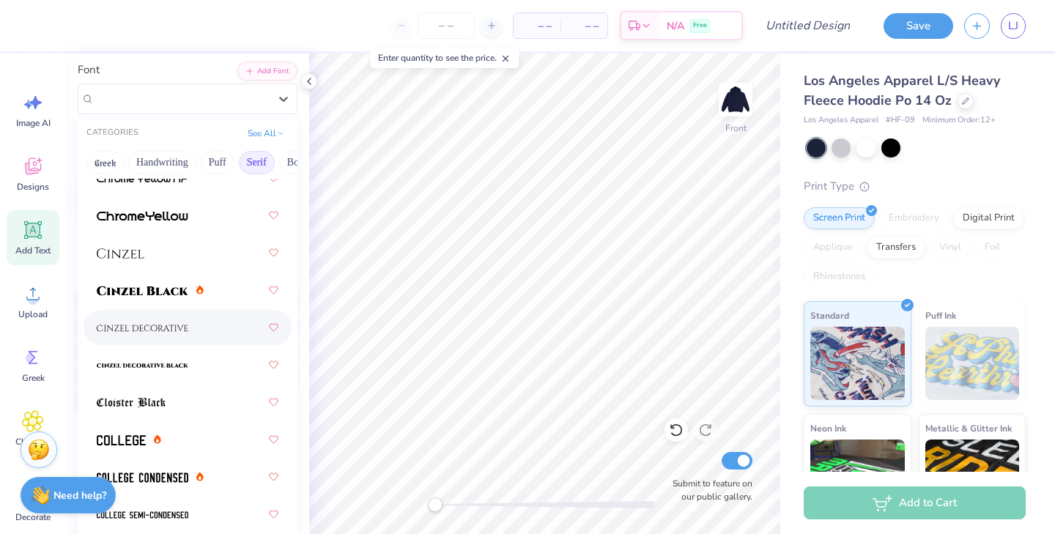
click at [155, 339] on div at bounding box center [188, 327] width 182 height 26
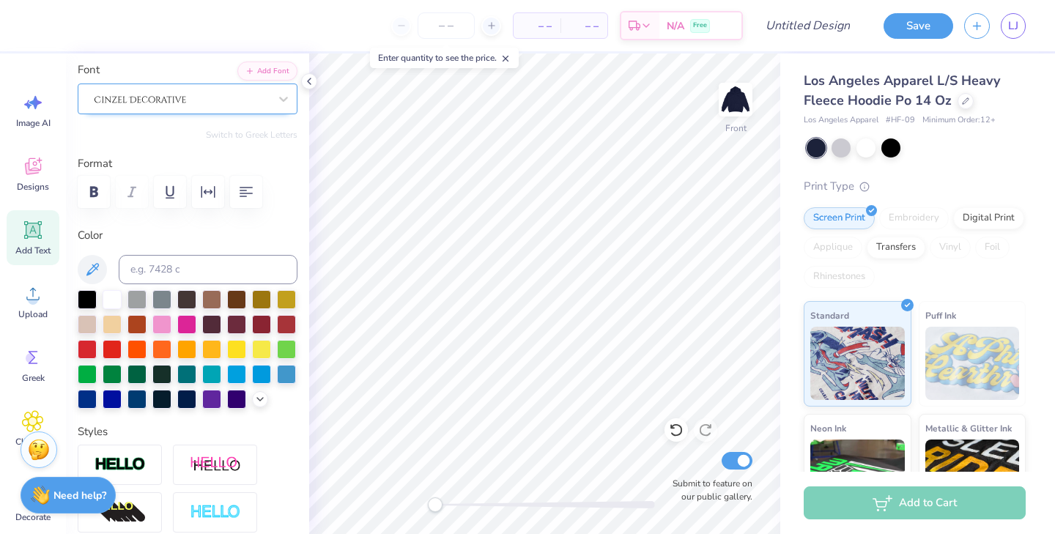
click at [191, 108] on div at bounding box center [181, 98] width 177 height 23
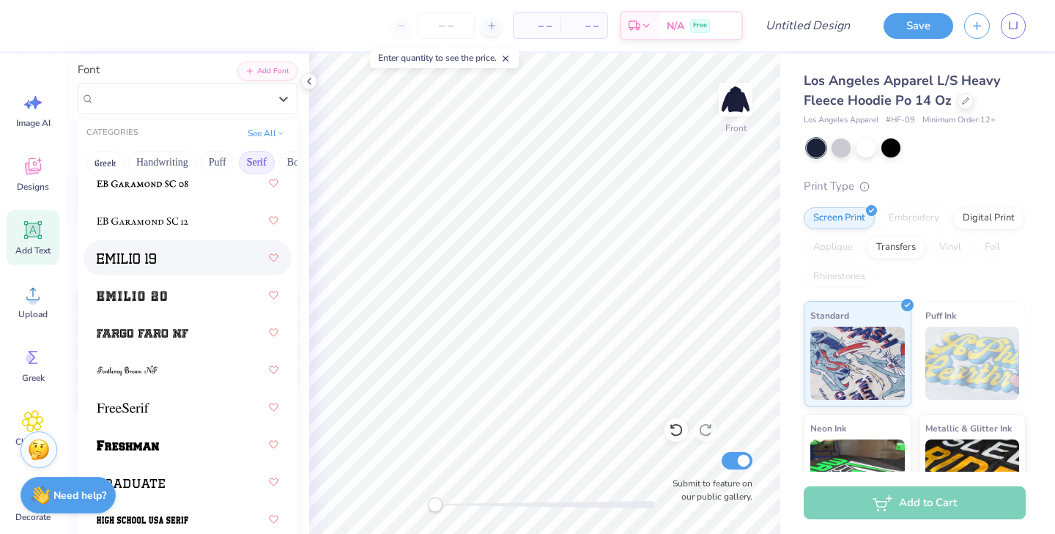
scroll to position [1587, 0]
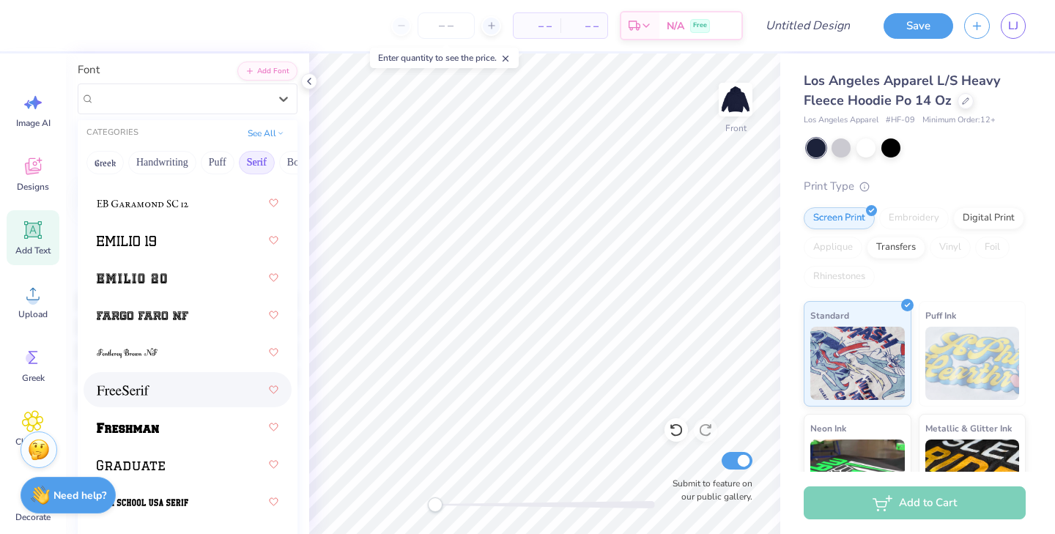
click at [150, 391] on div at bounding box center [188, 390] width 182 height 26
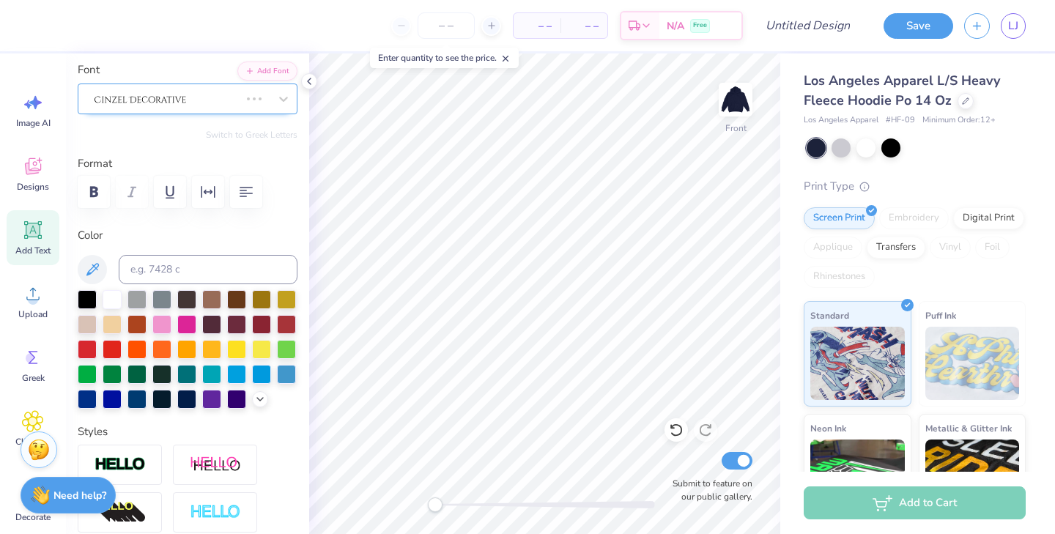
click at [202, 98] on div at bounding box center [167, 98] width 148 height 23
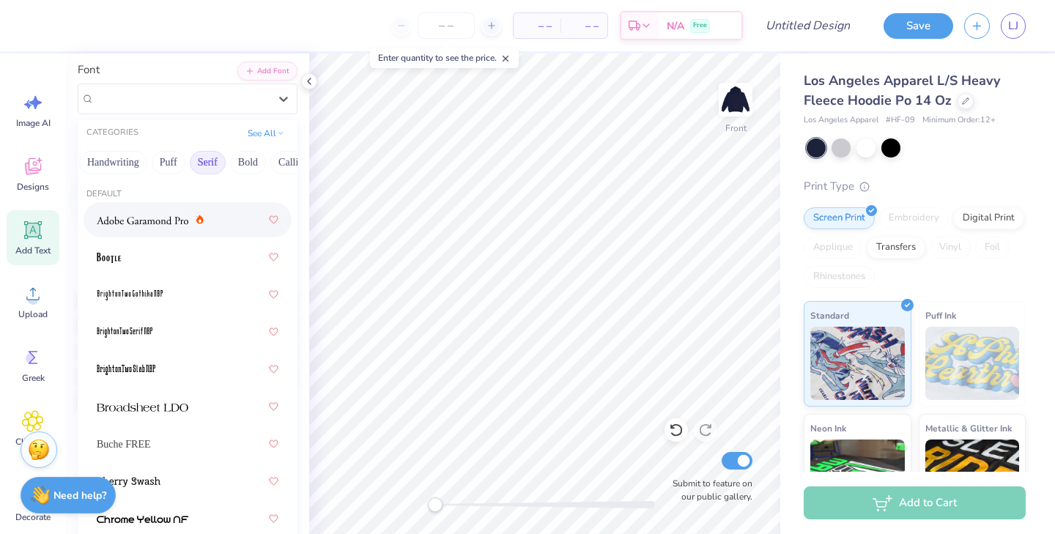
scroll to position [0, 72]
click at [229, 162] on button "Bold" at bounding box center [225, 162] width 36 height 23
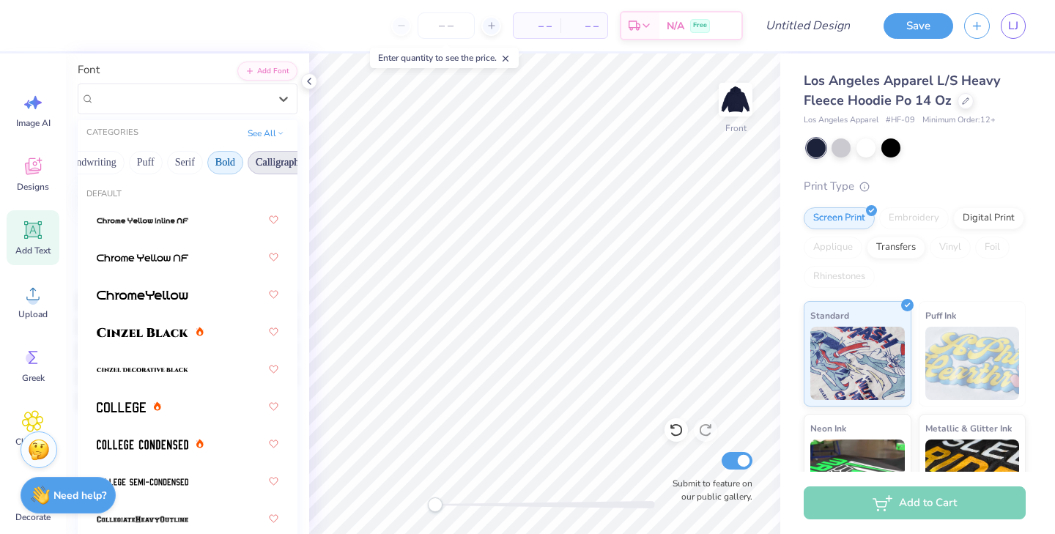
click at [270, 162] on button "Calligraphy" at bounding box center [280, 162] width 65 height 23
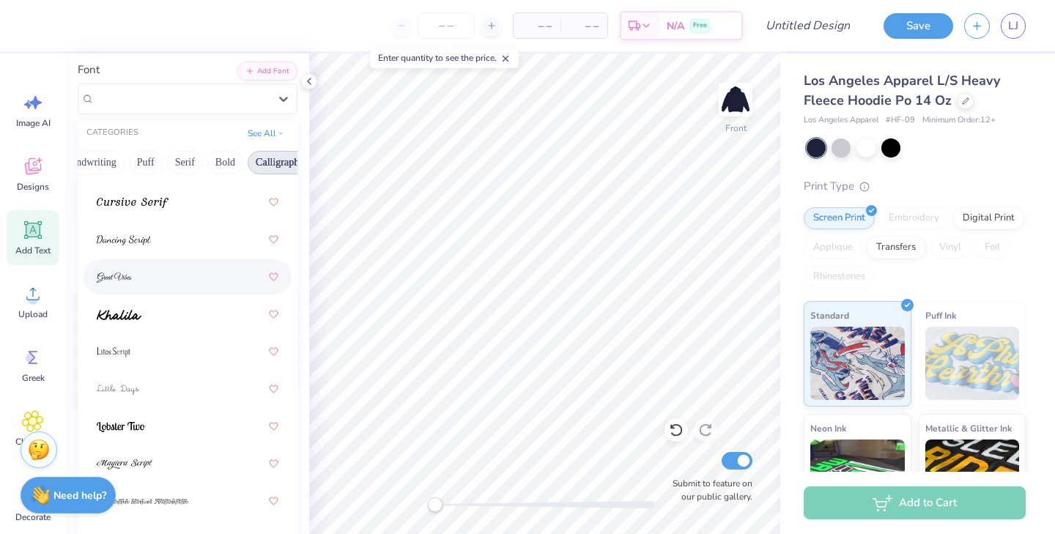
scroll to position [472, 0]
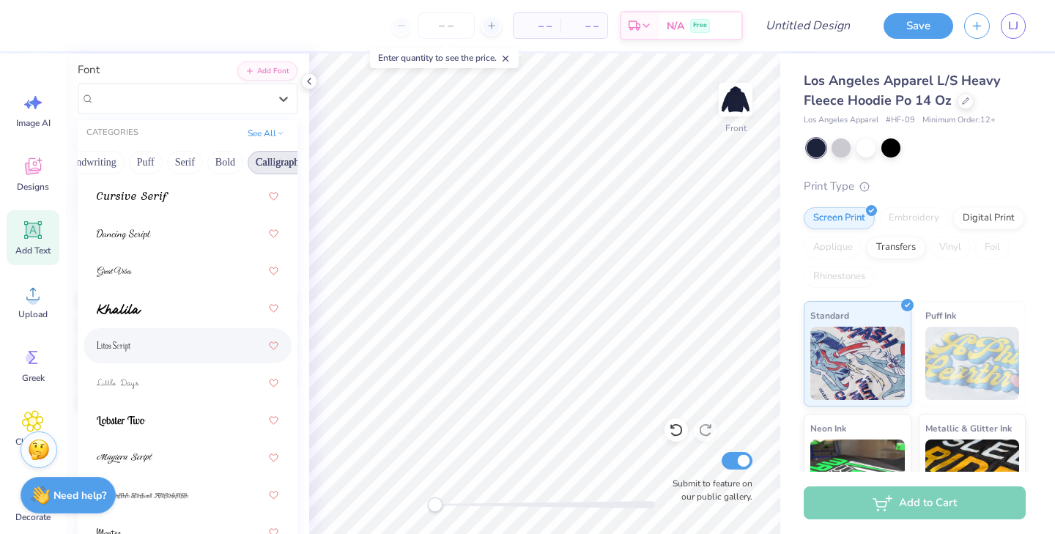
click at [196, 343] on div at bounding box center [188, 346] width 182 height 26
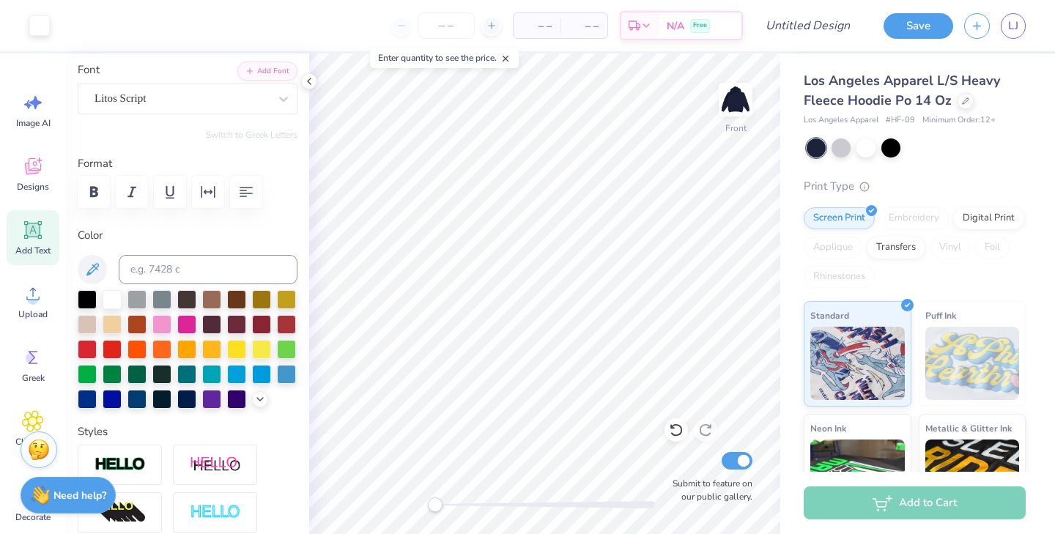
type input "9.49"
type input "0.98"
type input "21.29"
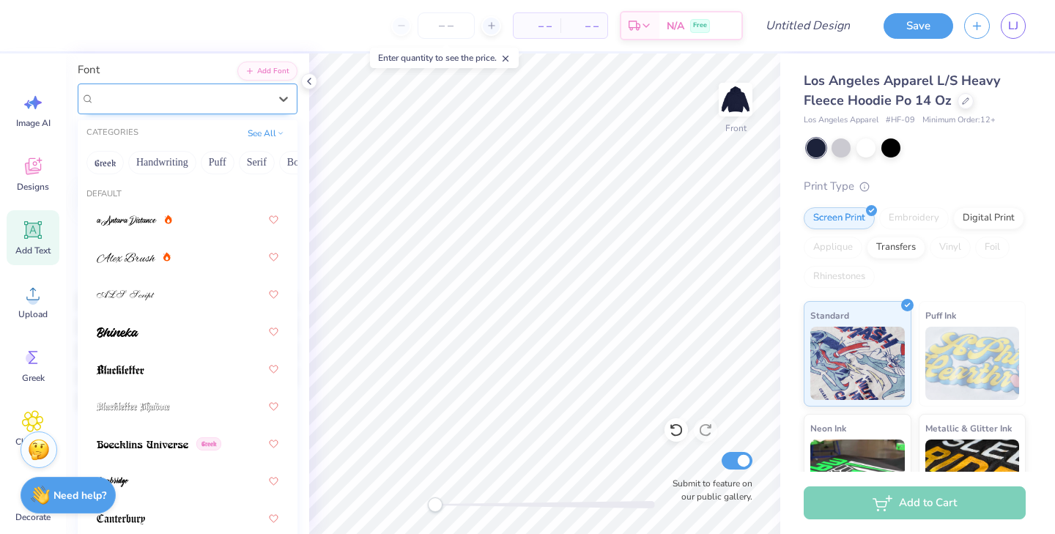
click at [192, 106] on div "Litos Script" at bounding box center [181, 98] width 177 height 23
click at [250, 154] on button "Bold" at bounding box center [245, 162] width 36 height 23
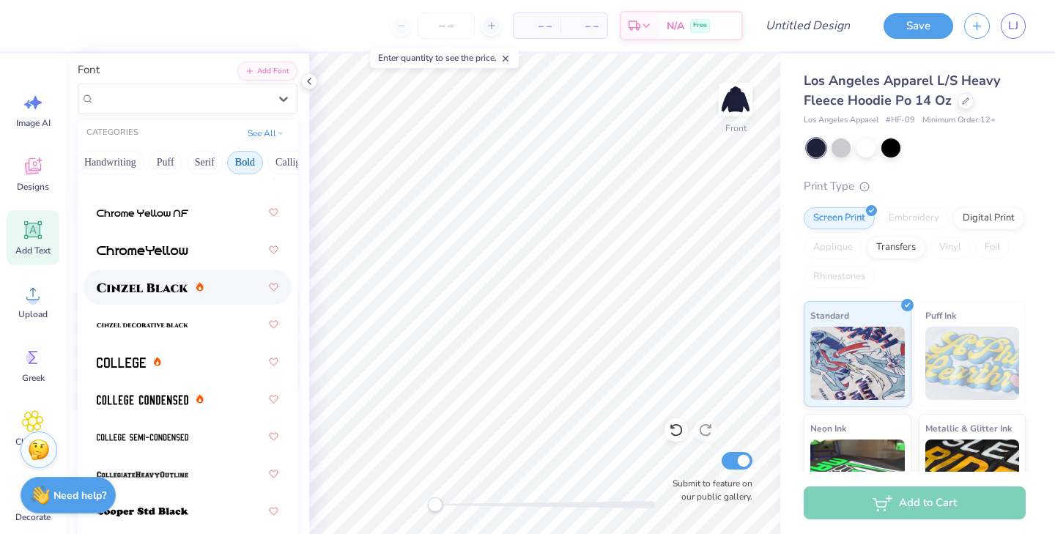
scroll to position [73, 0]
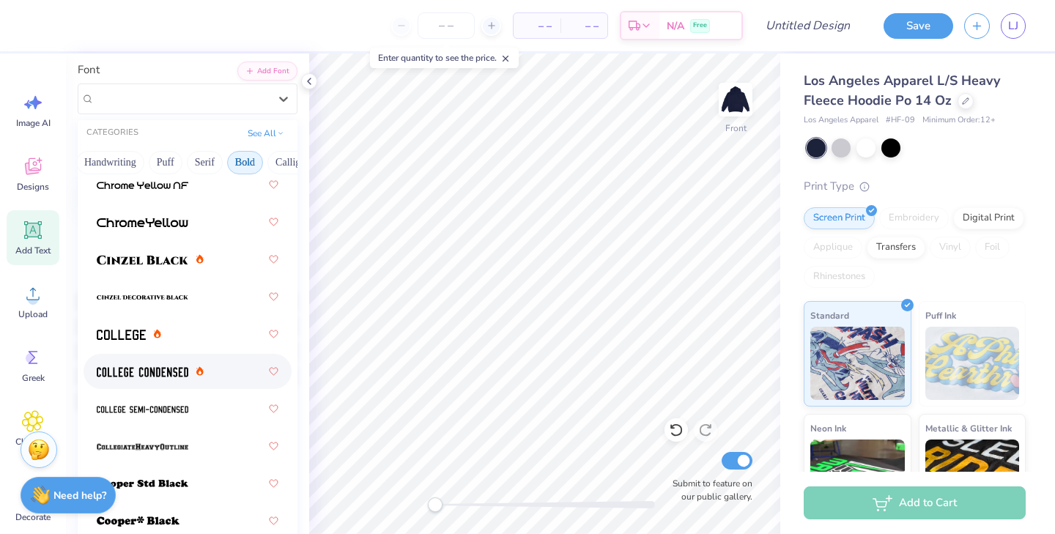
click at [167, 362] on div at bounding box center [188, 371] width 182 height 26
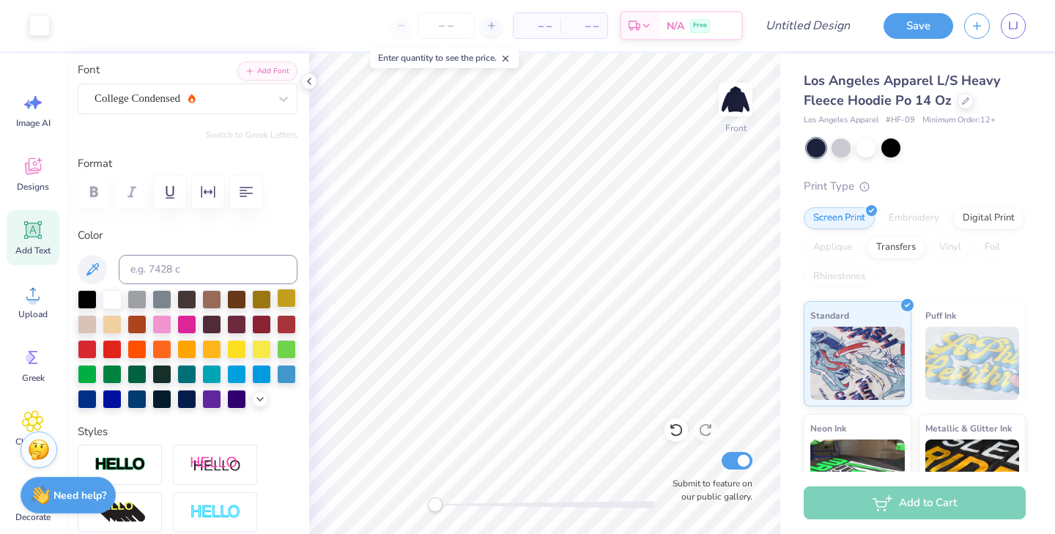
type input "8.56"
type input "0.82"
type input "21.37"
click at [264, 98] on div "College Condensed" at bounding box center [181, 98] width 177 height 23
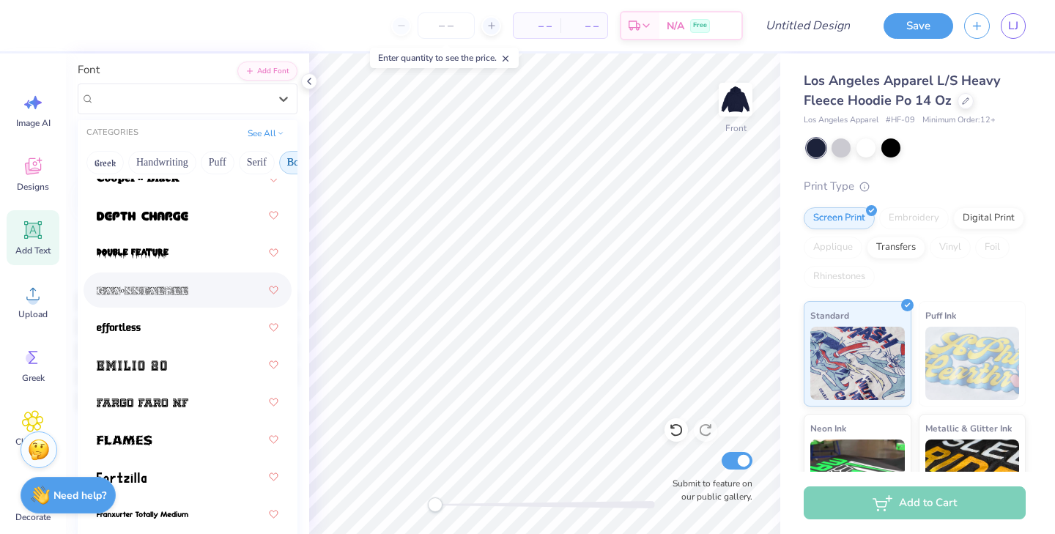
scroll to position [421, 0]
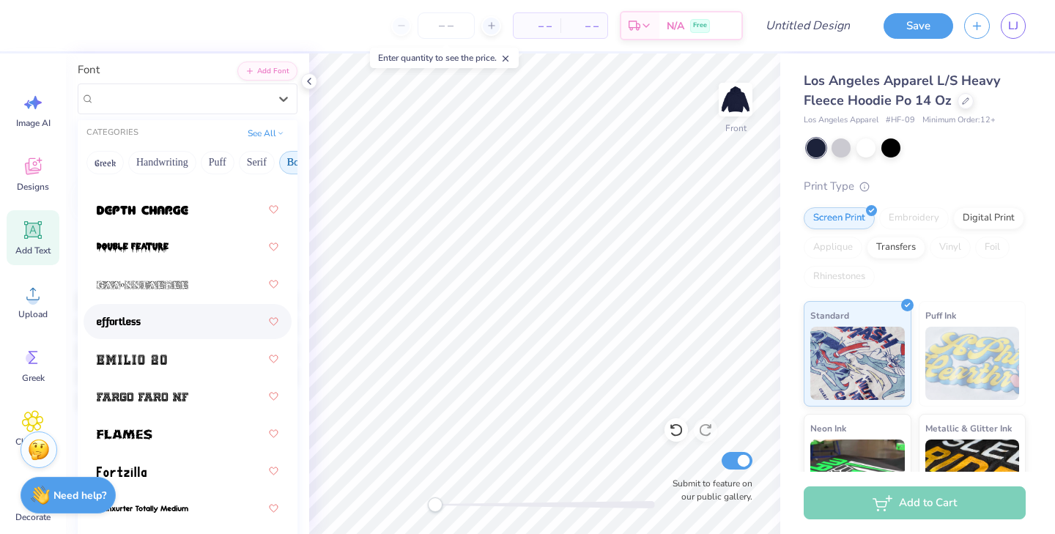
click at [185, 329] on div at bounding box center [188, 322] width 182 height 26
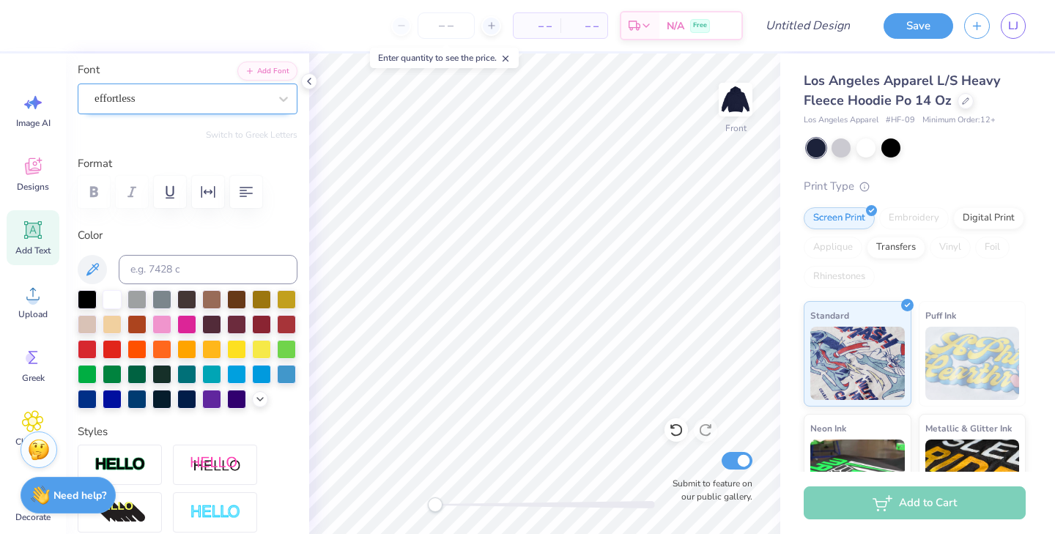
click at [236, 103] on div "effortless" at bounding box center [181, 98] width 177 height 23
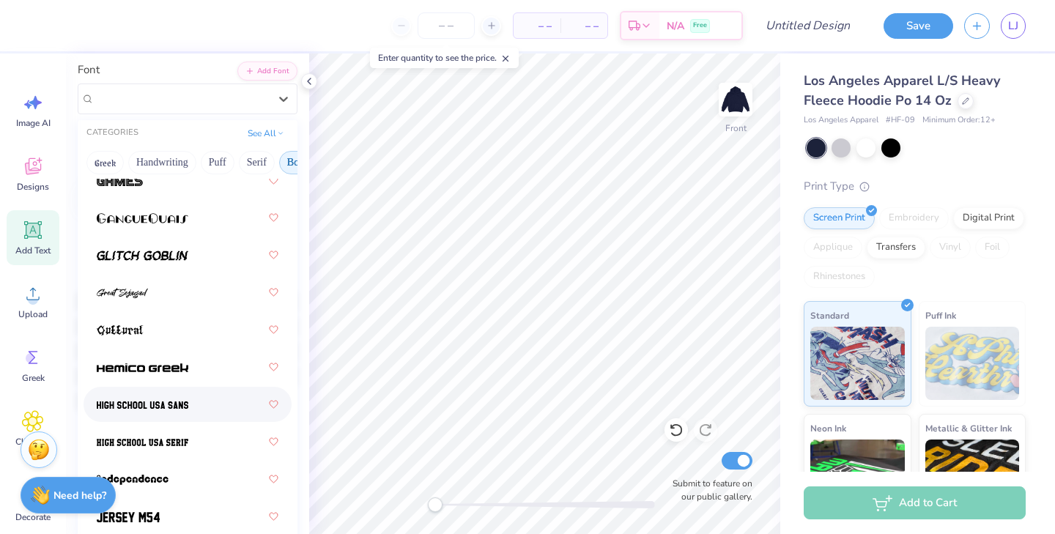
scroll to position [866, 0]
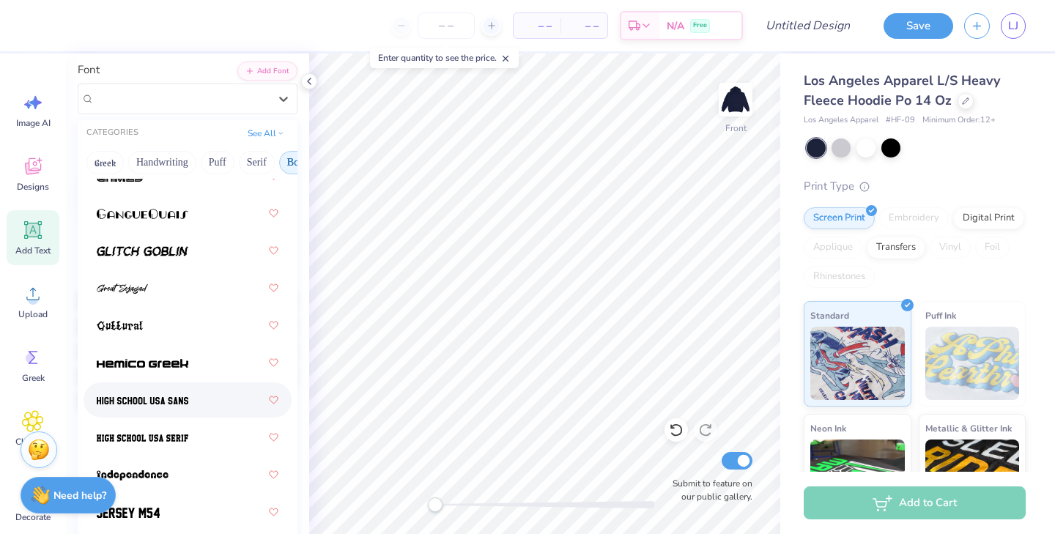
click at [161, 401] on img at bounding box center [143, 401] width 92 height 10
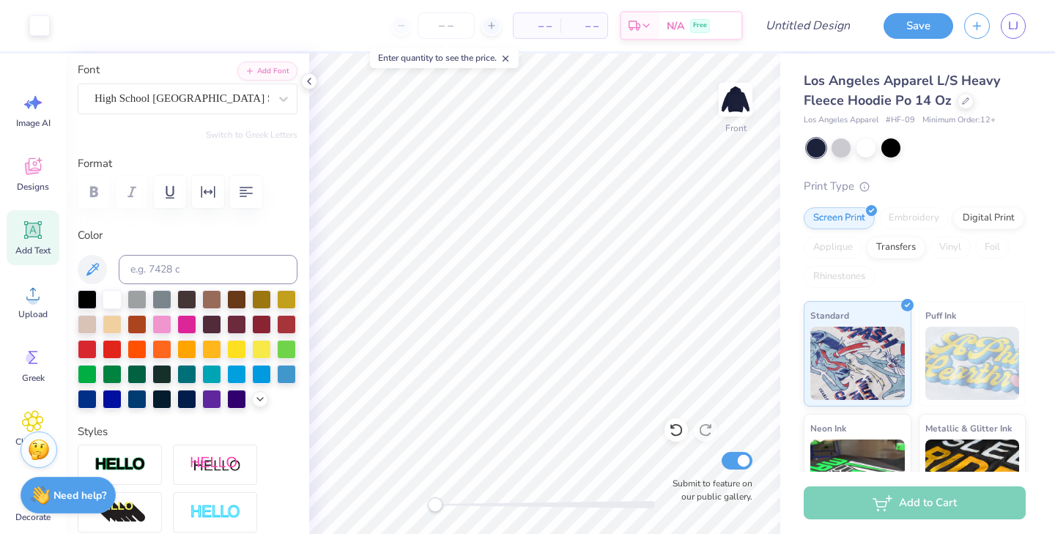
type input "10.34"
type input "0.94"
type input "21.30"
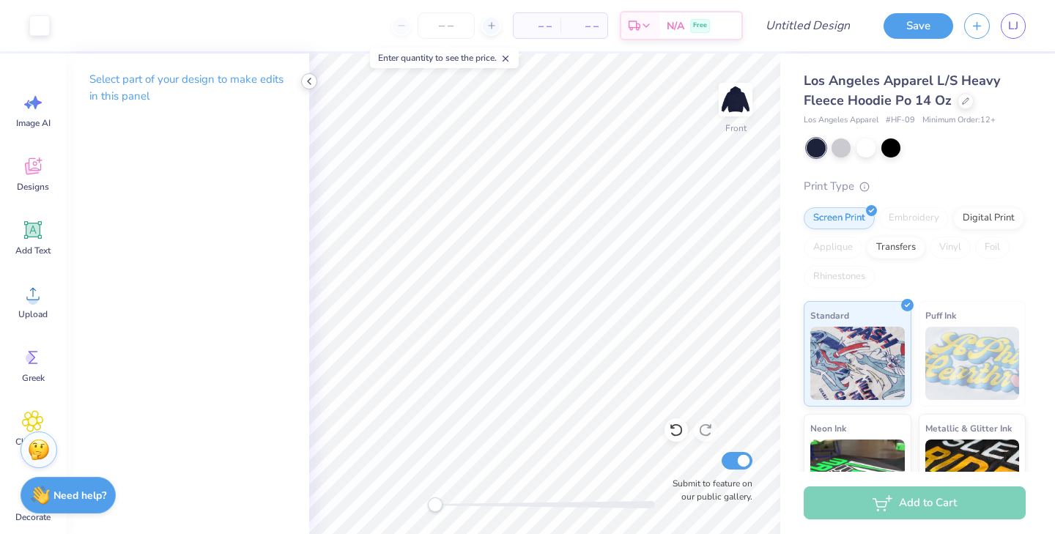
click at [306, 77] on icon at bounding box center [309, 81] width 12 height 12
